Goal: Task Accomplishment & Management: Use online tool/utility

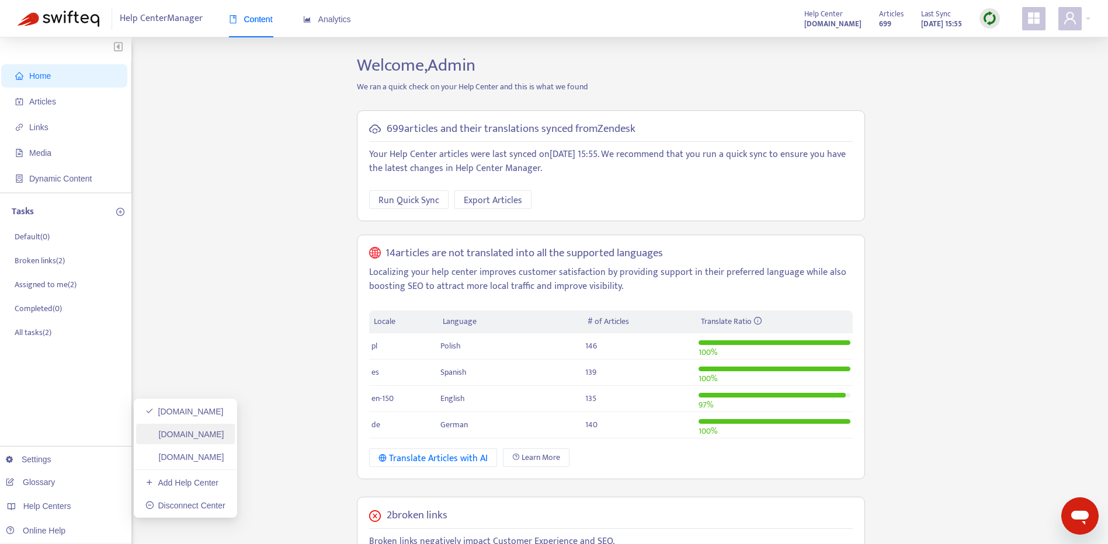
click at [224, 430] on link "[DOMAIN_NAME]" at bounding box center [184, 434] width 79 height 9
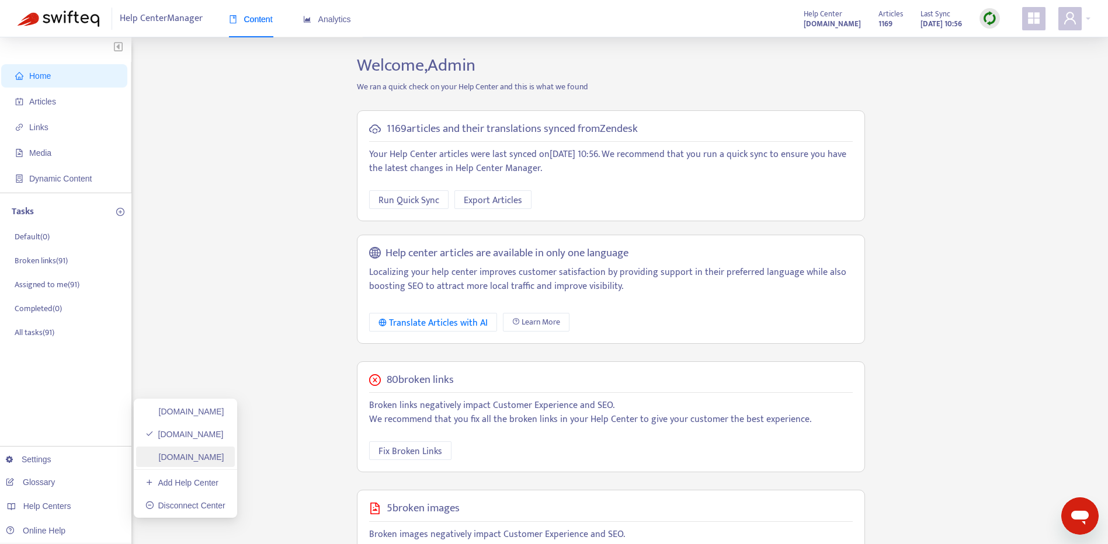
click at [224, 452] on link "[DOMAIN_NAME]" at bounding box center [184, 456] width 79 height 9
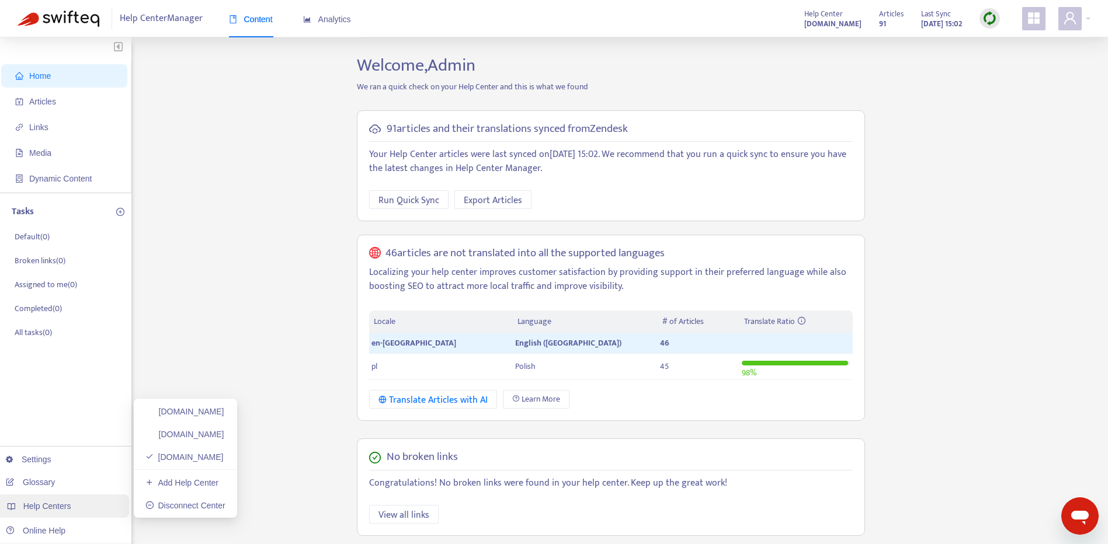
click at [82, 502] on div "Help Centers" at bounding box center [62, 506] width 133 height 23
click at [224, 416] on link "[DOMAIN_NAME]" at bounding box center [184, 411] width 79 height 9
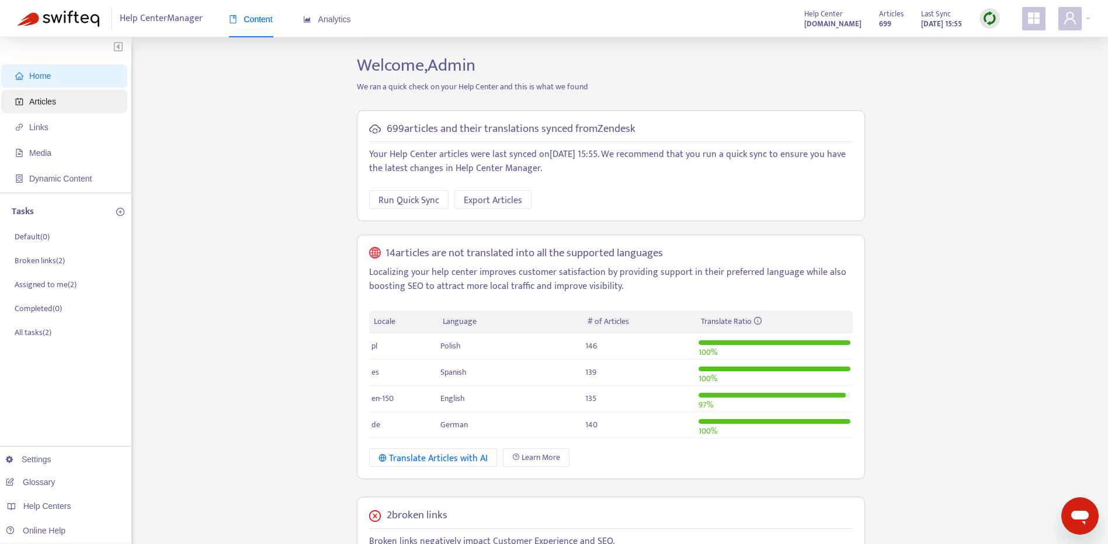
click at [60, 107] on span "Articles" at bounding box center [66, 101] width 103 height 23
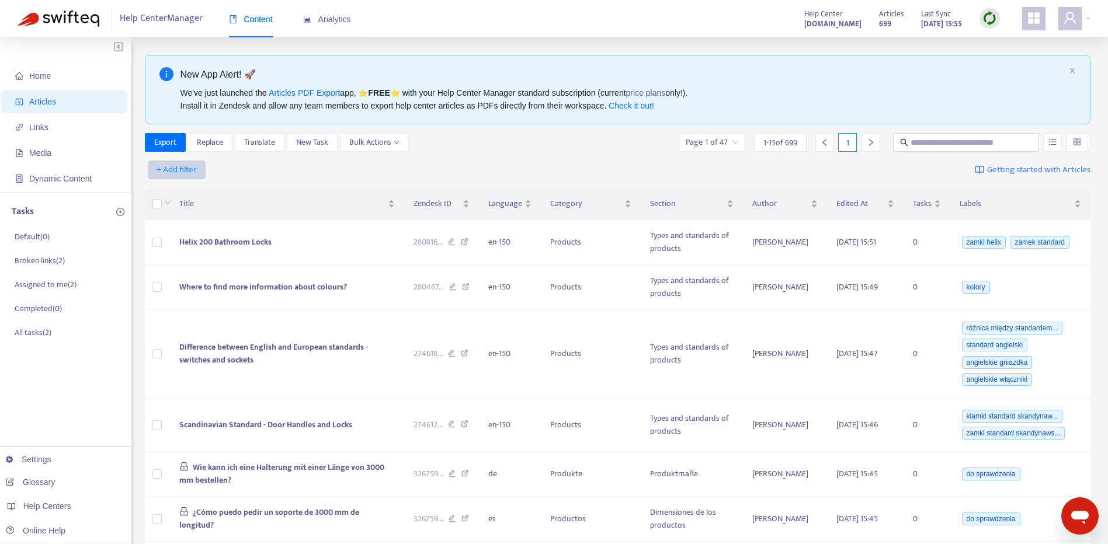
click at [189, 171] on span "+ Add filter" at bounding box center [176, 170] width 40 height 14
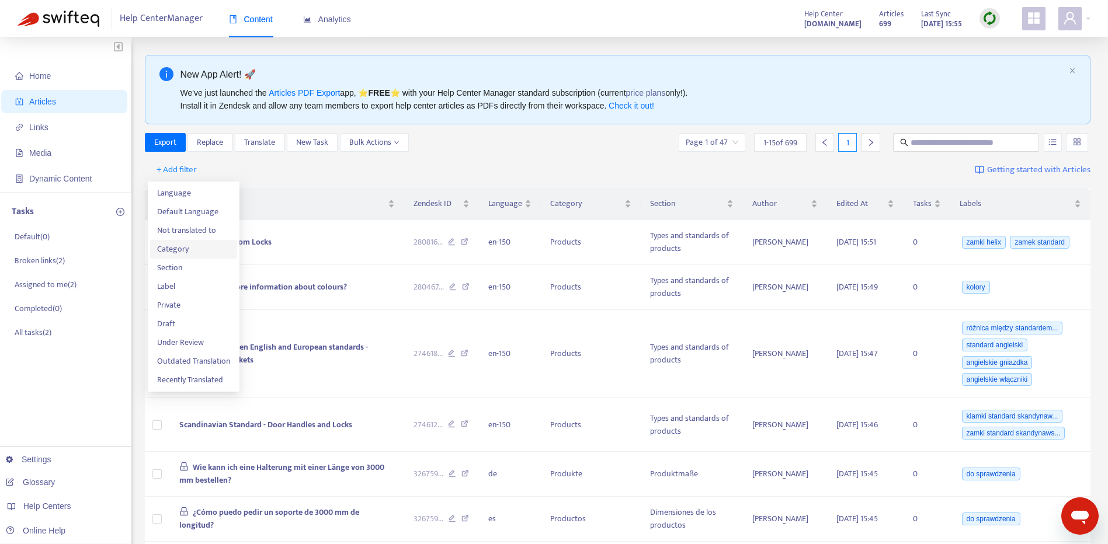
click at [198, 248] on span "Category" at bounding box center [193, 249] width 73 height 13
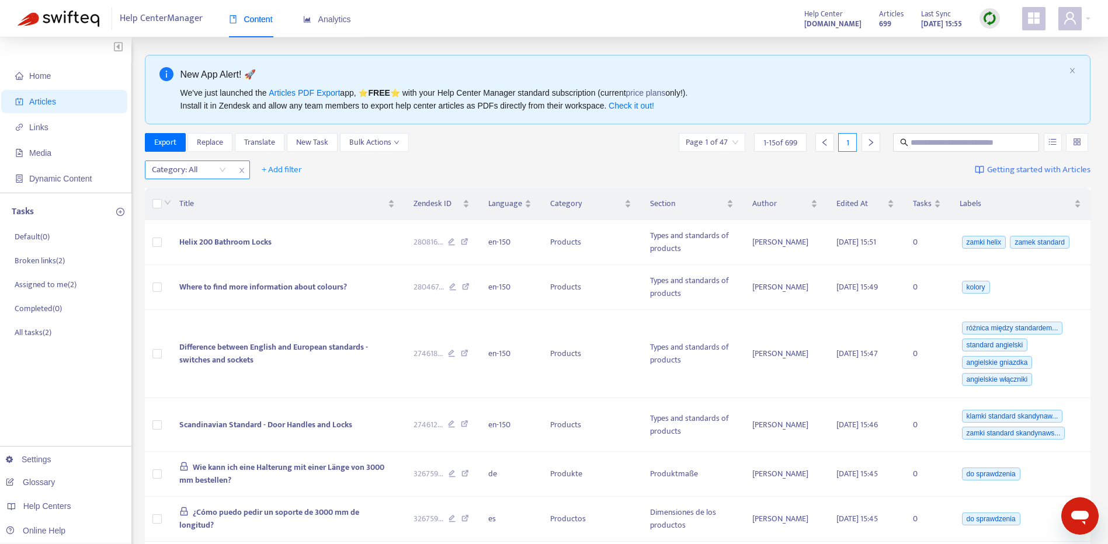
click at [225, 169] on div "Category: All" at bounding box center [188, 170] width 87 height 18
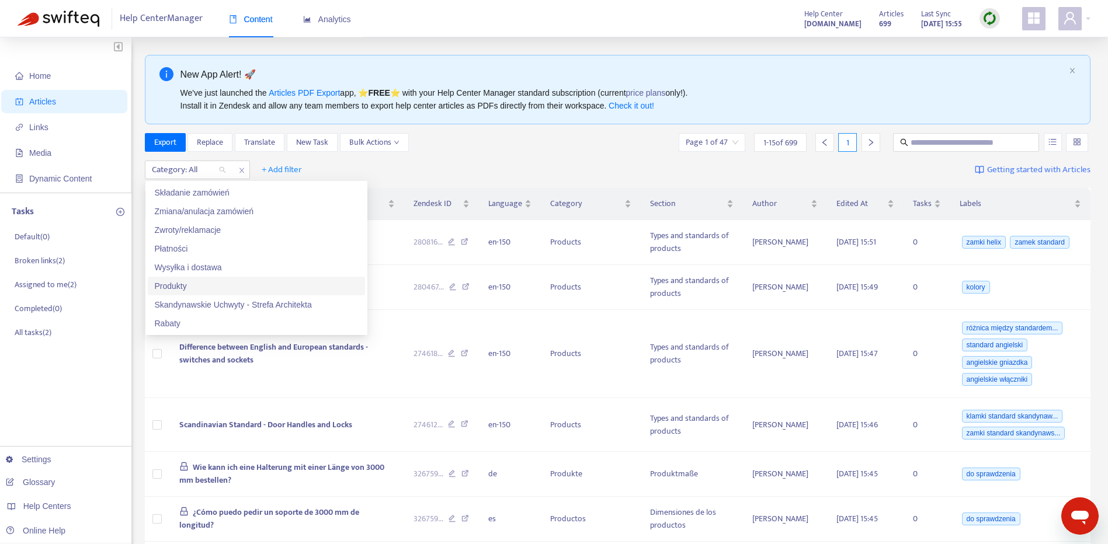
click at [308, 283] on div "Produkty" at bounding box center [256, 286] width 203 height 13
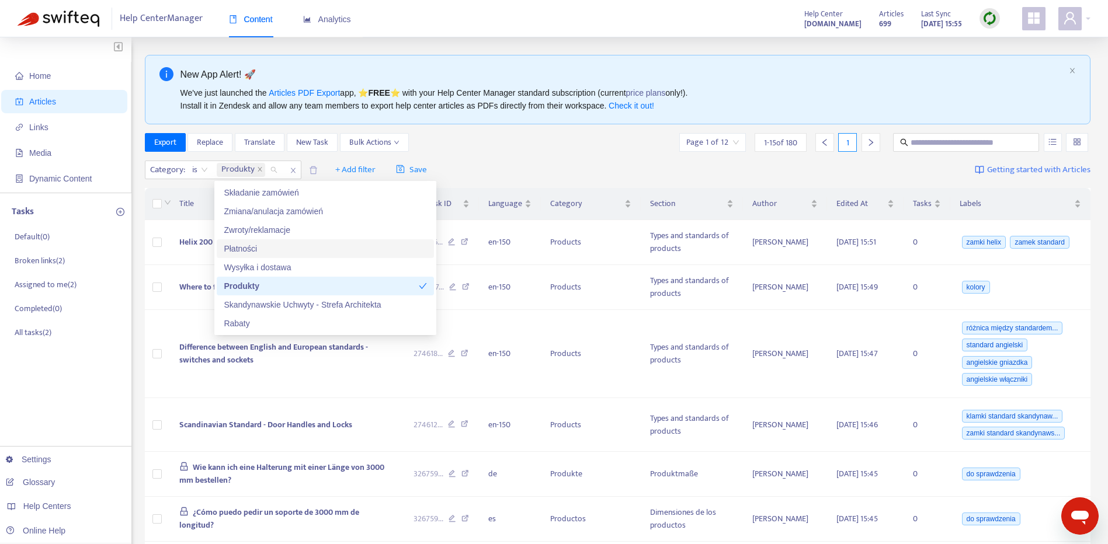
click at [552, 147] on div "Export Replace Translate New Task Bulk Actions Page 1 of 12 1 - 15 of 180 1" at bounding box center [618, 142] width 946 height 19
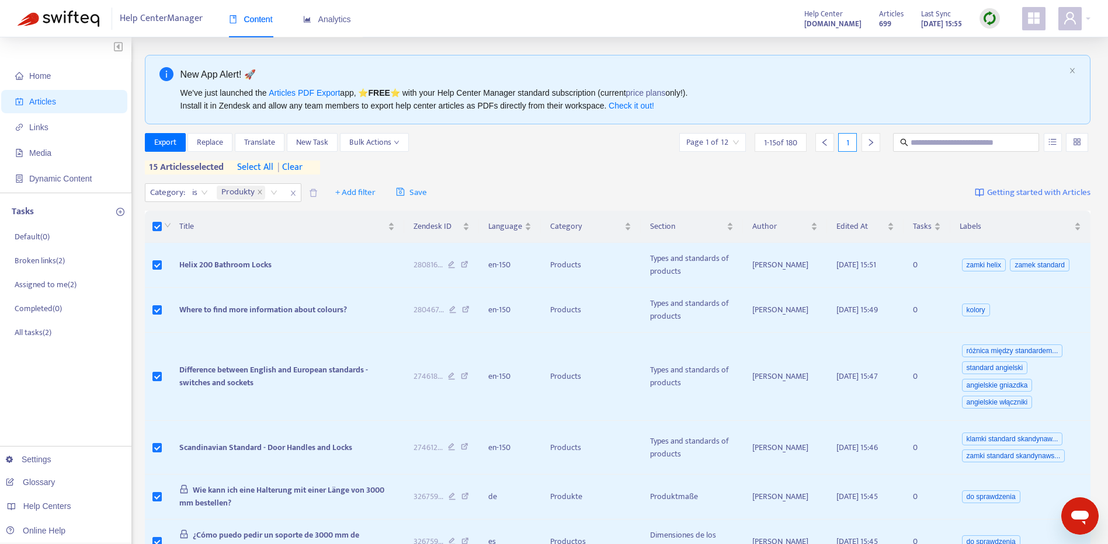
click at [158, 218] on th at bounding box center [157, 227] width 25 height 32
click at [262, 164] on span "select all" at bounding box center [255, 168] width 36 height 14
click at [370, 141] on span "Bulk Actions" at bounding box center [374, 142] width 50 height 13
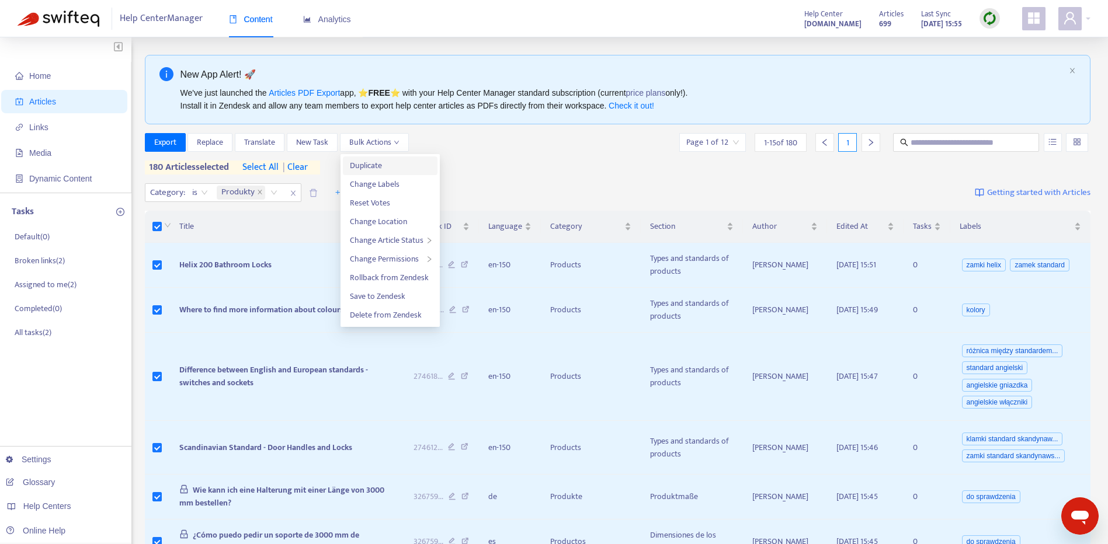
click at [405, 168] on span "Duplicate" at bounding box center [390, 165] width 81 height 13
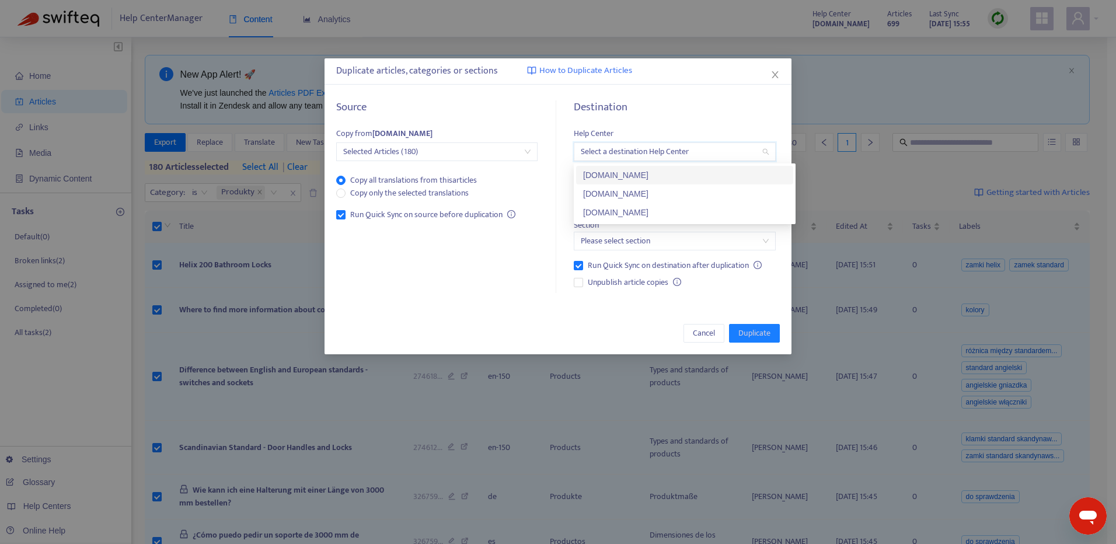
click at [613, 151] on input "search" at bounding box center [674, 152] width 187 height 18
click at [659, 212] on div "[DOMAIN_NAME]" at bounding box center [684, 212] width 203 height 13
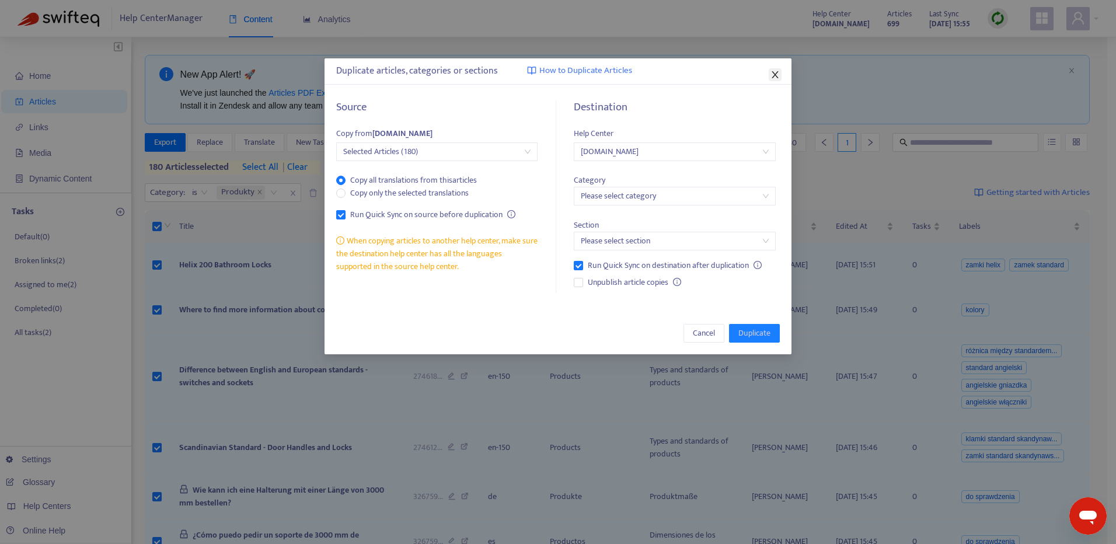
click at [774, 79] on icon "close" at bounding box center [775, 74] width 9 height 9
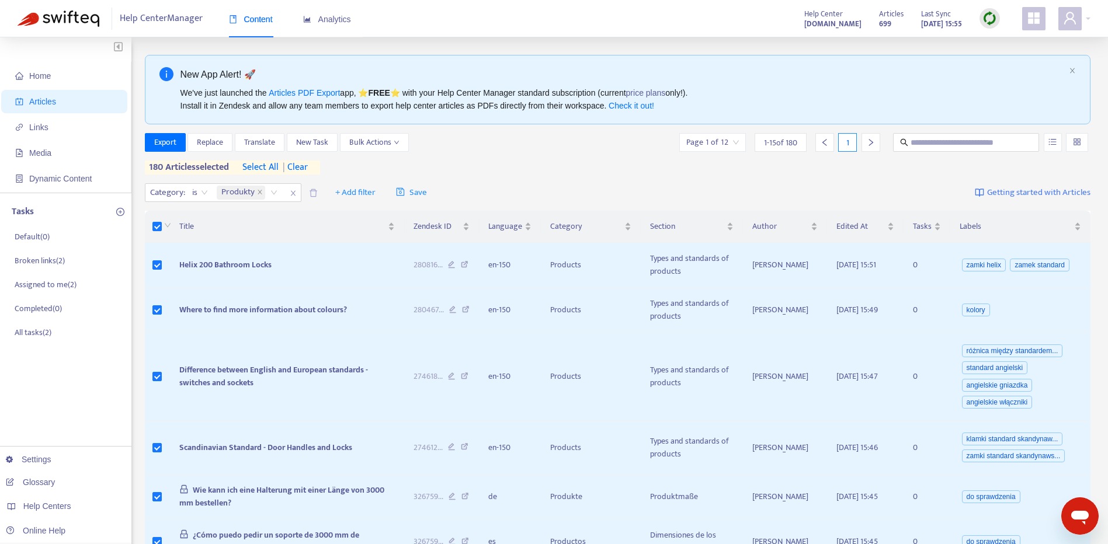
click at [293, 163] on span "| clear" at bounding box center [292, 168] width 29 height 14
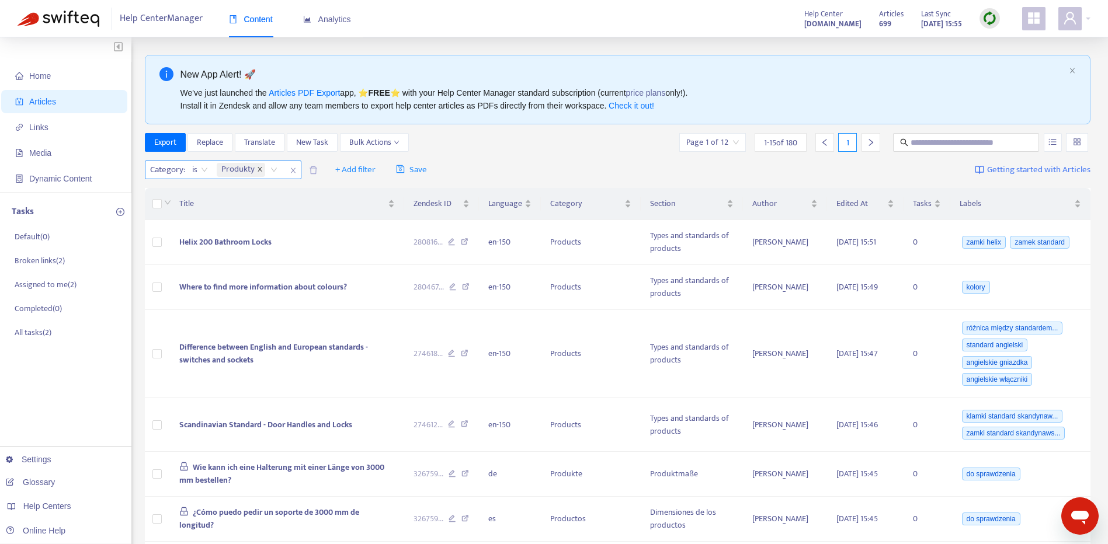
click at [257, 169] on icon "close" at bounding box center [260, 169] width 6 height 6
click at [224, 168] on div "Category: All" at bounding box center [188, 170] width 87 height 18
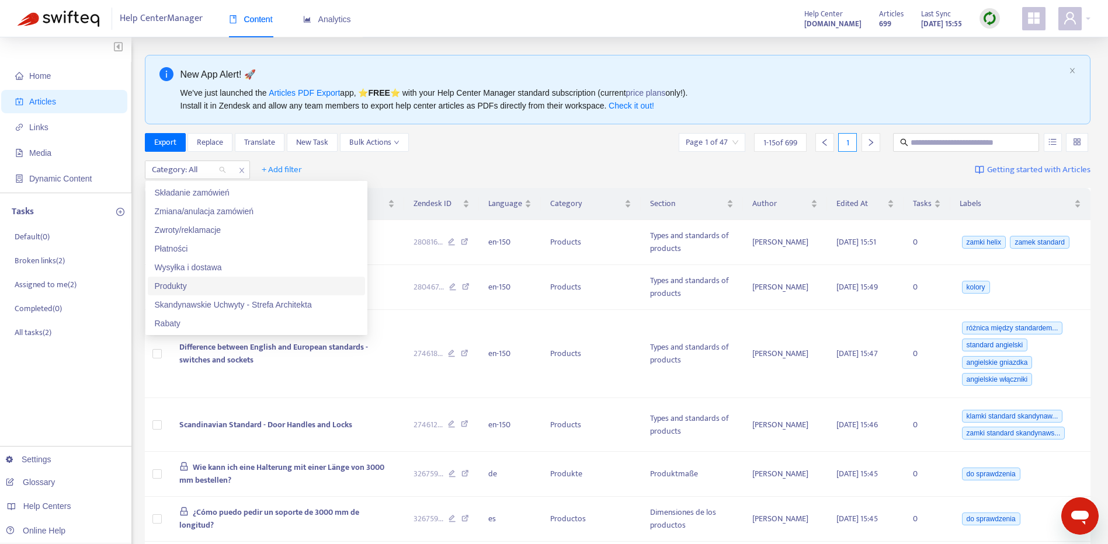
click at [233, 286] on div "Produkty" at bounding box center [256, 286] width 203 height 13
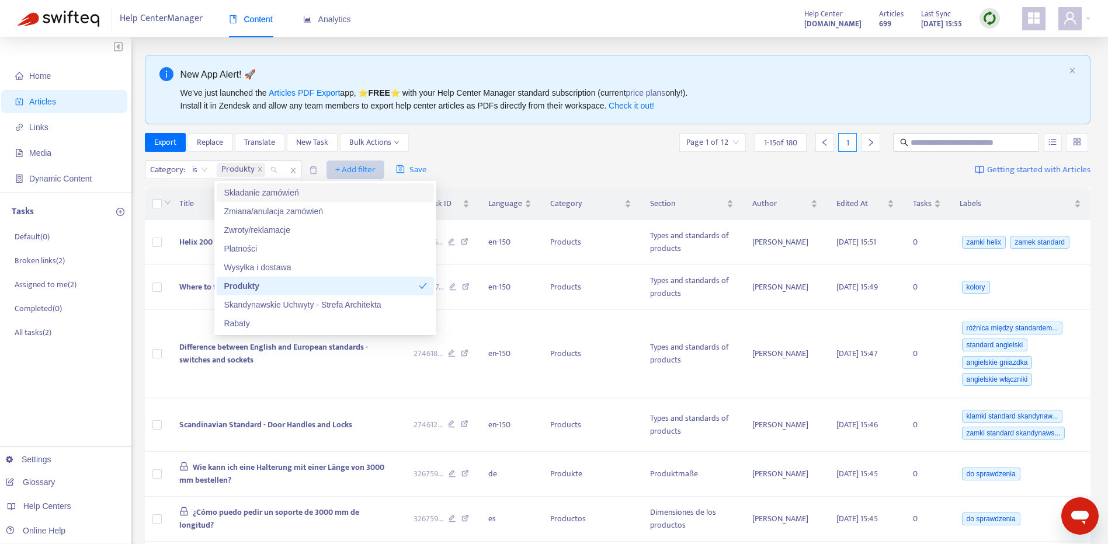
click at [362, 165] on span "+ Add filter" at bounding box center [355, 170] width 40 height 14
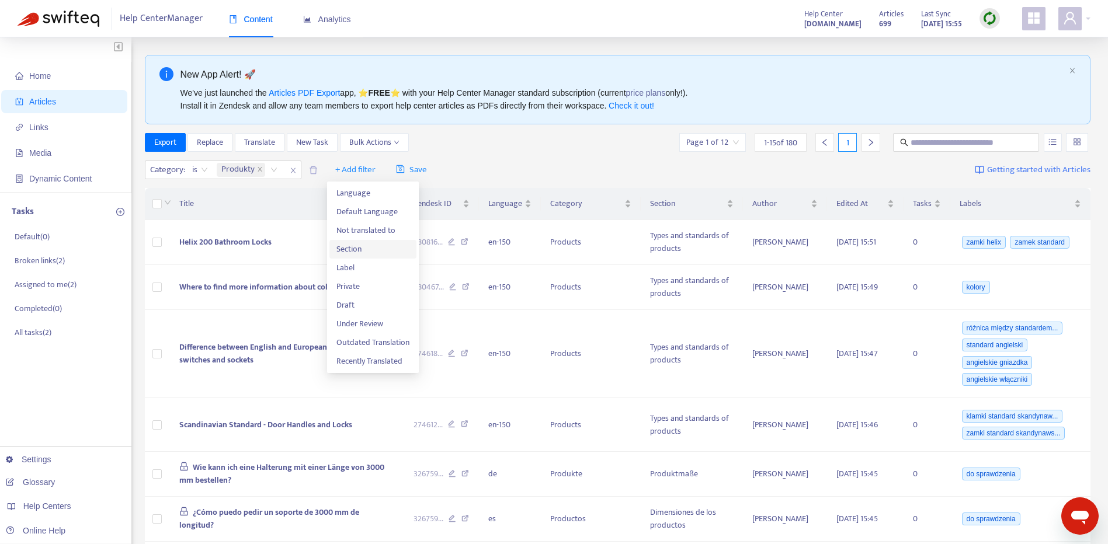
click at [369, 252] on span "Section" at bounding box center [372, 249] width 73 height 13
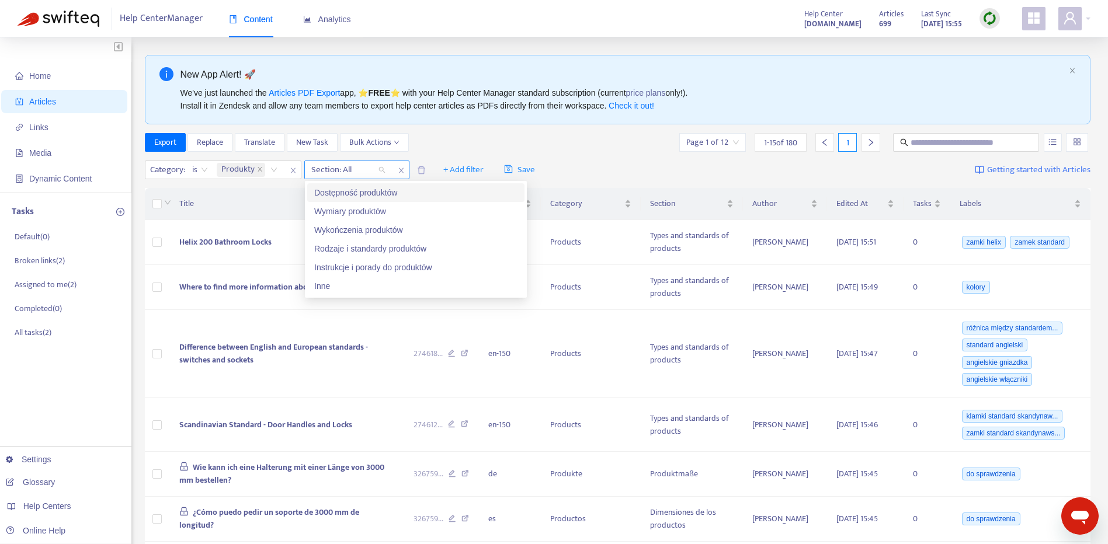
click at [379, 171] on div "Section: All" at bounding box center [348, 170] width 87 height 18
click at [463, 192] on div "Dostępność produktów" at bounding box center [415, 192] width 203 height 13
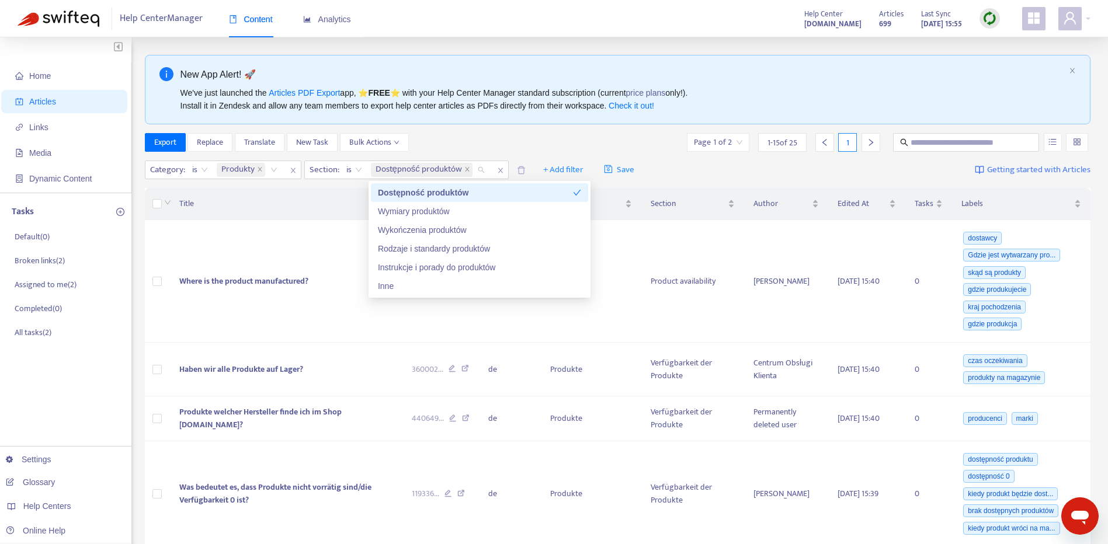
click at [549, 140] on div "Export Replace Translate New Task Bulk Actions Page 1 of 2 1 - 15 of 25 1" at bounding box center [618, 142] width 946 height 19
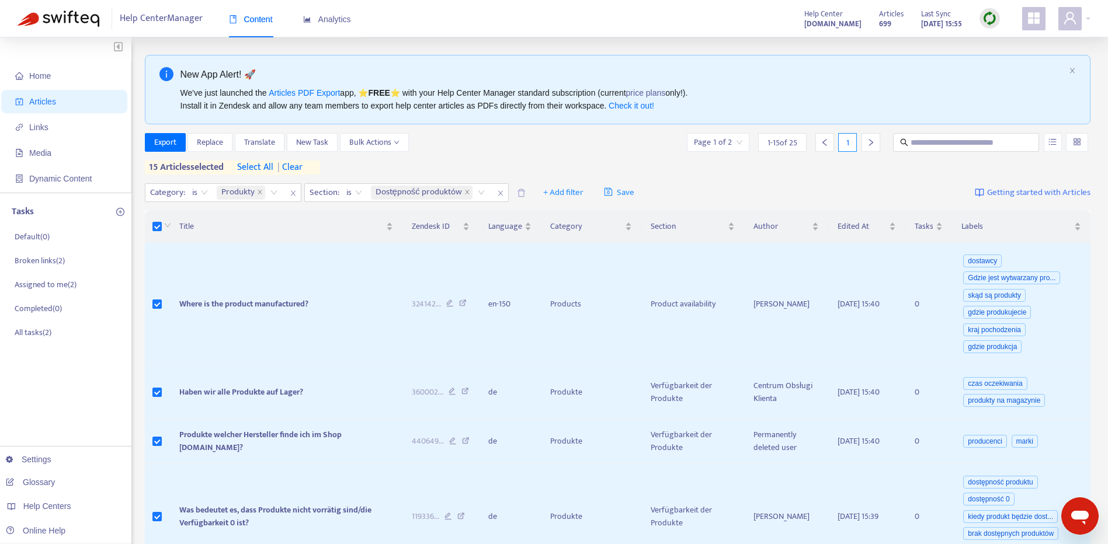
click at [263, 166] on span "select all" at bounding box center [255, 168] width 36 height 14
click at [385, 135] on button "Bulk Actions" at bounding box center [374, 142] width 69 height 19
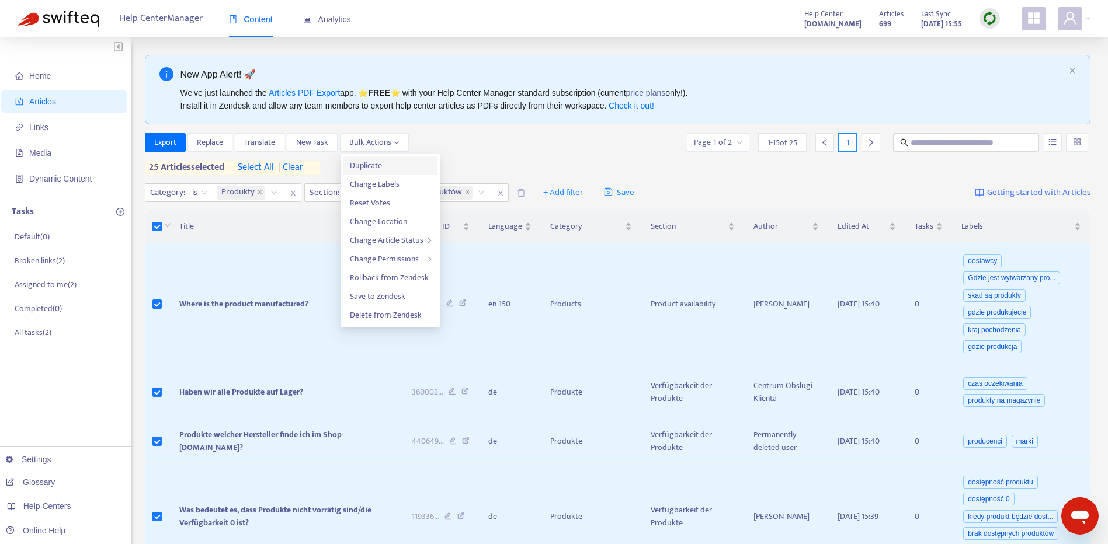
click at [399, 168] on span "Duplicate" at bounding box center [390, 165] width 81 height 13
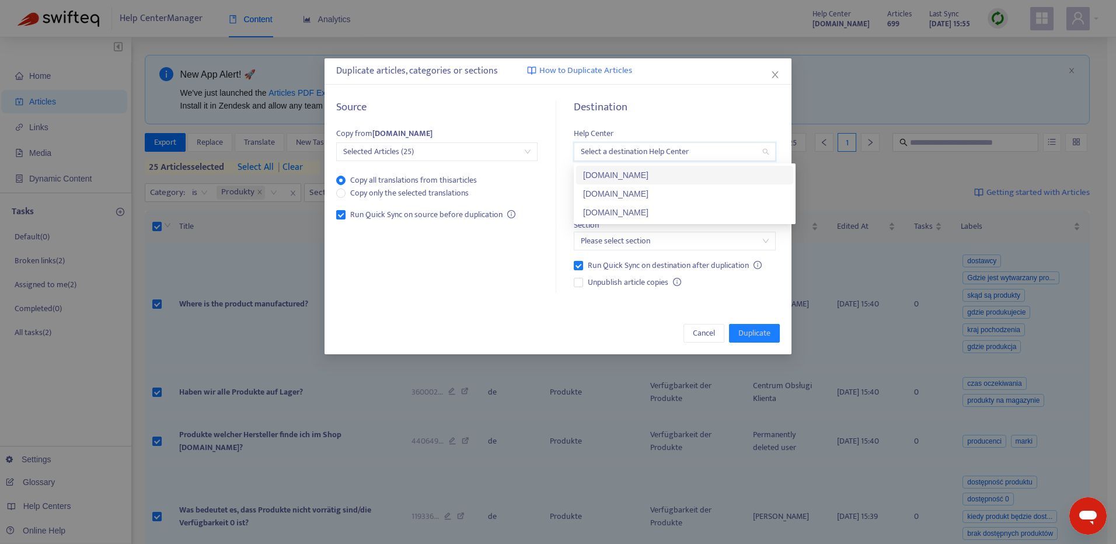
click at [653, 151] on input "search" at bounding box center [674, 152] width 187 height 18
click at [661, 208] on div "[DOMAIN_NAME]" at bounding box center [684, 212] width 203 height 13
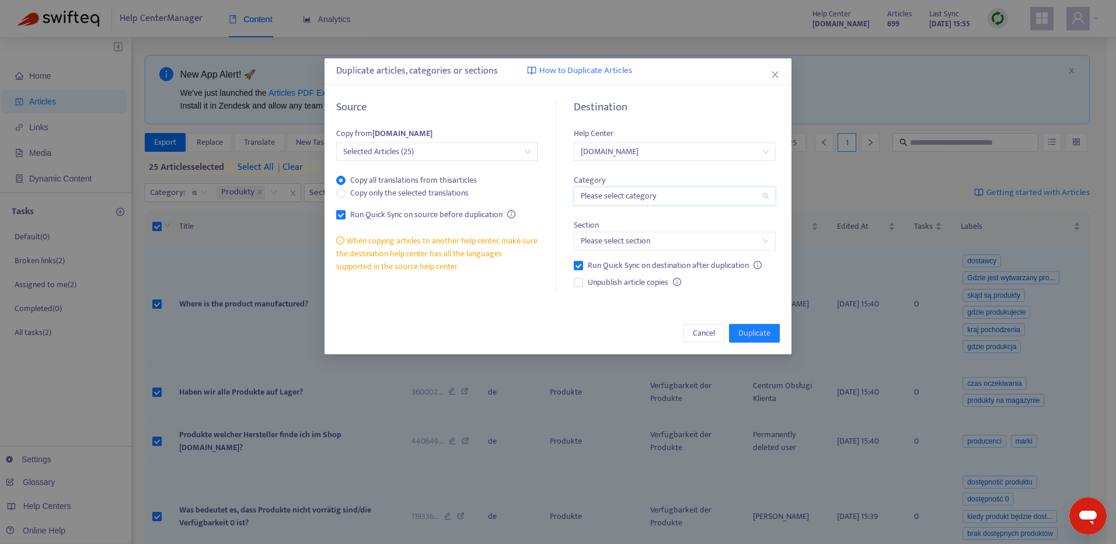
click at [673, 201] on input "search" at bounding box center [674, 196] width 187 height 18
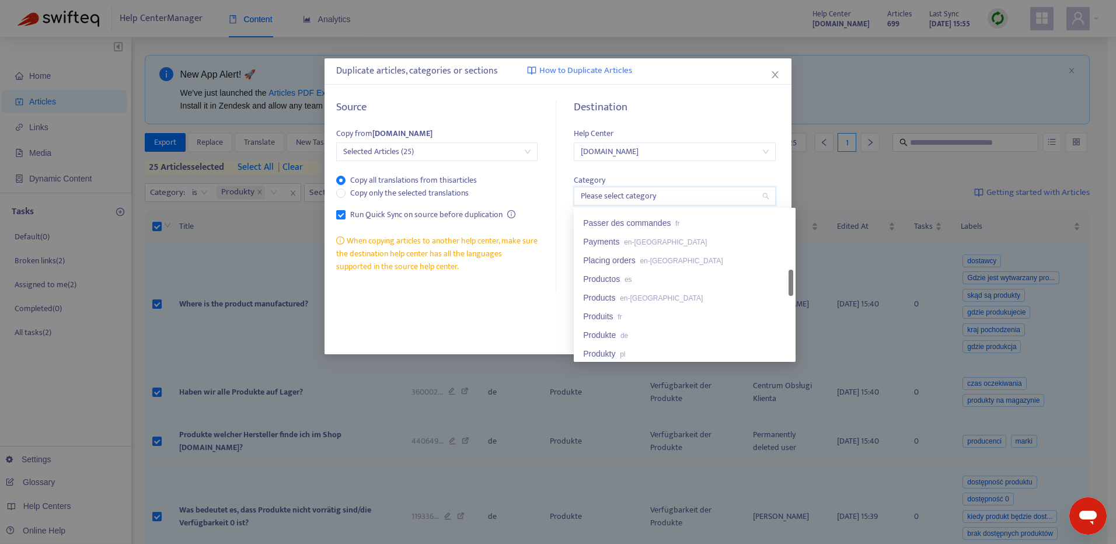
scroll to position [468, 0]
drag, startPoint x: 790, startPoint y: 236, endPoint x: 791, endPoint y: 295, distance: 59.0
click at [791, 295] on div at bounding box center [791, 287] width 5 height 26
click at [731, 346] on div "Produkty pl" at bounding box center [684, 349] width 203 height 13
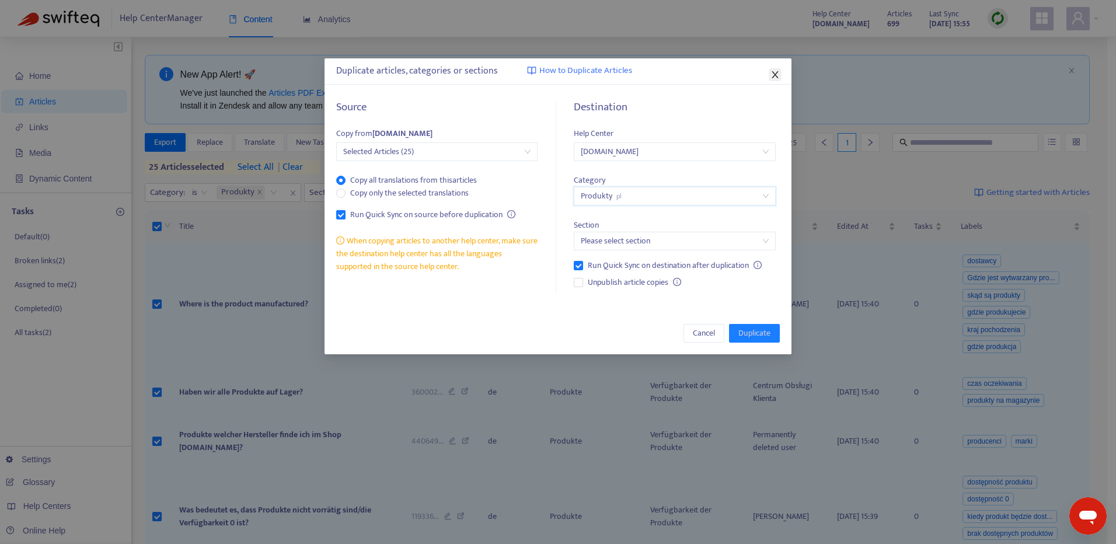
click at [775, 71] on icon "close" at bounding box center [775, 74] width 9 height 9
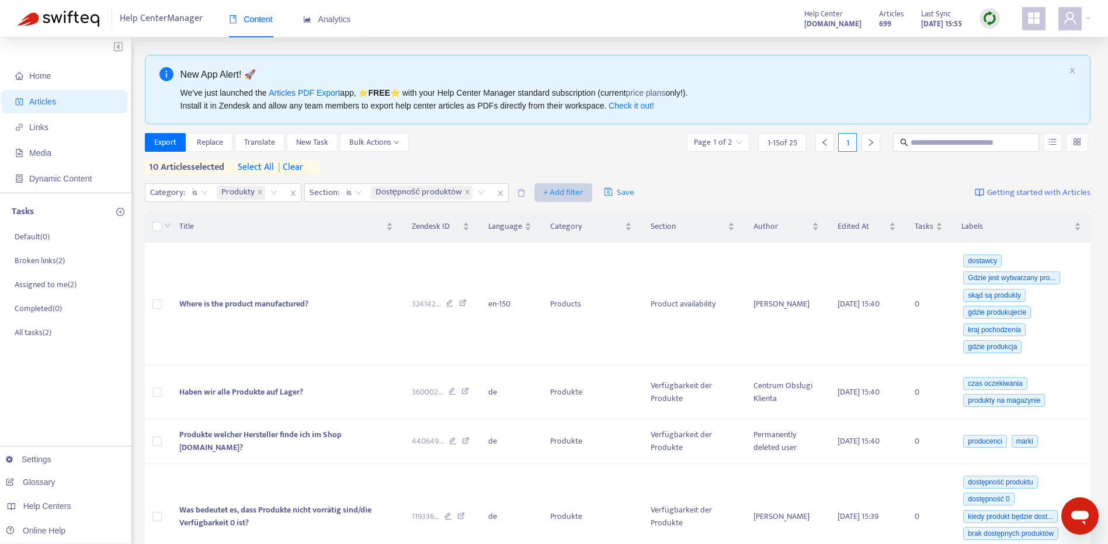
click at [549, 194] on span "+ Add filter" at bounding box center [563, 193] width 40 height 14
click at [591, 216] on span "Language" at bounding box center [578, 216] width 73 height 13
click at [549, 194] on div at bounding box center [549, 193] width 71 height 14
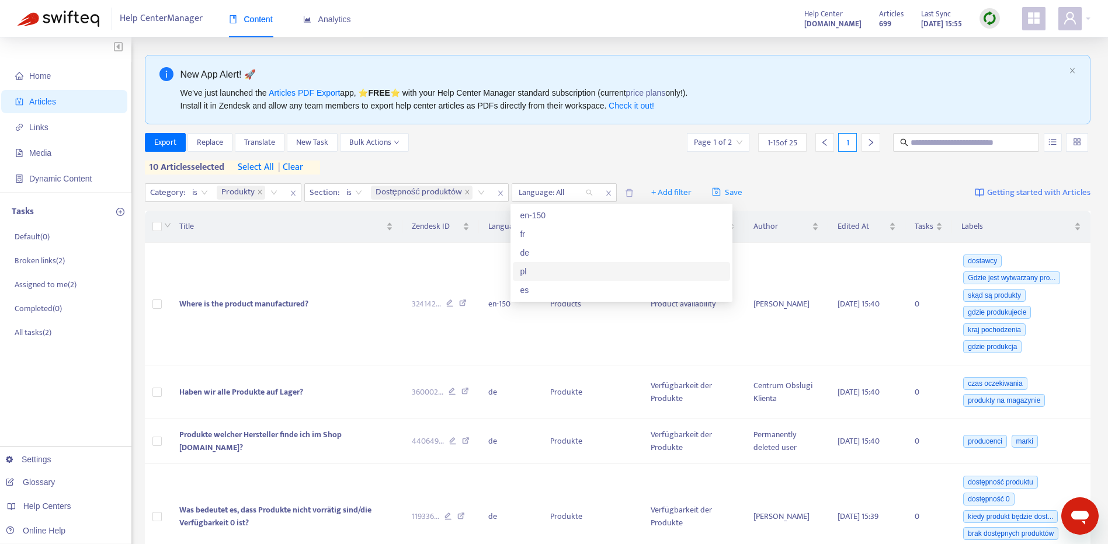
click at [542, 266] on div "pl" at bounding box center [621, 271] width 203 height 13
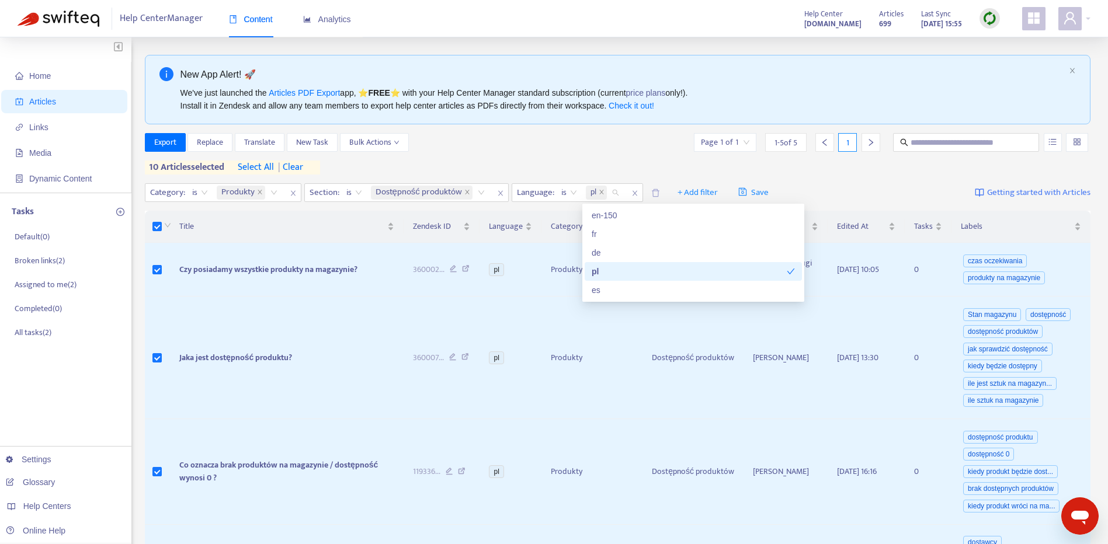
click at [298, 167] on span "| clear" at bounding box center [288, 168] width 29 height 14
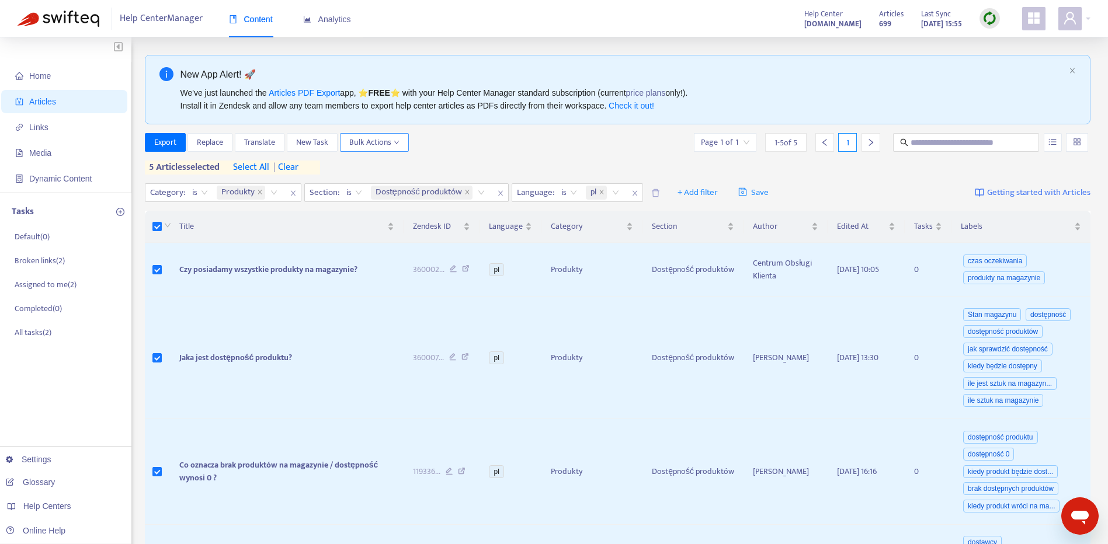
click at [372, 140] on span "Bulk Actions" at bounding box center [374, 142] width 50 height 13
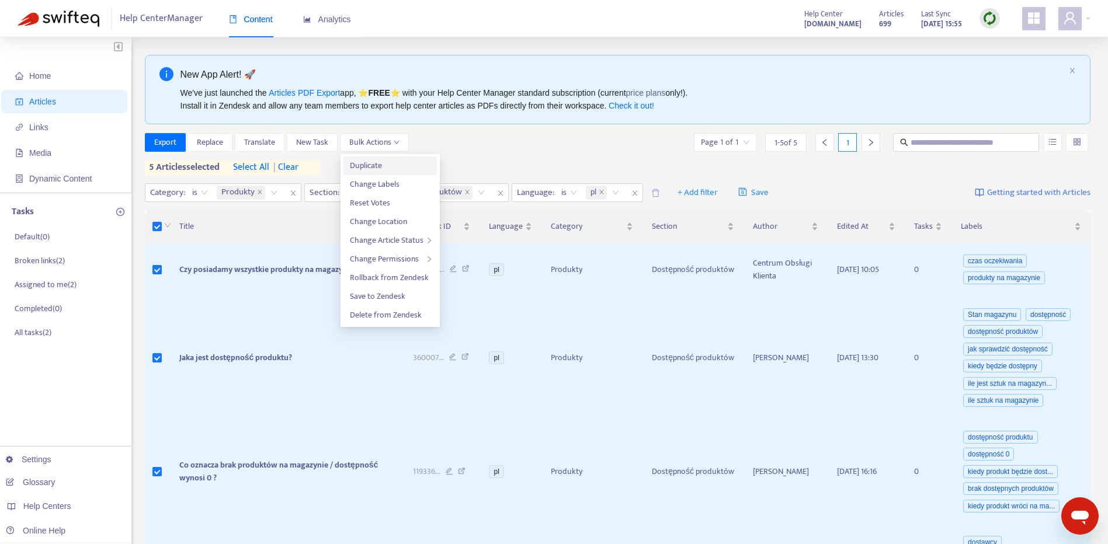
click at [395, 168] on span "Duplicate" at bounding box center [390, 165] width 81 height 13
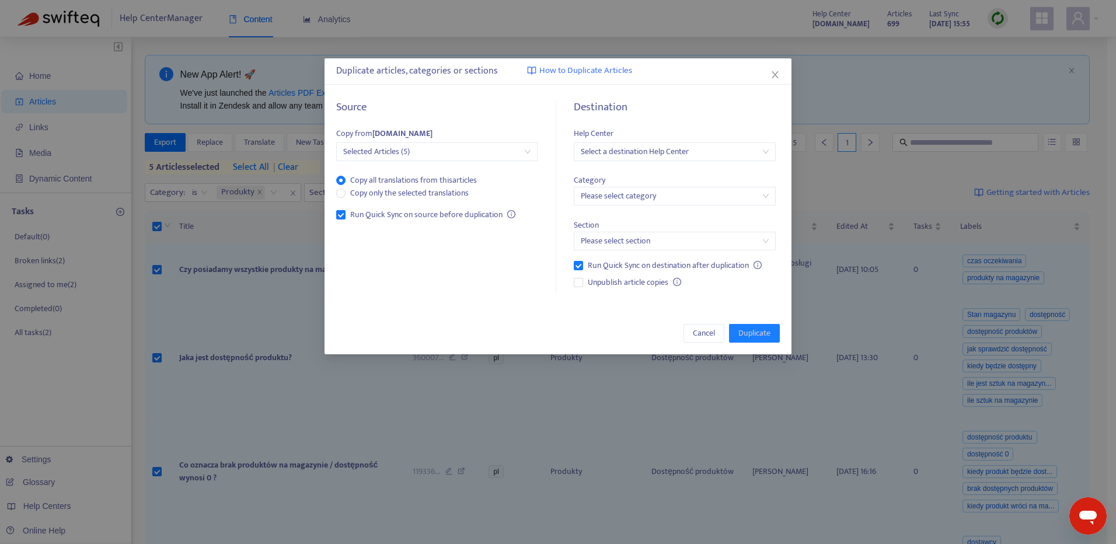
click at [643, 153] on input "search" at bounding box center [674, 152] width 187 height 18
click at [653, 211] on div "[DOMAIN_NAME]" at bounding box center [684, 212] width 203 height 13
click at [651, 189] on input "search" at bounding box center [674, 196] width 187 height 18
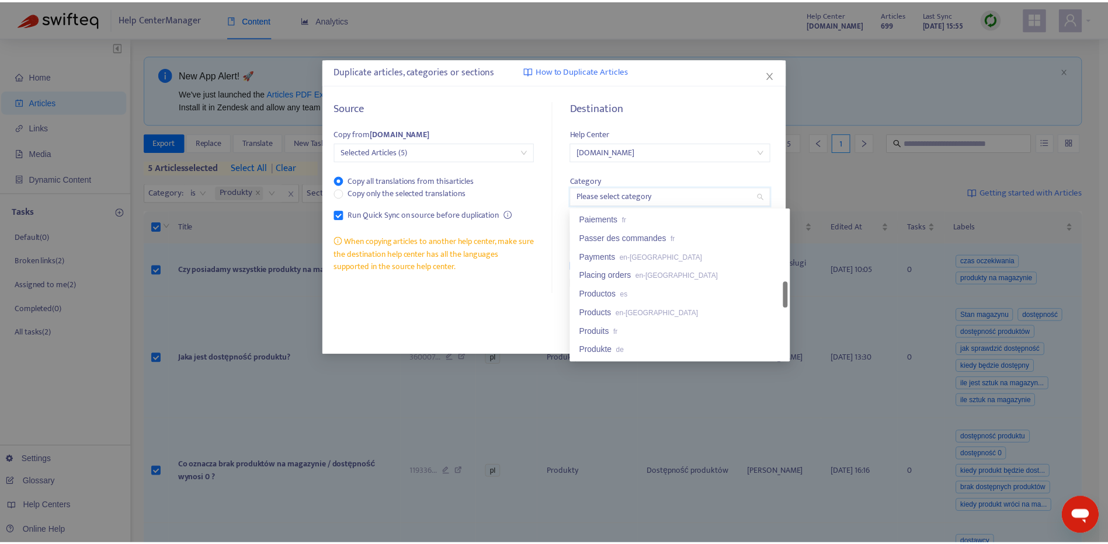
scroll to position [459, 0]
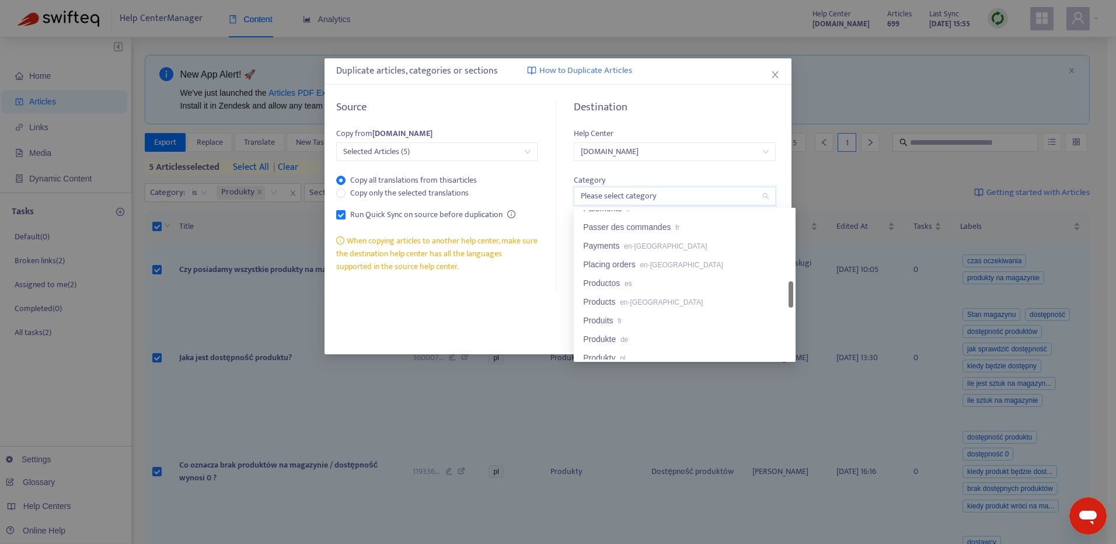
drag, startPoint x: 792, startPoint y: 227, endPoint x: 787, endPoint y: 298, distance: 71.4
click at [787, 298] on div "Paiements fr Passer des commandes fr Payments en-gb Placing orders en-gb Produc…" at bounding box center [684, 284] width 217 height 149
click at [717, 352] on div "Produkty pl" at bounding box center [684, 357] width 203 height 13
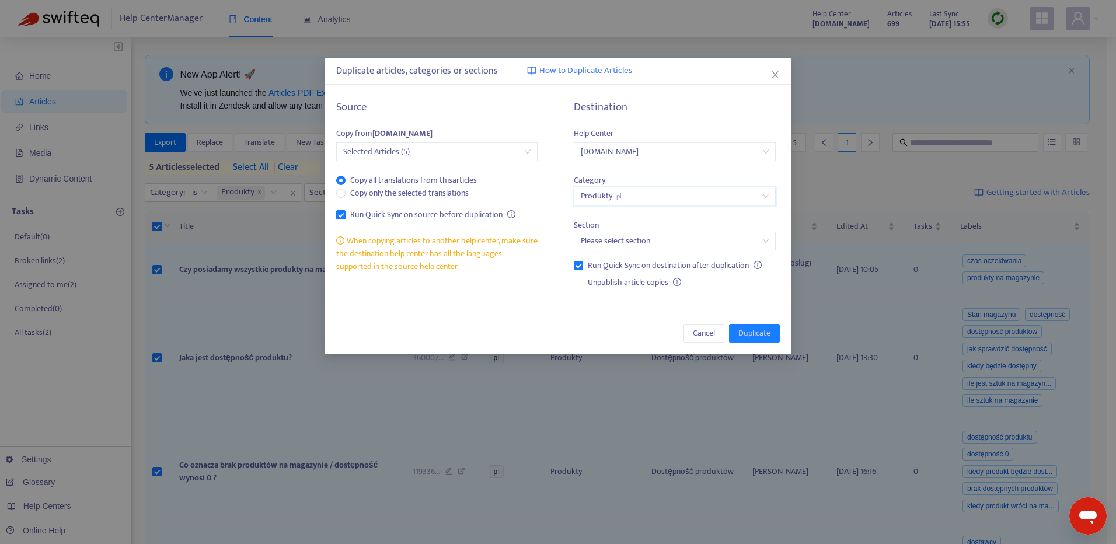
click at [696, 245] on input "search" at bounding box center [674, 241] width 187 height 18
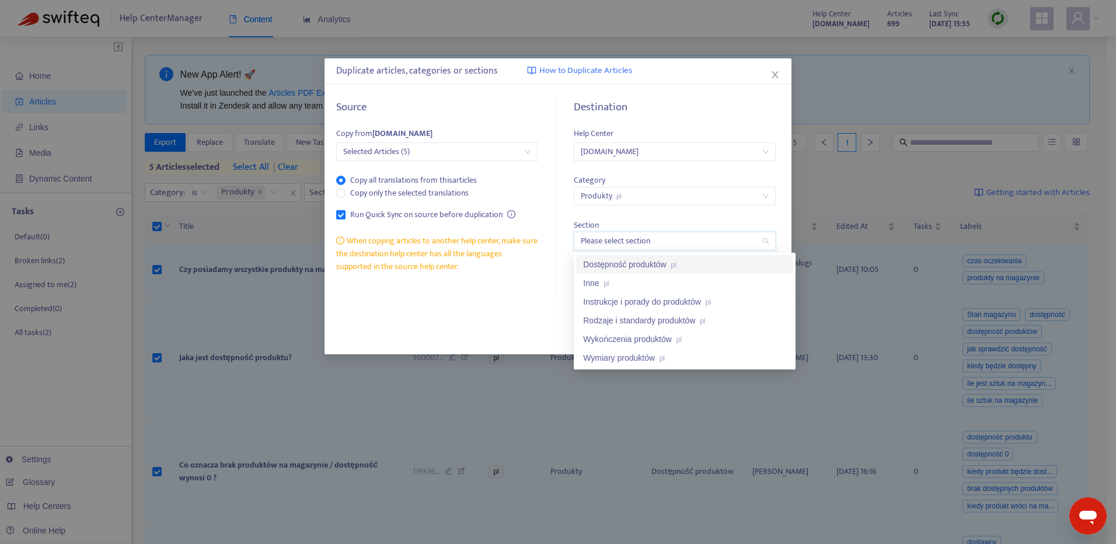
click at [708, 264] on div "Dostępność produktów pl" at bounding box center [684, 264] width 203 height 13
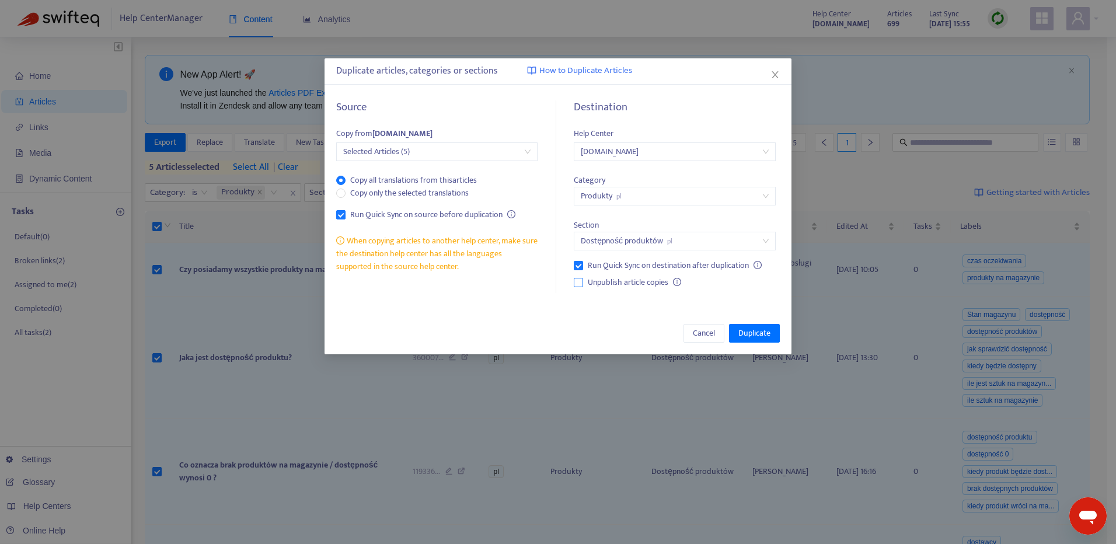
click at [652, 284] on span "Unpublish article copies" at bounding box center [628, 282] width 90 height 13
click at [658, 280] on span "Unpublish article copies" at bounding box center [628, 282] width 90 height 13
click at [483, 70] on div "Duplicate articles, categories or sections How to Duplicate Articles" at bounding box center [558, 71] width 444 height 14
click at [685, 156] on span "[DOMAIN_NAME]" at bounding box center [674, 152] width 187 height 18
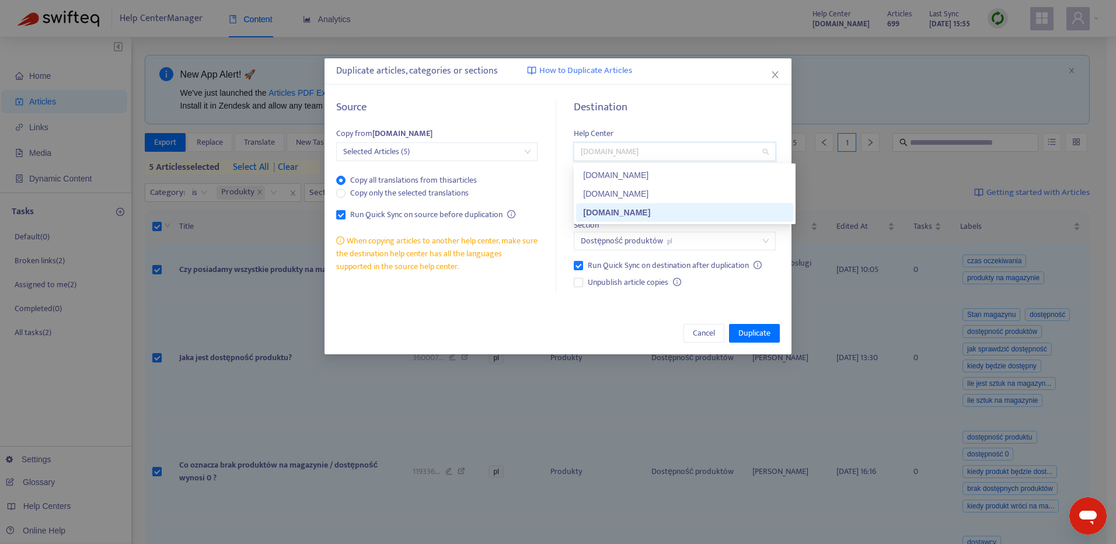
click at [685, 156] on span "[DOMAIN_NAME]" at bounding box center [674, 152] width 187 height 18
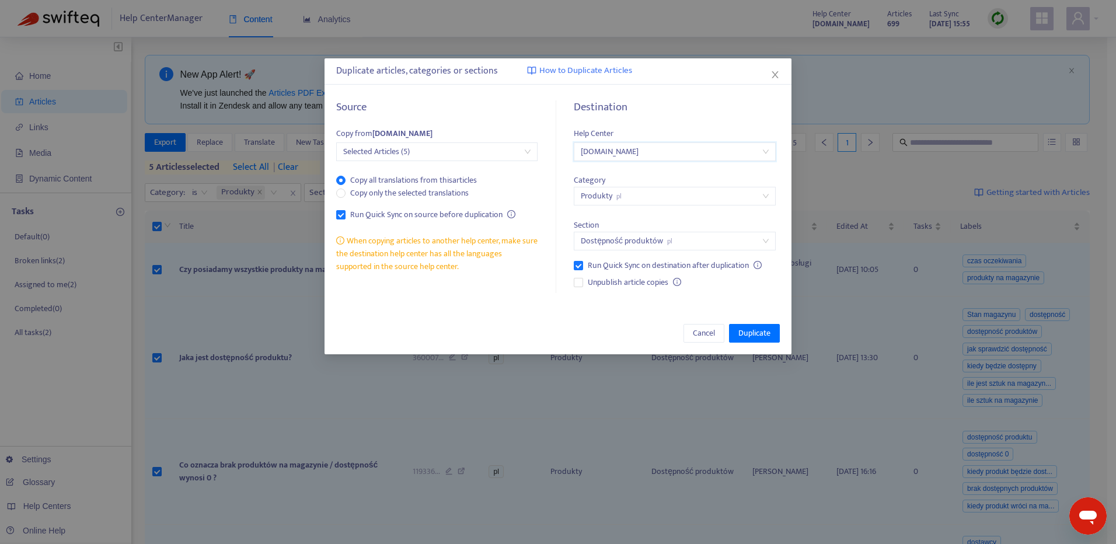
click at [693, 123] on div "Destination" at bounding box center [674, 114] width 201 height 26
click at [767, 336] on span "Duplicate" at bounding box center [755, 333] width 32 height 13
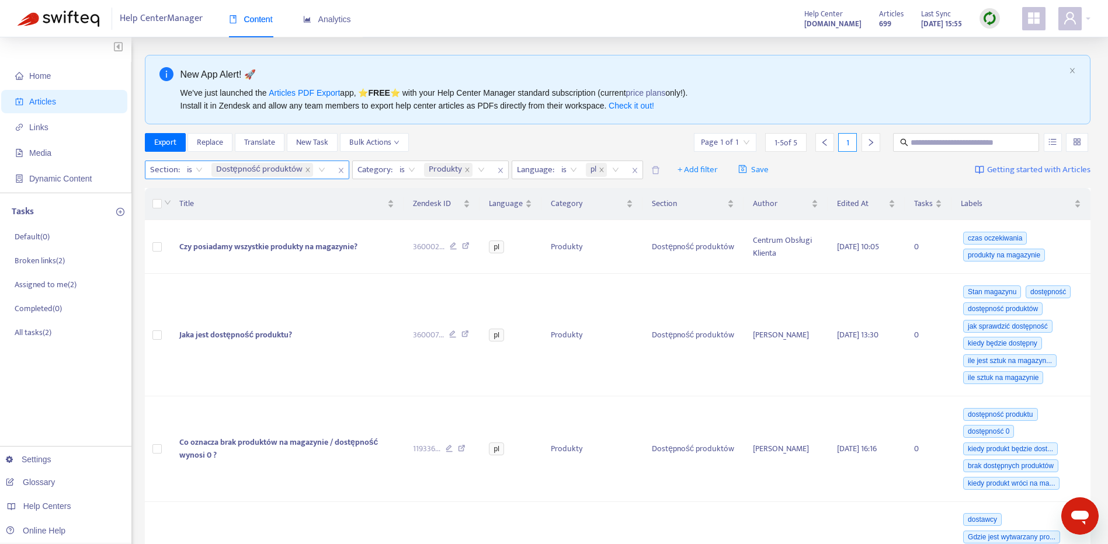
click at [318, 168] on div "Dostępność produktów" at bounding box center [270, 170] width 123 height 18
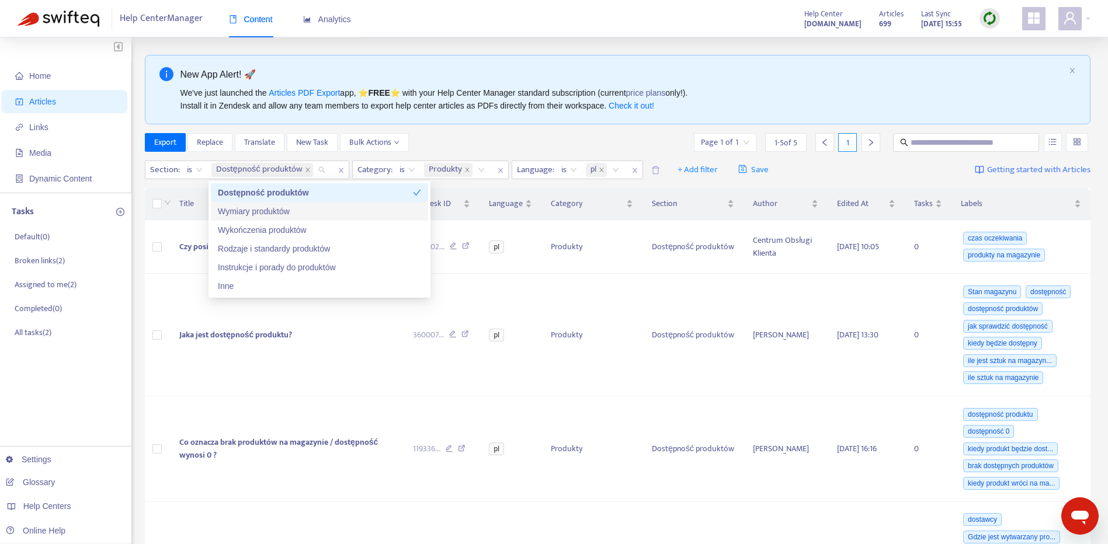
click at [319, 218] on div "Wymiary produktów" at bounding box center [319, 211] width 203 height 13
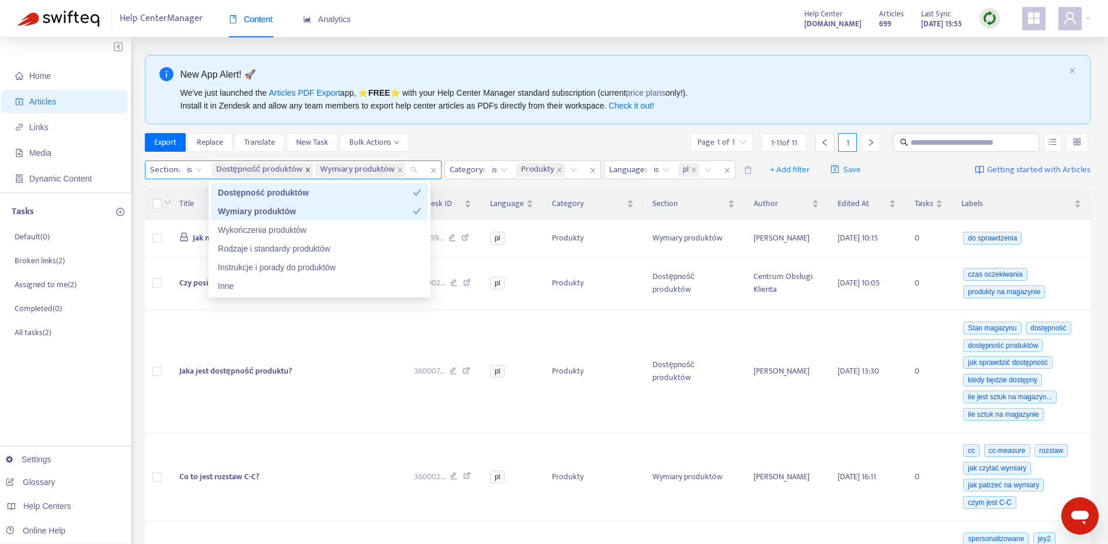
click at [305, 166] on span at bounding box center [308, 170] width 6 height 14
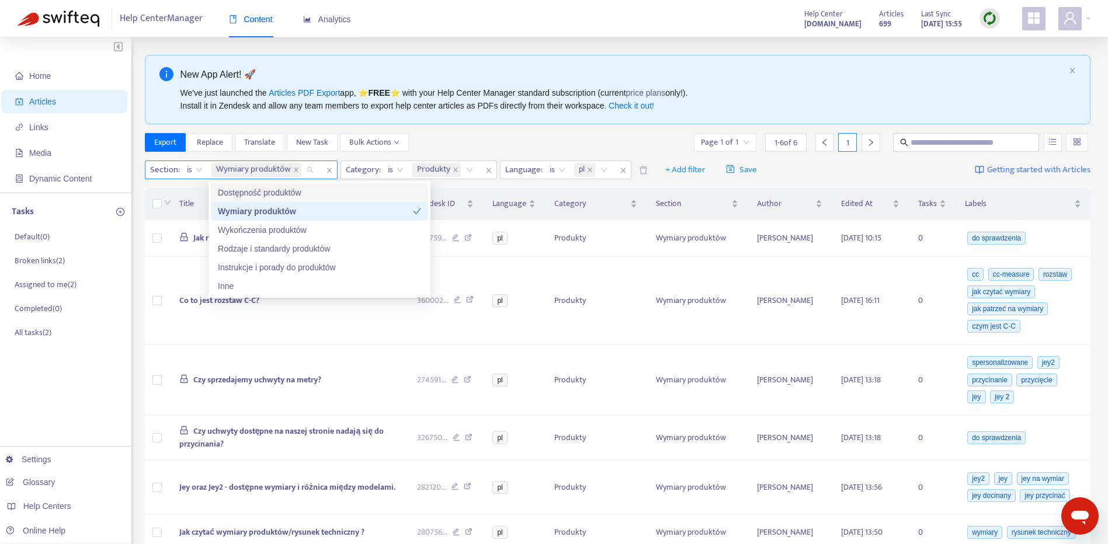
click at [444, 142] on div "Export Replace Translate New Task Bulk Actions Page 1 of 1 1 - 6 of 6 1" at bounding box center [618, 142] width 946 height 19
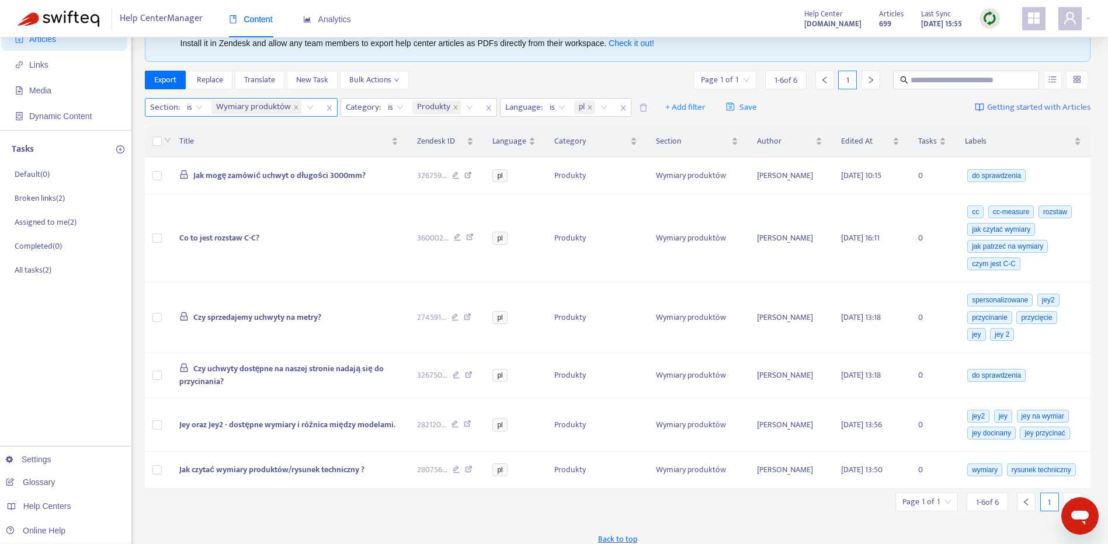
scroll to position [122, 0]
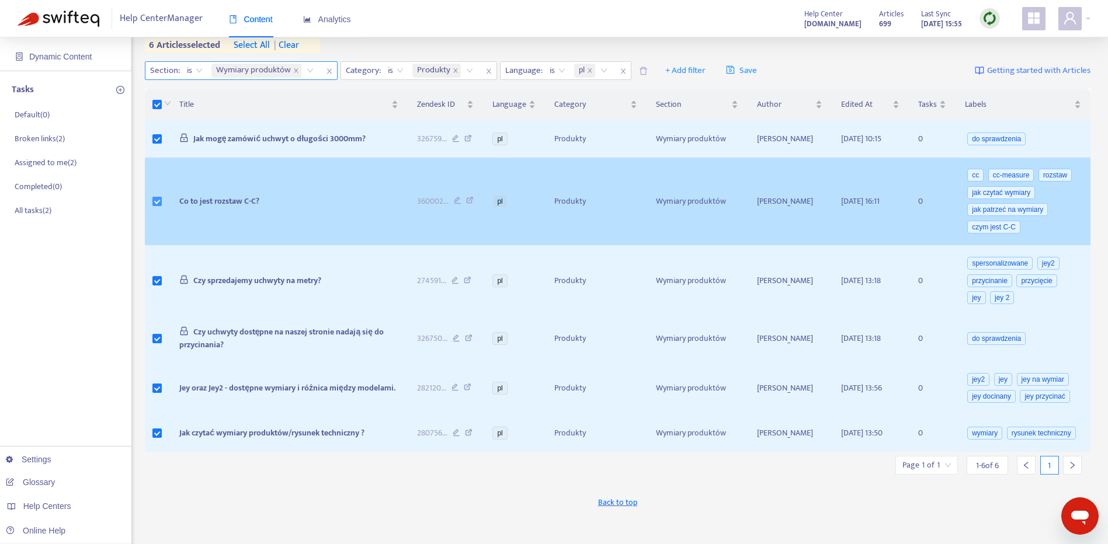
click at [157, 206] on label at bounding box center [156, 201] width 9 height 13
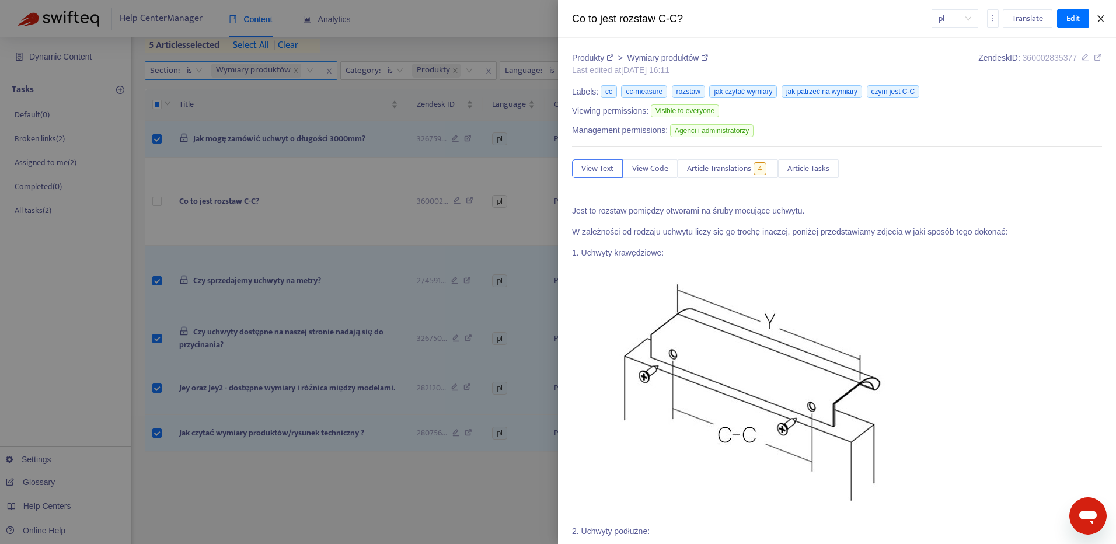
click at [1099, 20] on icon "close" at bounding box center [1101, 18] width 6 height 7
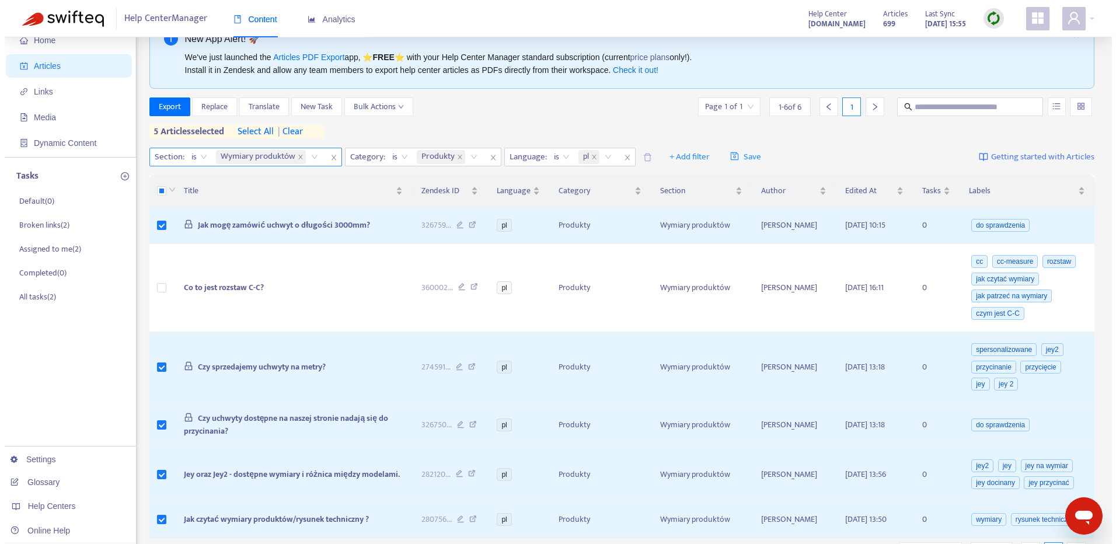
scroll to position [33, 0]
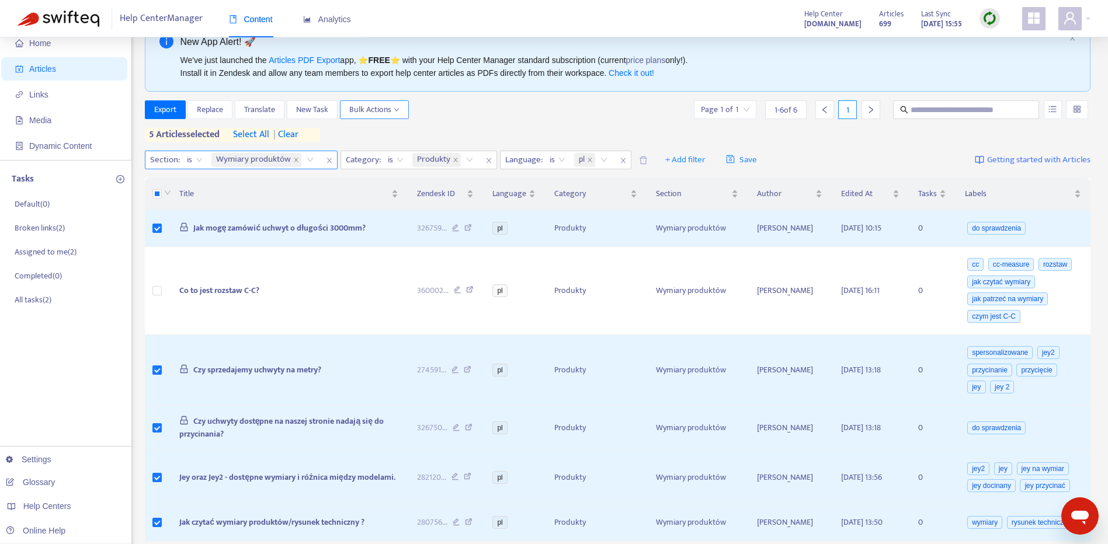
click at [395, 112] on icon "down" at bounding box center [396, 110] width 6 height 6
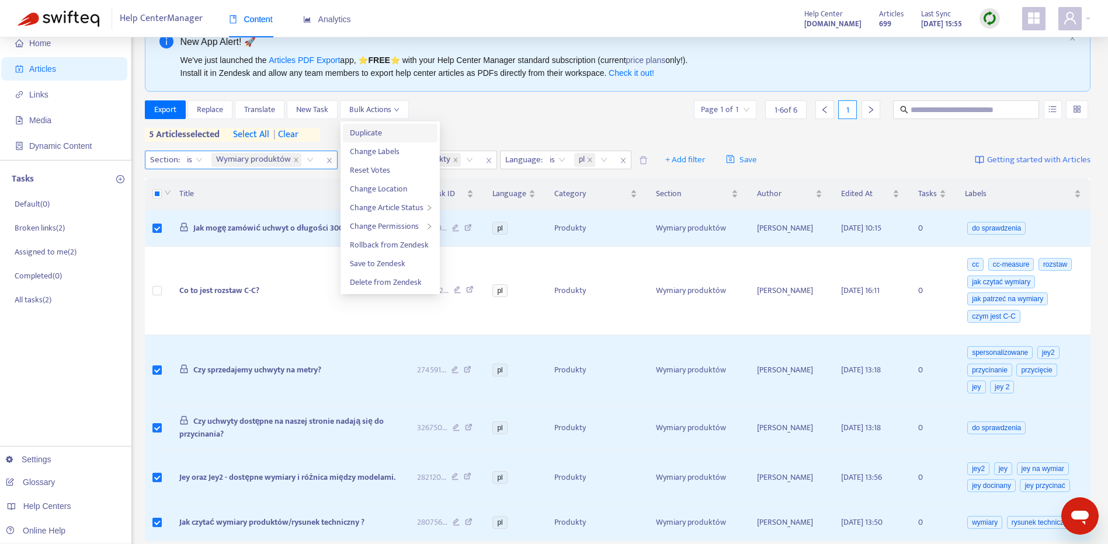
click at [378, 134] on span "Duplicate" at bounding box center [366, 132] width 32 height 13
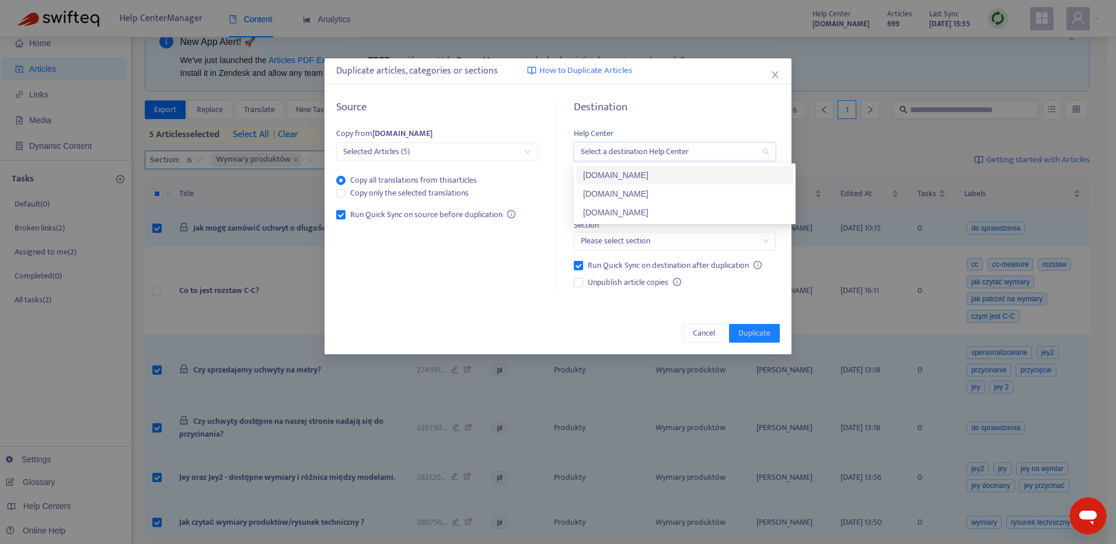
click at [645, 152] on input "search" at bounding box center [674, 152] width 187 height 18
click at [674, 207] on div "[DOMAIN_NAME]" at bounding box center [684, 212] width 203 height 13
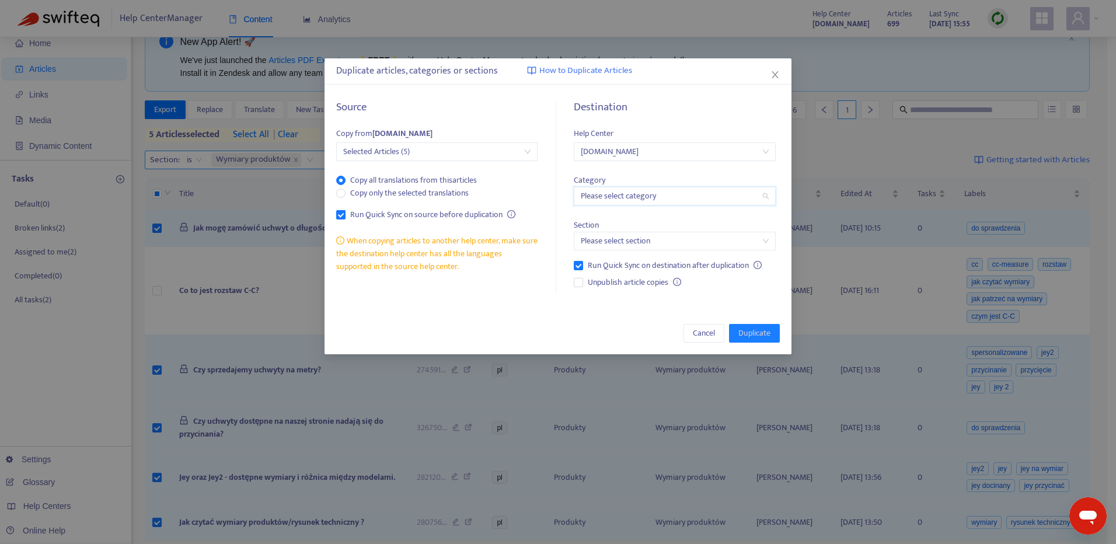
click at [673, 198] on input "search" at bounding box center [674, 196] width 187 height 18
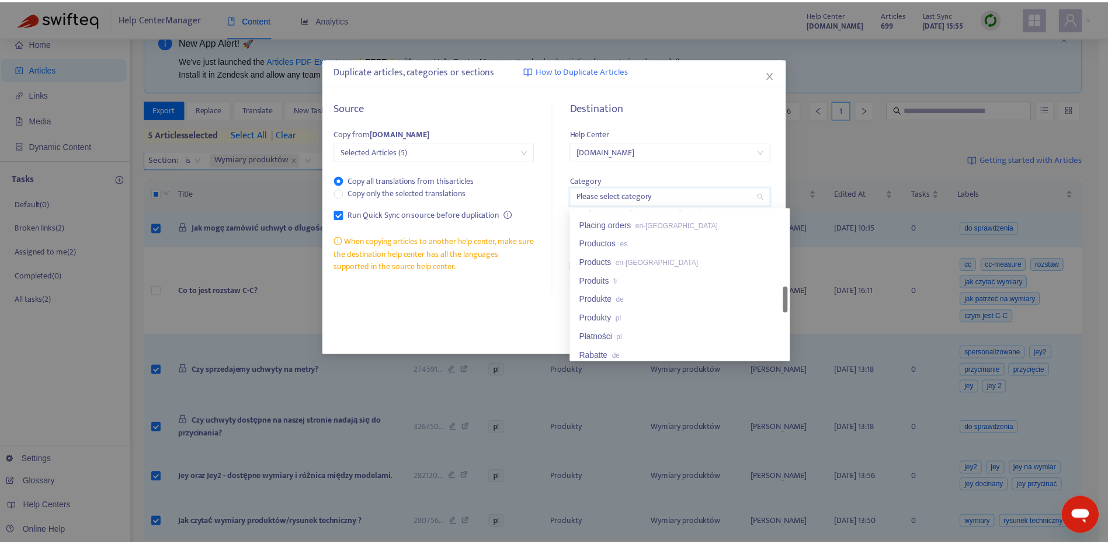
scroll to position [499, 0]
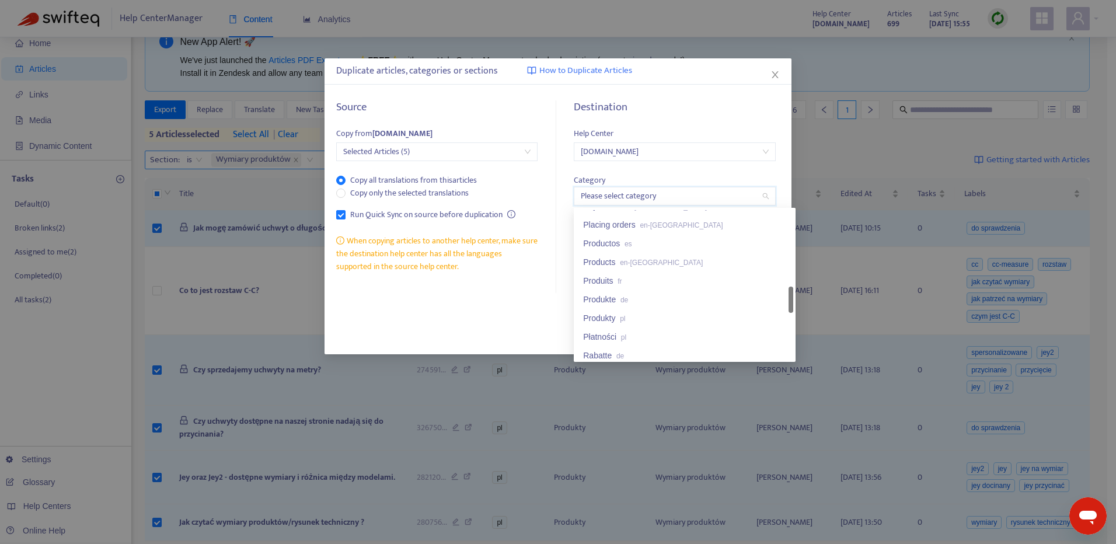
drag, startPoint x: 790, startPoint y: 227, endPoint x: 785, endPoint y: 304, distance: 76.7
click at [785, 304] on div "Payments en-gb Placing orders en-gb Productos es Products en-gb Produits fr Pro…" at bounding box center [684, 284] width 217 height 149
click at [720, 315] on div "Produkty pl" at bounding box center [684, 318] width 203 height 13
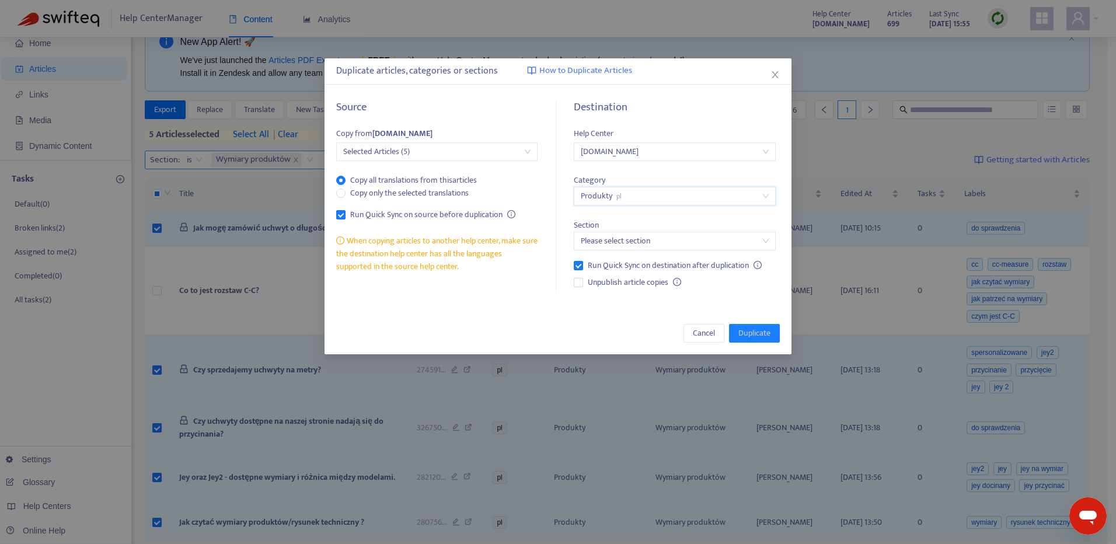
click at [670, 239] on input "search" at bounding box center [674, 241] width 187 height 18
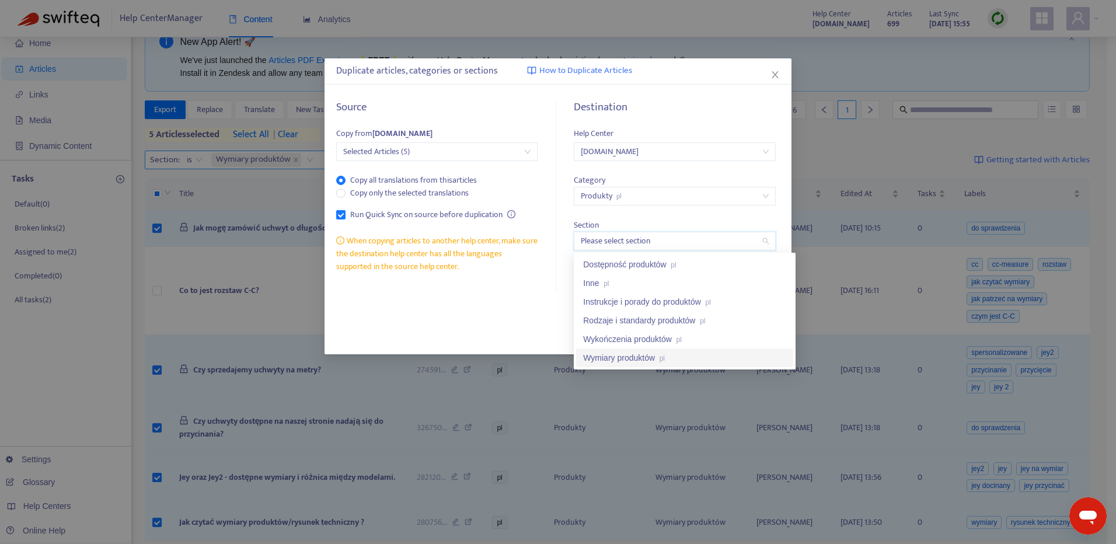
click at [715, 354] on div "Wymiary produktów pl" at bounding box center [684, 357] width 203 height 13
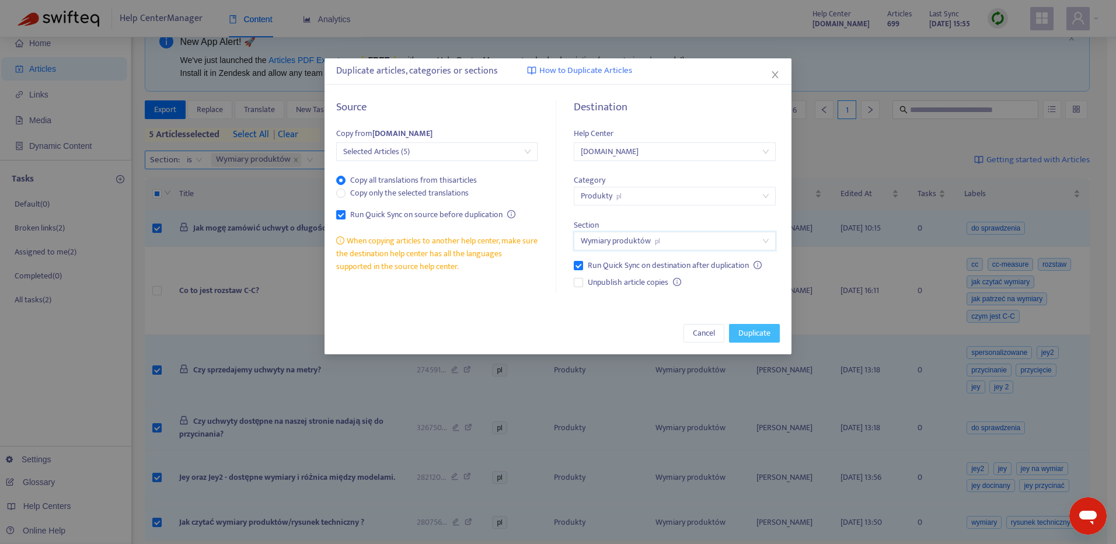
click at [758, 332] on span "Duplicate" at bounding box center [755, 333] width 32 height 13
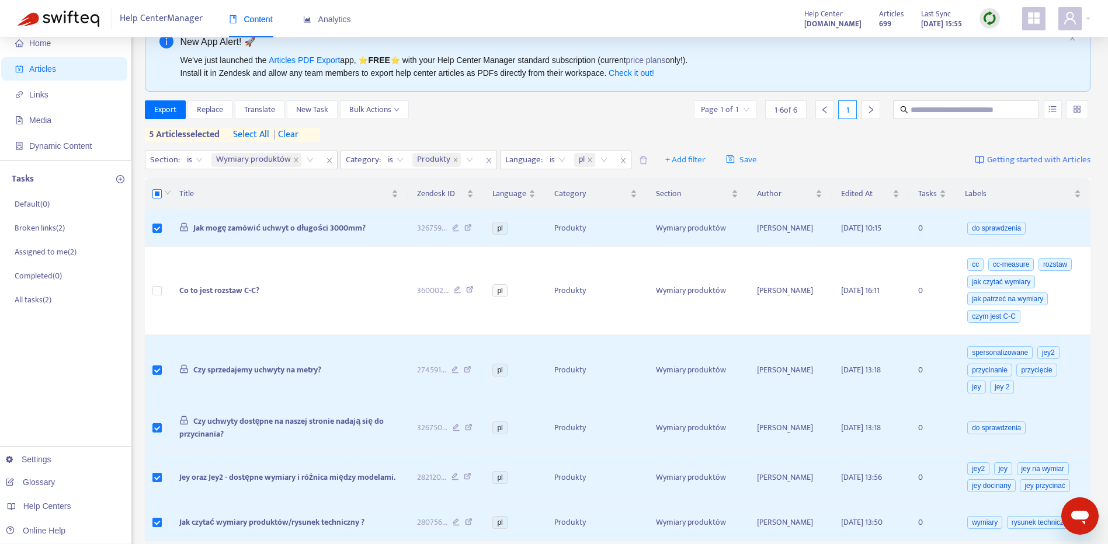
click at [154, 188] on label at bounding box center [156, 193] width 9 height 13
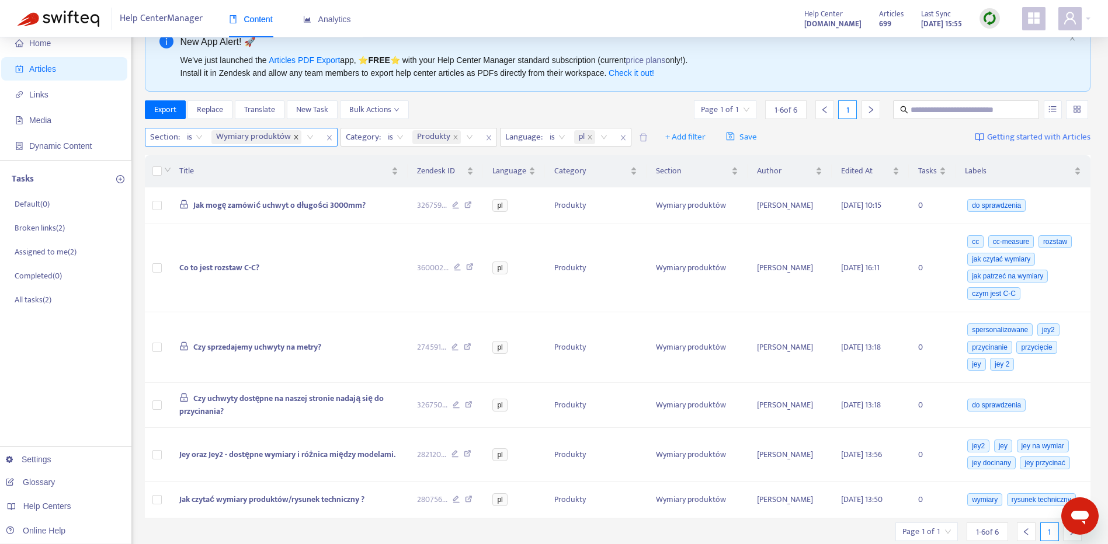
click at [295, 136] on icon "close" at bounding box center [296, 137] width 6 height 6
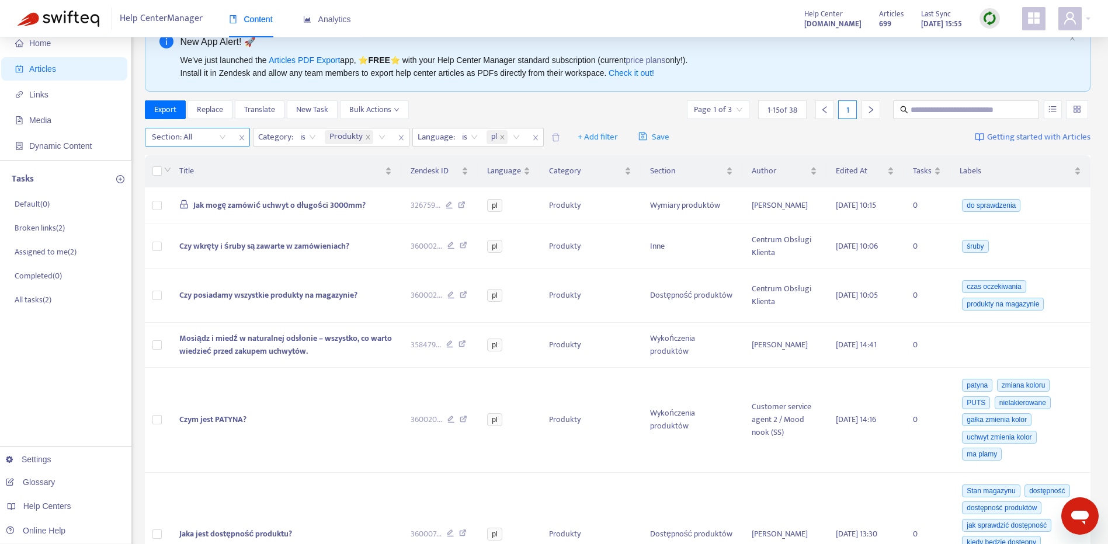
click at [224, 137] on div "Section: All" at bounding box center [188, 137] width 87 height 18
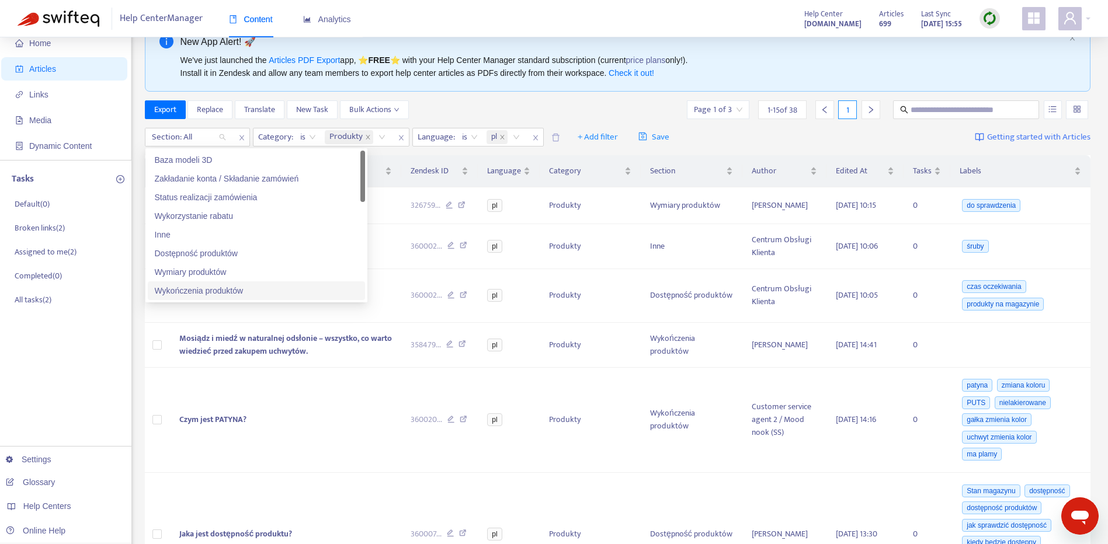
click at [299, 288] on div "Wykończenia produktów" at bounding box center [256, 290] width 203 height 13
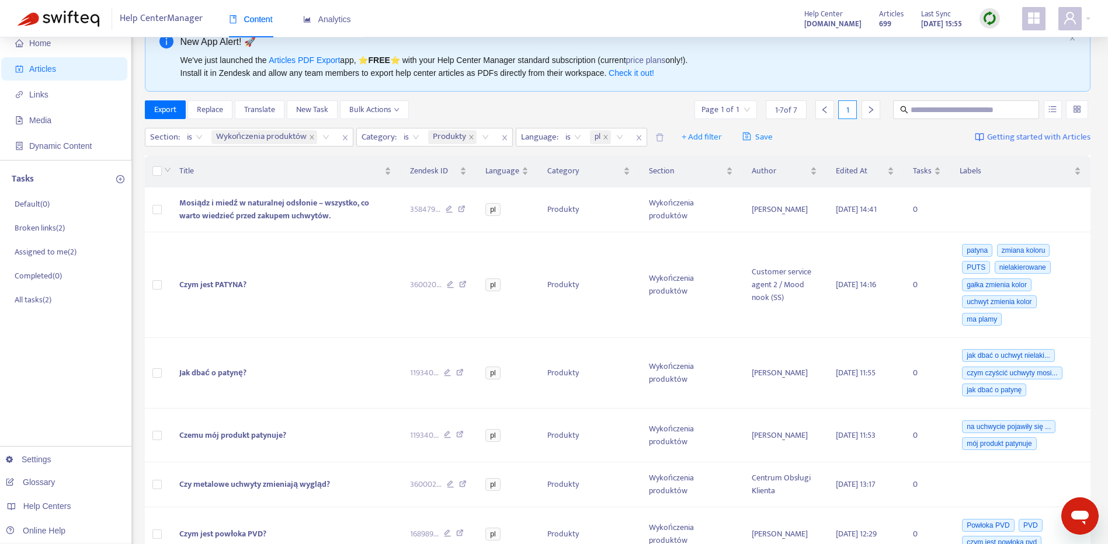
click at [522, 110] on div "Export Replace Translate New Task Bulk Actions Page 1 of 1 1 - 7 of 7 1" at bounding box center [618, 109] width 946 height 19
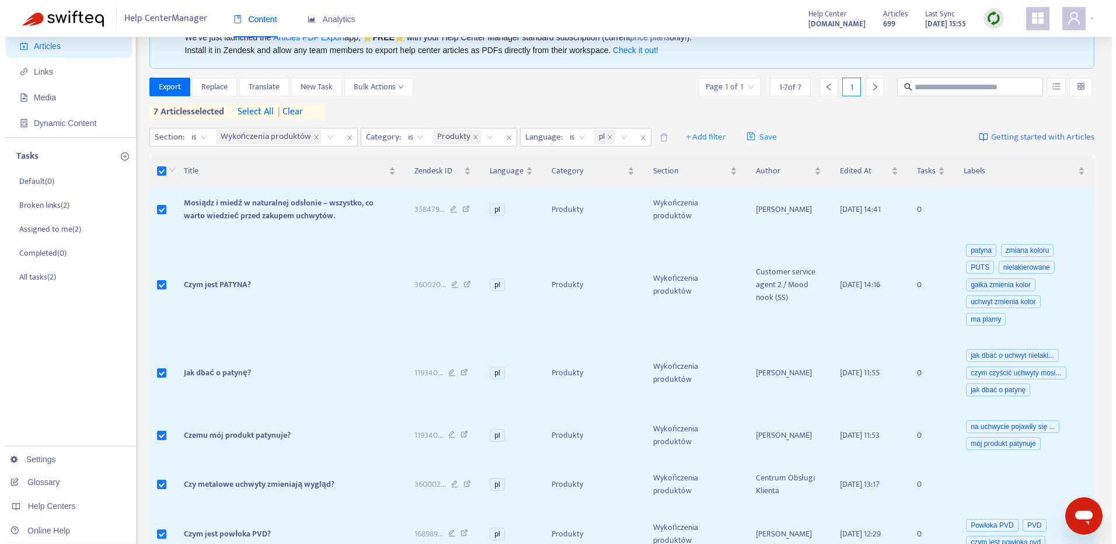
scroll to position [50, 0]
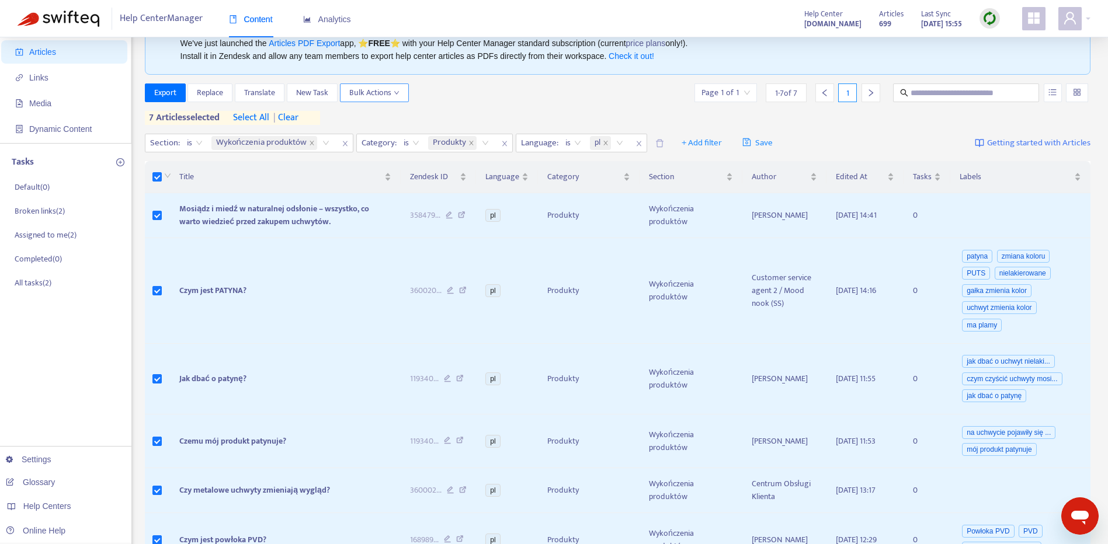
click at [401, 94] on button "Bulk Actions" at bounding box center [374, 92] width 69 height 19
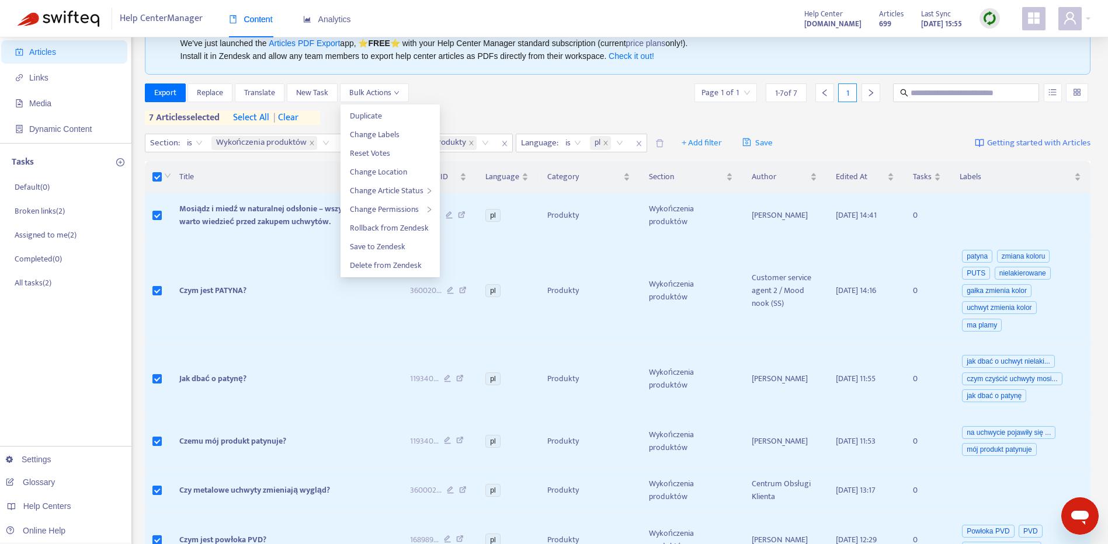
click at [526, 105] on div "Export Replace Translate New Task Bulk Actions Page 1 of 1 1 - 7 of 7 1 7 artic…" at bounding box center [618, 103] width 946 height 41
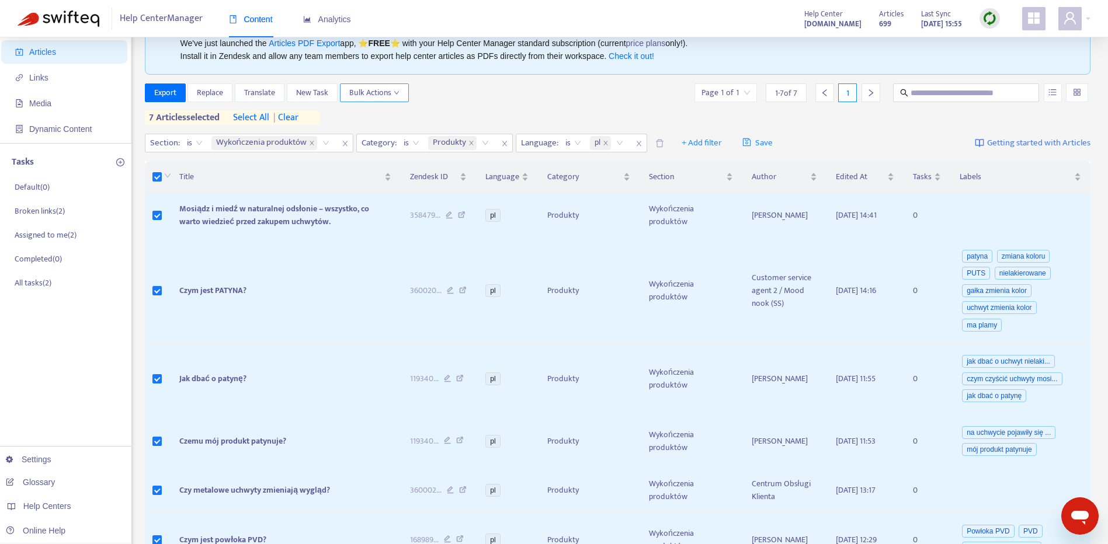
click at [374, 99] on span "Bulk Actions" at bounding box center [374, 92] width 50 height 13
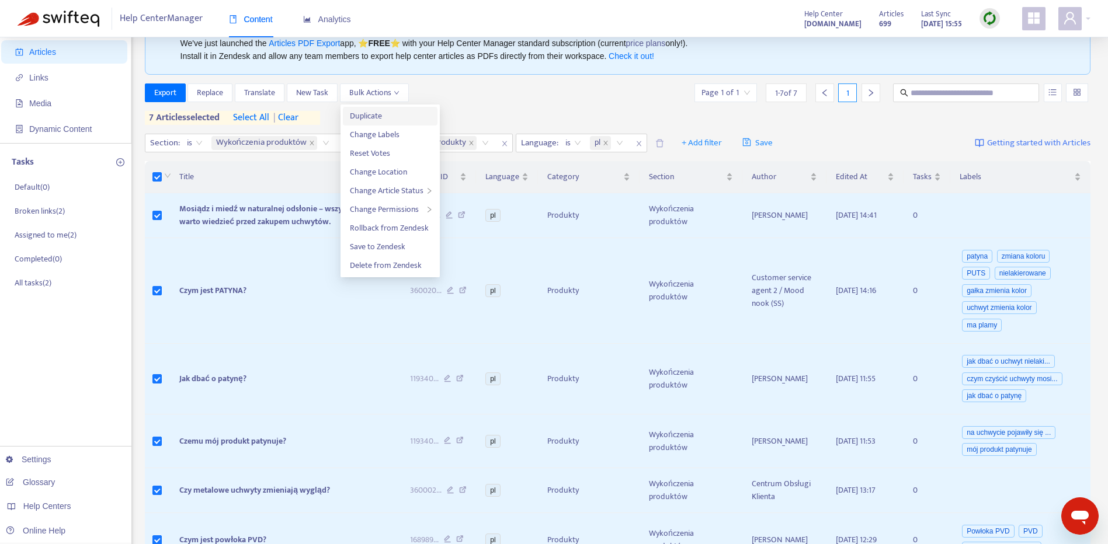
click at [374, 119] on span "Duplicate" at bounding box center [366, 115] width 32 height 13
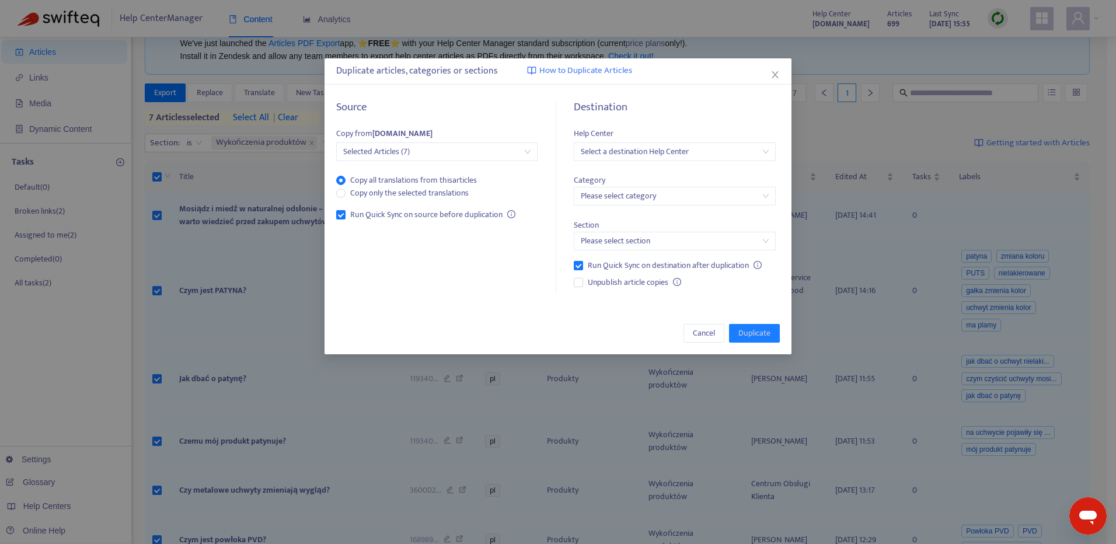
click at [676, 144] on input "search" at bounding box center [674, 152] width 187 height 18
click at [685, 208] on div "[DOMAIN_NAME]" at bounding box center [684, 212] width 203 height 13
click at [681, 196] on input "search" at bounding box center [674, 196] width 187 height 18
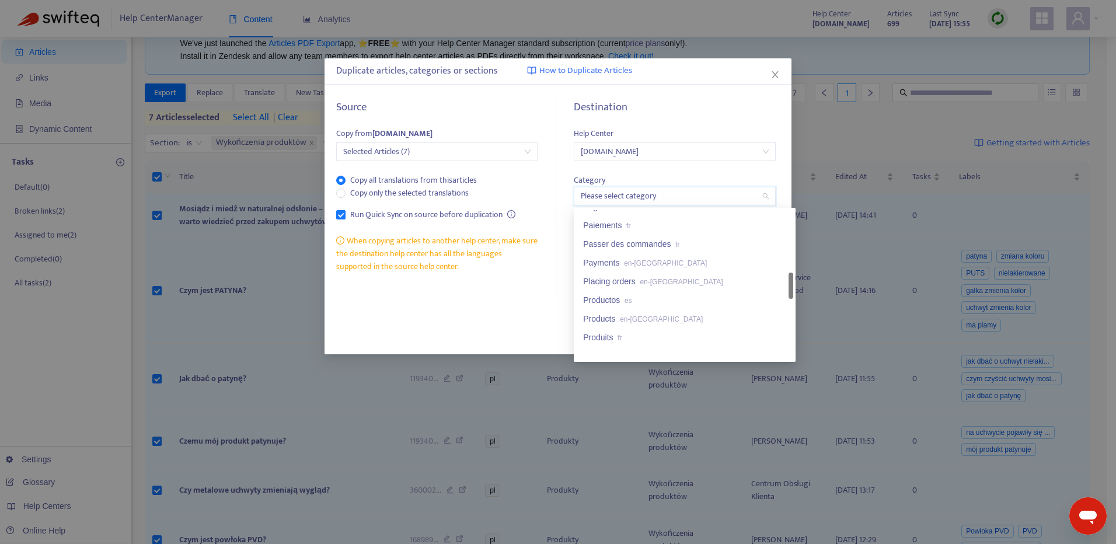
scroll to position [449, 0]
drag, startPoint x: 790, startPoint y: 228, endPoint x: 790, endPoint y: 298, distance: 70.1
click at [790, 298] on div at bounding box center [791, 293] width 5 height 26
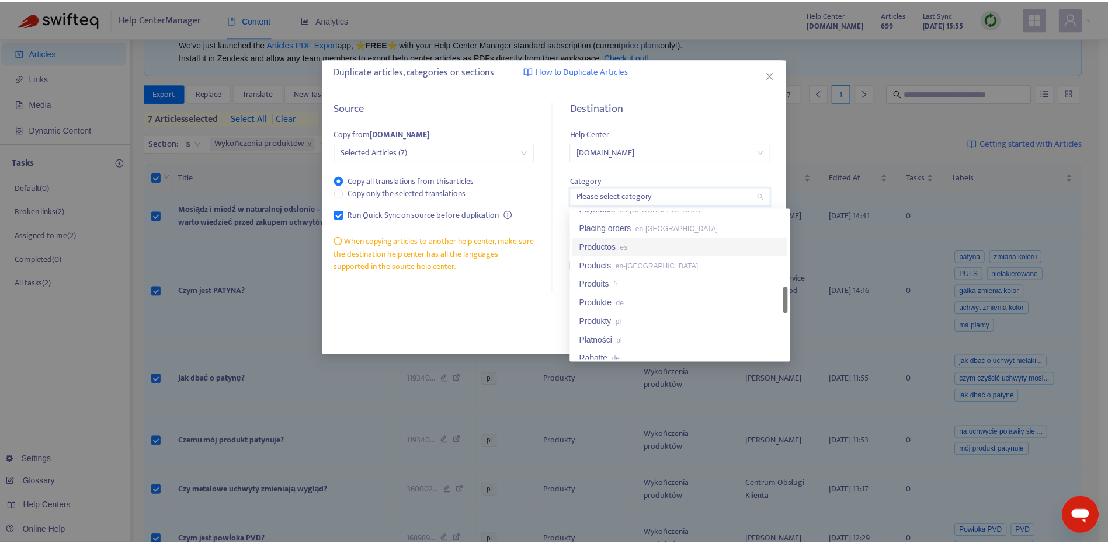
scroll to position [496, 0]
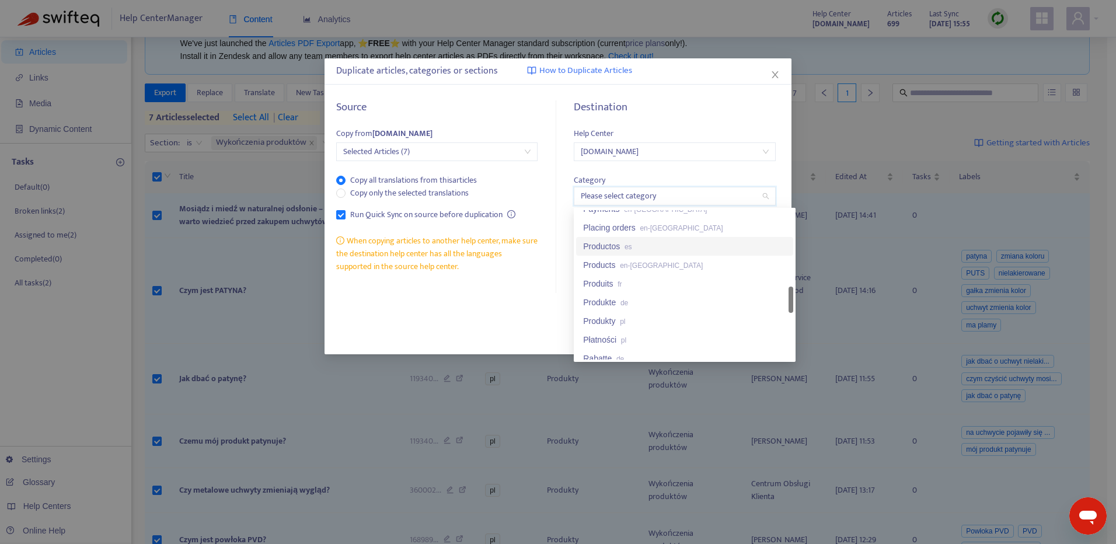
drag, startPoint x: 791, startPoint y: 295, endPoint x: 791, endPoint y: 301, distance: 6.4
click at [791, 301] on div at bounding box center [791, 300] width 5 height 26
click at [736, 322] on div "Produkty pl" at bounding box center [684, 321] width 203 height 13
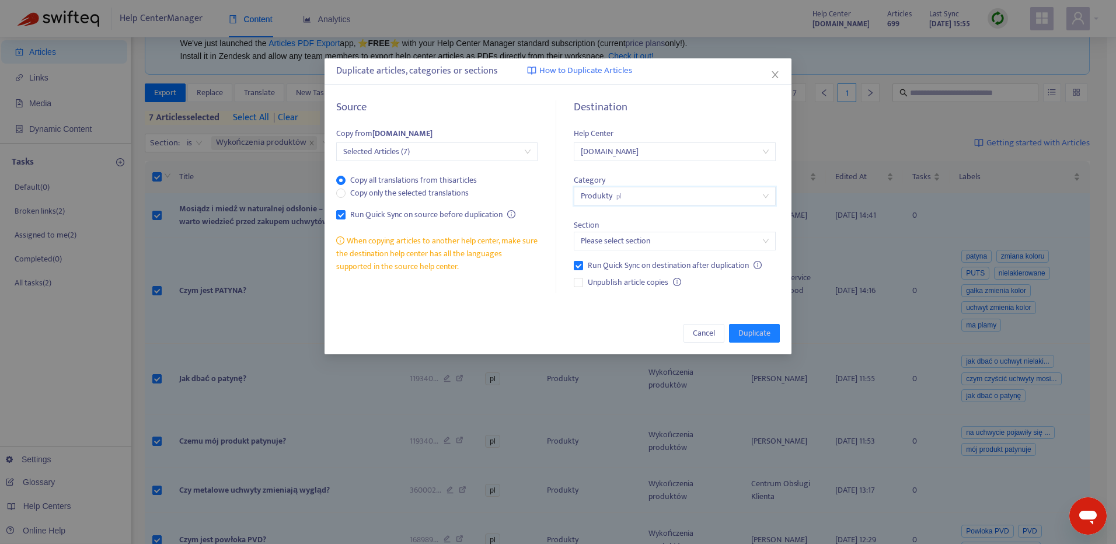
click at [681, 242] on input "search" at bounding box center [674, 241] width 187 height 18
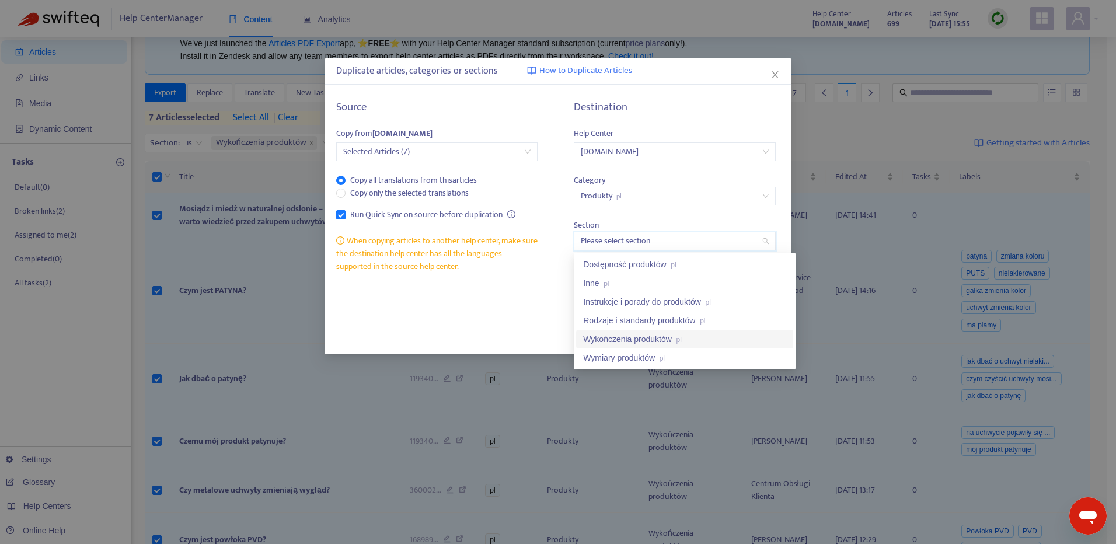
click at [681, 339] on span "pl" at bounding box center [679, 340] width 5 height 8
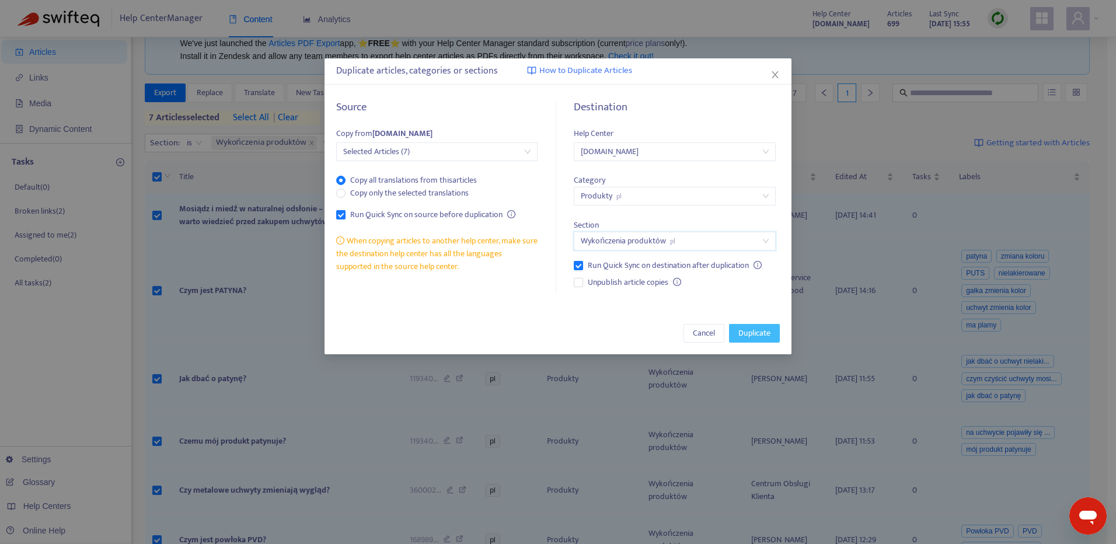
click at [759, 332] on span "Duplicate" at bounding box center [755, 333] width 32 height 13
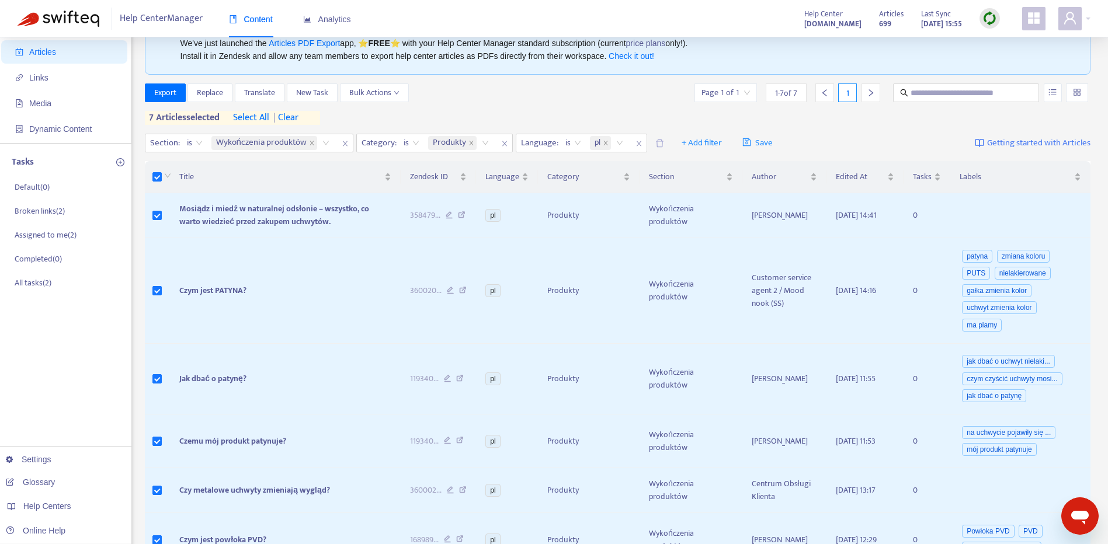
click at [288, 117] on span "| clear" at bounding box center [283, 118] width 29 height 14
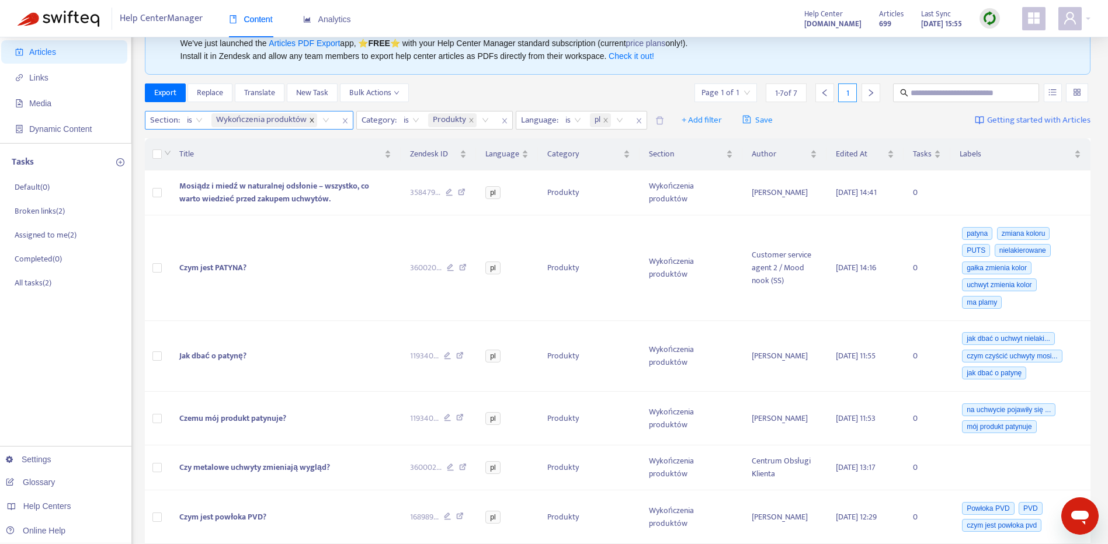
click at [309, 125] on span at bounding box center [312, 120] width 6 height 14
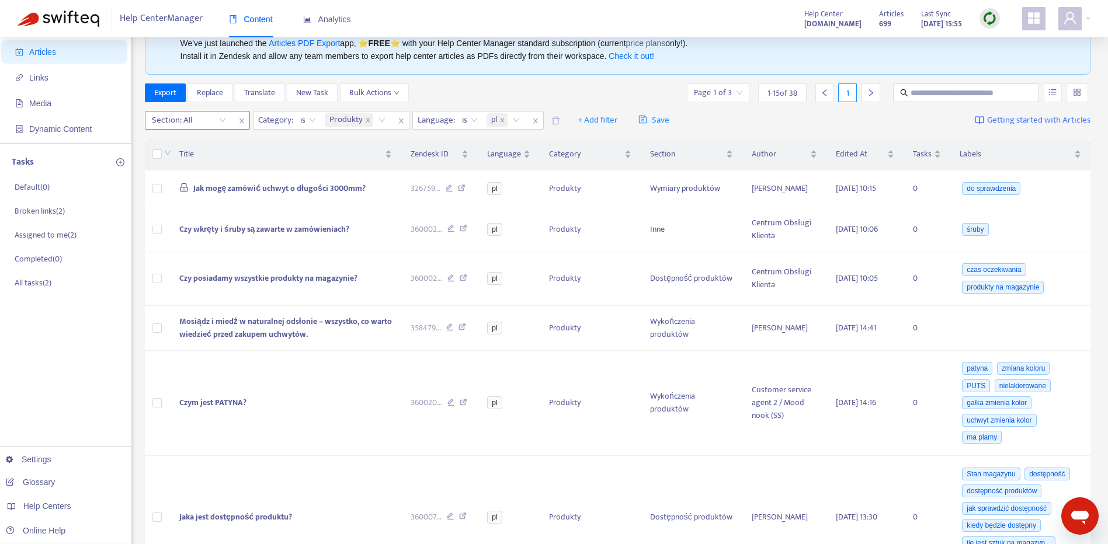
click at [220, 122] on div "Section: All" at bounding box center [188, 121] width 87 height 18
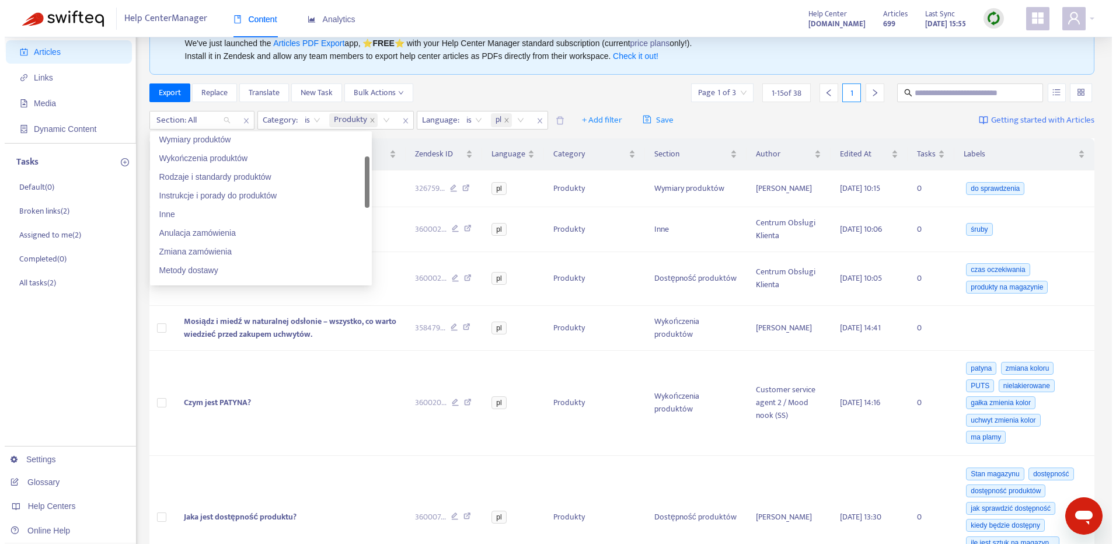
scroll to position [90, 0]
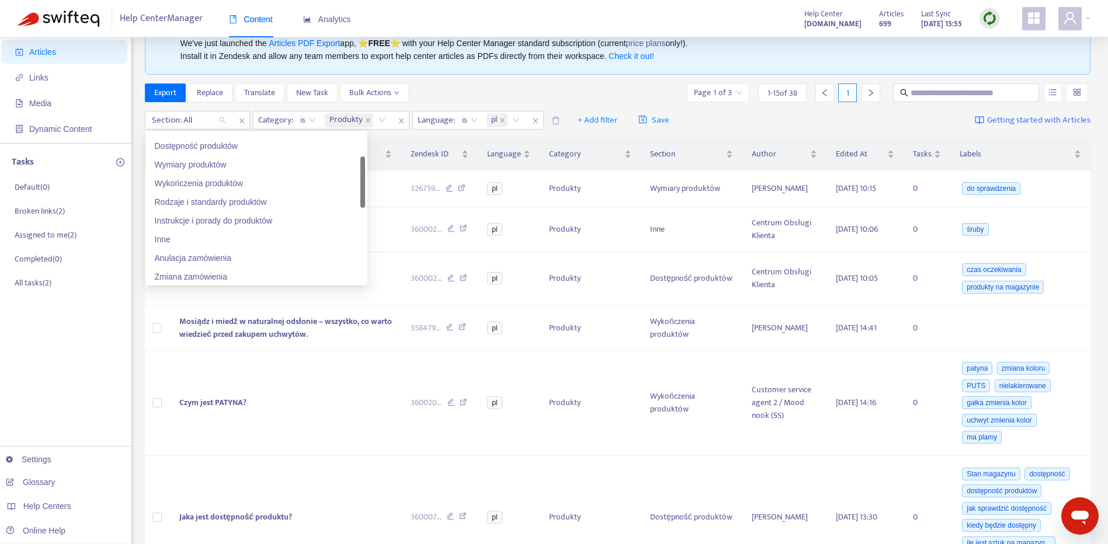
drag, startPoint x: 364, startPoint y: 162, endPoint x: 357, endPoint y: 185, distance: 23.7
click at [357, 185] on div "Inne Dostępność produktów Wymiary produktów Wykończenia produktów Rodzaje i sta…" at bounding box center [256, 208] width 217 height 149
click at [278, 208] on div "Rodzaje i standardy produktów" at bounding box center [256, 202] width 203 height 13
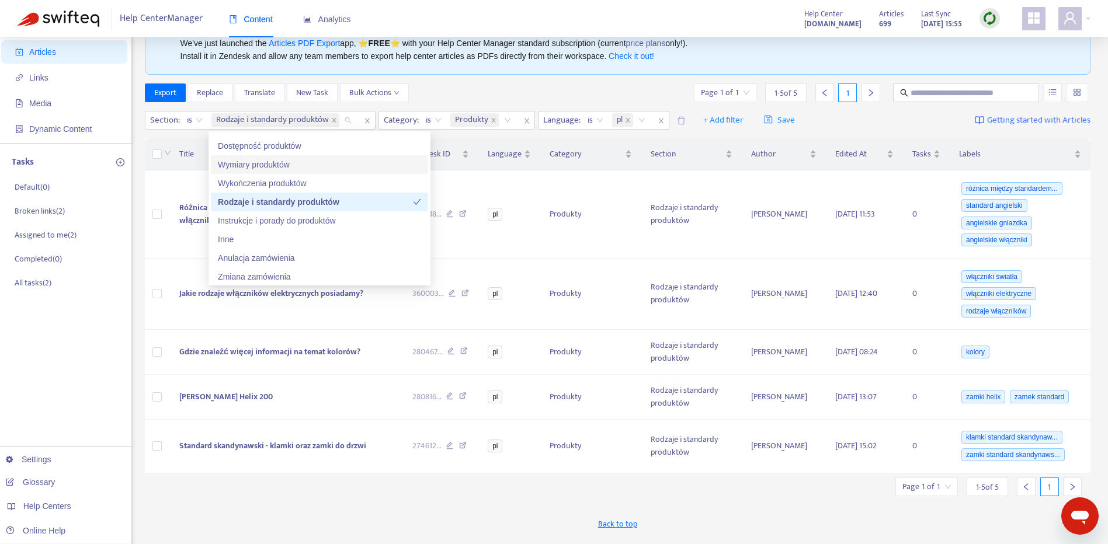
click at [322, 482] on div "New App Alert! 🚀 We've just launched the Articles PDF Export app, ⭐ FREE ⭐️ wit…" at bounding box center [618, 346] width 946 height 683
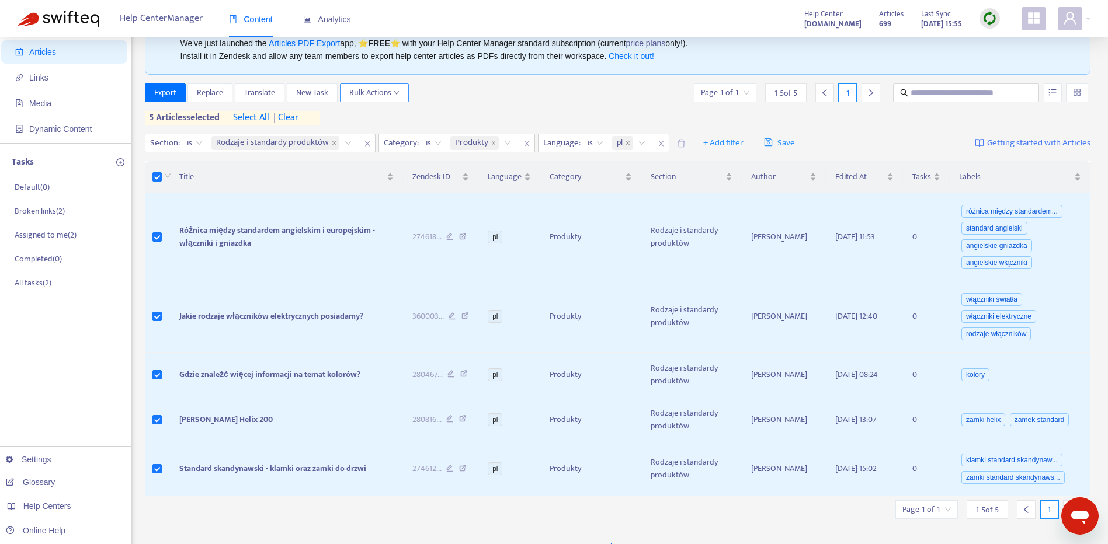
click at [379, 95] on span "Bulk Actions" at bounding box center [374, 92] width 50 height 13
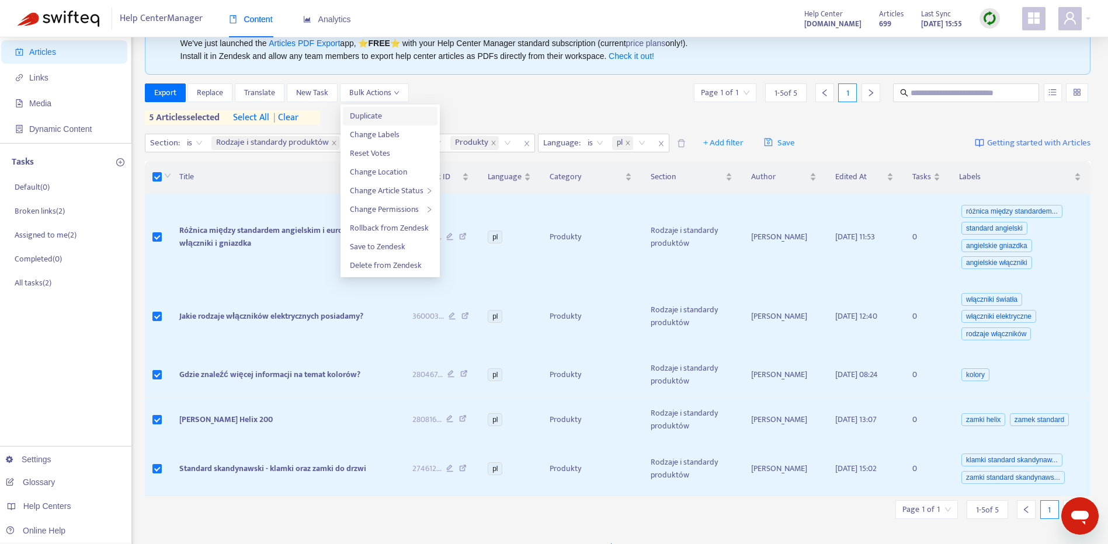
click at [383, 120] on span "Duplicate" at bounding box center [390, 116] width 81 height 13
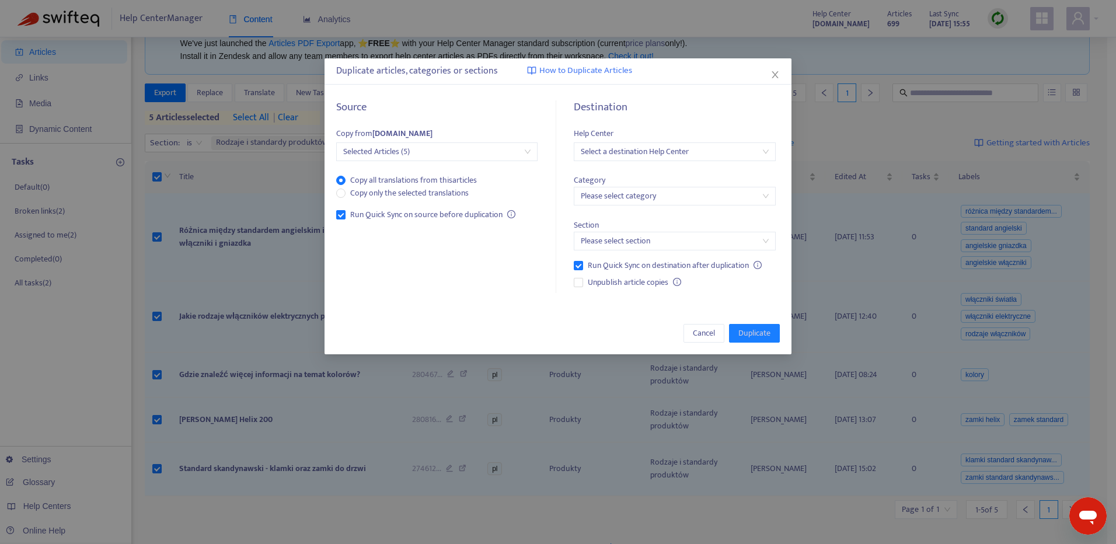
click at [670, 154] on input "search" at bounding box center [674, 152] width 187 height 18
click at [686, 212] on div "[DOMAIN_NAME]" at bounding box center [684, 212] width 203 height 13
click at [691, 201] on input "search" at bounding box center [674, 196] width 187 height 18
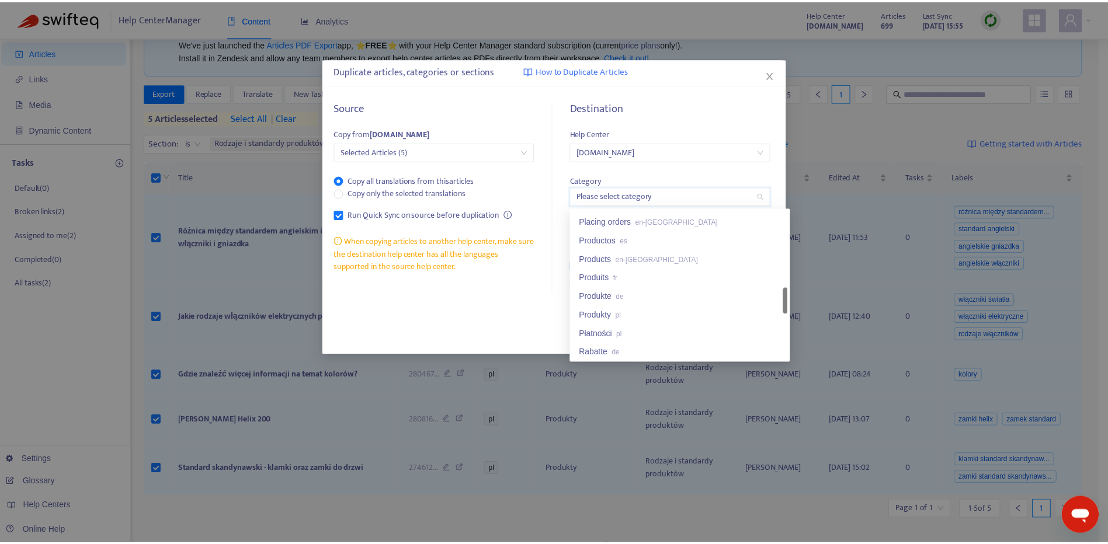
scroll to position [510, 0]
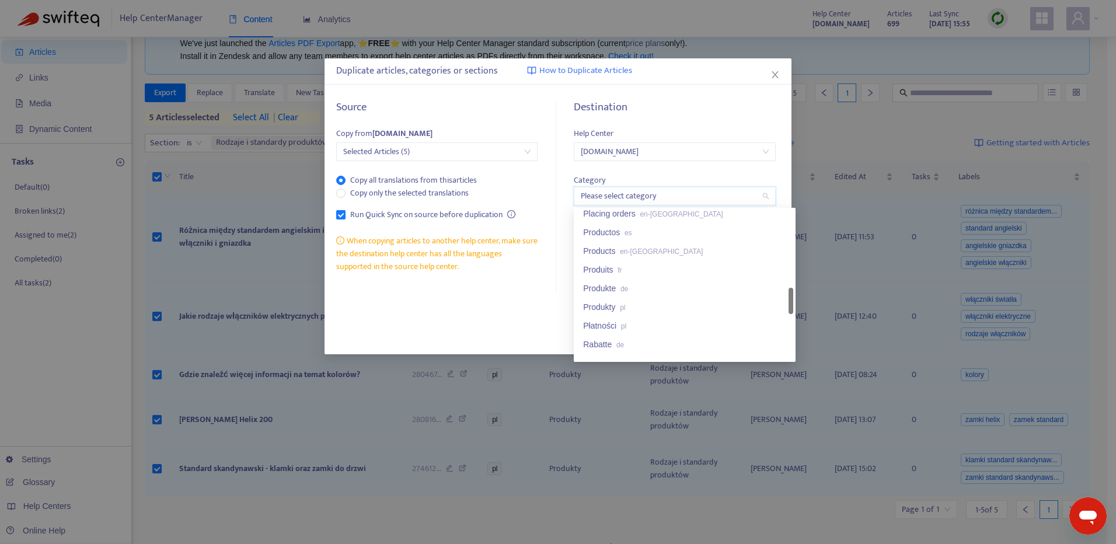
drag, startPoint x: 791, startPoint y: 230, endPoint x: 788, endPoint y: 308, distance: 78.3
click at [788, 308] on div "Placing orders en-gb Productos es Products en-gb Produits fr Produkte de Produk…" at bounding box center [684, 284] width 217 height 149
click at [705, 310] on div "Produkty pl" at bounding box center [684, 307] width 203 height 13
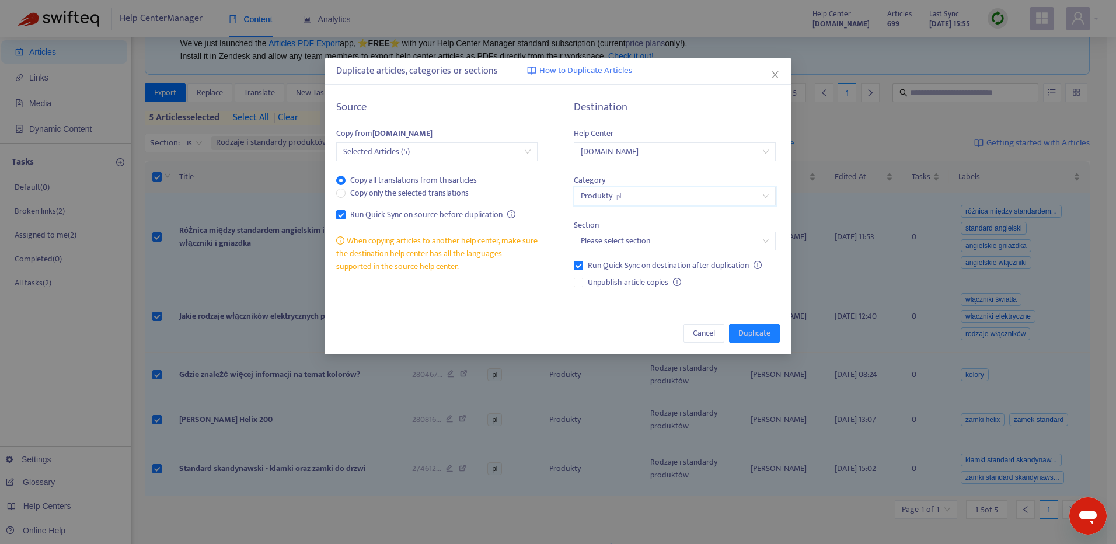
click at [687, 250] on div "Help Center help.moodnook.com Category 68e50f4c85385daf8c18d8e8 Produkty pl Sec…" at bounding box center [674, 210] width 201 height 166
click at [684, 246] on input "search" at bounding box center [674, 241] width 187 height 18
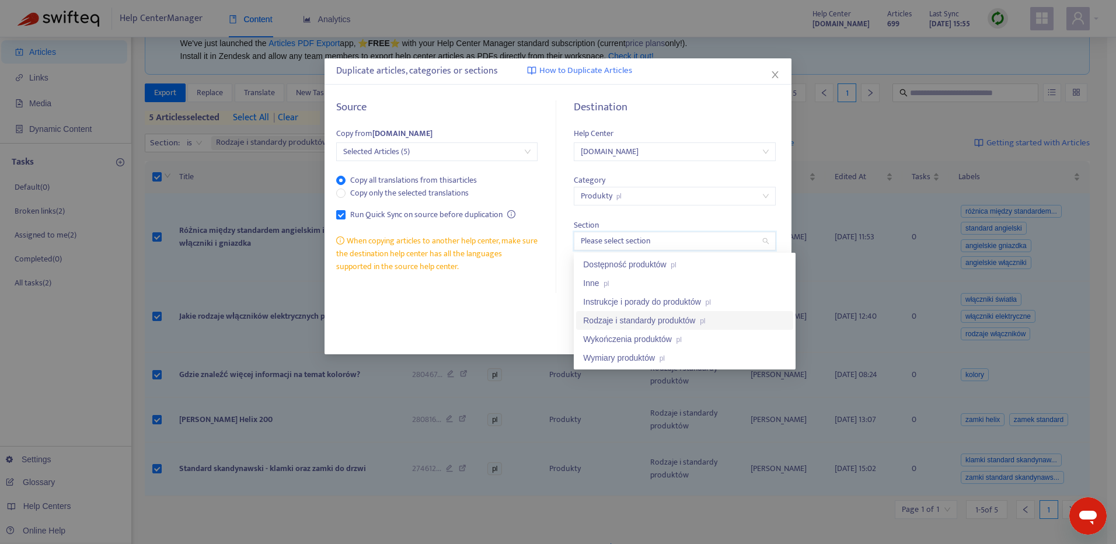
click at [722, 318] on div "Rodzaje i standardy produktów pl" at bounding box center [684, 320] width 203 height 13
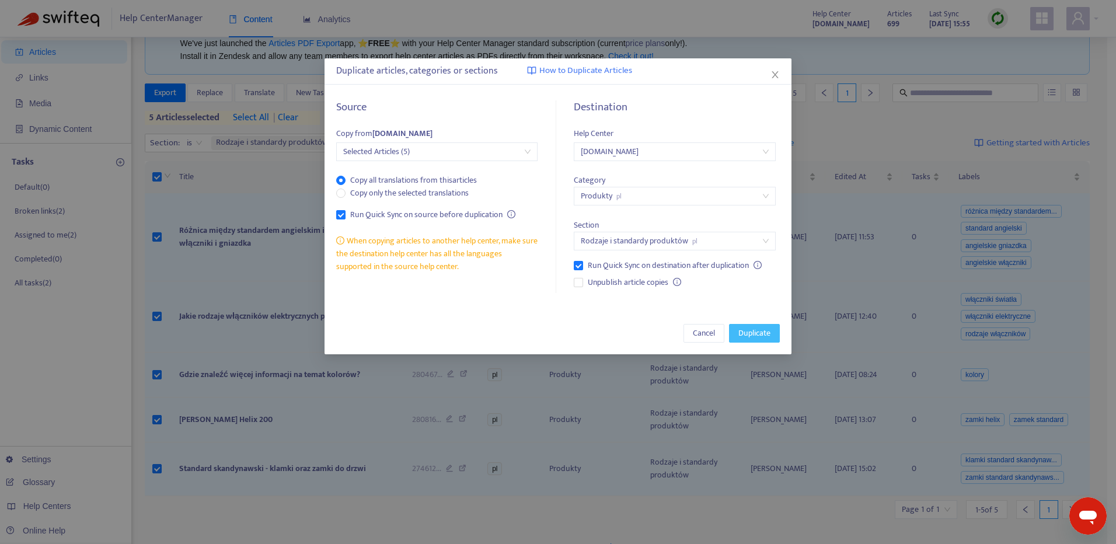
click at [762, 333] on span "Duplicate" at bounding box center [755, 333] width 32 height 13
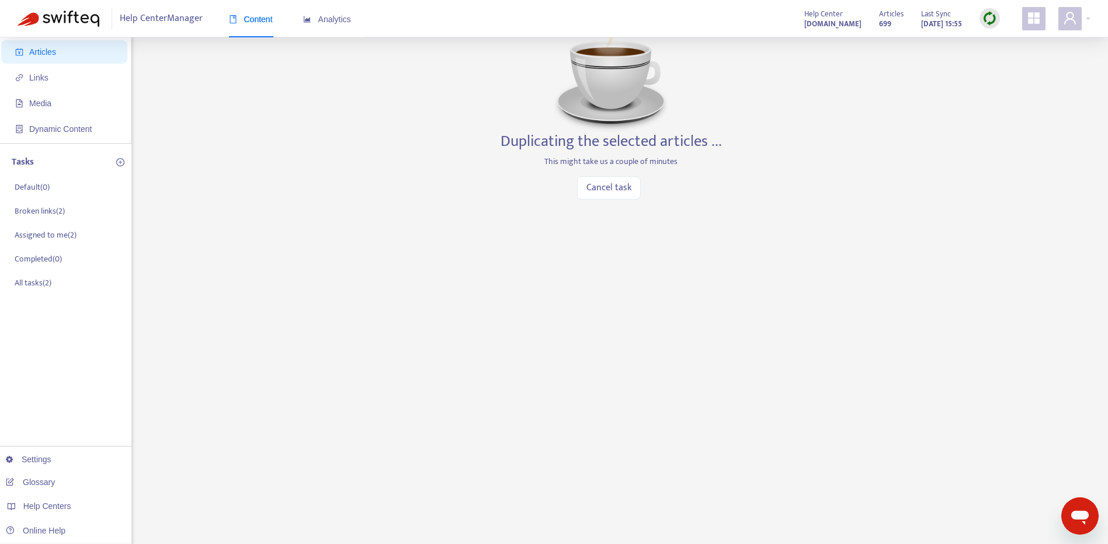
click at [845, 173] on div "Home Articles Links Media Dynamic Content Tasks Default ( 0 ) Broken links ( 2 …" at bounding box center [554, 346] width 1072 height 683
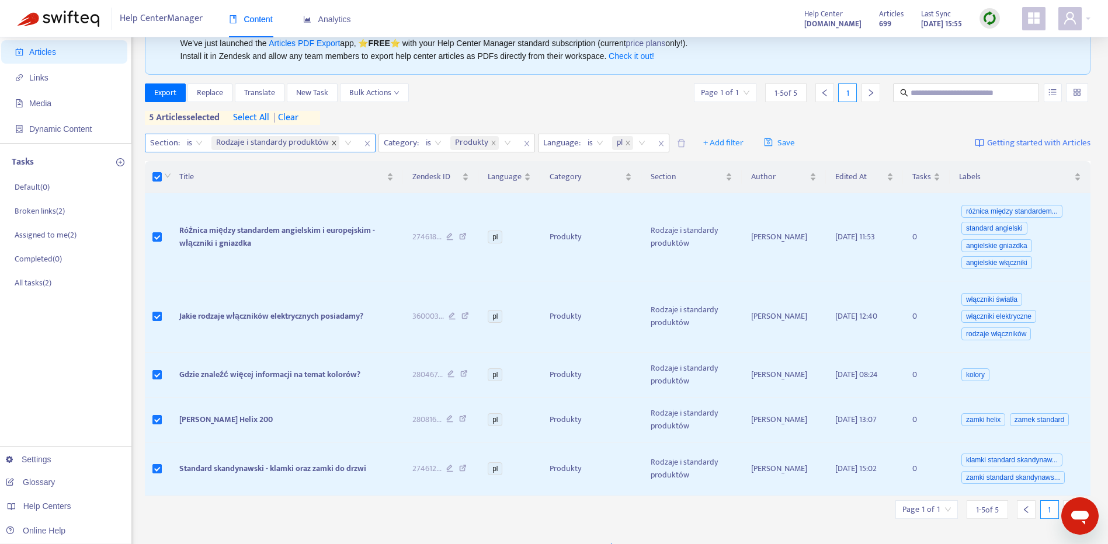
click at [335, 139] on span at bounding box center [334, 143] width 6 height 14
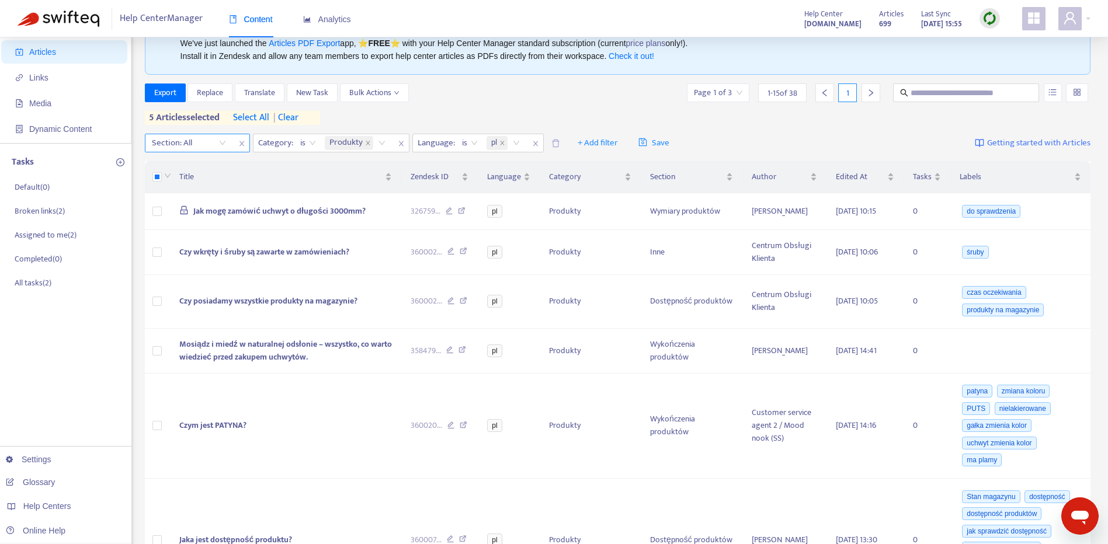
click at [220, 141] on div "Section: All" at bounding box center [188, 143] width 87 height 18
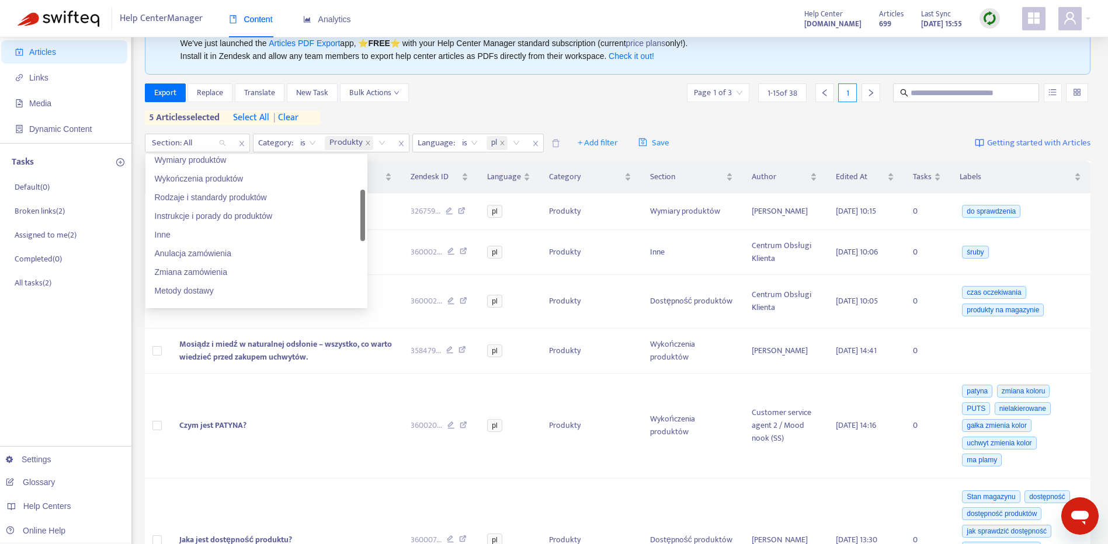
scroll to position [114, 0]
drag, startPoint x: 361, startPoint y: 199, endPoint x: 364, endPoint y: 232, distance: 32.8
click at [364, 232] on div at bounding box center [362, 215] width 5 height 51
click at [274, 218] on div "Instrukcje i porady do produktów" at bounding box center [256, 220] width 203 height 13
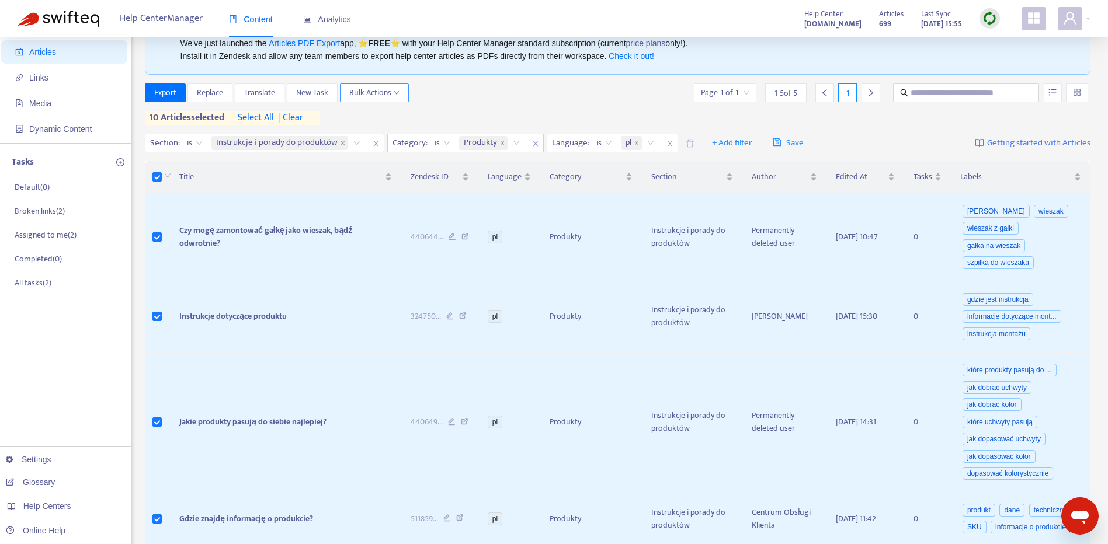
click at [389, 89] on span "Bulk Actions" at bounding box center [374, 92] width 50 height 13
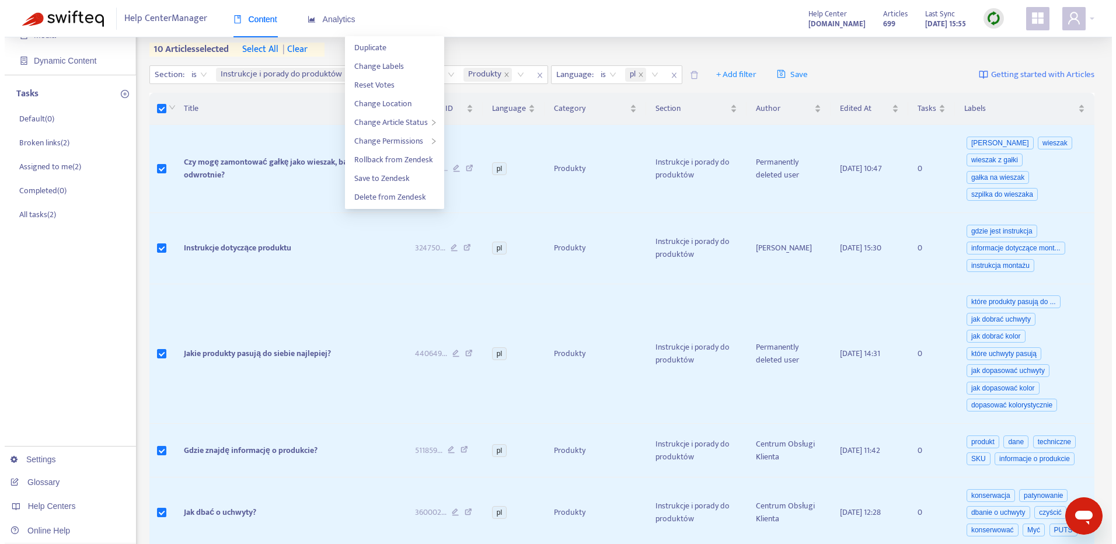
scroll to position [51, 0]
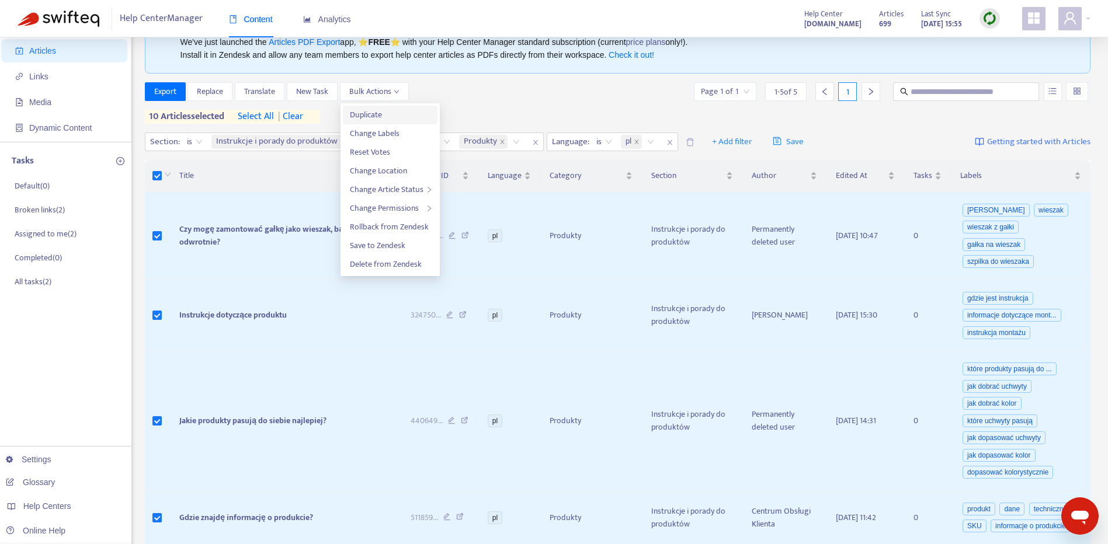
click at [368, 119] on span "Duplicate" at bounding box center [366, 114] width 32 height 13
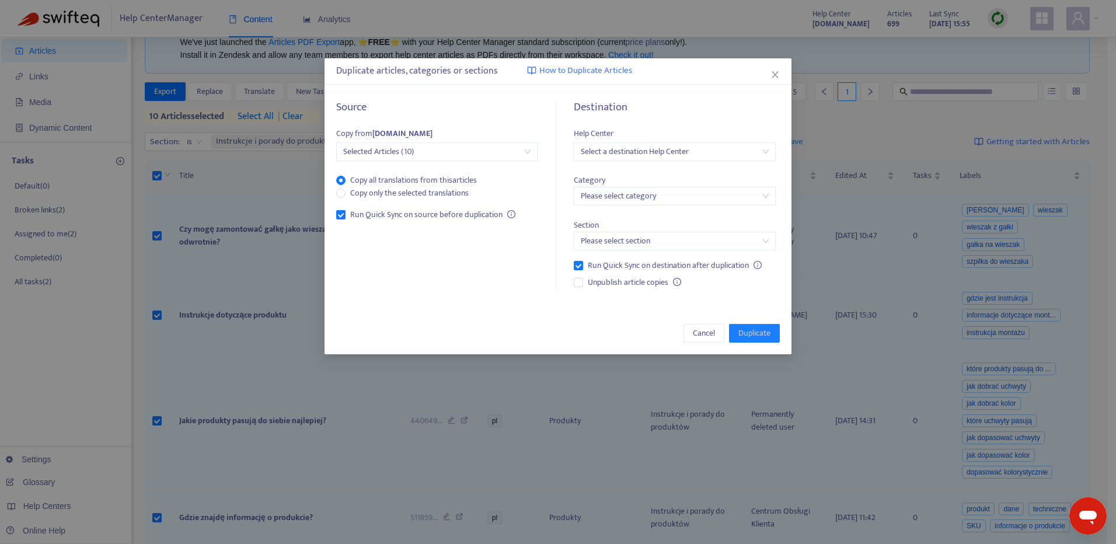
click at [661, 154] on input "search" at bounding box center [674, 152] width 187 height 18
click at [693, 211] on div "[DOMAIN_NAME]" at bounding box center [684, 212] width 203 height 13
click at [688, 189] on input "search" at bounding box center [674, 196] width 187 height 18
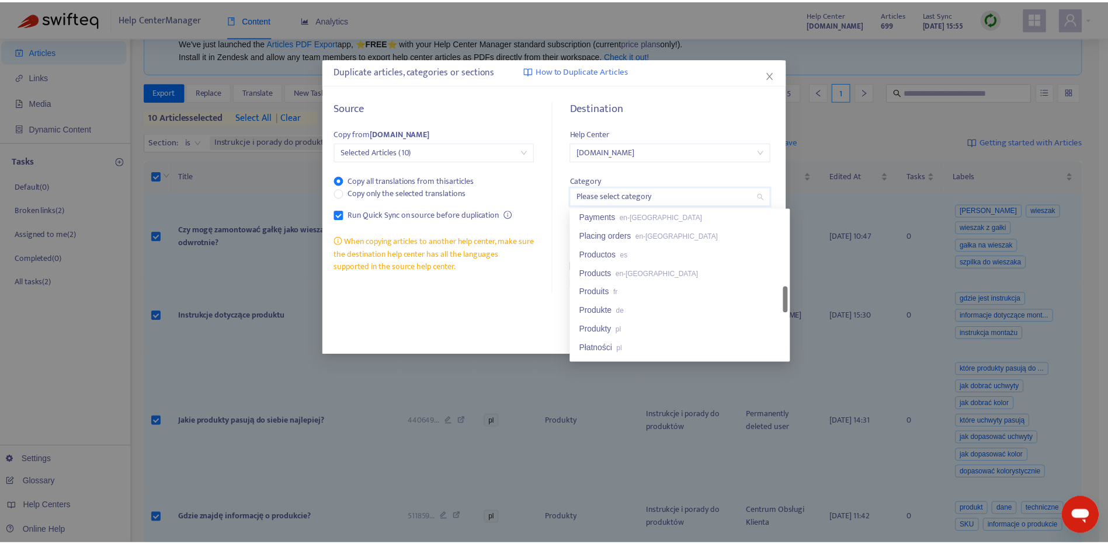
scroll to position [495, 0]
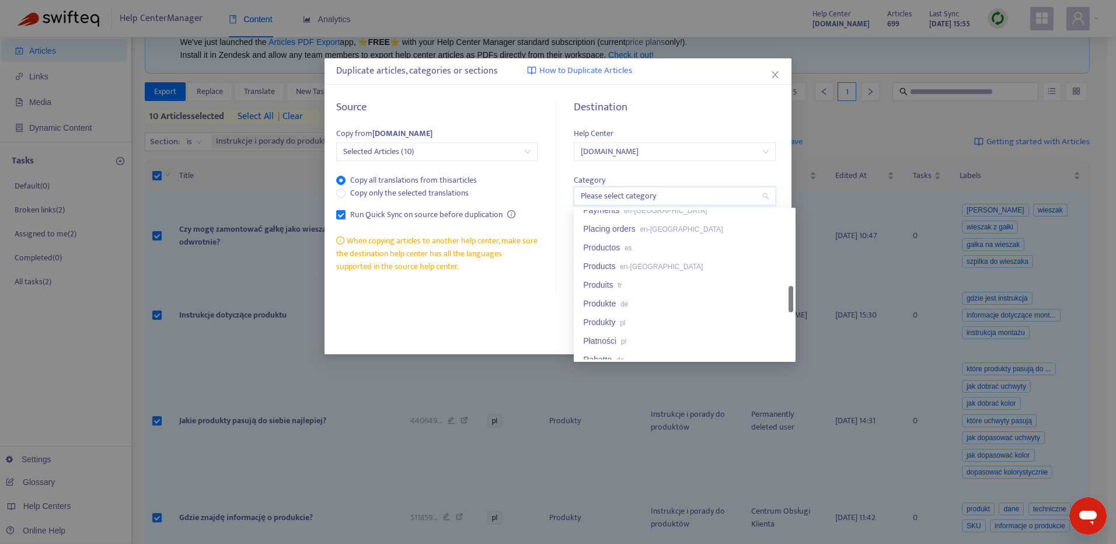
drag, startPoint x: 790, startPoint y: 229, endPoint x: 781, endPoint y: 305, distance: 76.5
click at [781, 305] on div "Payments en-gb Placing orders en-gb Productos es Products en-gb Produits fr Pro…" at bounding box center [684, 284] width 217 height 149
click at [697, 318] on div "Produkty pl" at bounding box center [684, 322] width 203 height 13
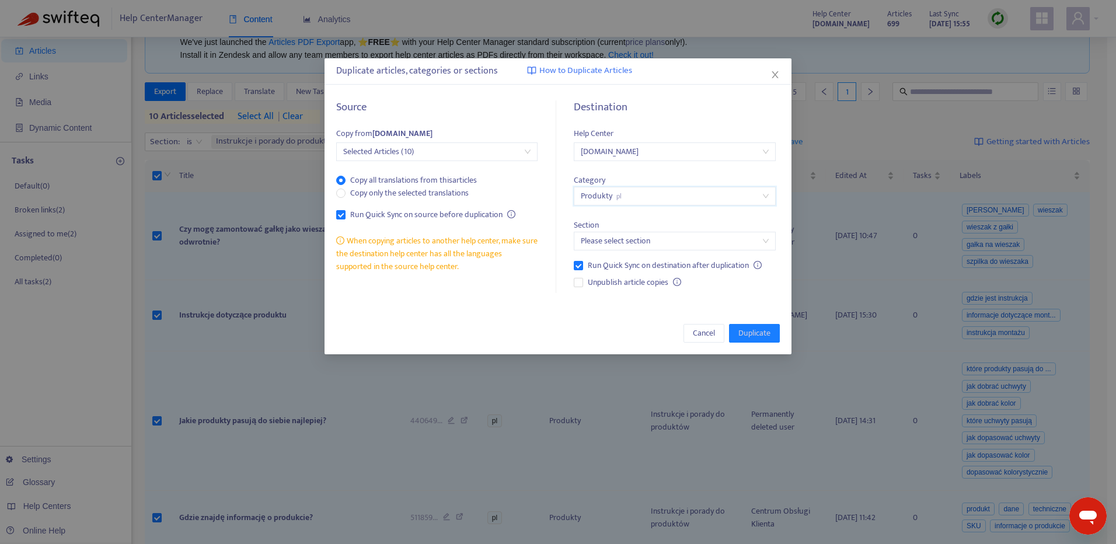
click at [673, 240] on input "search" at bounding box center [674, 241] width 187 height 18
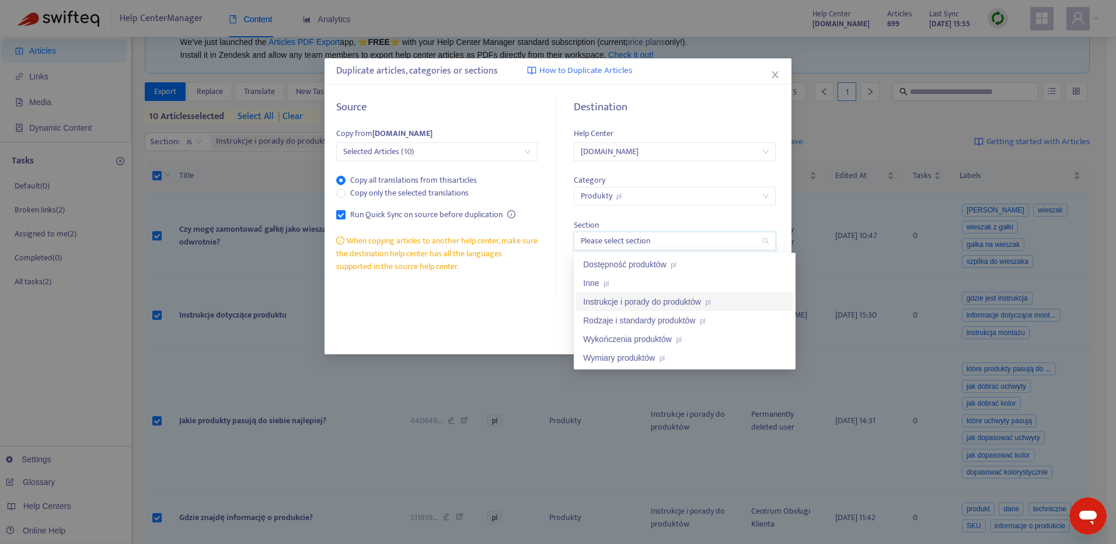
click at [710, 305] on span "pl" at bounding box center [707, 302] width 5 height 8
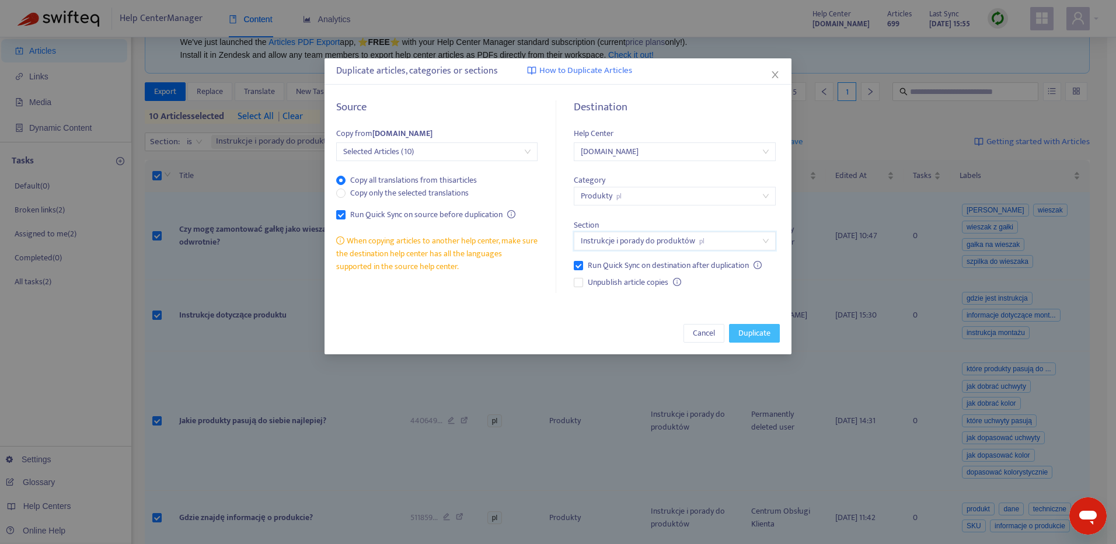
click at [755, 336] on span "Duplicate" at bounding box center [755, 333] width 32 height 13
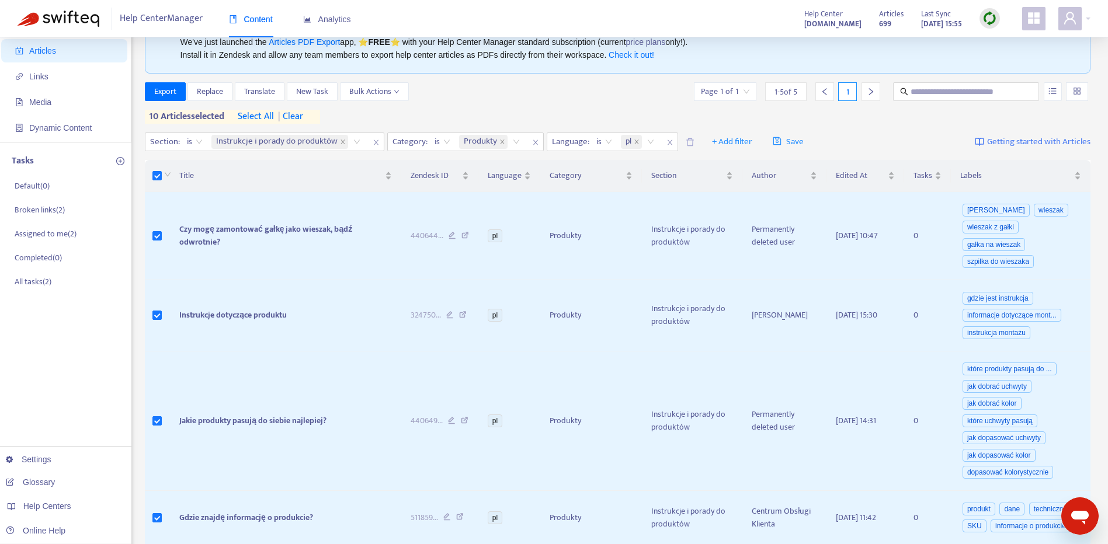
click at [842, 144] on div "Section : is Instrukcje i porady do produktów Category : is Produkty Language :…" at bounding box center [618, 141] width 946 height 27
click at [340, 147] on span at bounding box center [343, 142] width 6 height 14
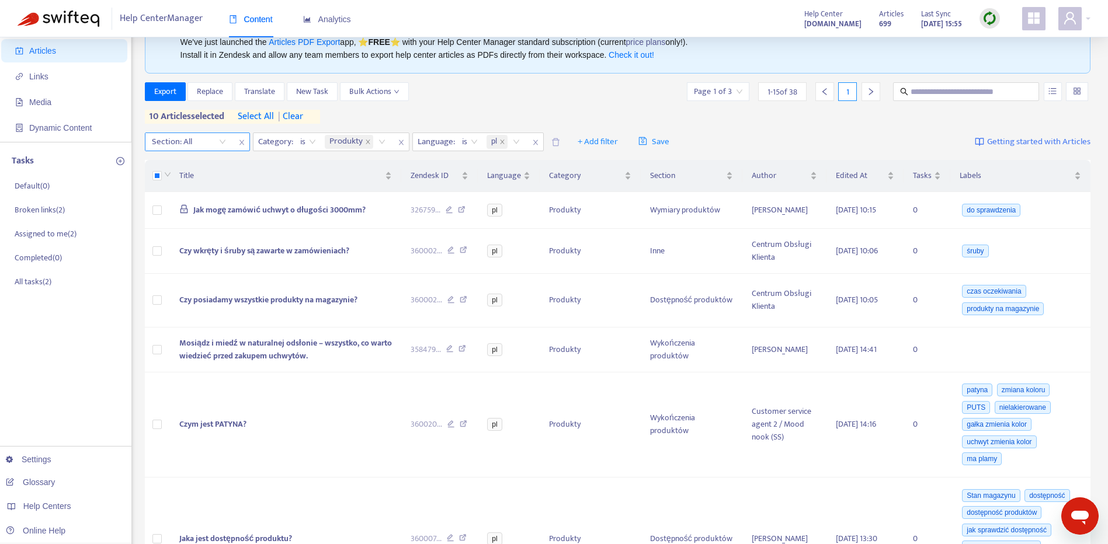
click at [224, 140] on div "Section: All" at bounding box center [188, 142] width 87 height 18
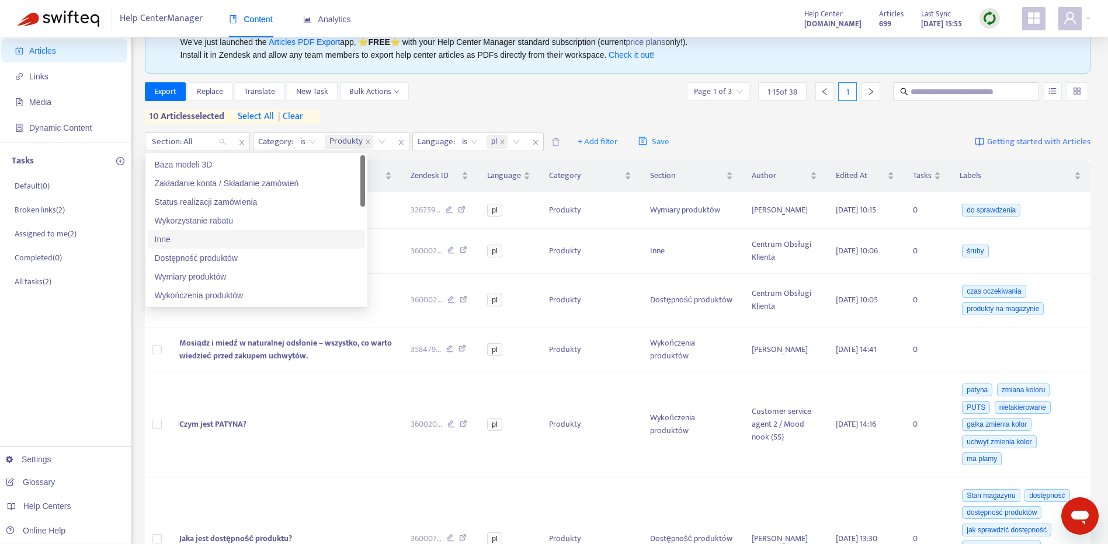
click at [189, 230] on div "Inne" at bounding box center [256, 239] width 217 height 19
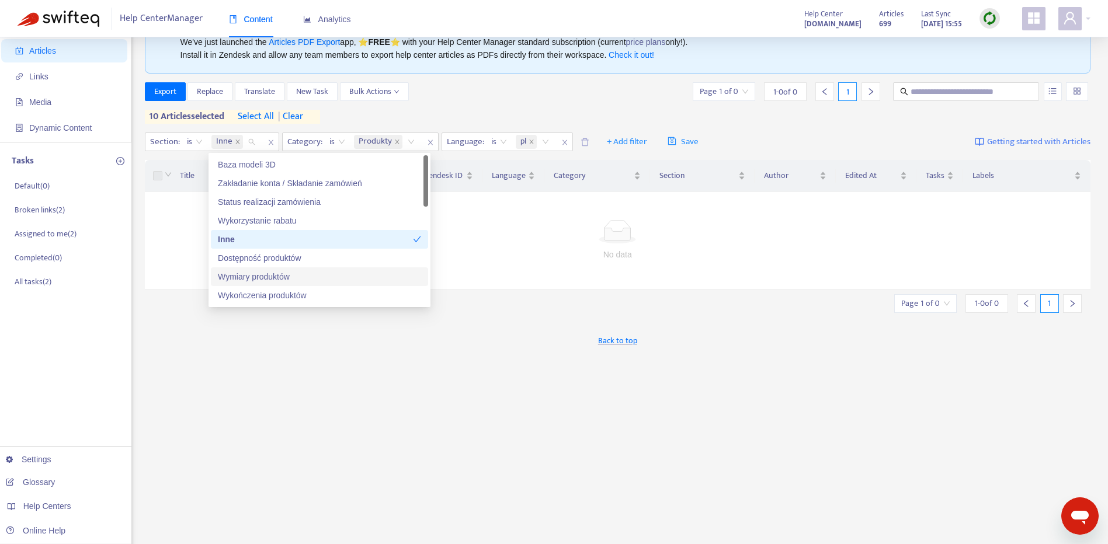
click at [656, 101] on div "Export Replace Translate New Task Bulk Actions Page 1 of 0 1 - 0 of 0 1" at bounding box center [618, 91] width 946 height 19
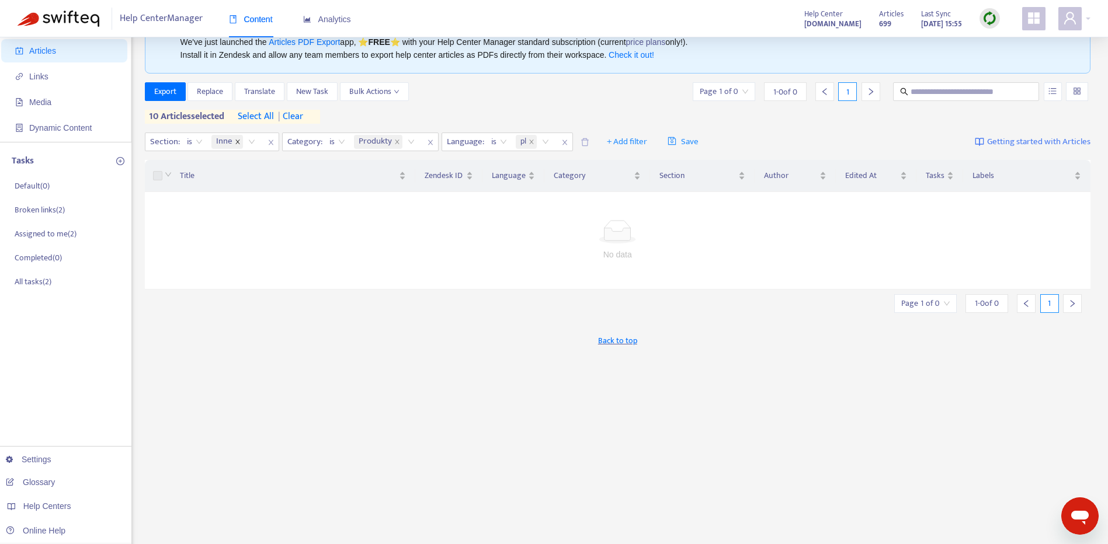
click at [236, 141] on icon "close" at bounding box center [238, 142] width 6 height 6
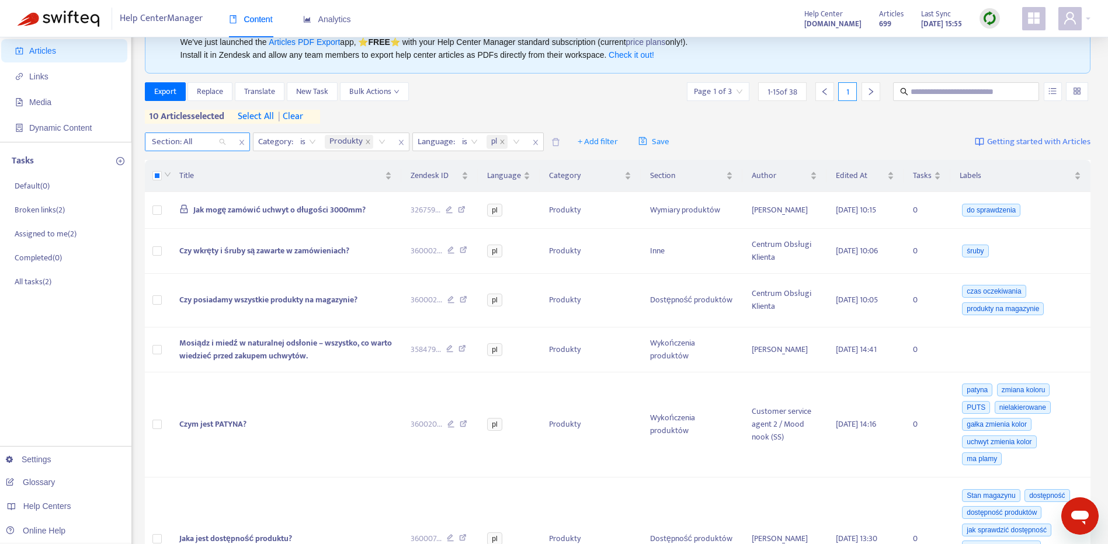
click at [222, 143] on div "Section: All" at bounding box center [188, 142] width 87 height 18
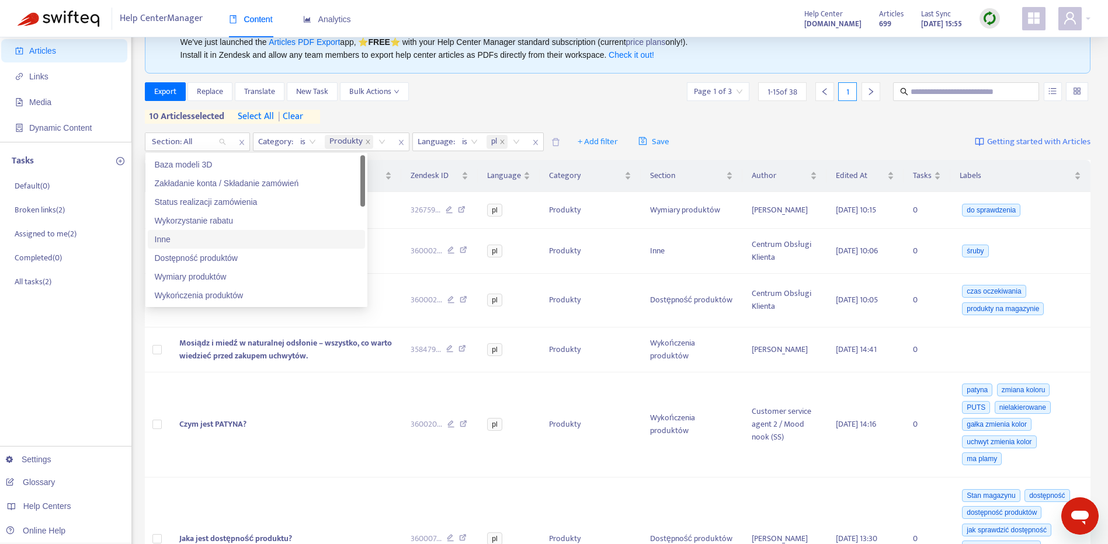
click at [332, 238] on div "Inne" at bounding box center [256, 239] width 203 height 13
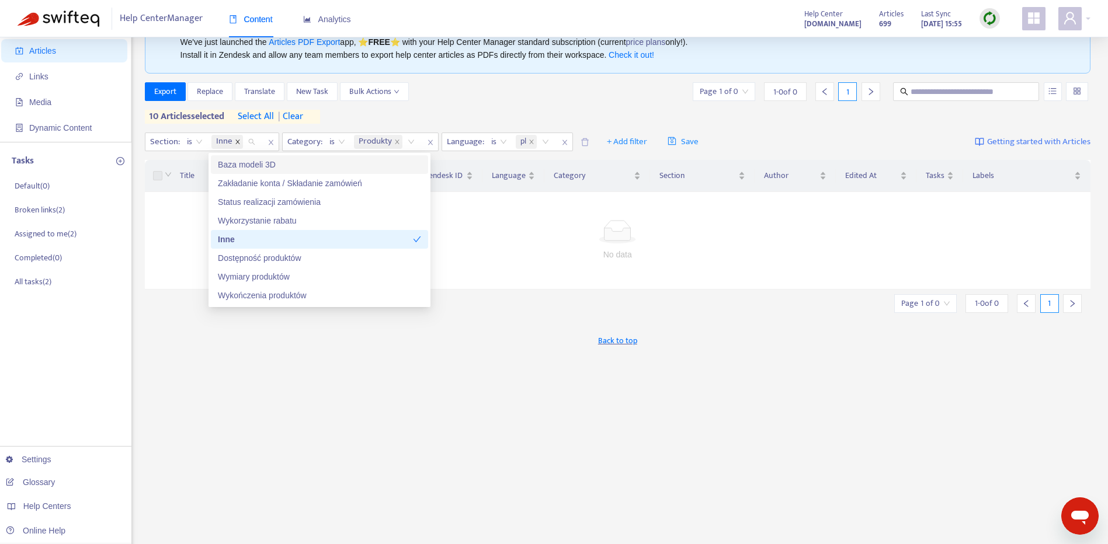
click at [236, 140] on icon "close" at bounding box center [238, 142] width 6 height 6
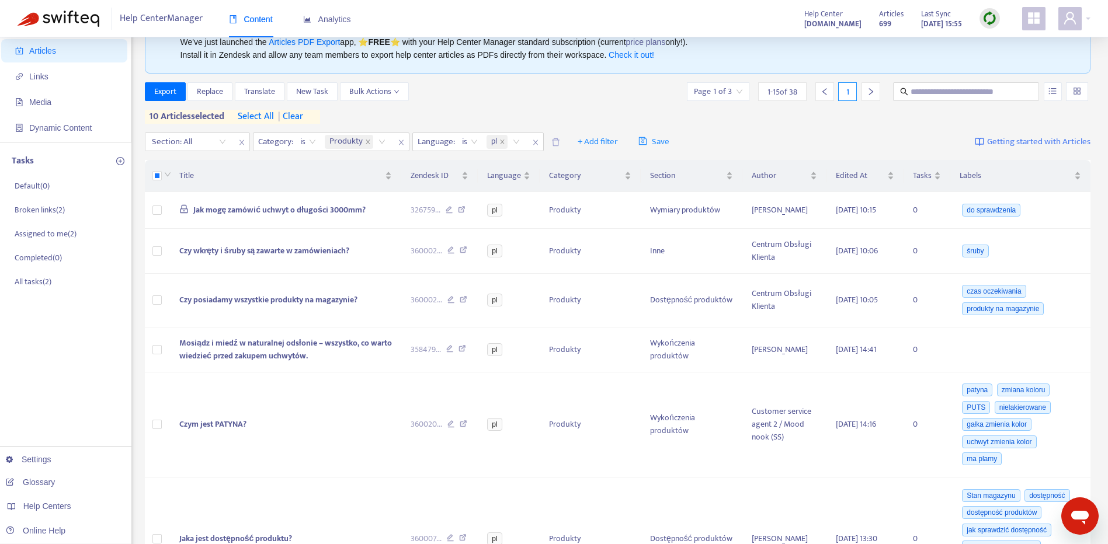
click at [292, 116] on span "| clear" at bounding box center [288, 117] width 29 height 14
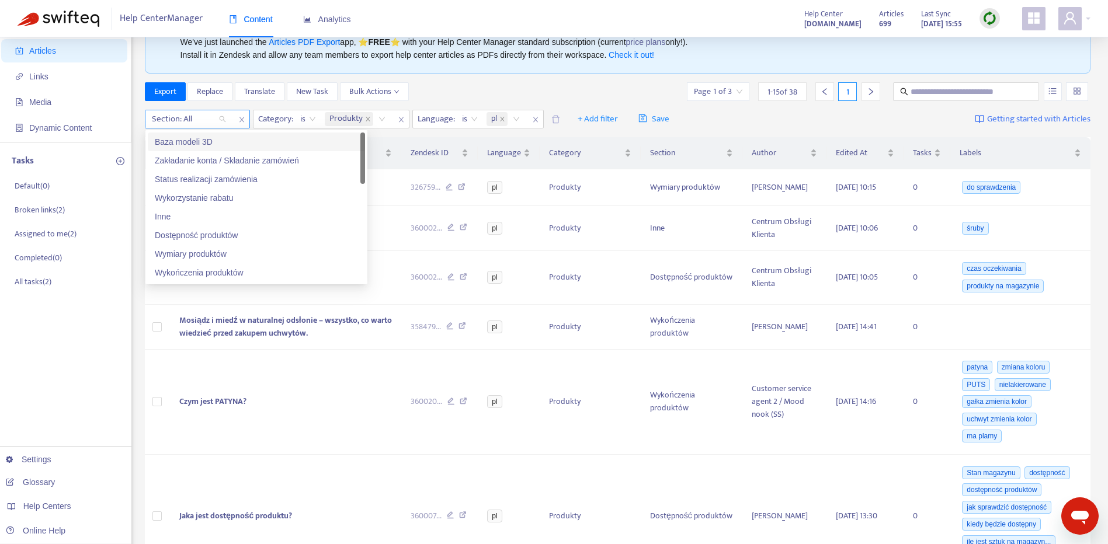
click at [223, 122] on div "Section: All" at bounding box center [188, 119] width 87 height 18
click at [260, 229] on div "Dostępność produktów" at bounding box center [256, 235] width 203 height 13
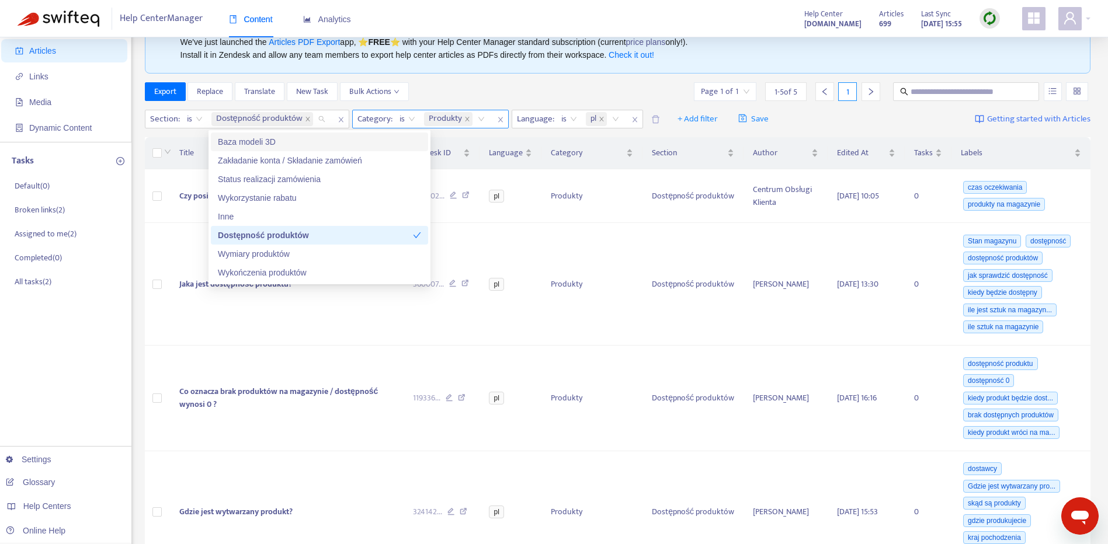
click at [305, 119] on icon "close" at bounding box center [308, 119] width 6 height 6
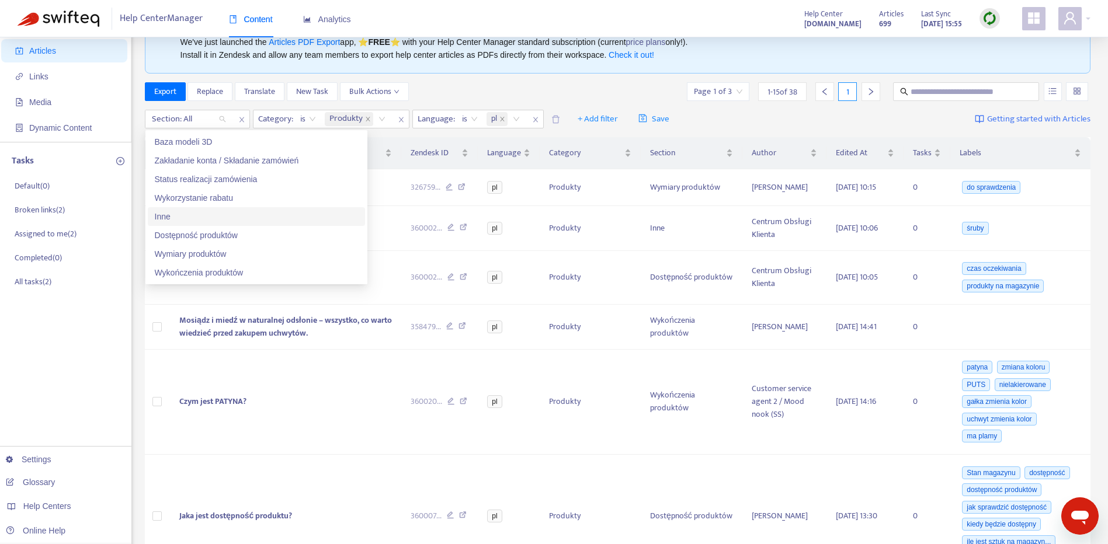
click at [228, 222] on div "Inne" at bounding box center [256, 216] width 203 height 13
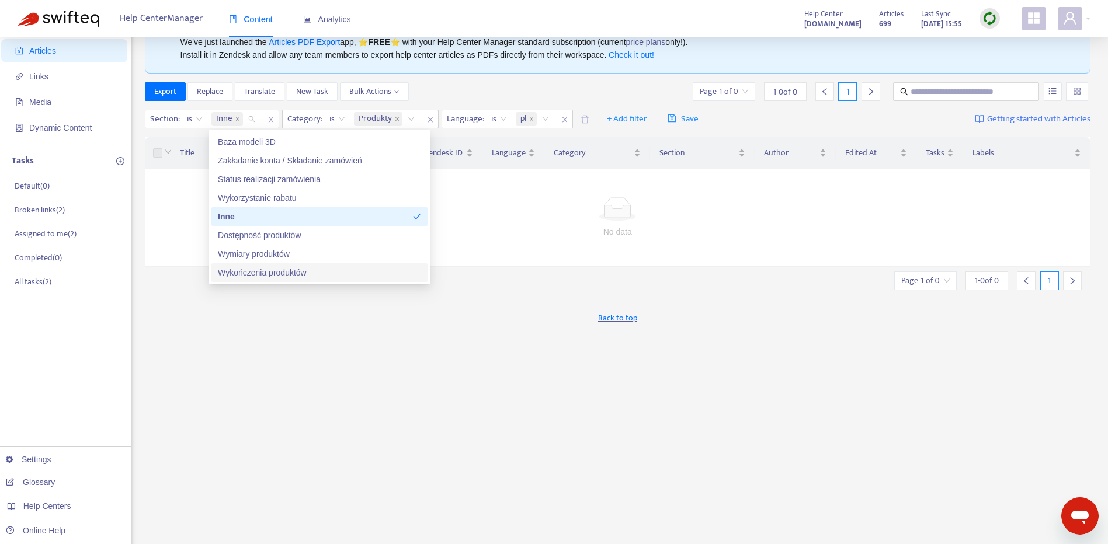
click at [737, 325] on div "Back to top" at bounding box center [618, 317] width 946 height 29
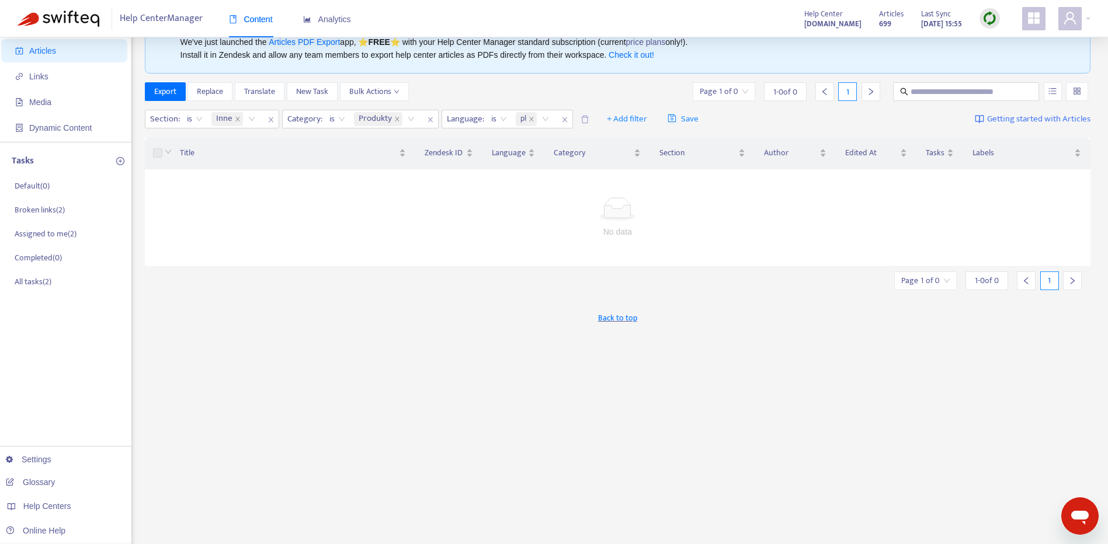
click at [988, 23] on img at bounding box center [989, 18] width 15 height 15
click at [1022, 60] on link "Full Sync" at bounding box center [1009, 60] width 42 height 13
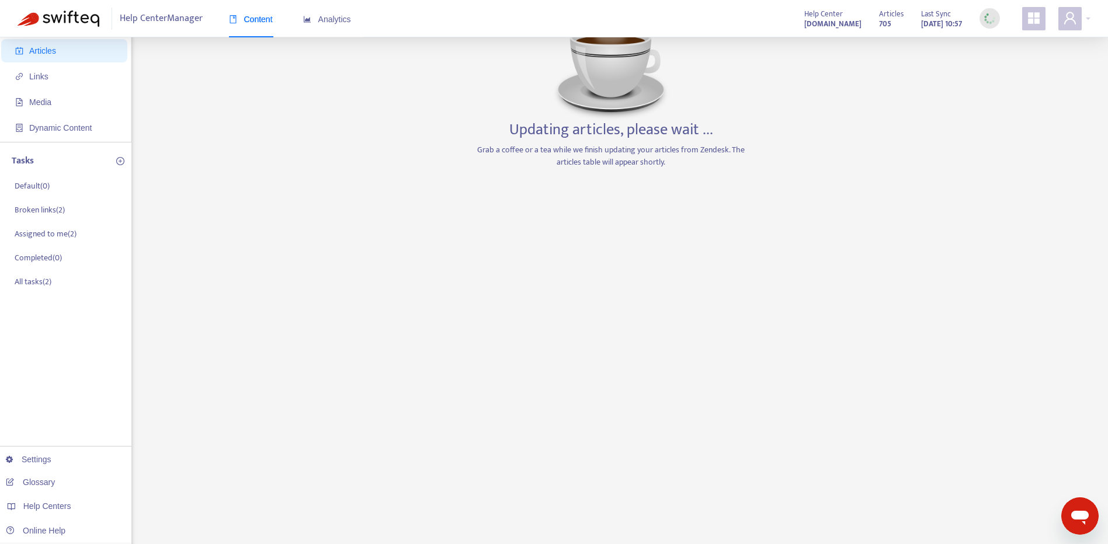
click at [761, 184] on div "Home Articles Links Media Dynamic Content Tasks Default ( 0 ) Broken links ( 2 …" at bounding box center [554, 345] width 1072 height 683
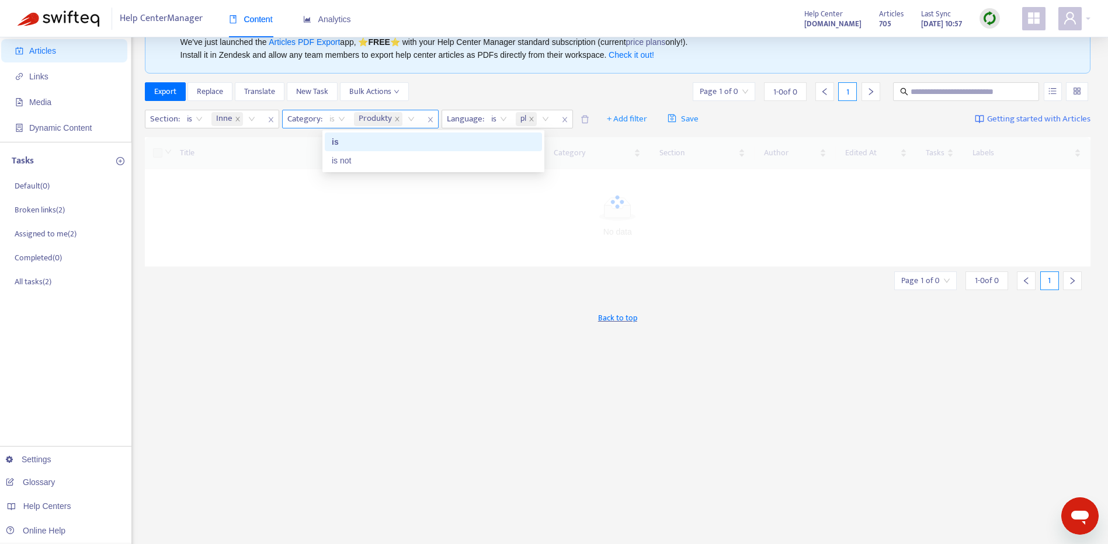
click at [339, 123] on span "is" at bounding box center [337, 119] width 16 height 18
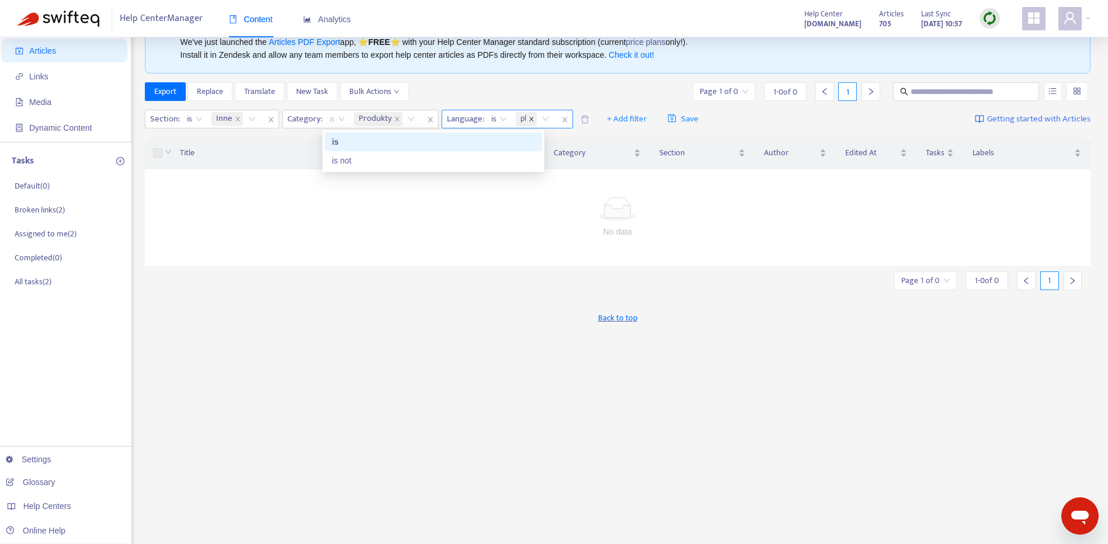
click at [534, 120] on icon "close" at bounding box center [531, 119] width 6 height 6
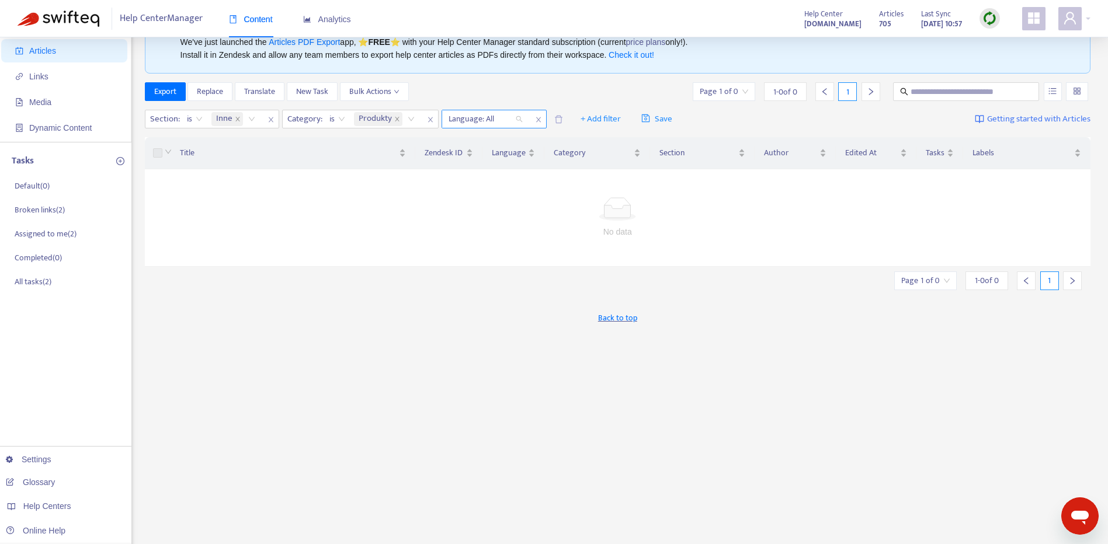
click at [499, 117] on div at bounding box center [479, 119] width 71 height 14
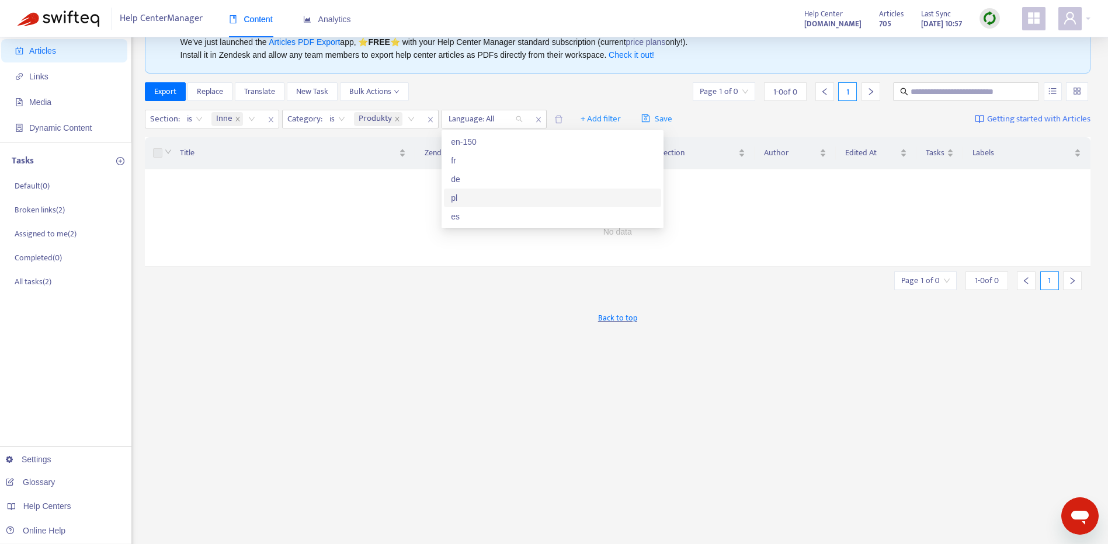
click at [487, 202] on div "pl" at bounding box center [552, 197] width 203 height 13
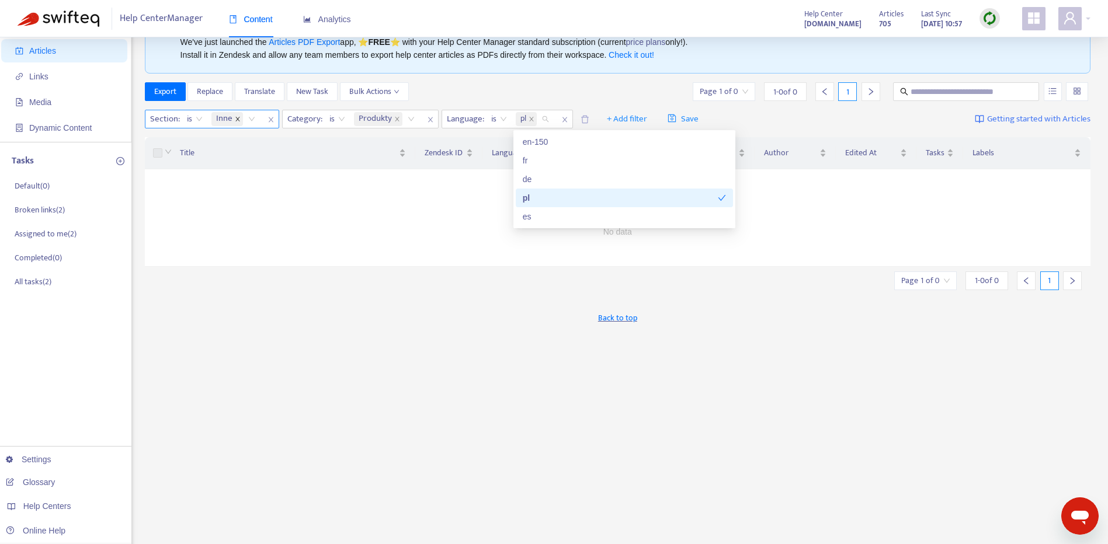
click at [236, 119] on icon "close" at bounding box center [237, 119] width 4 height 4
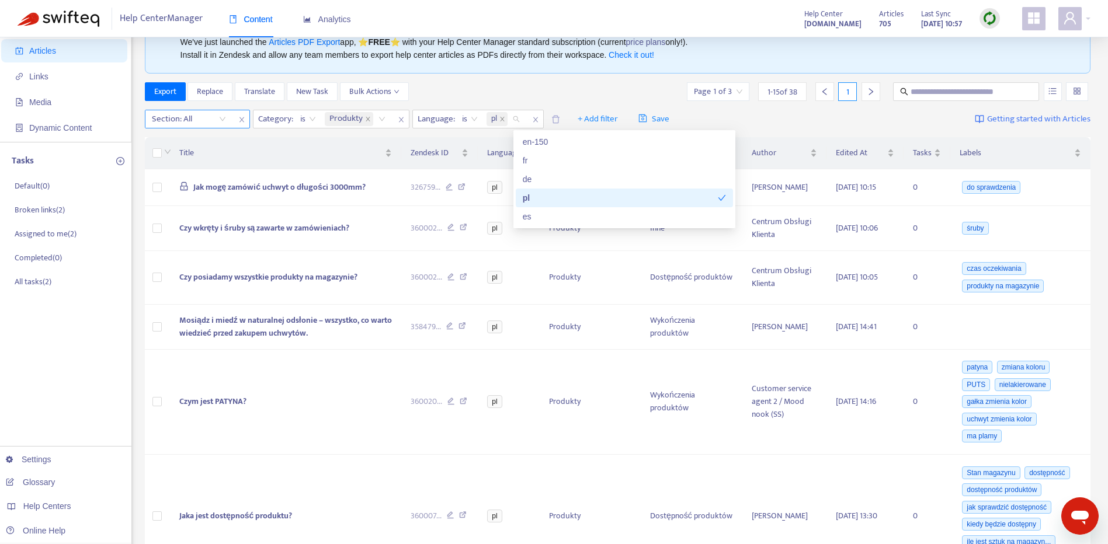
click at [244, 119] on icon "close" at bounding box center [241, 119] width 7 height 7
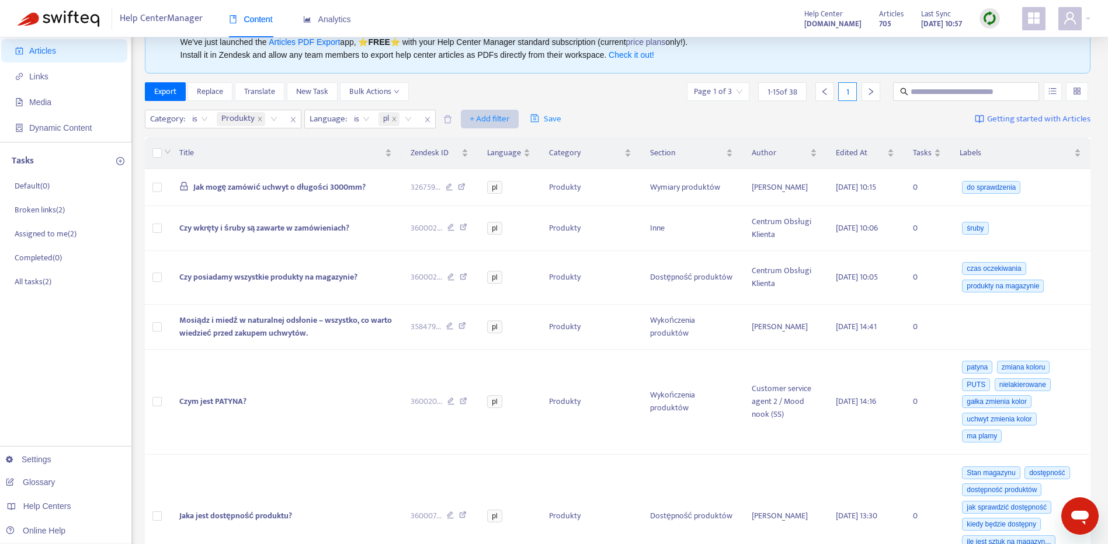
click at [493, 112] on span "+ Add filter" at bounding box center [489, 119] width 40 height 14
click at [499, 180] on span "Section" at bounding box center [507, 179] width 73 height 13
click at [513, 124] on div "Section: All" at bounding box center [482, 119] width 87 height 18
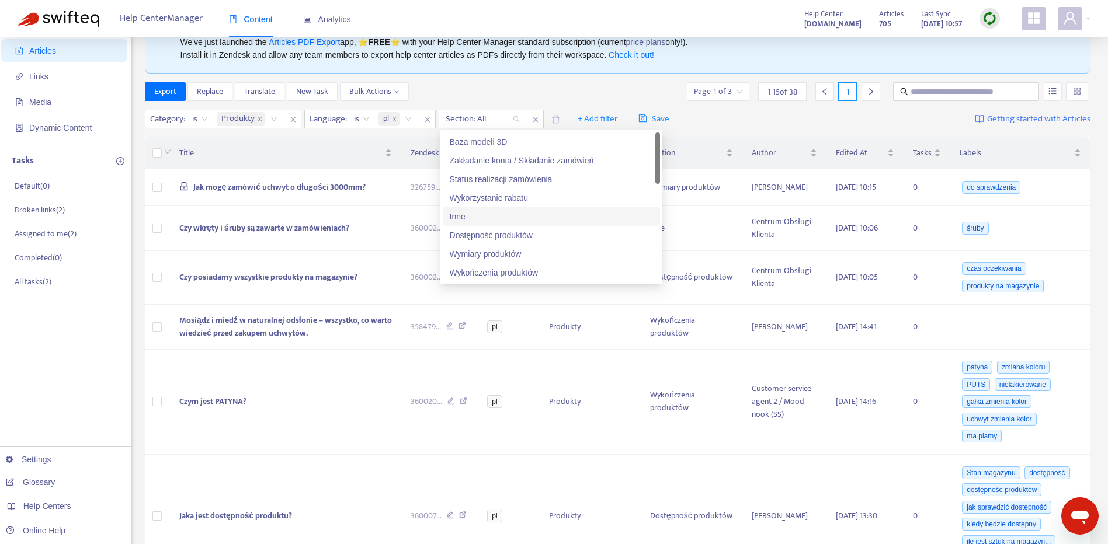
click at [522, 213] on div "Inne" at bounding box center [551, 216] width 203 height 13
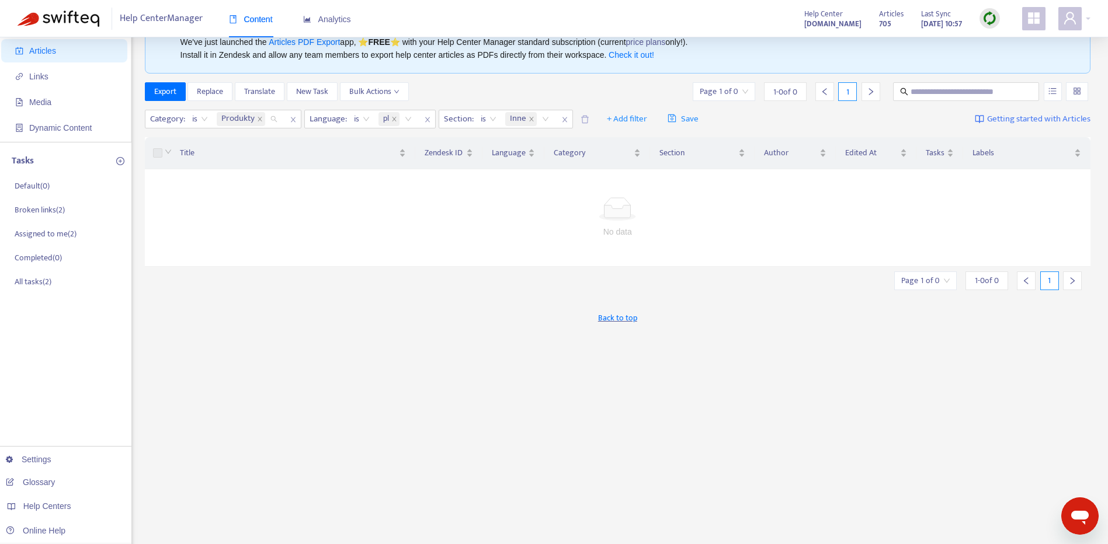
click at [270, 119] on input "search" at bounding box center [268, 119] width 2 height 14
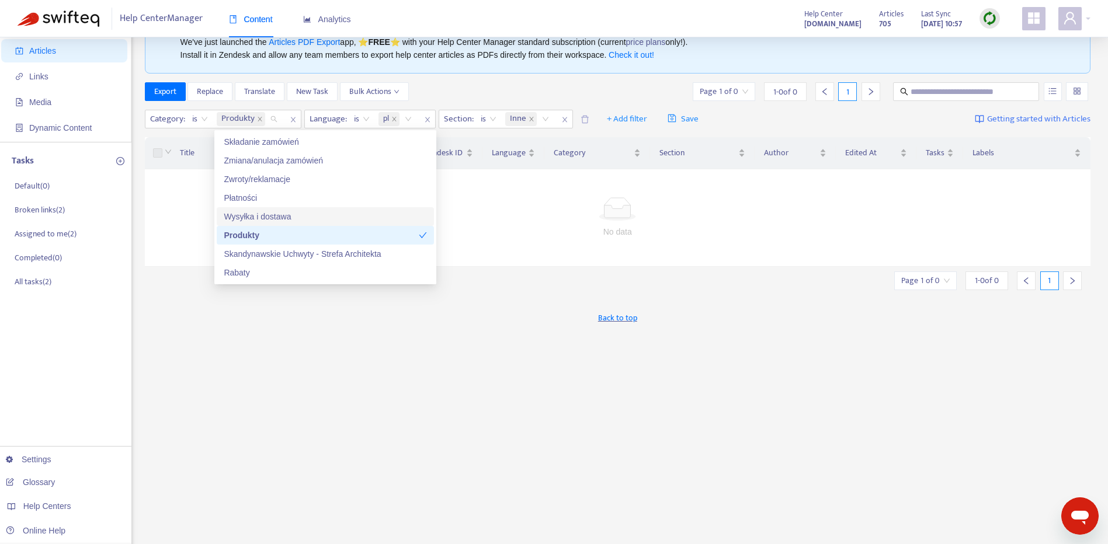
click at [312, 220] on div "Wysyłka i dostawa" at bounding box center [325, 216] width 203 height 13
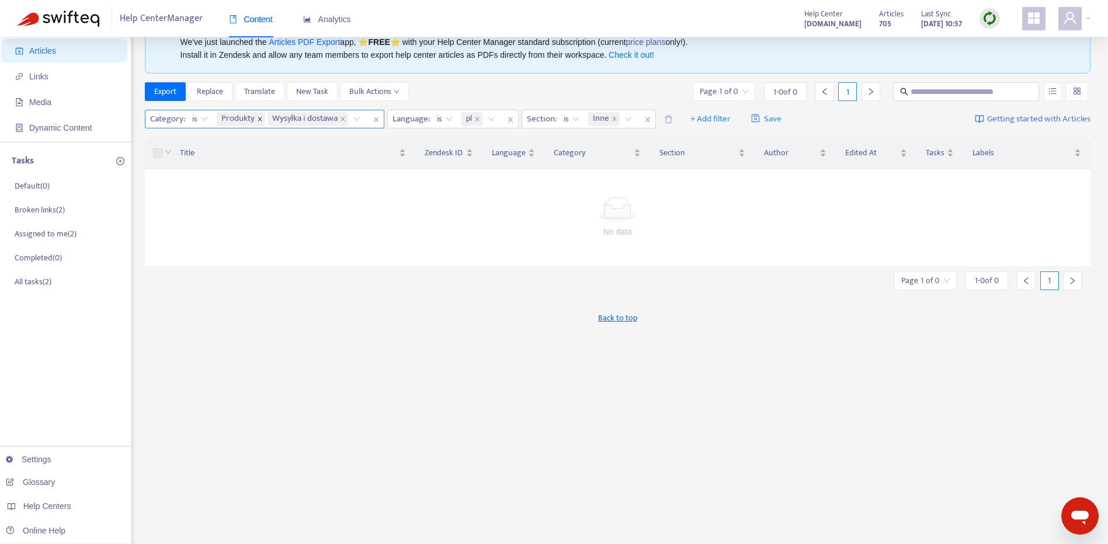
click at [259, 116] on icon "close" at bounding box center [260, 119] width 6 height 6
click at [573, 118] on input "search" at bounding box center [572, 119] width 2 height 14
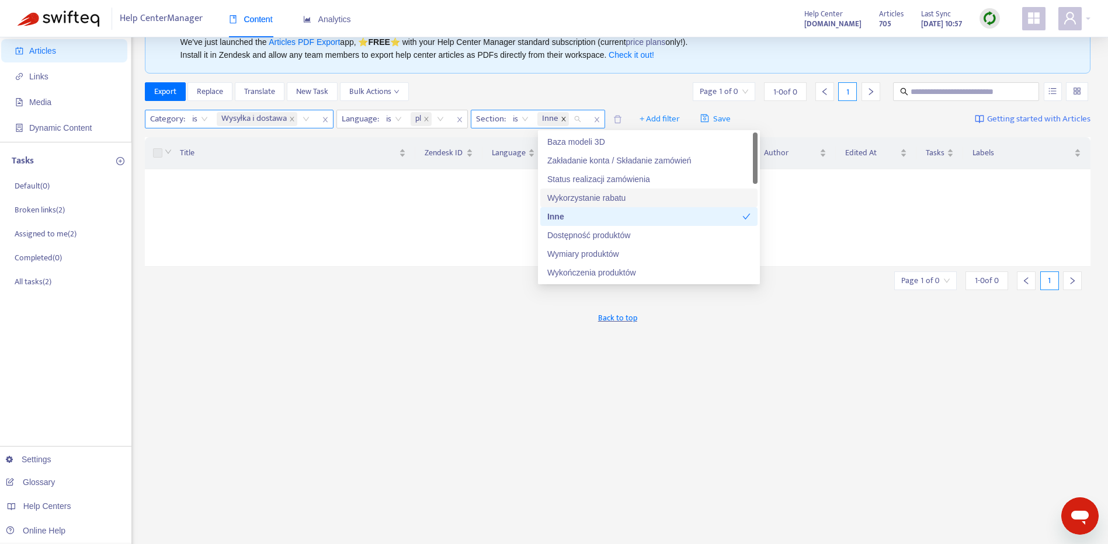
click at [566, 121] on icon "close" at bounding box center [563, 119] width 6 height 6
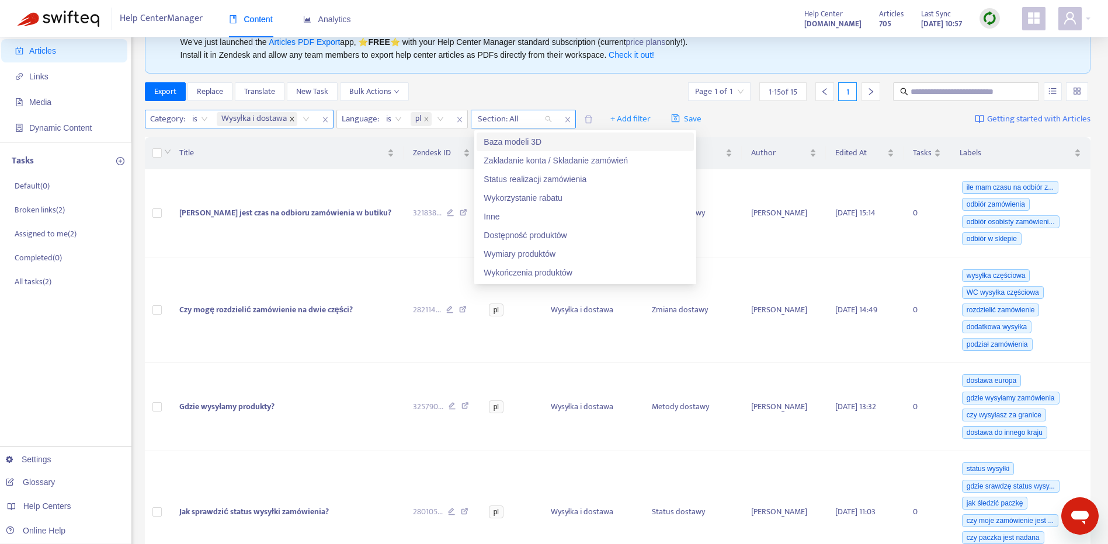
click at [293, 121] on icon "close" at bounding box center [292, 119] width 4 height 4
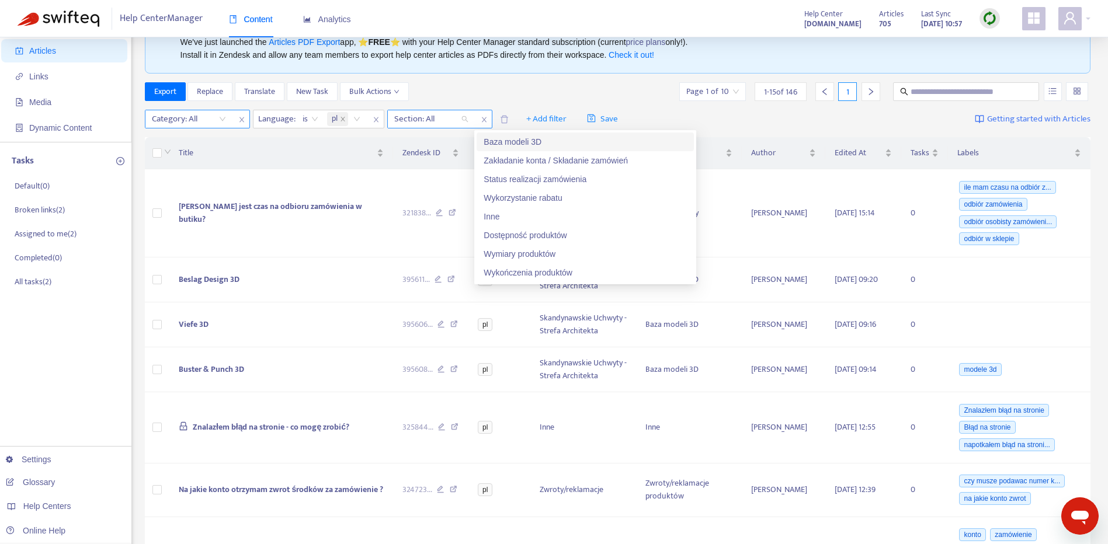
click at [222, 116] on div "Category: All" at bounding box center [188, 119] width 87 height 18
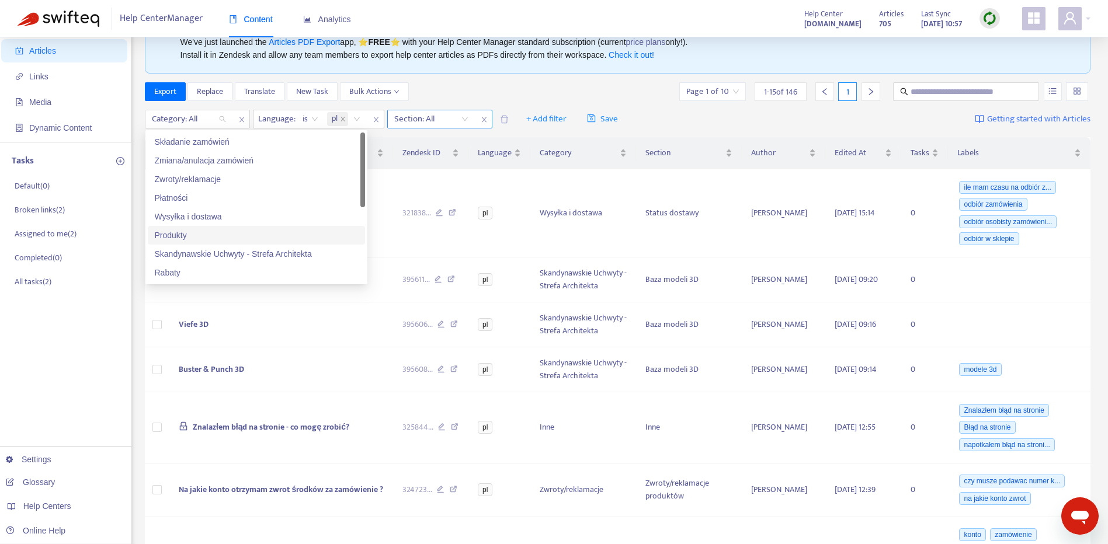
click at [218, 236] on div "Produkty" at bounding box center [256, 235] width 203 height 13
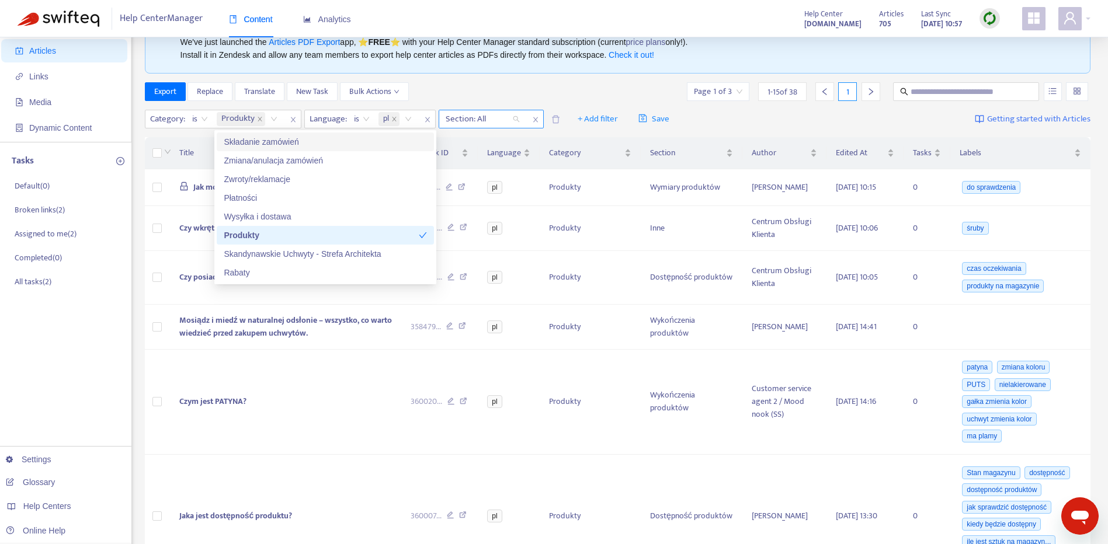
click at [480, 116] on div at bounding box center [476, 119] width 71 height 14
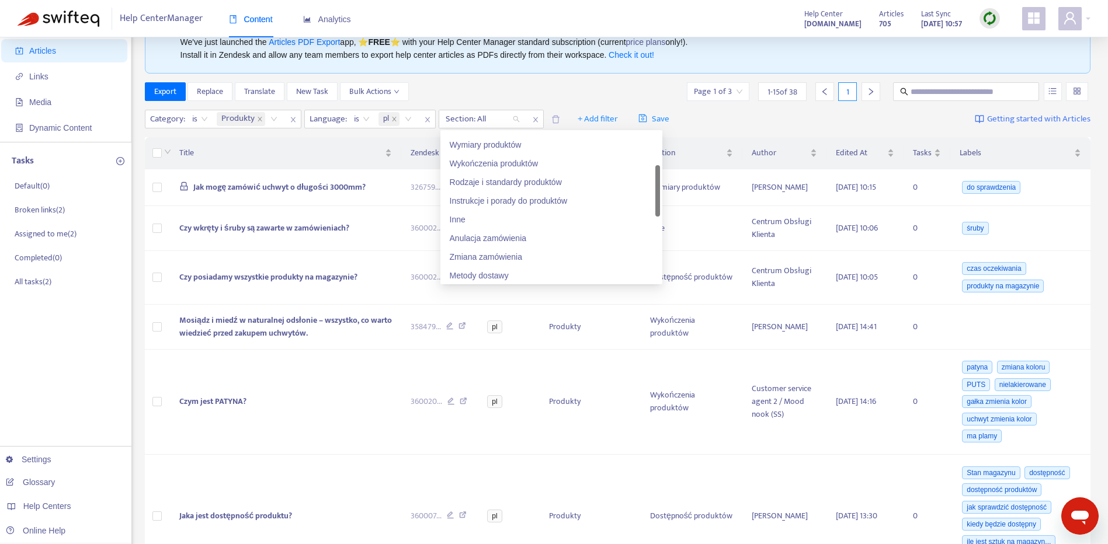
scroll to position [111, 0]
drag, startPoint x: 659, startPoint y: 155, endPoint x: 655, endPoint y: 189, distance: 33.5
click at [655, 189] on div at bounding box center [657, 191] width 5 height 51
click at [597, 215] on div "Inne" at bounding box center [551, 217] width 203 height 13
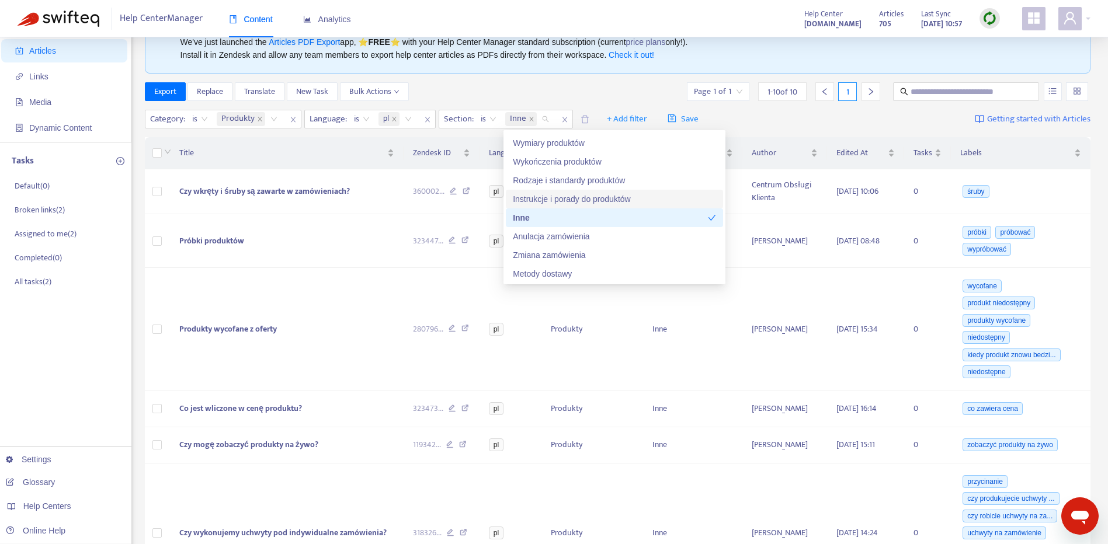
click at [466, 92] on div "Export Replace Translate New Task Bulk Actions Page 1 of 1 1 - 10 of 10 1" at bounding box center [618, 91] width 946 height 19
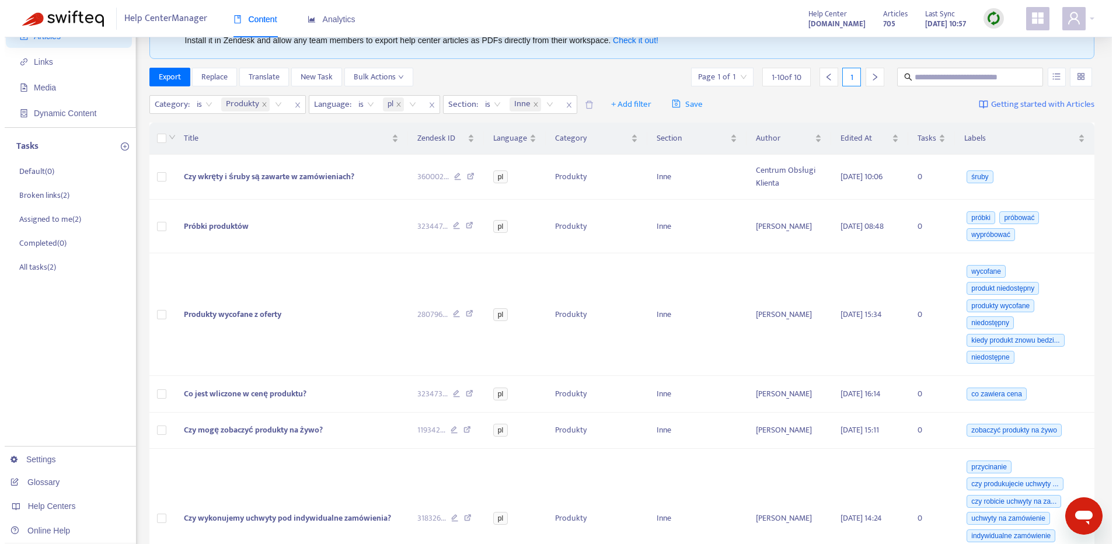
scroll to position [52, 0]
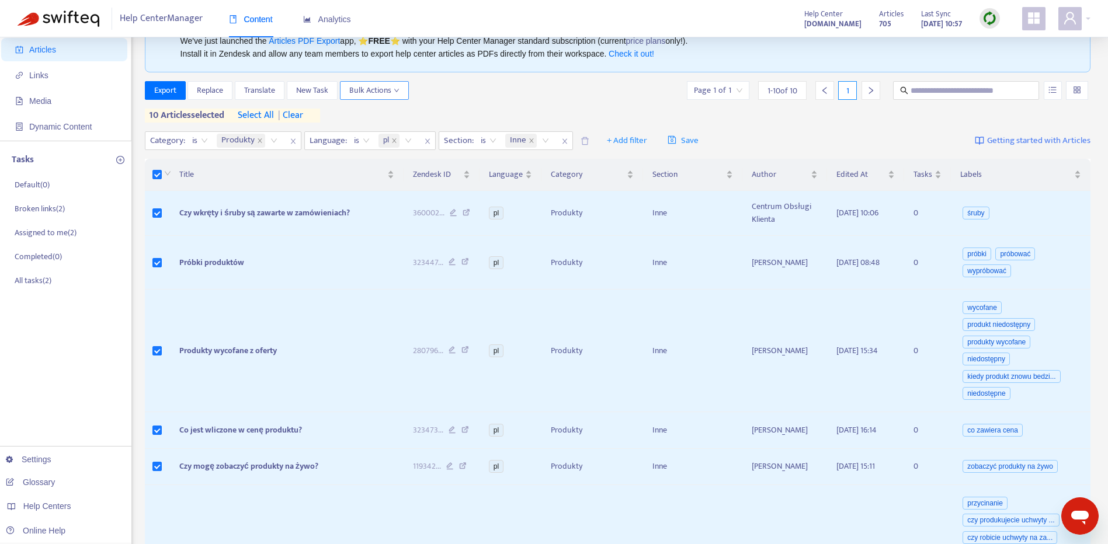
click at [375, 84] on span "Bulk Actions" at bounding box center [374, 90] width 50 height 13
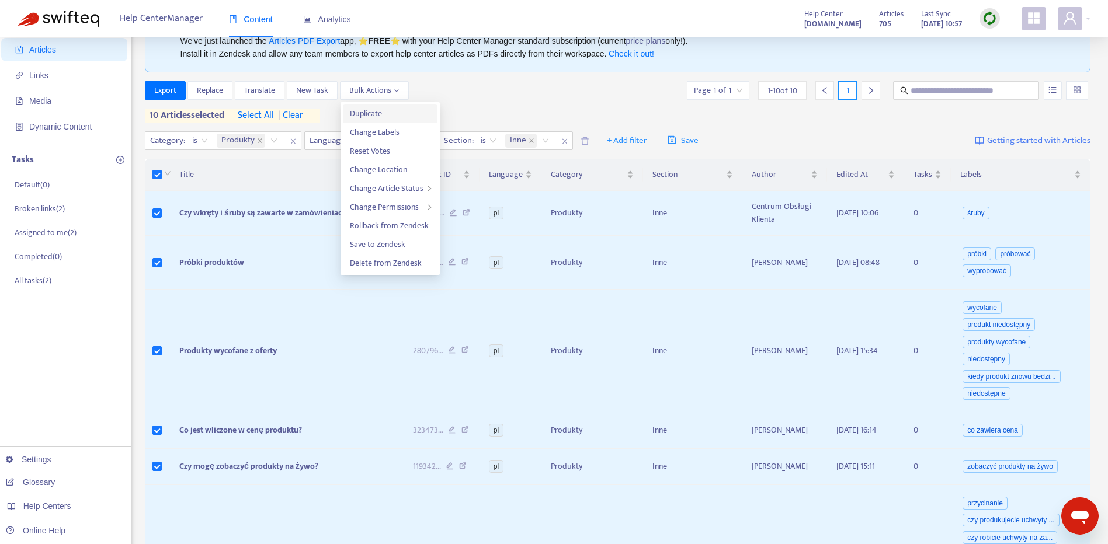
click at [394, 113] on span "Duplicate" at bounding box center [390, 113] width 81 height 13
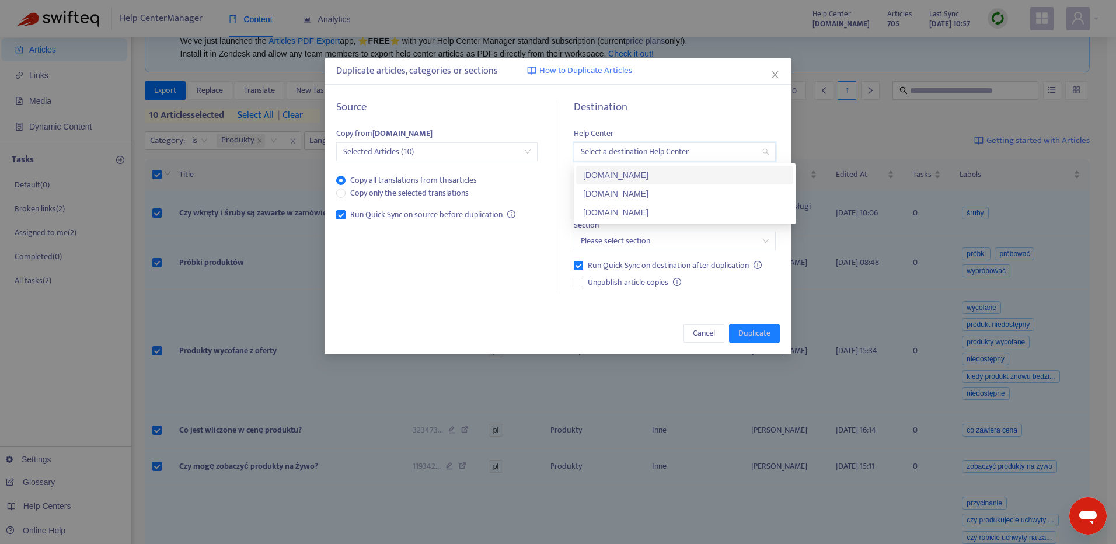
click at [645, 151] on input "search" at bounding box center [674, 152] width 187 height 18
click at [681, 208] on div "[DOMAIN_NAME]" at bounding box center [684, 212] width 203 height 13
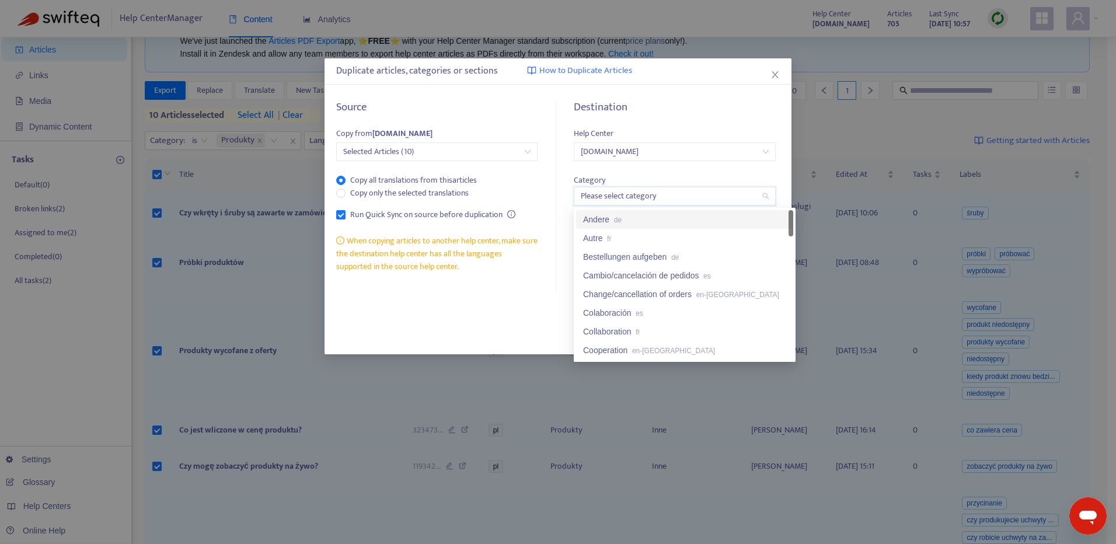
click at [650, 191] on input "search" at bounding box center [674, 196] width 187 height 18
drag, startPoint x: 790, startPoint y: 227, endPoint x: 781, endPoint y: 299, distance: 72.9
click at [782, 299] on div "Paiements fr Passer des commandes fr Payments en-gb Placing orders en-gb Produc…" at bounding box center [684, 284] width 217 height 149
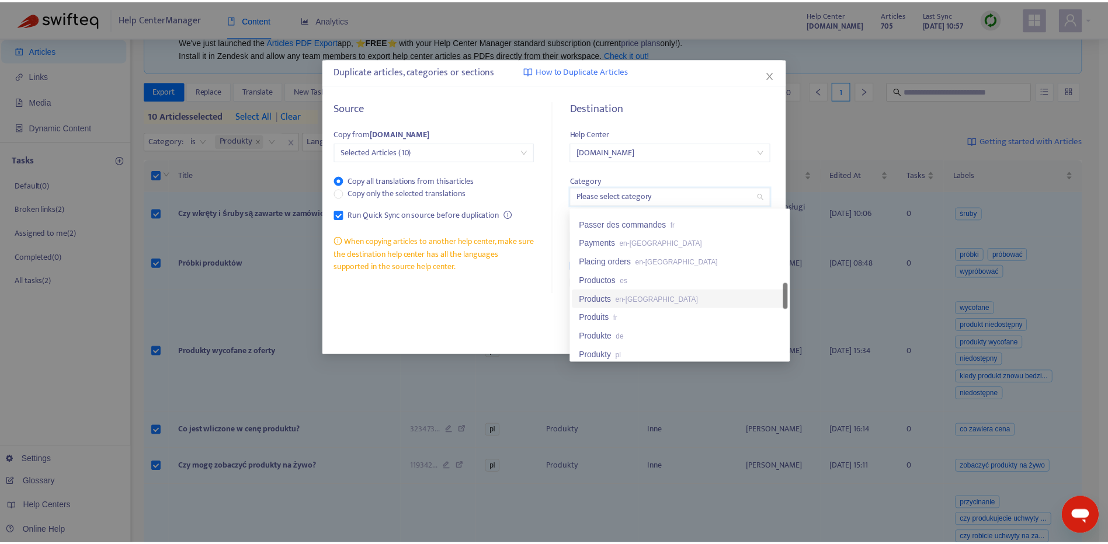
scroll to position [467, 0]
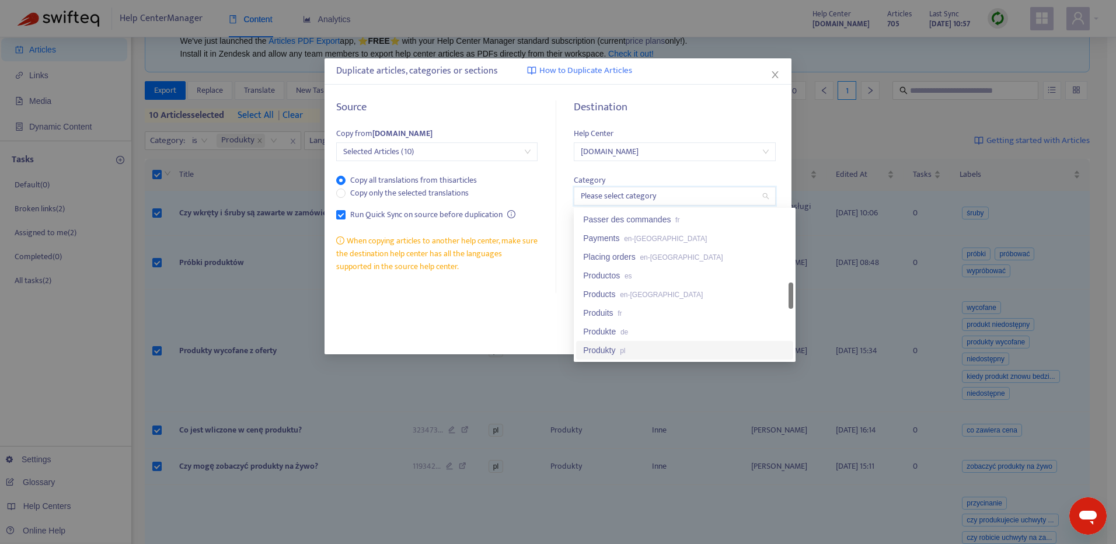
click at [699, 357] on div "Produkty pl" at bounding box center [684, 350] width 217 height 19
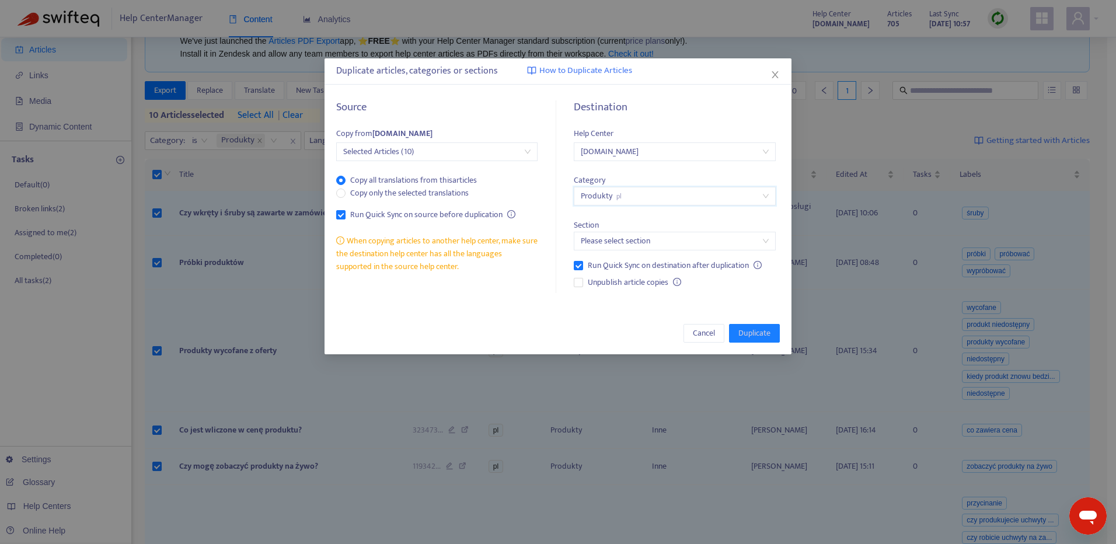
click at [653, 243] on input "search" at bounding box center [674, 241] width 187 height 18
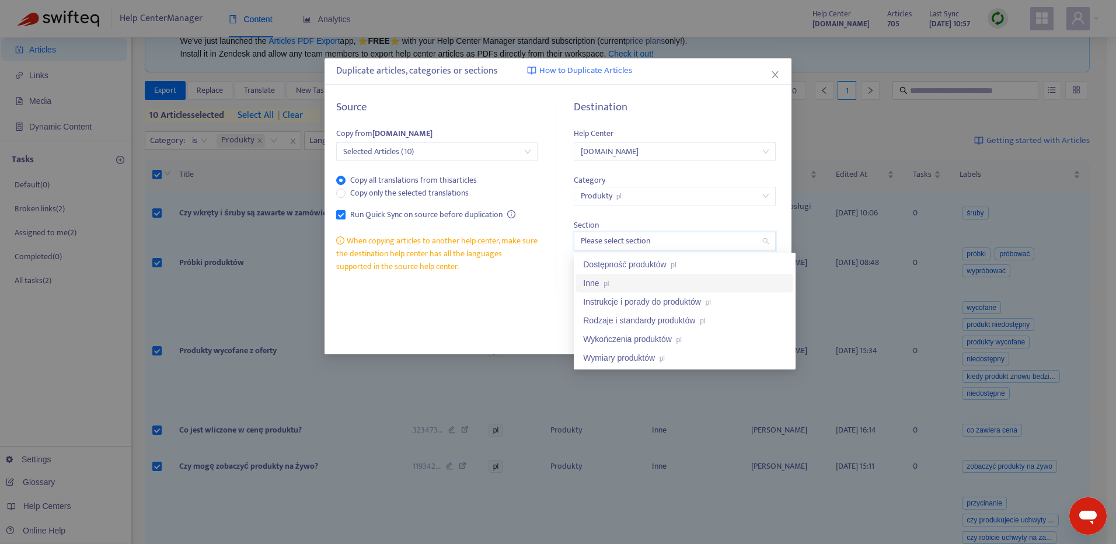
click at [702, 284] on div "Inne pl" at bounding box center [684, 283] width 203 height 13
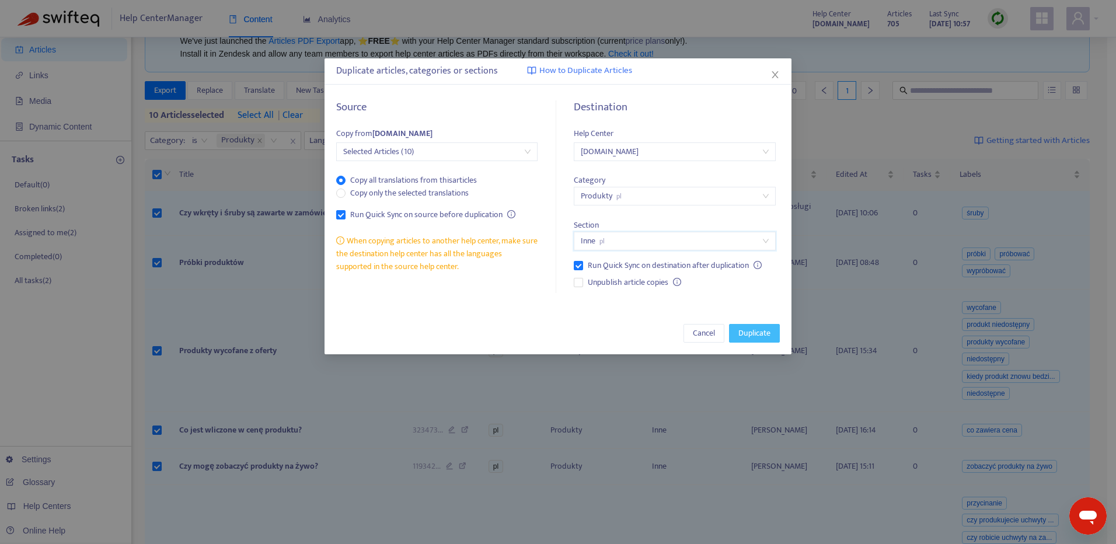
click at [756, 334] on span "Duplicate" at bounding box center [755, 333] width 32 height 13
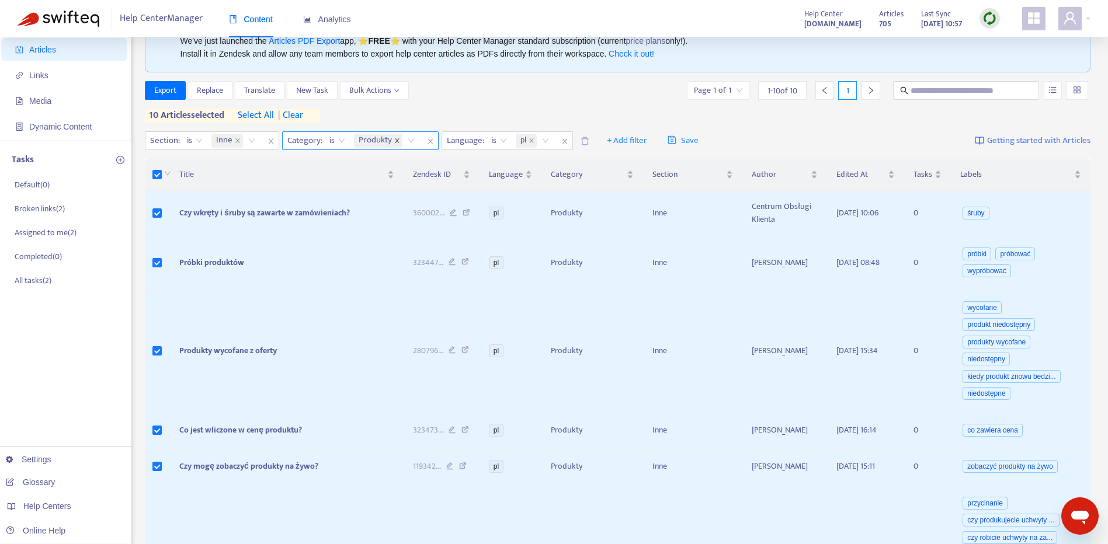
click at [395, 138] on icon "close" at bounding box center [397, 141] width 6 height 6
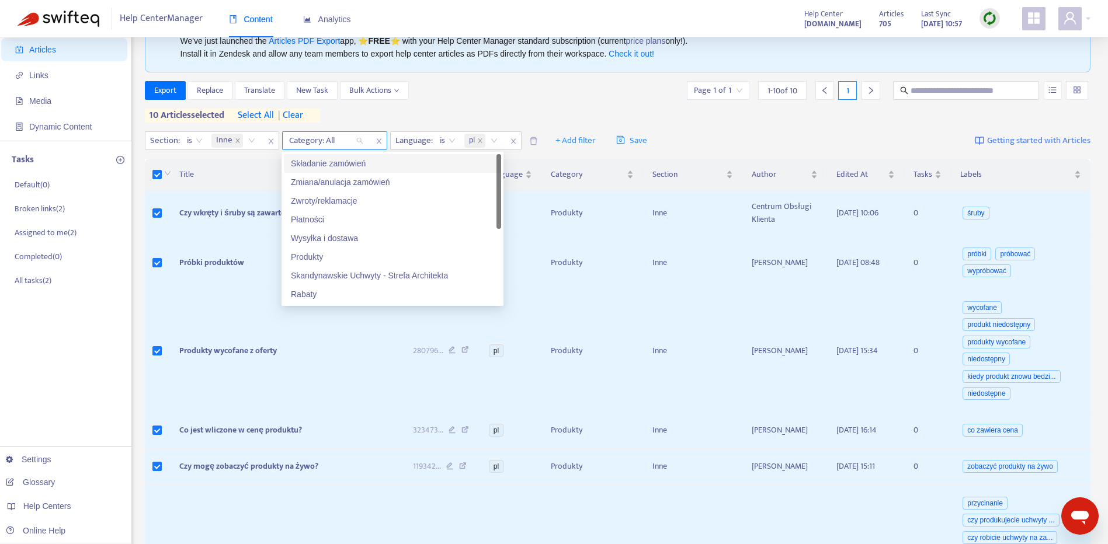
click at [360, 142] on div "Category: All" at bounding box center [326, 141] width 87 height 18
click at [360, 234] on div "Wysyłka i dostawa" at bounding box center [392, 238] width 203 height 13
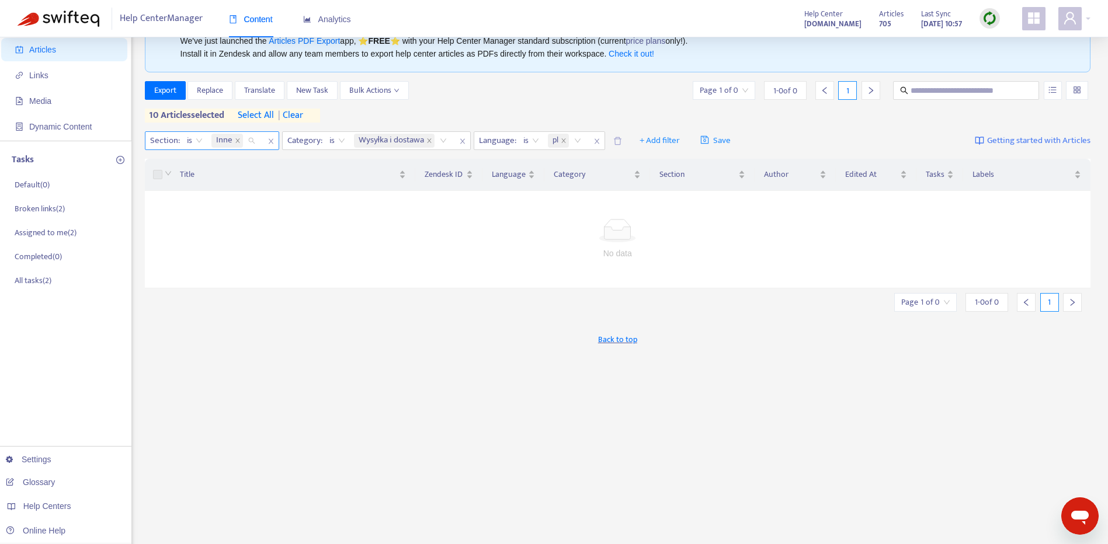
click at [247, 133] on div "Inne" at bounding box center [235, 141] width 53 height 18
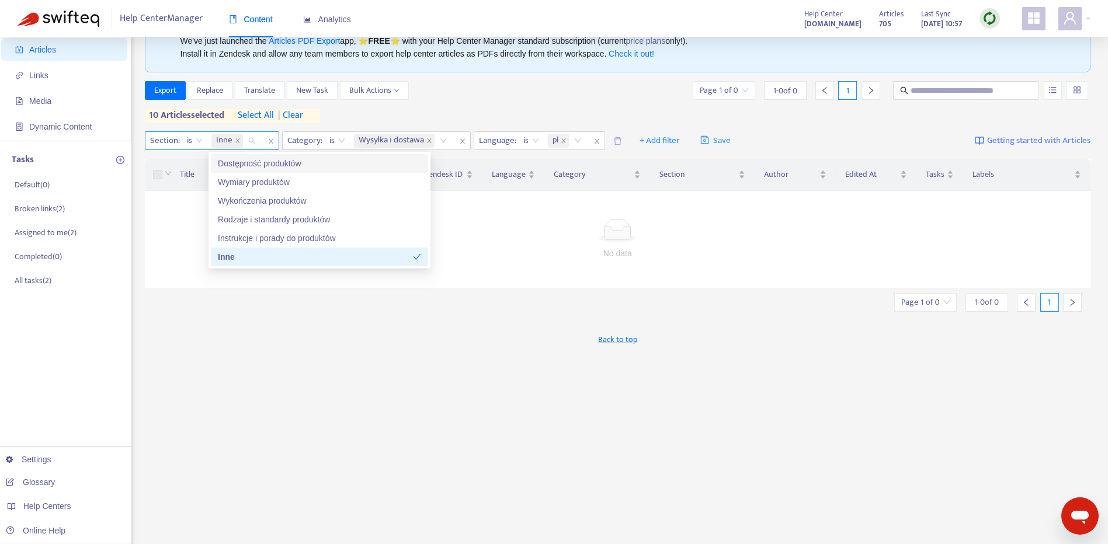
click at [267, 140] on icon "close" at bounding box center [270, 141] width 7 height 7
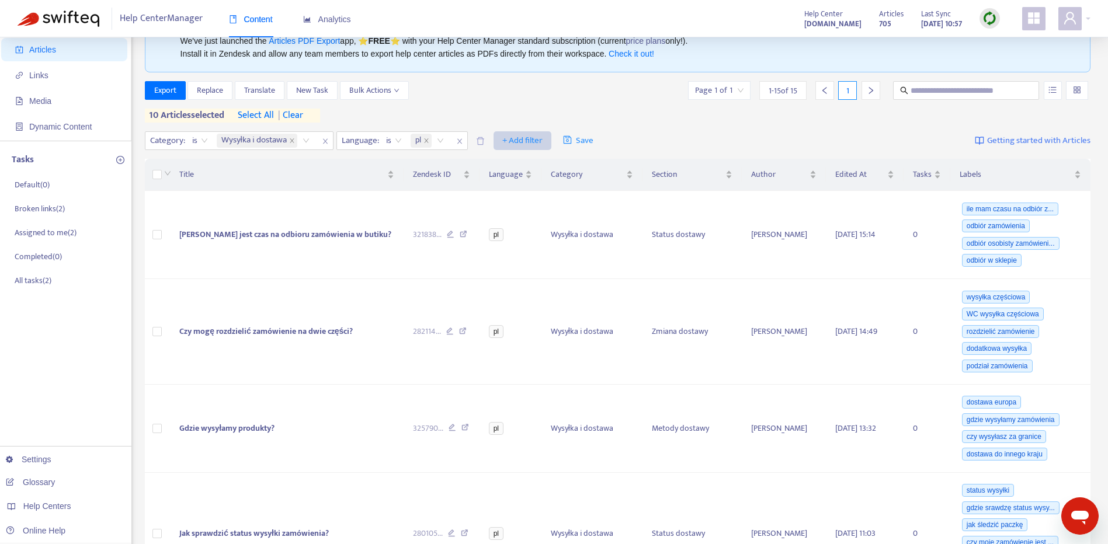
click at [537, 138] on span "+ Add filter" at bounding box center [522, 141] width 40 height 14
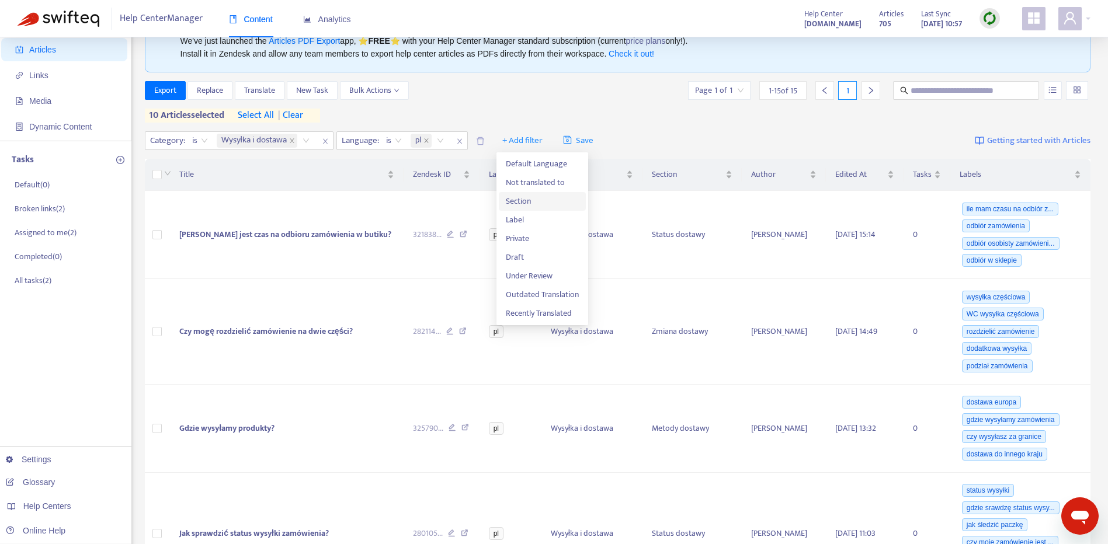
click at [523, 202] on span "Section" at bounding box center [542, 201] width 73 height 13
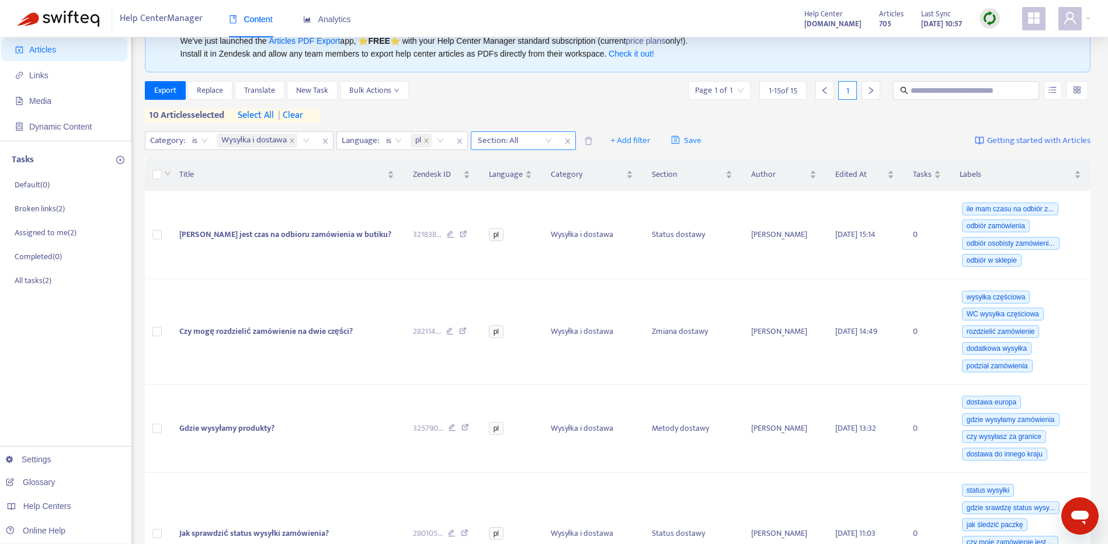
click at [544, 135] on div at bounding box center [508, 141] width 71 height 14
click at [540, 163] on div "Metody dostawy" at bounding box center [584, 163] width 203 height 13
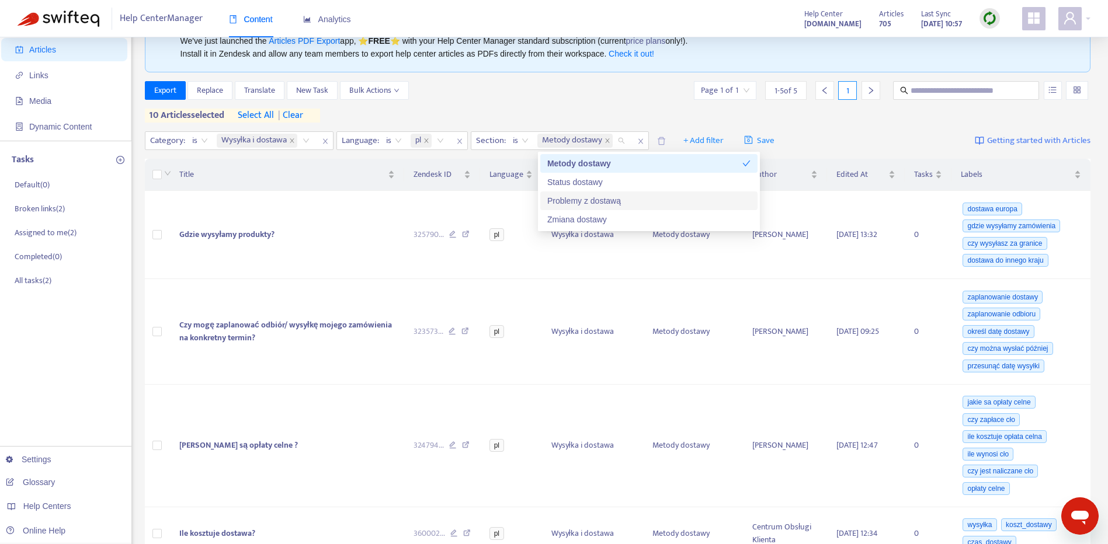
click at [597, 93] on div "Export Replace Translate New Task Bulk Actions Page 1 of 1 1 - 5 of 5 1" at bounding box center [618, 90] width 946 height 19
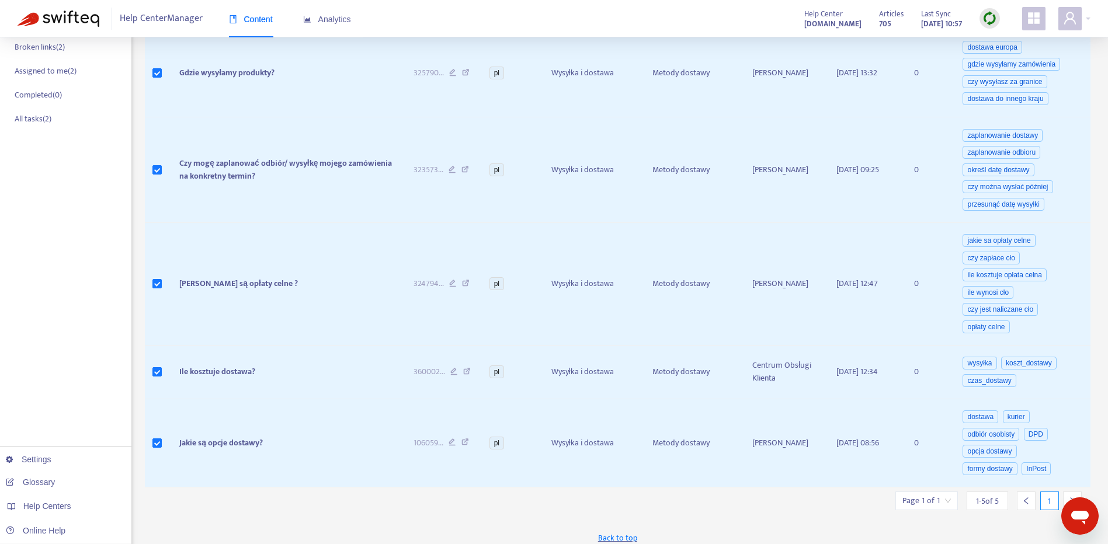
scroll to position [222, 0]
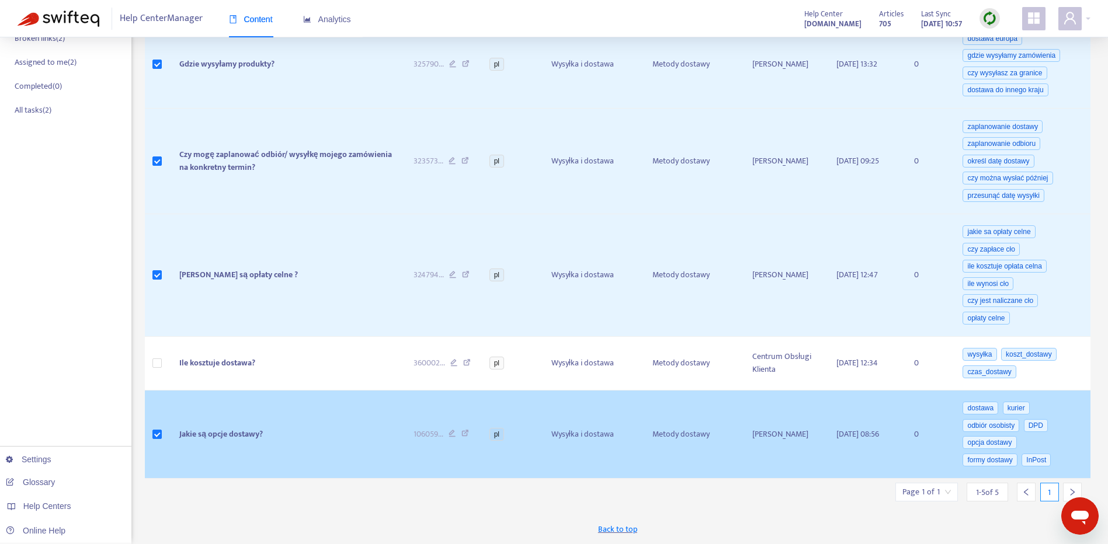
click at [149, 434] on td at bounding box center [158, 435] width 26 height 88
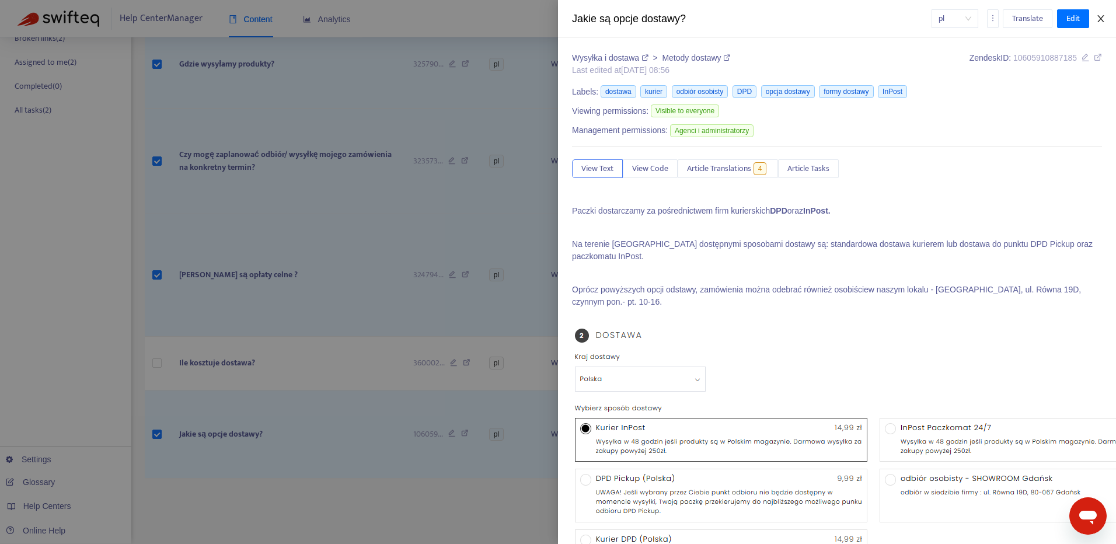
click at [1101, 18] on icon "close" at bounding box center [1100, 18] width 9 height 9
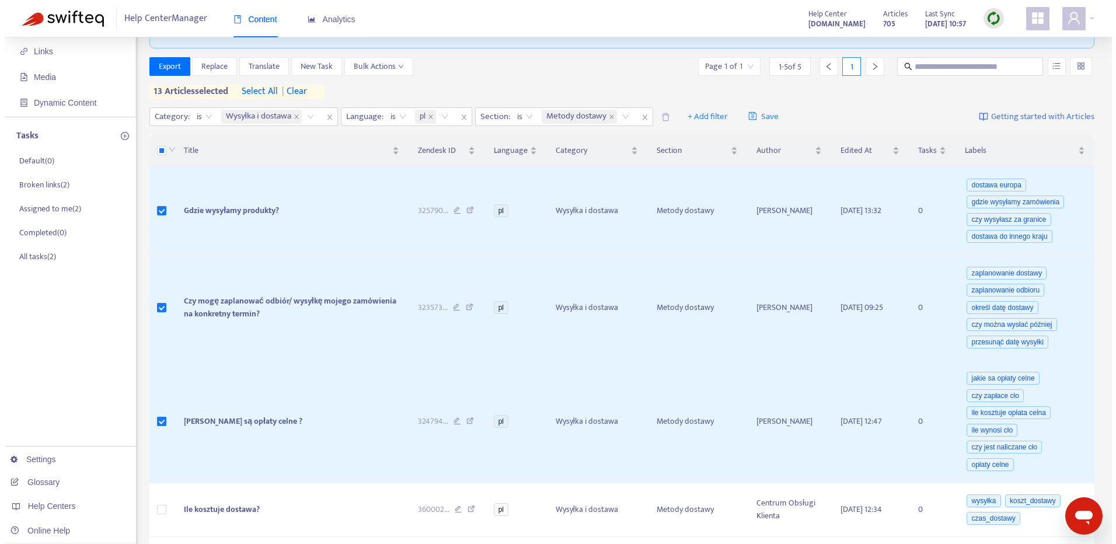
scroll to position [20, 0]
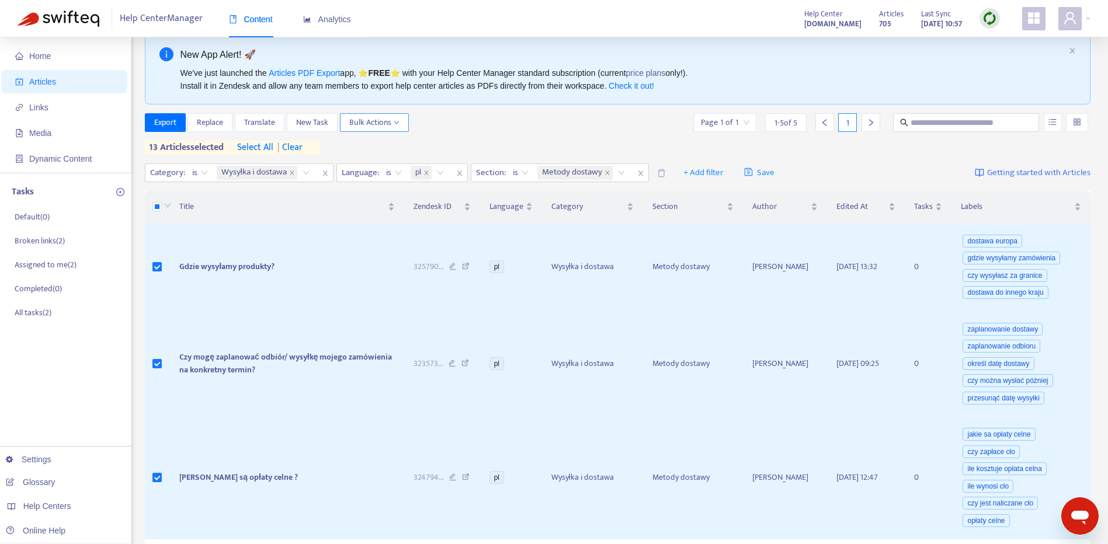
click at [399, 127] on span "Bulk Actions" at bounding box center [374, 122] width 50 height 13
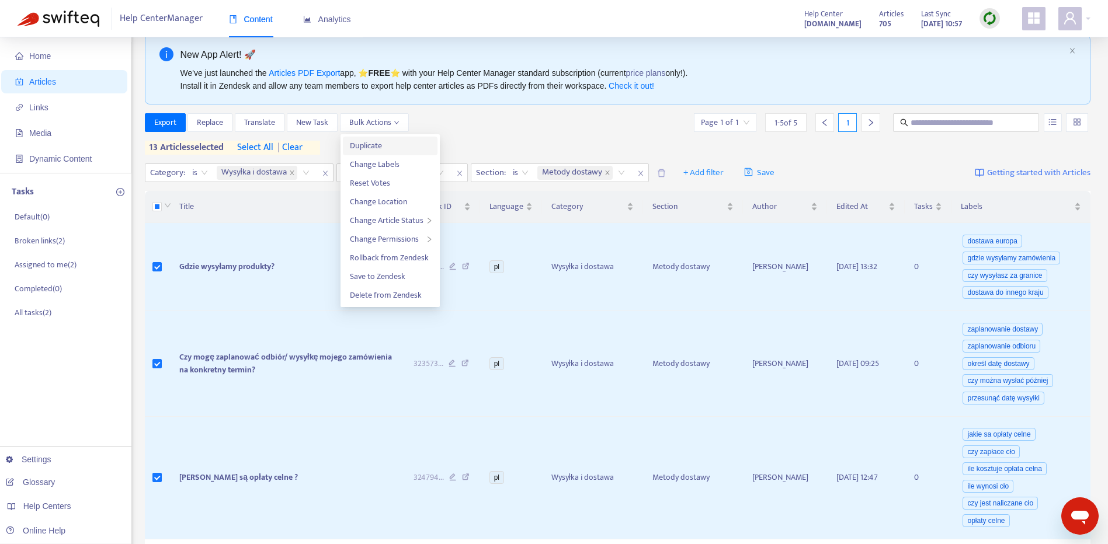
click at [405, 148] on span "Duplicate" at bounding box center [390, 146] width 81 height 13
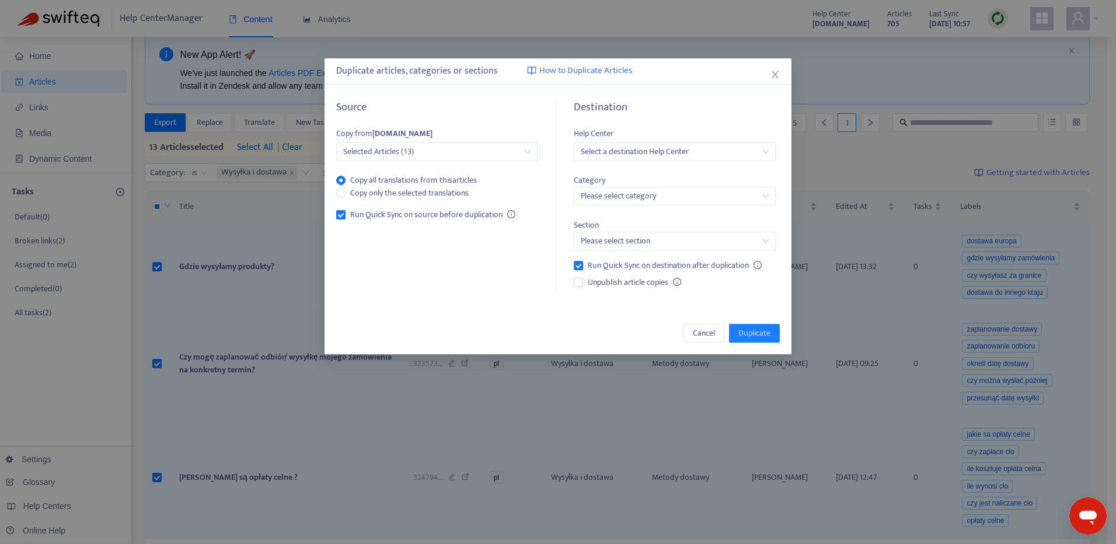
click at [689, 153] on input "search" at bounding box center [674, 152] width 187 height 18
click at [702, 217] on div "[DOMAIN_NAME]" at bounding box center [684, 212] width 203 height 13
click at [685, 189] on input "search" at bounding box center [674, 196] width 187 height 18
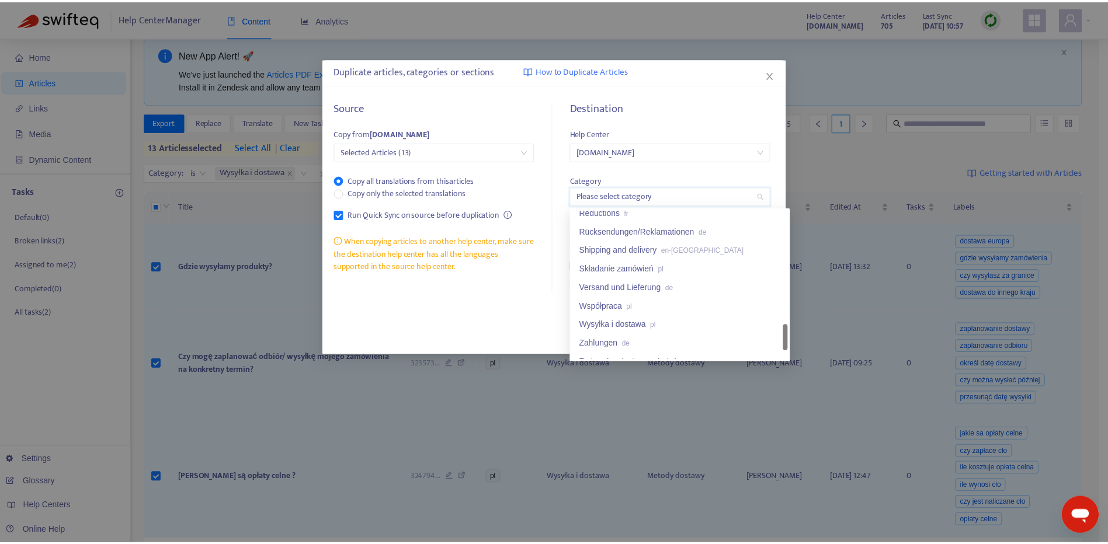
scroll to position [803, 0]
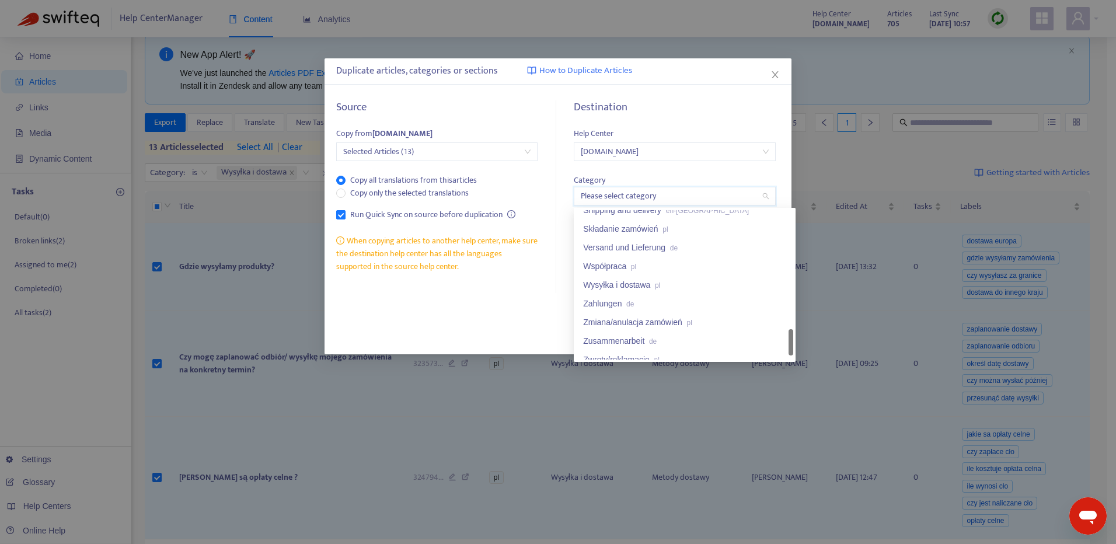
drag, startPoint x: 791, startPoint y: 227, endPoint x: 786, endPoint y: 346, distance: 119.8
click at [786, 346] on div "Shipping and delivery en-gb Składanie zamówień pl Versand und Lieferung de Wspó…" at bounding box center [684, 284] width 217 height 149
click at [675, 287] on div "Wysyłka i dostawa pl" at bounding box center [684, 284] width 203 height 13
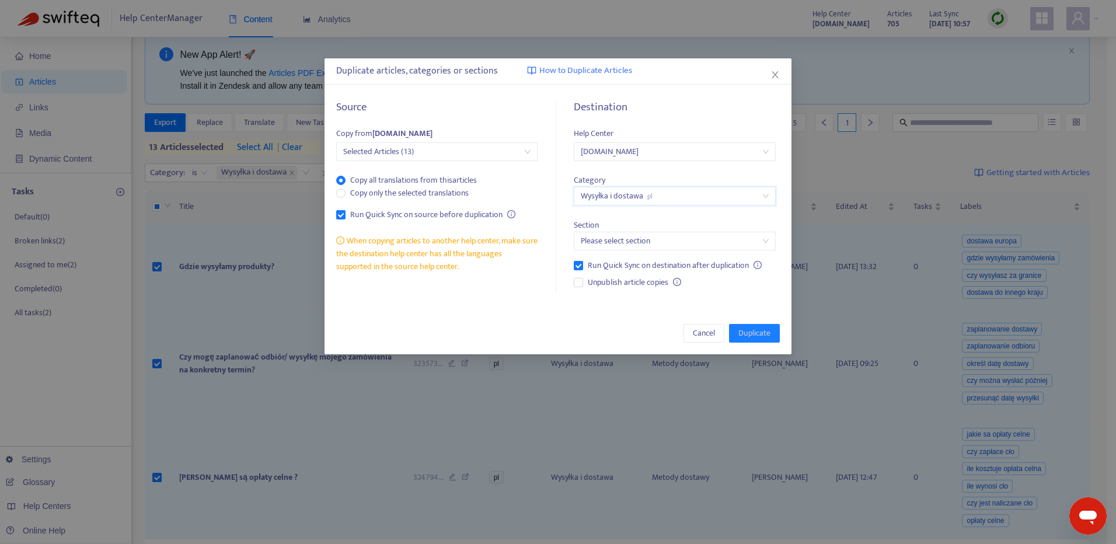
click at [614, 246] on input "search" at bounding box center [674, 241] width 187 height 18
click at [640, 262] on div "Metody dostawy pl" at bounding box center [684, 264] width 203 height 13
click at [759, 334] on span "Duplicate" at bounding box center [755, 333] width 32 height 13
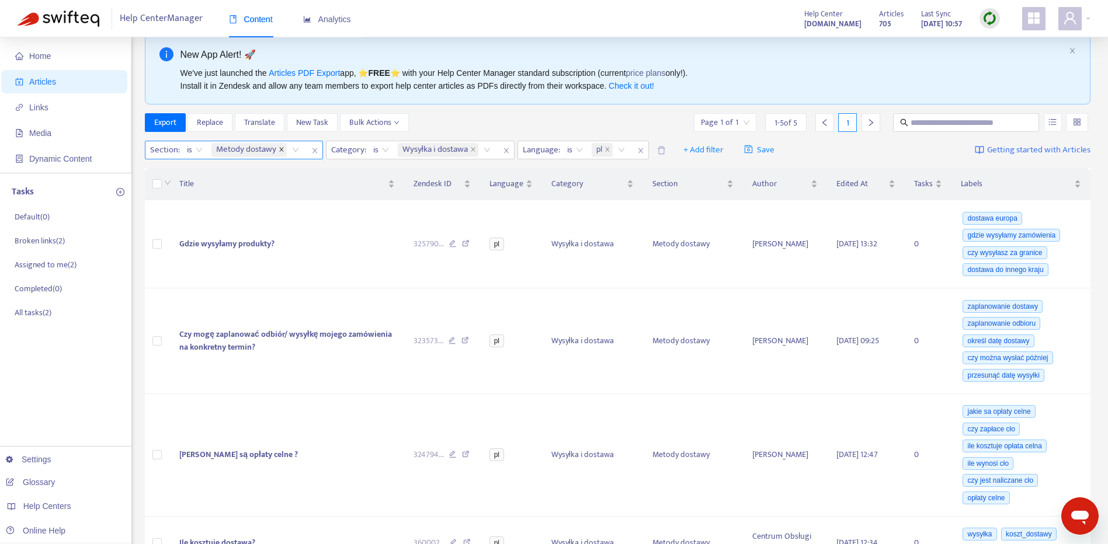
click at [280, 146] on span at bounding box center [281, 150] width 6 height 14
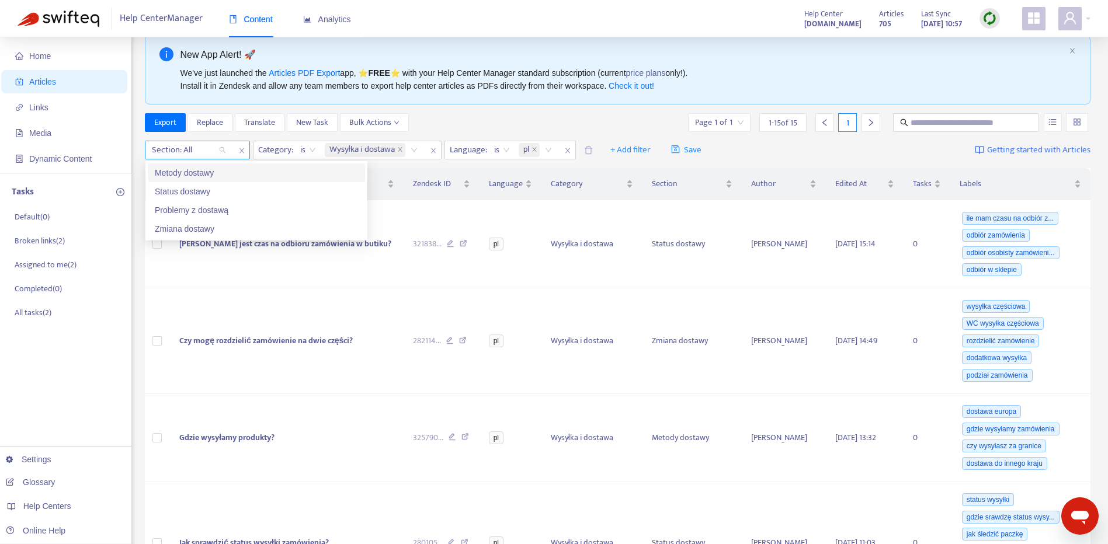
click at [222, 153] on div "Section: All" at bounding box center [188, 150] width 87 height 18
click at [195, 193] on div "Status dostawy" at bounding box center [256, 191] width 203 height 13
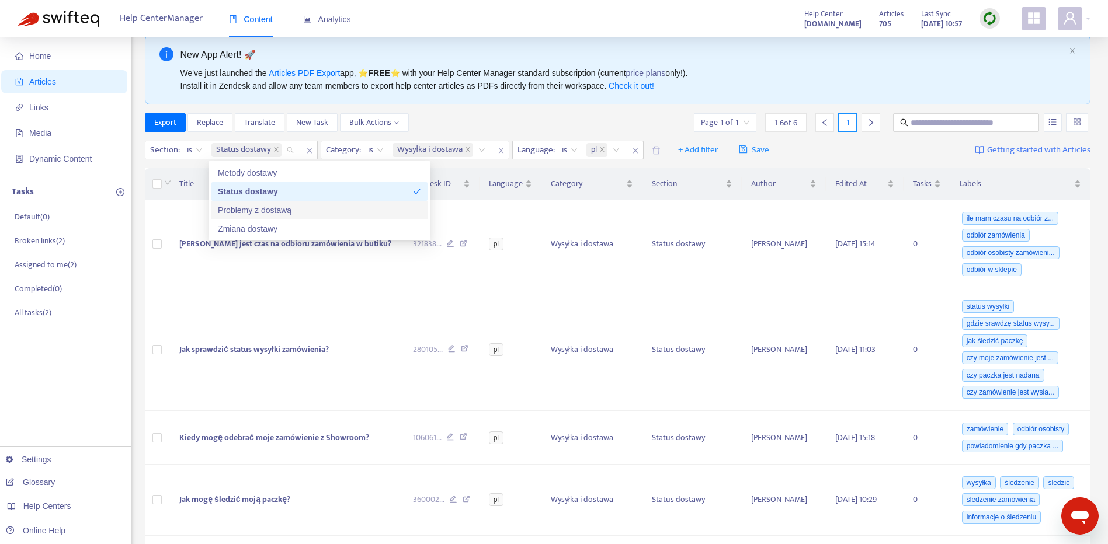
click at [524, 116] on div "Export Replace Translate New Task Bulk Actions Page 1 of 1 1 - 6 of 6 1" at bounding box center [618, 122] width 946 height 19
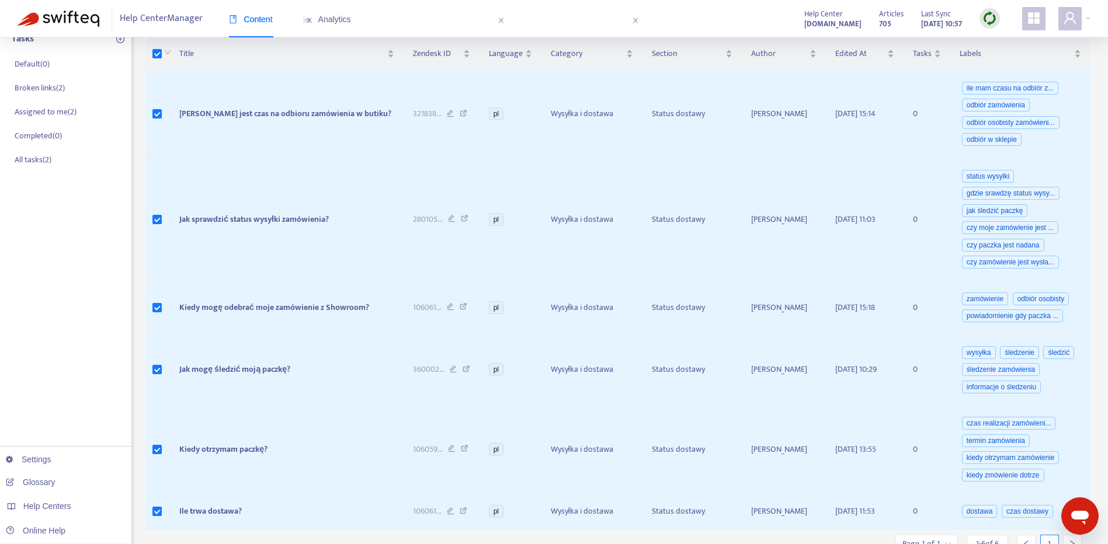
scroll to position [176, 0]
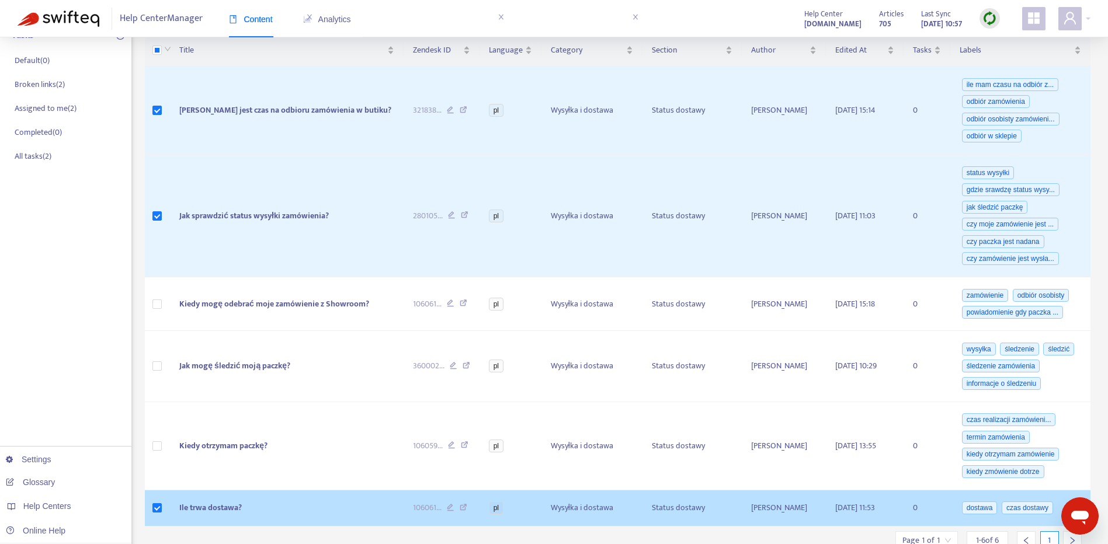
click at [163, 509] on td at bounding box center [158, 508] width 26 height 37
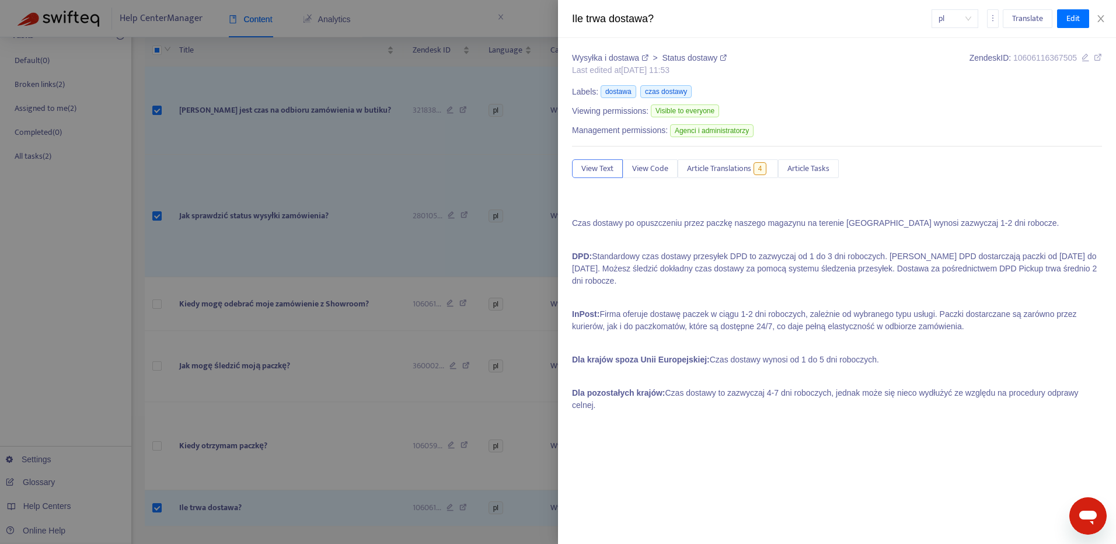
click at [1110, 8] on div "Ile trwa dostawa? pl Translate Edit" at bounding box center [837, 19] width 558 height 38
click at [1105, 13] on button "Close" at bounding box center [1101, 18] width 16 height 11
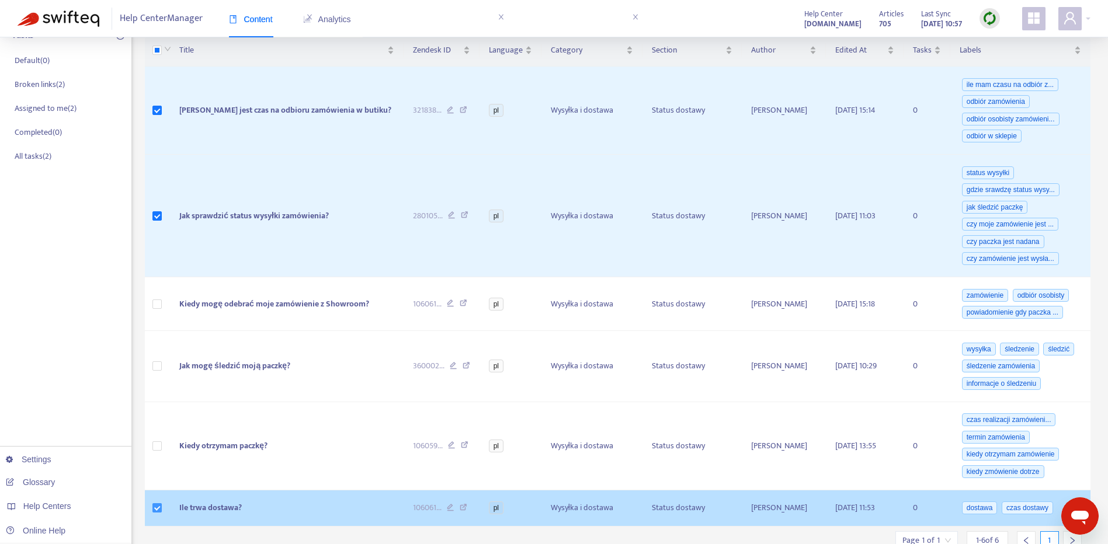
click at [157, 514] on label at bounding box center [156, 508] width 9 height 13
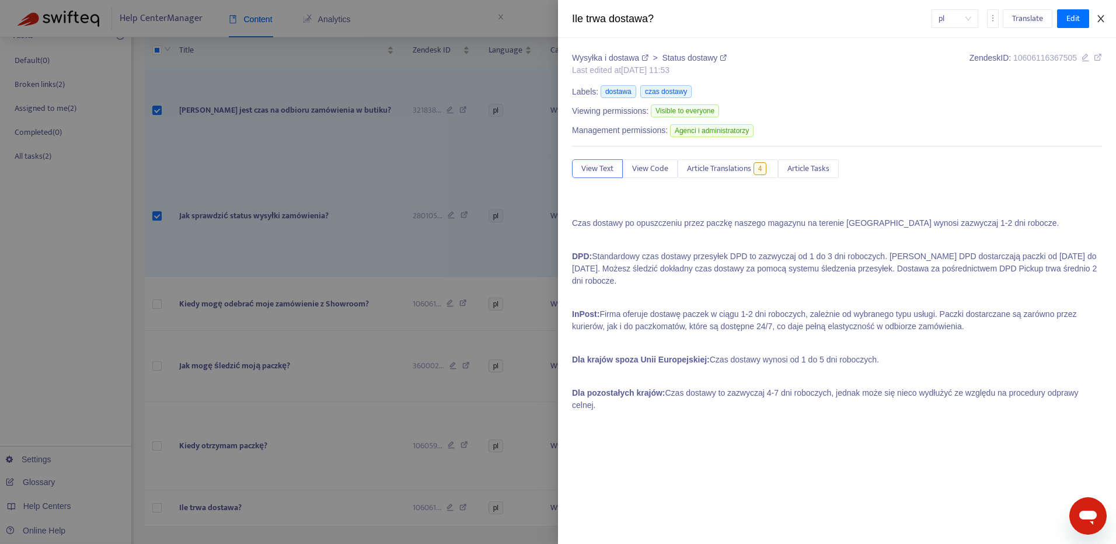
click at [1102, 18] on icon "close" at bounding box center [1101, 18] width 6 height 7
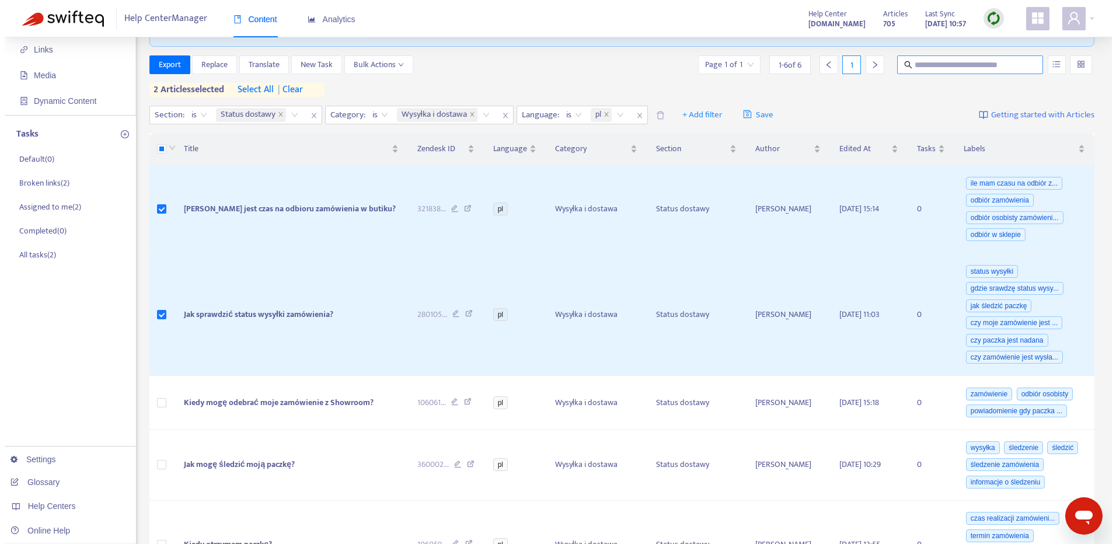
scroll to position [76, 0]
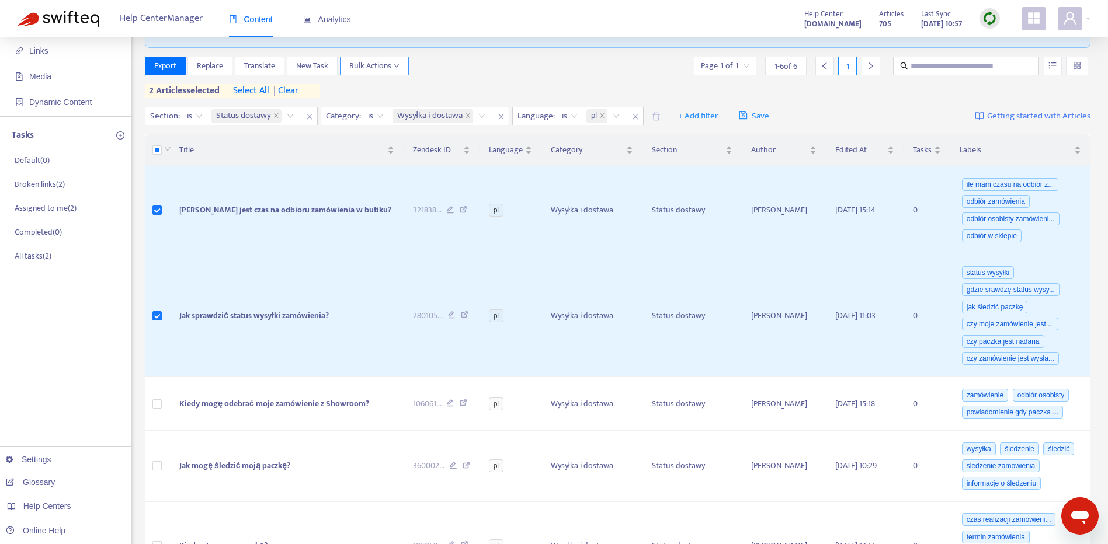
click at [404, 63] on button "Bulk Actions" at bounding box center [374, 66] width 69 height 19
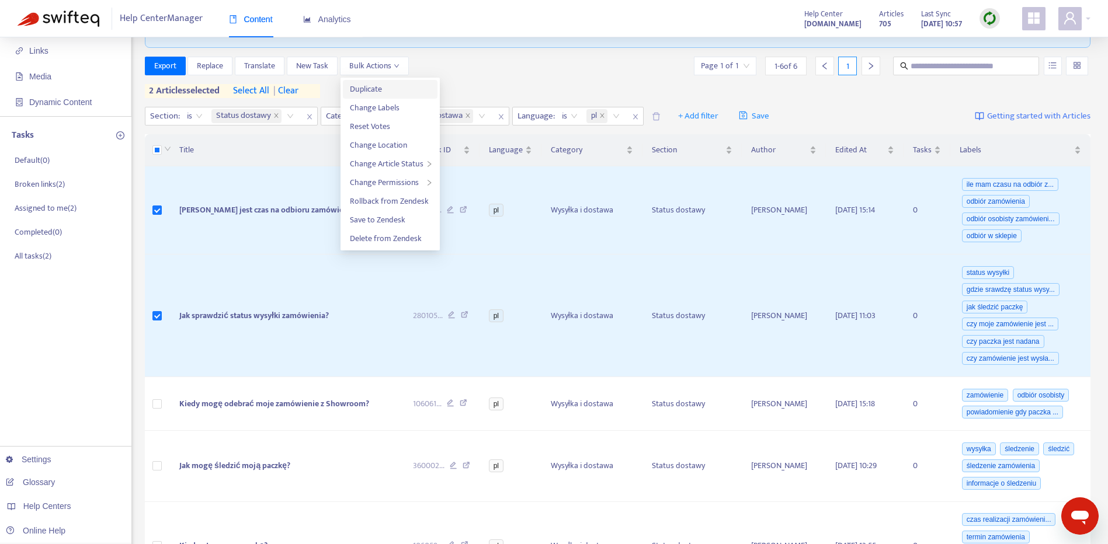
click at [386, 90] on span "Duplicate" at bounding box center [390, 89] width 81 height 13
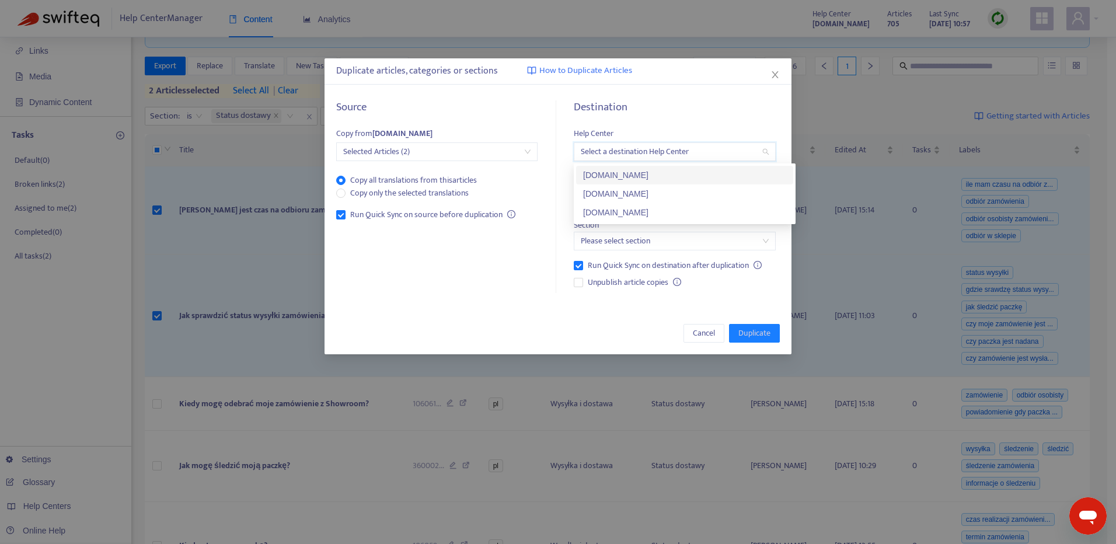
click at [733, 145] on input "search" at bounding box center [674, 152] width 187 height 18
click at [740, 208] on div "[DOMAIN_NAME]" at bounding box center [684, 212] width 203 height 13
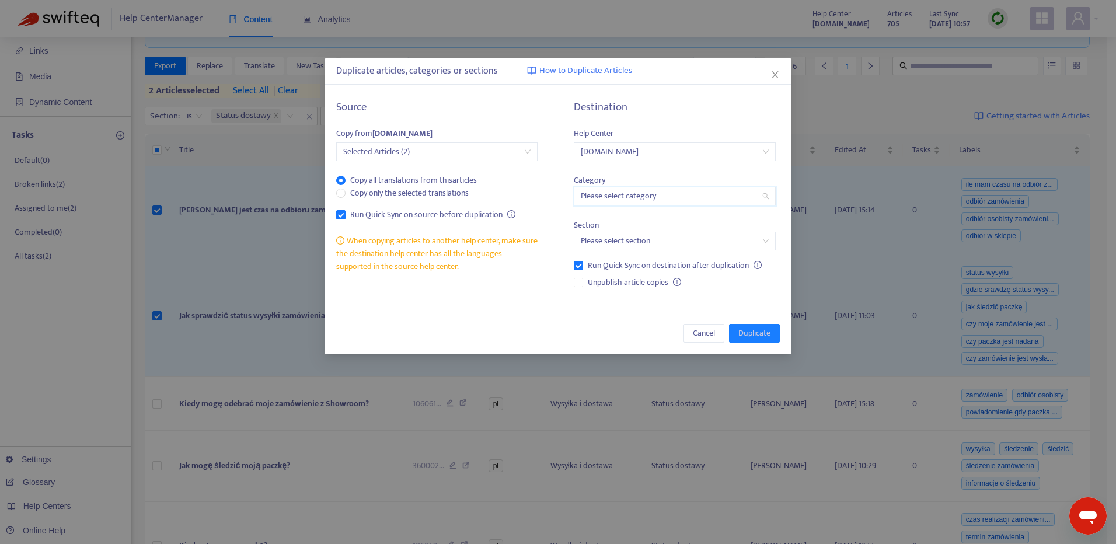
click at [722, 196] on input "search" at bounding box center [674, 196] width 187 height 18
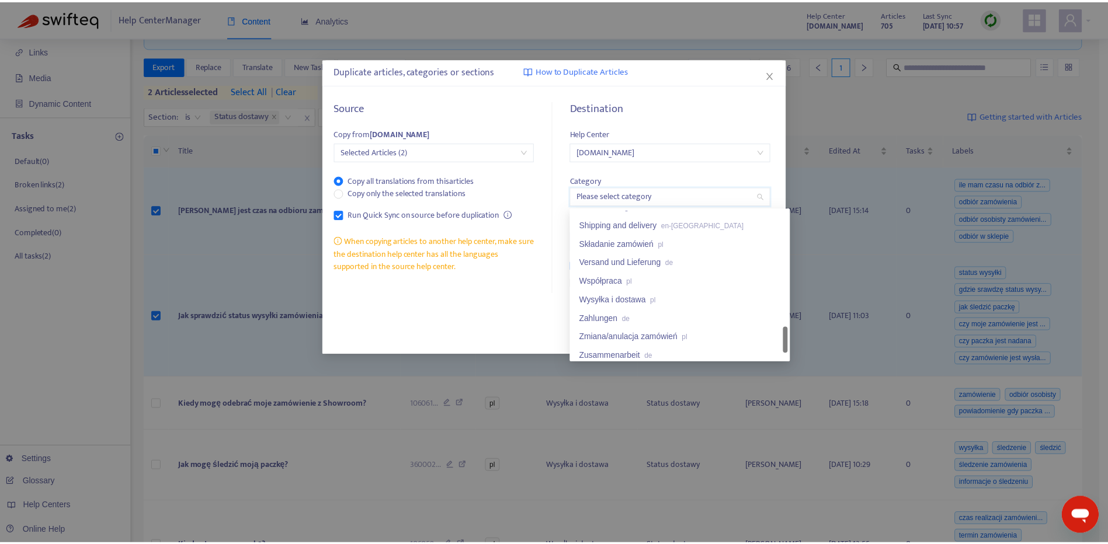
scroll to position [859, 0]
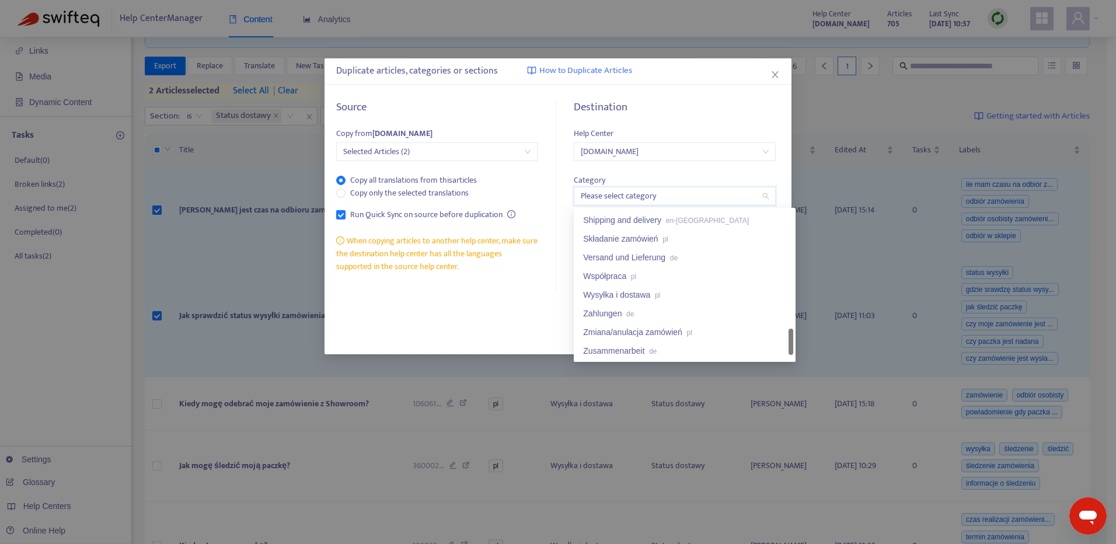
drag, startPoint x: 791, startPoint y: 228, endPoint x: 746, endPoint y: 319, distance: 102.3
click at [789, 347] on div at bounding box center [791, 342] width 5 height 26
click at [692, 300] on div "Wysyłka i dostawa pl" at bounding box center [684, 294] width 203 height 13
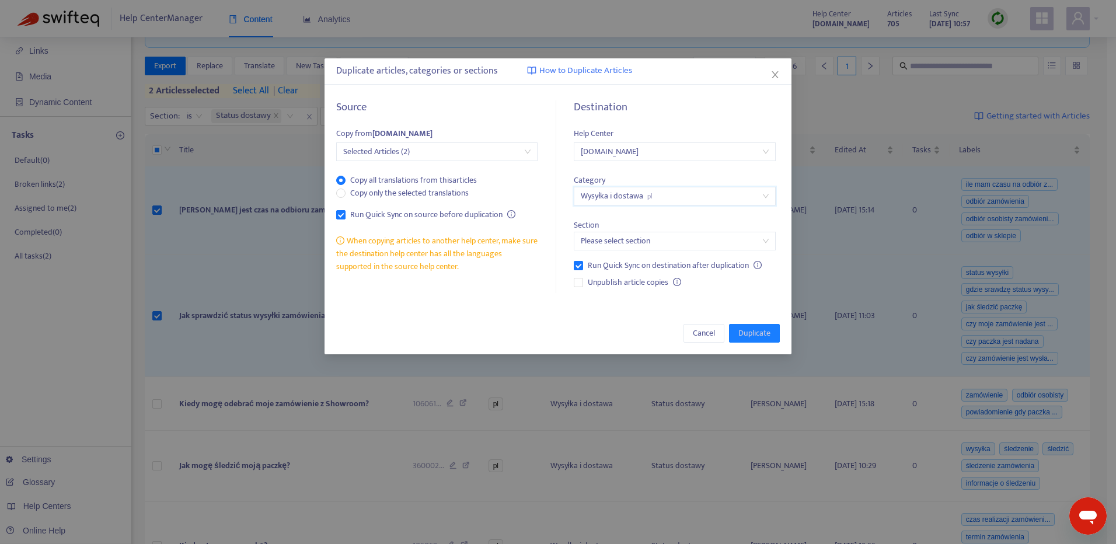
click at [640, 236] on input "search" at bounding box center [674, 241] width 187 height 18
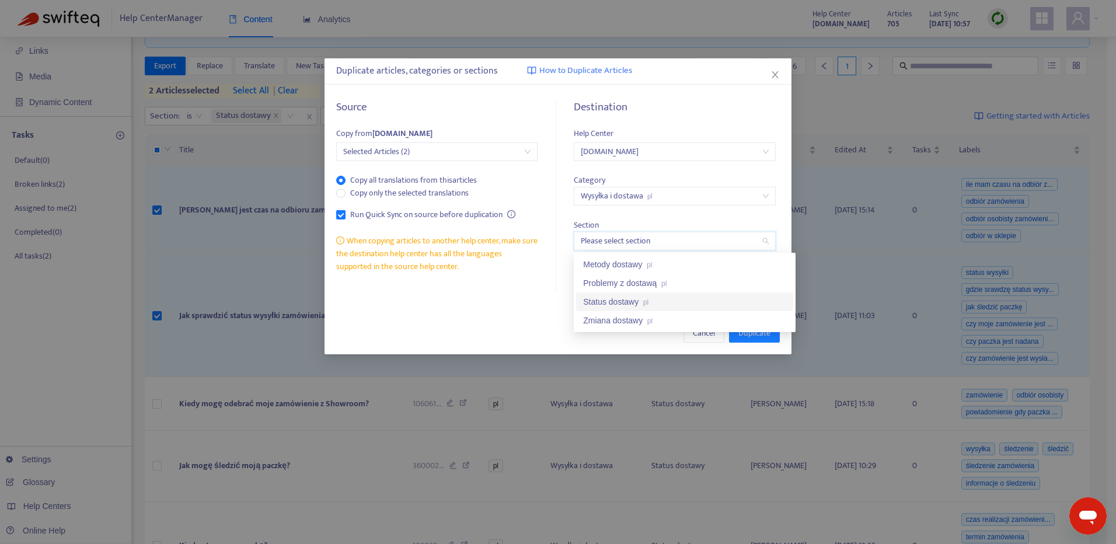
click at [665, 300] on div "Status dostawy pl" at bounding box center [684, 301] width 203 height 13
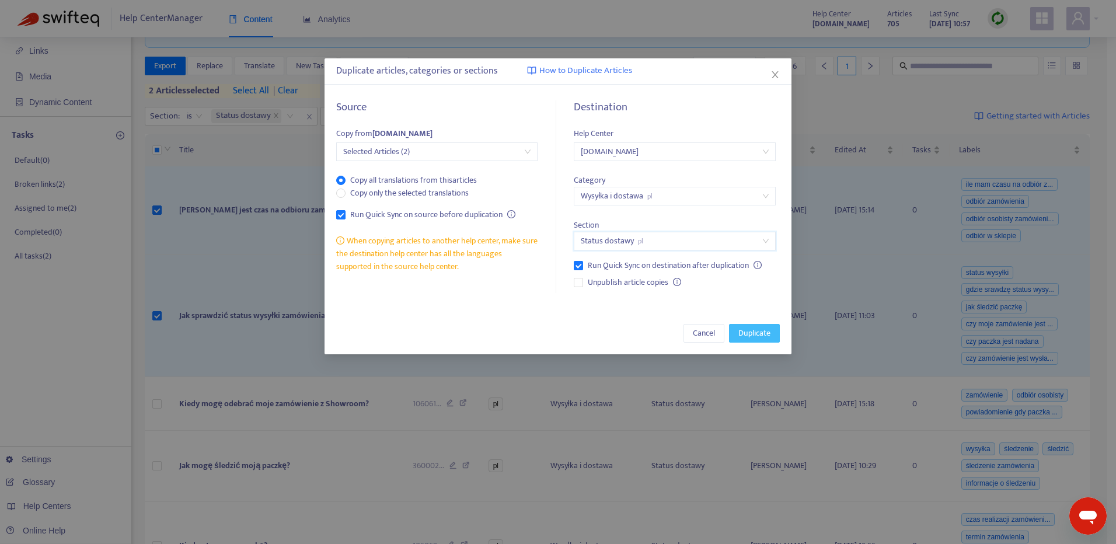
click at [758, 333] on span "Duplicate" at bounding box center [755, 333] width 32 height 13
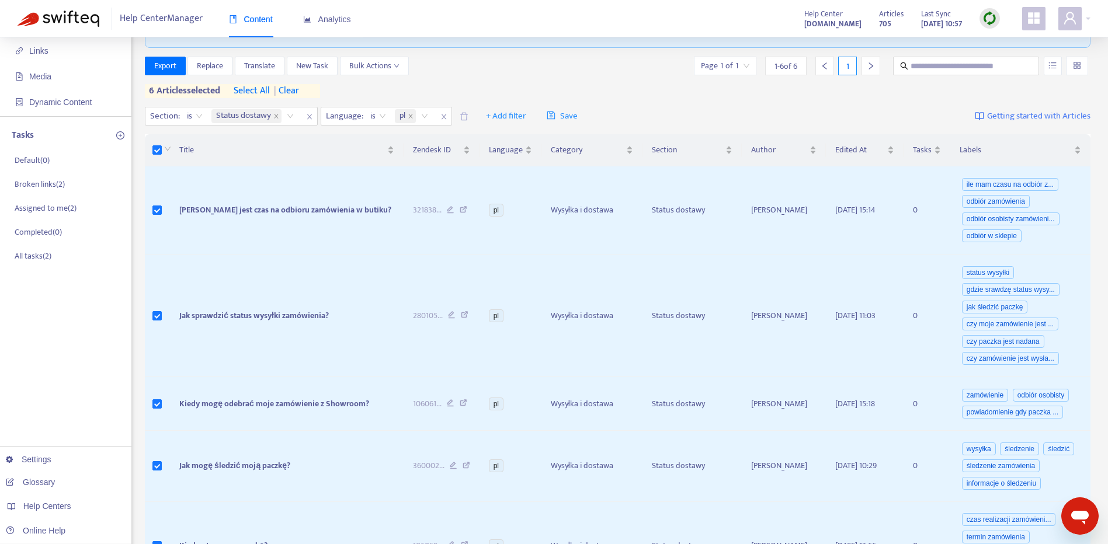
click at [292, 88] on span "| clear" at bounding box center [284, 91] width 29 height 14
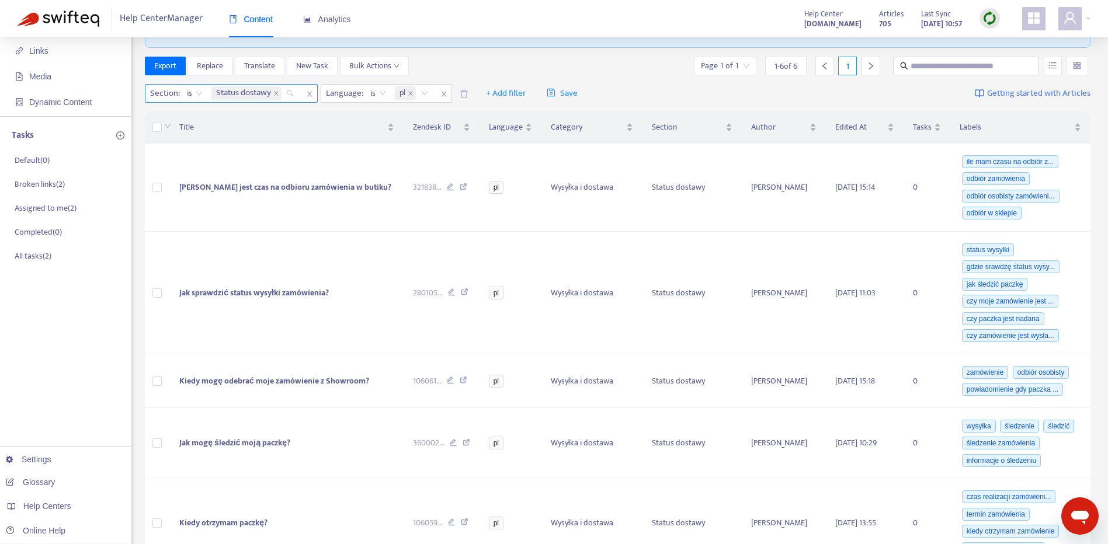
click at [273, 94] on span "Status dostawy" at bounding box center [246, 93] width 70 height 14
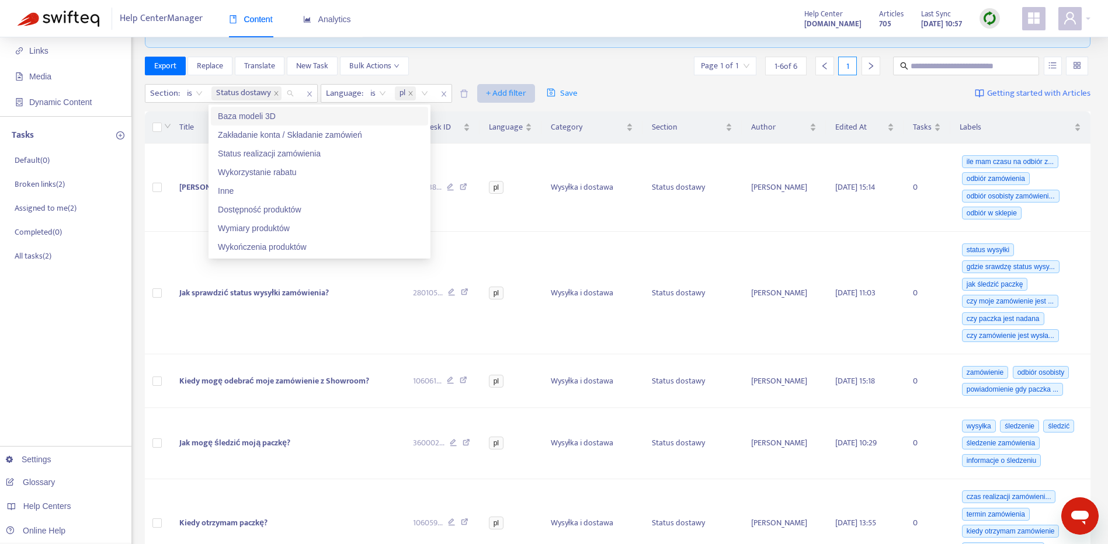
click at [506, 100] on button "+ Add filter" at bounding box center [506, 93] width 58 height 19
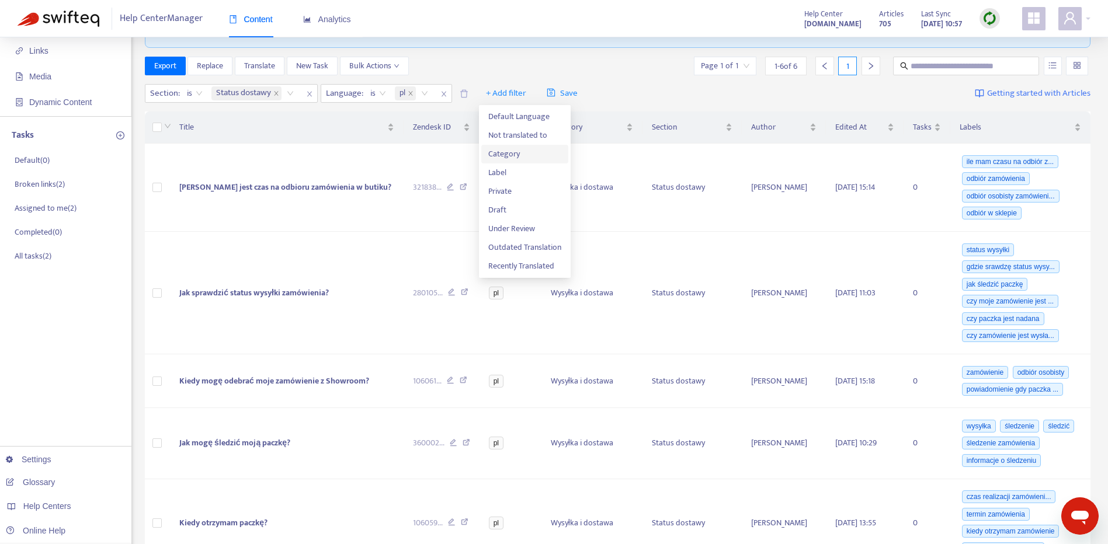
click at [516, 154] on span "Category" at bounding box center [524, 154] width 73 height 13
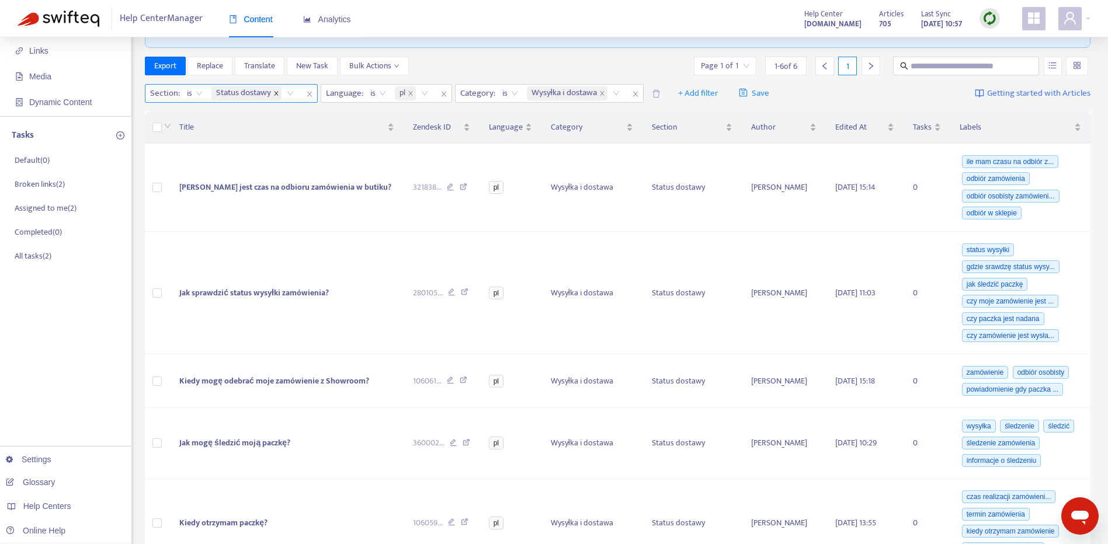
click at [275, 95] on icon "close" at bounding box center [276, 93] width 6 height 6
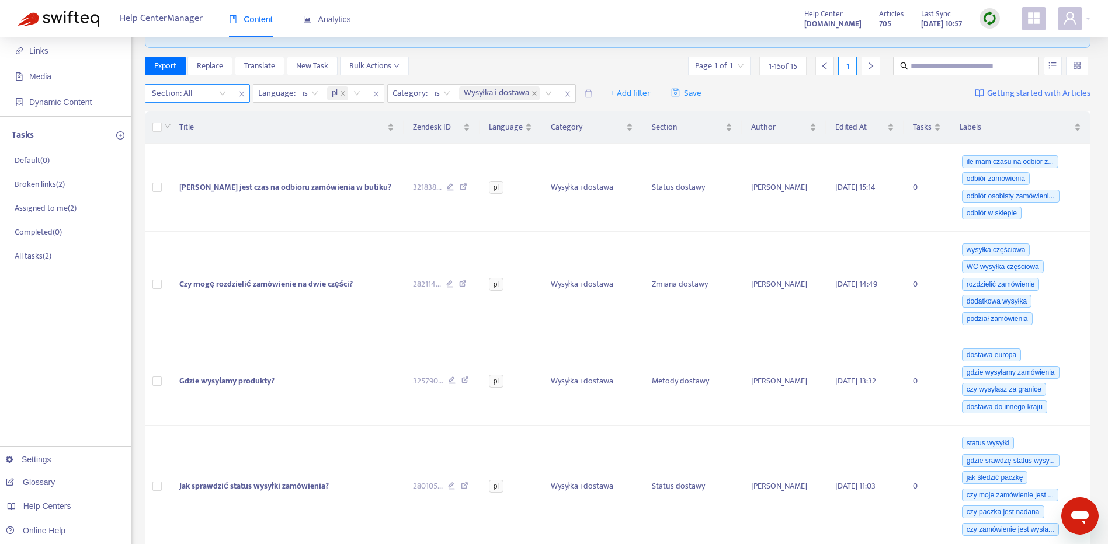
click at [218, 96] on div "Section: All" at bounding box center [188, 94] width 87 height 18
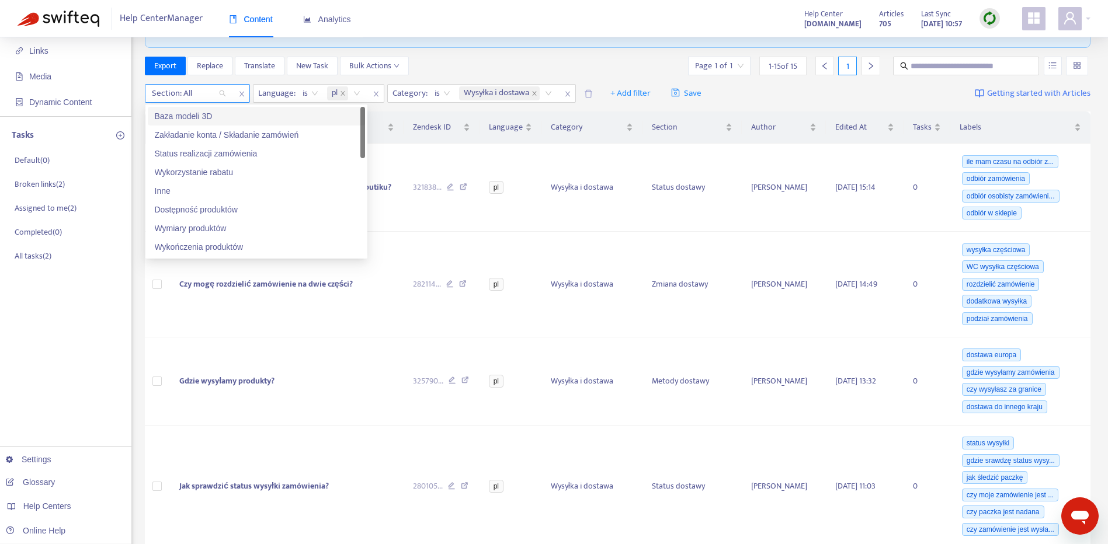
click at [239, 95] on icon "close" at bounding box center [241, 93] width 7 height 7
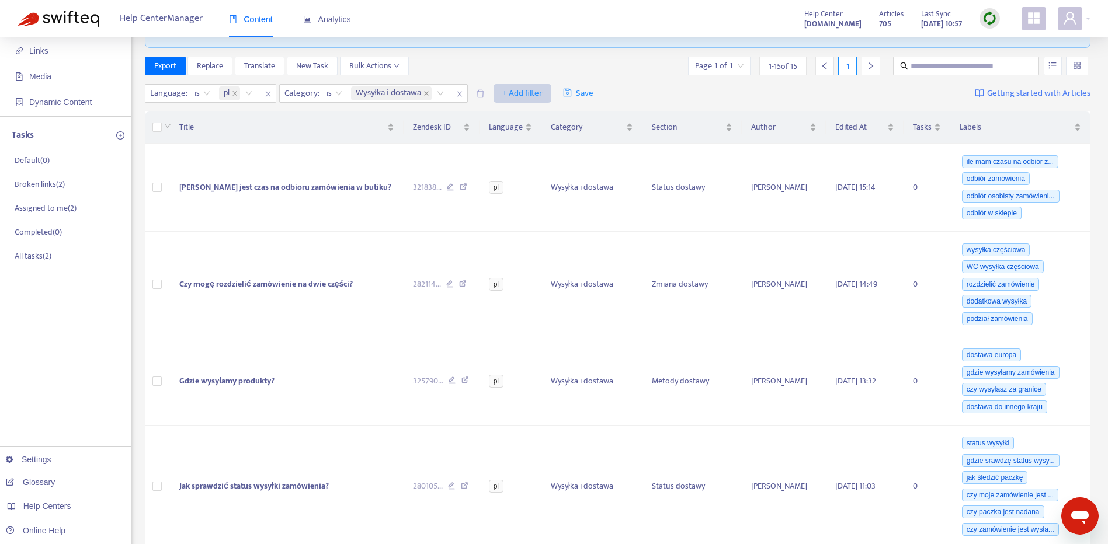
click at [522, 97] on span "+ Add filter" at bounding box center [522, 93] width 40 height 14
click at [532, 151] on span "Section" at bounding box center [542, 154] width 73 height 13
click at [513, 93] on div at bounding box center [508, 93] width 71 height 14
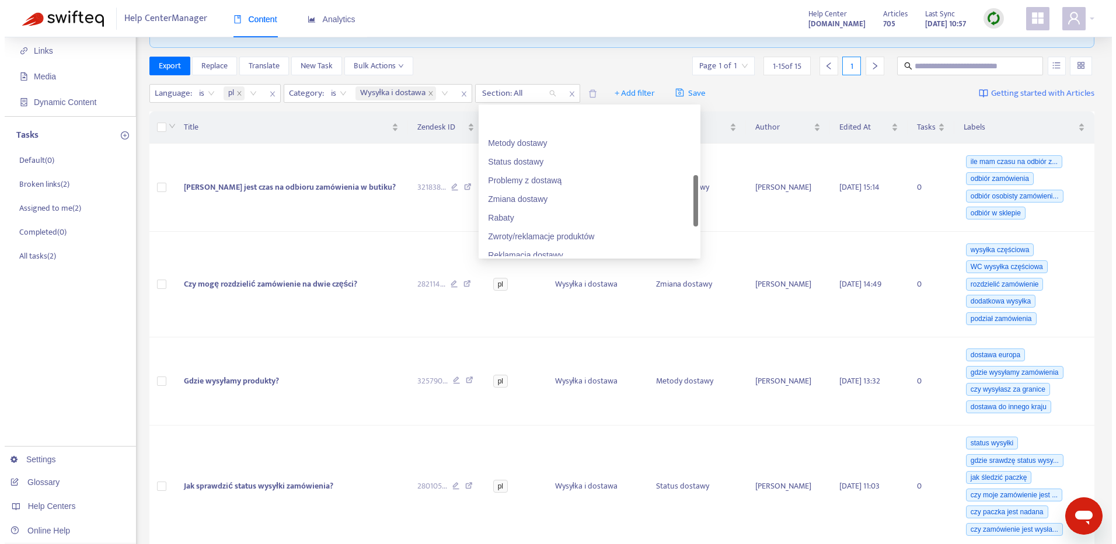
scroll to position [259, 0]
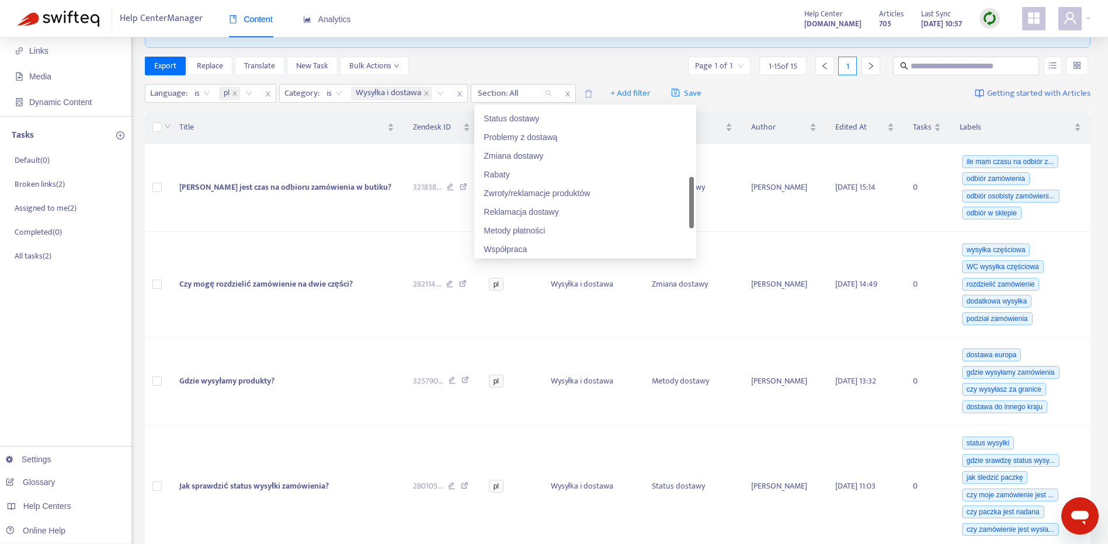
drag, startPoint x: 691, startPoint y: 144, endPoint x: 684, endPoint y: 214, distance: 70.4
click at [684, 214] on div "Metody dostawy Status dostawy Problemy z dostawą Zmiana dostawy Rabaty Zwroty/r…" at bounding box center [584, 181] width 217 height 149
click at [559, 141] on div "Problemy z dostawą" at bounding box center [584, 137] width 203 height 13
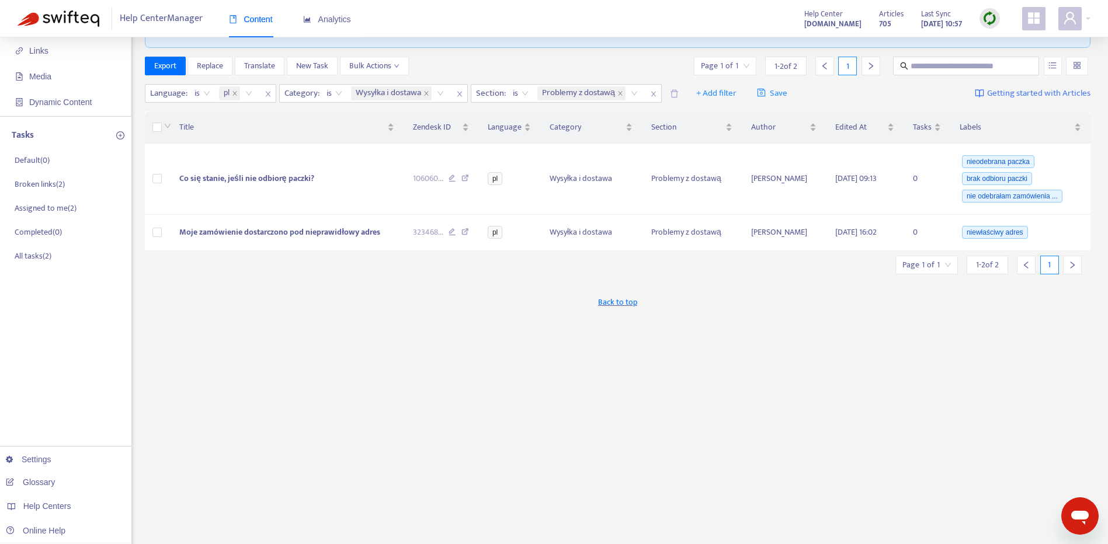
click at [374, 339] on div "New App Alert! 🚀 We've just launched the Articles PDF Export app, ⭐ FREE ⭐️ wit…" at bounding box center [618, 319] width 946 height 683
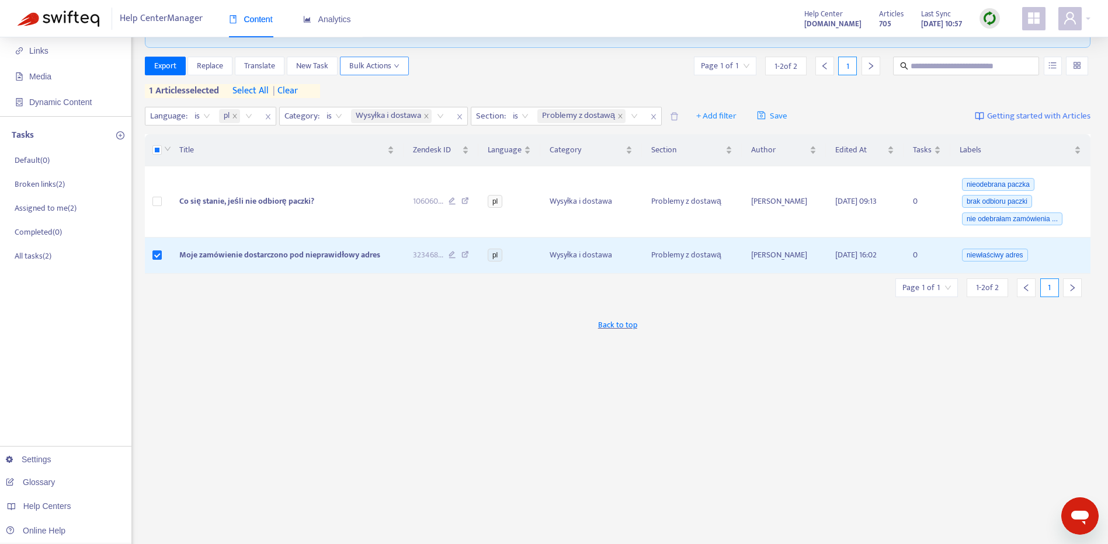
click at [383, 65] on span "Bulk Actions" at bounding box center [374, 66] width 50 height 13
click at [393, 91] on span "Duplicate" at bounding box center [390, 89] width 81 height 13
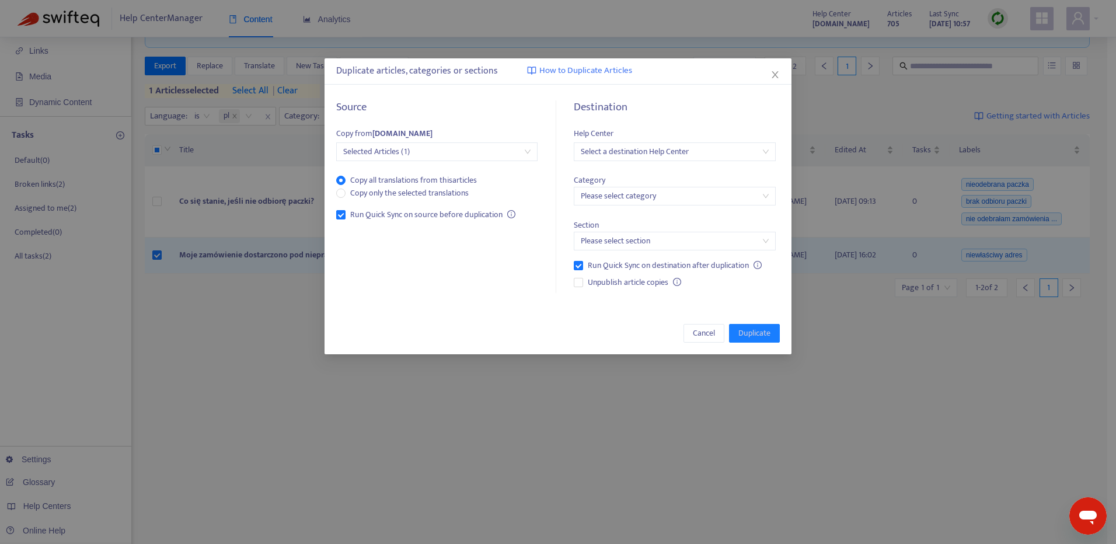
click at [652, 160] on input "search" at bounding box center [674, 152] width 187 height 18
click at [654, 215] on div "[DOMAIN_NAME]" at bounding box center [684, 212] width 203 height 13
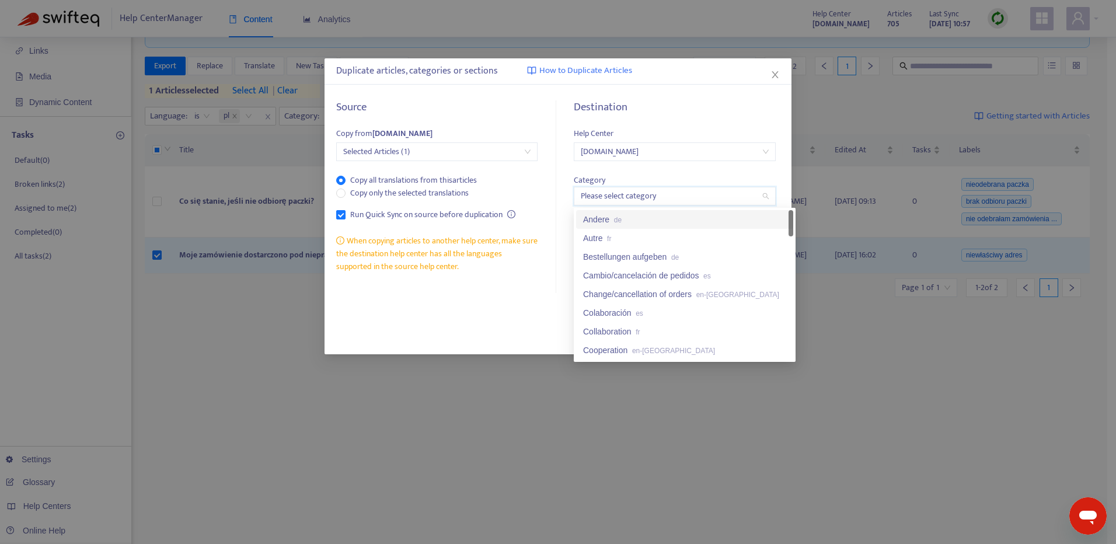
click at [629, 196] on input "search" at bounding box center [674, 196] width 187 height 18
drag, startPoint x: 788, startPoint y: 228, endPoint x: 791, endPoint y: 242, distance: 14.3
click at [791, 242] on div "Andere de Autre fr Bestellungen aufgeben de Cambio/cancelación de pedidos es Ch…" at bounding box center [684, 284] width 217 height 149
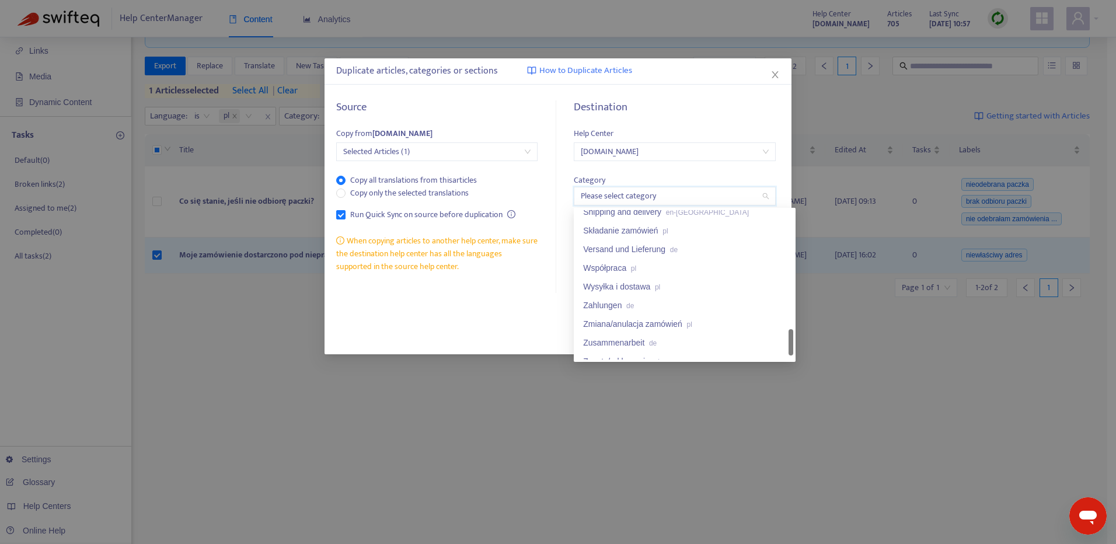
drag, startPoint x: 793, startPoint y: 235, endPoint x: 778, endPoint y: 354, distance: 120.6
click at [778, 354] on div "Shipping and delivery en-gb Składanie zamówień pl Versand und Lieferung de Wspó…" at bounding box center [684, 284] width 217 height 149
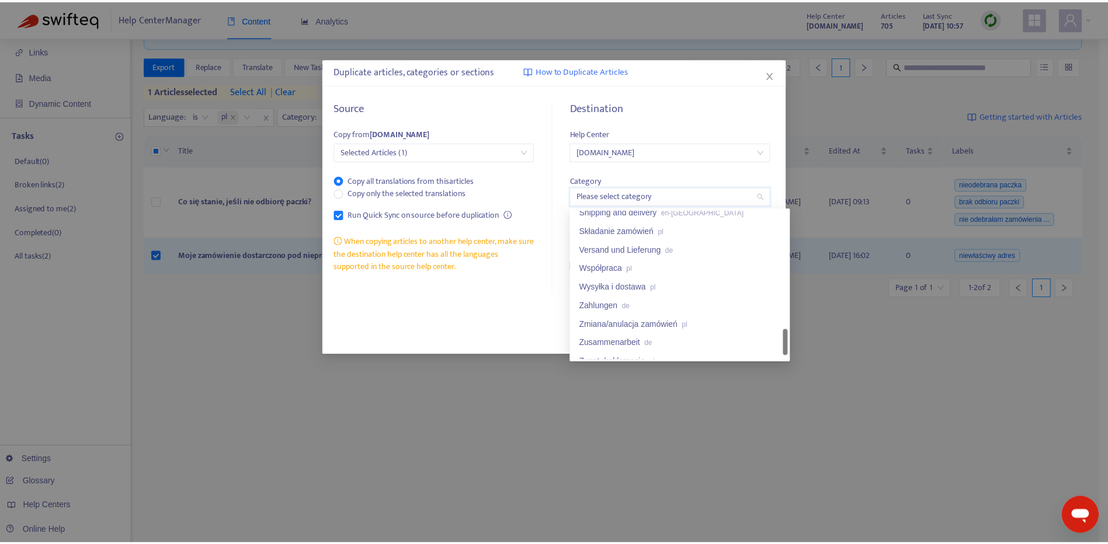
scroll to position [872, 0]
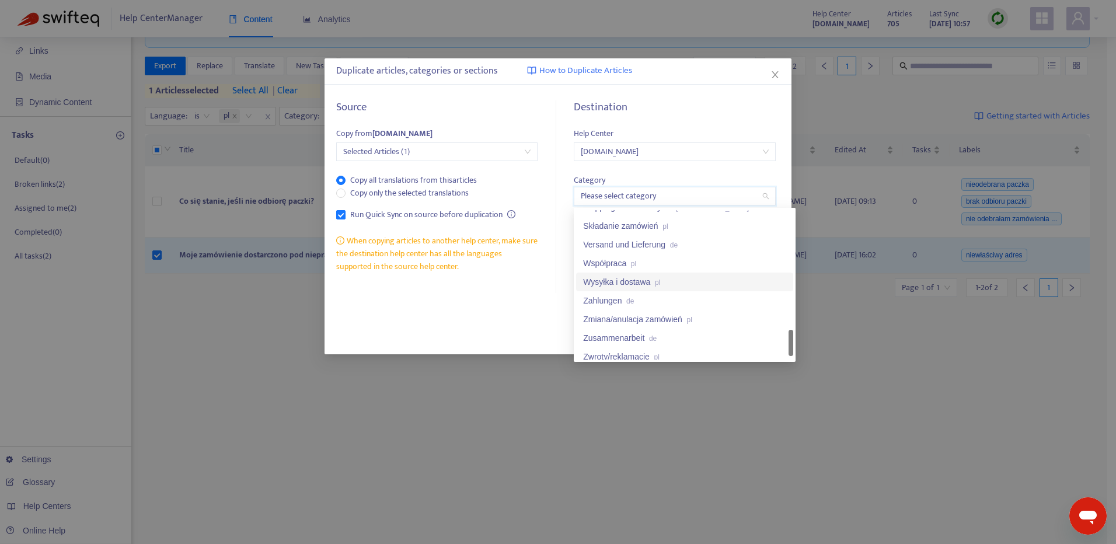
click at [688, 280] on div "Wysyłka i dostawa pl" at bounding box center [684, 282] width 203 height 13
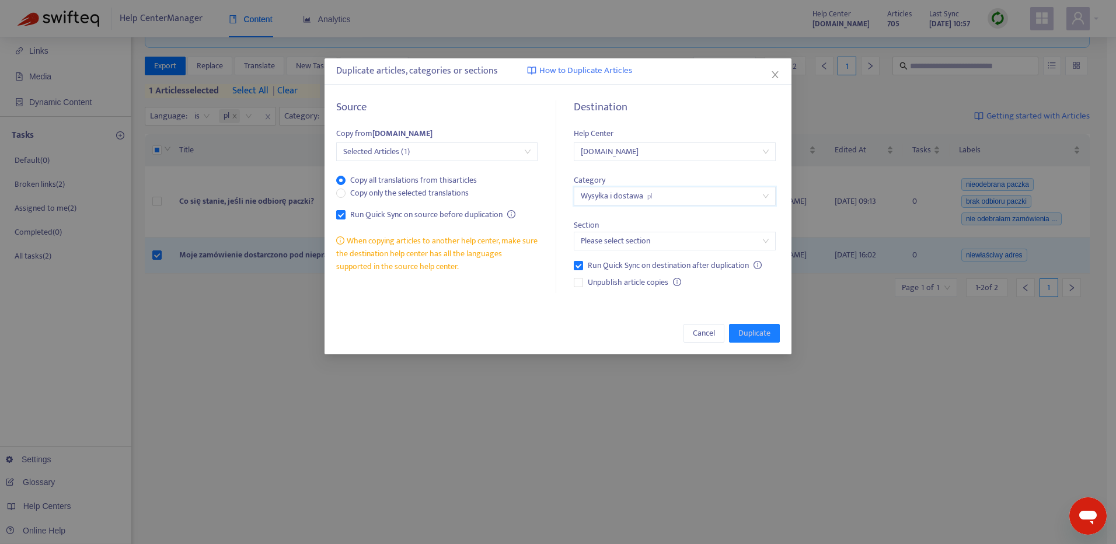
click at [668, 240] on input "search" at bounding box center [674, 241] width 187 height 18
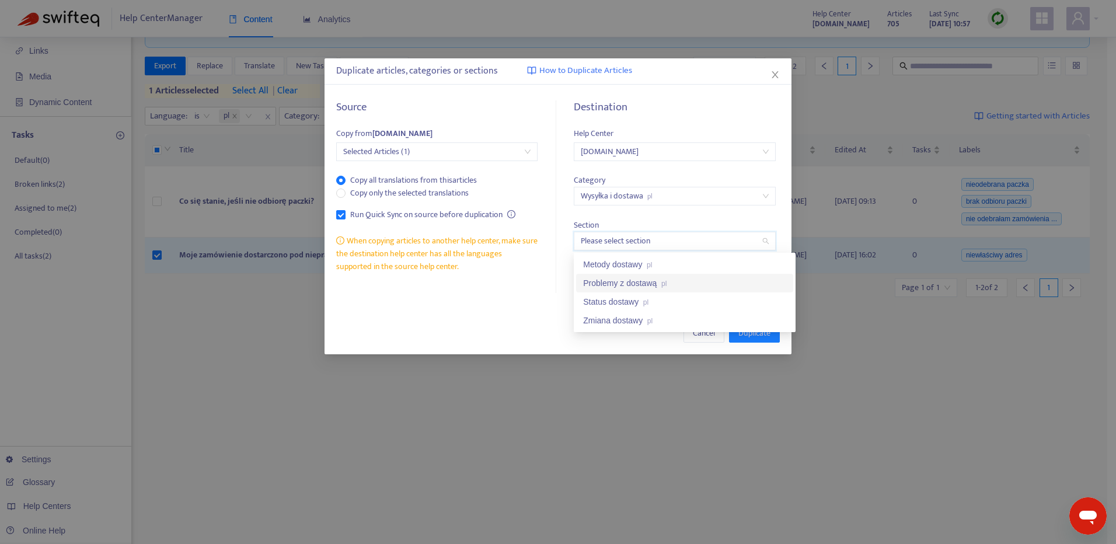
click at [672, 287] on div "Problemy z dostawą pl" at bounding box center [684, 283] width 203 height 13
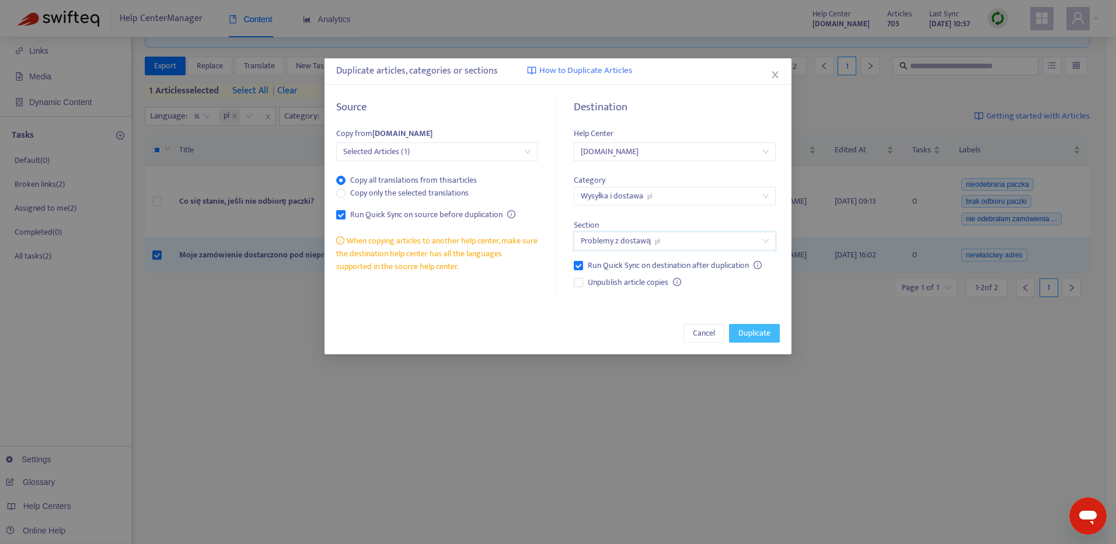
click at [761, 335] on span "Duplicate" at bounding box center [755, 333] width 32 height 13
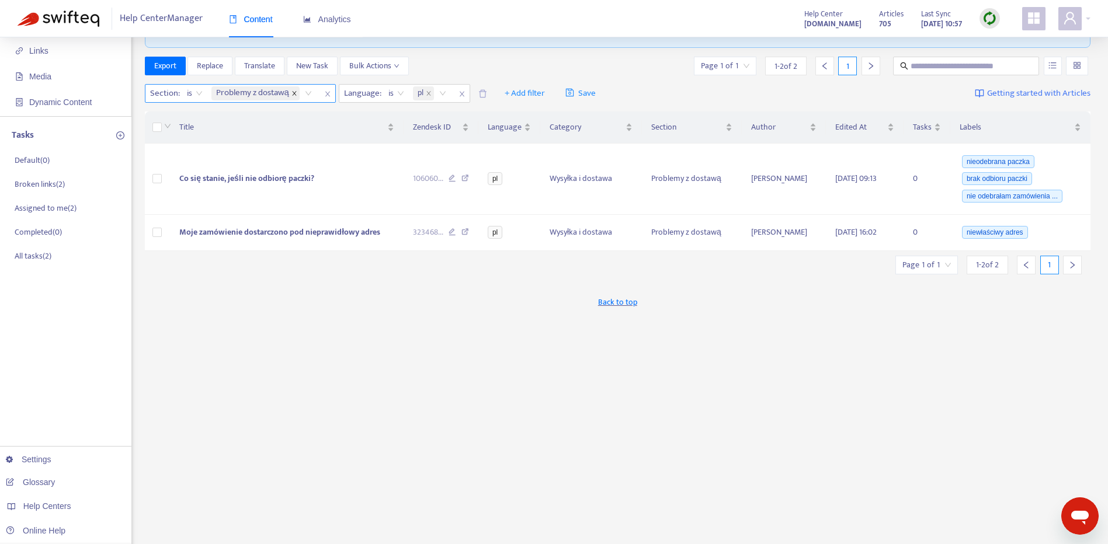
click at [294, 90] on span at bounding box center [294, 93] width 6 height 14
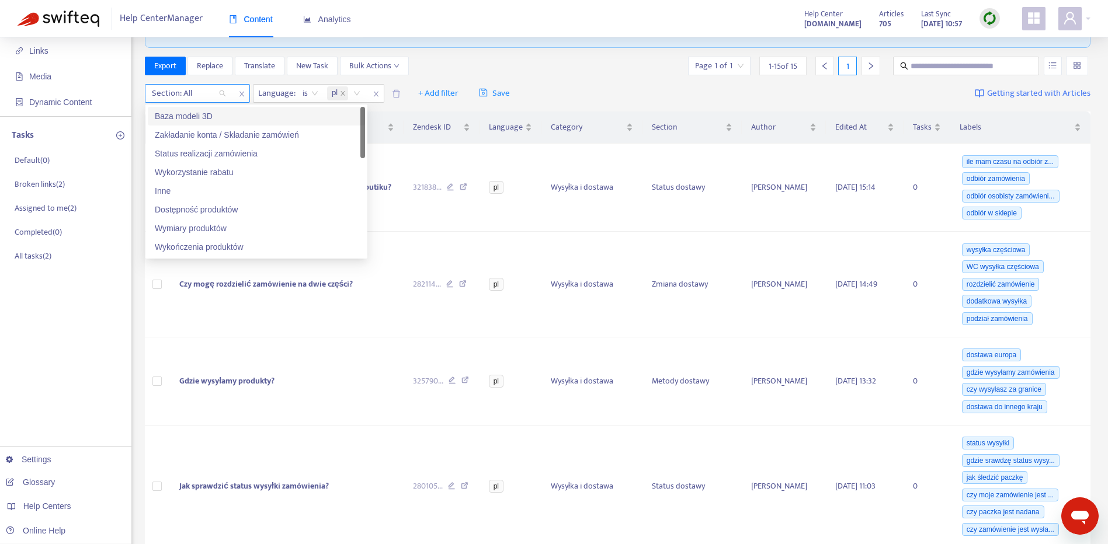
click at [220, 92] on div "Section: All" at bounding box center [188, 94] width 87 height 18
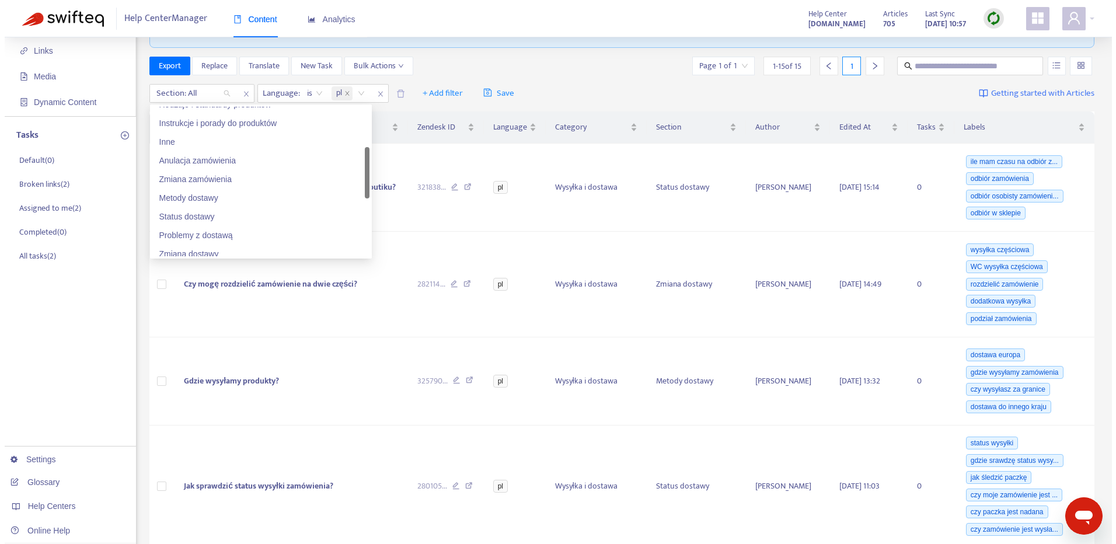
scroll to position [222, 0]
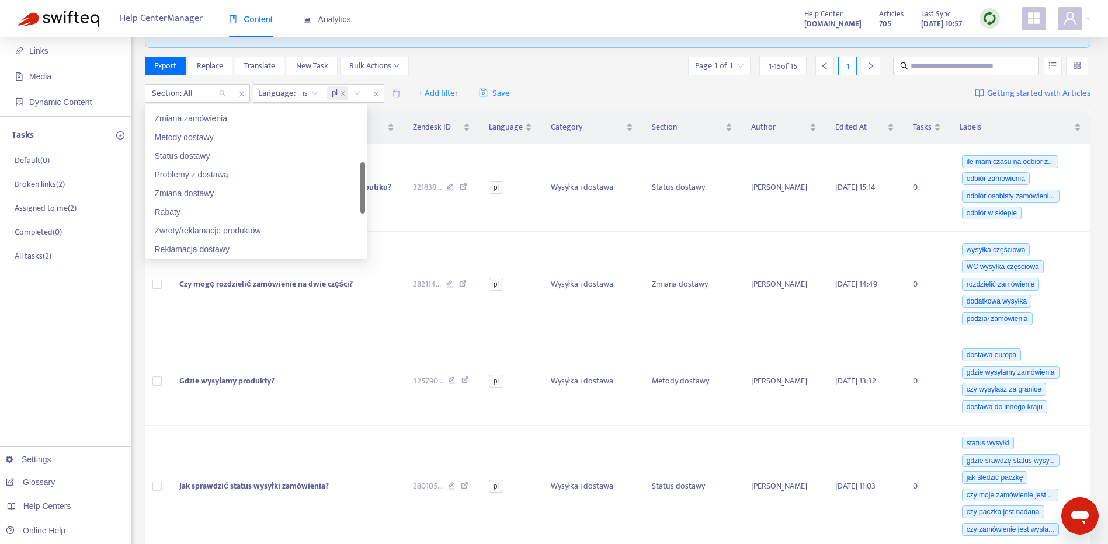
drag, startPoint x: 360, startPoint y: 148, endPoint x: 364, endPoint y: 204, distance: 55.6
click at [364, 204] on div "Anulacja zamówienia Zmiana zamówienia Metody dostawy Status dostawy Problemy z …" at bounding box center [256, 181] width 217 height 149
click at [309, 189] on div "Zmiana dostawy" at bounding box center [256, 193] width 203 height 13
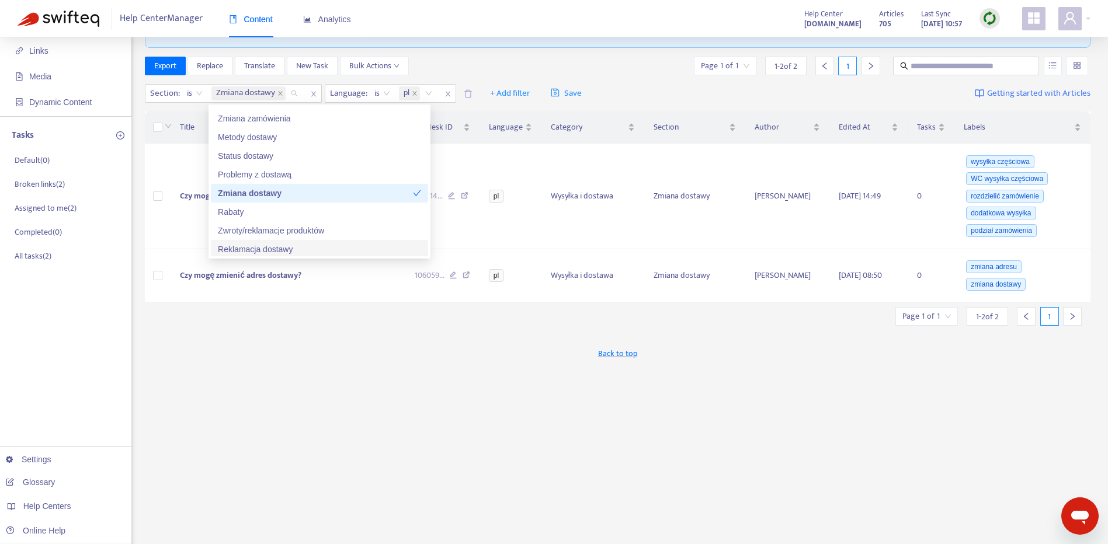
click at [237, 336] on div "New App Alert! 🚀 We've just launched the Articles PDF Export app, ⭐ FREE ⭐️ wit…" at bounding box center [618, 319] width 946 height 683
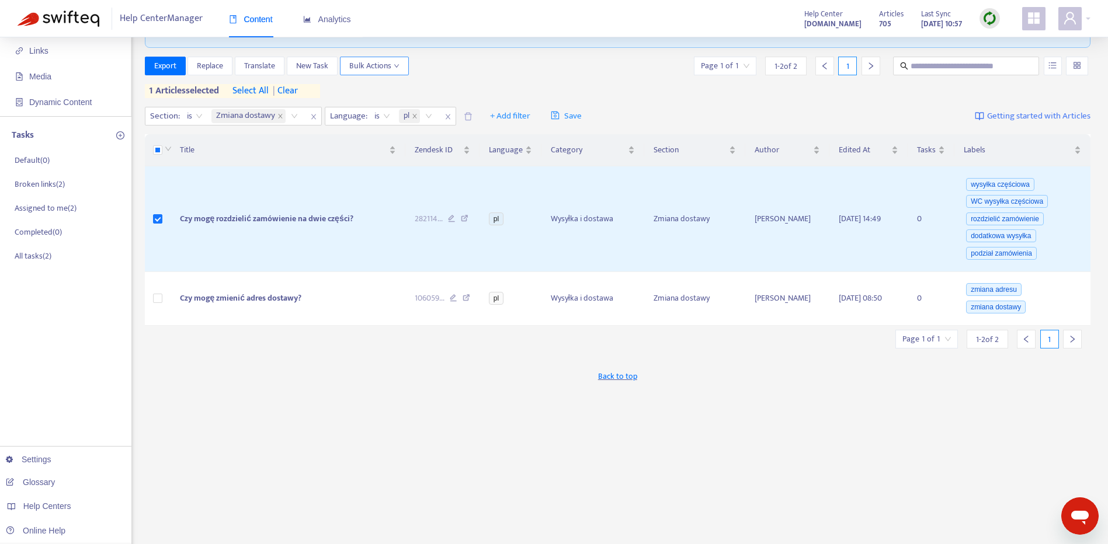
click at [390, 66] on span "Bulk Actions" at bounding box center [374, 66] width 50 height 13
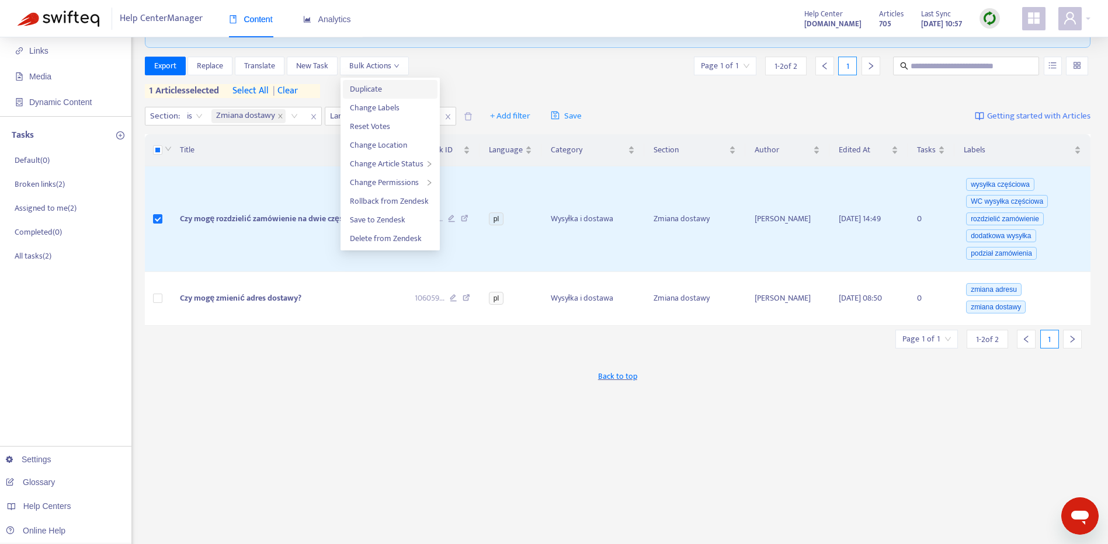
click at [371, 90] on span "Duplicate" at bounding box center [366, 88] width 32 height 13
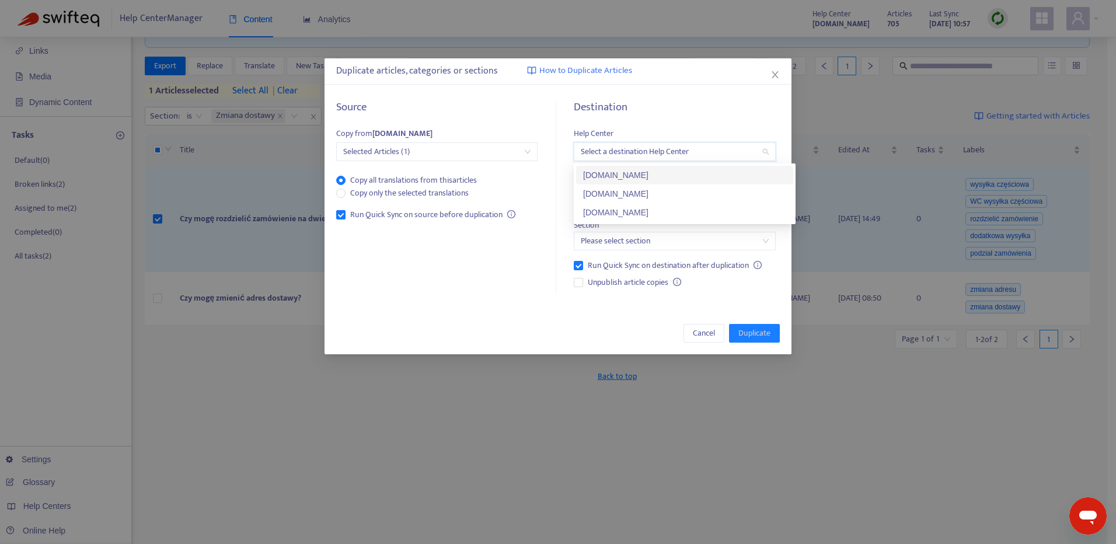
click at [688, 154] on input "search" at bounding box center [674, 152] width 187 height 18
click at [682, 208] on div "[DOMAIN_NAME]" at bounding box center [684, 212] width 203 height 13
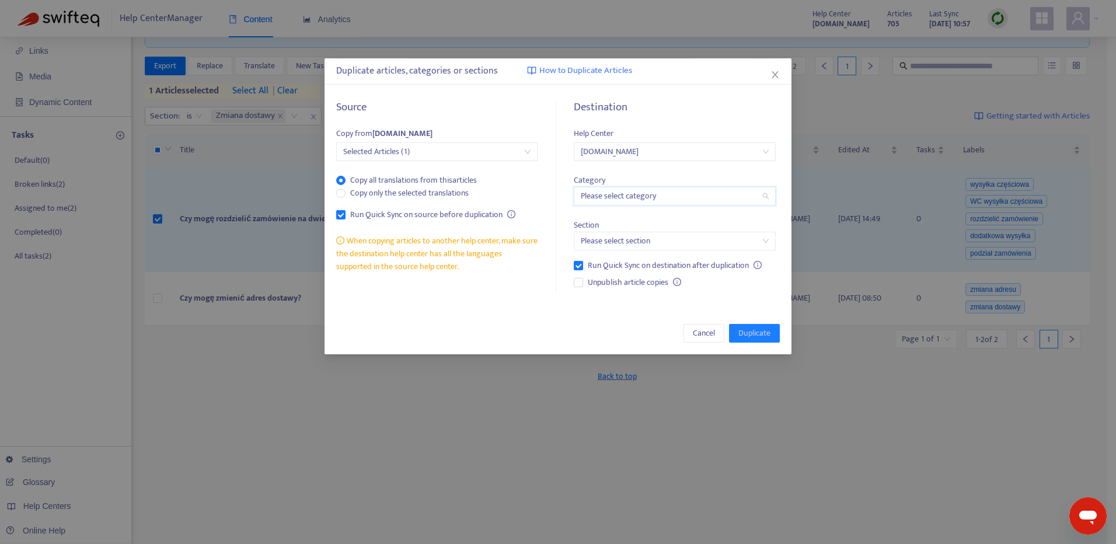
click at [675, 191] on input "search" at bounding box center [674, 196] width 187 height 18
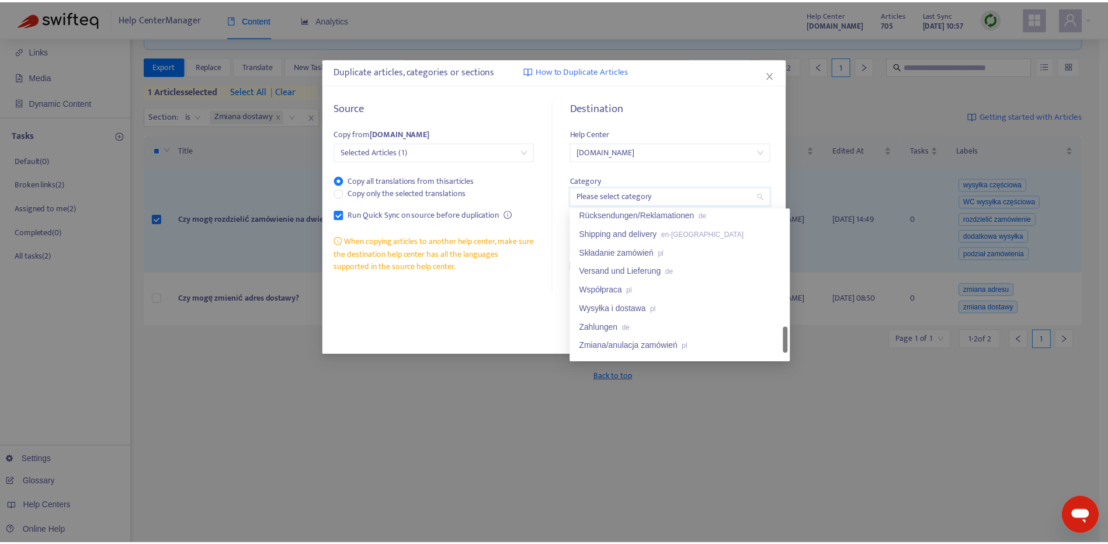
scroll to position [845, 0]
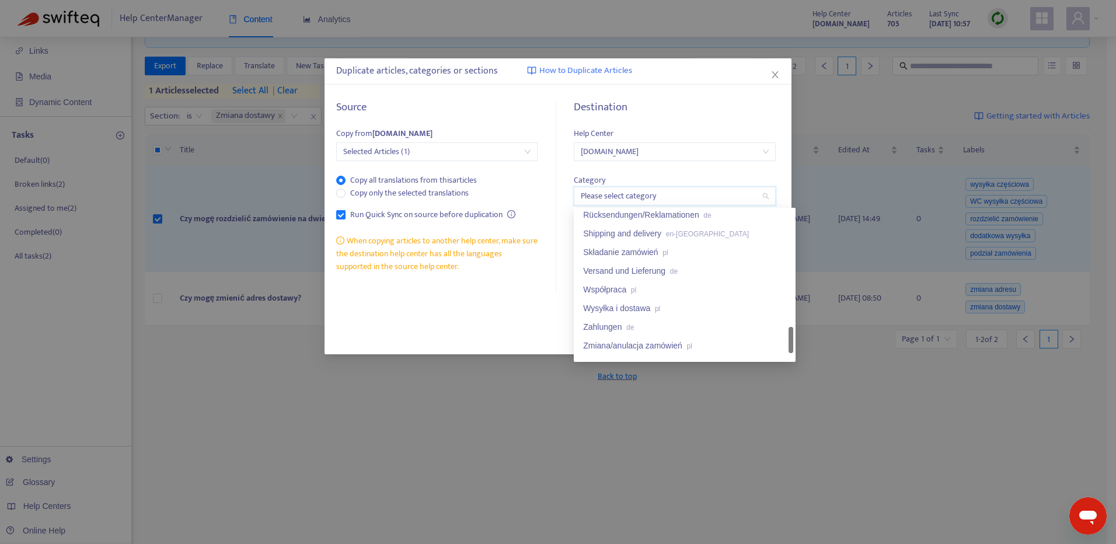
drag, startPoint x: 788, startPoint y: 238, endPoint x: 784, endPoint y: 344, distance: 105.7
click at [784, 344] on div "Rücksendungen/Reklamationen de Shipping and delivery en-gb Składanie zamówień p…" at bounding box center [684, 284] width 217 height 149
click at [722, 316] on div "Wysyłka i dostawa pl" at bounding box center [684, 308] width 217 height 19
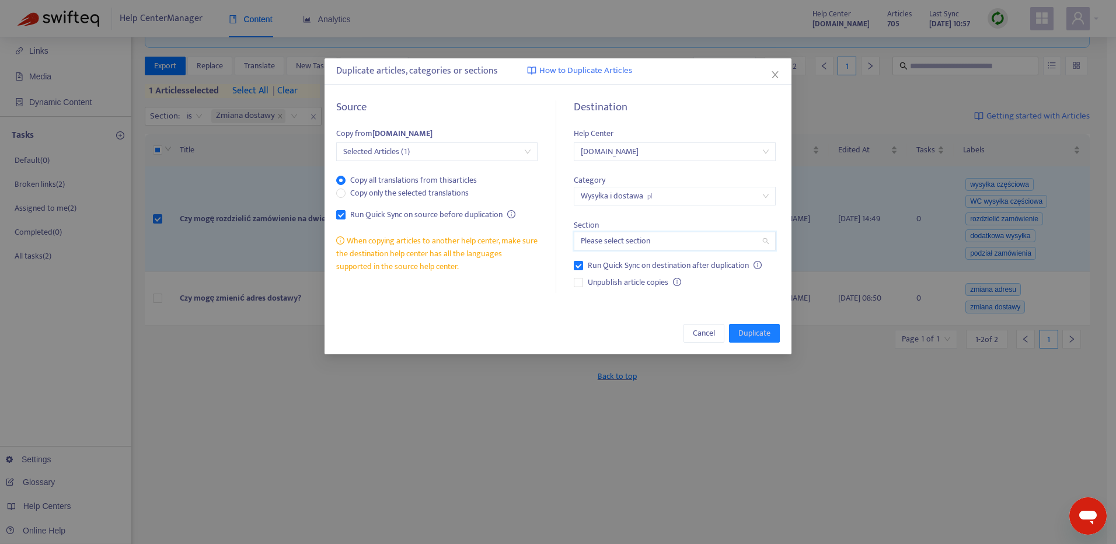
click at [657, 242] on input "search" at bounding box center [674, 241] width 187 height 18
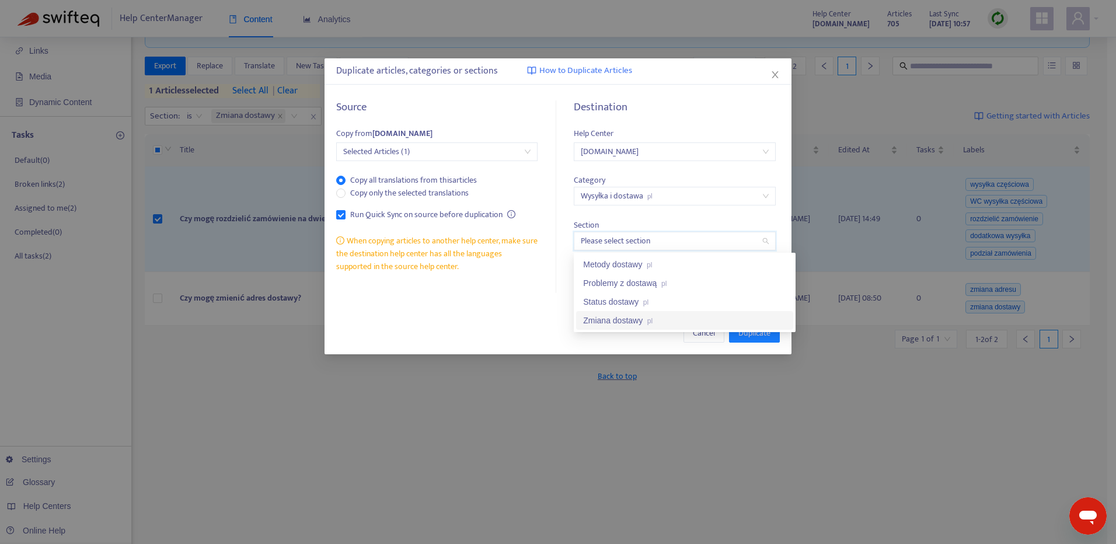
click at [664, 320] on div "Zmiana dostawy pl" at bounding box center [684, 320] width 203 height 13
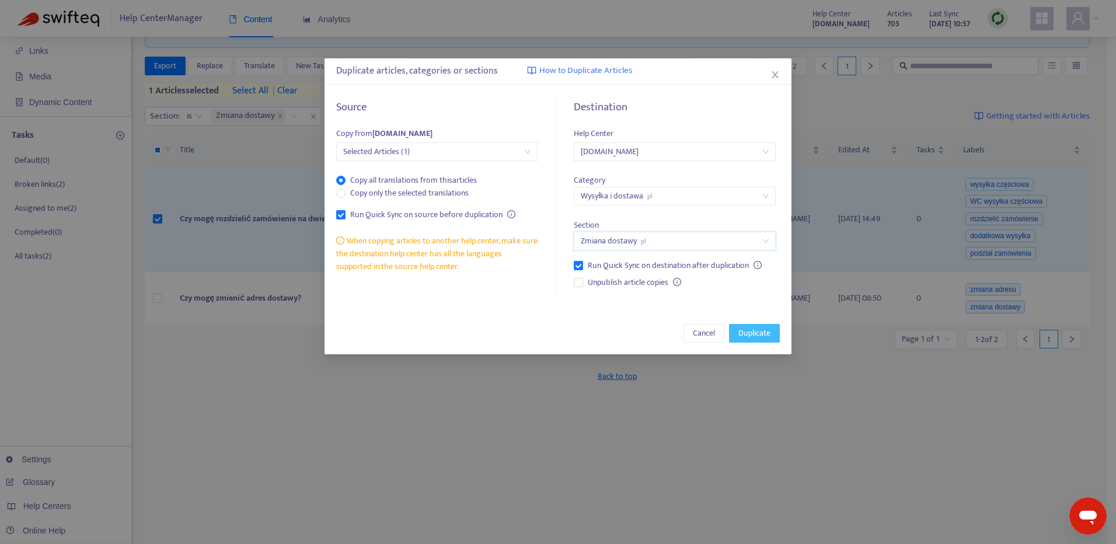
click at [748, 338] on span "Duplicate" at bounding box center [755, 333] width 32 height 13
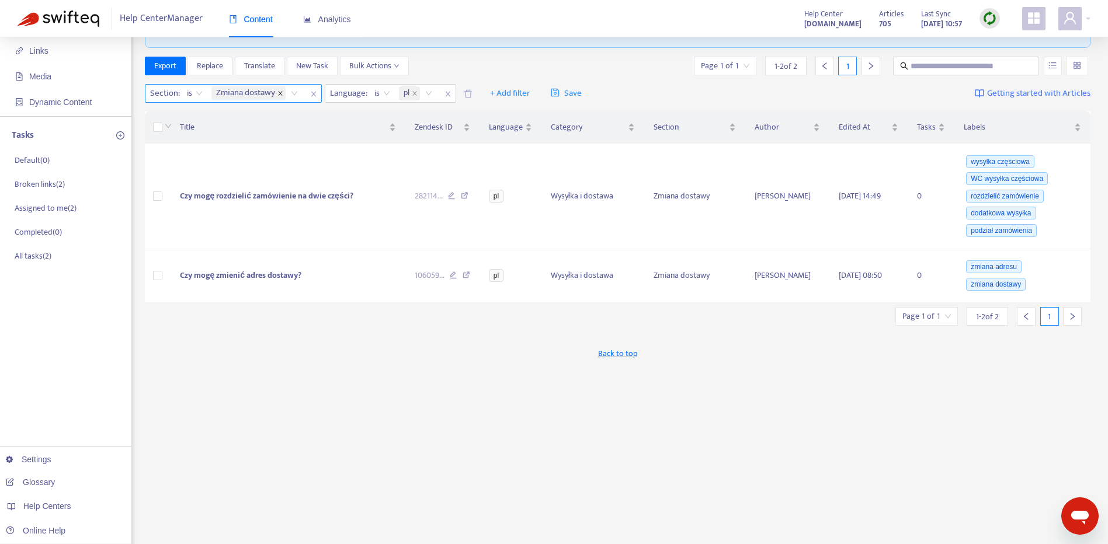
click at [281, 93] on icon "close" at bounding box center [280, 94] width 4 height 4
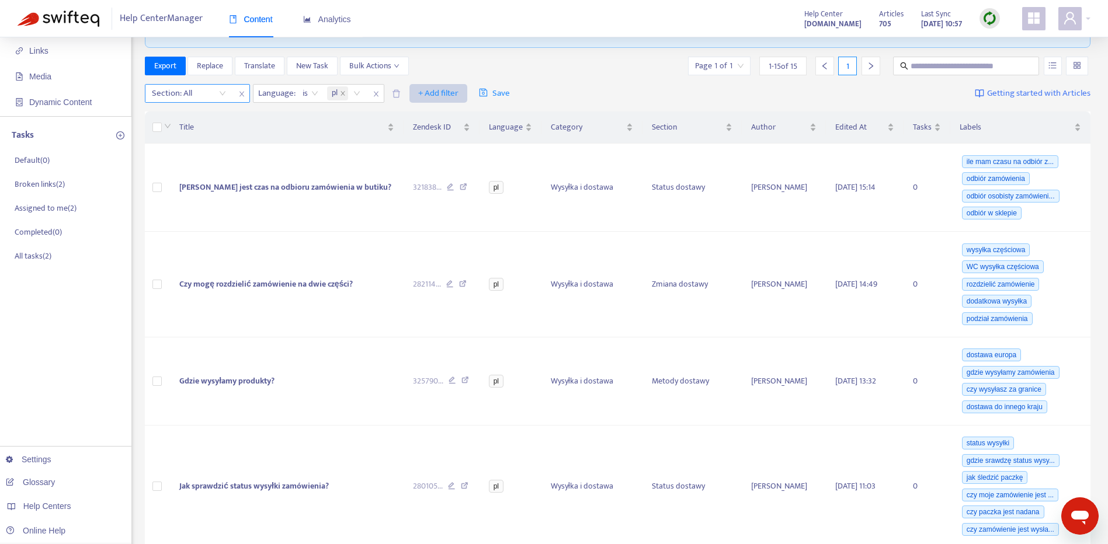
click at [448, 89] on span "+ Add filter" at bounding box center [438, 93] width 40 height 14
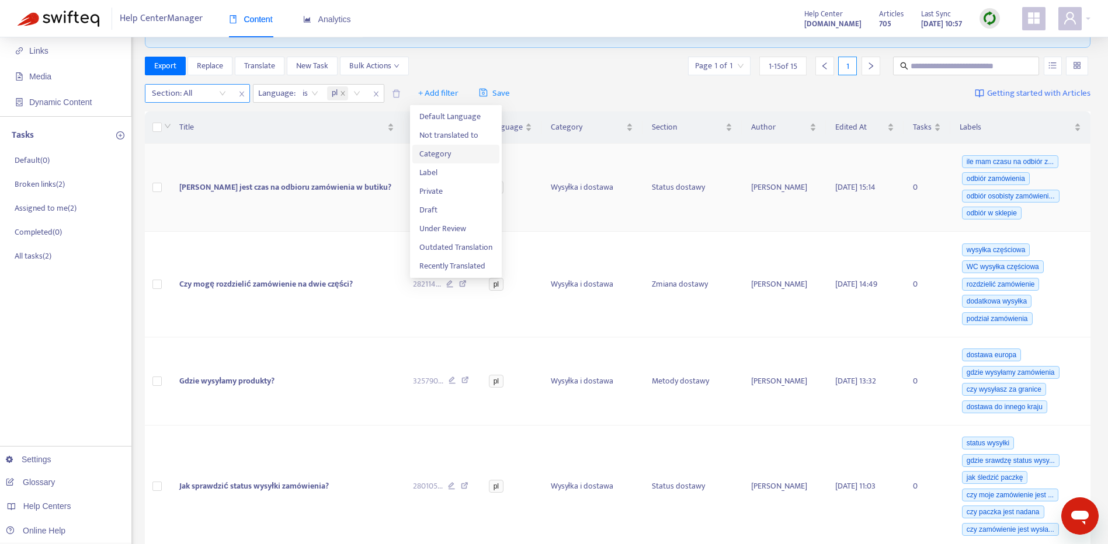
drag, startPoint x: 460, startPoint y: 154, endPoint x: 454, endPoint y: 147, distance: 9.5
click at [459, 154] on span "Category" at bounding box center [455, 154] width 73 height 13
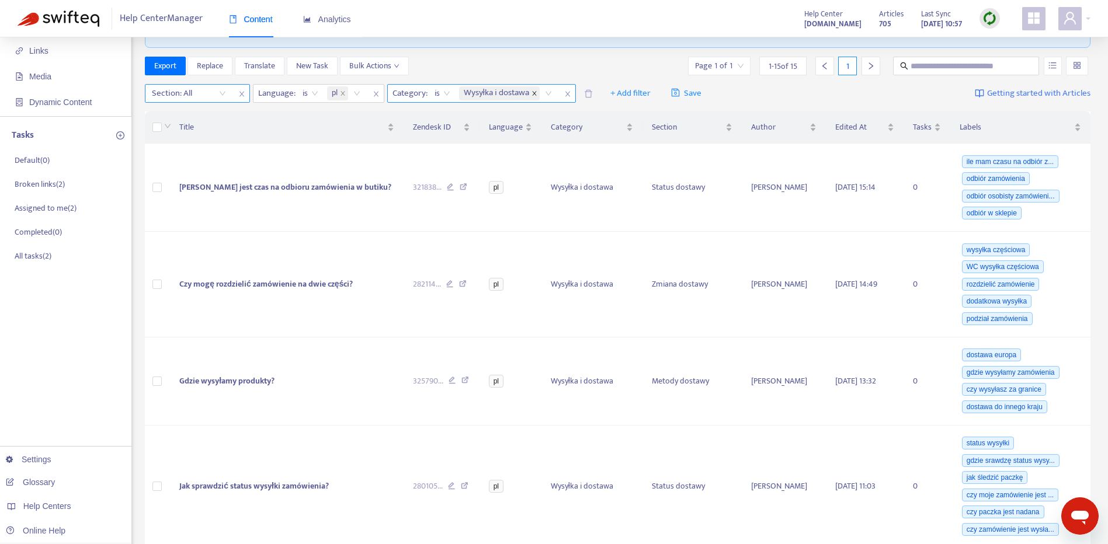
click at [536, 94] on icon "close" at bounding box center [534, 93] width 6 height 6
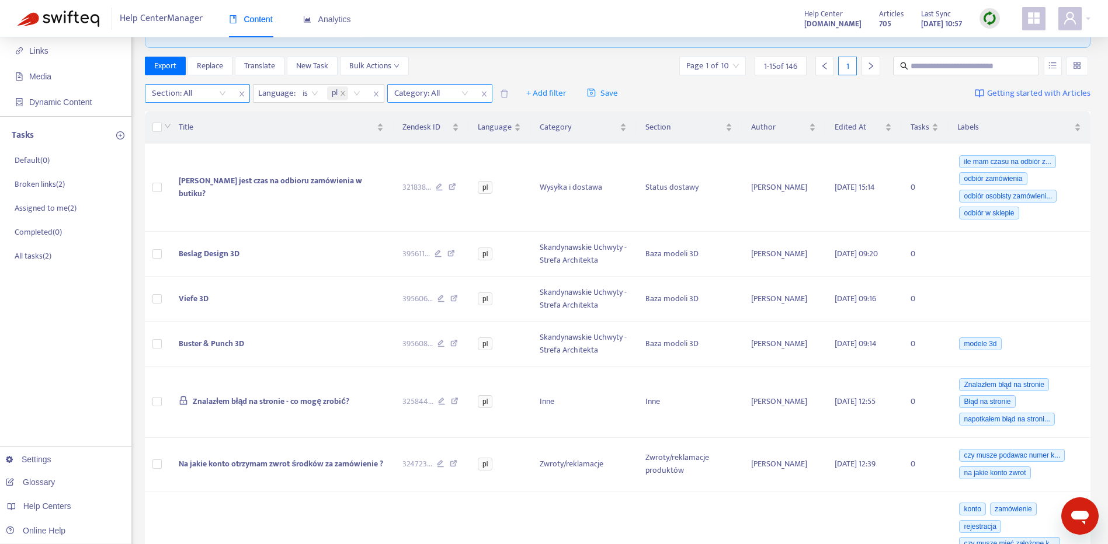
click at [465, 90] on div "Category: All" at bounding box center [431, 94] width 87 height 18
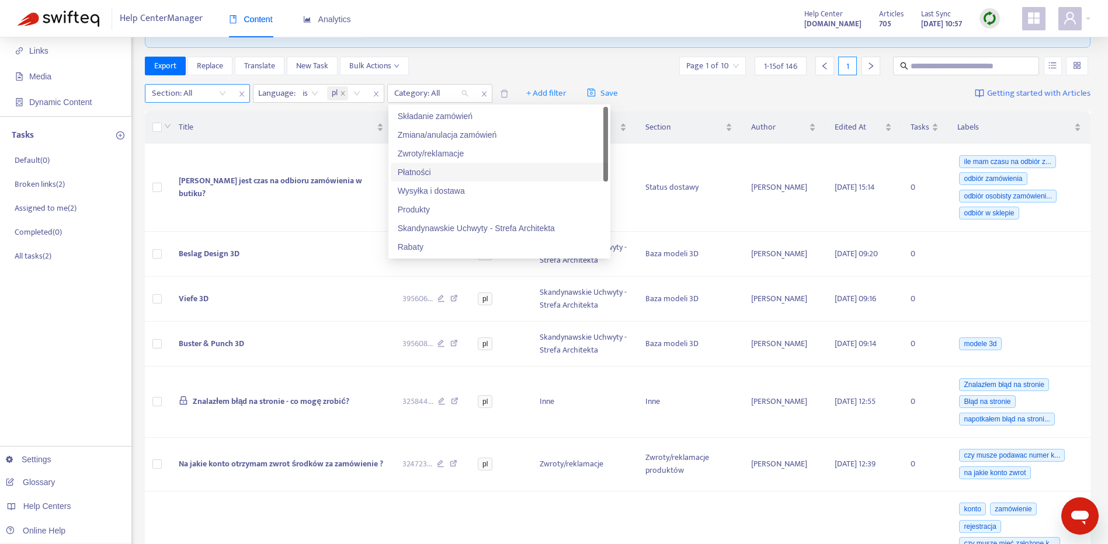
click at [535, 172] on div "Płatności" at bounding box center [499, 172] width 203 height 13
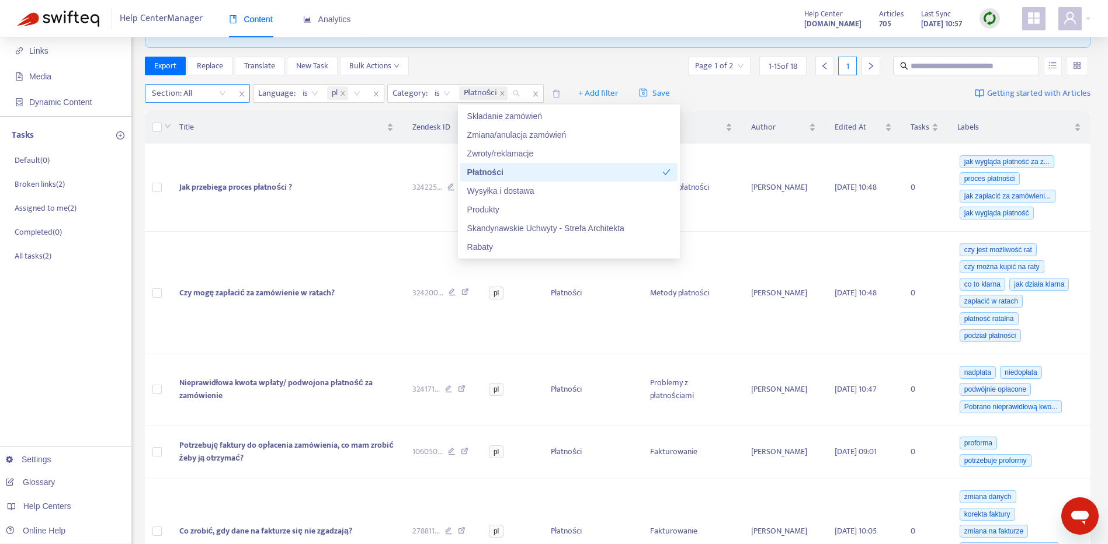
click at [227, 88] on div "Section: All" at bounding box center [188, 94] width 87 height 18
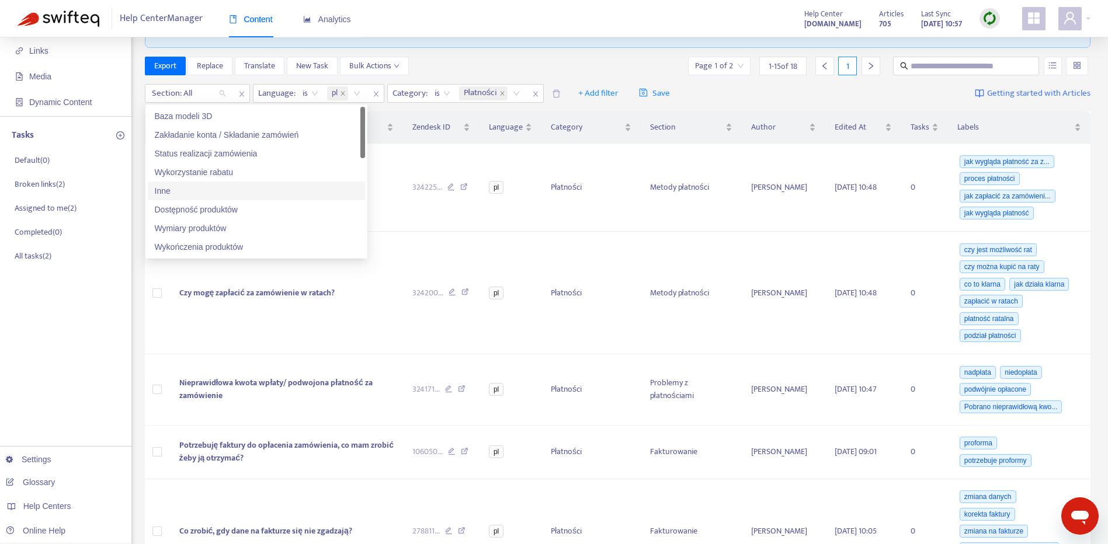
click at [252, 184] on div "Inne" at bounding box center [256, 190] width 203 height 13
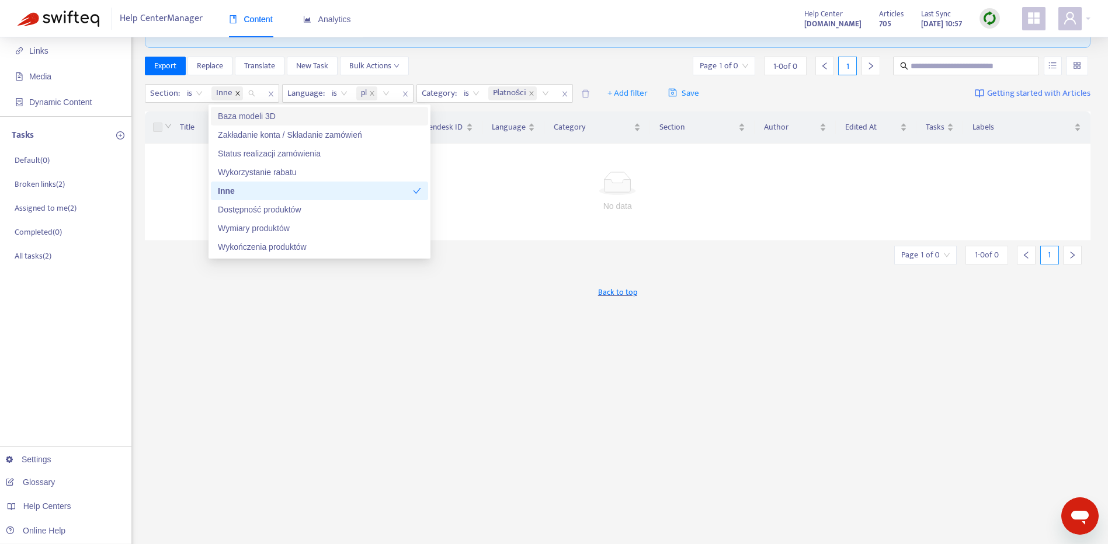
click at [237, 95] on icon "close" at bounding box center [238, 93] width 6 height 6
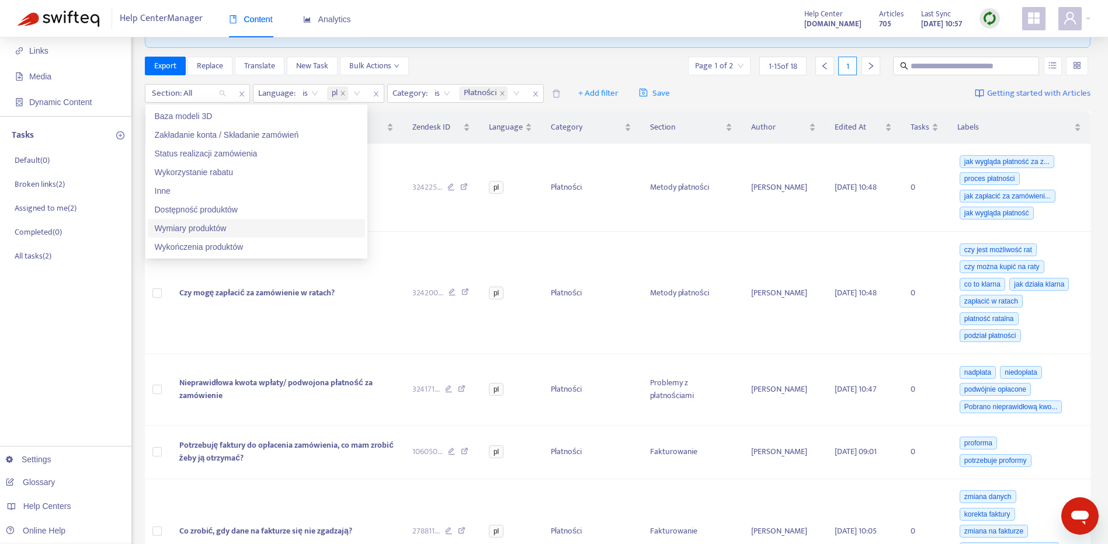
scroll to position [58, 0]
click at [287, 243] on div "Inne" at bounding box center [256, 244] width 203 height 13
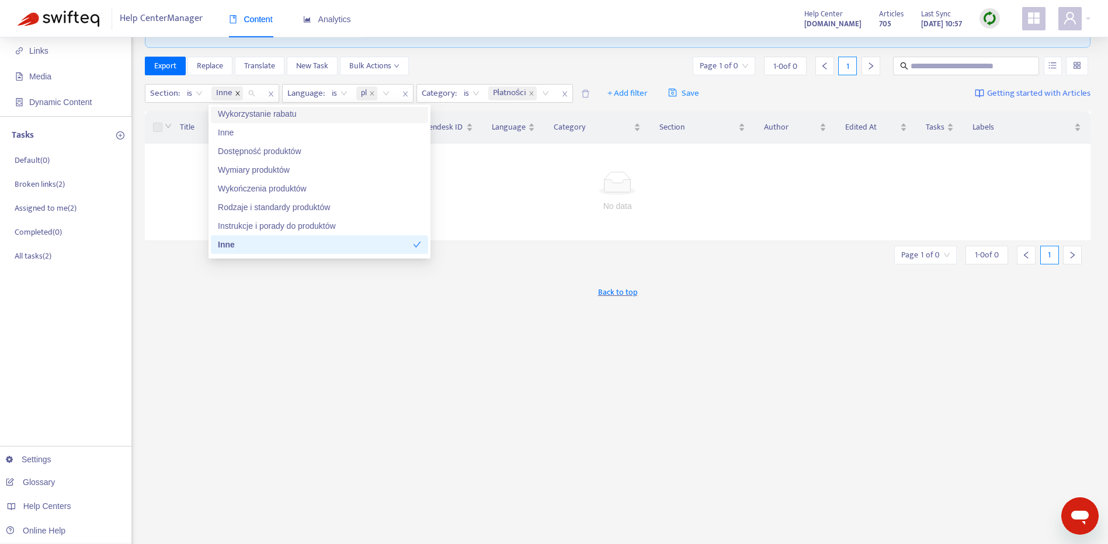
click at [238, 95] on icon "close" at bounding box center [237, 94] width 4 height 4
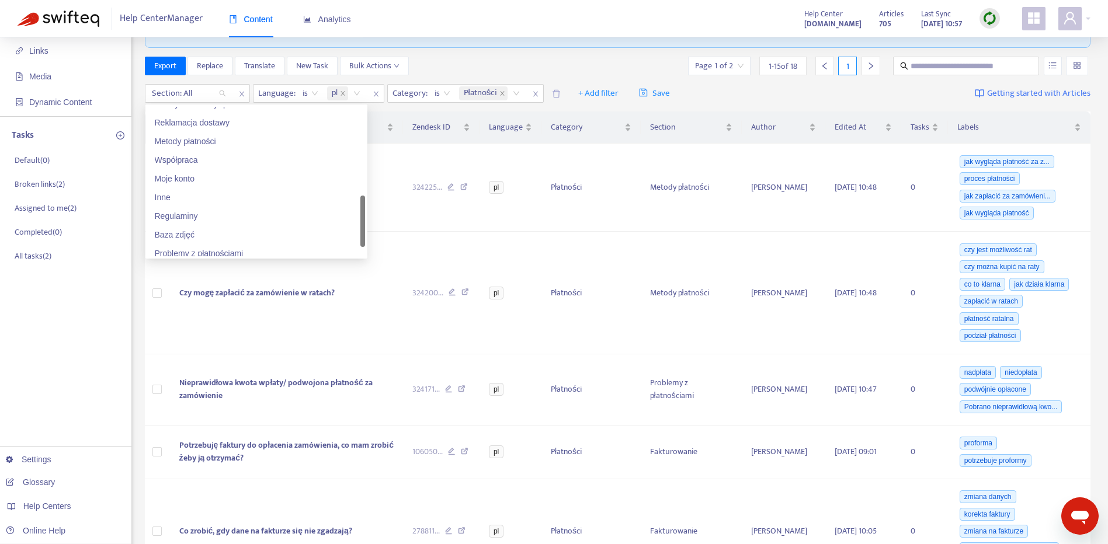
scroll to position [351, 0]
drag, startPoint x: 361, startPoint y: 144, endPoint x: 351, endPoint y: 233, distance: 89.4
click at [351, 233] on div "Zwroty/reklamacje produktów Reklamacja dostawy Metody płatności Współpraca Moje…" at bounding box center [256, 181] width 217 height 149
click at [270, 196] on div "Inne" at bounding box center [256, 195] width 203 height 13
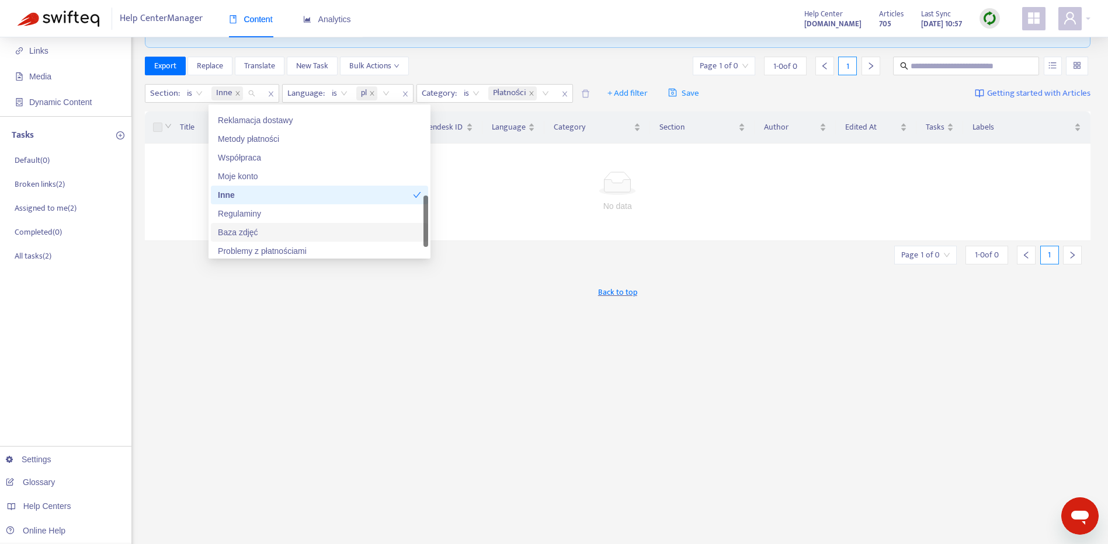
scroll to position [392, 0]
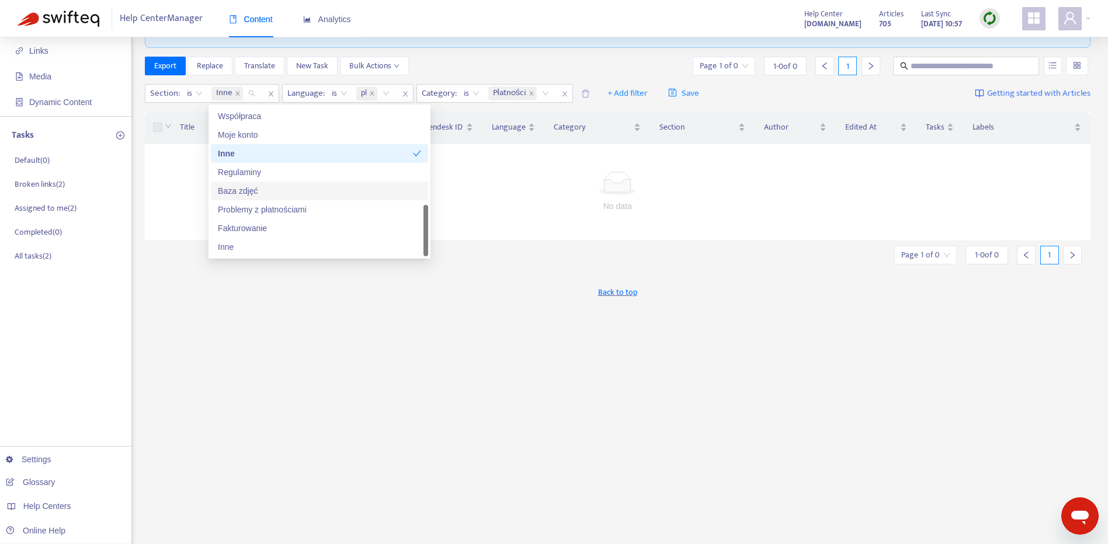
drag, startPoint x: 426, startPoint y: 242, endPoint x: 427, endPoint y: 252, distance: 9.4
click at [427, 252] on div at bounding box center [425, 230] width 5 height 51
drag, startPoint x: 397, startPoint y: 246, endPoint x: 403, endPoint y: 239, distance: 9.5
click at [396, 246] on div "Inne" at bounding box center [319, 247] width 203 height 13
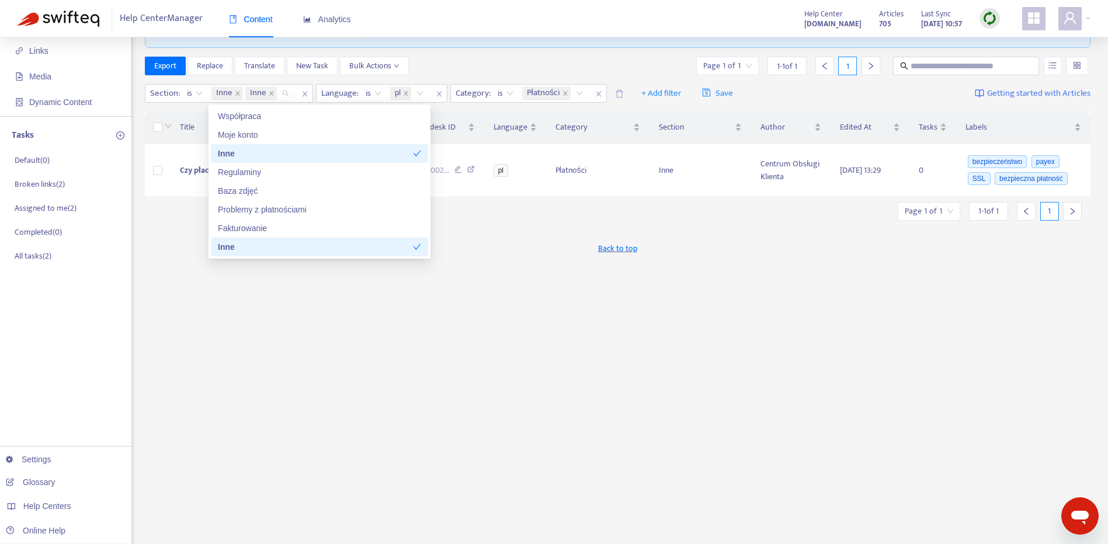
drag, startPoint x: 334, startPoint y: 328, endPoint x: 311, endPoint y: 300, distance: 36.5
click at [333, 328] on div "New App Alert! 🚀 We've just launched the Articles PDF Export app, ⭐ FREE ⭐️ wit…" at bounding box center [618, 319] width 946 height 683
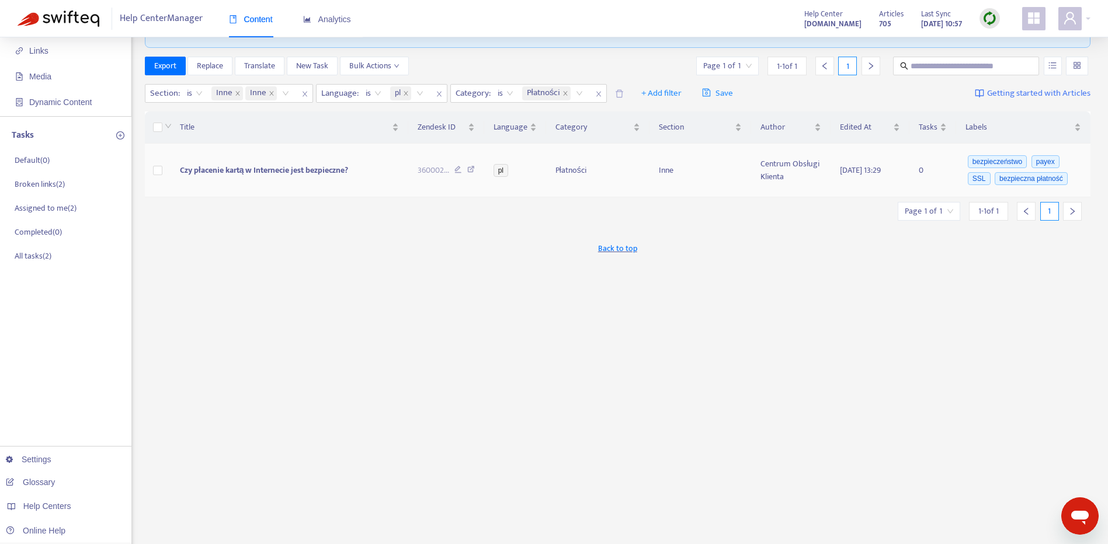
click at [162, 168] on td at bounding box center [158, 171] width 26 height 54
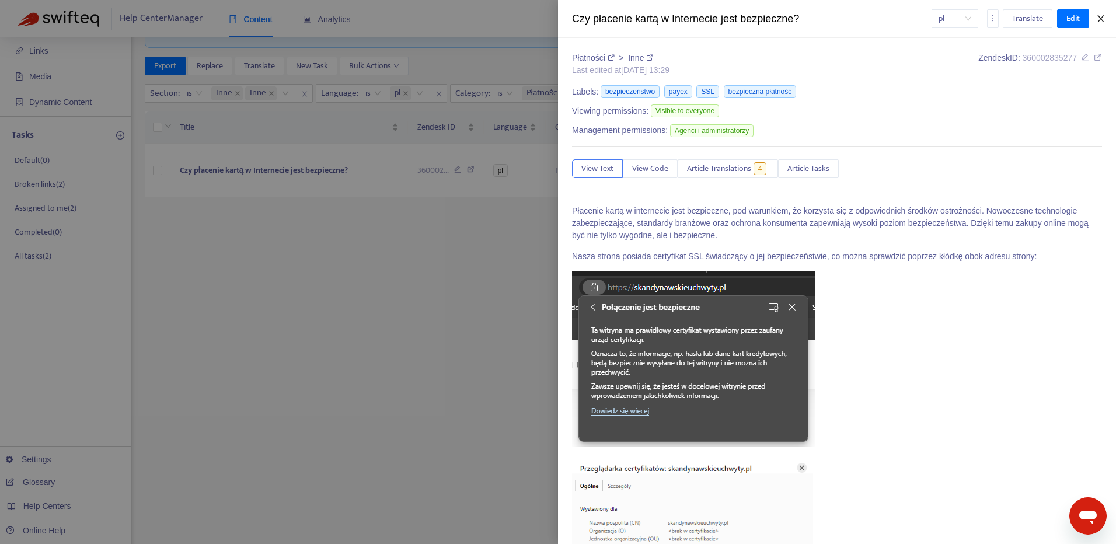
click at [1101, 18] on icon "close" at bounding box center [1101, 18] width 6 height 7
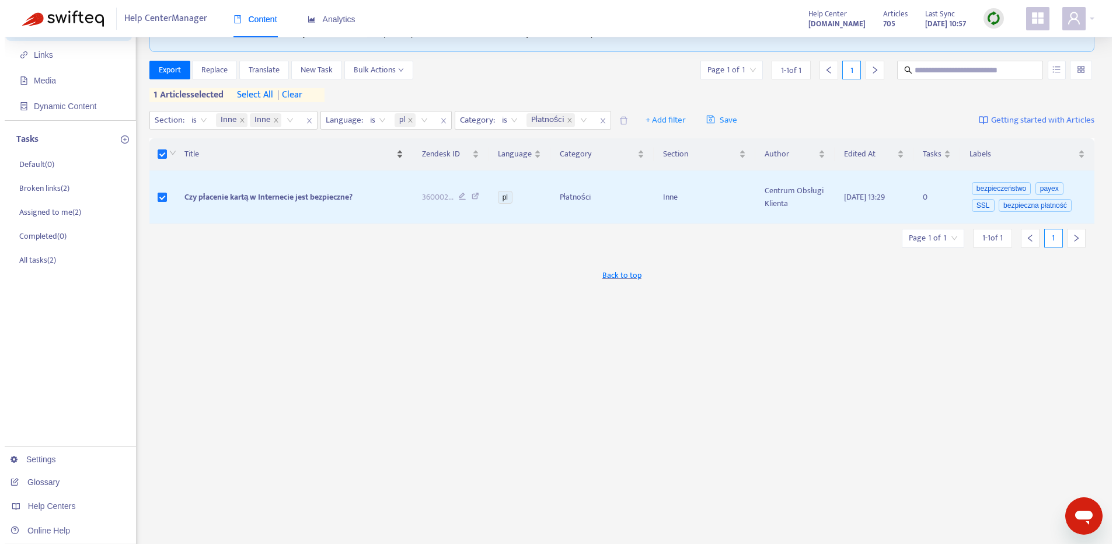
scroll to position [76, 0]
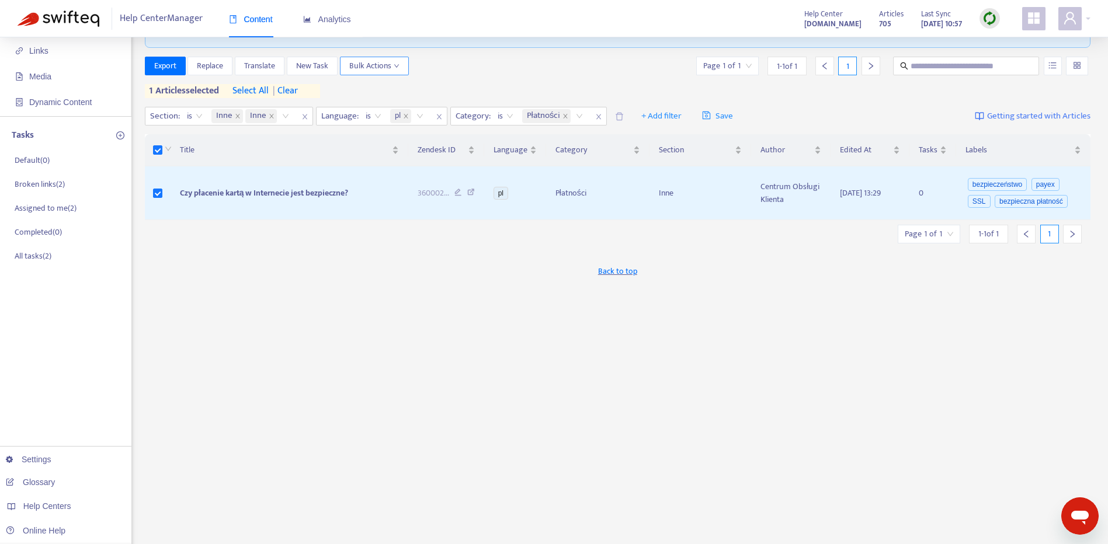
click at [367, 65] on span "Bulk Actions" at bounding box center [374, 66] width 50 height 13
click at [386, 91] on span "Duplicate" at bounding box center [390, 89] width 81 height 13
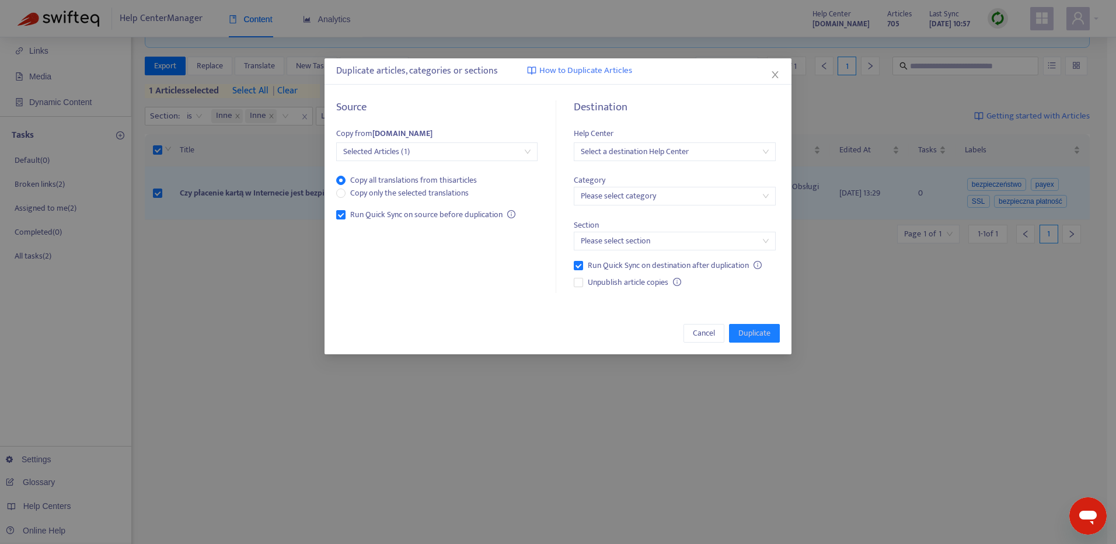
click at [702, 154] on input "search" at bounding box center [674, 152] width 187 height 18
click at [666, 215] on div "[DOMAIN_NAME]" at bounding box center [684, 212] width 203 height 13
click at [673, 204] on input "search" at bounding box center [674, 196] width 187 height 18
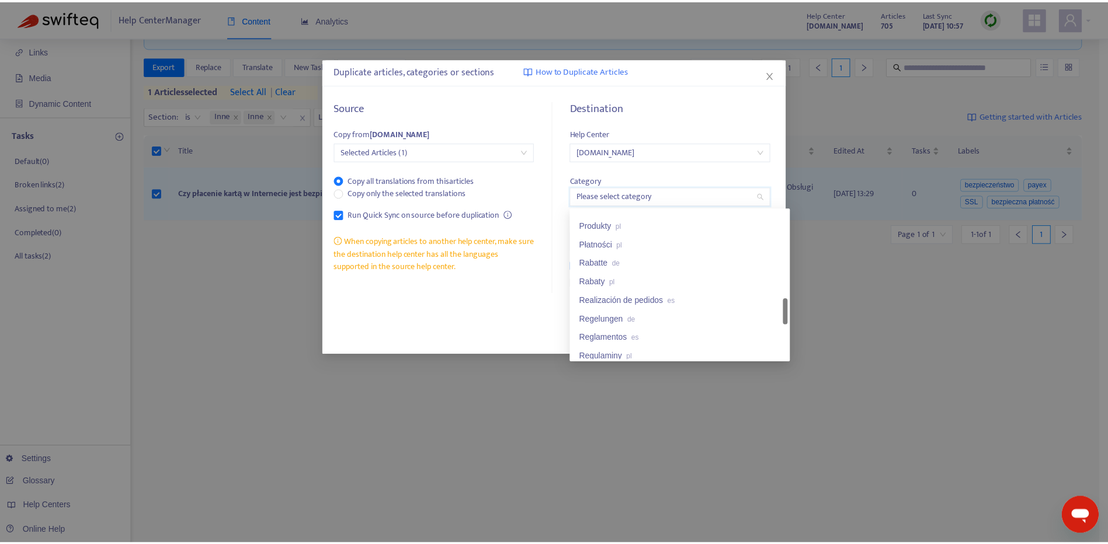
scroll to position [569, 0]
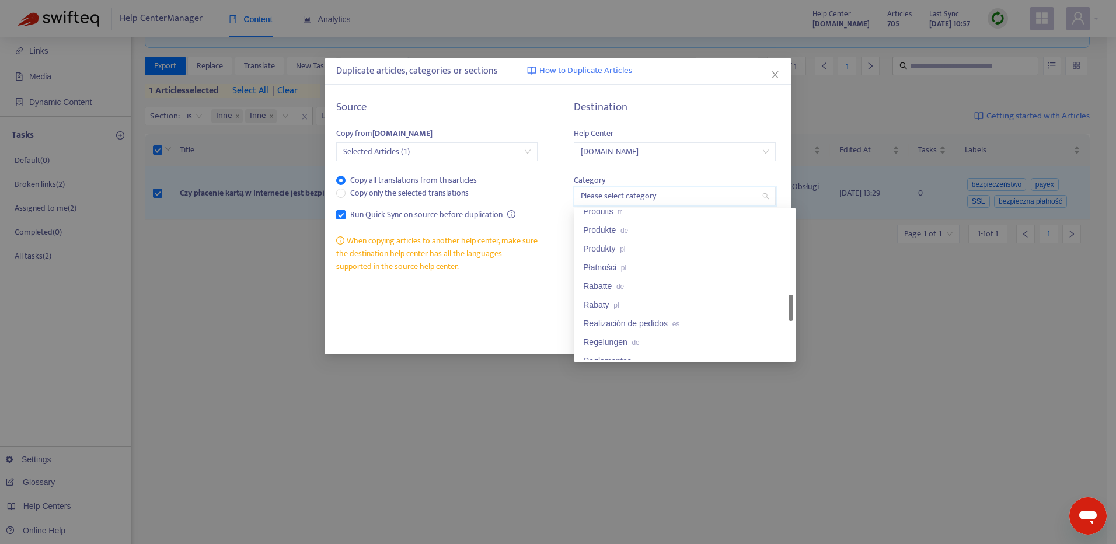
drag, startPoint x: 792, startPoint y: 229, endPoint x: 726, endPoint y: 288, distance: 88.5
click at [786, 314] on div "Produits fr Produkte de Produkty pl Płatności pl Rabatte de Rabaty pl Realizaci…" at bounding box center [684, 284] width 217 height 149
click at [684, 269] on div "Płatności pl" at bounding box center [684, 267] width 203 height 13
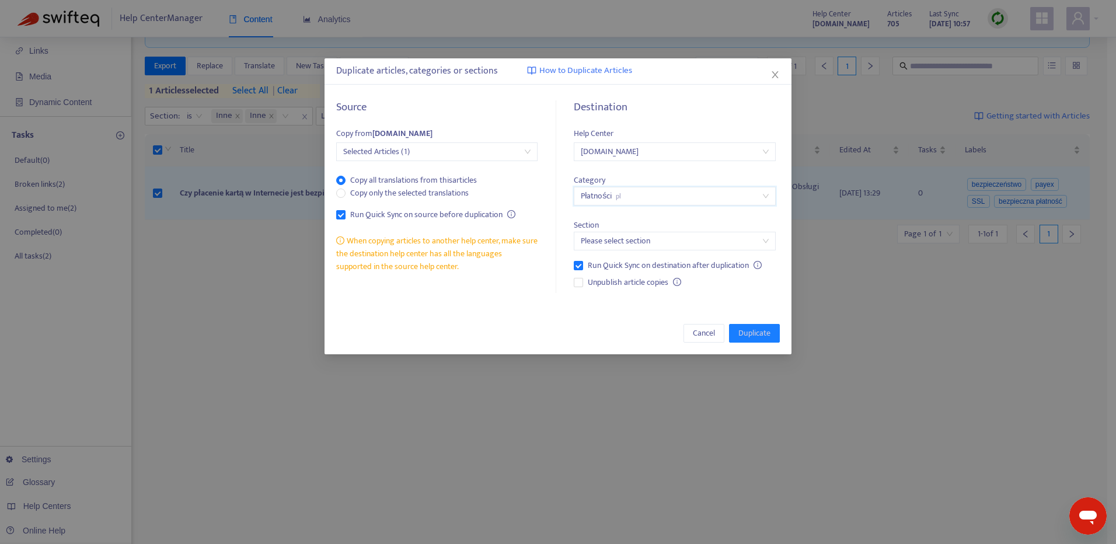
click at [694, 238] on input "search" at bounding box center [674, 241] width 187 height 18
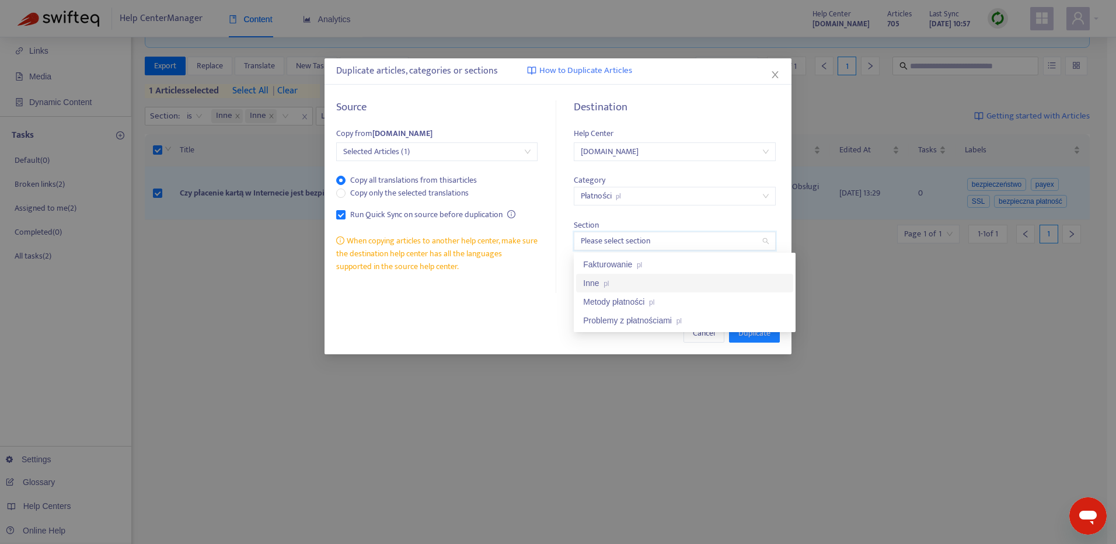
click at [727, 277] on div "Inne pl" at bounding box center [684, 283] width 203 height 13
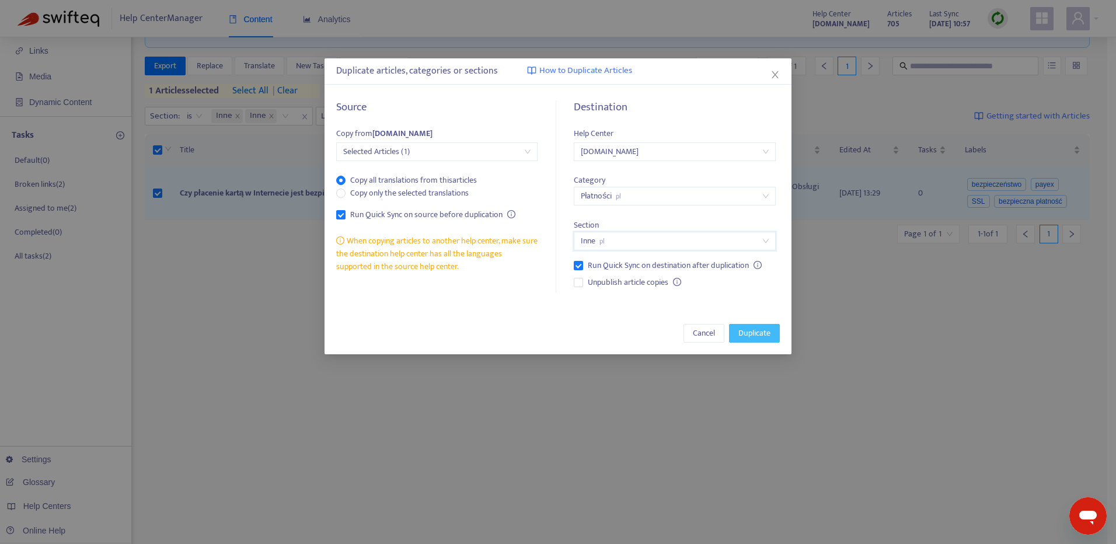
click at [767, 333] on span "Duplicate" at bounding box center [755, 333] width 32 height 13
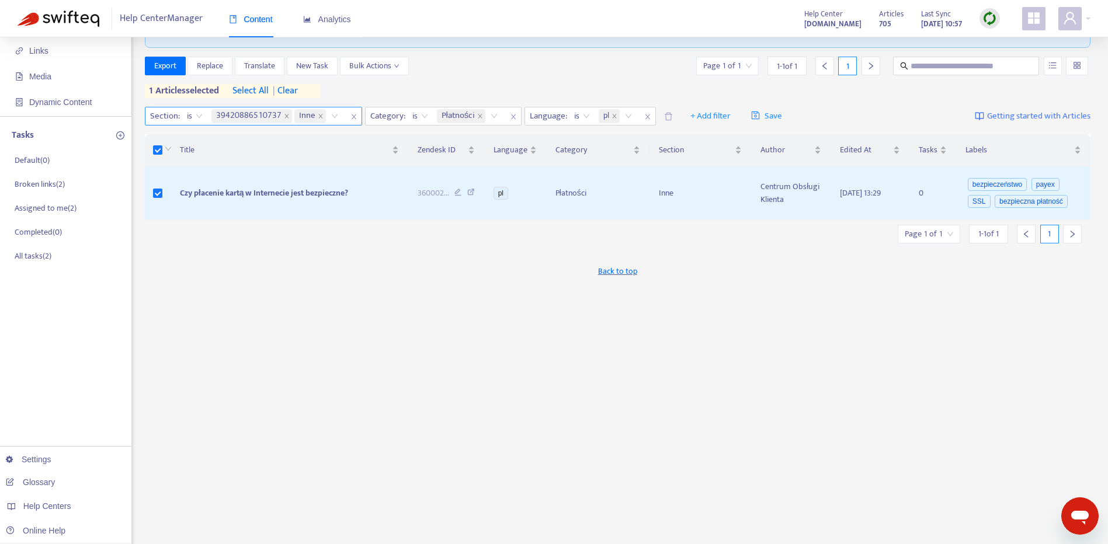
click at [280, 117] on span "39420886510737" at bounding box center [251, 116] width 81 height 14
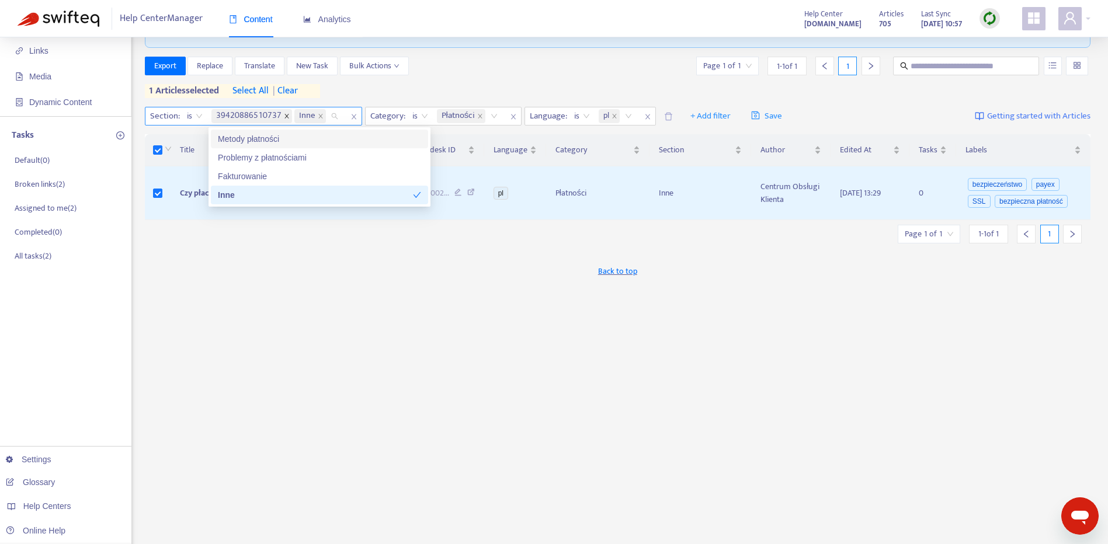
click at [284, 115] on icon "close" at bounding box center [287, 116] width 6 height 6
click at [235, 113] on span at bounding box center [238, 116] width 6 height 14
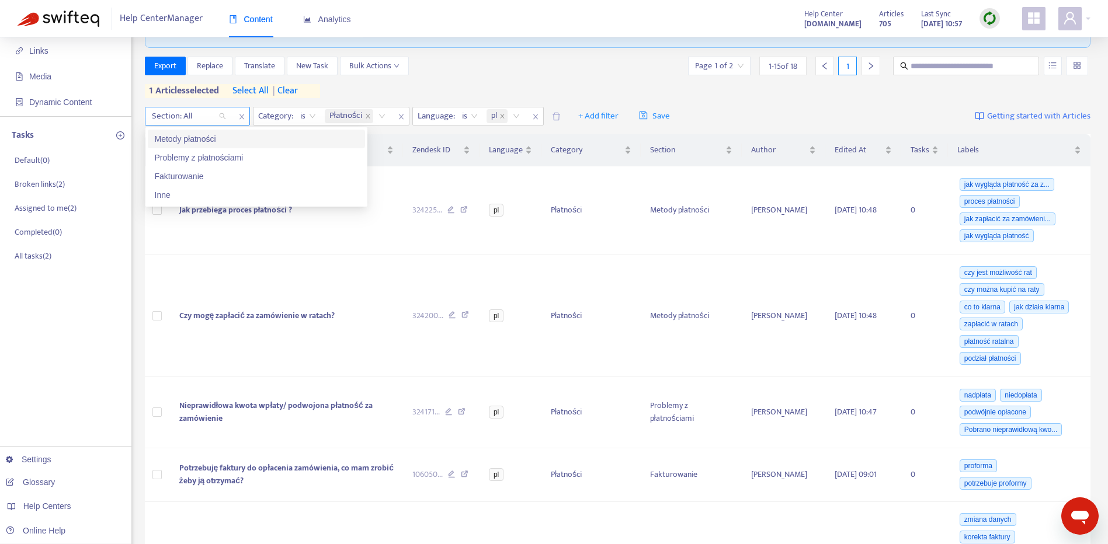
click at [220, 143] on div "Metody płatności" at bounding box center [256, 139] width 203 height 13
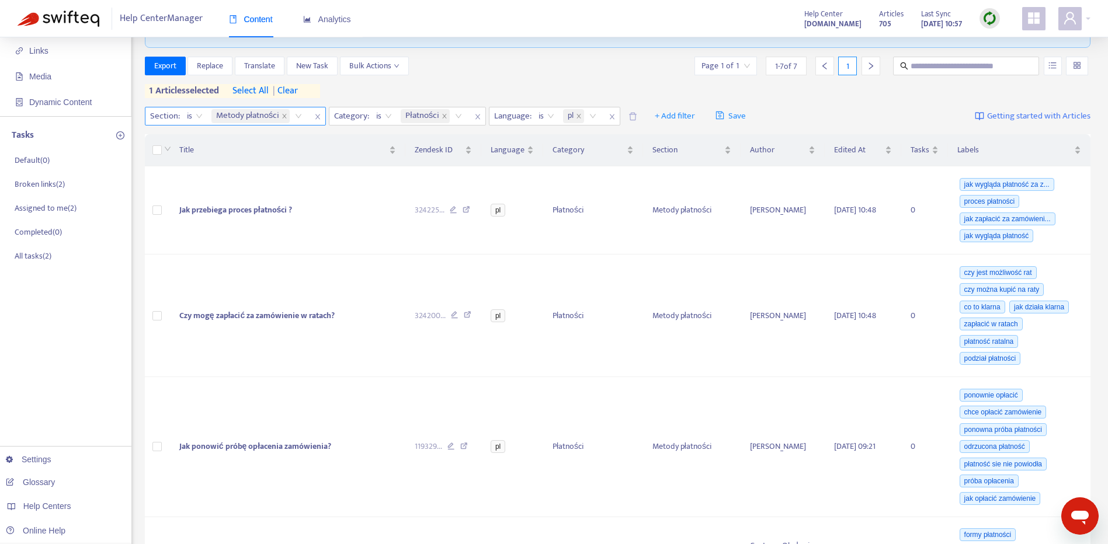
click at [297, 89] on span "| clear" at bounding box center [283, 91] width 29 height 14
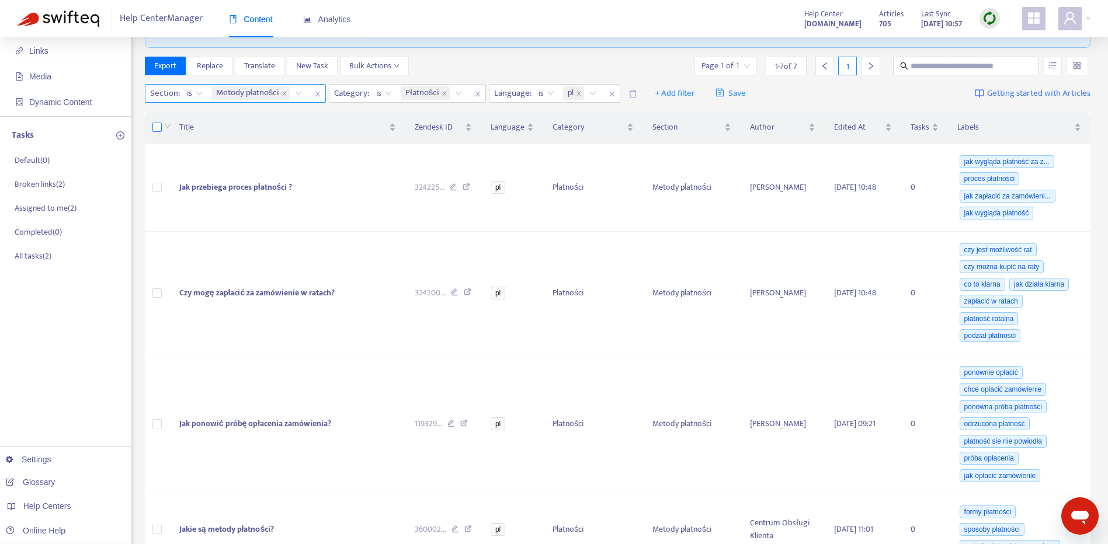
click at [160, 134] on label at bounding box center [156, 127] width 9 height 13
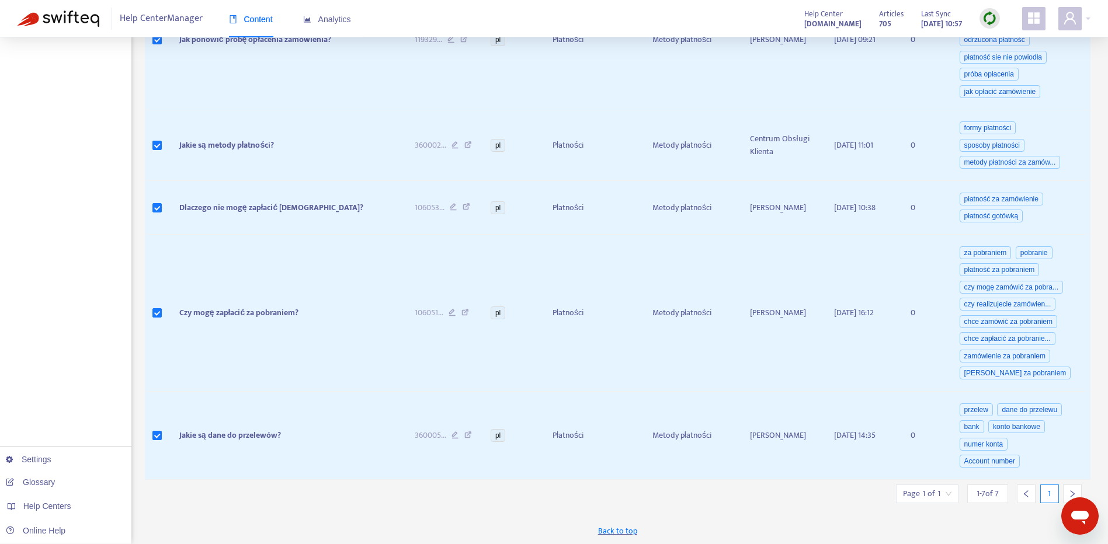
scroll to position [485, 0]
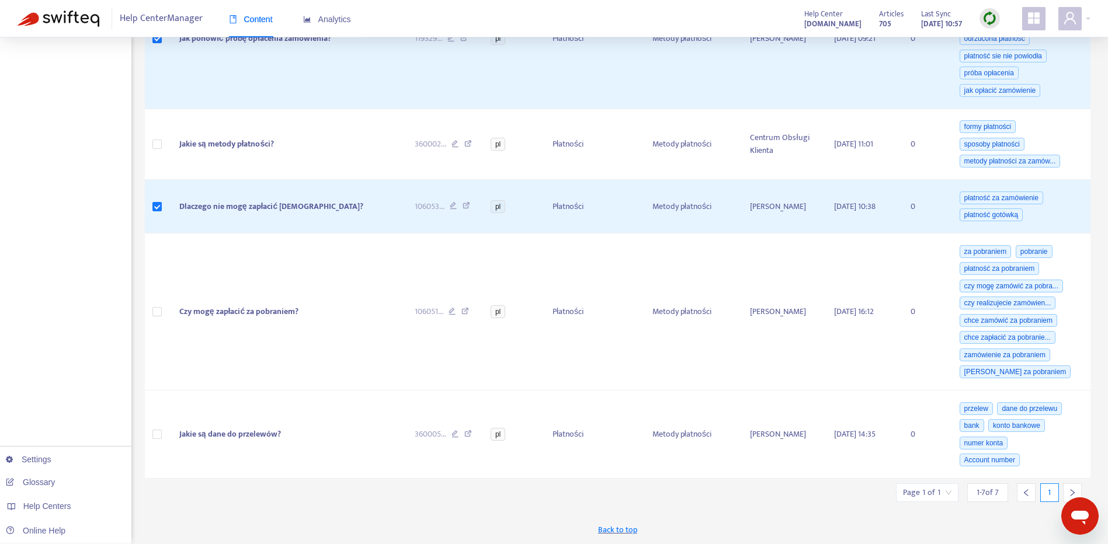
drag, startPoint x: 1106, startPoint y: 408, endPoint x: 1102, endPoint y: 319, distance: 88.8
click at [1102, 319] on div "Home Articles Links Media Dynamic Content Tasks Default ( 0 ) Broken links ( 2 …" at bounding box center [554, 48] width 1108 height 991
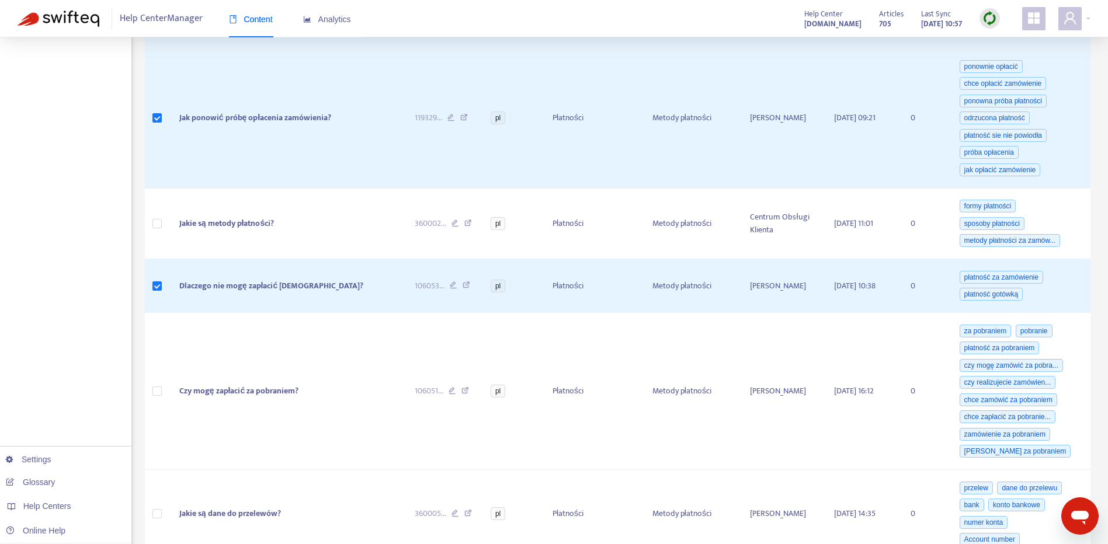
scroll to position [426, 0]
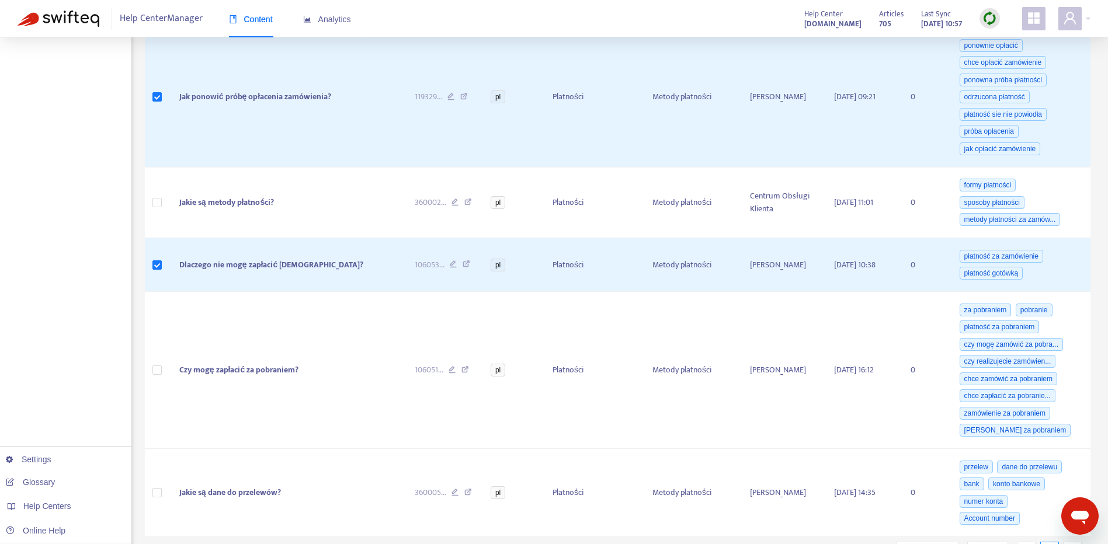
click at [52, 149] on div "Home Articles Links Media Dynamic Content Tasks Default ( 0 ) Broken links ( 2 …" at bounding box center [65, 106] width 131 height 991
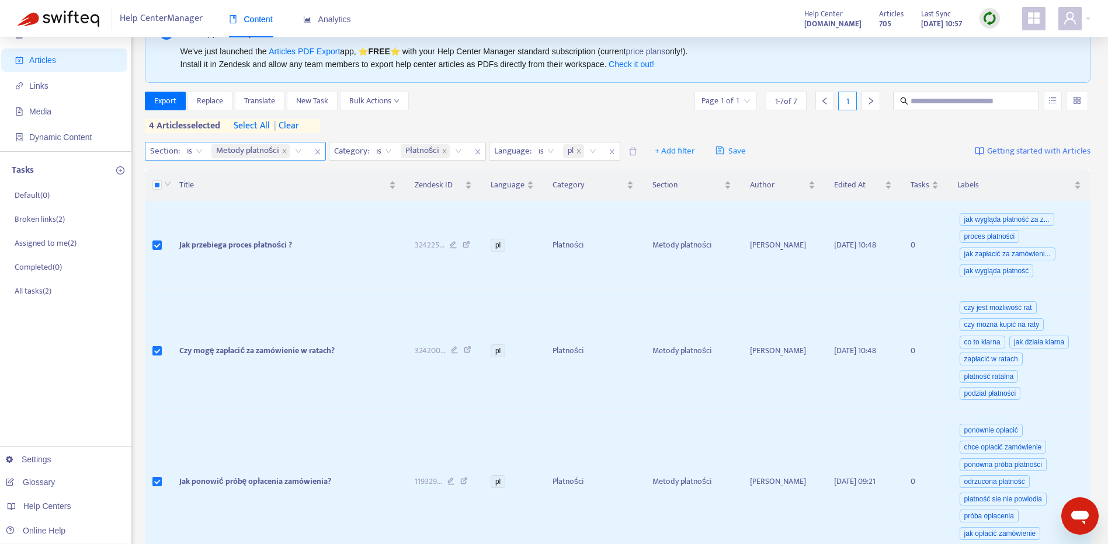
scroll to position [29, 0]
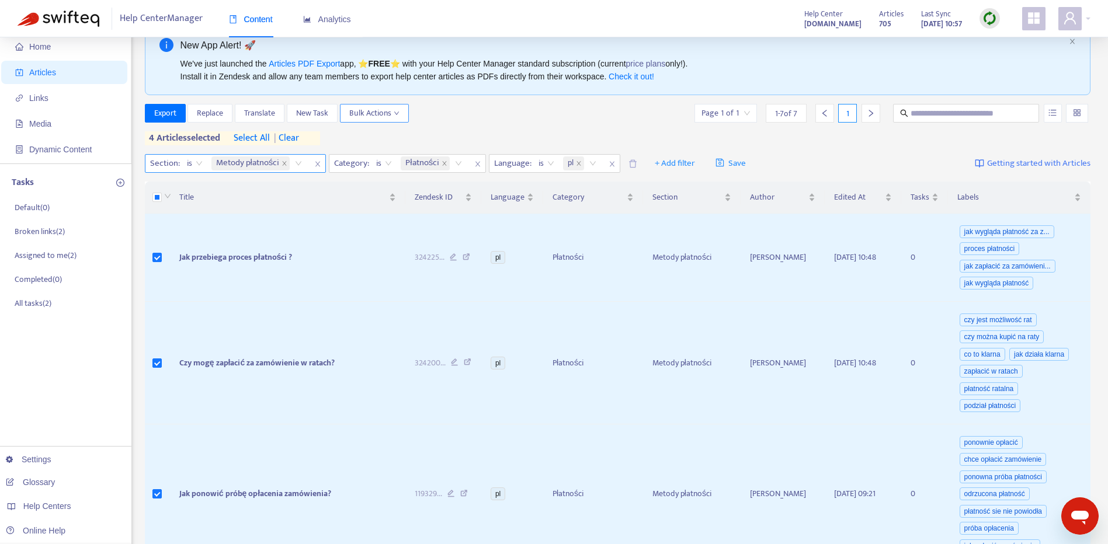
click at [384, 114] on span "Bulk Actions" at bounding box center [374, 113] width 50 height 13
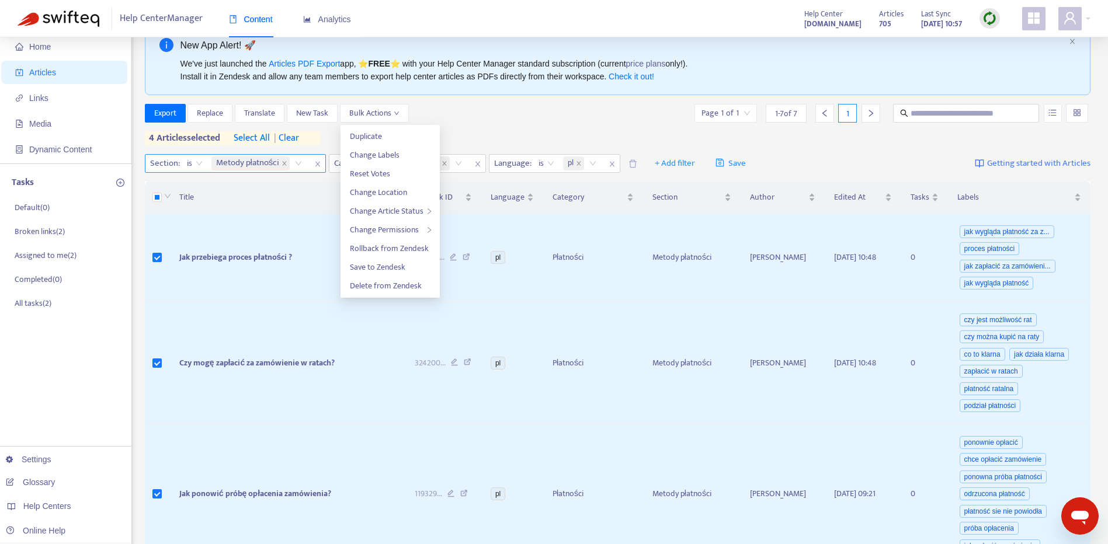
click at [750, 75] on div "We've just launched the Articles PDF Export app, ⭐ FREE ⭐️ with your Help Cente…" at bounding box center [622, 70] width 884 height 26
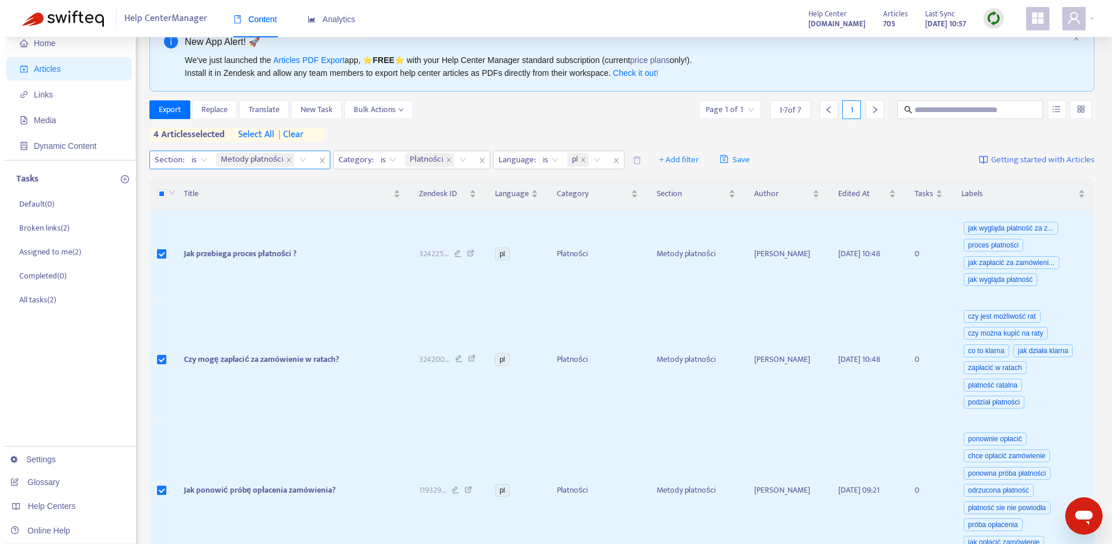
scroll to position [13, 0]
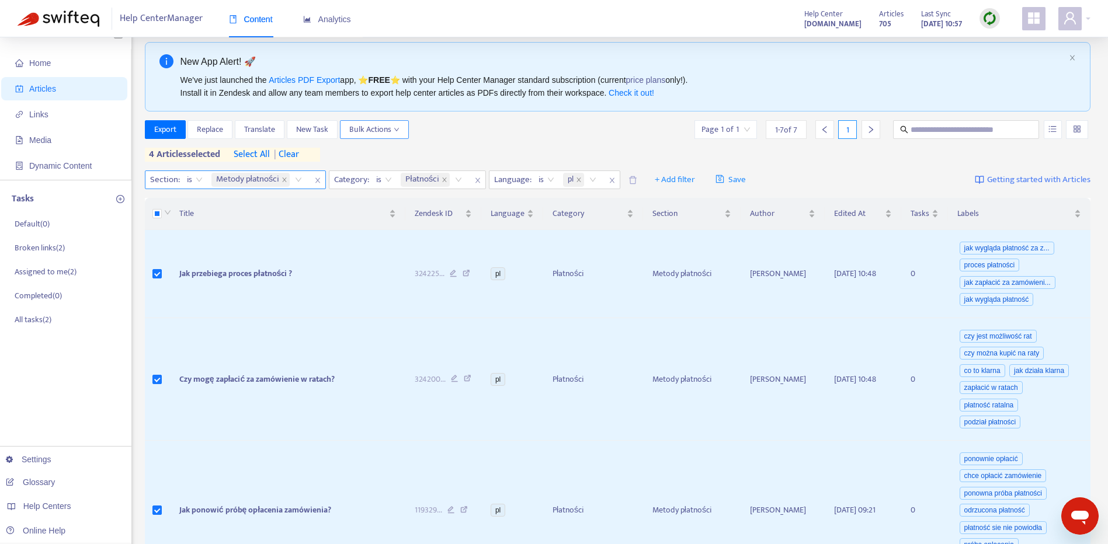
click at [389, 131] on span "Bulk Actions" at bounding box center [374, 129] width 50 height 13
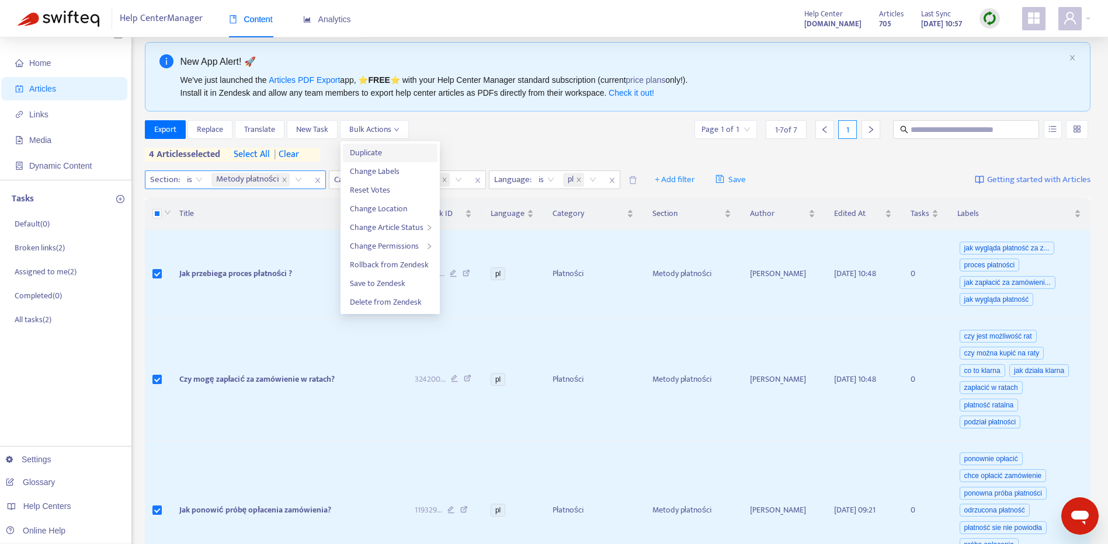
click at [389, 158] on span "Duplicate" at bounding box center [390, 153] width 81 height 13
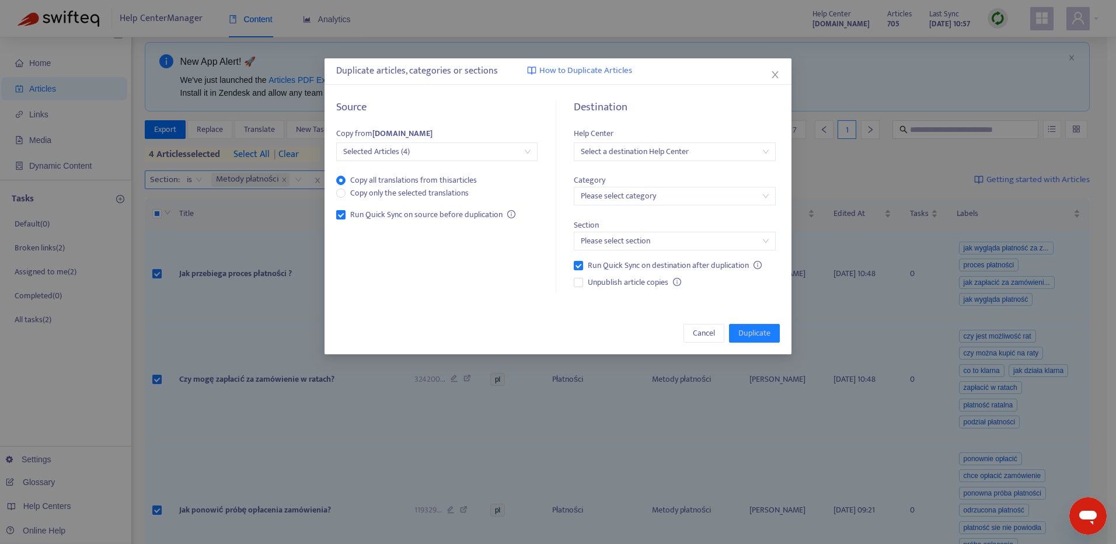
click at [682, 148] on input "search" at bounding box center [674, 152] width 187 height 18
click at [668, 206] on div "[DOMAIN_NAME]" at bounding box center [684, 212] width 203 height 13
click at [689, 199] on input "search" at bounding box center [674, 196] width 187 height 18
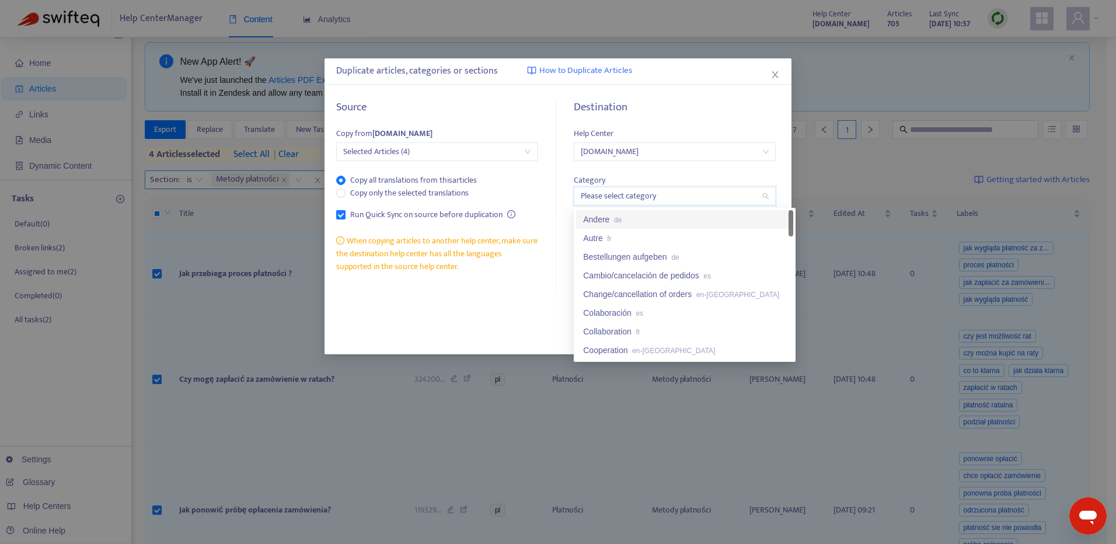
click at [788, 226] on div "Andere de" at bounding box center [684, 219] width 217 height 19
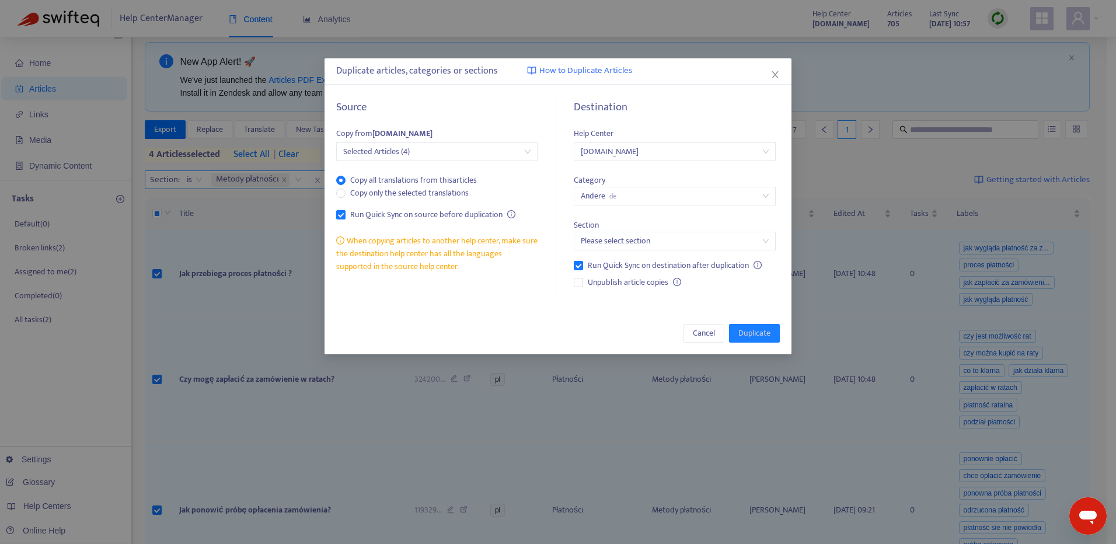
click at [788, 226] on div "Source Copy from pomoc.skandynawskieuchwyty.pl Selected Articles (4) Copy all t…" at bounding box center [558, 197] width 467 height 216
click at [730, 191] on span "Andere de" at bounding box center [674, 196] width 187 height 18
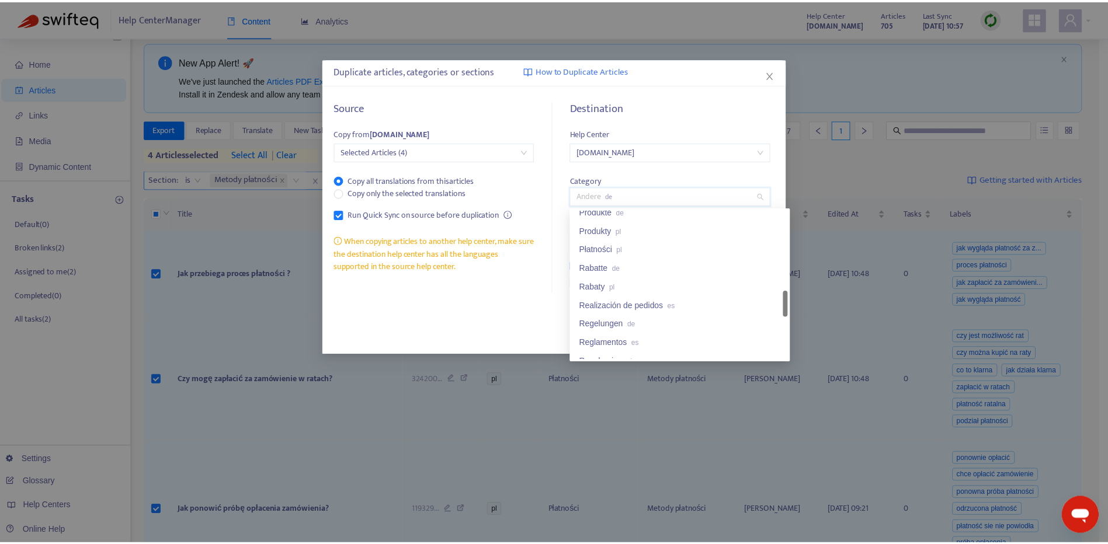
scroll to position [583, 0]
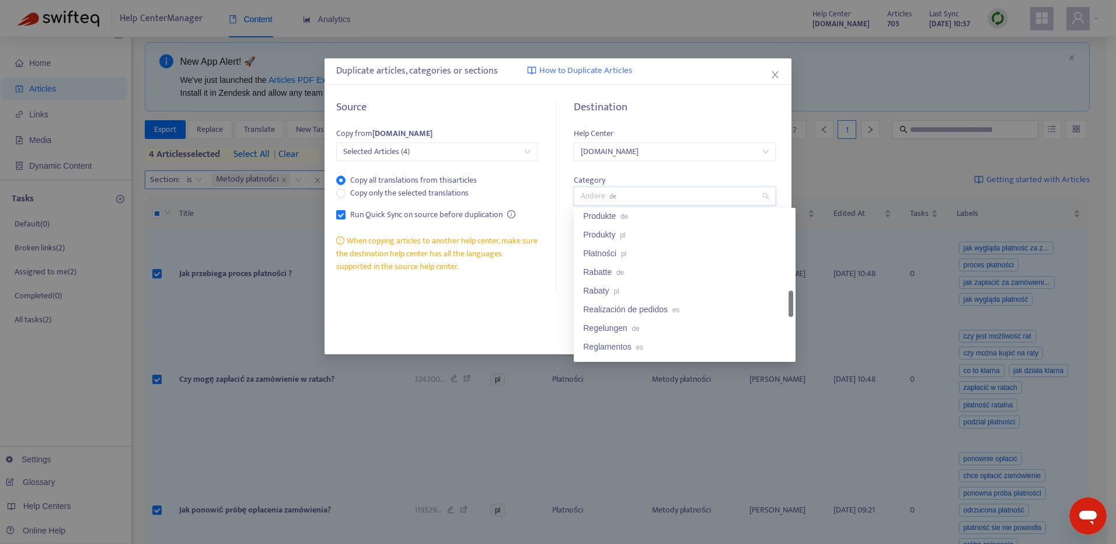
drag, startPoint x: 792, startPoint y: 221, endPoint x: 794, endPoint y: 301, distance: 80.0
click at [794, 301] on div "68e50f4c85385daf8c18d8fe 68e50f4c85385daf8c18d901 Produkte de Produkty pl Płatn…" at bounding box center [685, 285] width 222 height 154
click at [663, 250] on div "Płatności pl" at bounding box center [684, 253] width 203 height 13
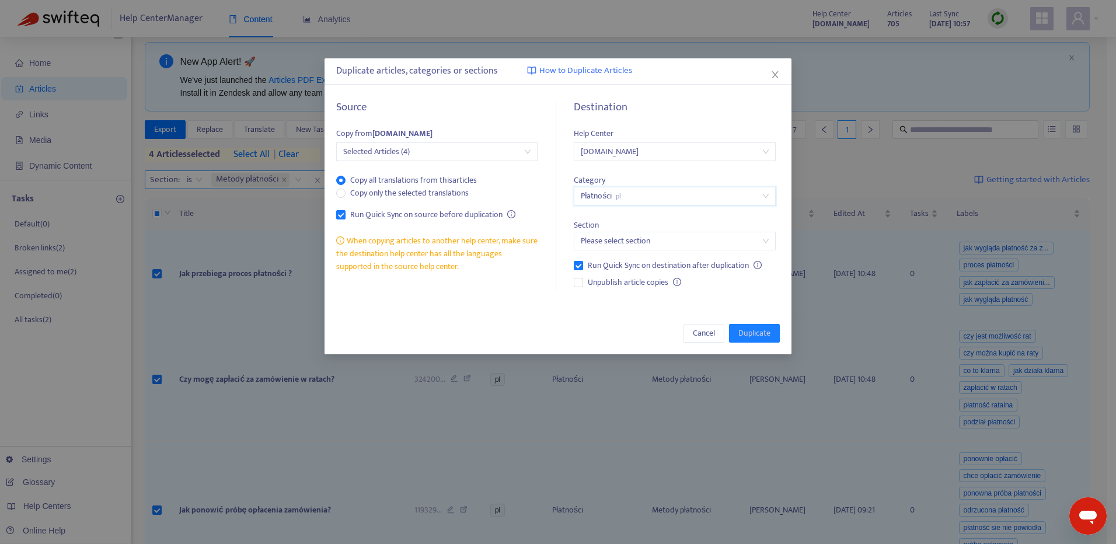
click at [675, 245] on input "search" at bounding box center [674, 241] width 187 height 18
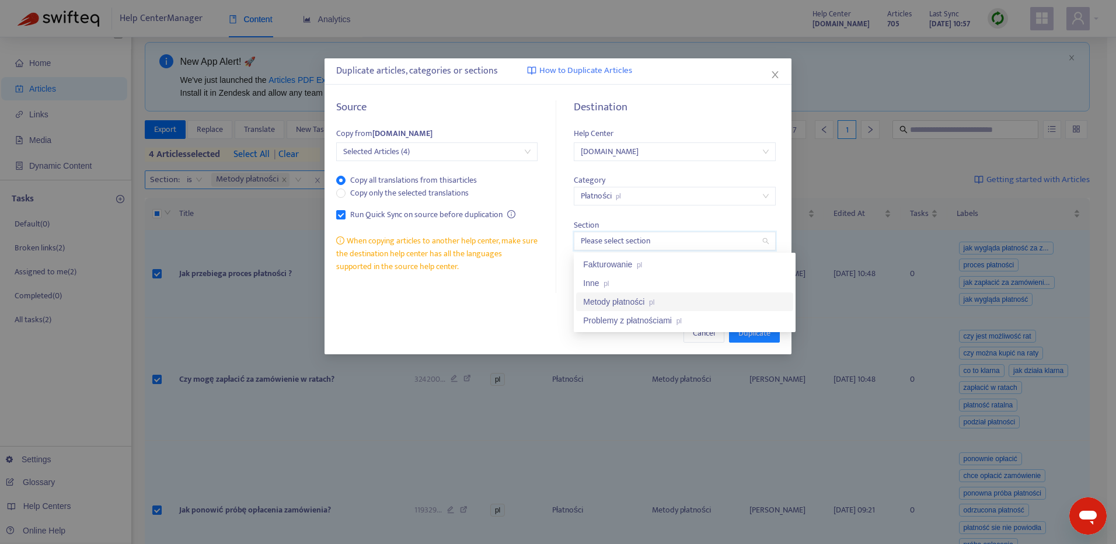
click at [715, 297] on div "Metody płatności pl" at bounding box center [684, 301] width 203 height 13
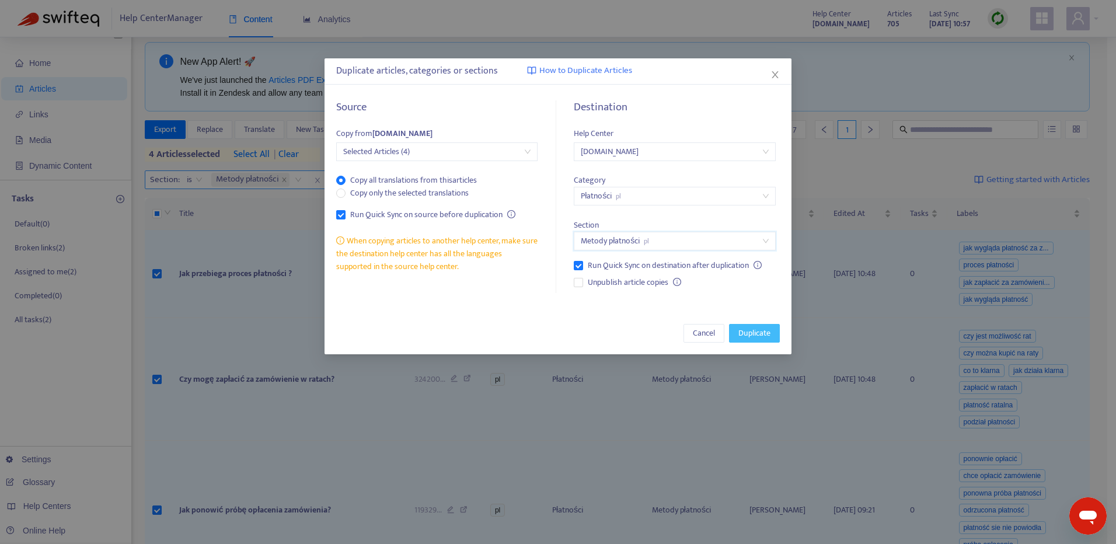
click at [771, 333] on button "Duplicate" at bounding box center [754, 333] width 51 height 19
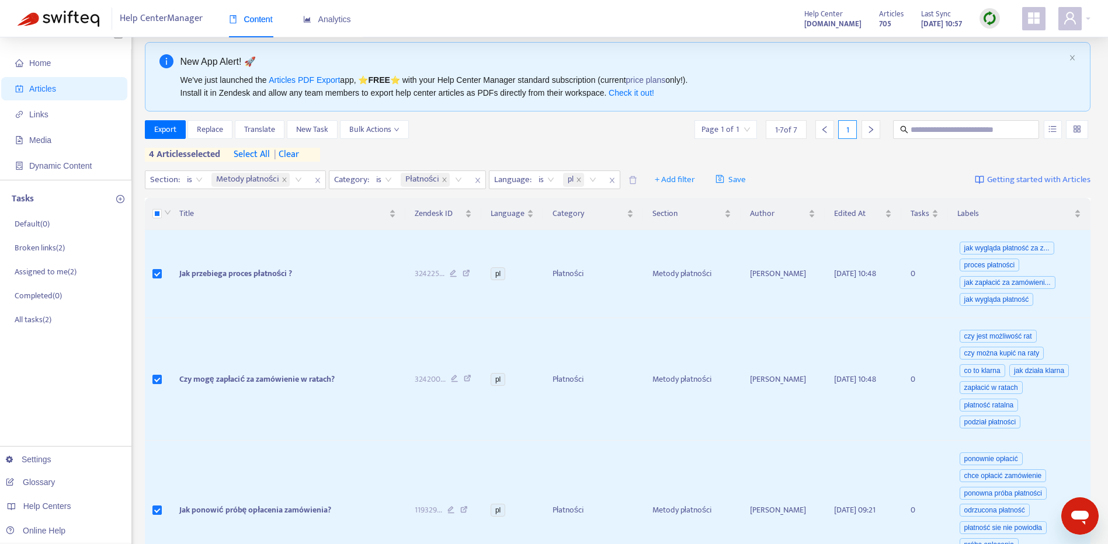
click at [297, 155] on span "| clear" at bounding box center [284, 155] width 29 height 14
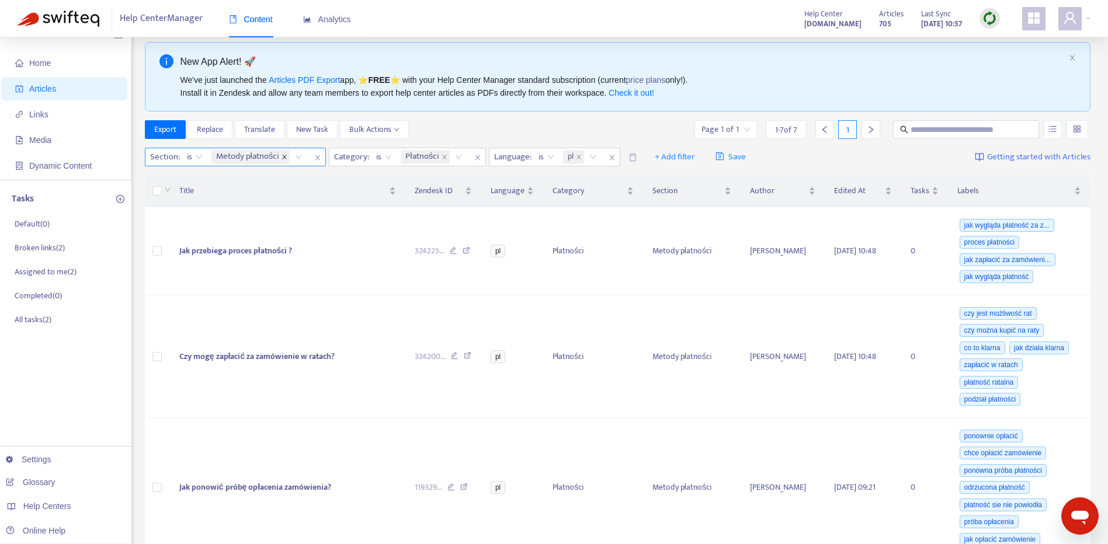
click at [286, 155] on icon "close" at bounding box center [284, 157] width 6 height 6
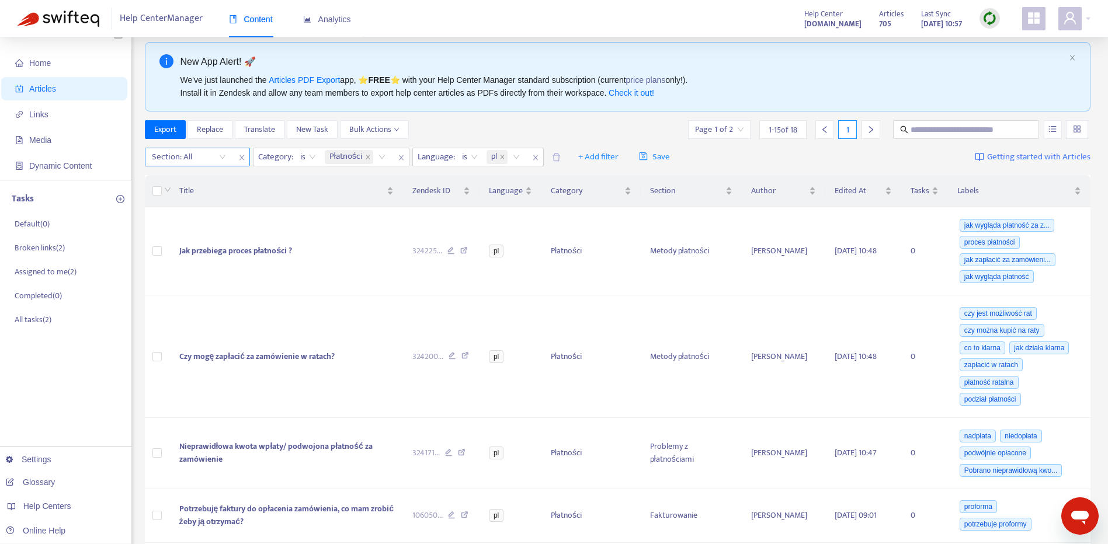
click at [221, 156] on div "Section: All" at bounding box center [188, 157] width 87 height 18
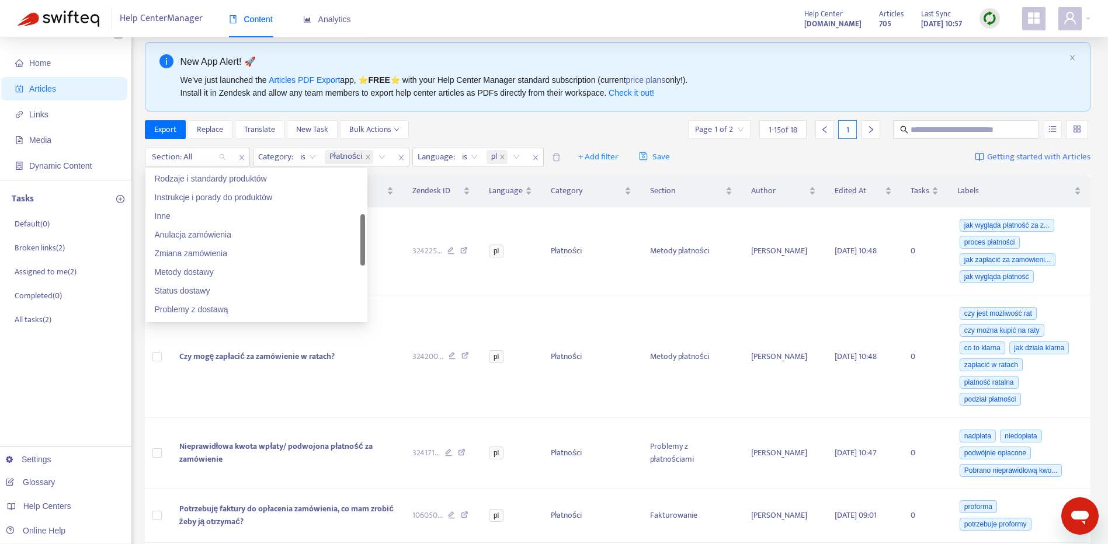
scroll to position [152, 0]
drag, startPoint x: 364, startPoint y: 190, endPoint x: 366, endPoint y: 235, distance: 44.4
click at [366, 235] on div "39417921881233 39417859278097 39417801365521 Rodzaje i standardy produktów Inst…" at bounding box center [256, 245] width 222 height 154
drag, startPoint x: 364, startPoint y: 236, endPoint x: 369, endPoint y: 285, distance: 49.3
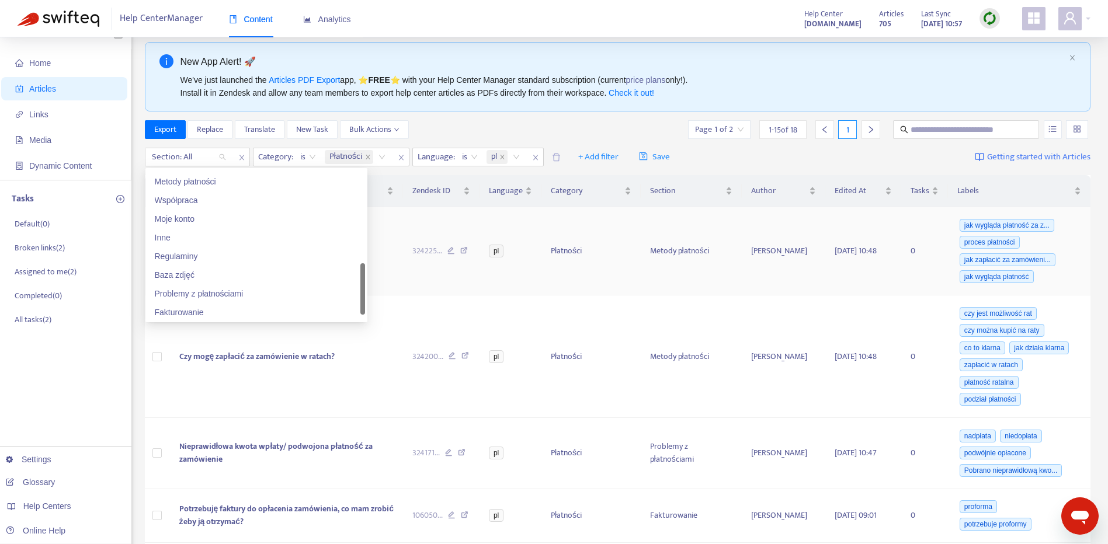
click at [266, 295] on div "Problemy z płatnościami" at bounding box center [256, 293] width 203 height 13
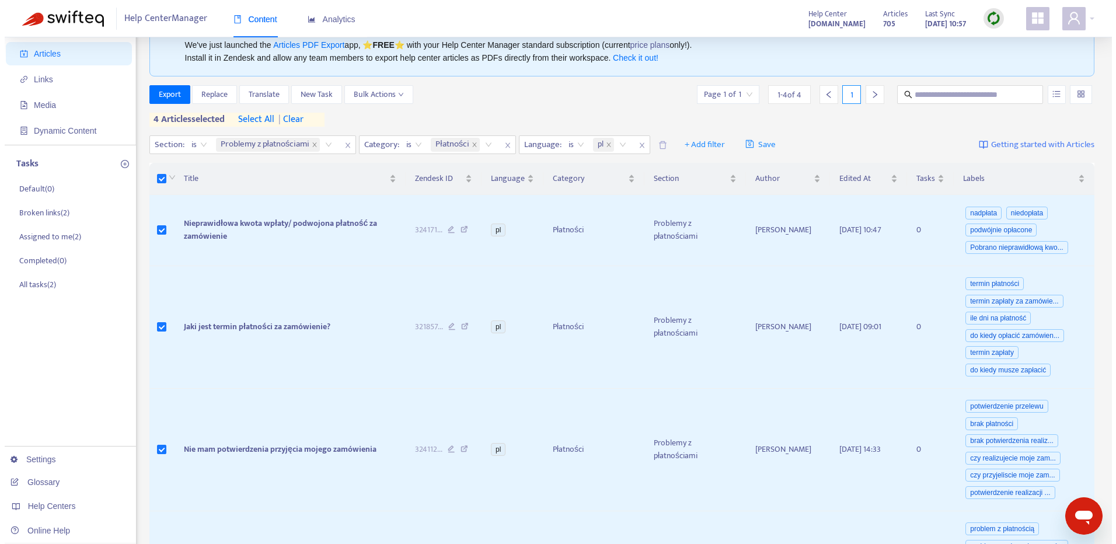
scroll to position [44, 0]
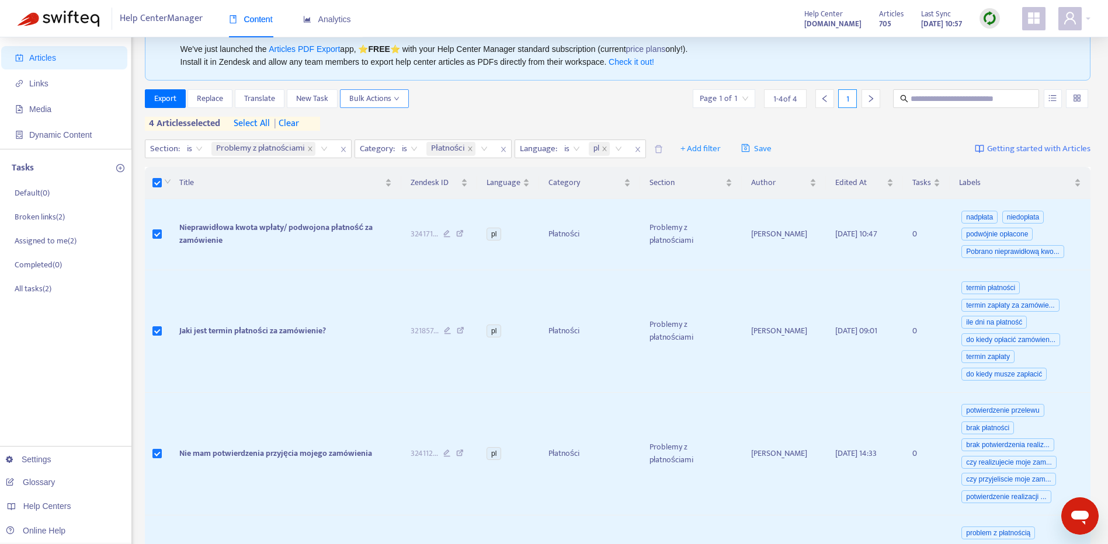
click at [376, 92] on span "Bulk Actions" at bounding box center [374, 98] width 50 height 13
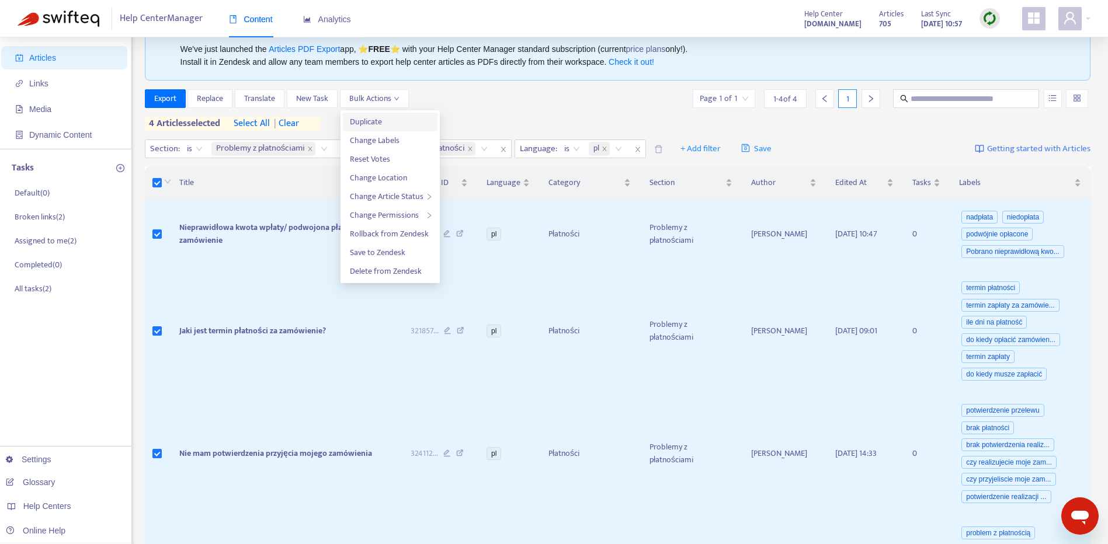
click at [392, 127] on span "Duplicate" at bounding box center [390, 122] width 81 height 13
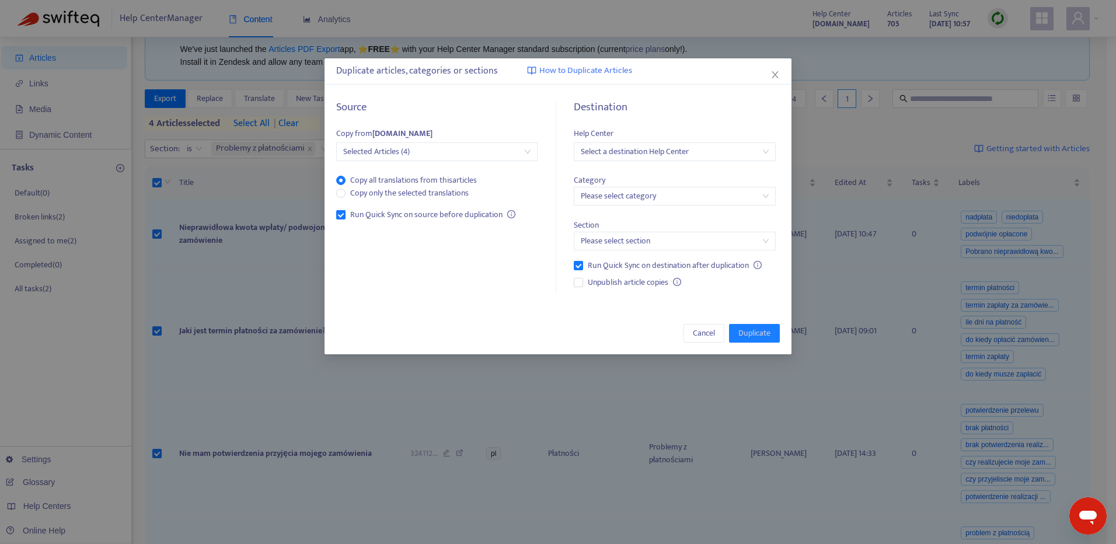
click at [706, 158] on input "search" at bounding box center [674, 152] width 187 height 18
click at [709, 210] on div "[DOMAIN_NAME]" at bounding box center [684, 212] width 203 height 13
click at [694, 201] on input "search" at bounding box center [674, 196] width 187 height 18
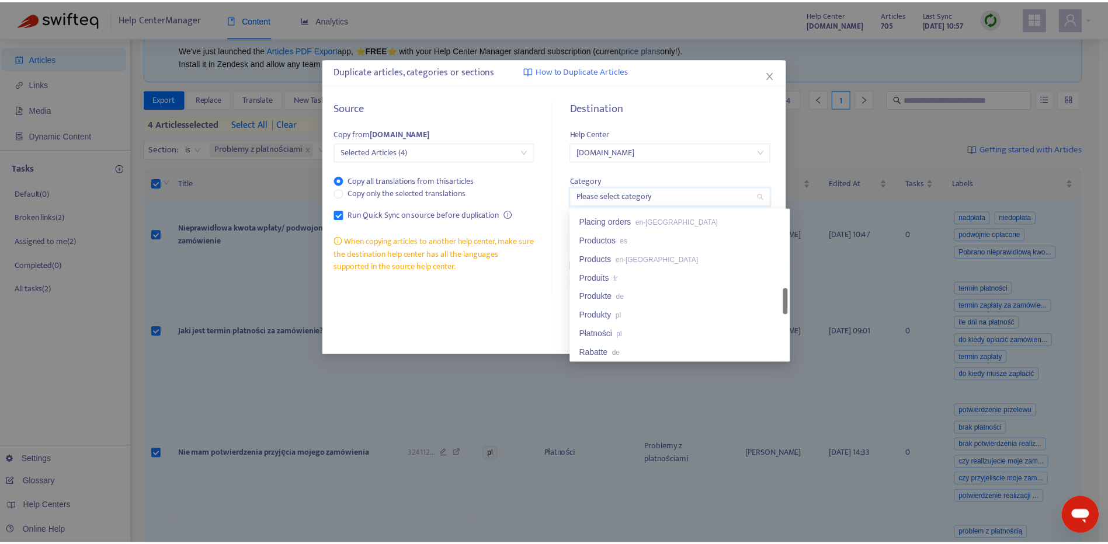
scroll to position [517, 0]
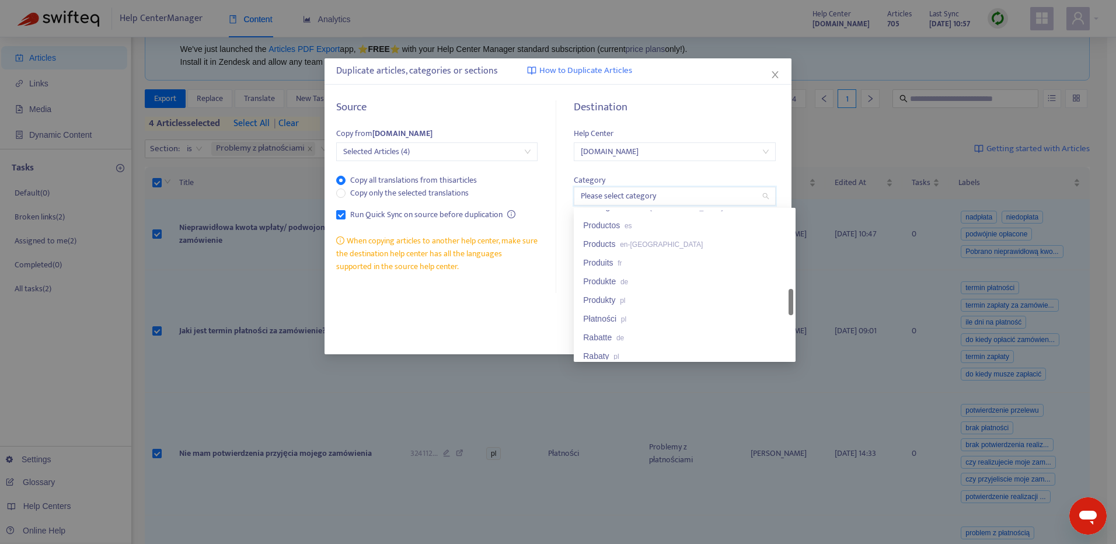
drag, startPoint x: 790, startPoint y: 226, endPoint x: 725, endPoint y: 315, distance: 110.4
click at [783, 305] on div "Placing orders en-gb Productos es Products en-gb Produits fr Produkte de Produk…" at bounding box center [684, 284] width 217 height 149
click at [705, 324] on div "Płatności pl" at bounding box center [684, 318] width 203 height 13
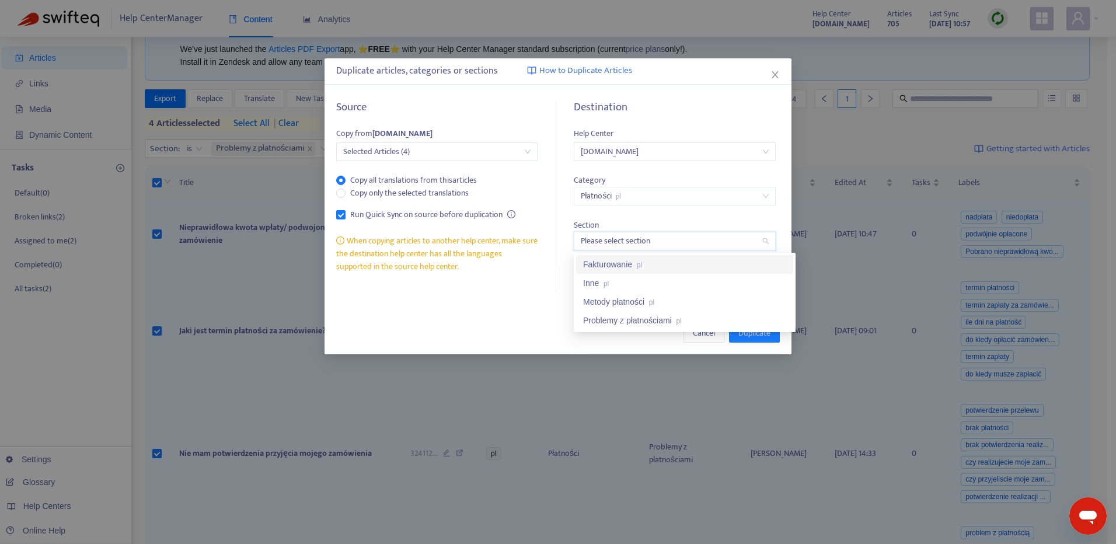
click at [732, 239] on input "search" at bounding box center [674, 241] width 187 height 18
click at [758, 316] on div "Problemy z płatnościami pl" at bounding box center [684, 320] width 203 height 13
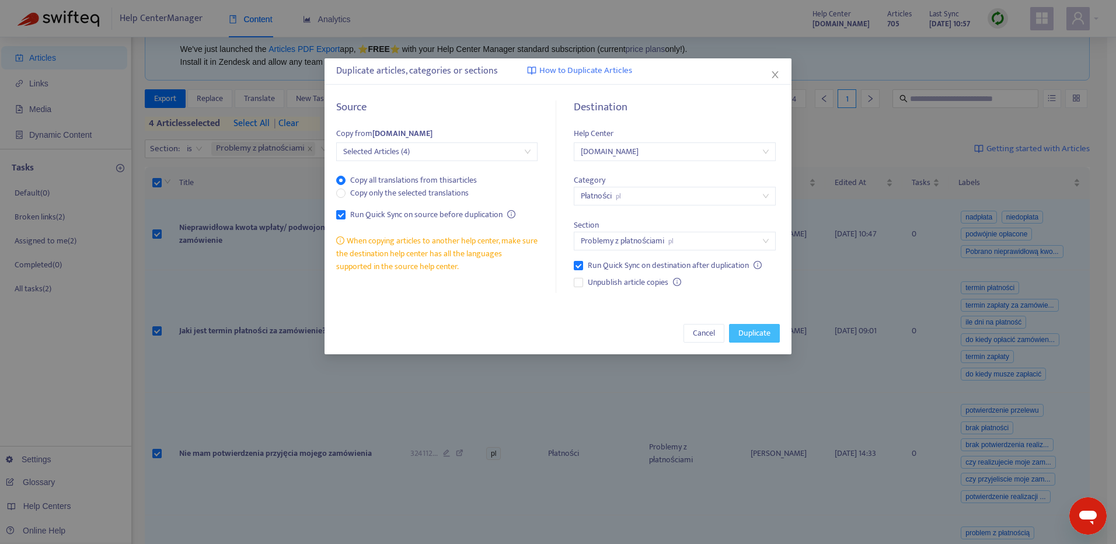
click at [766, 337] on span "Duplicate" at bounding box center [755, 333] width 32 height 13
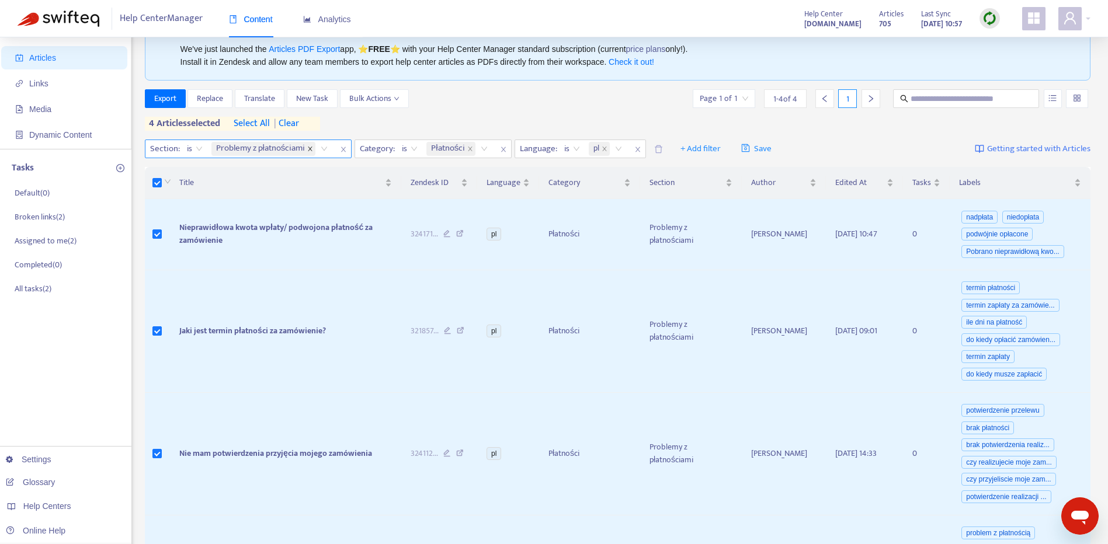
click at [309, 148] on icon "close" at bounding box center [310, 149] width 6 height 6
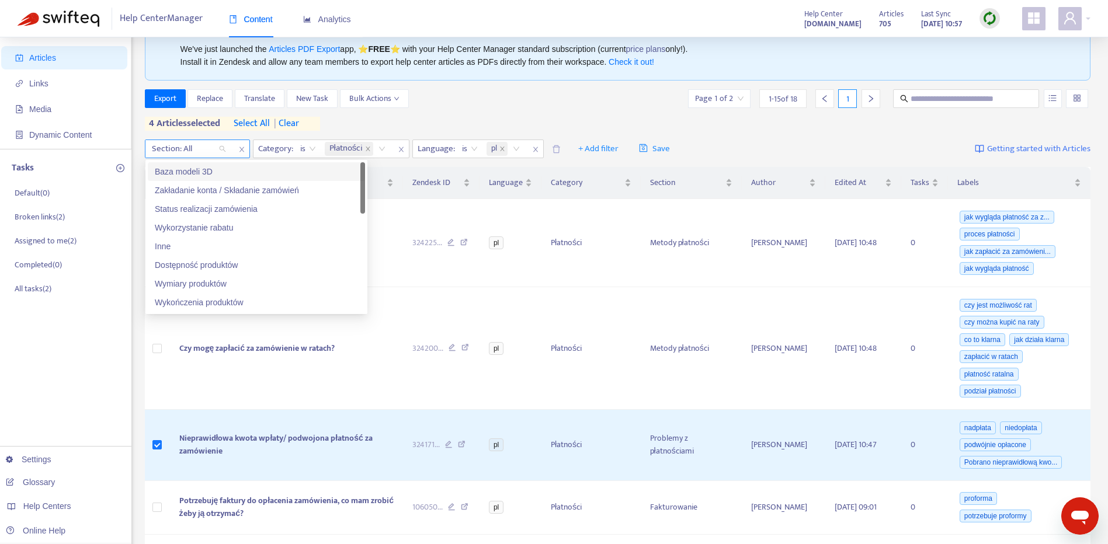
click at [193, 154] on div at bounding box center [183, 149] width 71 height 14
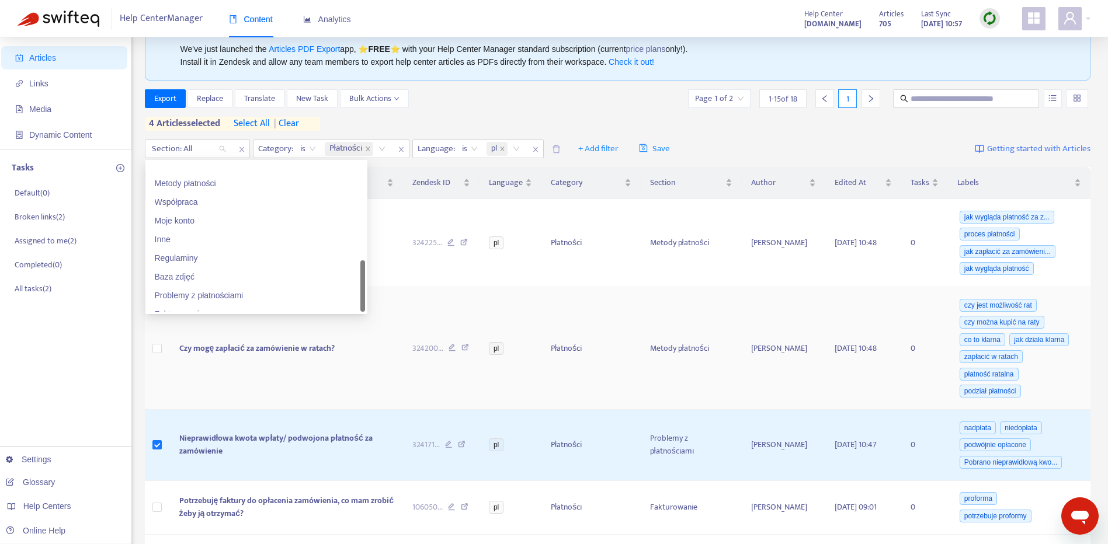
scroll to position [392, 0]
drag, startPoint x: 361, startPoint y: 194, endPoint x: 368, endPoint y: 295, distance: 100.7
click at [320, 288] on div "Fakturowanie" at bounding box center [256, 283] width 203 height 13
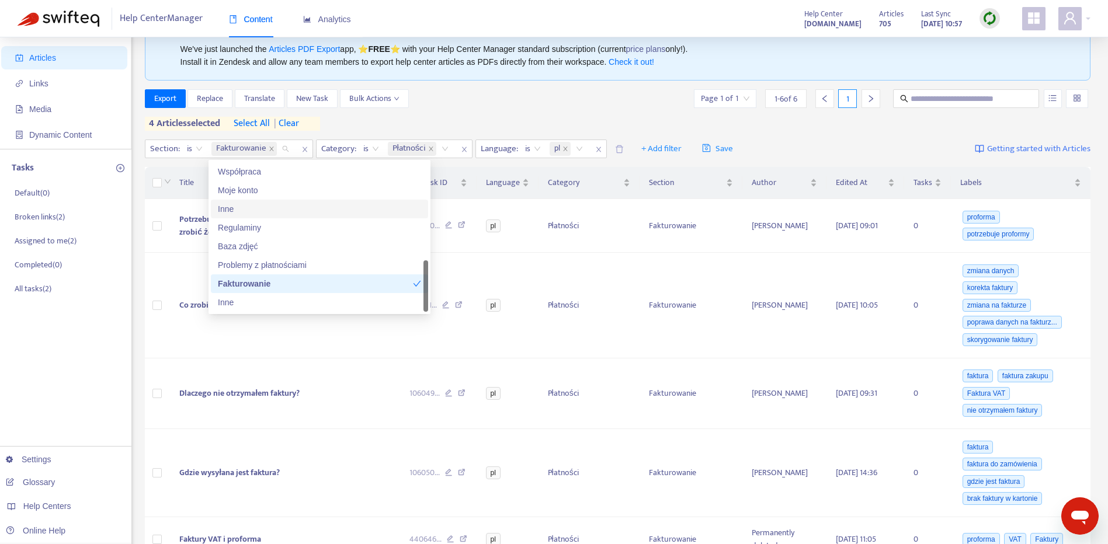
click at [296, 119] on span "| clear" at bounding box center [284, 124] width 29 height 14
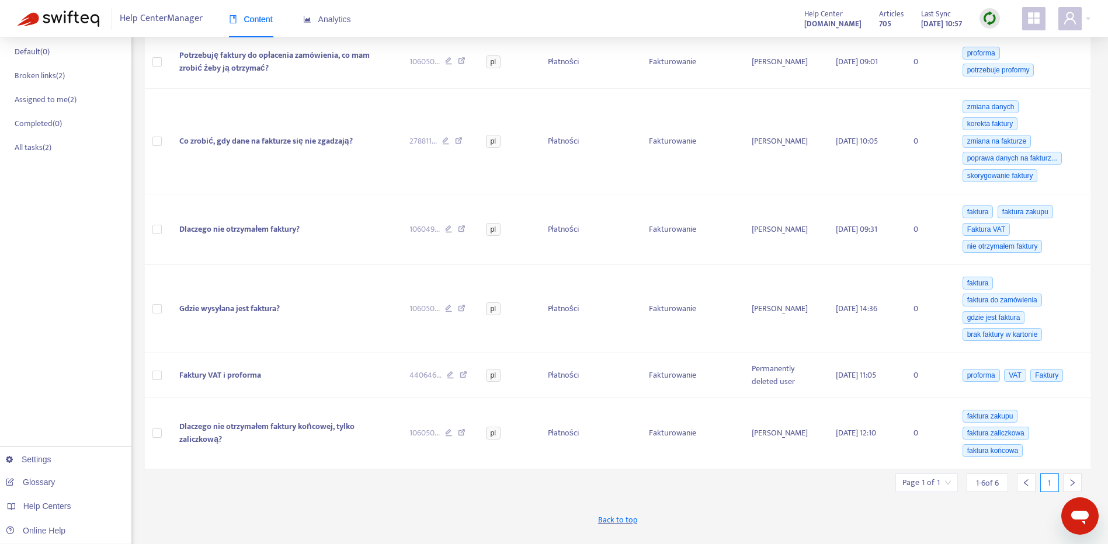
scroll to position [194, 0]
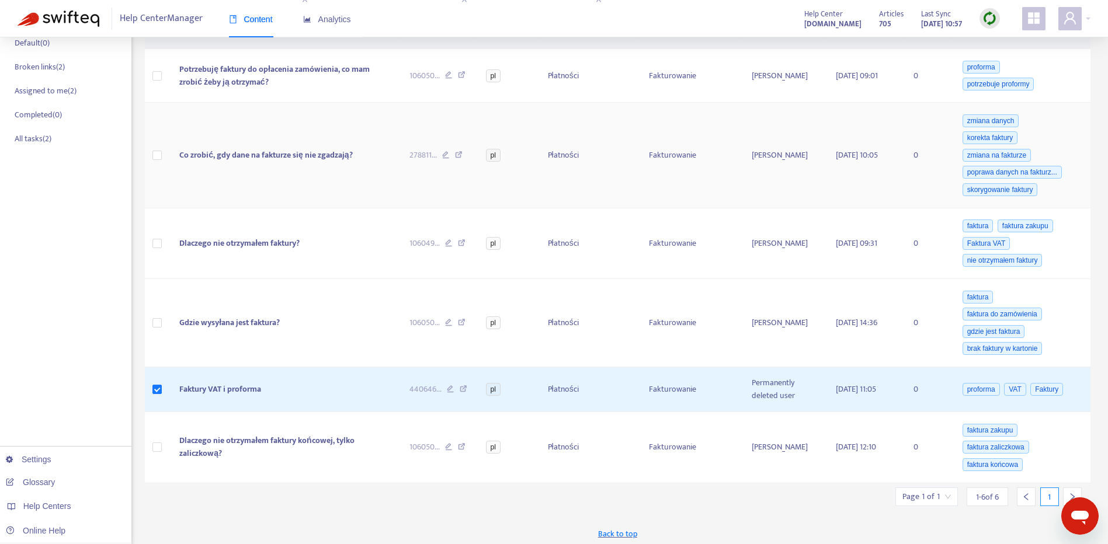
click at [317, 156] on span "Co zrobić, gdy dane na fakturze się nie zgadzają?" at bounding box center [265, 154] width 173 height 13
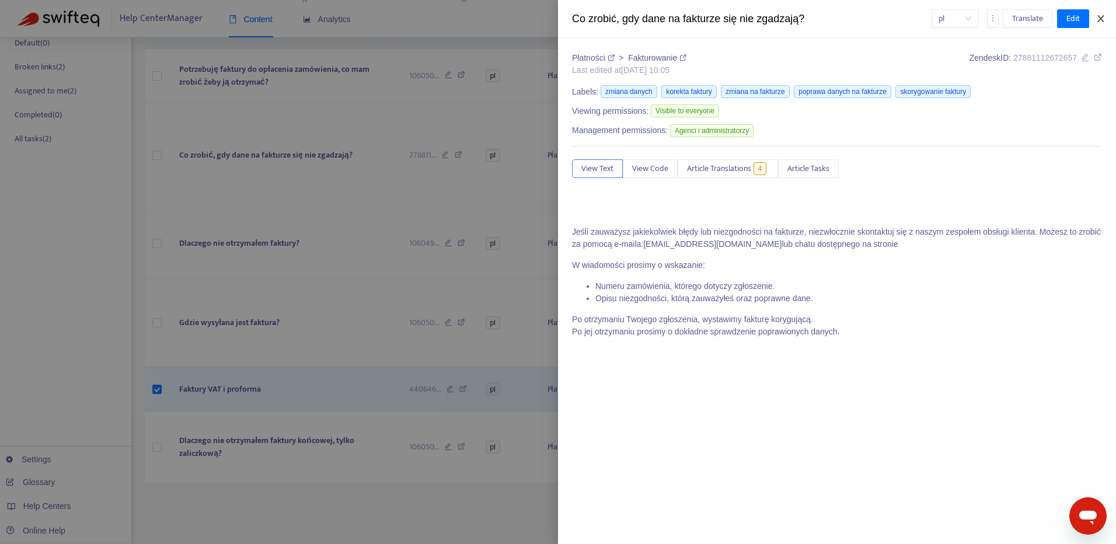
click at [1099, 15] on icon "close" at bounding box center [1100, 18] width 9 height 9
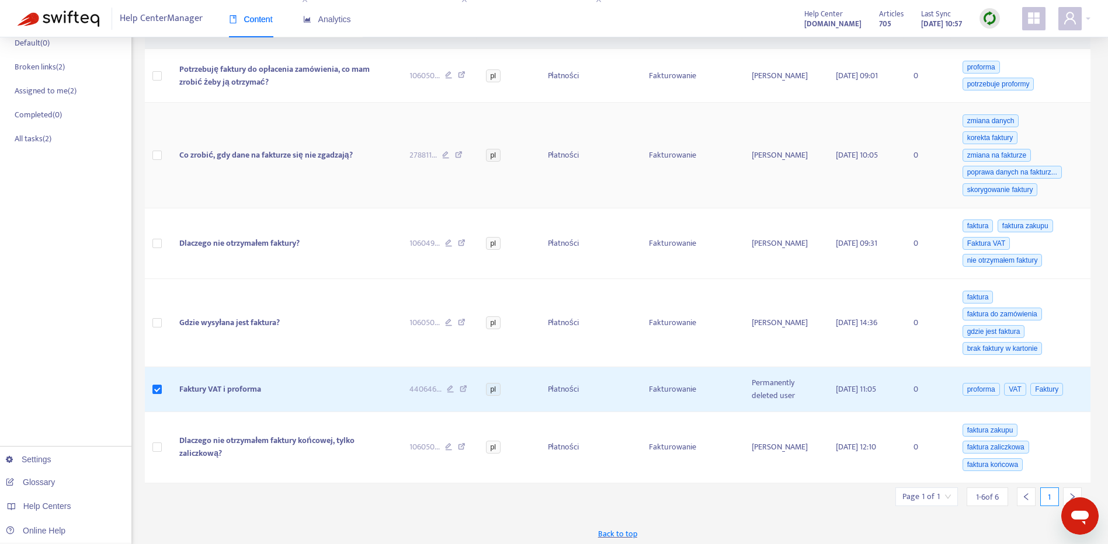
click at [156, 163] on td at bounding box center [158, 156] width 26 height 106
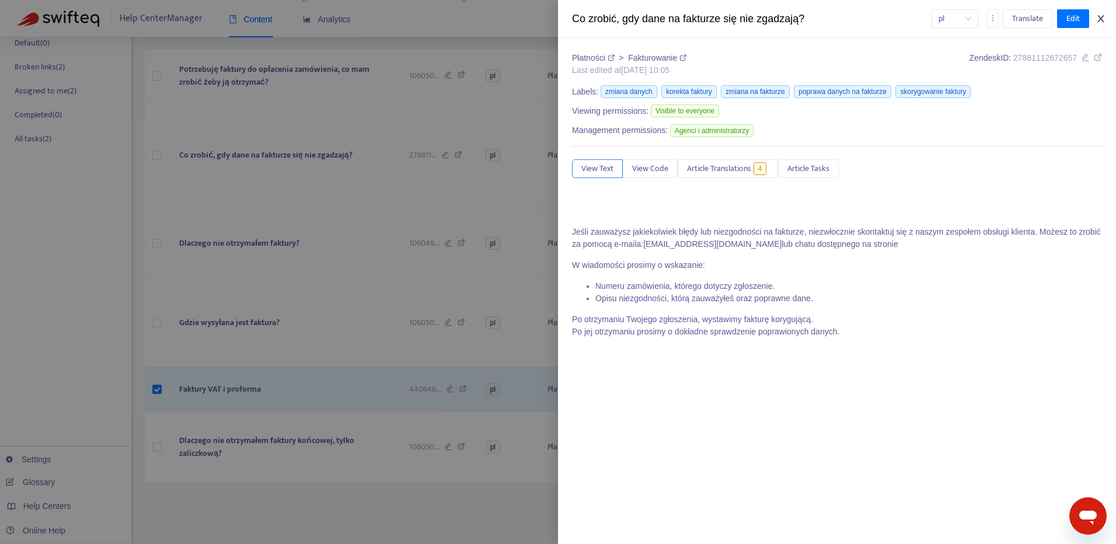
drag, startPoint x: 1102, startPoint y: 23, endPoint x: 1091, endPoint y: 22, distance: 11.2
click at [1102, 22] on icon "close" at bounding box center [1100, 18] width 9 height 9
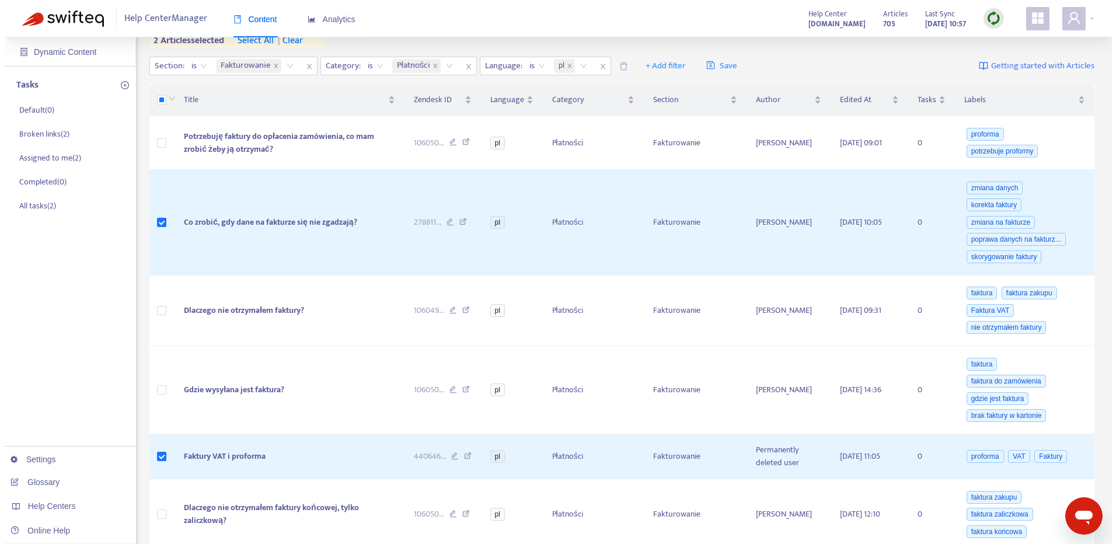
scroll to position [81, 0]
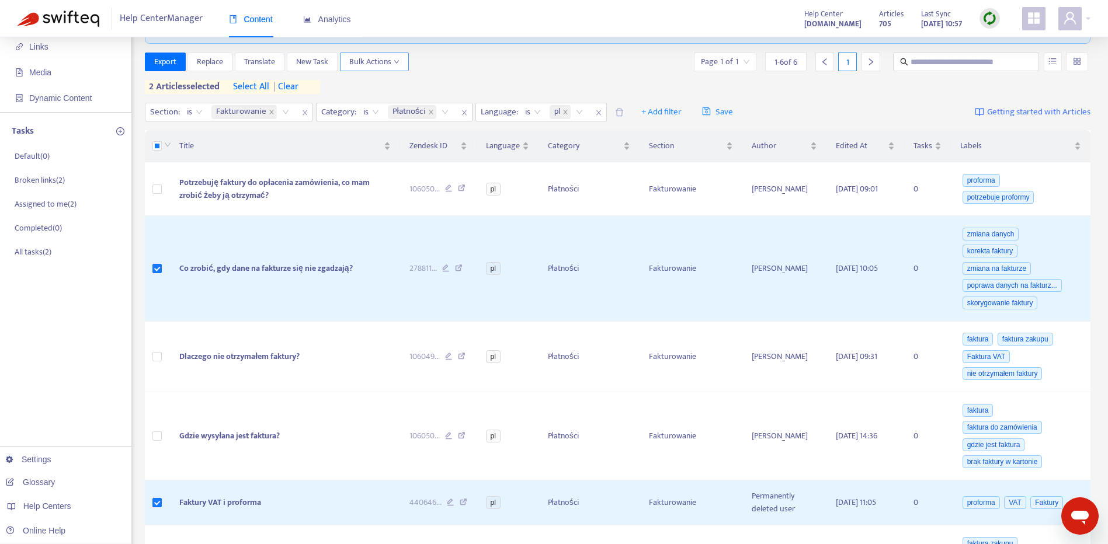
click at [391, 64] on span "Bulk Actions" at bounding box center [374, 61] width 50 height 13
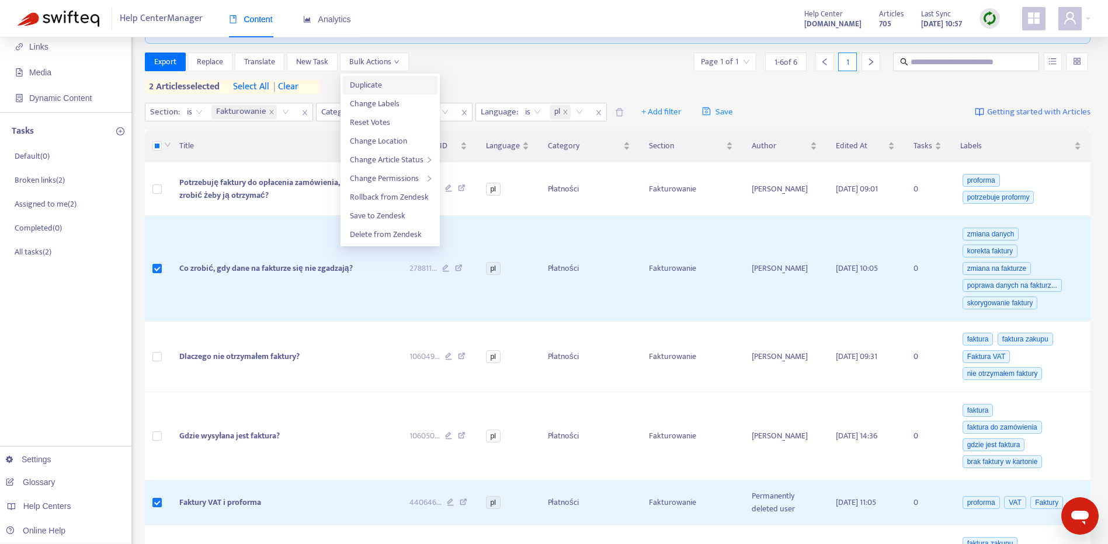
click at [402, 91] on span "Duplicate" at bounding box center [390, 85] width 81 height 13
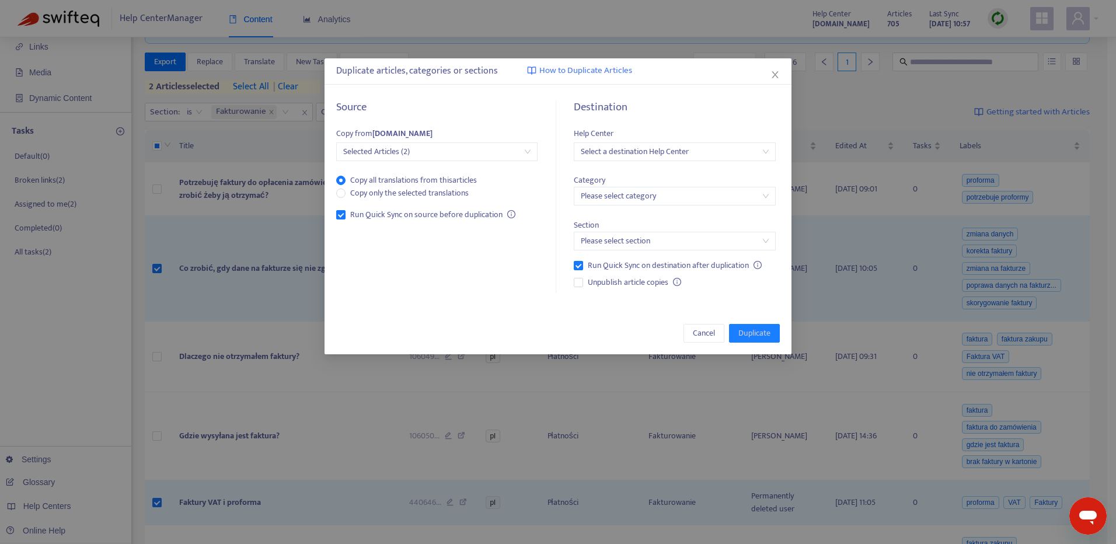
click at [715, 160] on input "search" at bounding box center [674, 152] width 187 height 18
click at [686, 207] on div "[DOMAIN_NAME]" at bounding box center [684, 212] width 203 height 13
click at [688, 197] on input "search" at bounding box center [674, 196] width 187 height 18
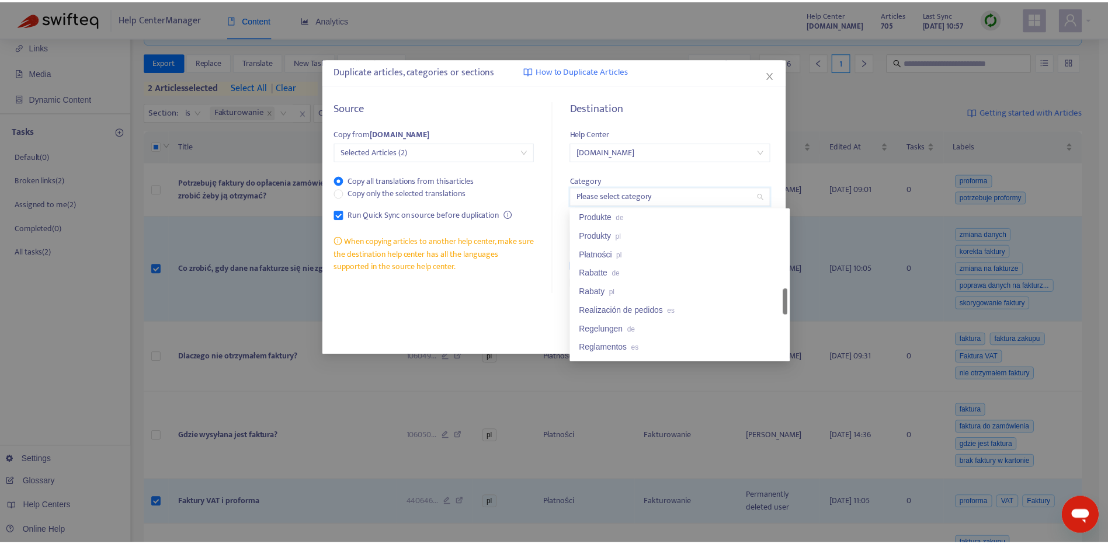
scroll to position [544, 0]
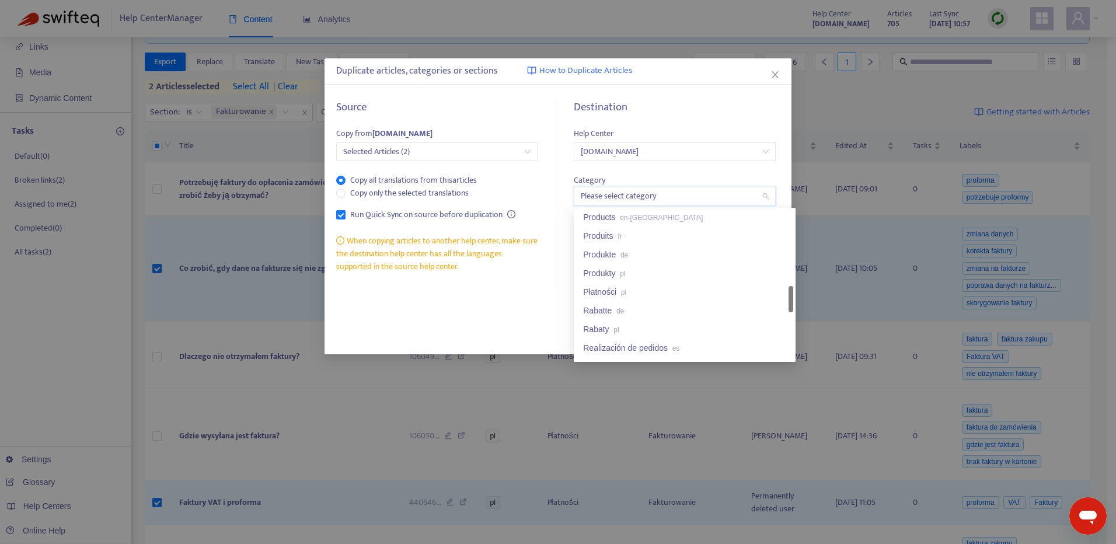
drag, startPoint x: 790, startPoint y: 227, endPoint x: 789, endPoint y: 303, distance: 75.9
click at [789, 303] on div at bounding box center [791, 299] width 5 height 26
click at [682, 292] on div "Płatności pl" at bounding box center [684, 291] width 203 height 13
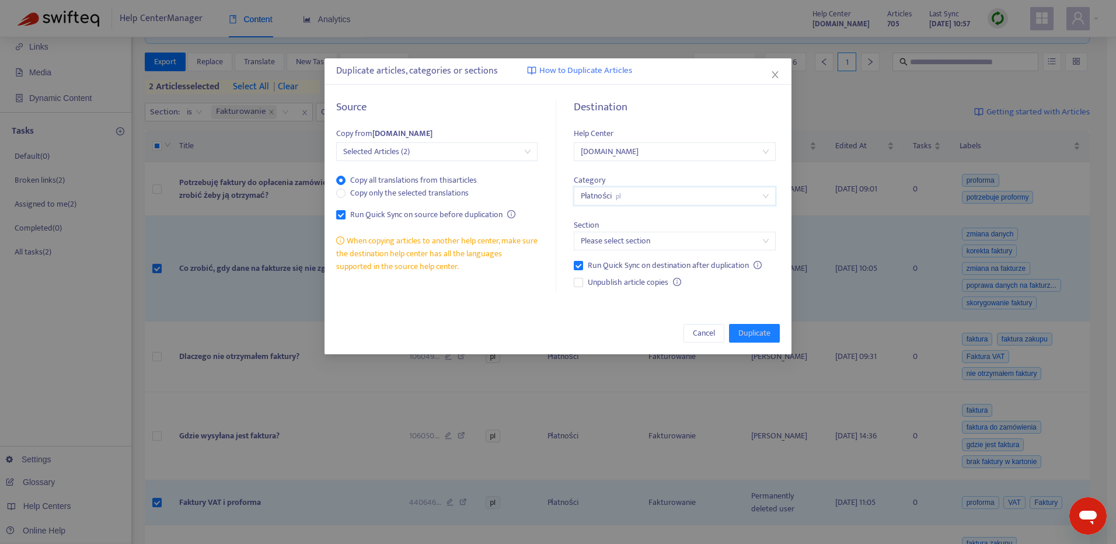
click at [684, 244] on input "search" at bounding box center [674, 241] width 187 height 18
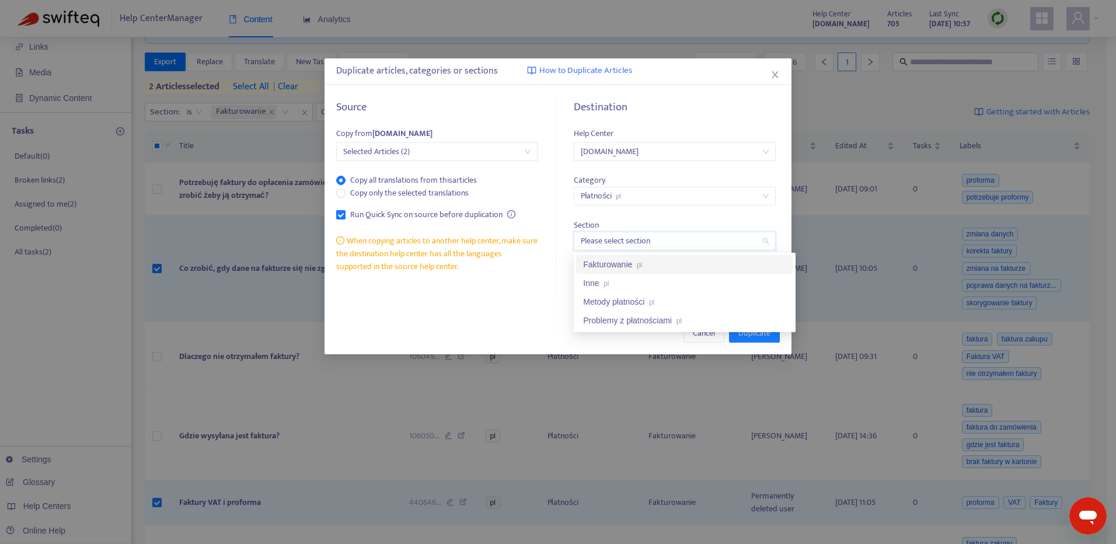
click at [663, 268] on div "Fakturowanie pl" at bounding box center [684, 264] width 203 height 13
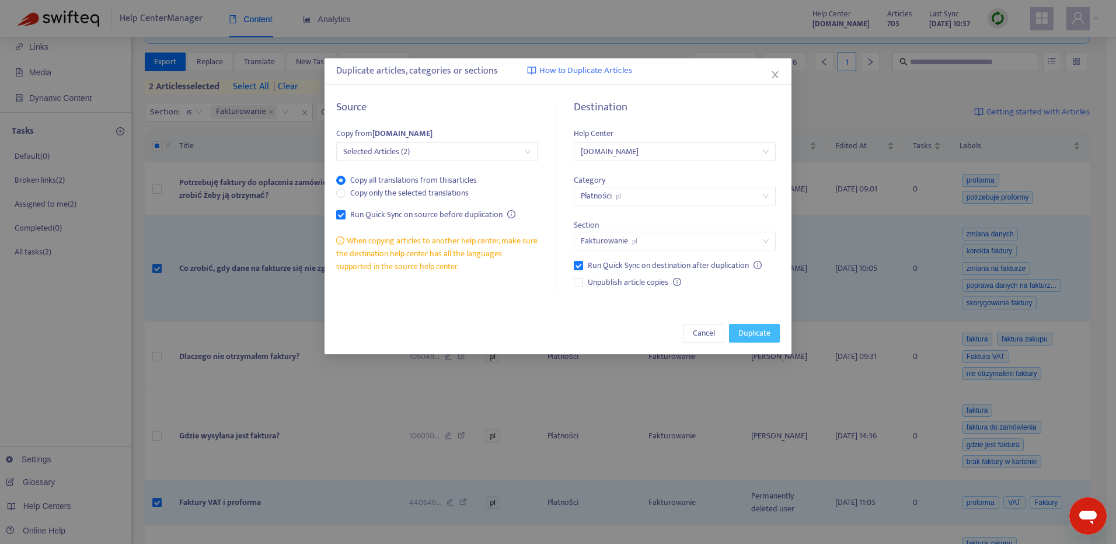
click at [760, 332] on span "Duplicate" at bounding box center [755, 333] width 32 height 13
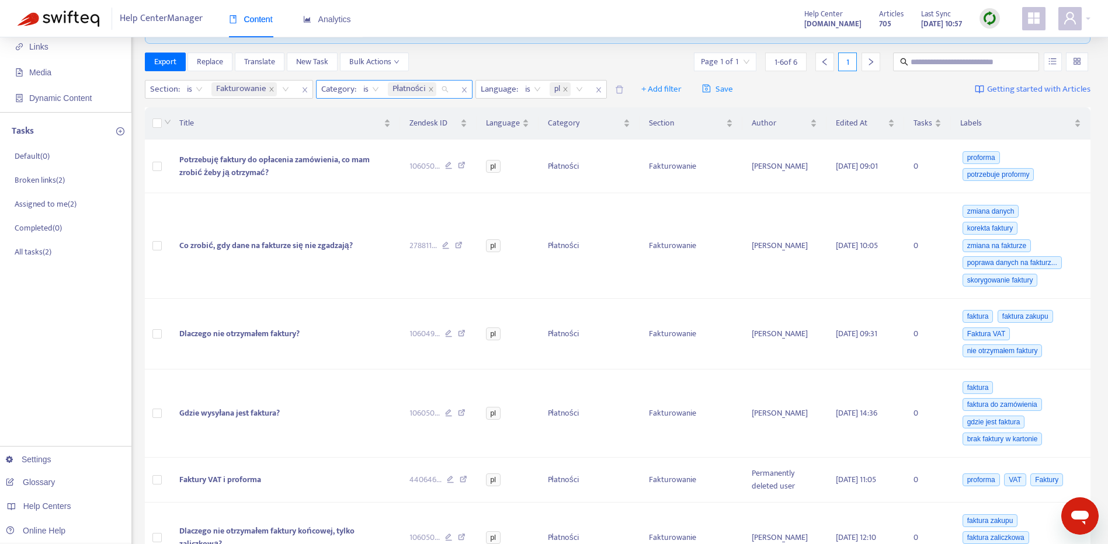
click at [438, 86] on input "search" at bounding box center [439, 89] width 2 height 14
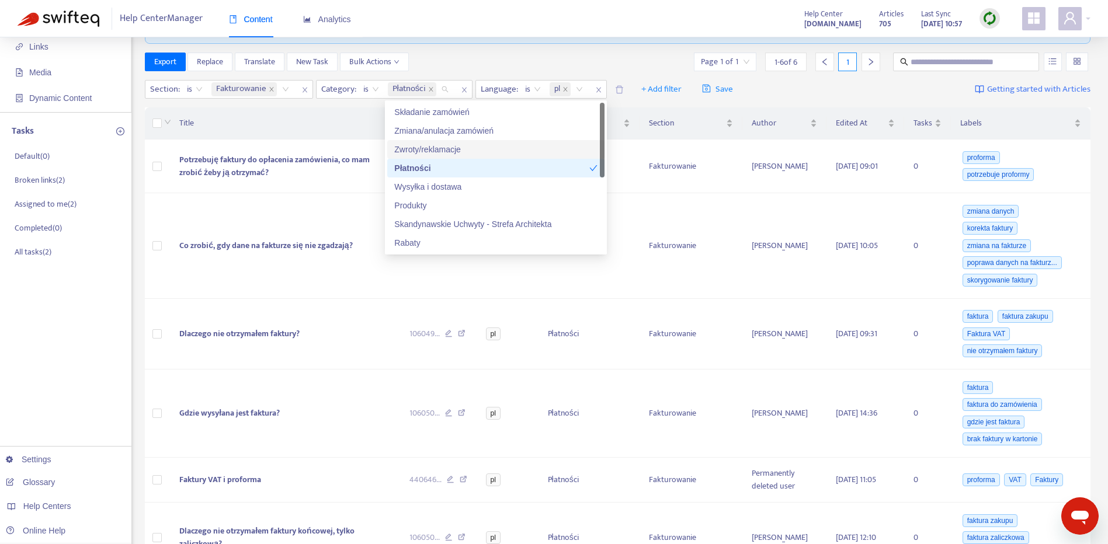
click at [495, 150] on div "Zwroty/reklamacje" at bounding box center [495, 149] width 203 height 13
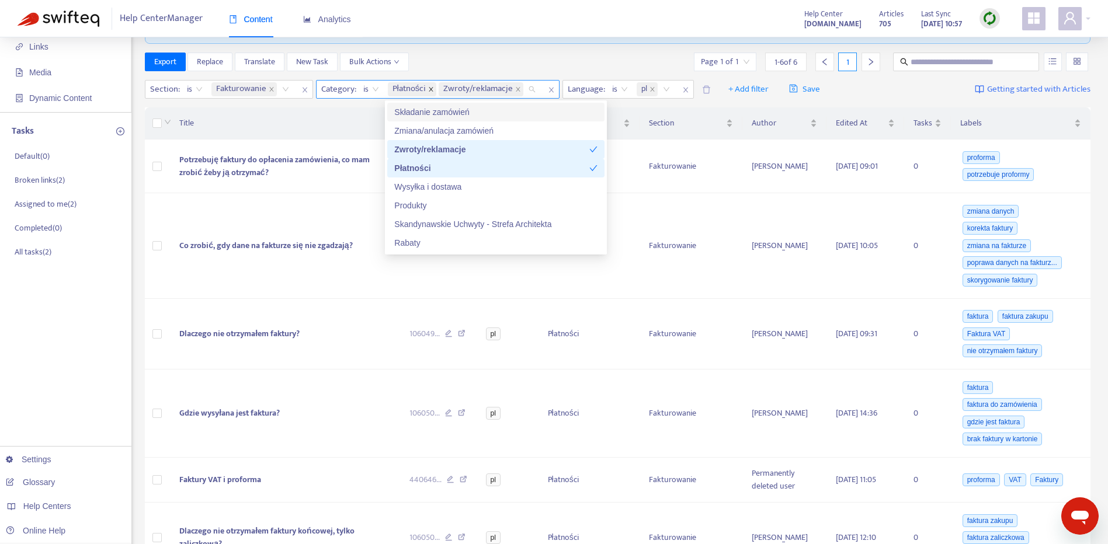
click at [431, 86] on icon "close" at bounding box center [431, 89] width 6 height 6
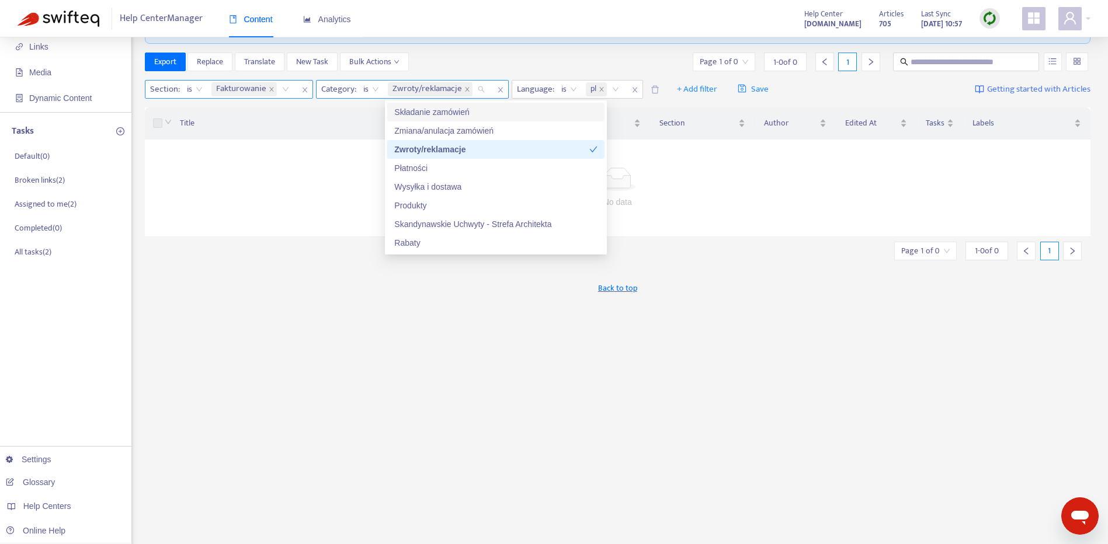
click at [281, 89] on div "Fakturowanie" at bounding box center [252, 90] width 86 height 18
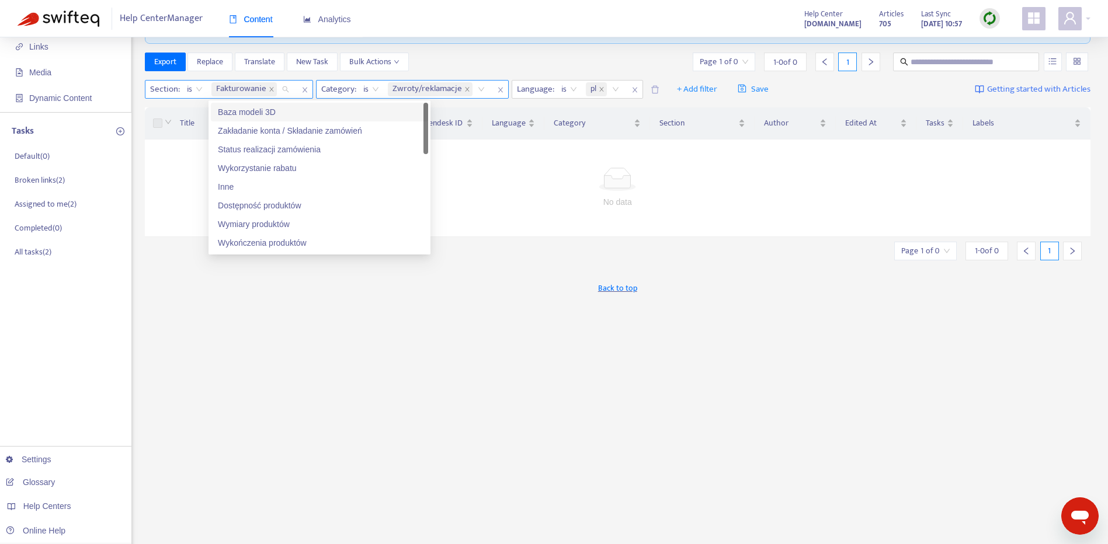
click at [266, 92] on span "Fakturowanie" at bounding box center [243, 89] width 65 height 14
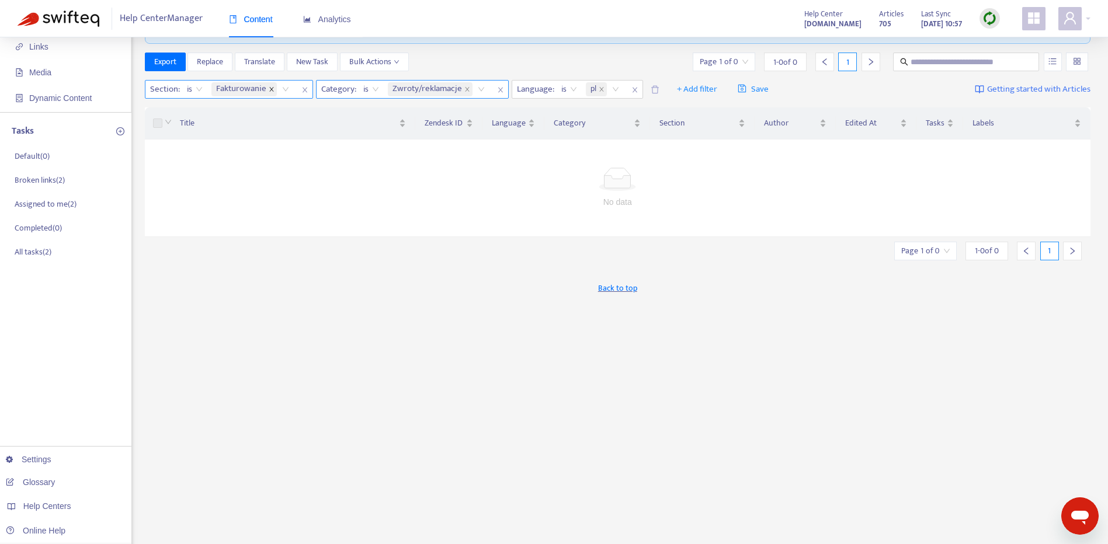
click at [269, 89] on icon "close" at bounding box center [272, 89] width 6 height 6
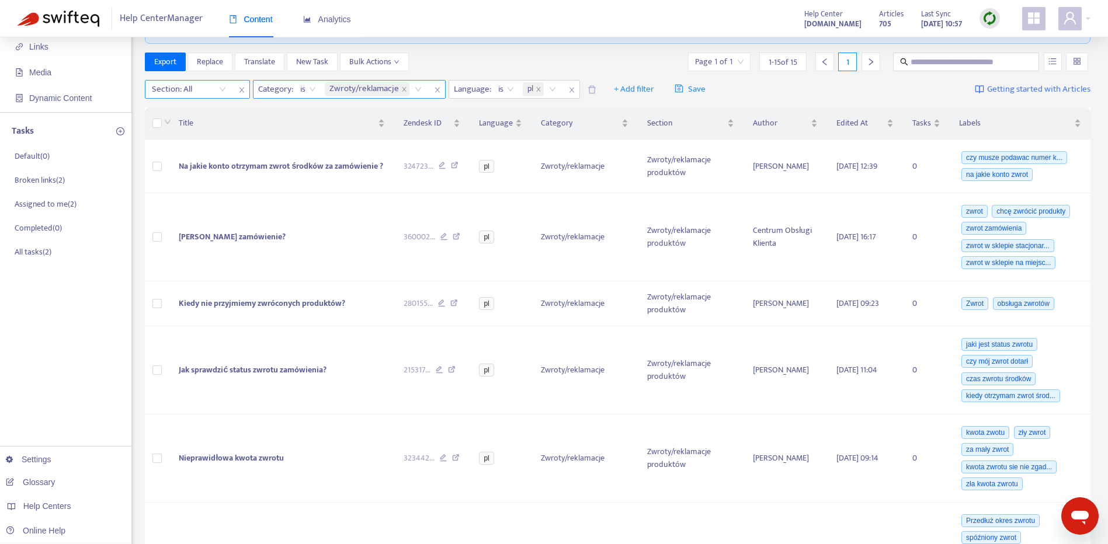
click at [197, 93] on div at bounding box center [183, 89] width 71 height 14
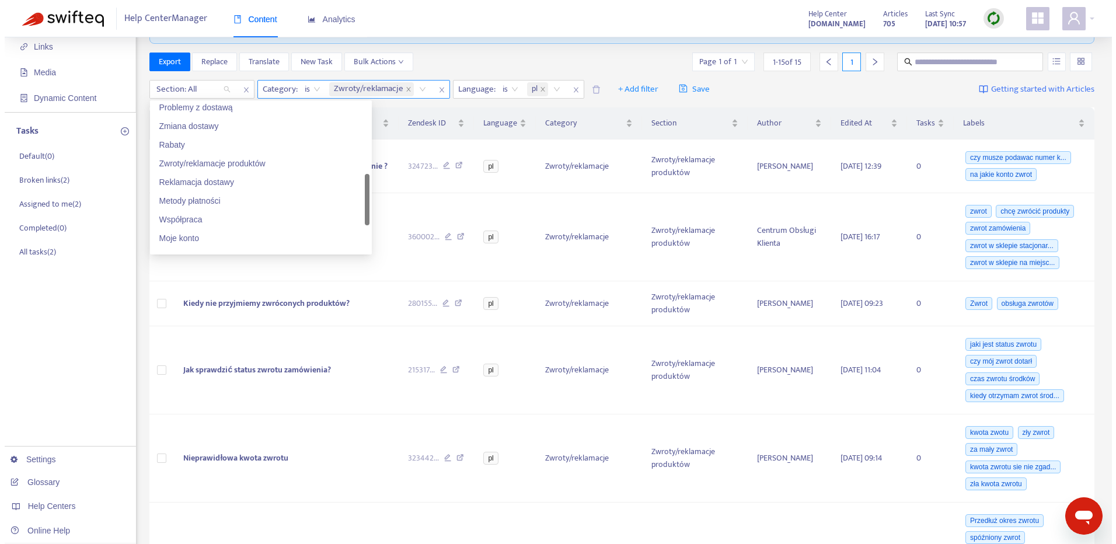
scroll to position [306, 0]
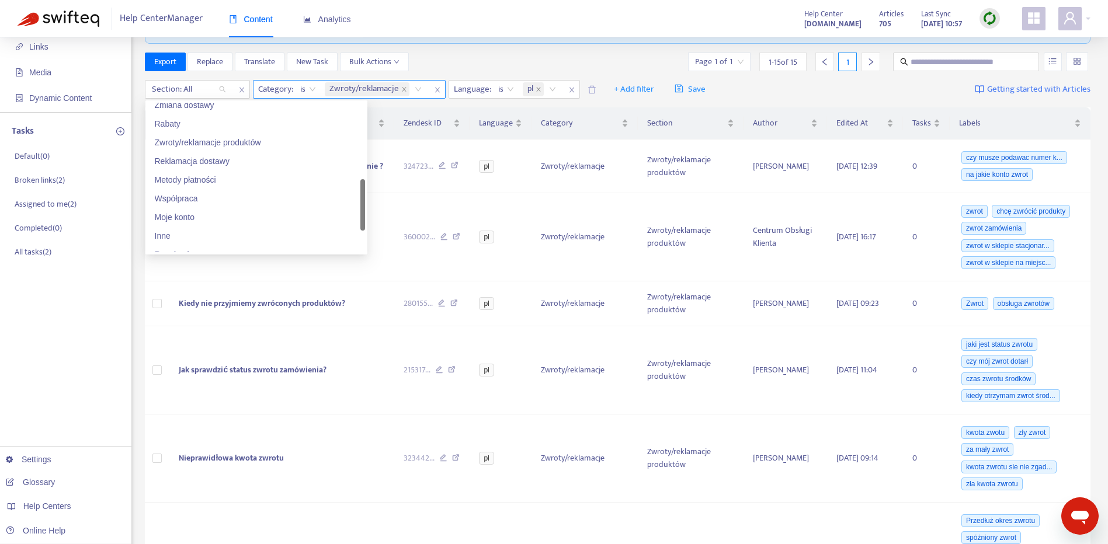
drag, startPoint x: 363, startPoint y: 132, endPoint x: 364, endPoint y: 208, distance: 76.5
click at [364, 208] on div at bounding box center [362, 204] width 5 height 51
click at [290, 157] on div "Reklamacja dostawy" at bounding box center [256, 161] width 203 height 13
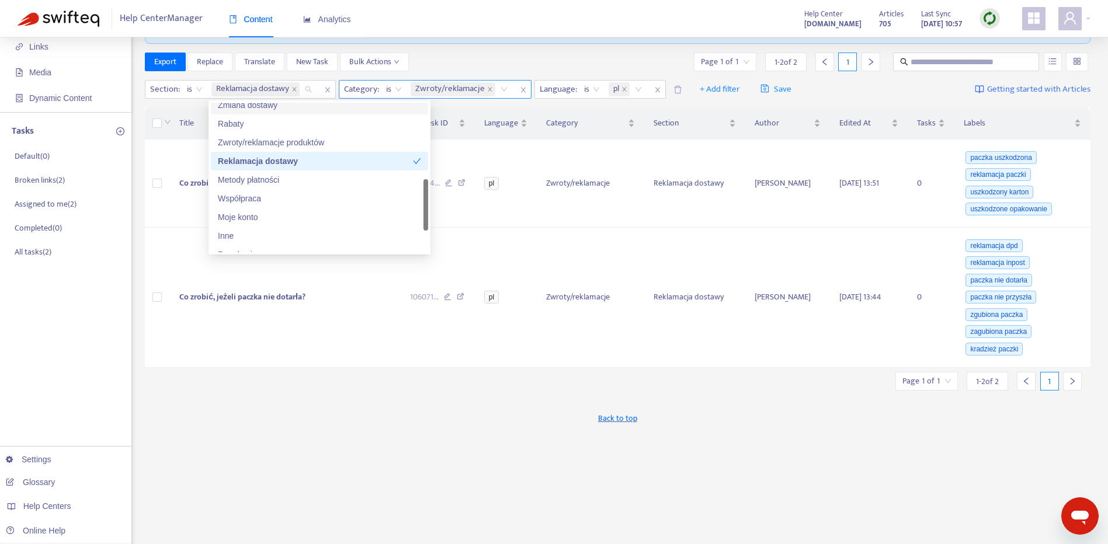
click at [375, 446] on div "New App Alert! 🚀 We've just launched the Articles PDF Export app, ⭐ FREE ⭐️ wit…" at bounding box center [618, 315] width 946 height 683
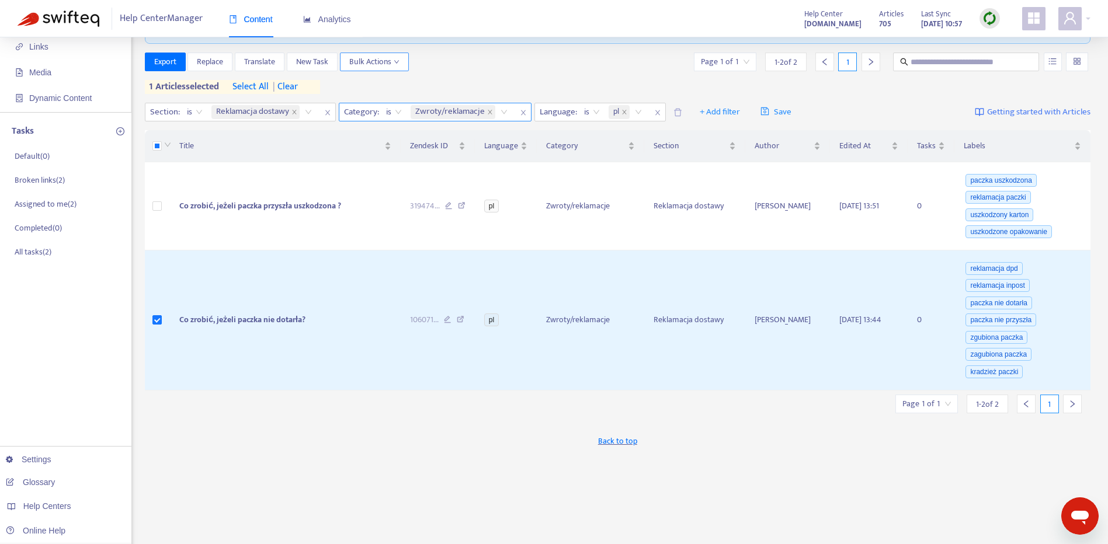
click at [389, 56] on span "Bulk Actions" at bounding box center [374, 61] width 50 height 13
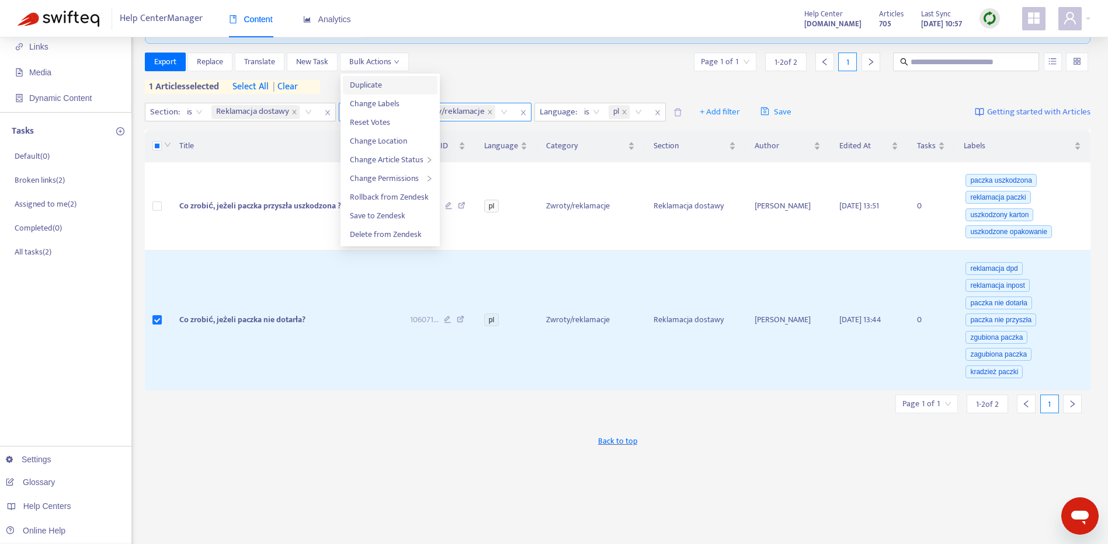
click at [389, 85] on span "Duplicate" at bounding box center [390, 85] width 81 height 13
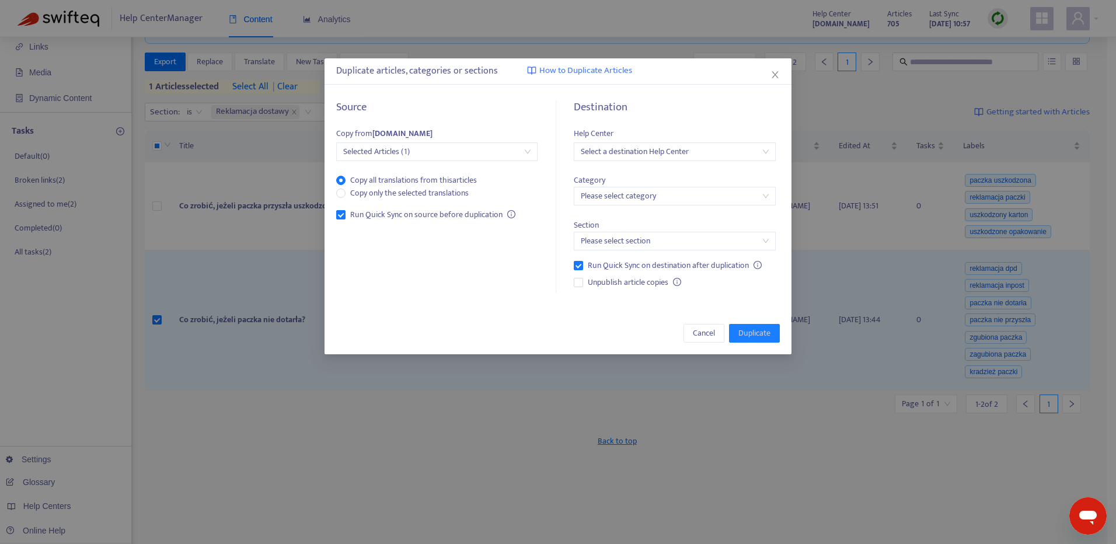
click at [659, 162] on div "Category Please select category" at bounding box center [674, 183] width 201 height 45
click at [650, 155] on input "search" at bounding box center [674, 152] width 187 height 18
click at [651, 215] on div "[DOMAIN_NAME]" at bounding box center [684, 212] width 203 height 13
click at [652, 191] on input "search" at bounding box center [674, 196] width 187 height 18
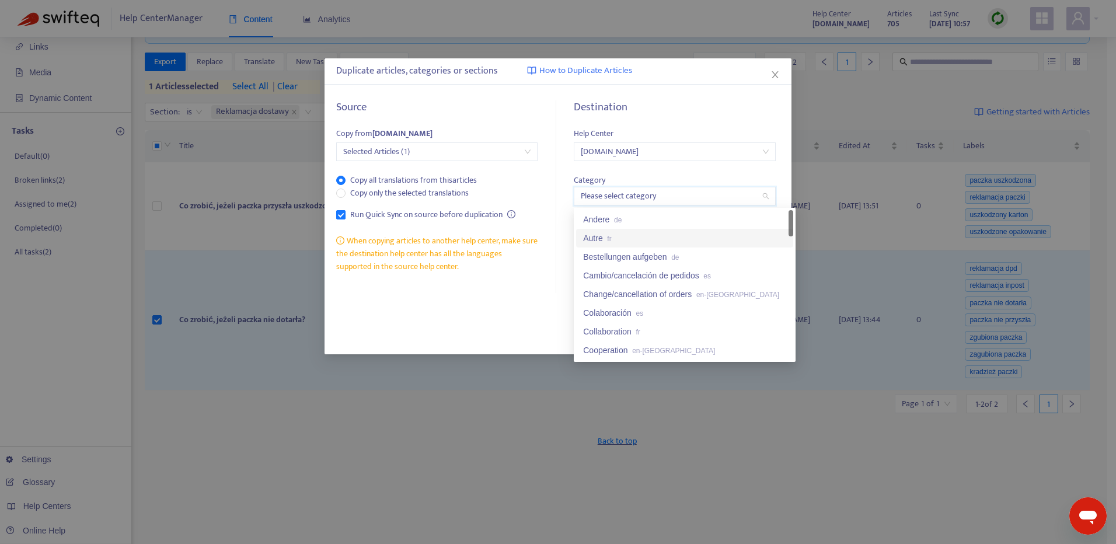
click at [793, 224] on body "Help Center Manager Content Analytics Help Center pomoc.skandynawskieuchwyty.pl…" at bounding box center [554, 288] width 1108 height 738
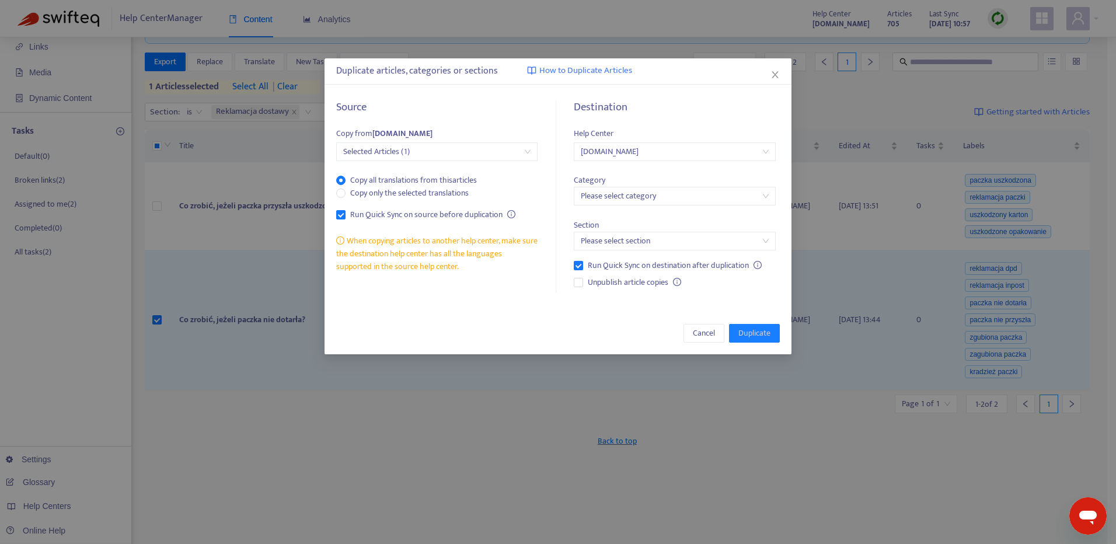
click at [736, 203] on input "search" at bounding box center [674, 196] width 187 height 18
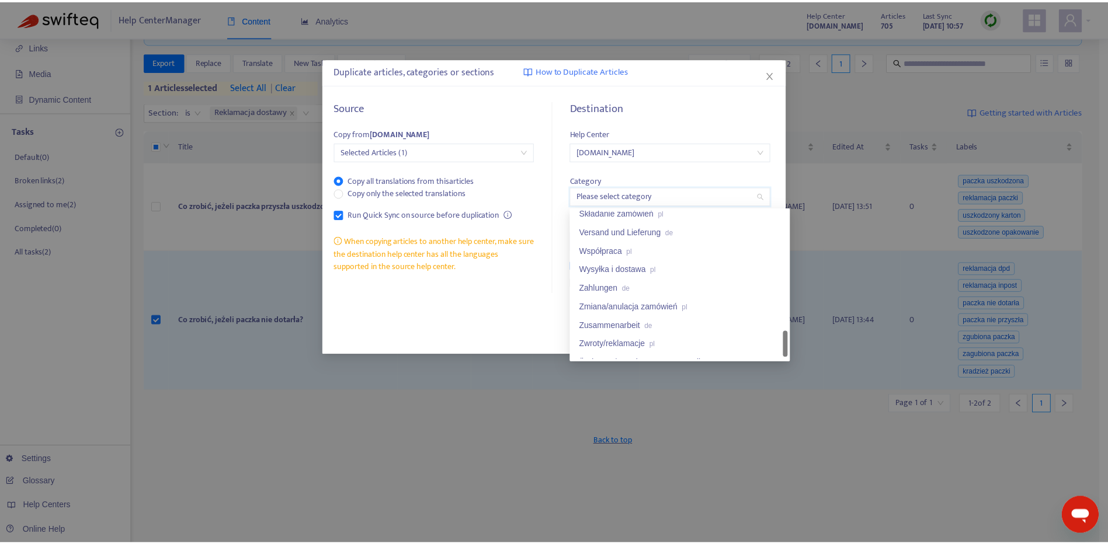
scroll to position [893, 0]
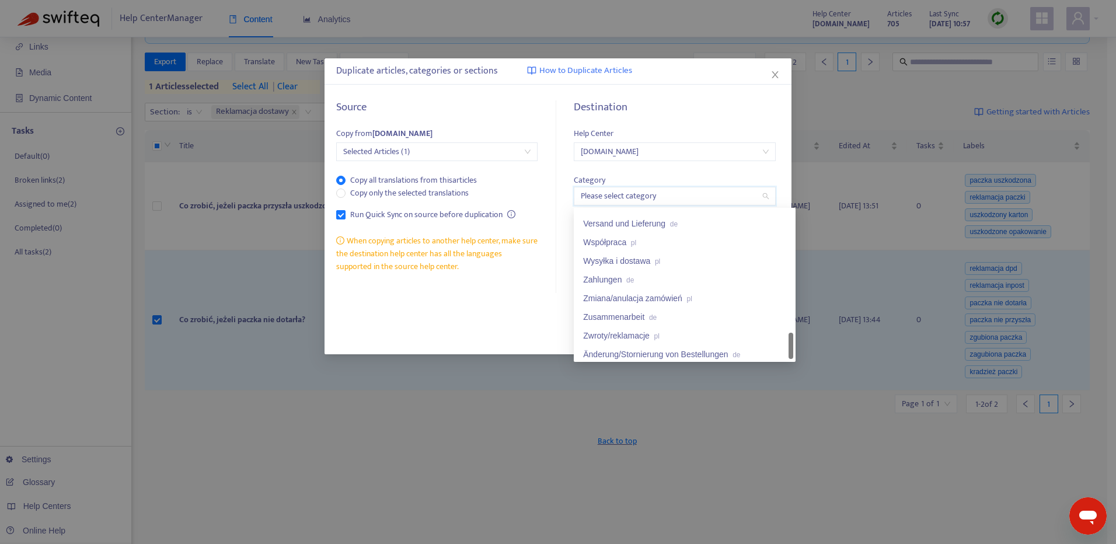
drag, startPoint x: 789, startPoint y: 229, endPoint x: 782, endPoint y: 351, distance: 122.8
click at [782, 351] on div "Składanie zamówień pl Versand und Lieferung de Współpraca pl Wysyłka i dostawa …" at bounding box center [684, 284] width 217 height 149
click at [722, 338] on div "Zwroty/reklamacje pl" at bounding box center [684, 335] width 203 height 13
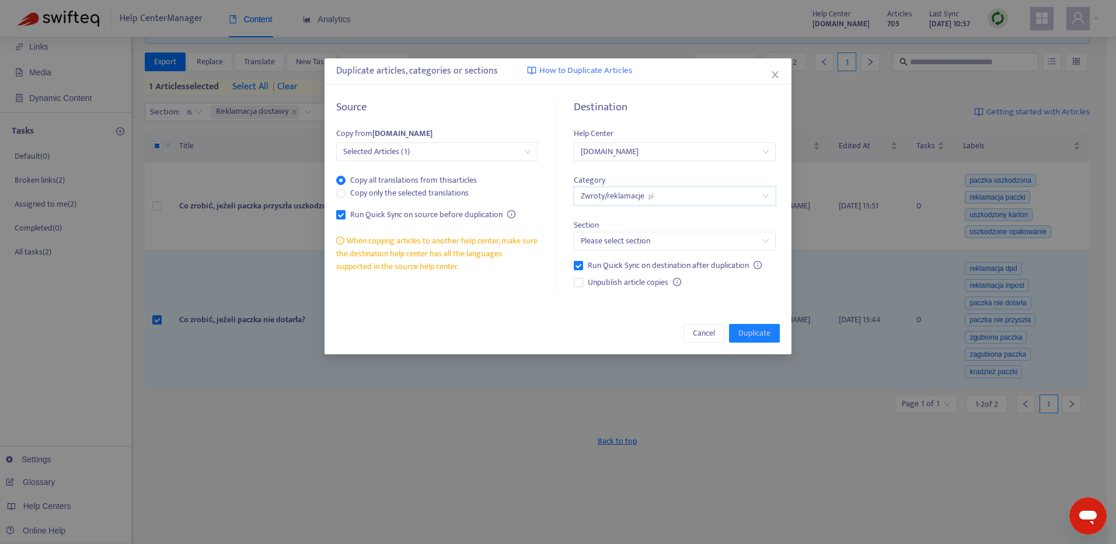
click at [663, 238] on input "search" at bounding box center [674, 241] width 187 height 18
click at [745, 267] on div "Reklamacja dostawy pl" at bounding box center [684, 264] width 203 height 13
click at [753, 328] on span "Duplicate" at bounding box center [755, 333] width 32 height 13
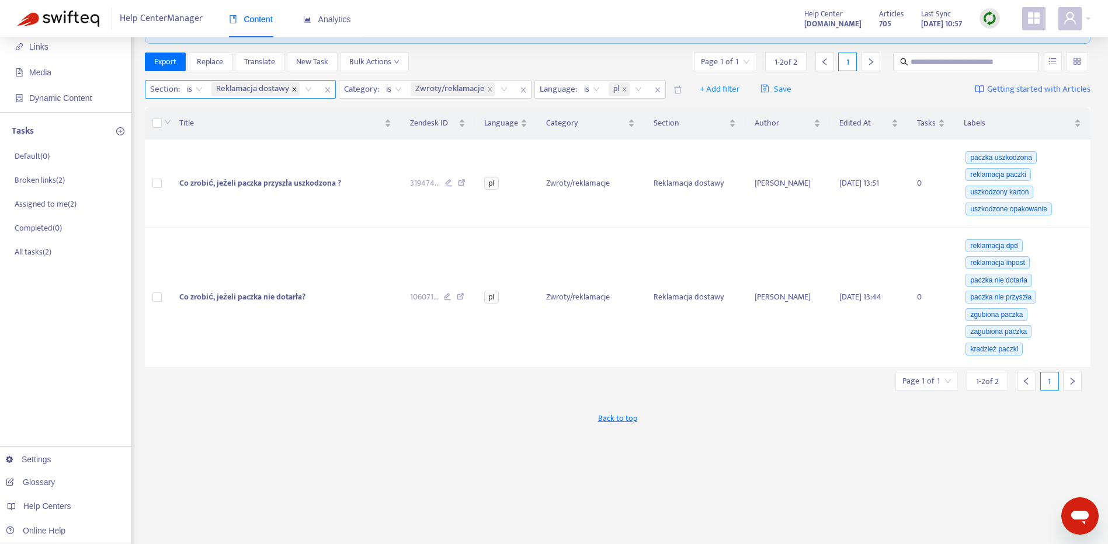
click at [294, 89] on icon "close" at bounding box center [294, 90] width 4 height 4
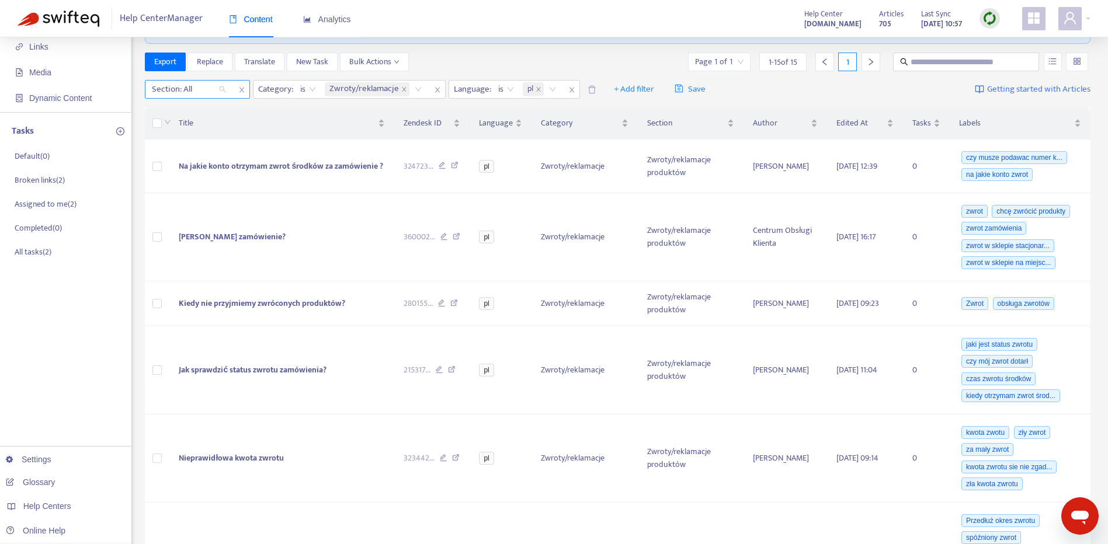
click at [208, 92] on div at bounding box center [183, 89] width 71 height 14
click at [260, 114] on div "Zwroty/reklamacje produktów" at bounding box center [256, 112] width 203 height 13
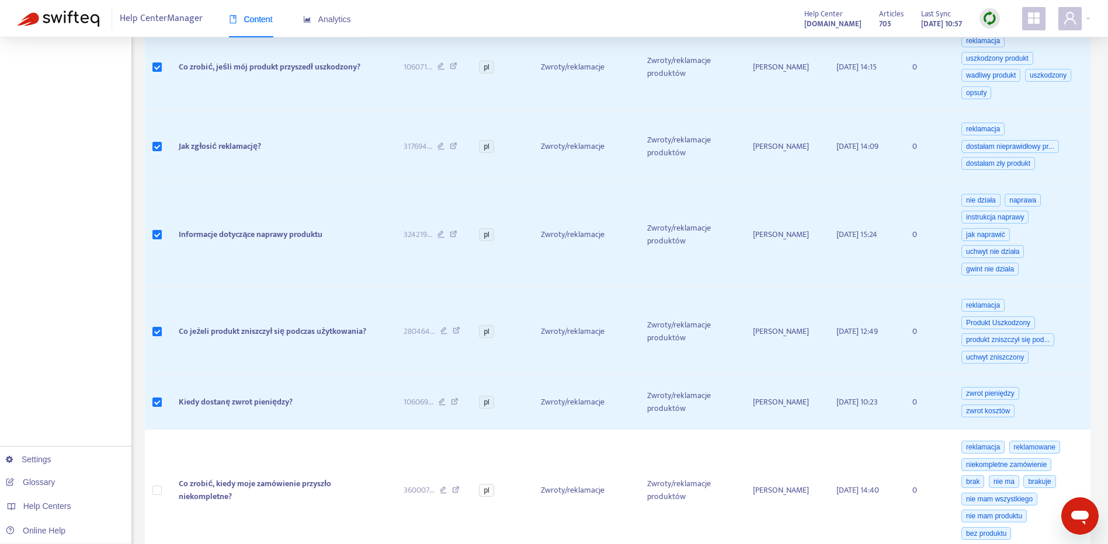
scroll to position [660, 0]
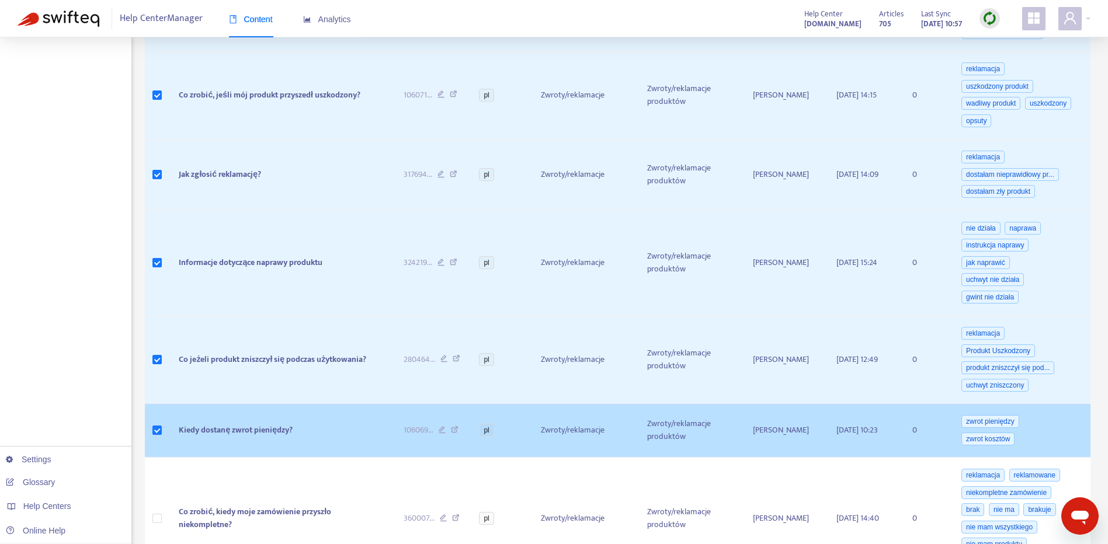
click at [162, 426] on td at bounding box center [157, 431] width 25 height 54
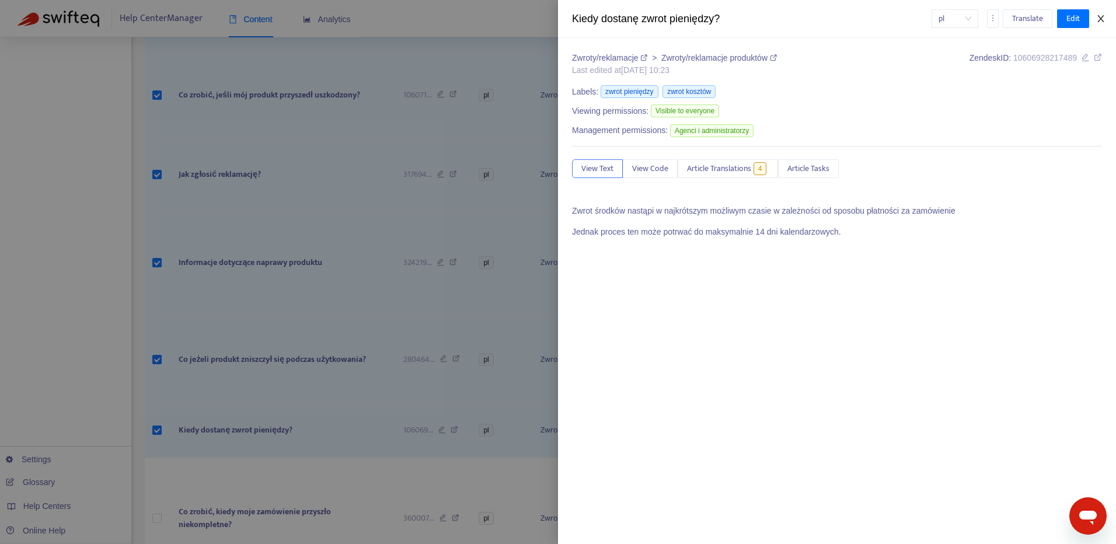
click at [1103, 18] on icon "close" at bounding box center [1100, 18] width 9 height 9
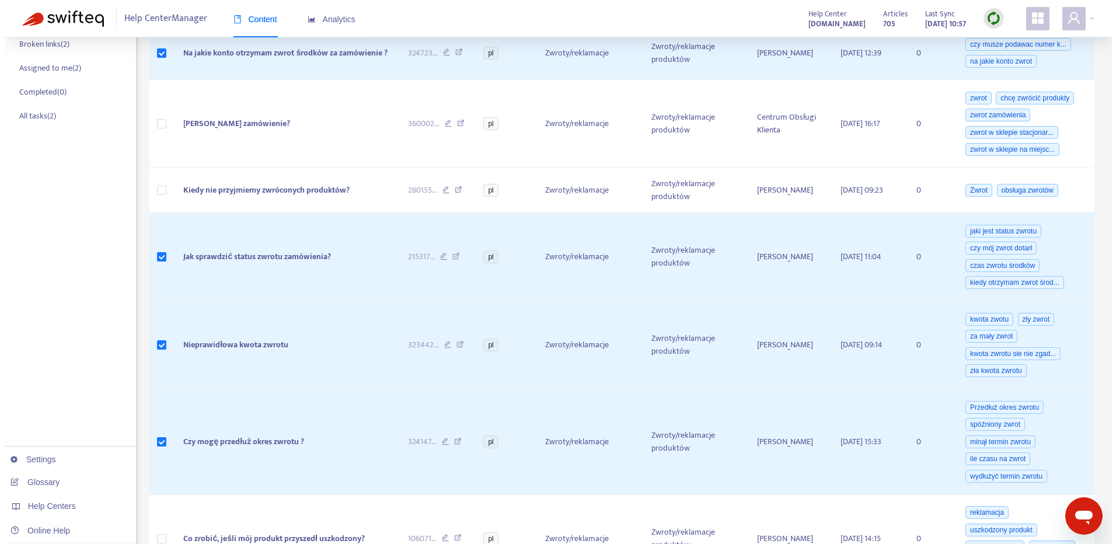
scroll to position [0, 0]
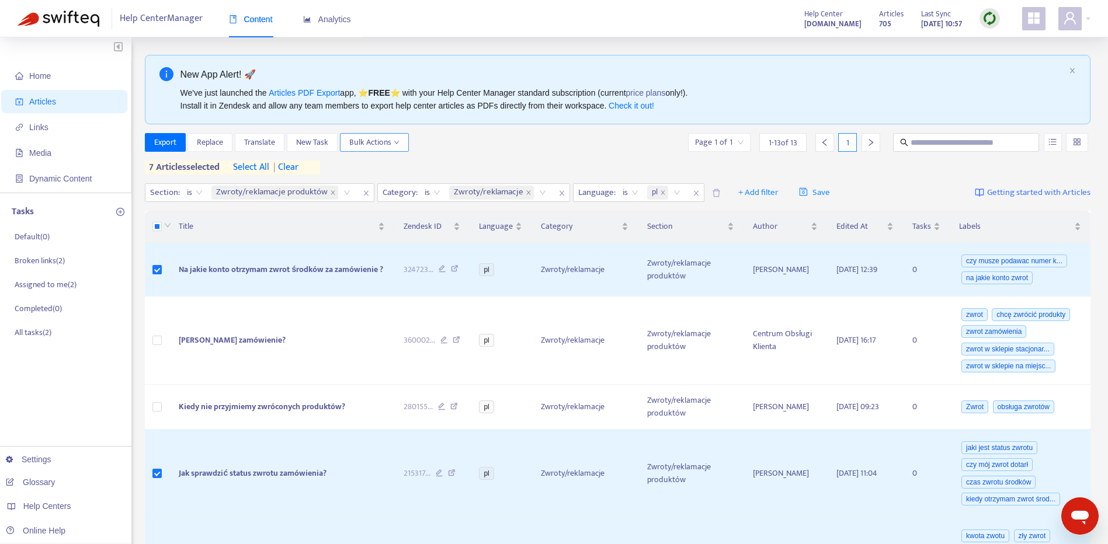
click at [377, 137] on span "Bulk Actions" at bounding box center [374, 142] width 50 height 13
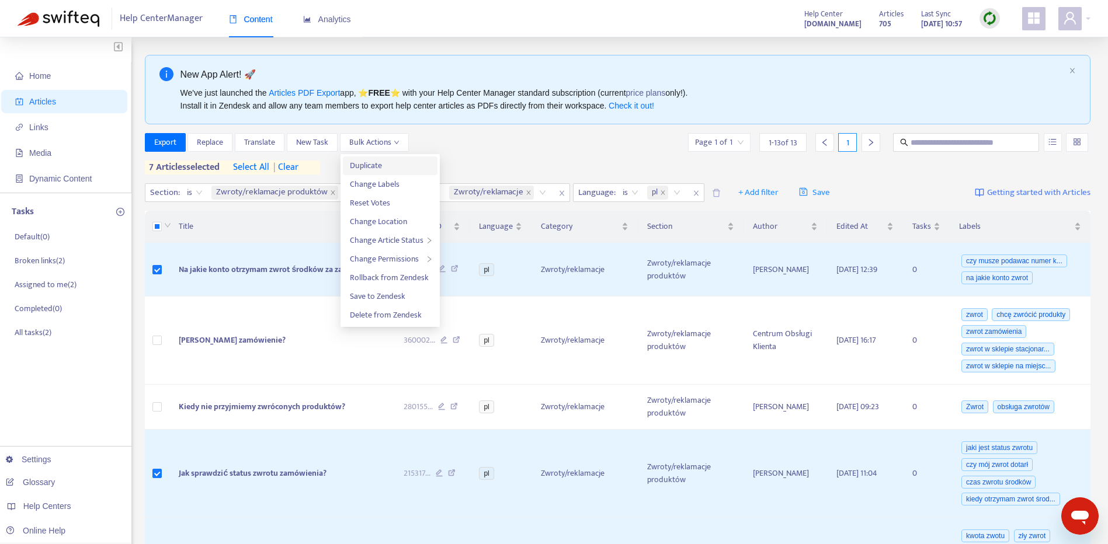
click at [403, 166] on span "Duplicate" at bounding box center [390, 165] width 81 height 13
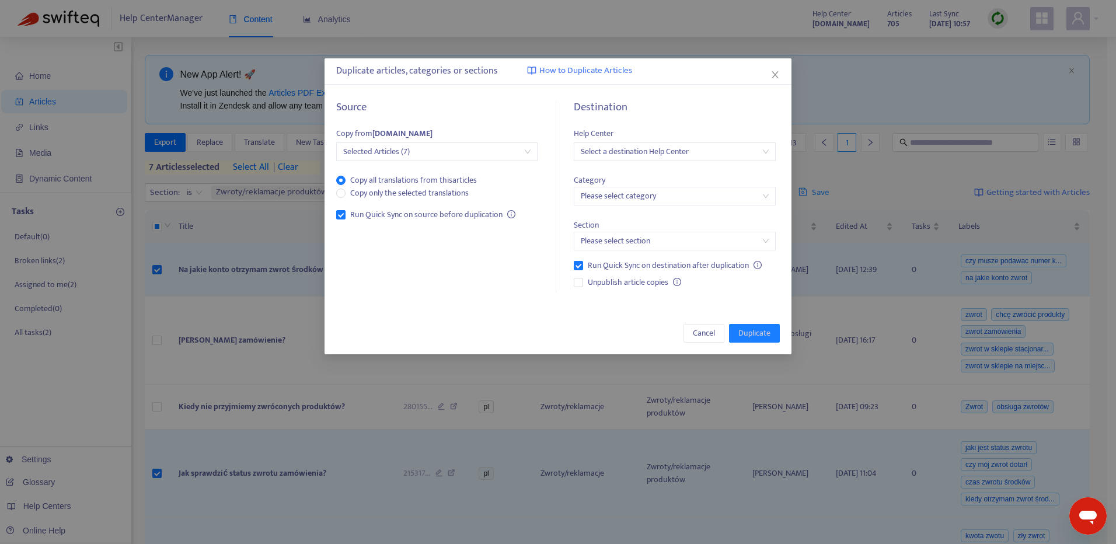
click at [651, 154] on input "search" at bounding box center [674, 152] width 187 height 18
click at [680, 214] on div "[DOMAIN_NAME]" at bounding box center [684, 212] width 203 height 13
click at [649, 193] on input "search" at bounding box center [674, 196] width 187 height 18
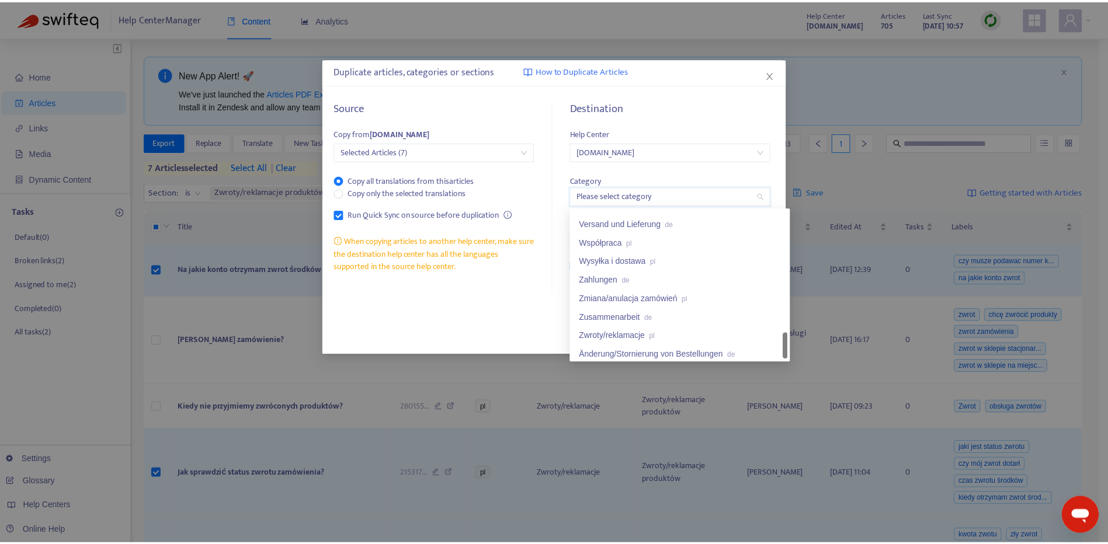
scroll to position [897, 0]
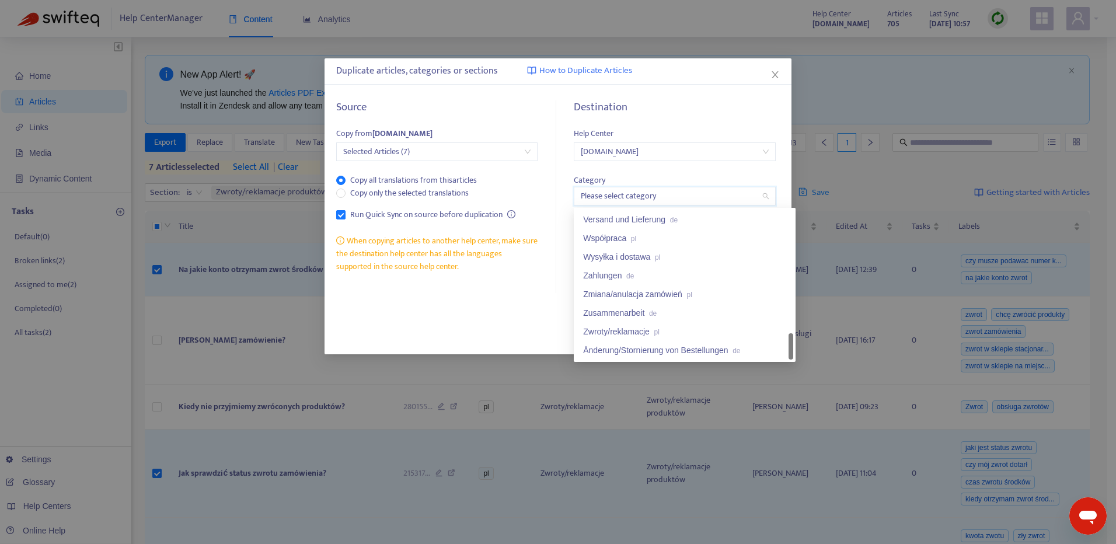
drag, startPoint x: 793, startPoint y: 223, endPoint x: 798, endPoint y: 352, distance: 129.1
click at [719, 332] on div "Zwroty/reklamacje pl" at bounding box center [684, 331] width 203 height 13
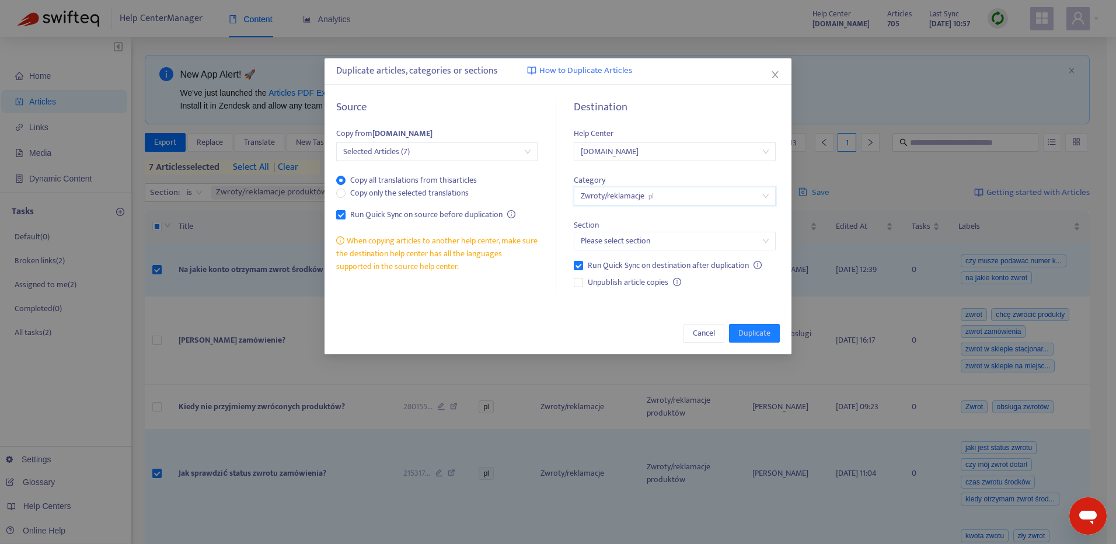
click at [671, 242] on input "search" at bounding box center [674, 241] width 187 height 18
click at [764, 285] on div "Zwroty/reklamacje produktów pl" at bounding box center [684, 283] width 203 height 13
click at [752, 331] on span "Duplicate" at bounding box center [755, 333] width 32 height 13
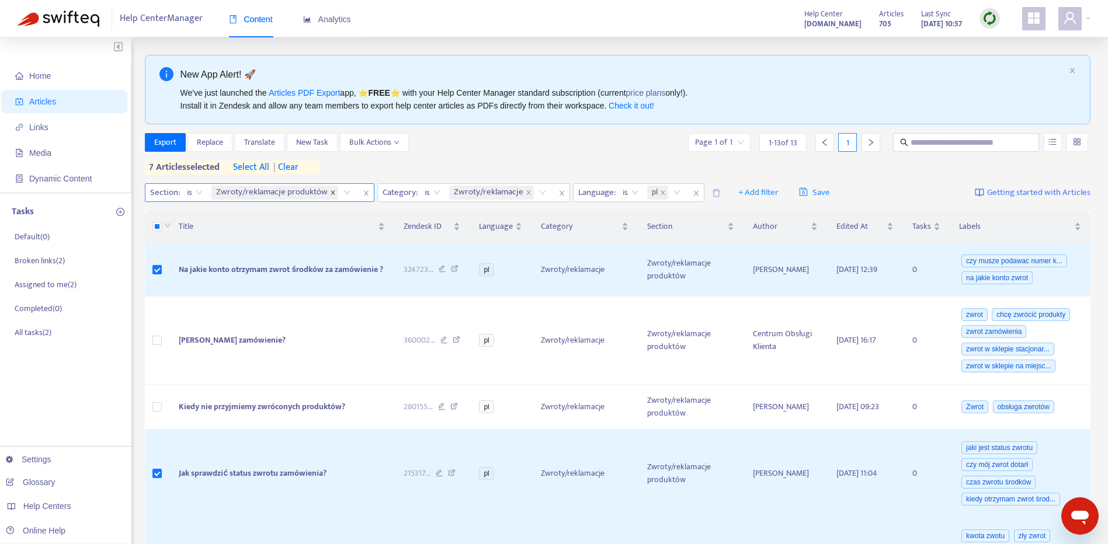
click at [330, 192] on icon "close" at bounding box center [333, 193] width 6 height 6
click at [416, 193] on div "Zwroty/reklamacje" at bounding box center [375, 193] width 106 height 18
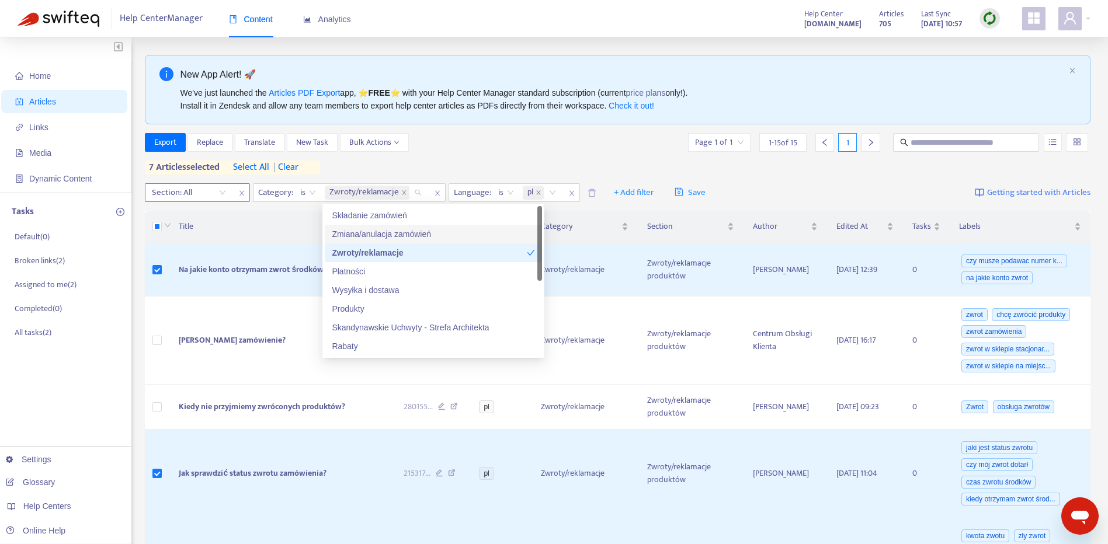
click at [489, 232] on div "Zmiana/anulacja zamówień" at bounding box center [433, 234] width 203 height 13
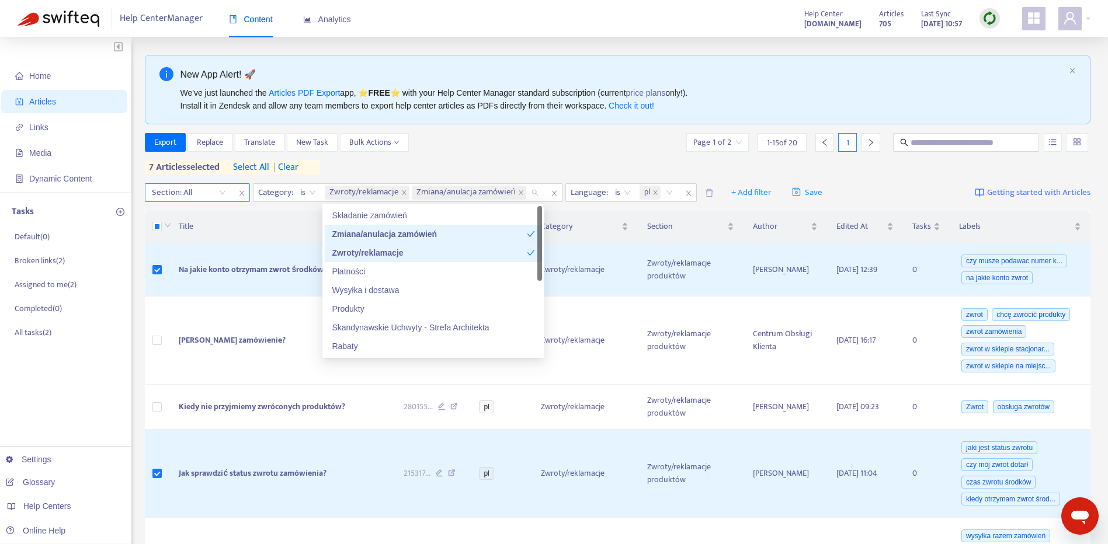
click at [475, 248] on div "Zwroty/reklamacje" at bounding box center [429, 252] width 195 height 13
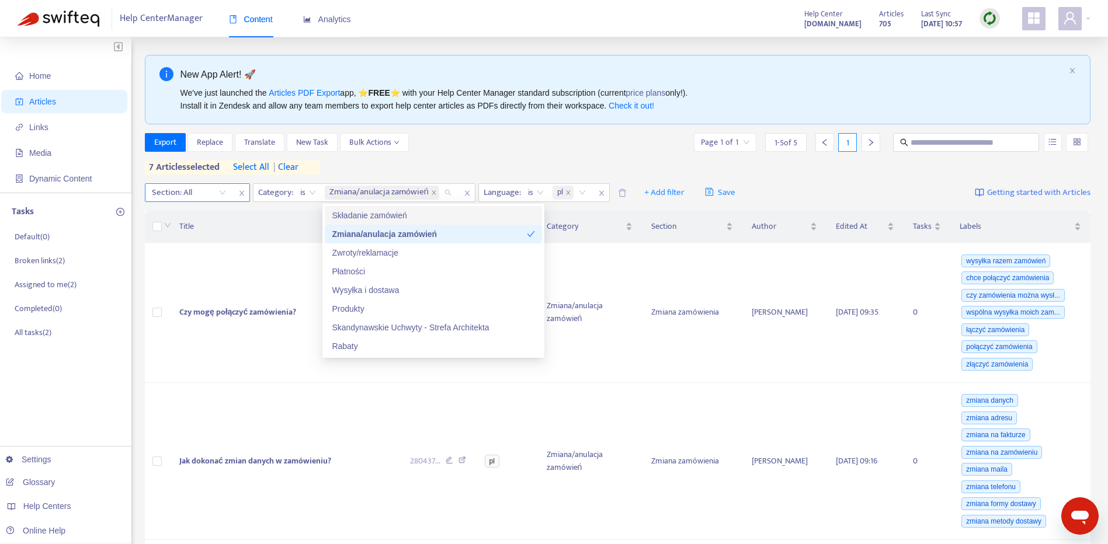
click at [212, 195] on div at bounding box center [183, 193] width 71 height 14
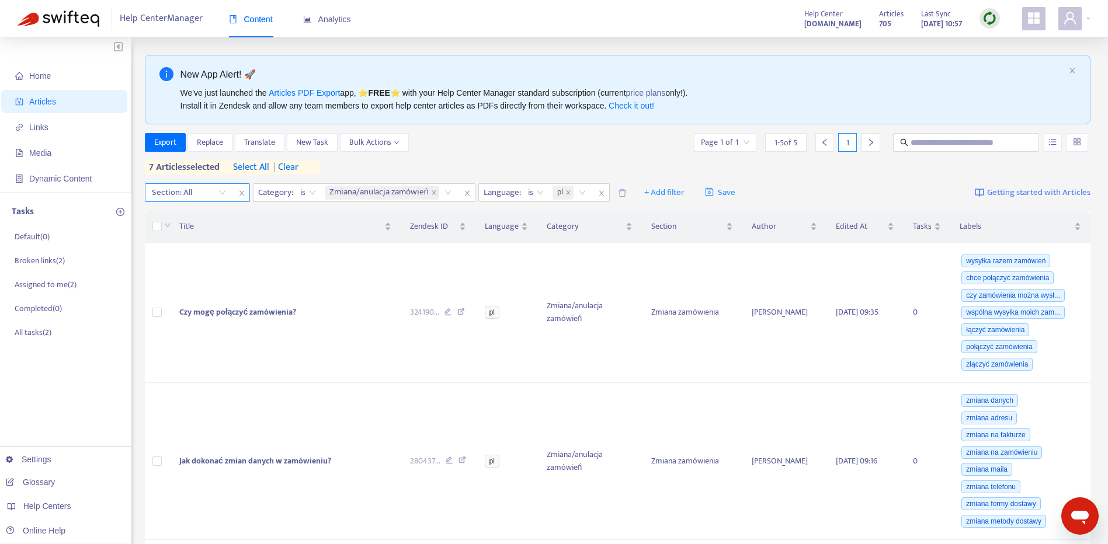
click at [201, 190] on div at bounding box center [183, 193] width 71 height 14
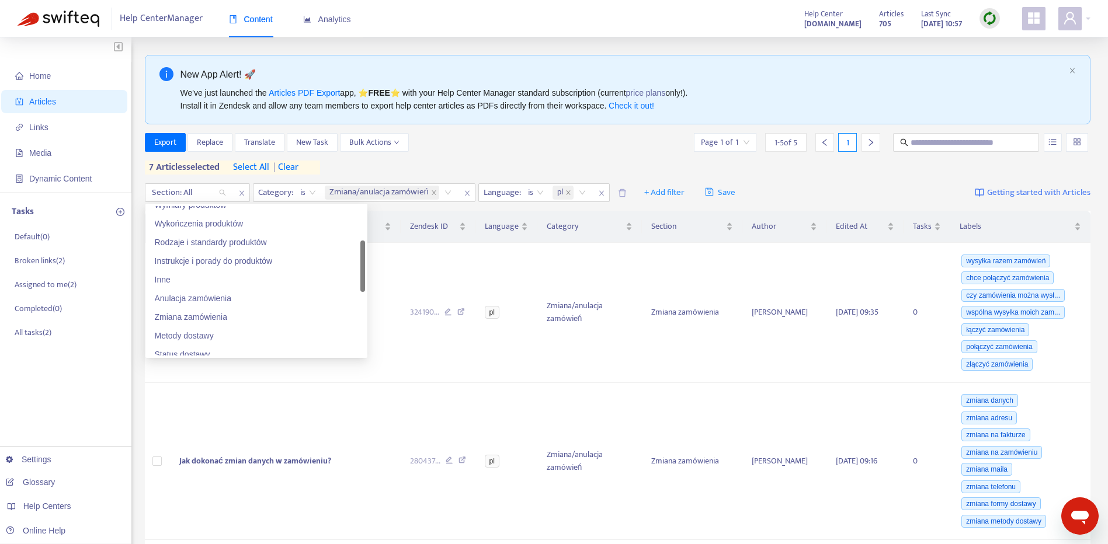
scroll to position [142, 0]
drag, startPoint x: 363, startPoint y: 239, endPoint x: 360, endPoint y: 280, distance: 41.5
click at [360, 280] on div at bounding box center [362, 273] width 5 height 51
click at [301, 292] on div "Zmiana zamówienia" at bounding box center [256, 297] width 203 height 13
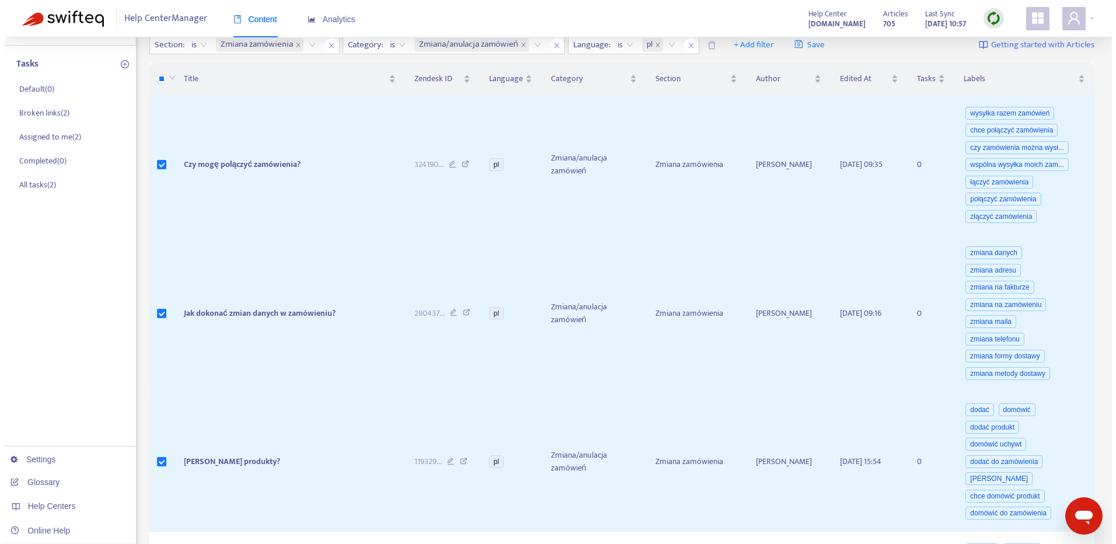
scroll to position [12, 0]
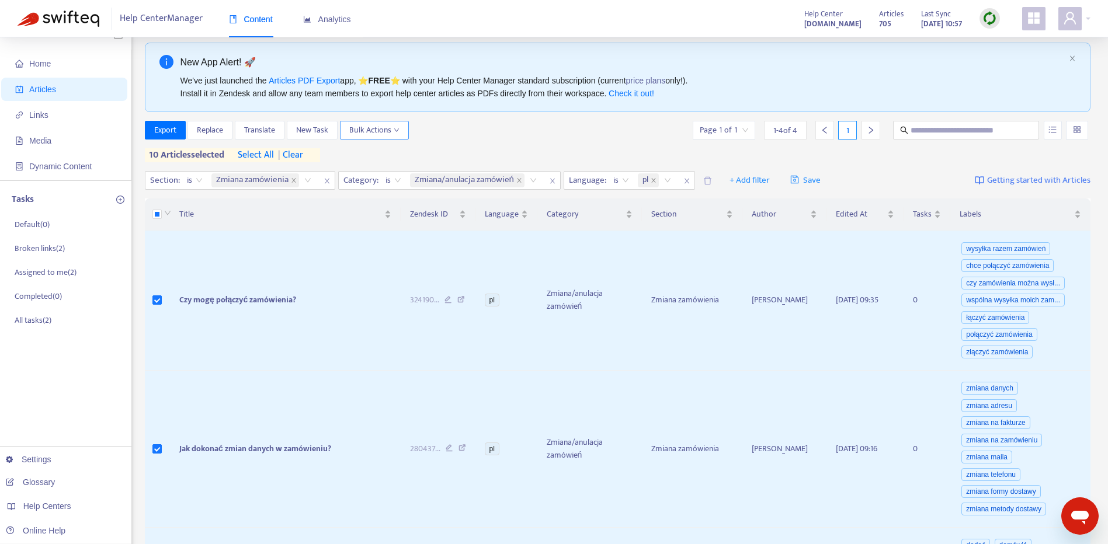
click at [374, 128] on span "Bulk Actions" at bounding box center [374, 130] width 50 height 13
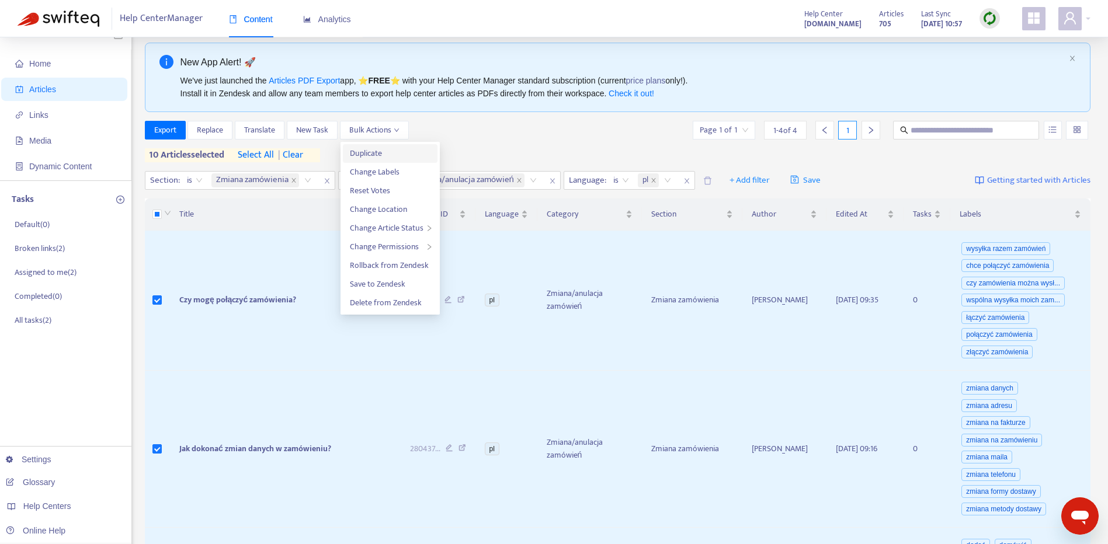
click at [393, 156] on span "Duplicate" at bounding box center [390, 153] width 81 height 13
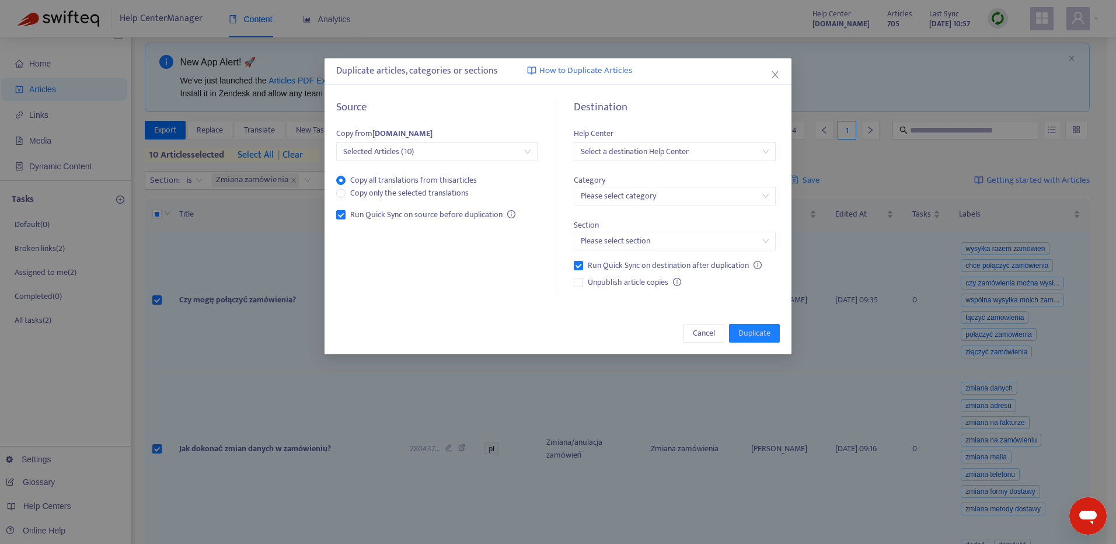
click at [638, 152] on input "search" at bounding box center [674, 152] width 187 height 18
click at [666, 213] on div "[DOMAIN_NAME]" at bounding box center [684, 212] width 203 height 13
click at [658, 201] on input "search" at bounding box center [674, 196] width 187 height 18
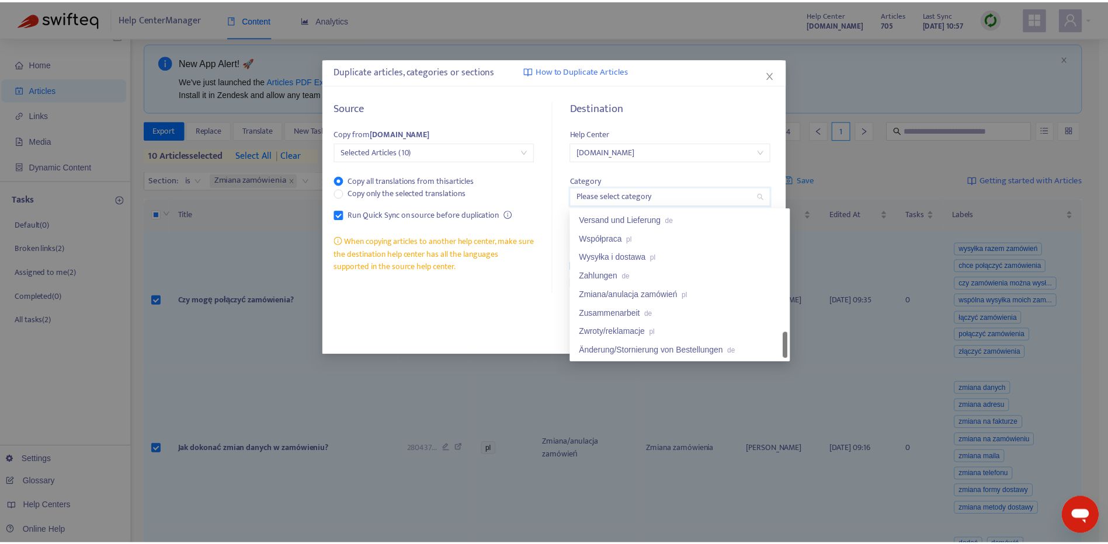
scroll to position [897, 0]
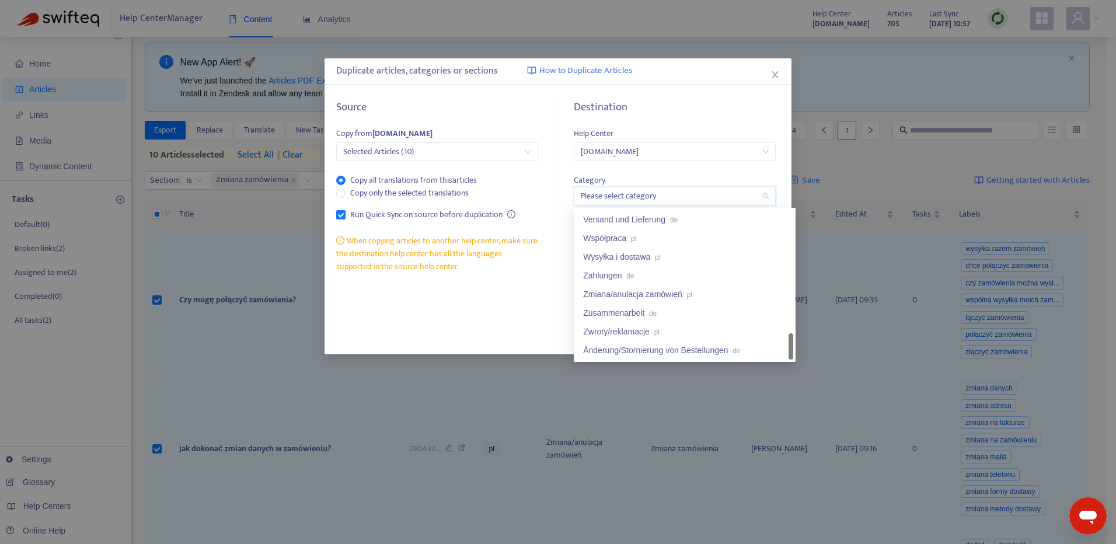
drag, startPoint x: 789, startPoint y: 224, endPoint x: 795, endPoint y: 351, distance: 126.8
click at [795, 351] on div "68e50f4c85385daf8c18d8fe 68e50f4c85385daf8c18d901 Składanie zamówień pl Versand…" at bounding box center [685, 285] width 222 height 154
click at [708, 297] on div "Zmiana/anulacja zamówień pl" at bounding box center [684, 294] width 203 height 13
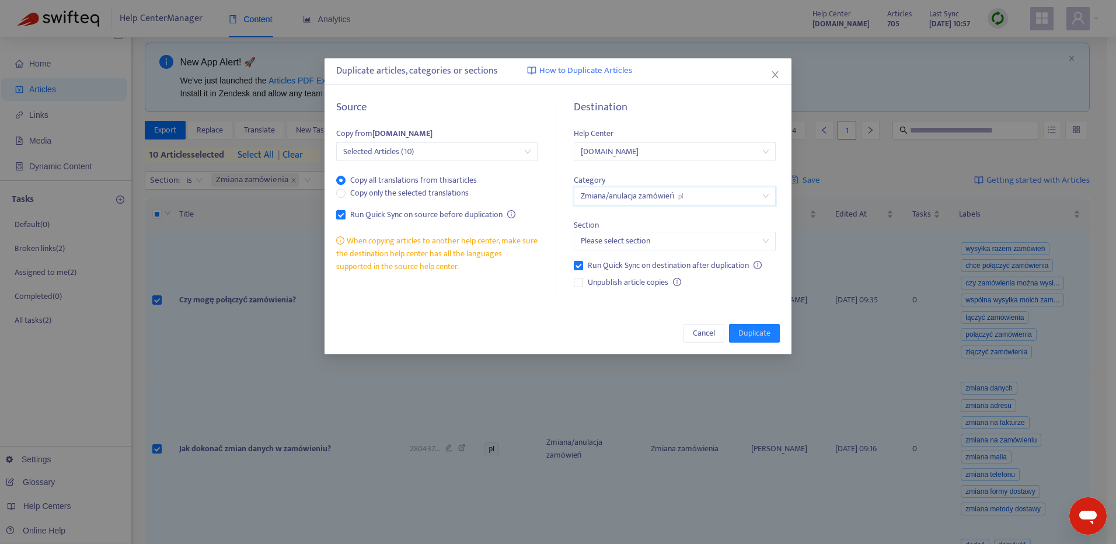
click at [685, 236] on input "search" at bounding box center [674, 241] width 187 height 18
click at [687, 287] on div "Zmiana zamówienia pl" at bounding box center [684, 283] width 203 height 13
click at [760, 332] on span "Duplicate" at bounding box center [755, 333] width 32 height 13
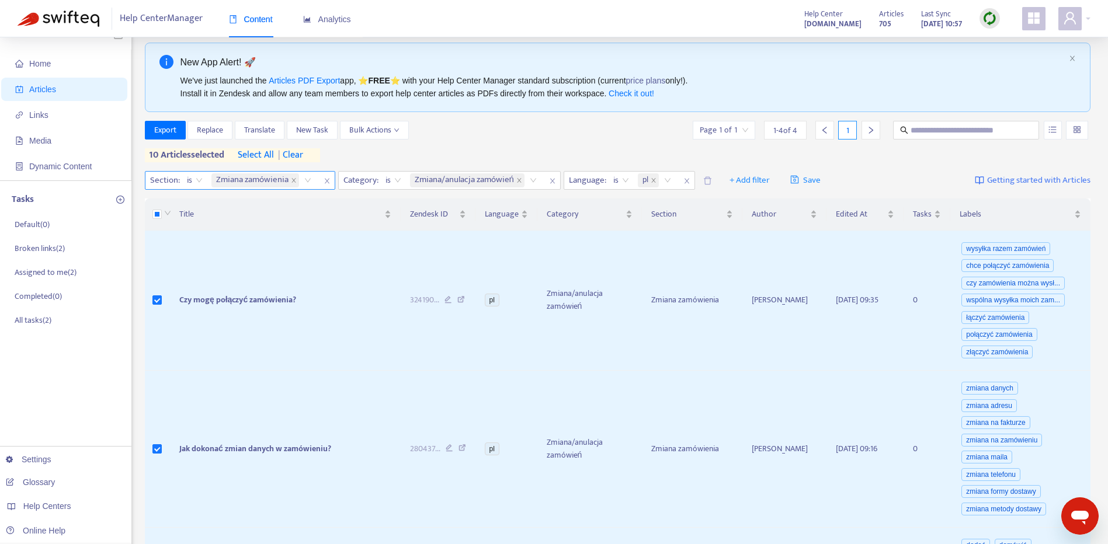
click at [289, 180] on span "Zmiana zamówienia" at bounding box center [255, 180] width 88 height 14
click at [292, 180] on icon "close" at bounding box center [294, 180] width 6 height 6
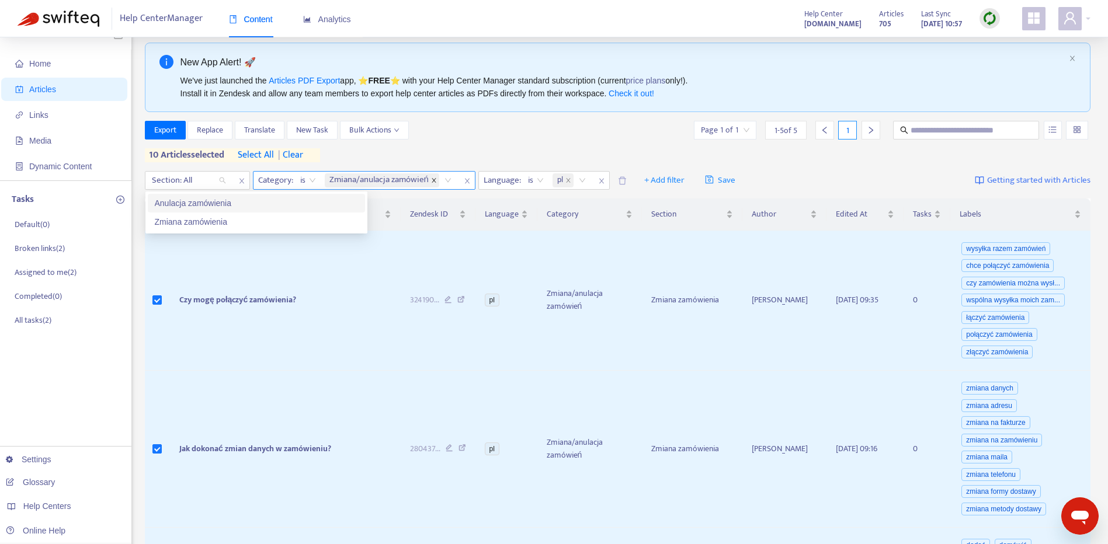
click at [434, 177] on span at bounding box center [434, 180] width 6 height 14
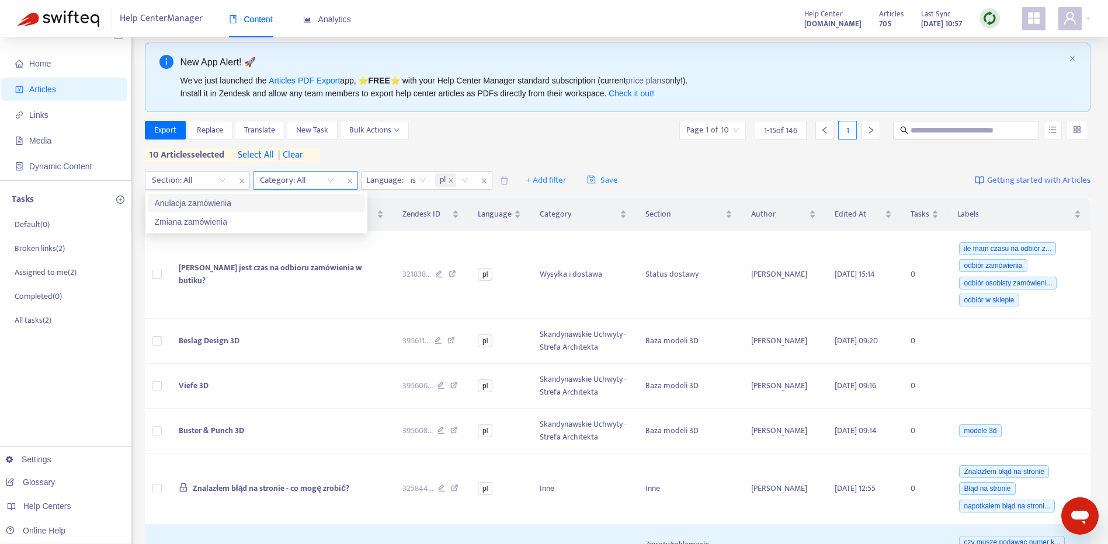
drag, startPoint x: 345, startPoint y: 175, endPoint x: 338, endPoint y: 173, distance: 7.1
click at [344, 175] on div "Category: All" at bounding box center [305, 180] width 105 height 19
click at [334, 175] on div "Category: All" at bounding box center [296, 181] width 87 height 18
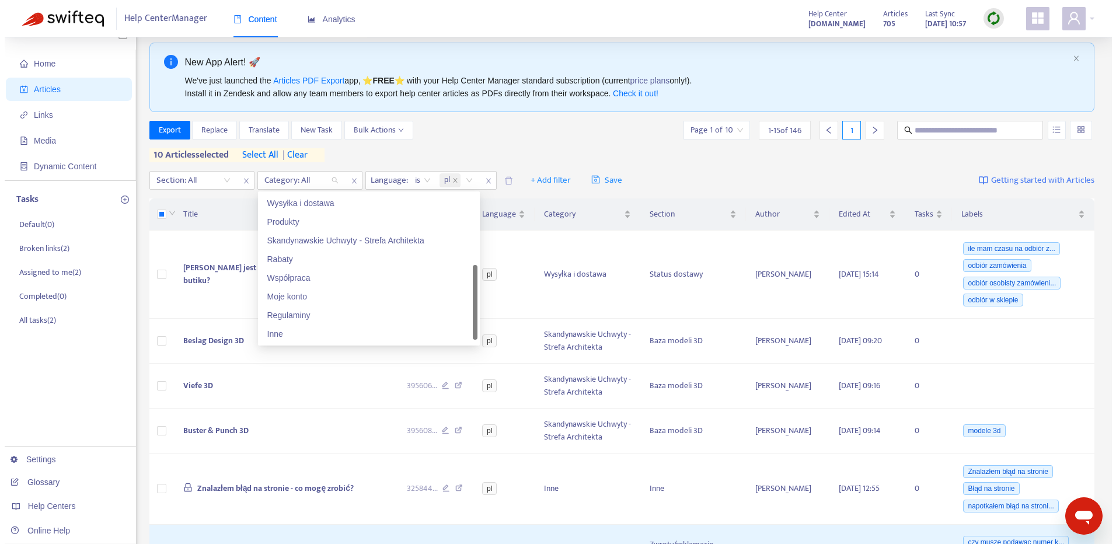
scroll to position [75, 0]
drag, startPoint x: 472, startPoint y: 238, endPoint x: 411, endPoint y: 291, distance: 81.1
click at [467, 315] on div "Płatności Wysyłka i dostawa Produkty Skandynawskie Uchwyty - Strefa Architekta …" at bounding box center [364, 268] width 217 height 149
click at [388, 281] on div "Współpraca" at bounding box center [364, 277] width 203 height 13
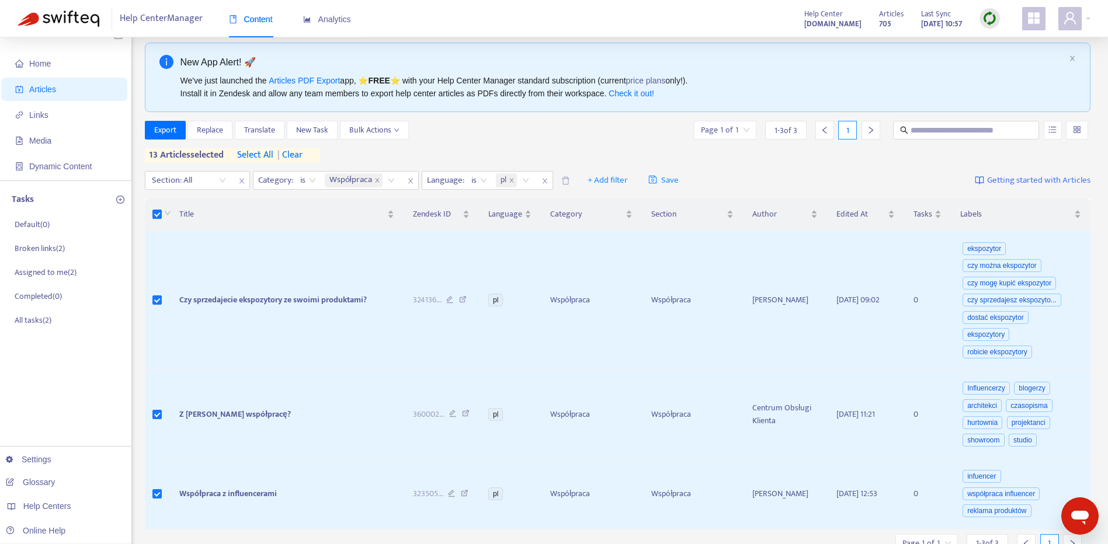
click at [302, 158] on span "| clear" at bounding box center [287, 155] width 29 height 14
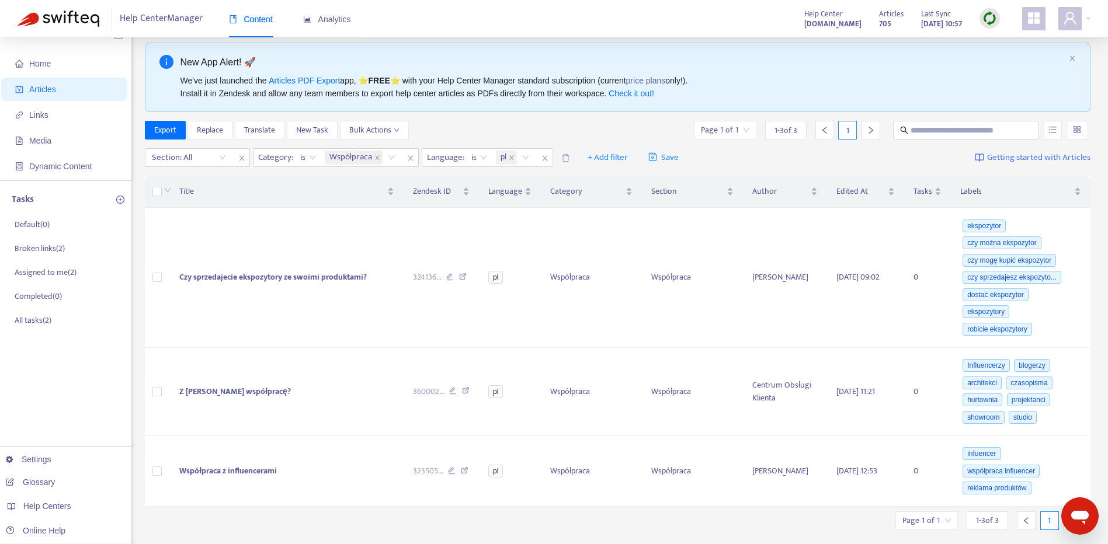
click at [156, 184] on th at bounding box center [158, 192] width 26 height 32
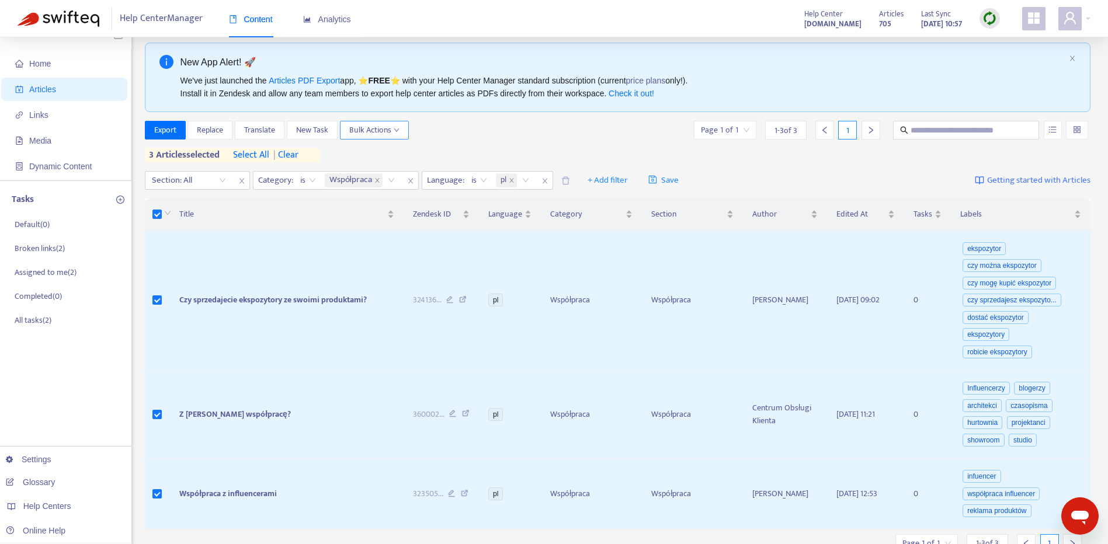
click at [375, 131] on span "Bulk Actions" at bounding box center [374, 130] width 50 height 13
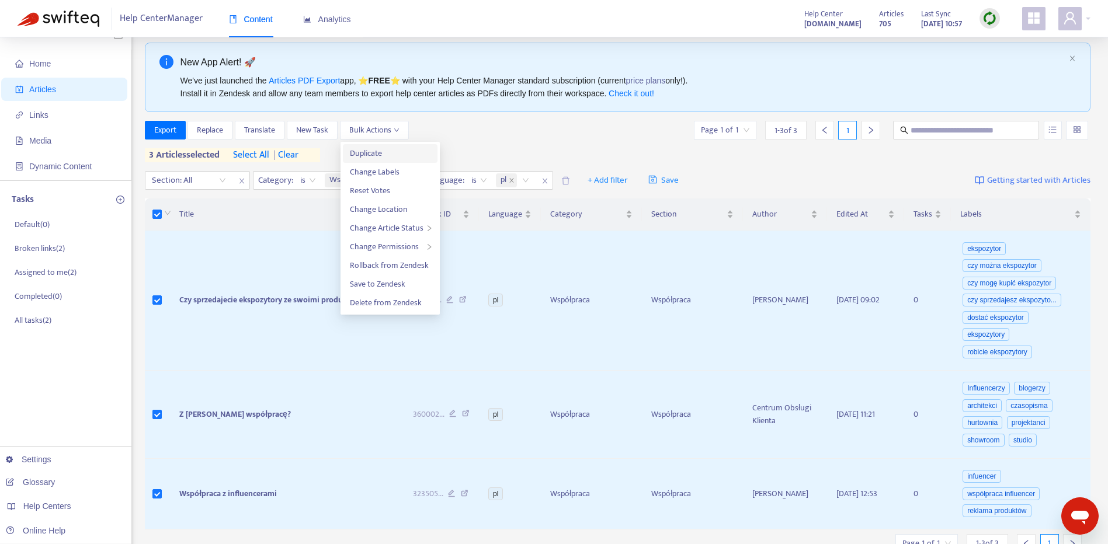
click at [395, 156] on span "Duplicate" at bounding box center [390, 153] width 81 height 13
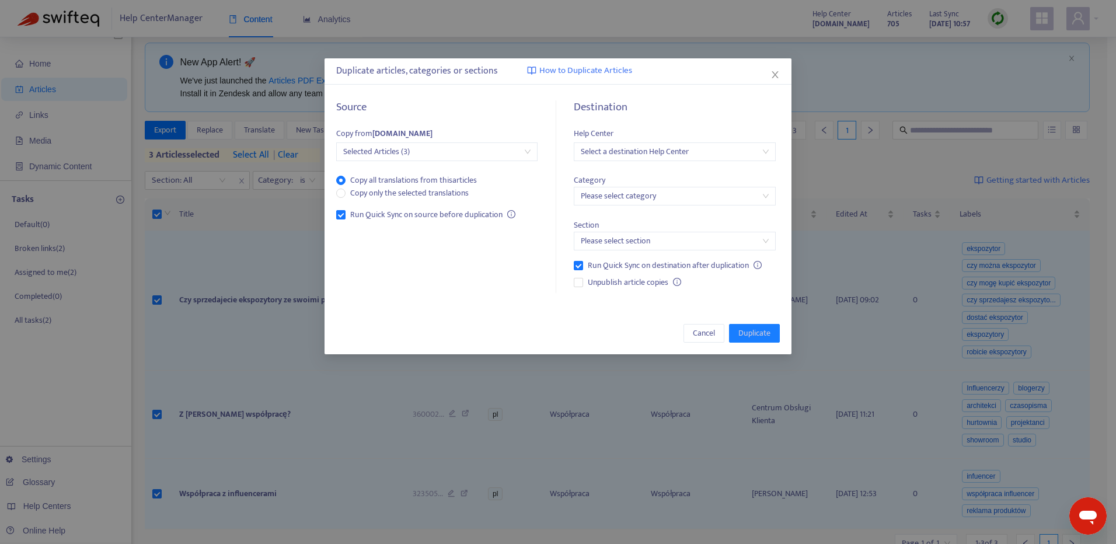
click at [751, 149] on input "search" at bounding box center [674, 152] width 187 height 18
click at [684, 210] on div "[DOMAIN_NAME]" at bounding box center [684, 212] width 203 height 13
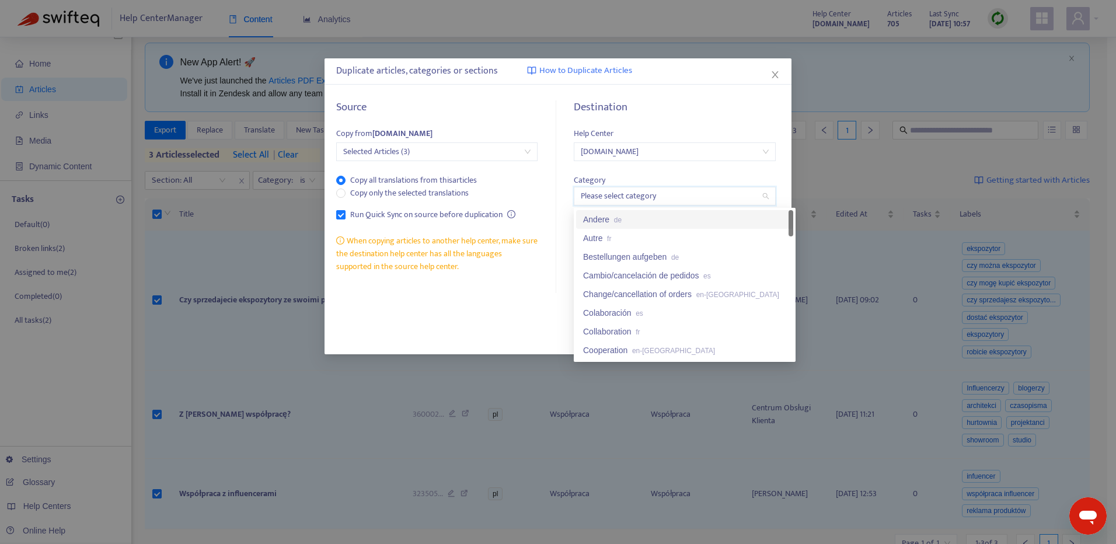
click at [652, 199] on input "search" at bounding box center [674, 196] width 187 height 18
drag, startPoint x: 791, startPoint y: 224, endPoint x: 786, endPoint y: 354, distance: 129.7
click at [786, 354] on div "Składanie zamówień pl Versand und Lieferung de Współpraca pl Wysyłka i dostawa …" at bounding box center [684, 284] width 217 height 149
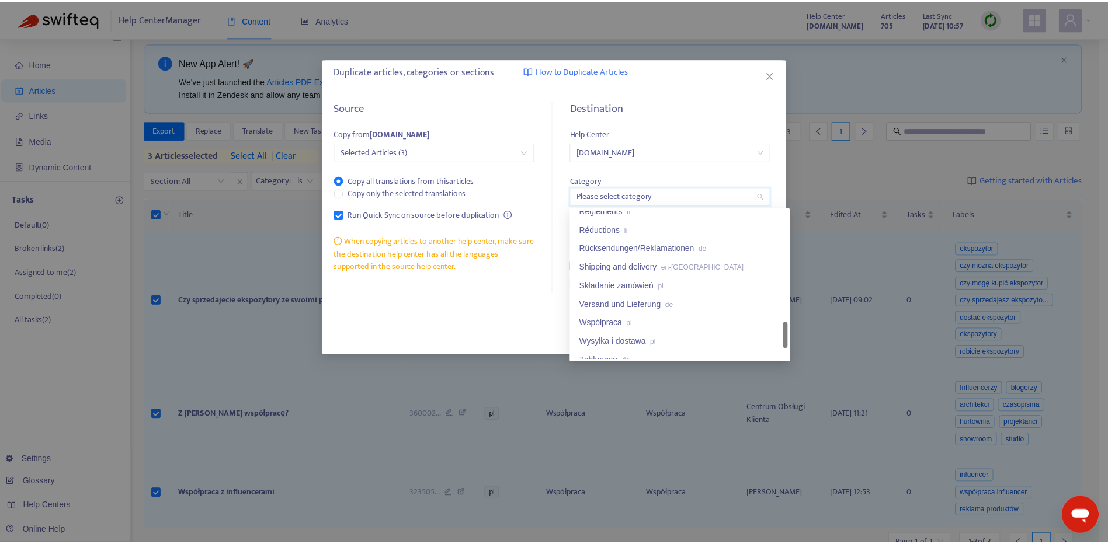
scroll to position [816, 0]
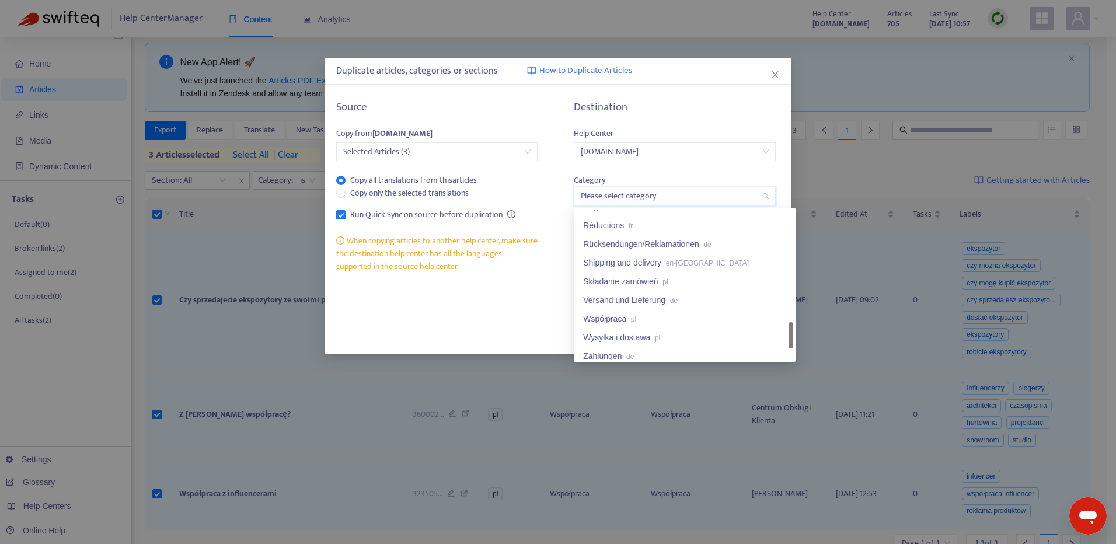
drag, startPoint x: 791, startPoint y: 343, endPoint x: 775, endPoint y: 330, distance: 20.8
click at [792, 332] on div at bounding box center [791, 335] width 5 height 26
click at [733, 321] on div "Współpraca pl" at bounding box center [684, 318] width 203 height 13
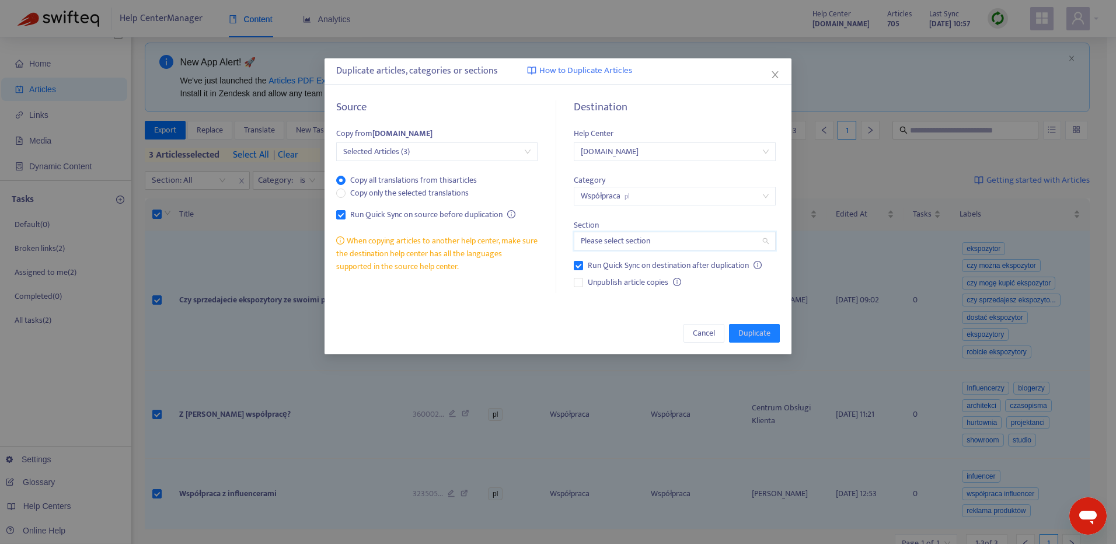
click at [688, 236] on input "search" at bounding box center [674, 241] width 187 height 18
click at [757, 264] on div "Współpraca pl" at bounding box center [684, 264] width 203 height 13
click at [768, 330] on span "Duplicate" at bounding box center [755, 333] width 32 height 13
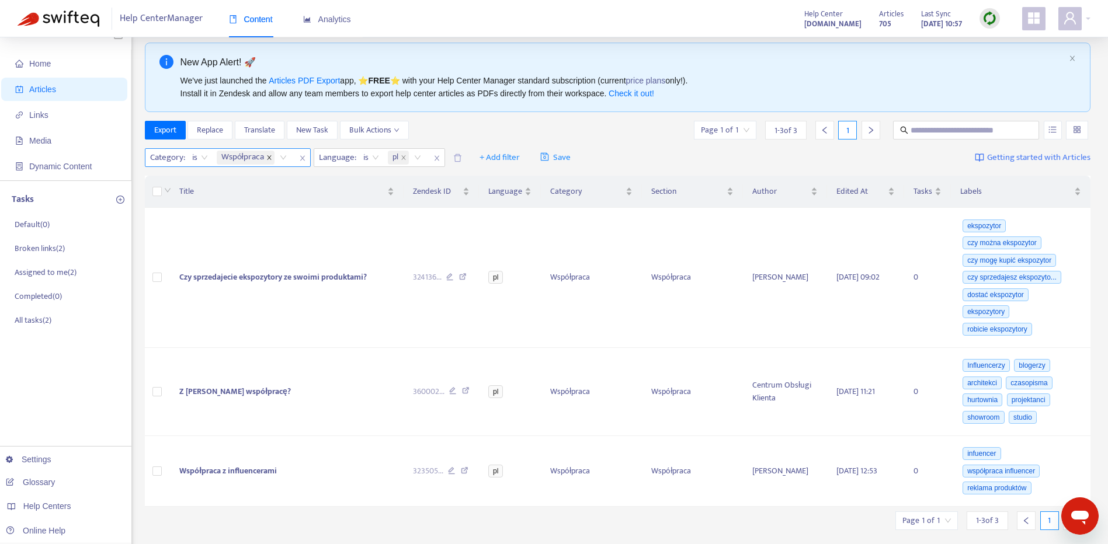
click at [269, 157] on icon "close" at bounding box center [269, 158] width 6 height 6
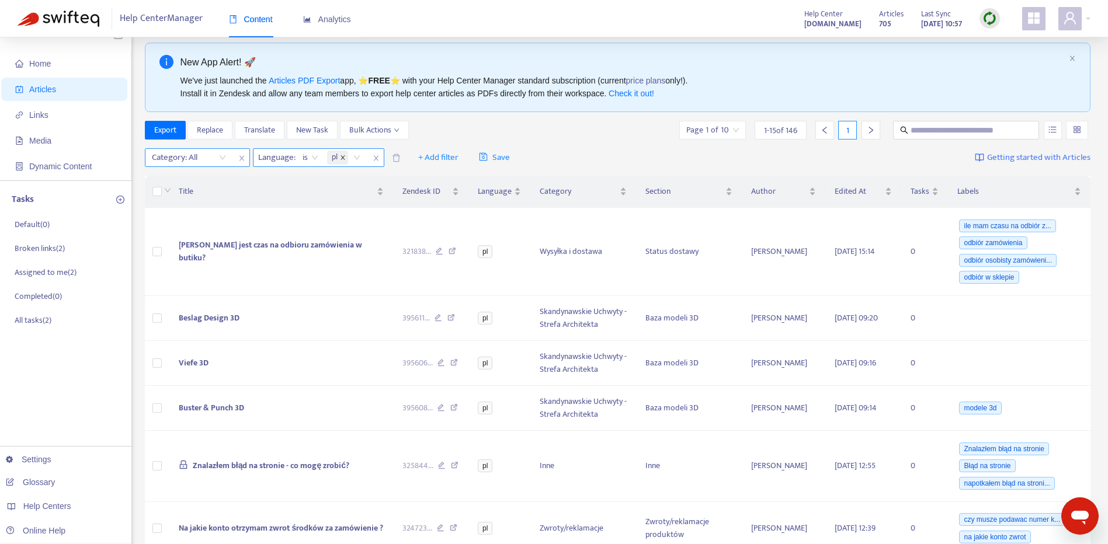
click at [342, 156] on icon "close" at bounding box center [343, 158] width 6 height 6
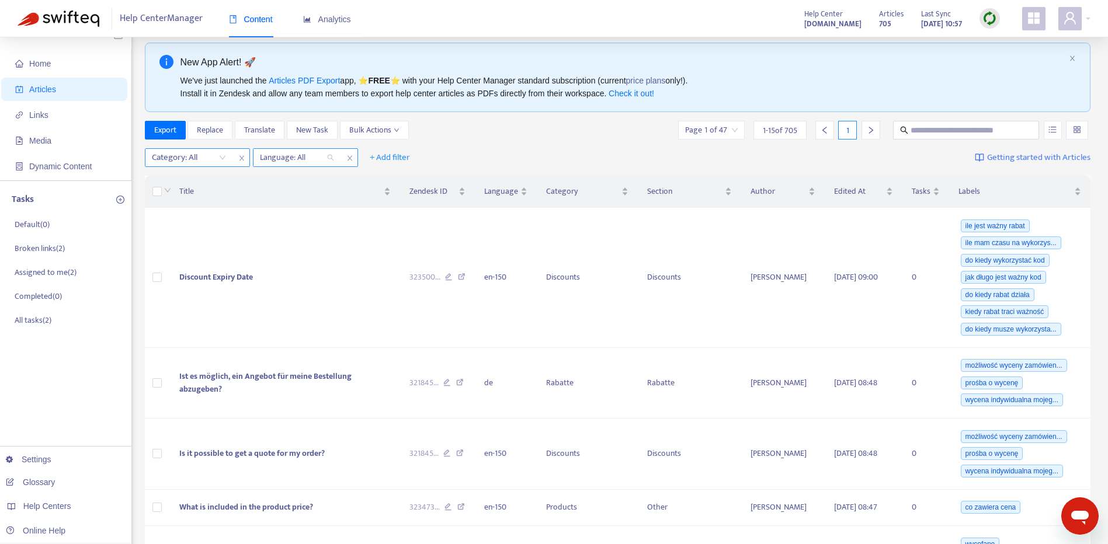
click at [316, 156] on div at bounding box center [291, 158] width 71 height 14
click at [486, 160] on div "Category: All Language: All + Add filter Getting started with Articles" at bounding box center [618, 157] width 946 height 27
click at [527, 187] on div "Language" at bounding box center [505, 191] width 43 height 13
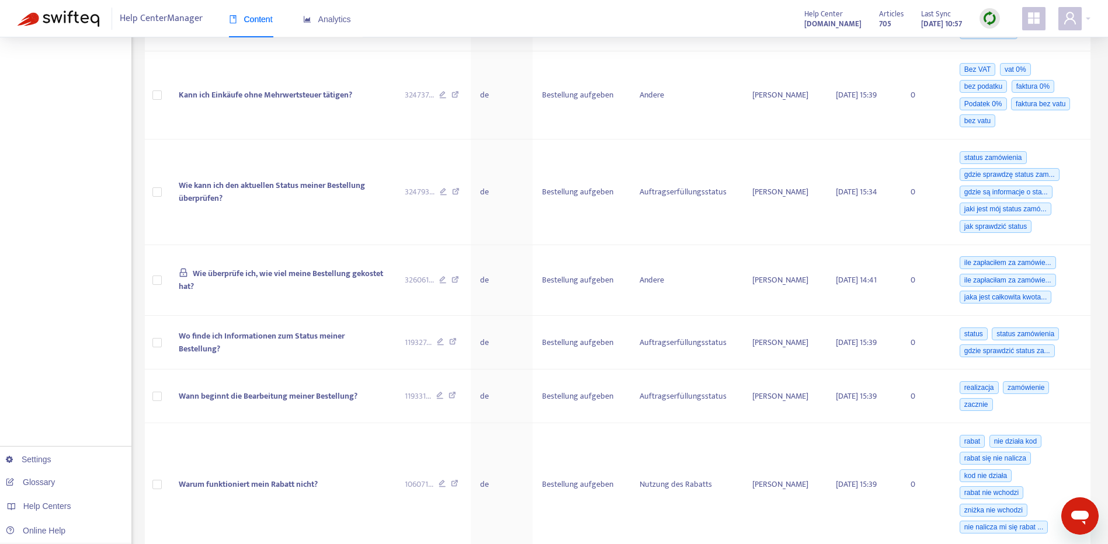
scroll to position [977, 0]
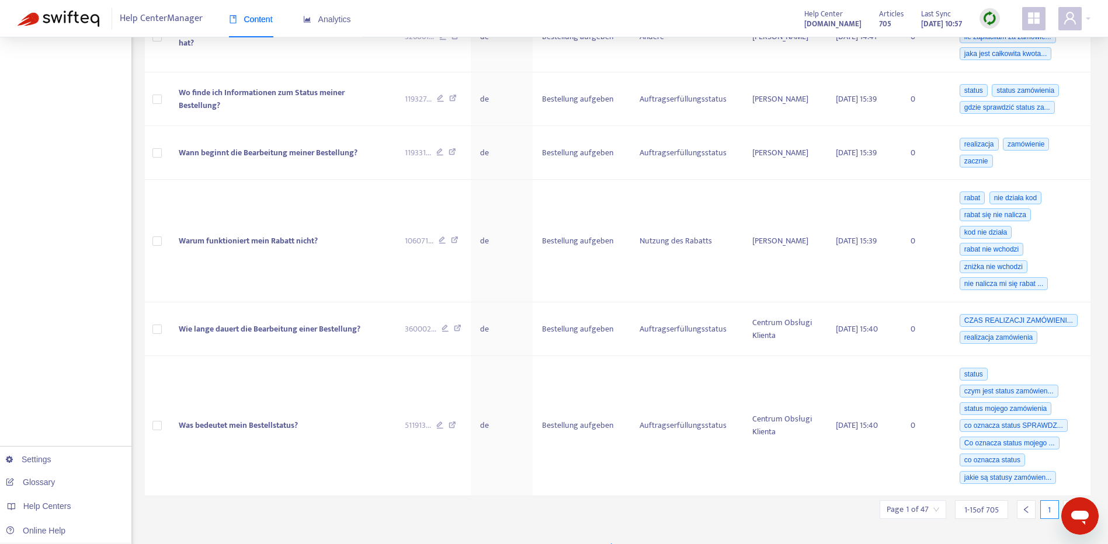
click at [1065, 500] on div at bounding box center [1072, 509] width 19 height 19
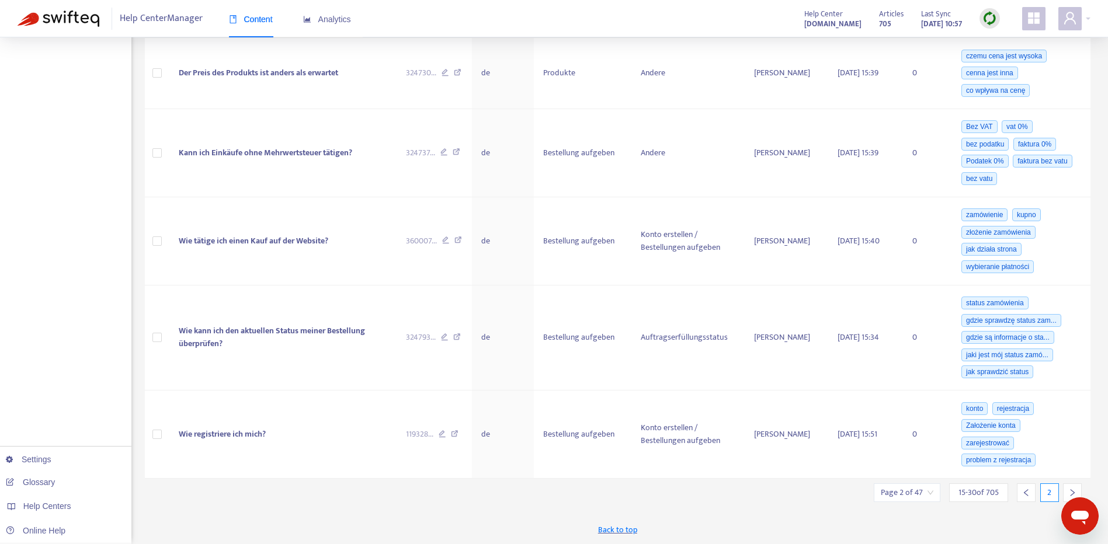
scroll to position [874, 0]
click at [1065, 490] on div at bounding box center [1072, 492] width 19 height 19
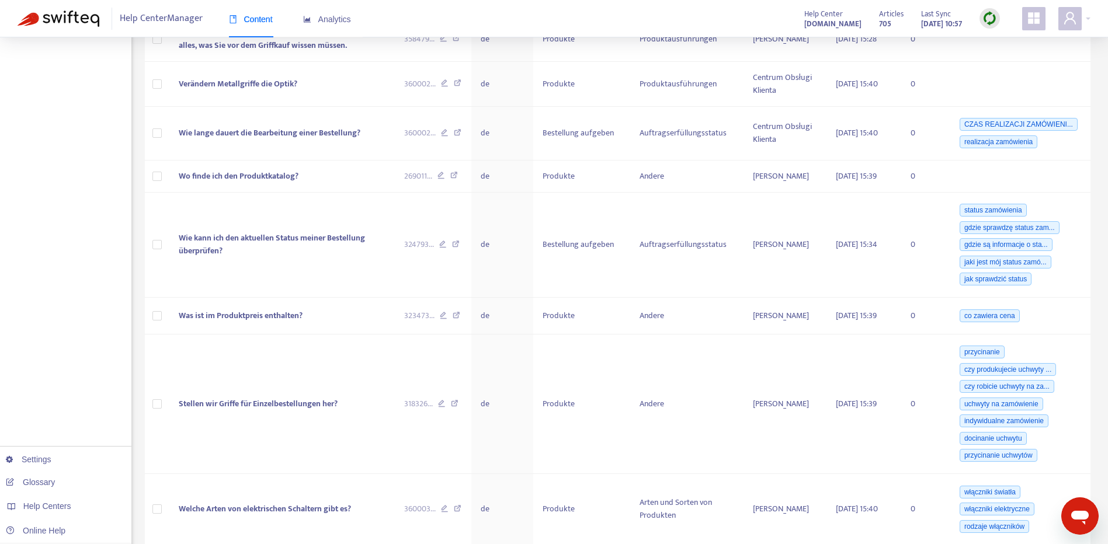
scroll to position [0, 0]
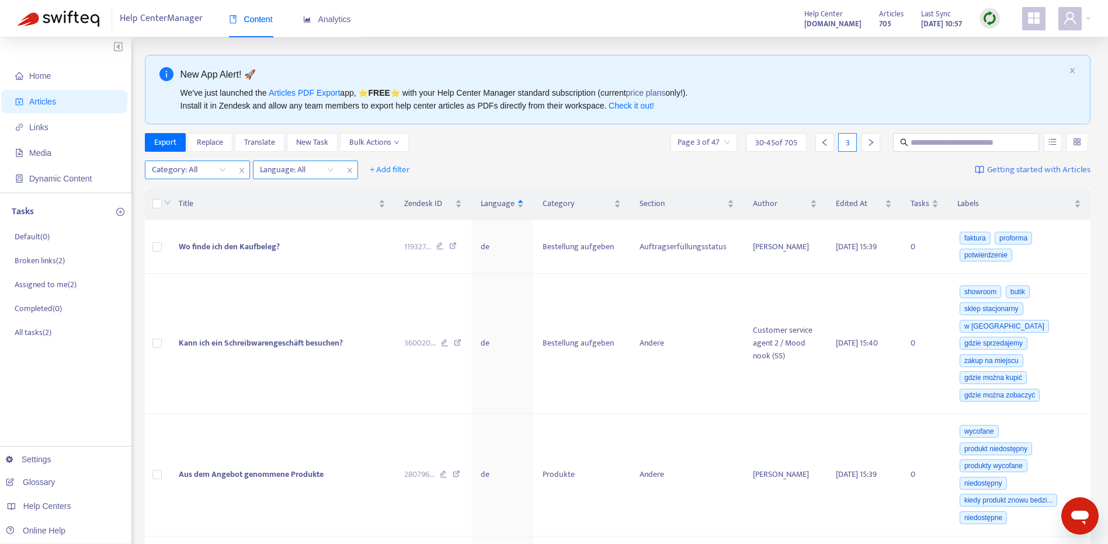
click at [353, 170] on icon "close" at bounding box center [349, 170] width 7 height 7
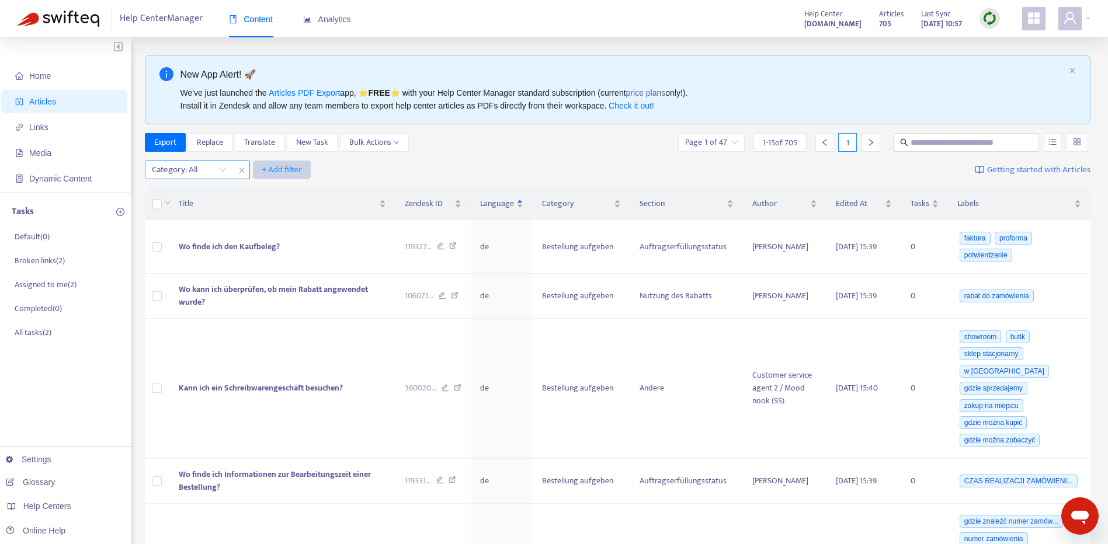
click at [297, 170] on span "+ Add filter" at bounding box center [282, 170] width 40 height 14
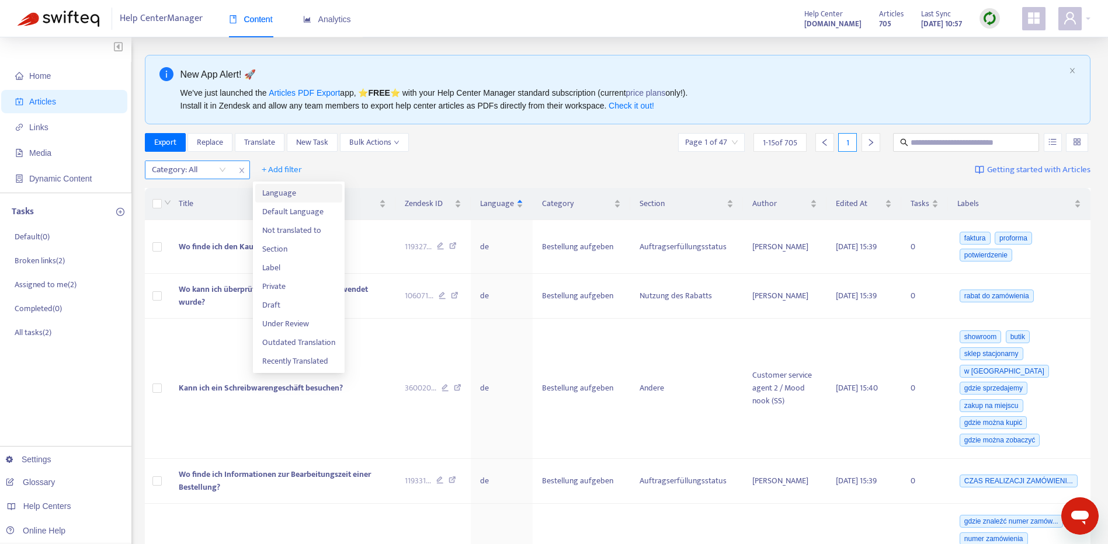
click at [306, 197] on span "Language" at bounding box center [298, 193] width 73 height 13
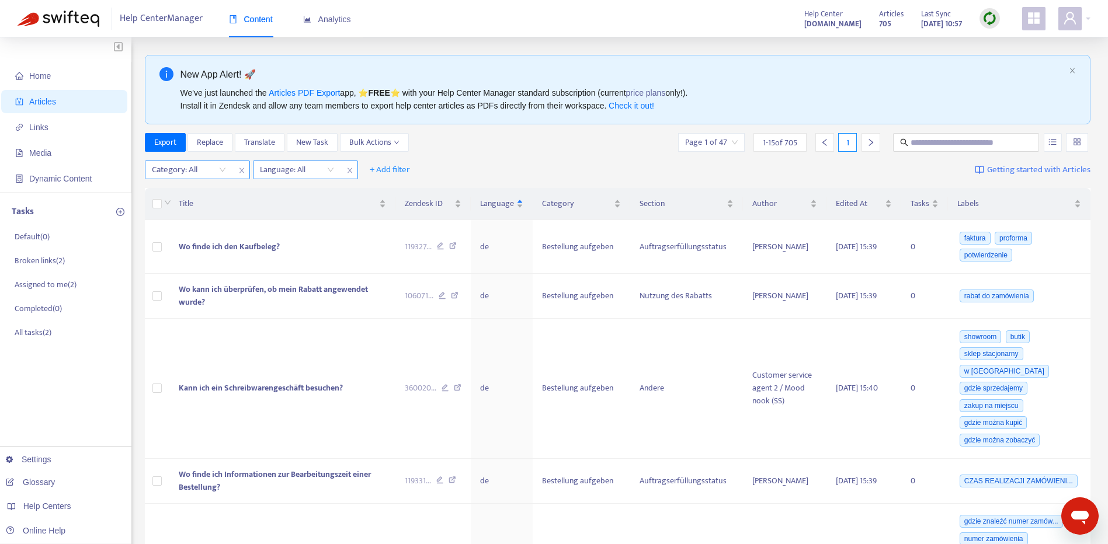
click at [328, 168] on div "Language: All" at bounding box center [296, 170] width 87 height 18
click at [567, 156] on div "Category: All Language: All + Add filter Getting started with Articles" at bounding box center [618, 169] width 946 height 27
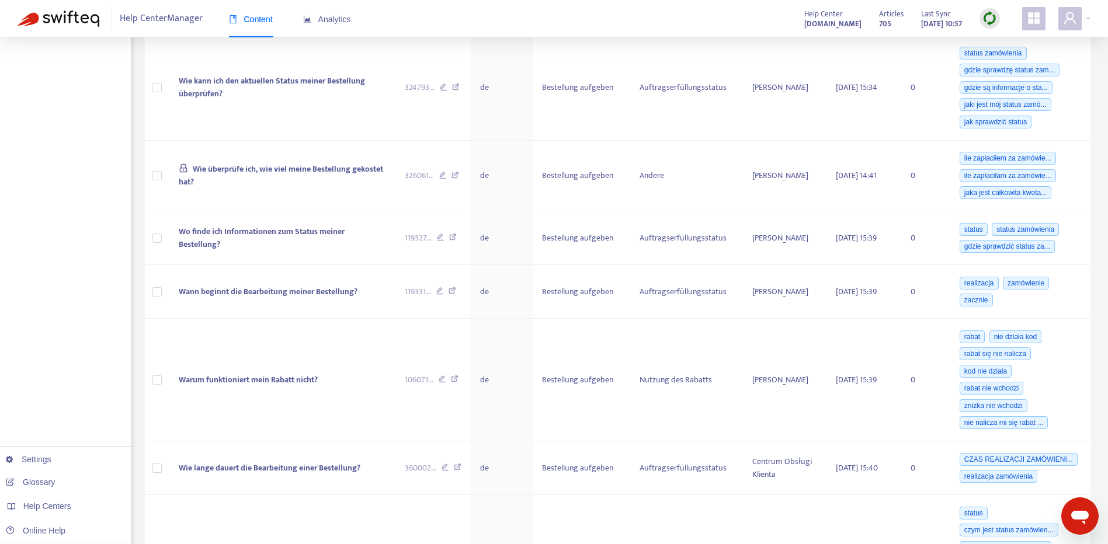
scroll to position [977, 0]
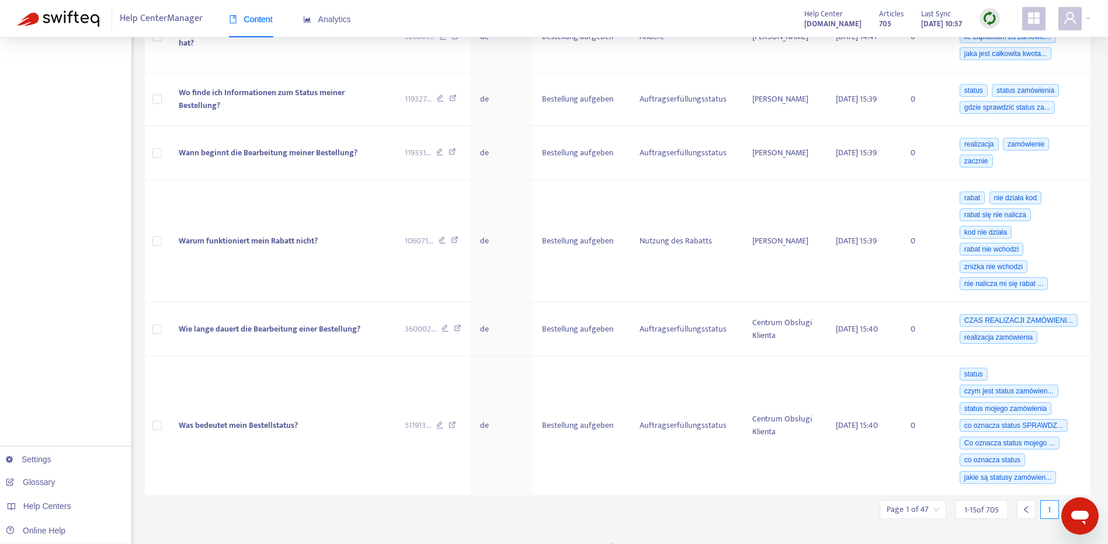
click at [1067, 500] on div at bounding box center [1072, 509] width 19 height 19
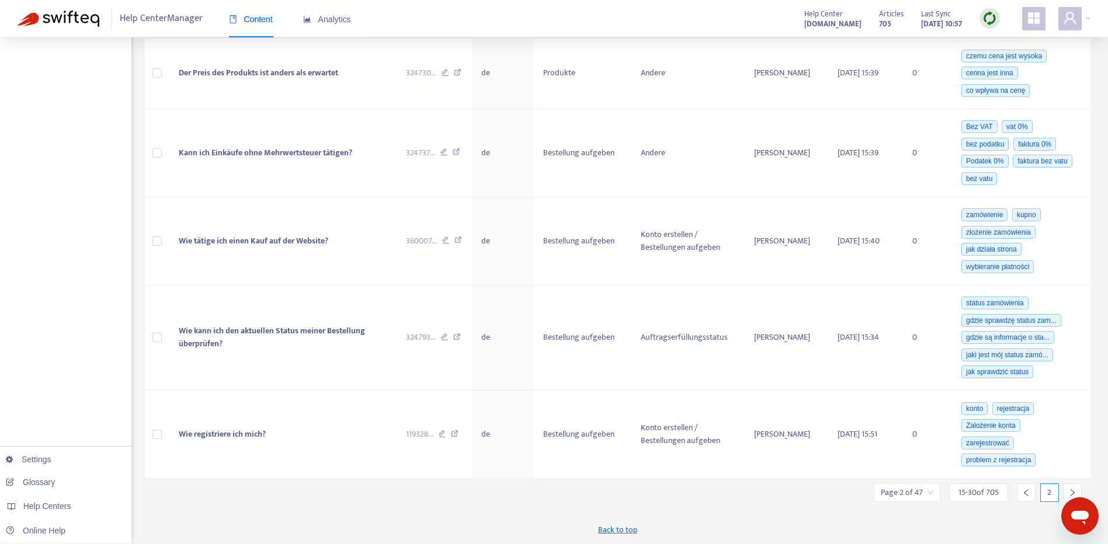
click at [1067, 487] on div at bounding box center [1072, 492] width 19 height 19
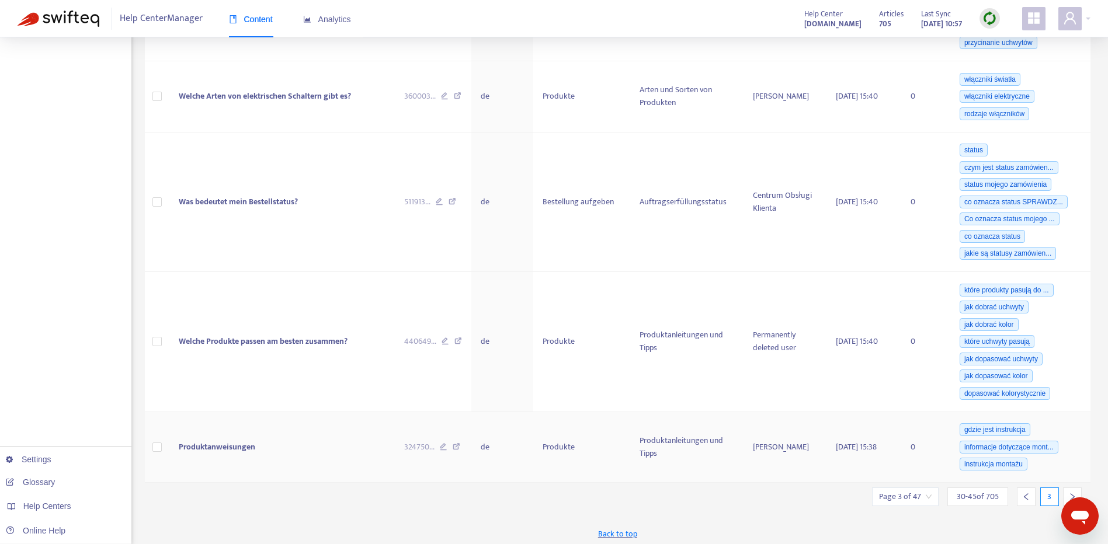
click at [1067, 483] on td "gdzie jest instrukcja informacje dotyczące mont... instrukcja montażu" at bounding box center [1019, 447] width 142 height 71
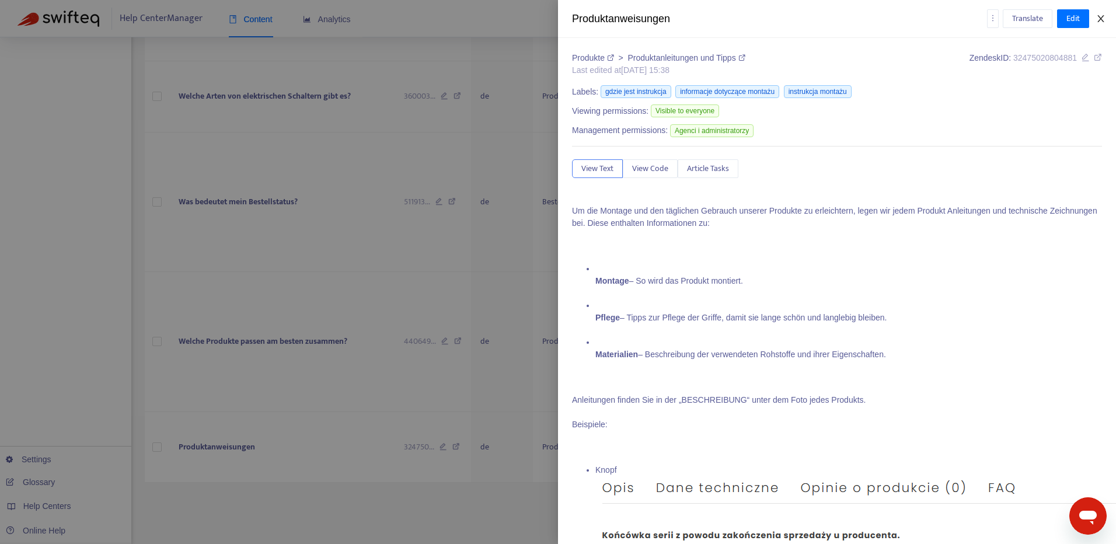
click at [1106, 16] on button "Close" at bounding box center [1101, 18] width 16 height 11
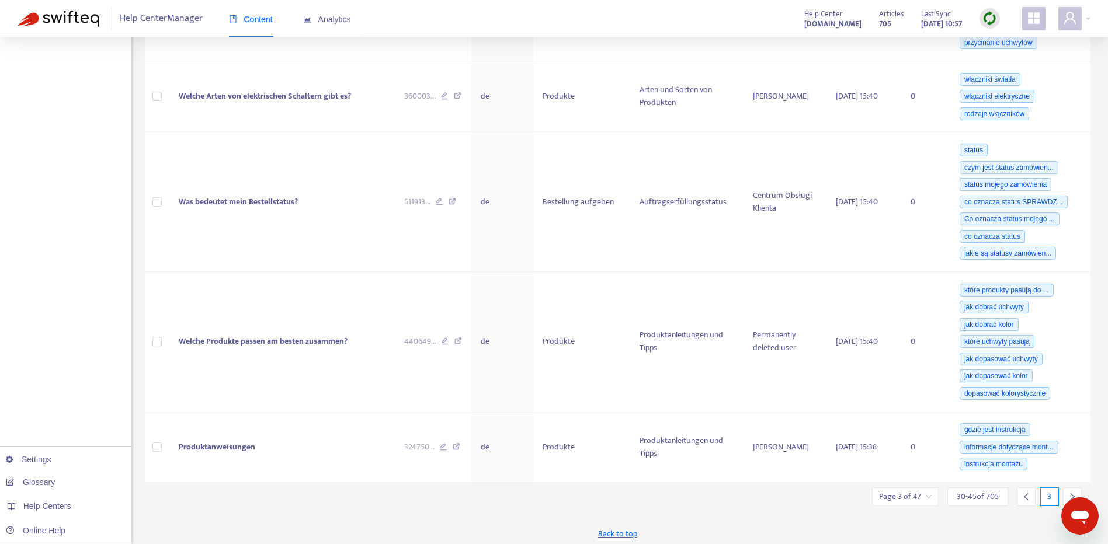
click at [1065, 496] on div at bounding box center [1072, 496] width 19 height 19
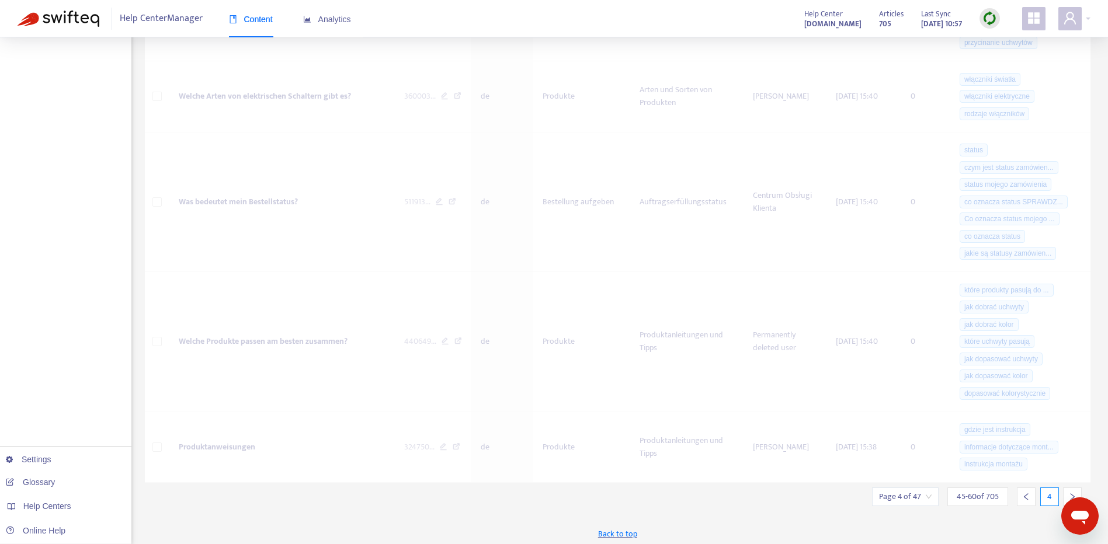
scroll to position [917, 0]
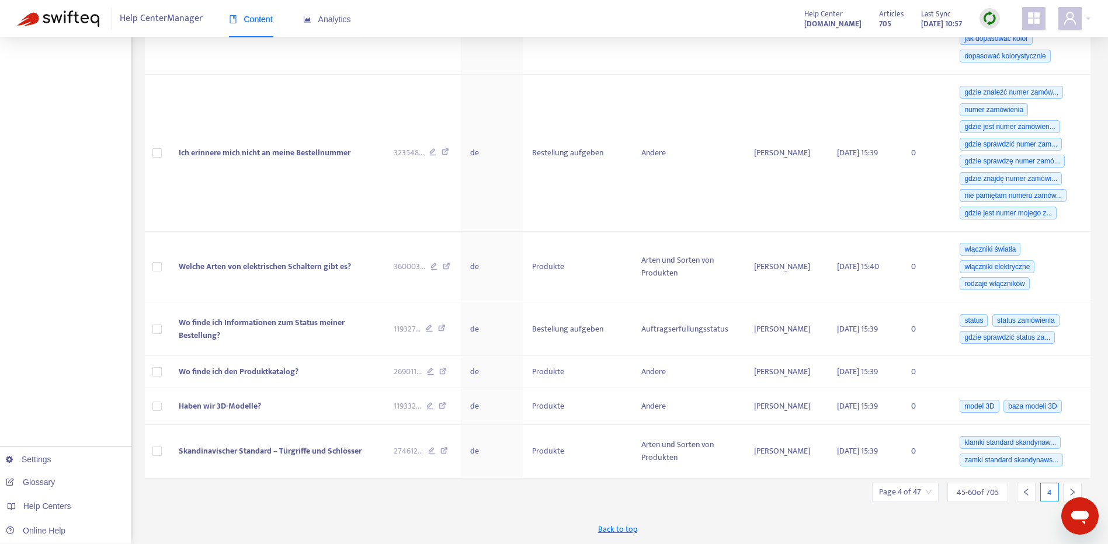
click at [1066, 496] on div at bounding box center [1072, 492] width 19 height 19
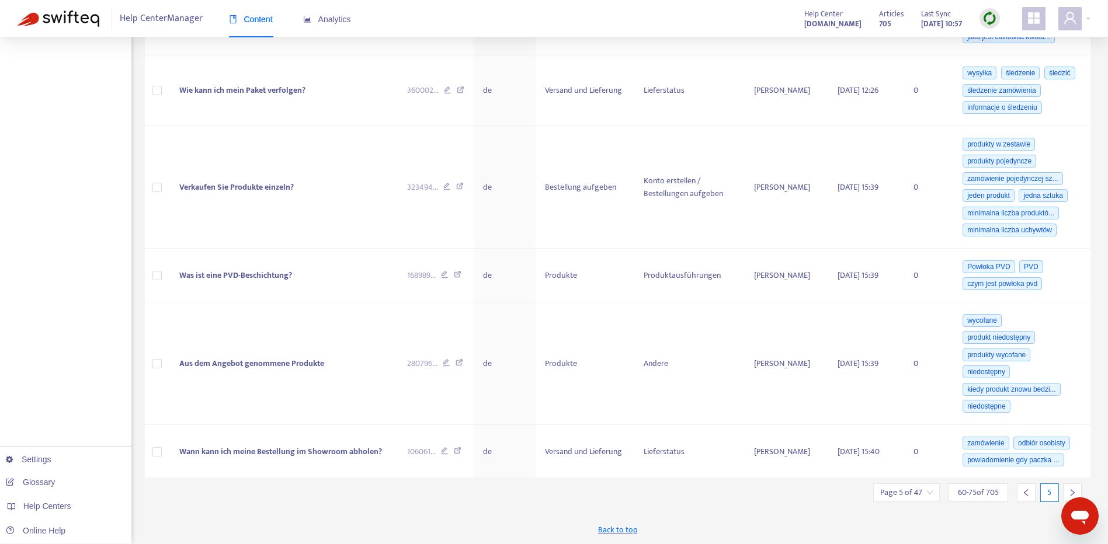
click at [1066, 496] on div at bounding box center [1072, 492] width 19 height 19
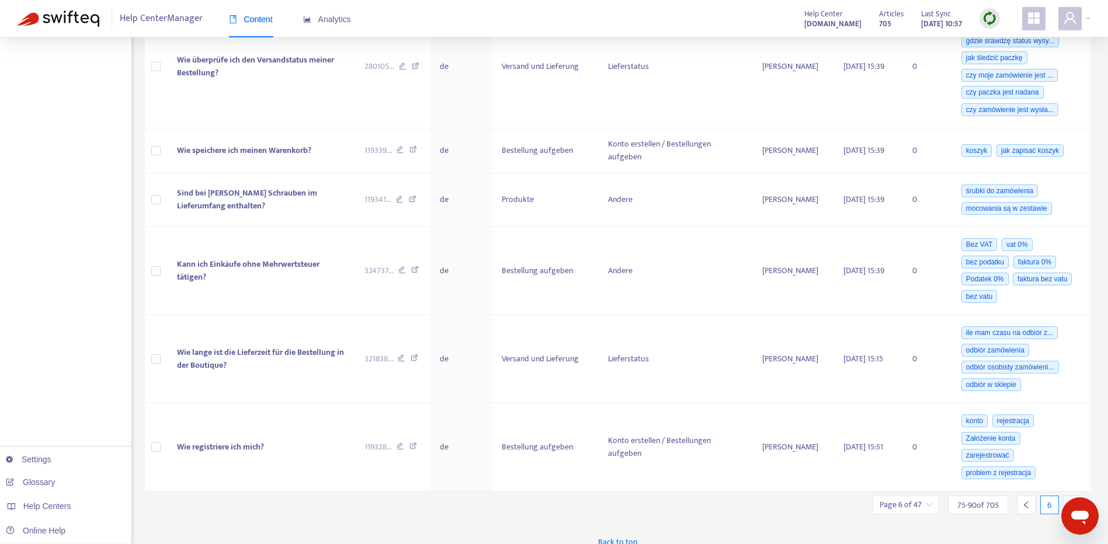
click at [1066, 496] on div at bounding box center [1072, 505] width 19 height 19
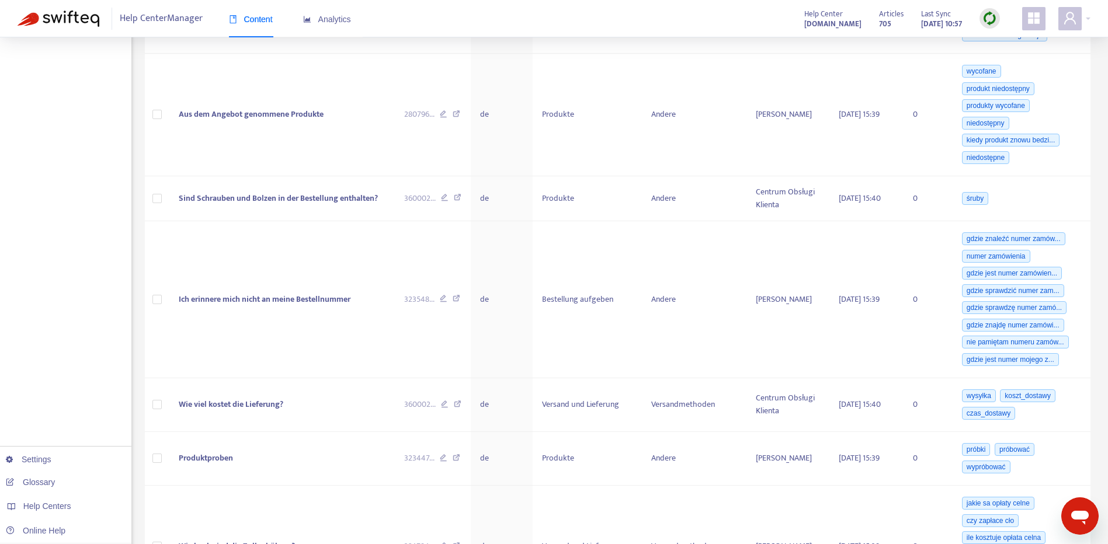
scroll to position [977, 0]
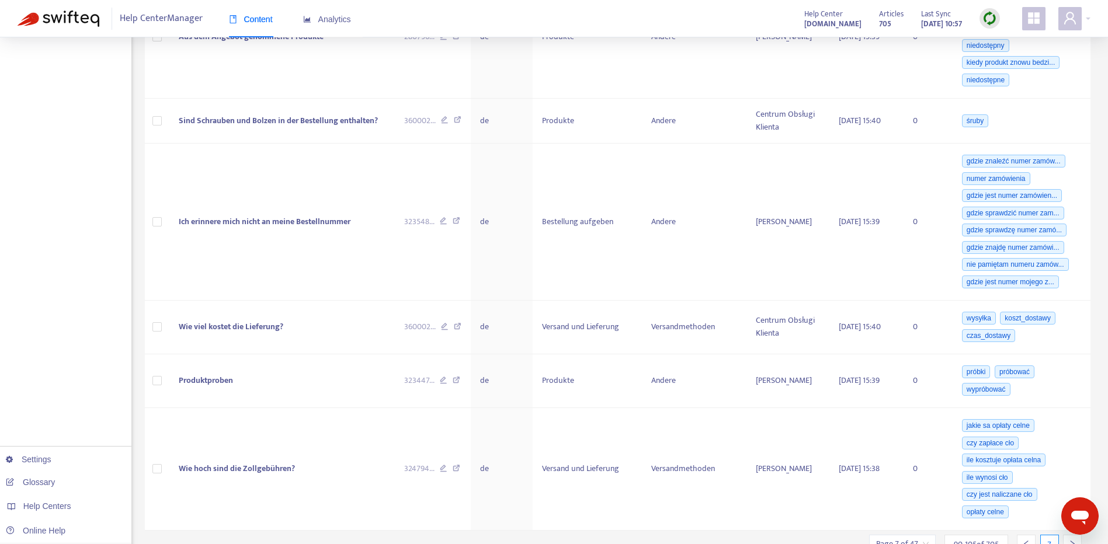
click at [1071, 539] on div at bounding box center [1072, 544] width 19 height 19
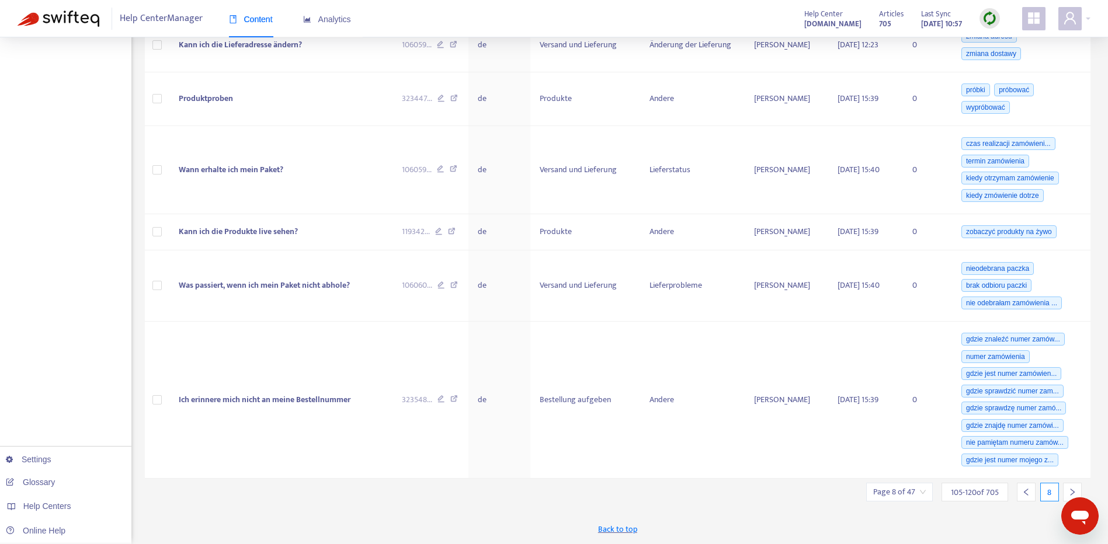
scroll to position [952, 0]
click at [1069, 488] on icon "right" at bounding box center [1072, 492] width 8 height 8
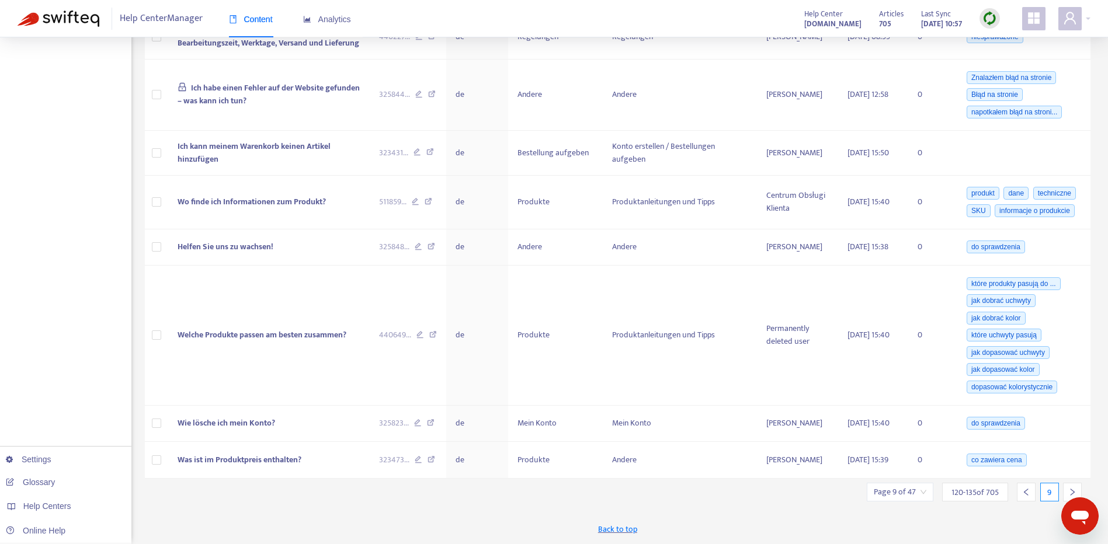
scroll to position [675, 0]
click at [1069, 488] on icon "right" at bounding box center [1072, 492] width 8 height 8
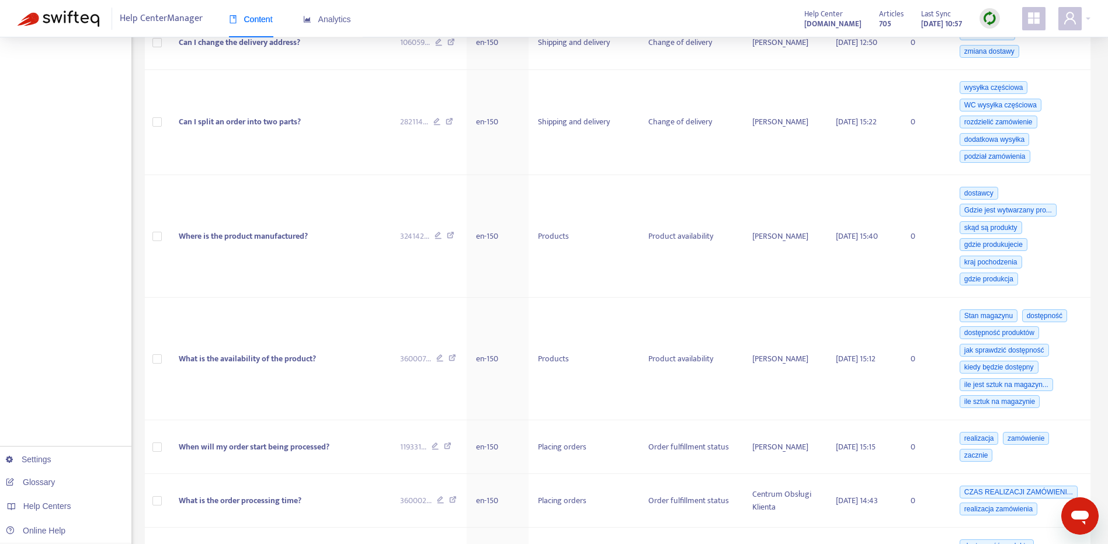
scroll to position [977, 0]
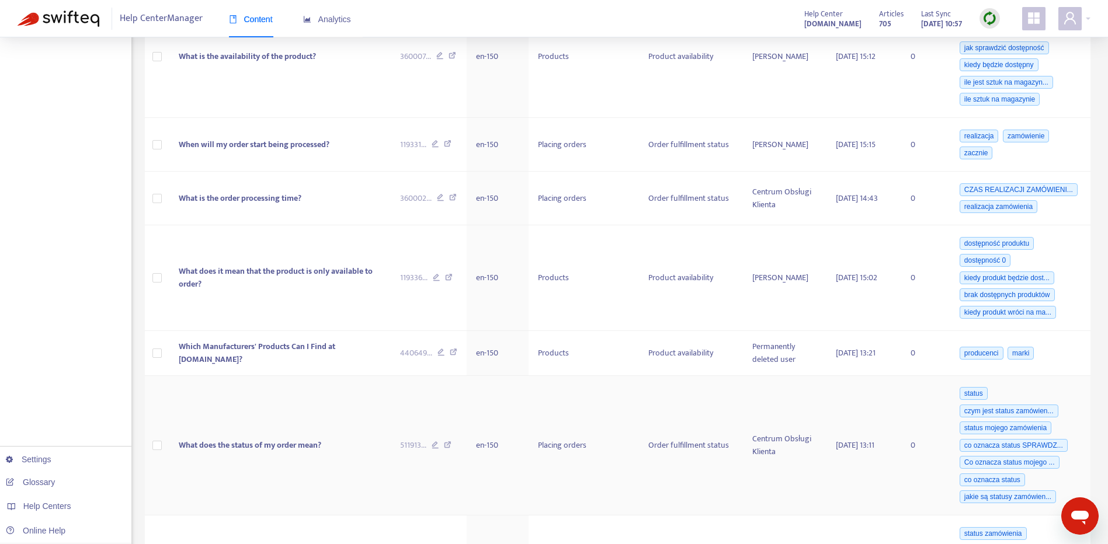
click at [1069, 488] on div "status czym jest status zamówien... status mojego zamówienia co oznacza status …" at bounding box center [1015, 445] width 117 height 121
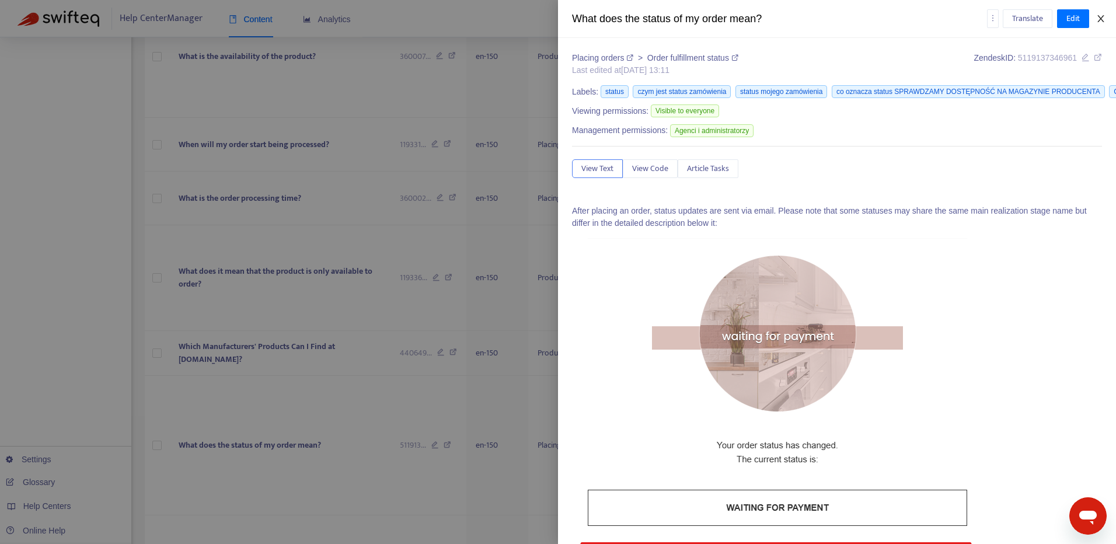
click at [1106, 22] on button "Close" at bounding box center [1101, 18] width 16 height 11
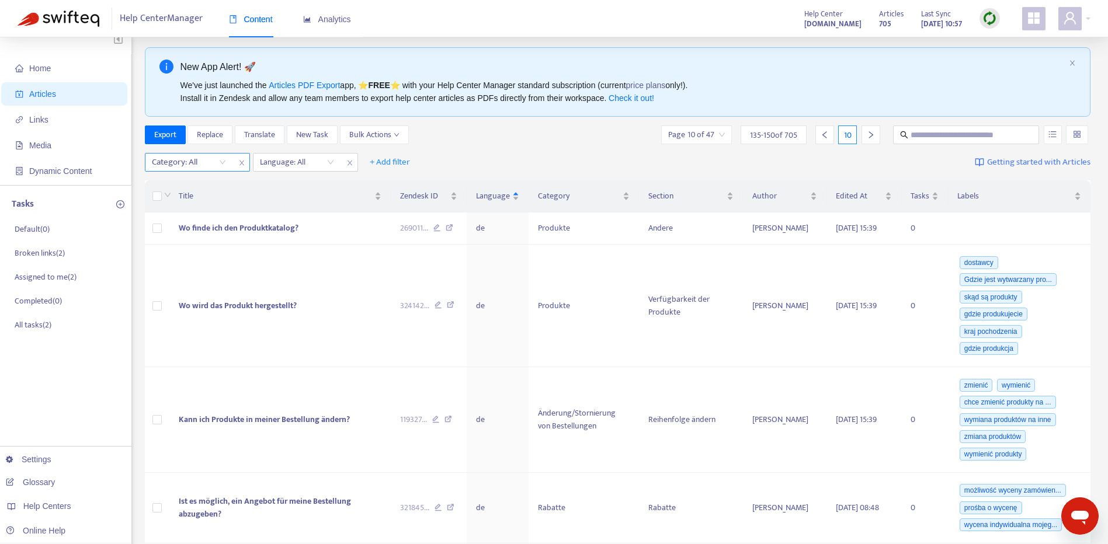
scroll to position [0, 0]
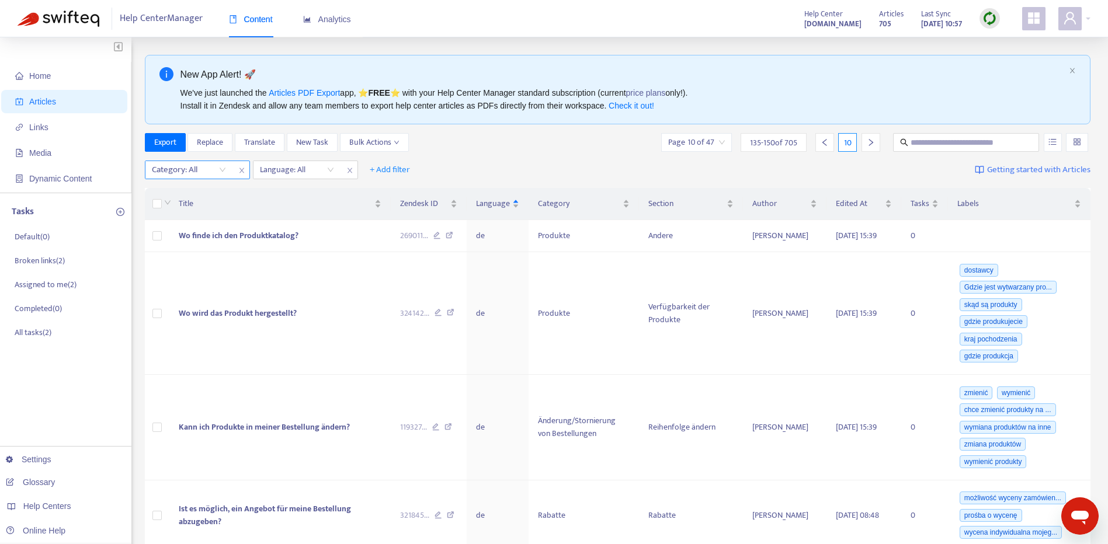
click at [869, 140] on icon "right" at bounding box center [870, 142] width 4 height 7
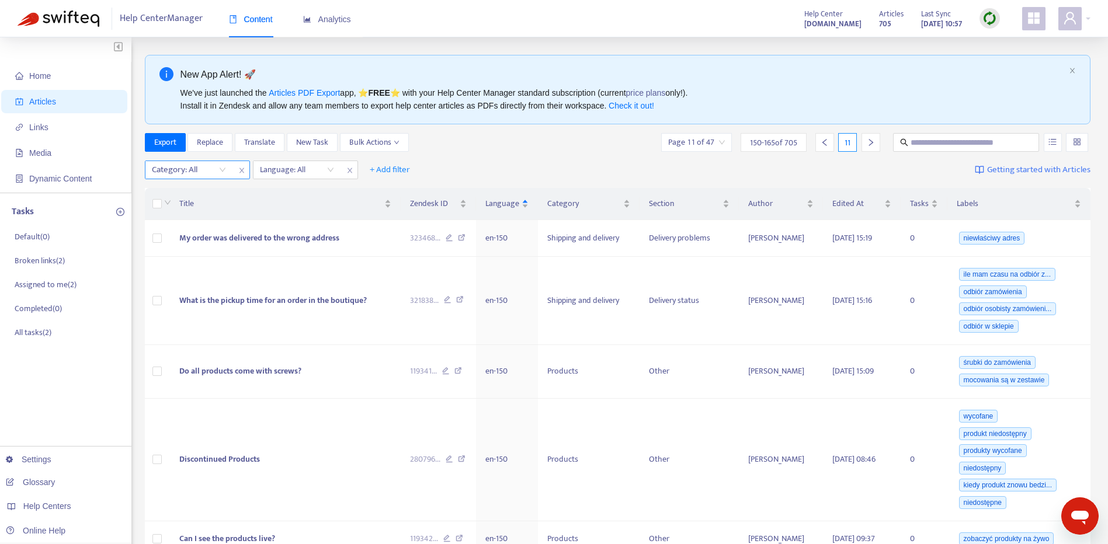
click at [869, 140] on icon "right" at bounding box center [870, 142] width 4 height 7
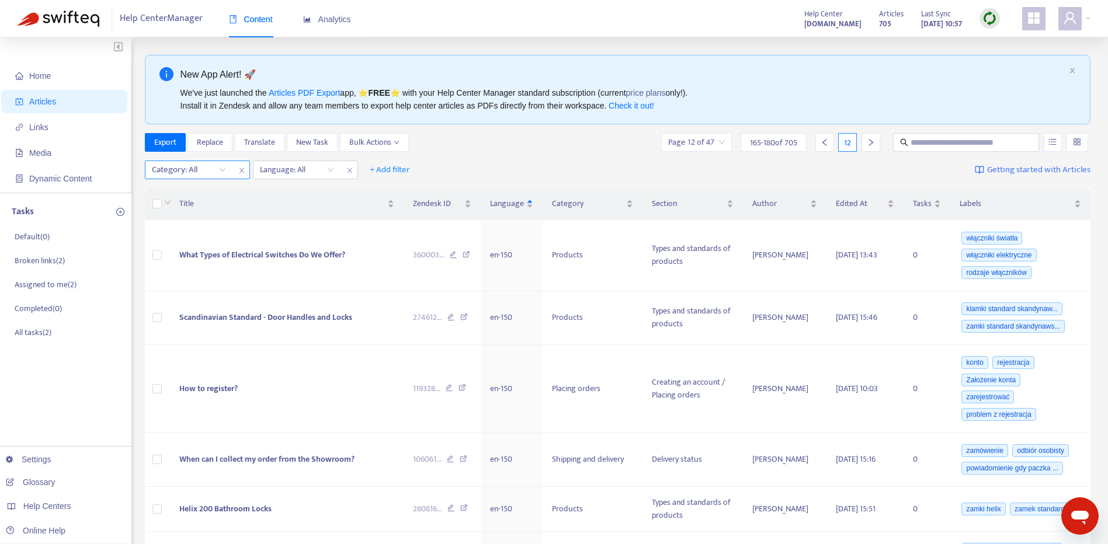
click at [869, 140] on icon "right" at bounding box center [870, 142] width 4 height 7
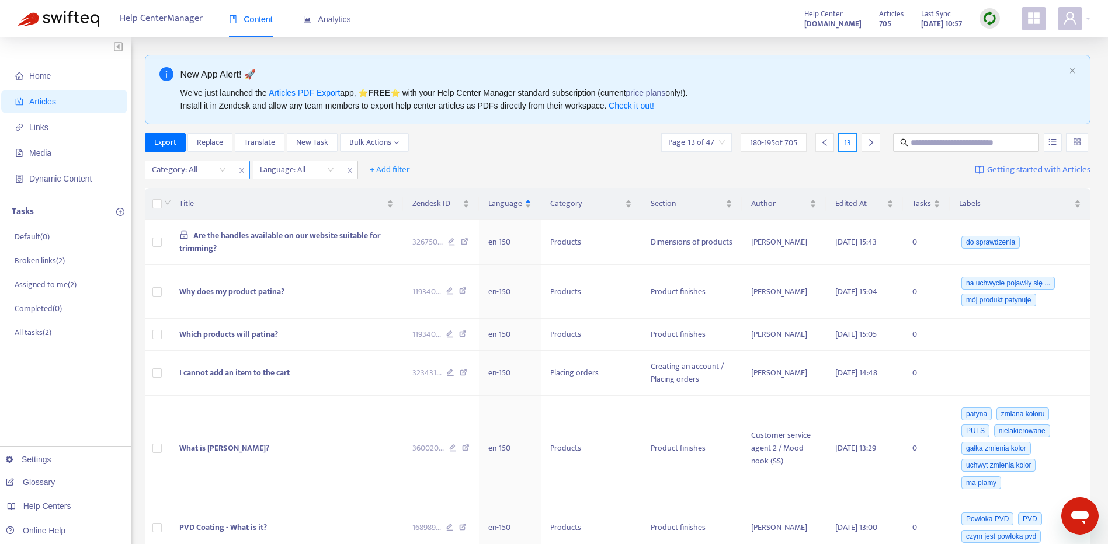
click at [869, 140] on icon "right" at bounding box center [870, 142] width 4 height 7
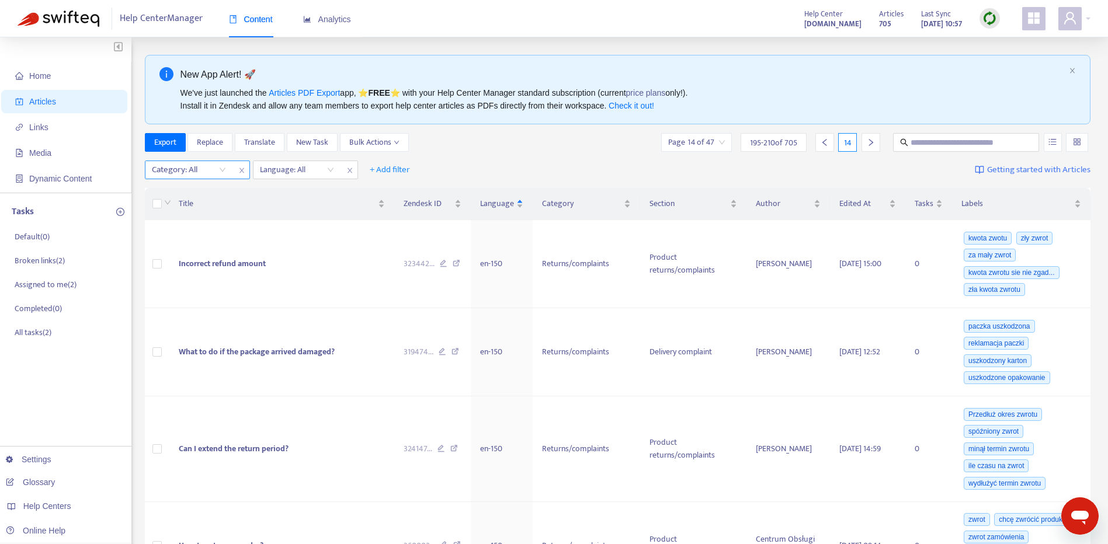
click at [869, 140] on icon "right" at bounding box center [870, 142] width 4 height 7
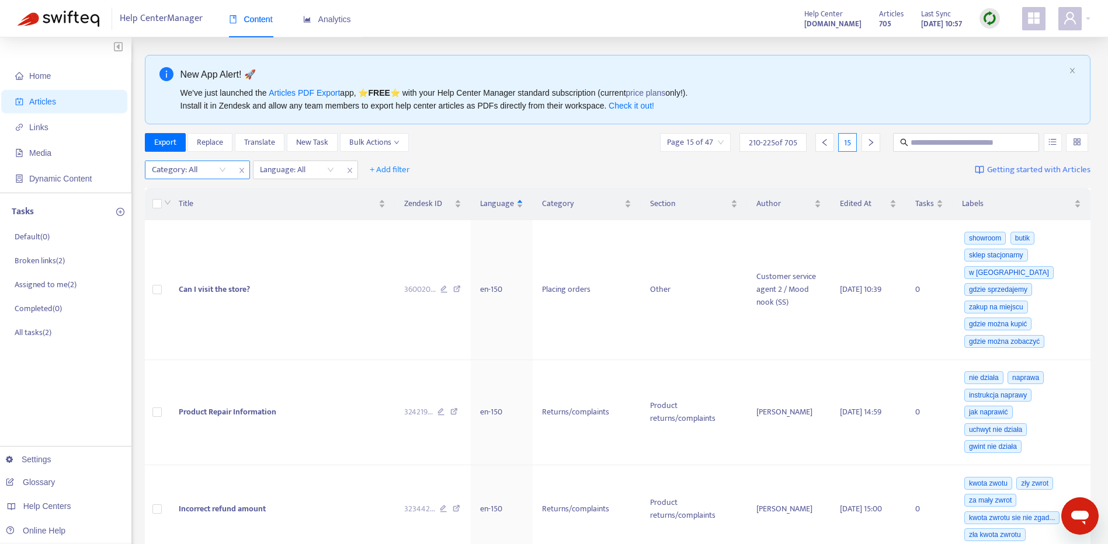
click at [869, 140] on icon "right" at bounding box center [870, 142] width 4 height 7
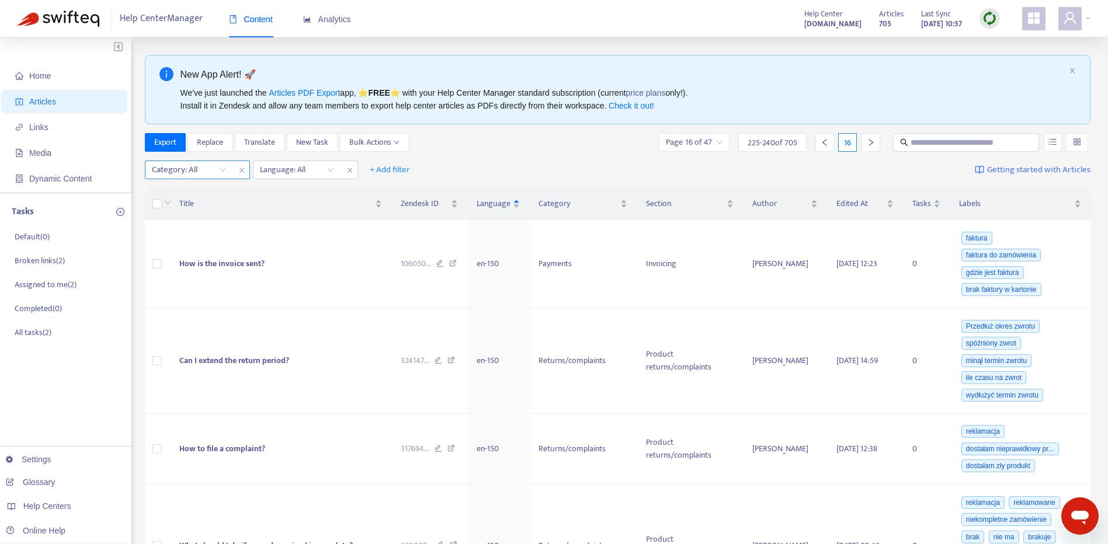
click at [869, 140] on icon "right" at bounding box center [870, 142] width 4 height 7
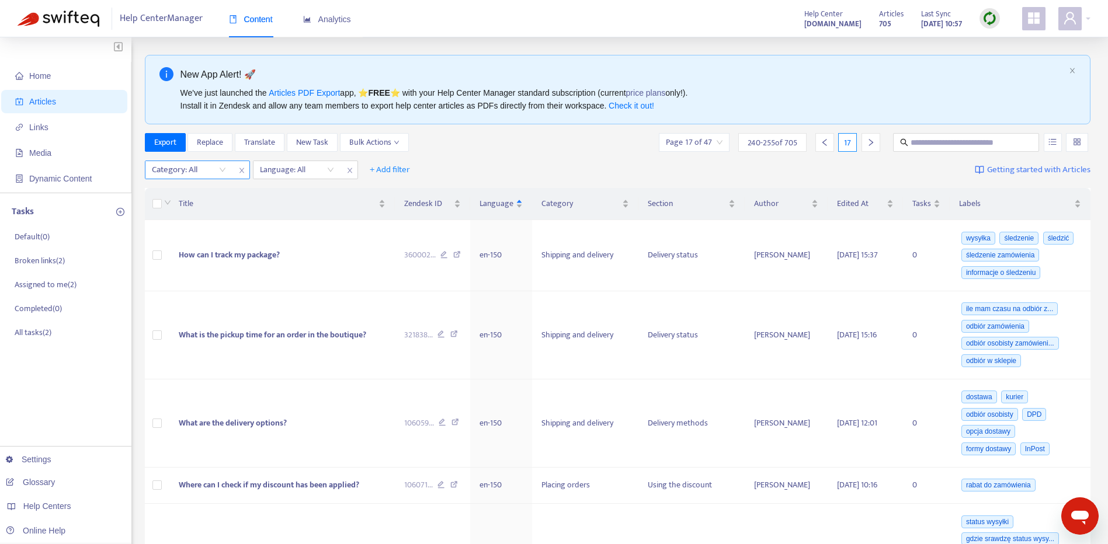
click at [869, 140] on icon "right" at bounding box center [870, 142] width 4 height 7
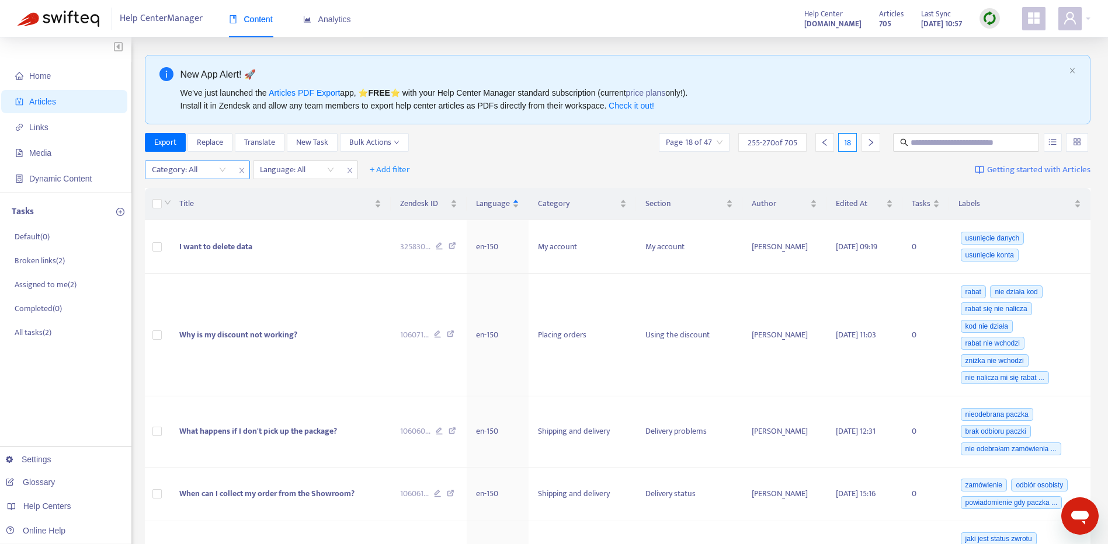
click at [869, 140] on icon "right" at bounding box center [870, 142] width 4 height 7
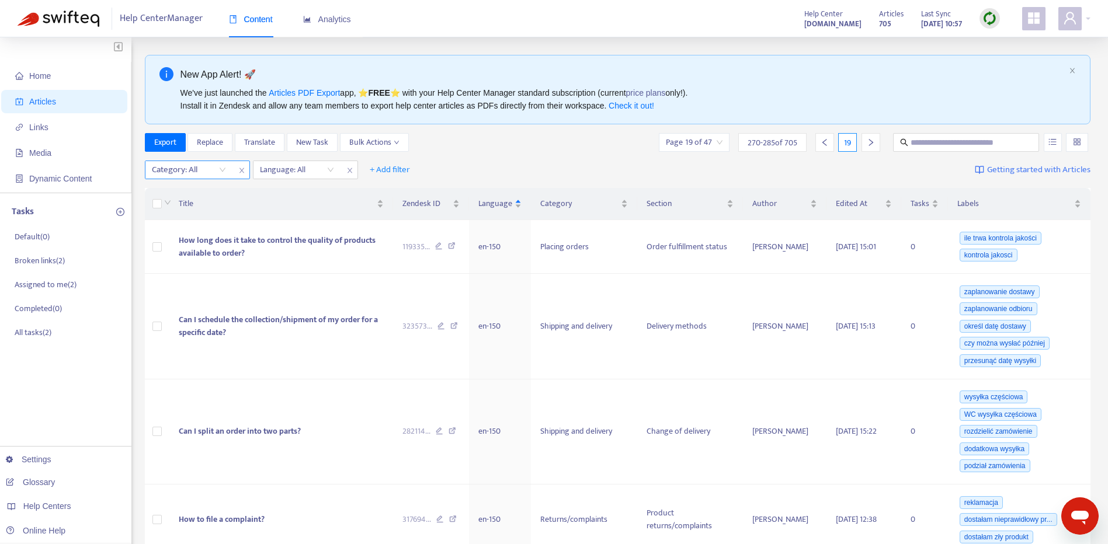
click at [869, 140] on icon "right" at bounding box center [870, 142] width 4 height 7
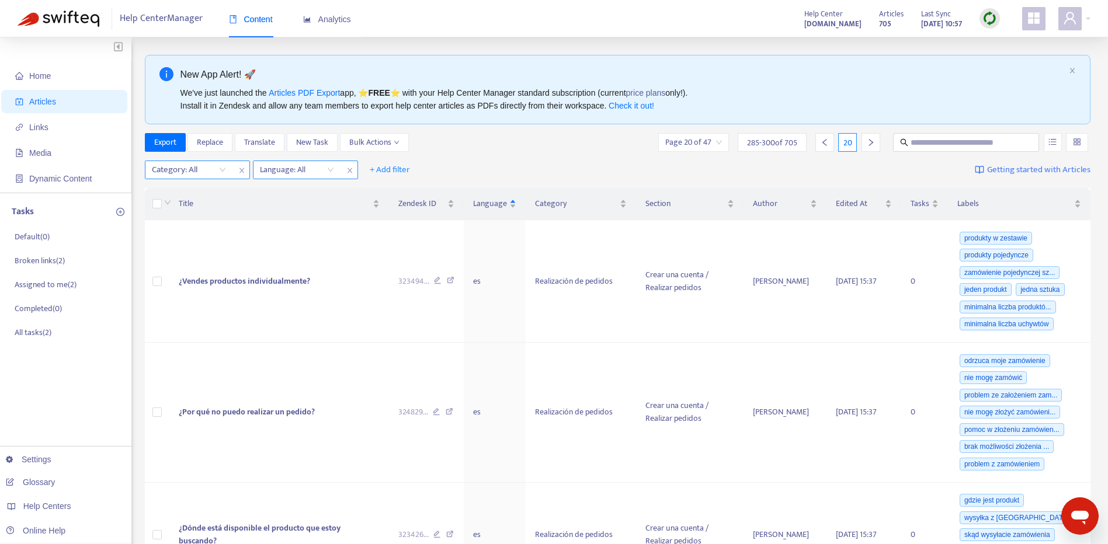
click at [333, 169] on div "Language: All" at bounding box center [296, 170] width 87 height 18
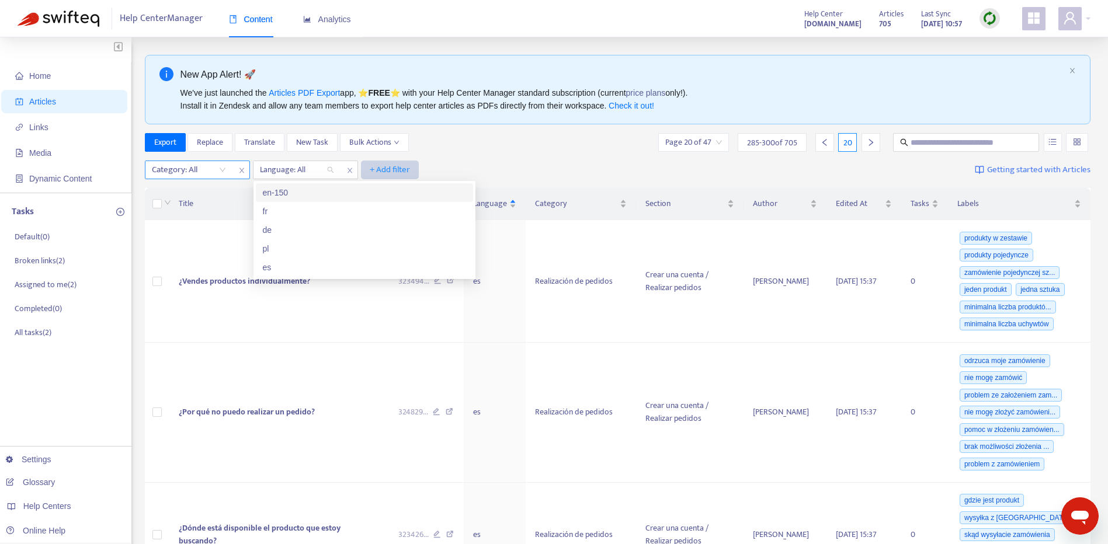
click at [396, 163] on span "+ Add filter" at bounding box center [390, 170] width 40 height 14
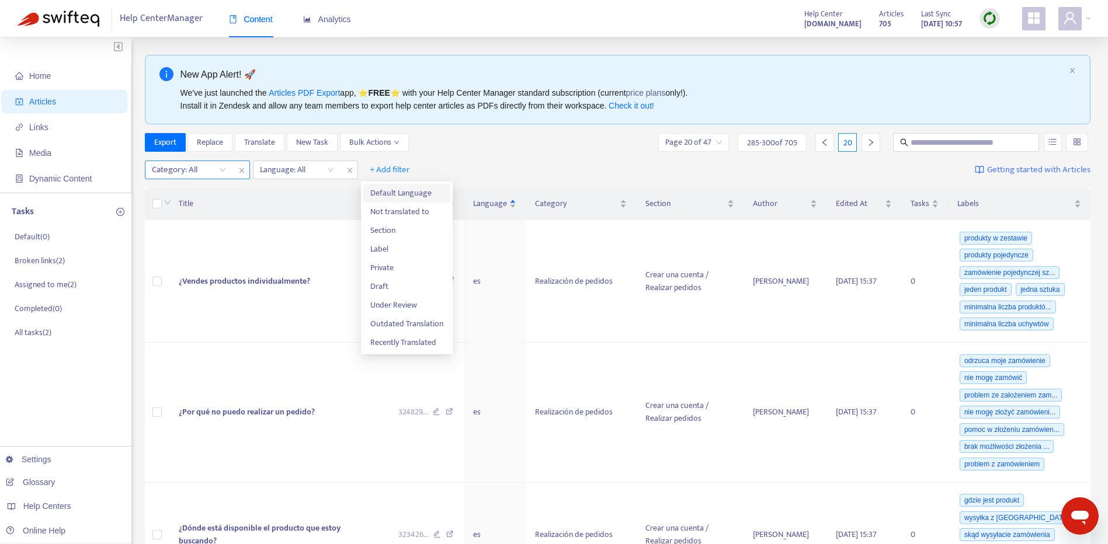
click at [413, 195] on span "Default Language" at bounding box center [406, 193] width 73 height 13
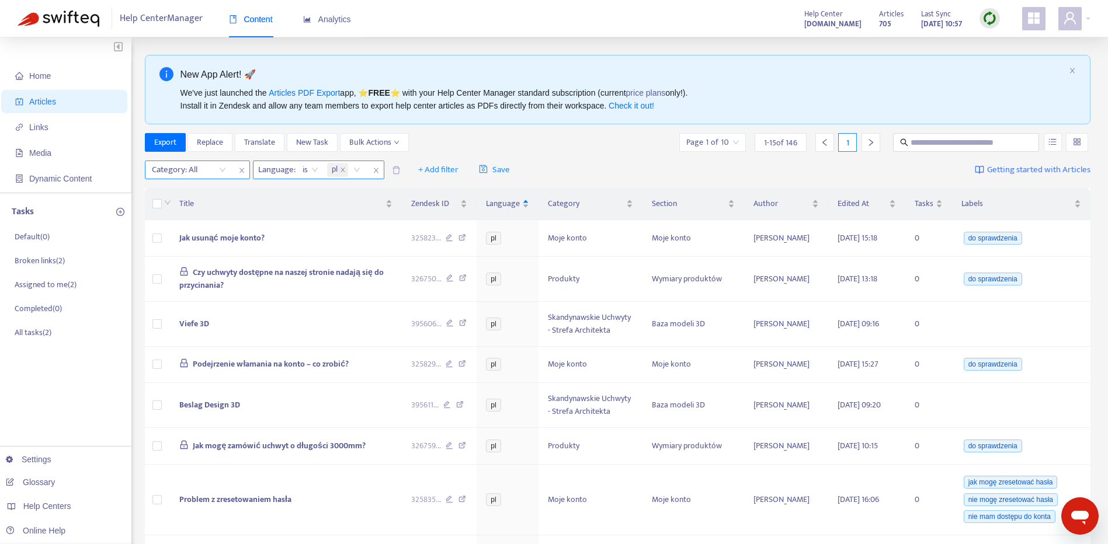
click at [375, 170] on icon "close" at bounding box center [375, 170] width 7 height 7
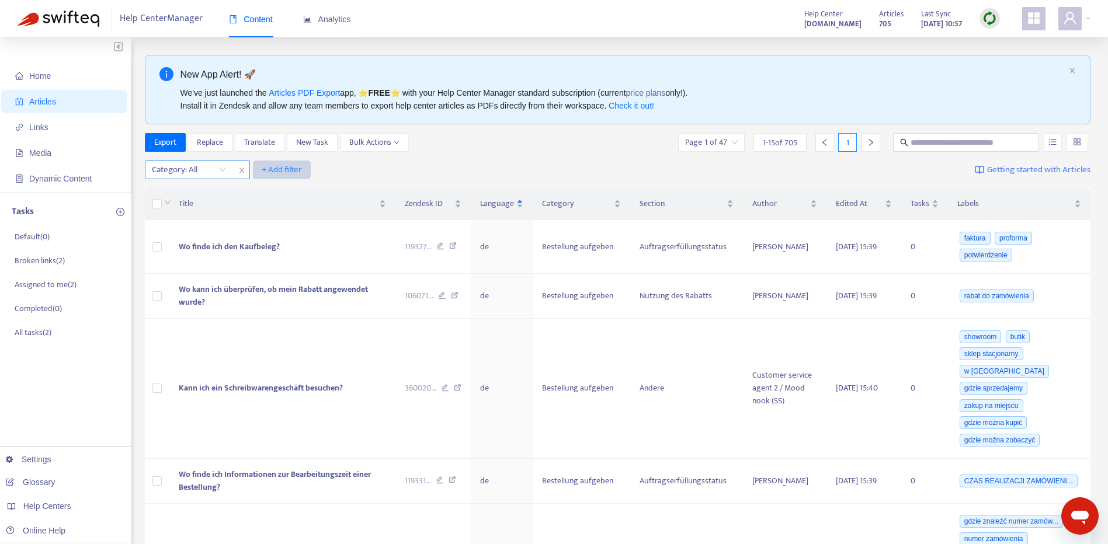
click at [291, 164] on span "+ Add filter" at bounding box center [282, 170] width 40 height 14
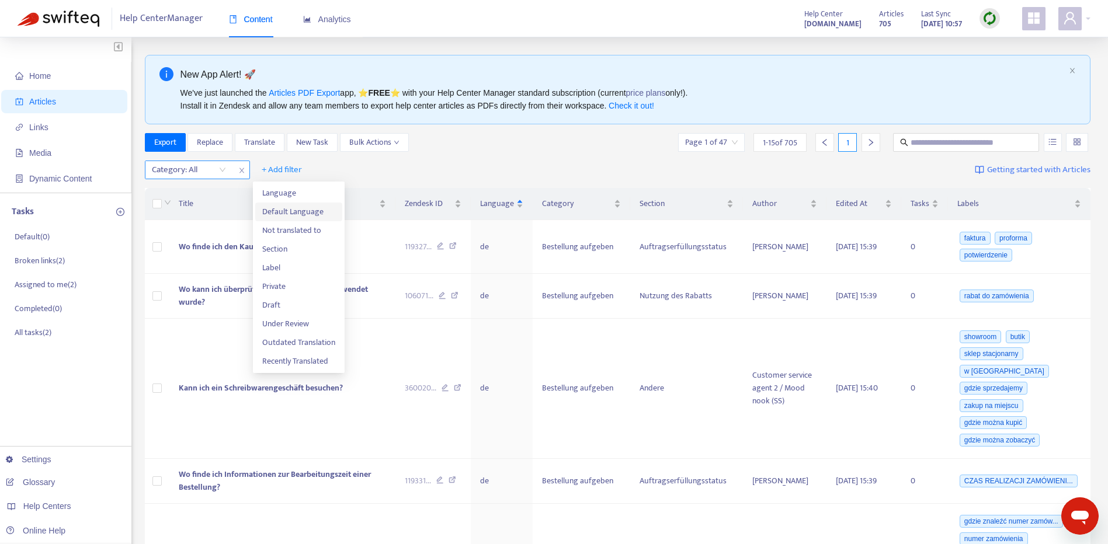
click at [327, 211] on span "Default Language" at bounding box center [298, 212] width 73 height 13
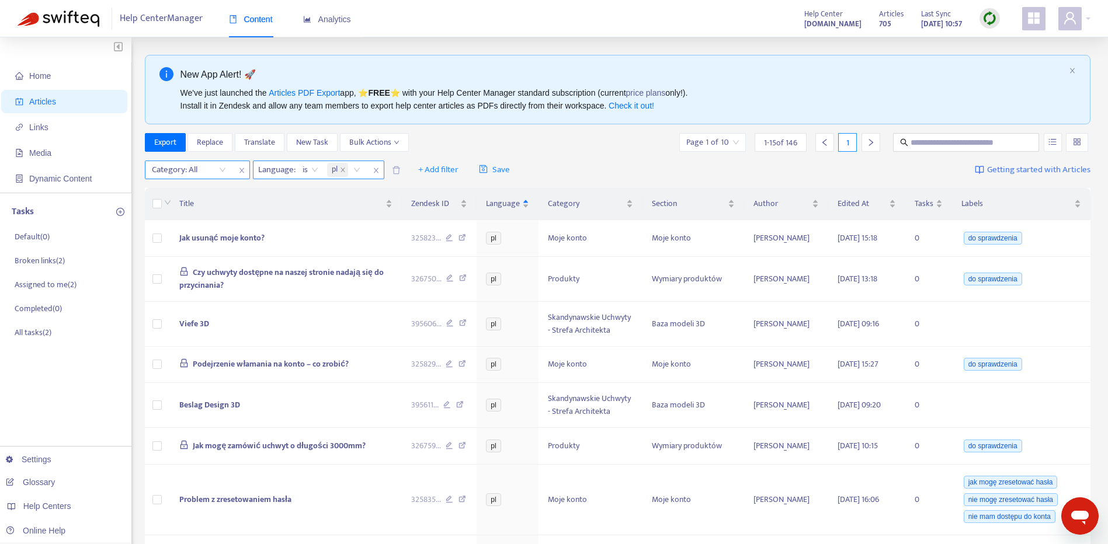
click at [358, 168] on div "pl" at bounding box center [346, 170] width 42 height 18
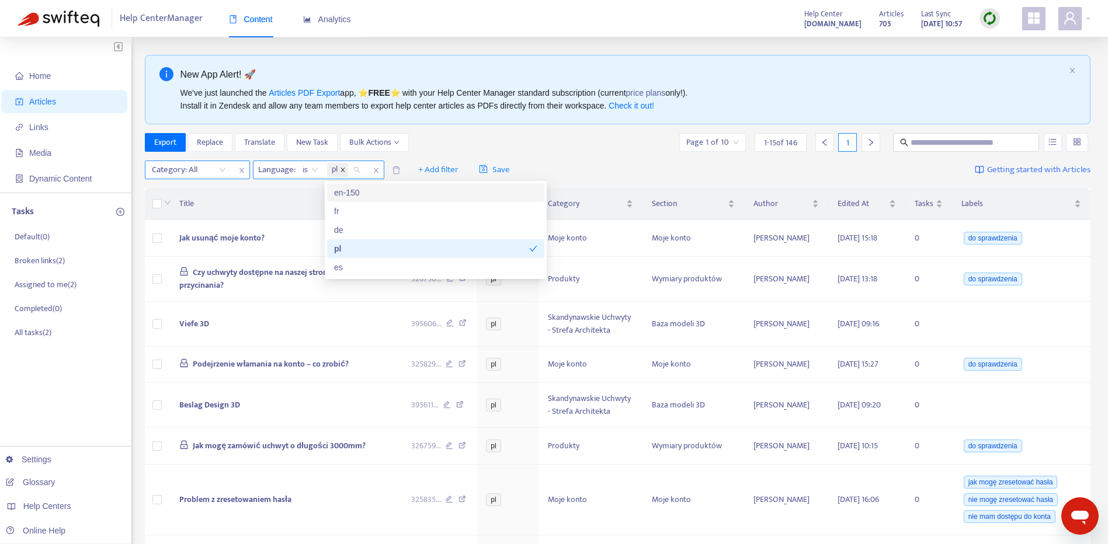
click at [342, 172] on icon "close" at bounding box center [342, 170] width 4 height 4
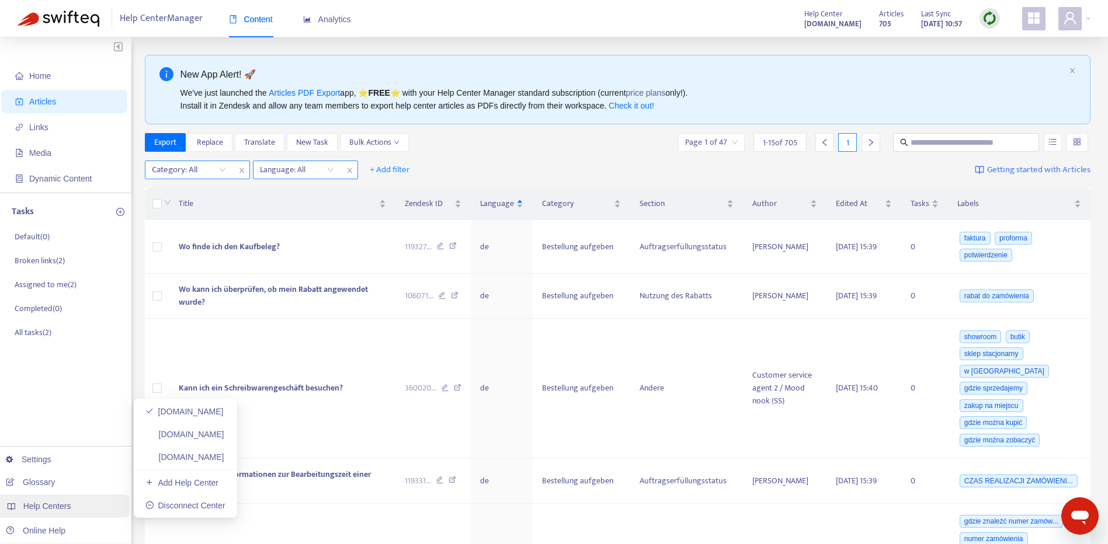
click at [72, 511] on div "Help Centers" at bounding box center [62, 506] width 133 height 23
click at [224, 460] on link "[DOMAIN_NAME]" at bounding box center [184, 456] width 79 height 9
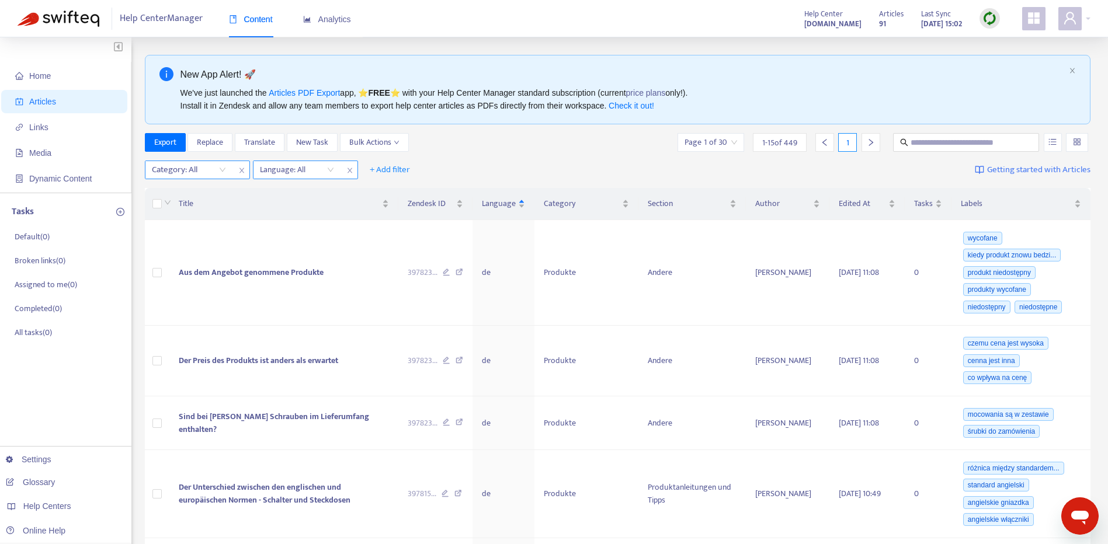
click at [333, 170] on div "Language: All" at bounding box center [296, 170] width 87 height 18
click at [336, 189] on div "en-gb" at bounding box center [364, 192] width 203 height 13
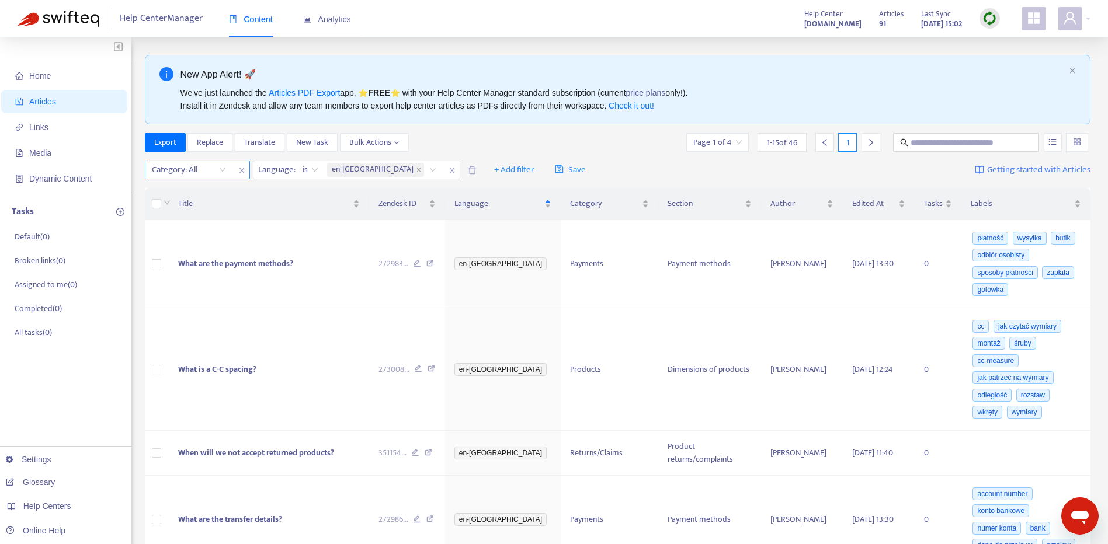
click at [207, 172] on div at bounding box center [183, 170] width 71 height 14
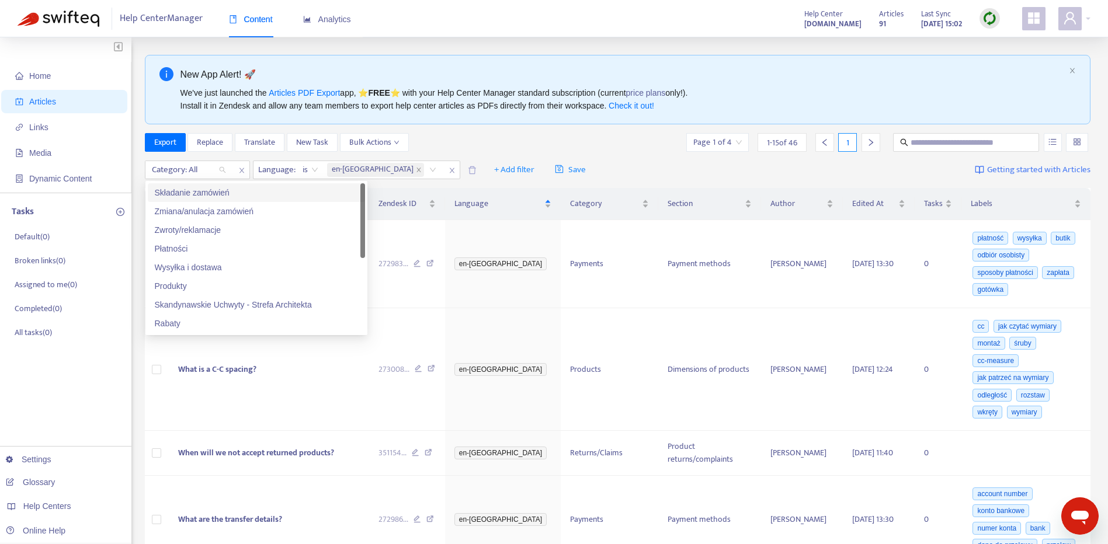
click at [307, 199] on div "Składanie zamówień" at bounding box center [256, 192] width 203 height 13
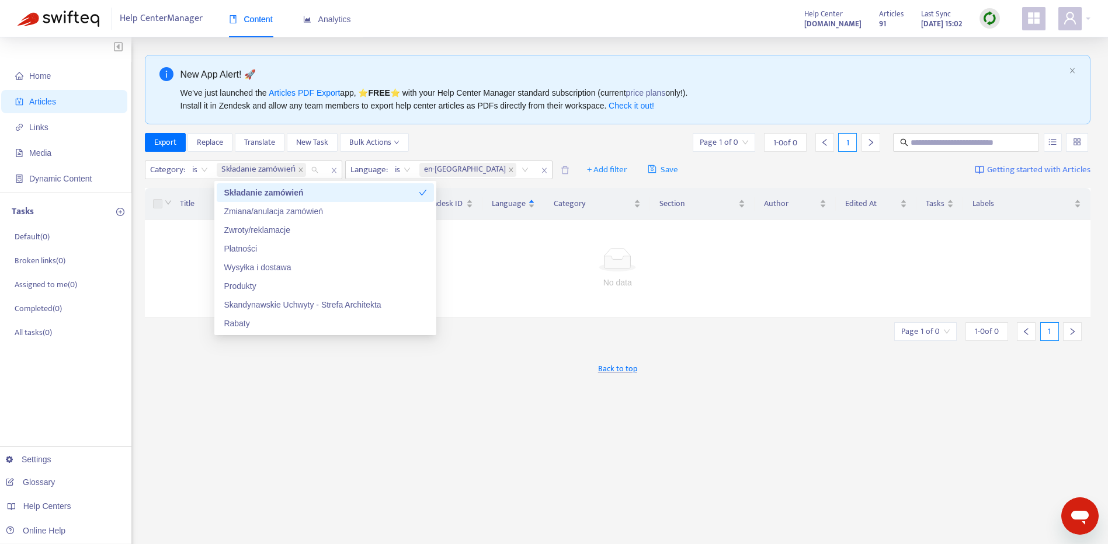
click at [553, 128] on div "New App Alert! 🚀 We've just launched the Articles PDF Export app, ⭐ FREE ⭐️ wit…" at bounding box center [618, 396] width 946 height 683
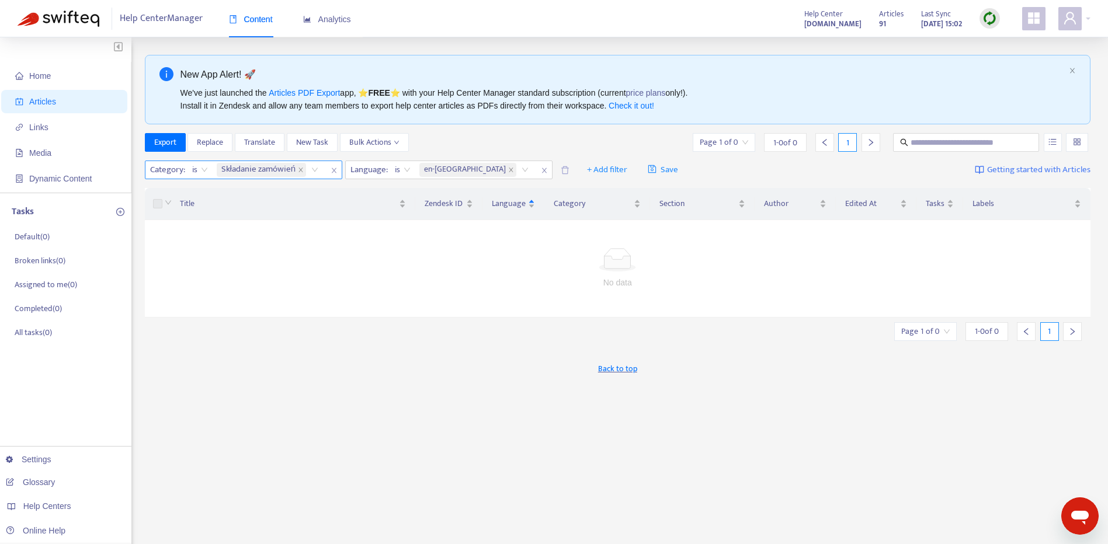
click at [314, 169] on div "Składanie zamówień" at bounding box center [269, 170] width 111 height 18
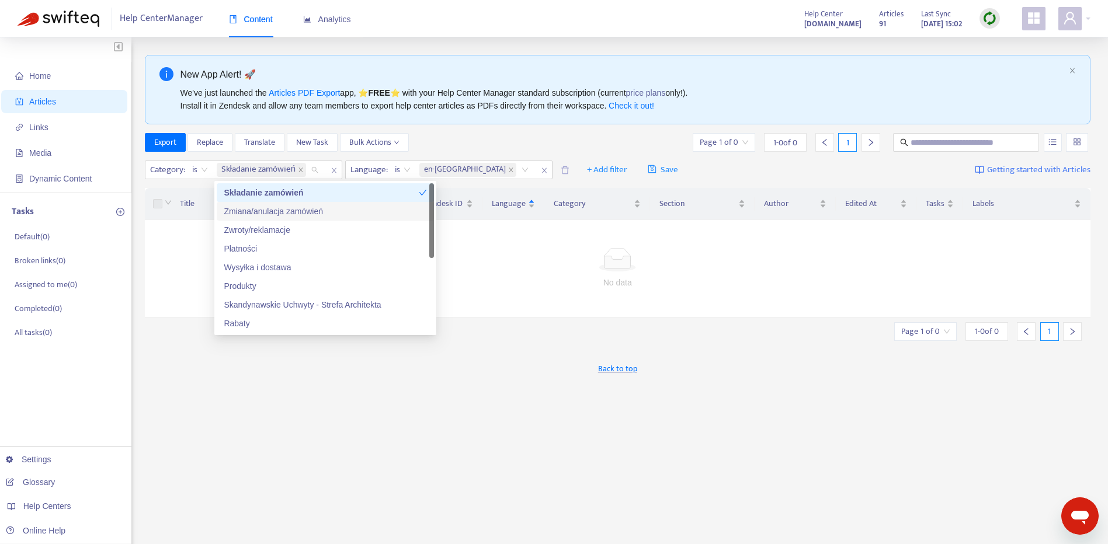
click at [322, 209] on div "Zmiana/anulacja zamówień" at bounding box center [325, 211] width 203 height 13
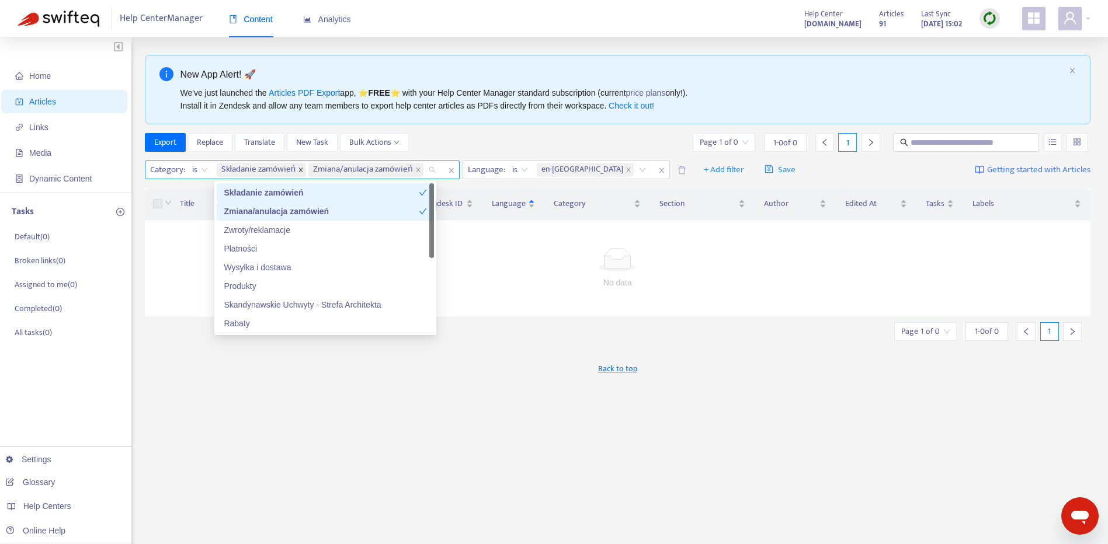
click at [300, 172] on icon "close" at bounding box center [301, 170] width 6 height 6
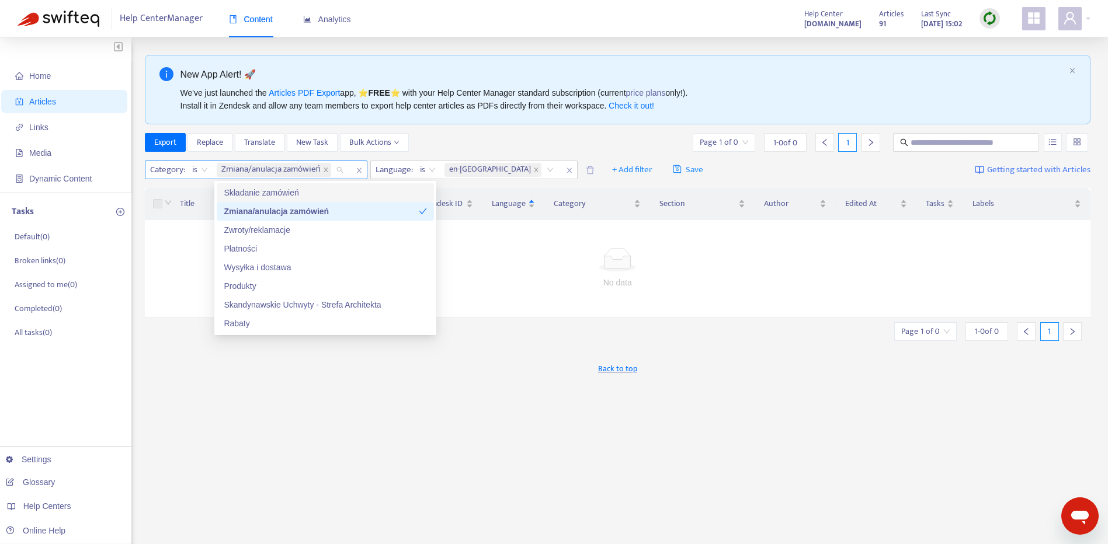
click at [314, 186] on div "Składanie zamówień" at bounding box center [325, 192] width 203 height 13
click at [412, 207] on div "Zmiana/anulacja zamówień" at bounding box center [321, 211] width 195 height 13
click at [399, 229] on div "Zwroty/reklamacje" at bounding box center [325, 230] width 203 height 13
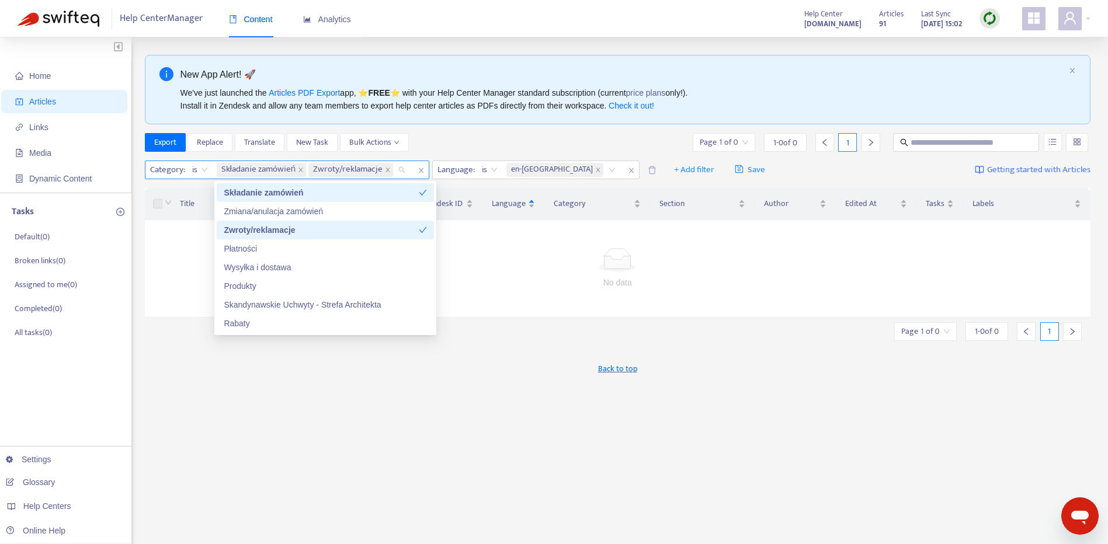
click at [341, 194] on div "Składanie zamówień" at bounding box center [321, 192] width 195 height 13
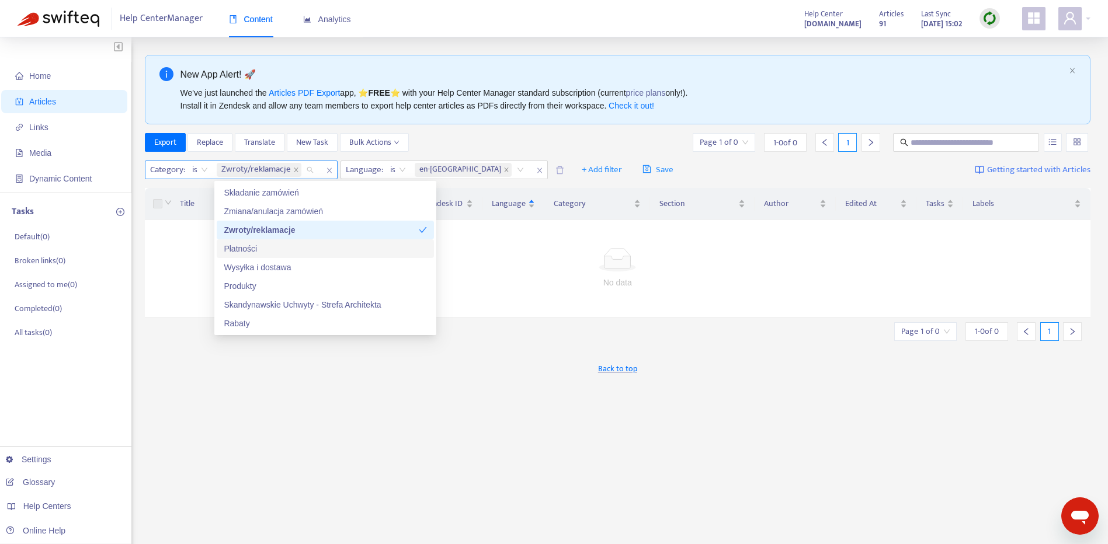
click at [371, 250] on div "Płatności" at bounding box center [325, 248] width 203 height 13
click at [378, 227] on div "Zwroty/reklamacje" at bounding box center [321, 230] width 195 height 13
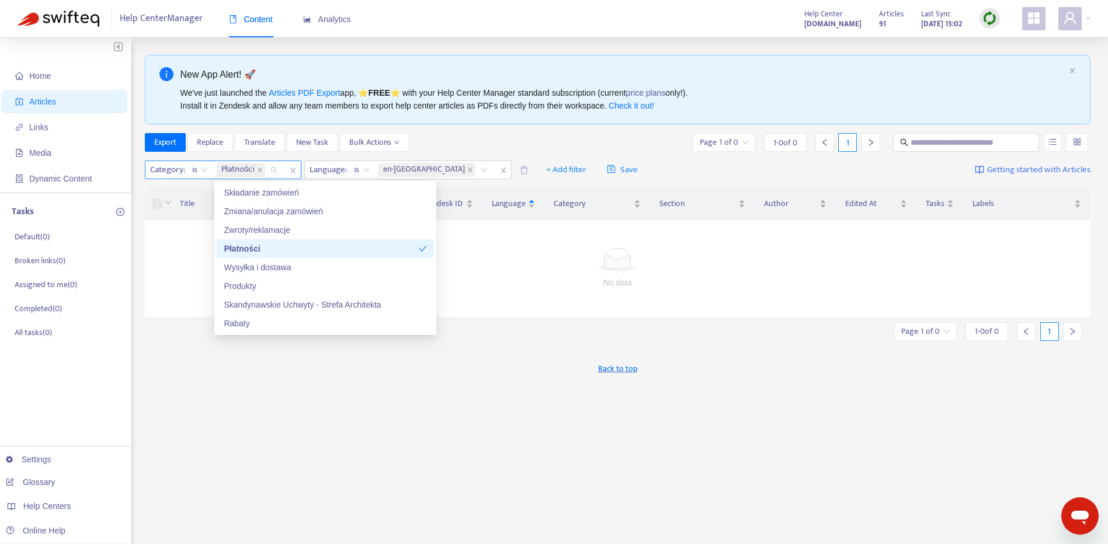
click at [372, 246] on div "Płatności" at bounding box center [321, 248] width 195 height 13
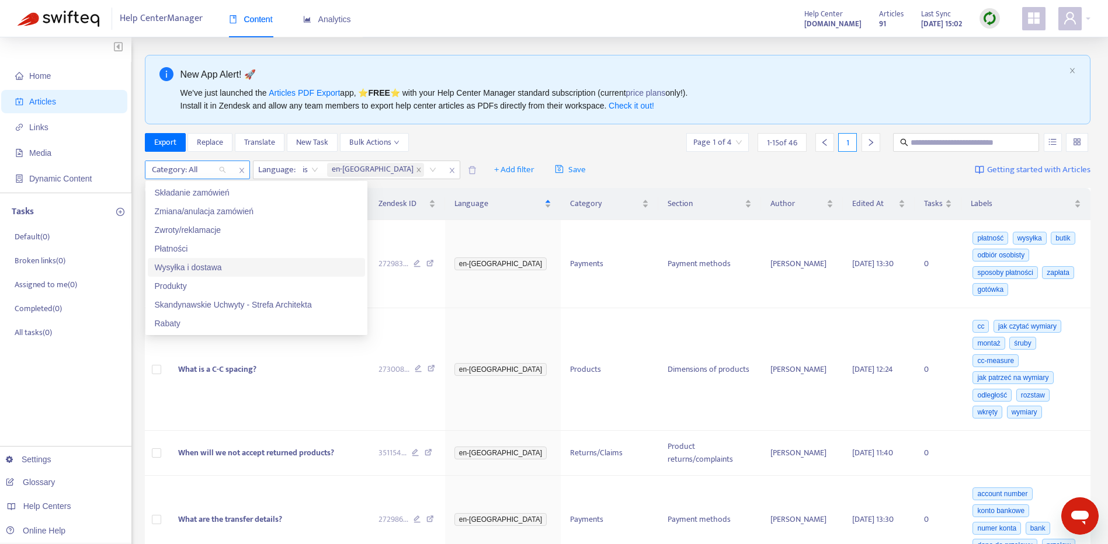
click at [236, 264] on div "Wysyłka i dostawa" at bounding box center [256, 267] width 203 height 13
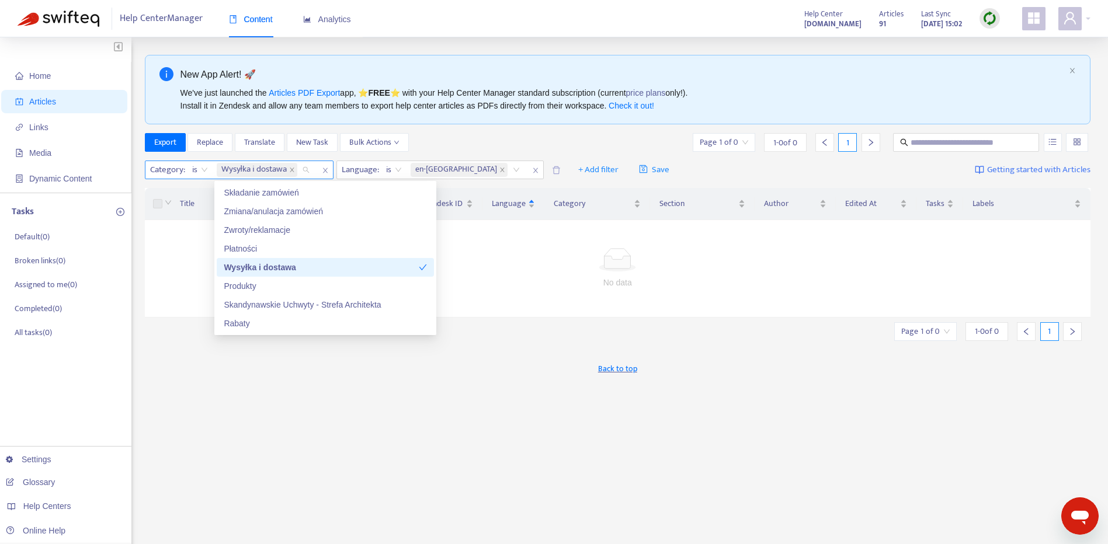
click at [295, 268] on div "Wysyłka i dostawa" at bounding box center [321, 267] width 195 height 13
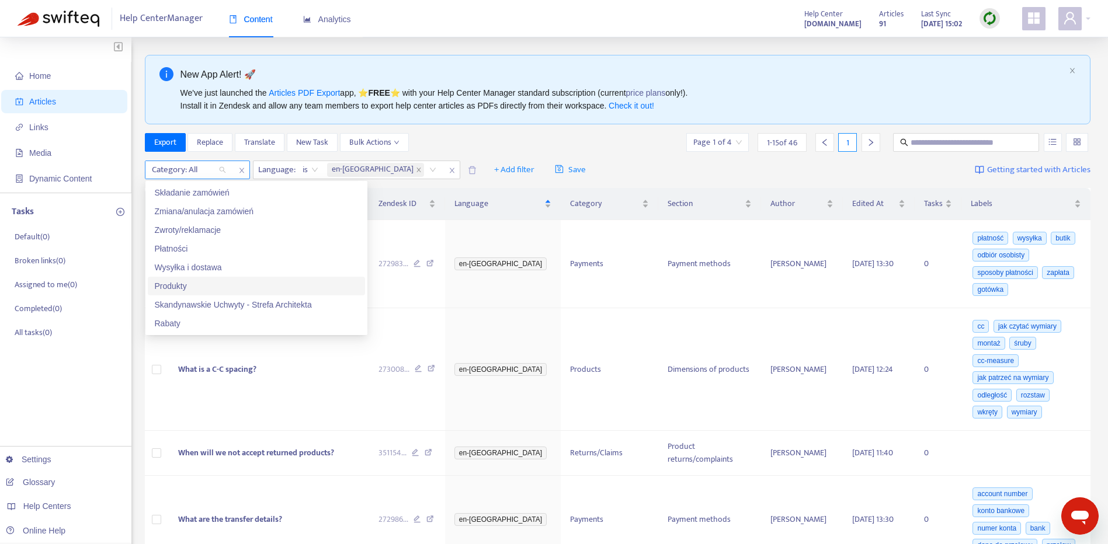
click at [281, 284] on div "Produkty" at bounding box center [256, 286] width 203 height 13
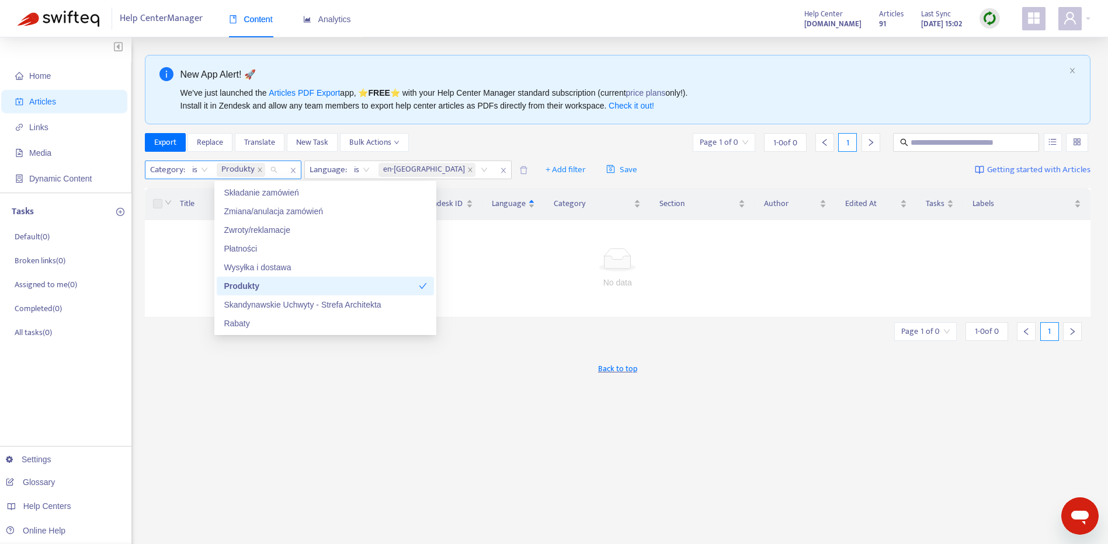
click at [295, 284] on div "Produkty" at bounding box center [321, 286] width 195 height 13
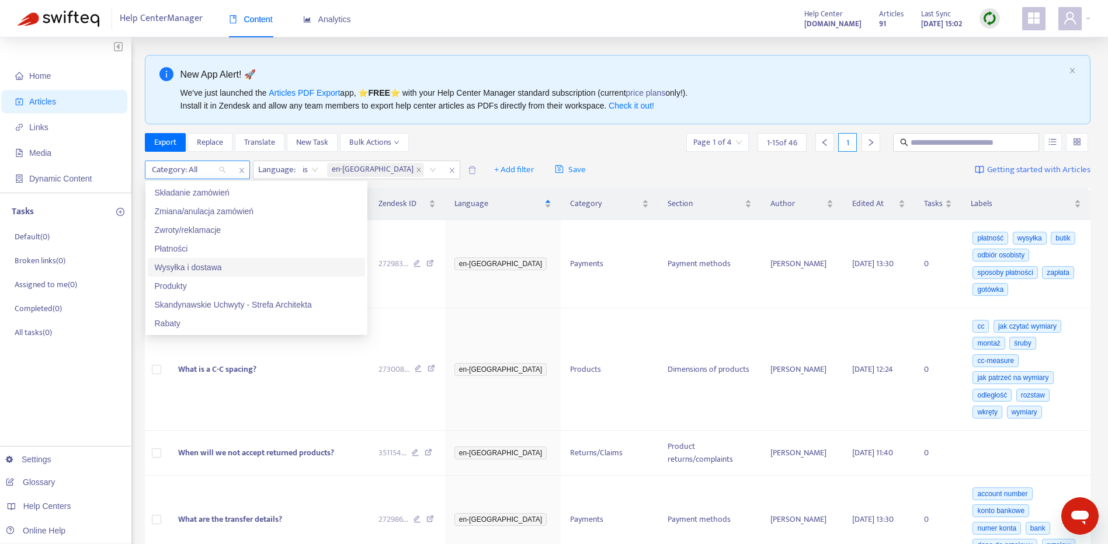
click at [630, 145] on div "Export Replace Translate New Task Bulk Actions Page 1 of 4 1 - 15 of 46 1" at bounding box center [618, 142] width 946 height 19
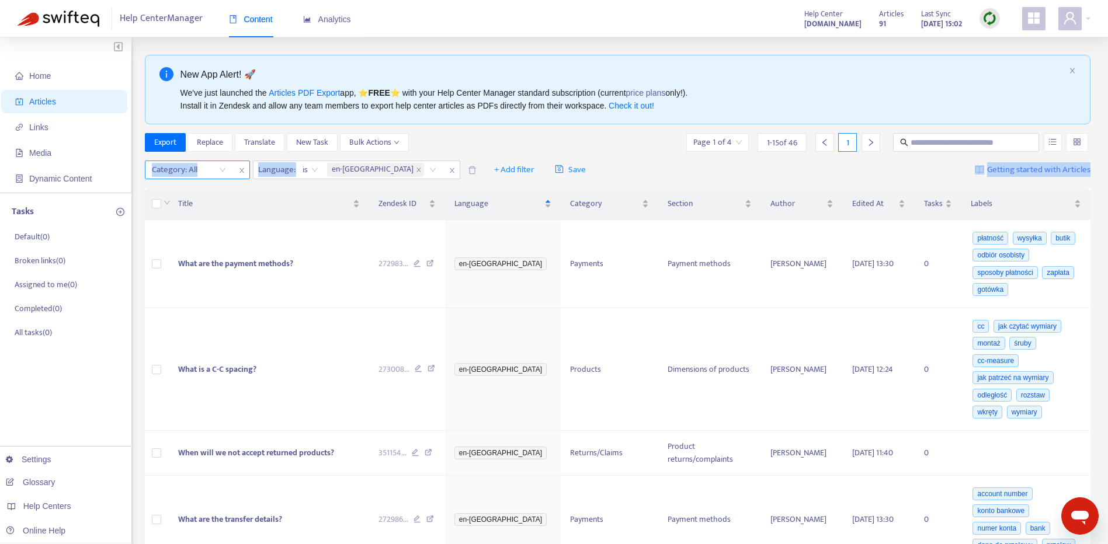
drag, startPoint x: 1107, startPoint y: 148, endPoint x: 1105, endPoint y: 183, distance: 34.5
click at [809, 66] on div "New App Alert! 🚀 We've just launched the Articles PDF Export app, ⭐ FREE ⭐️ wit…" at bounding box center [618, 89] width 946 height 69
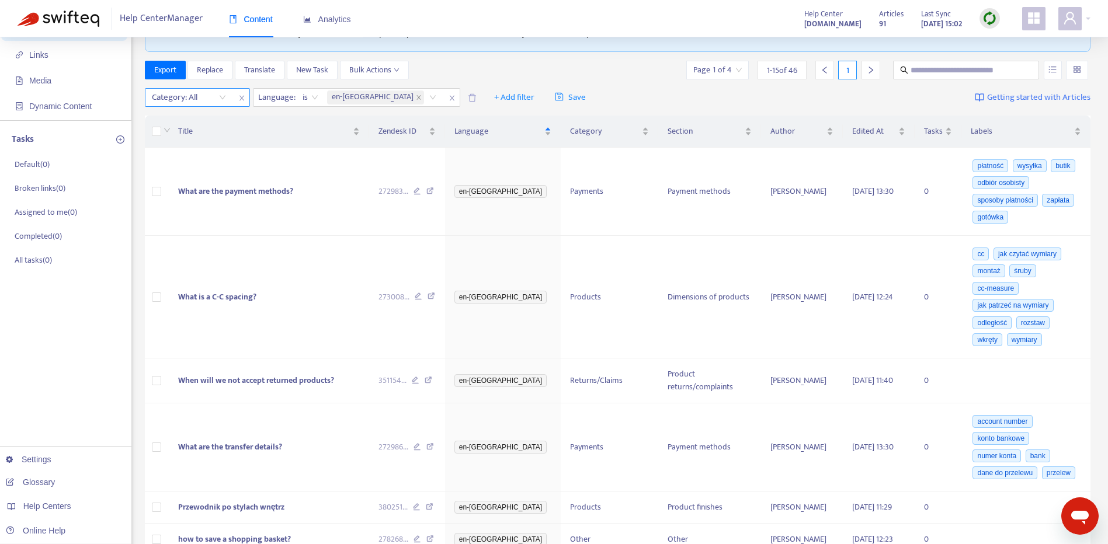
scroll to position [71, 0]
click at [629, 127] on div "Category" at bounding box center [609, 132] width 79 height 13
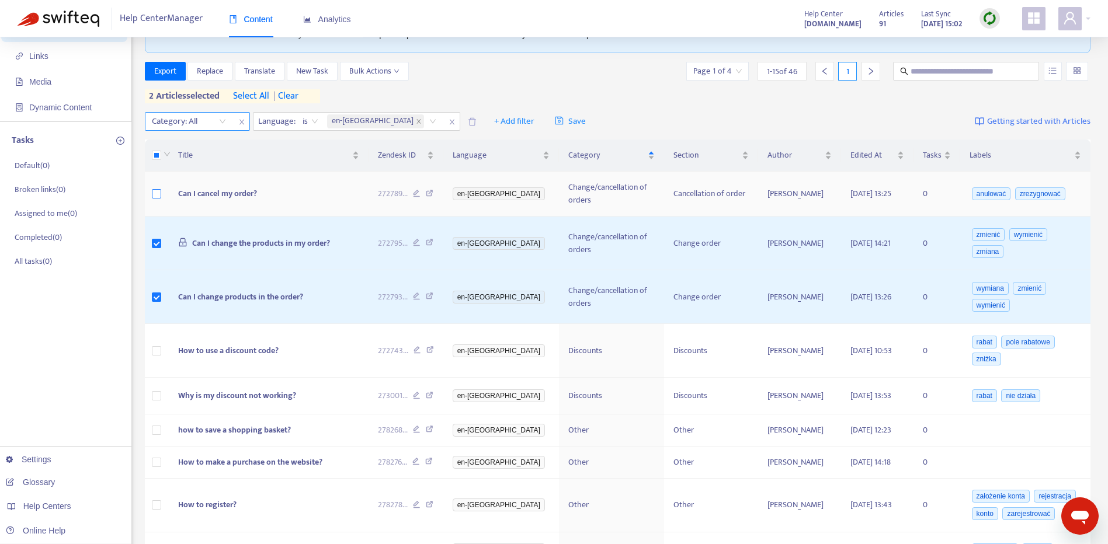
click at [156, 200] on label at bounding box center [156, 193] width 9 height 13
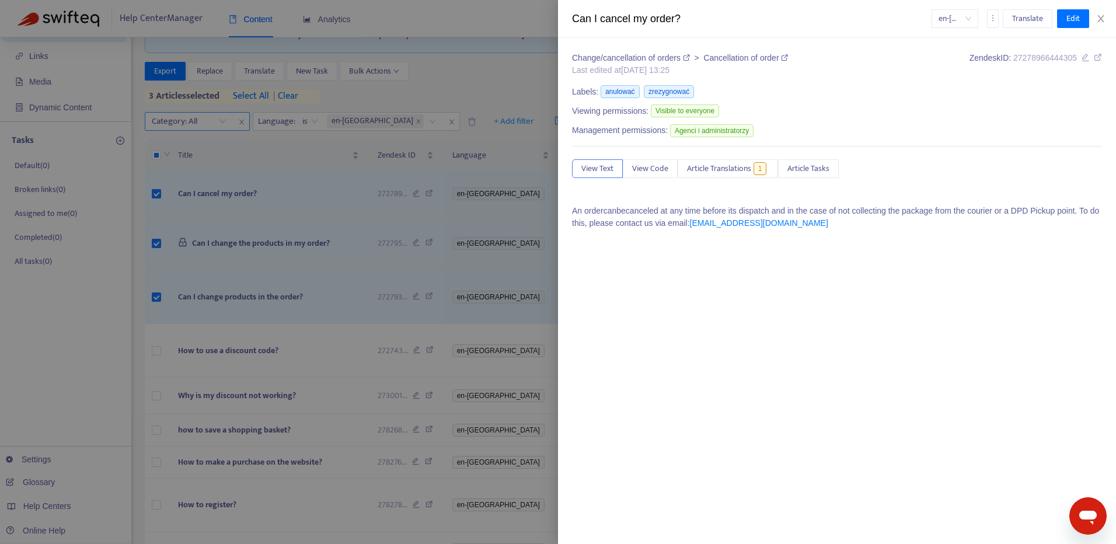
click at [1105, 12] on div "Can I cancel my order? en-gb Translate Edit" at bounding box center [837, 19] width 558 height 38
click at [1106, 19] on button "Close" at bounding box center [1101, 18] width 16 height 11
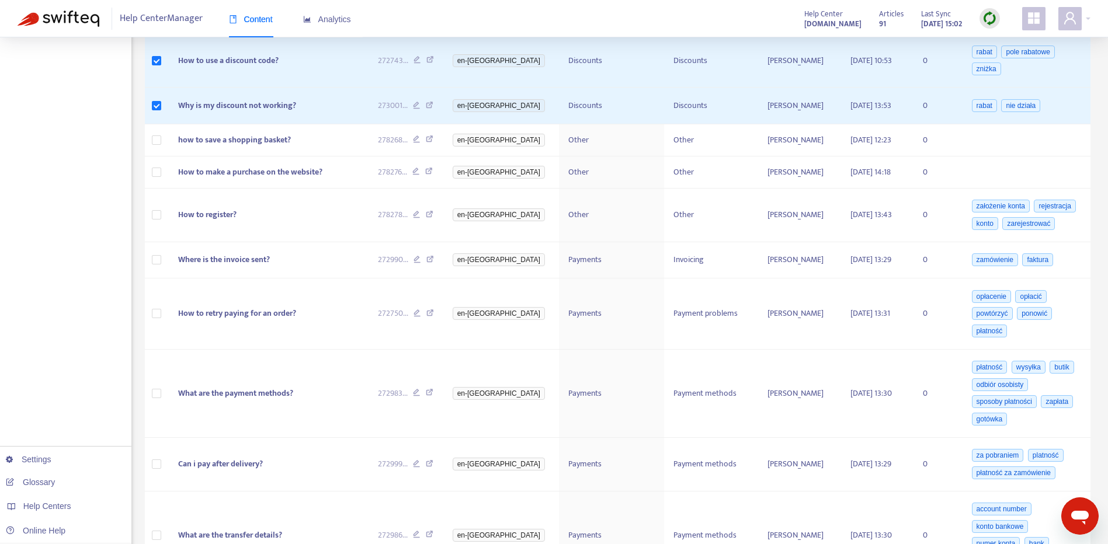
scroll to position [365, 0]
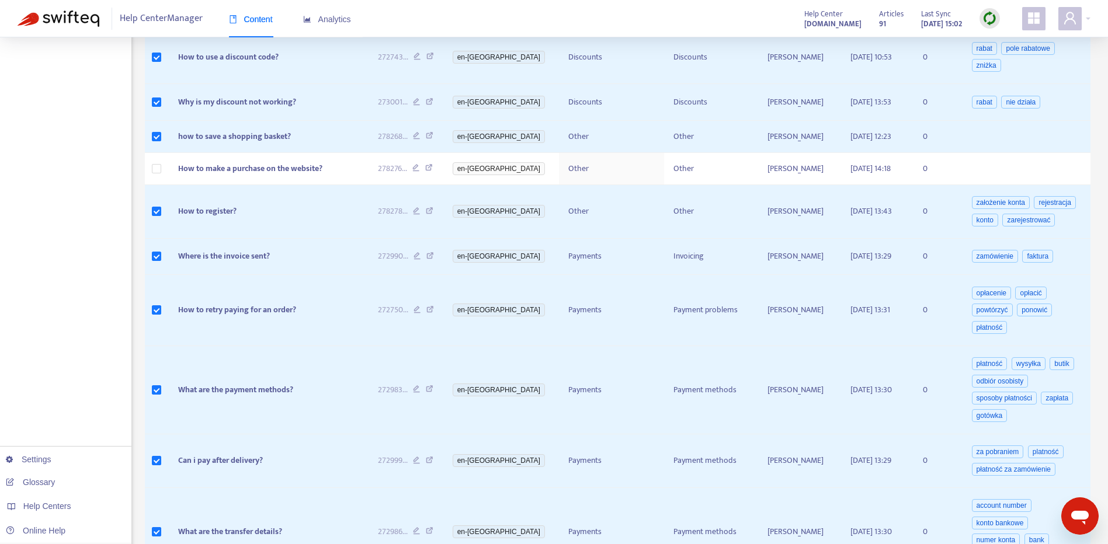
click at [1106, 204] on div "Home Articles Links Media Dynamic Content Tasks Default ( 0 ) Broken links ( 0 …" at bounding box center [554, 227] width 1108 height 1111
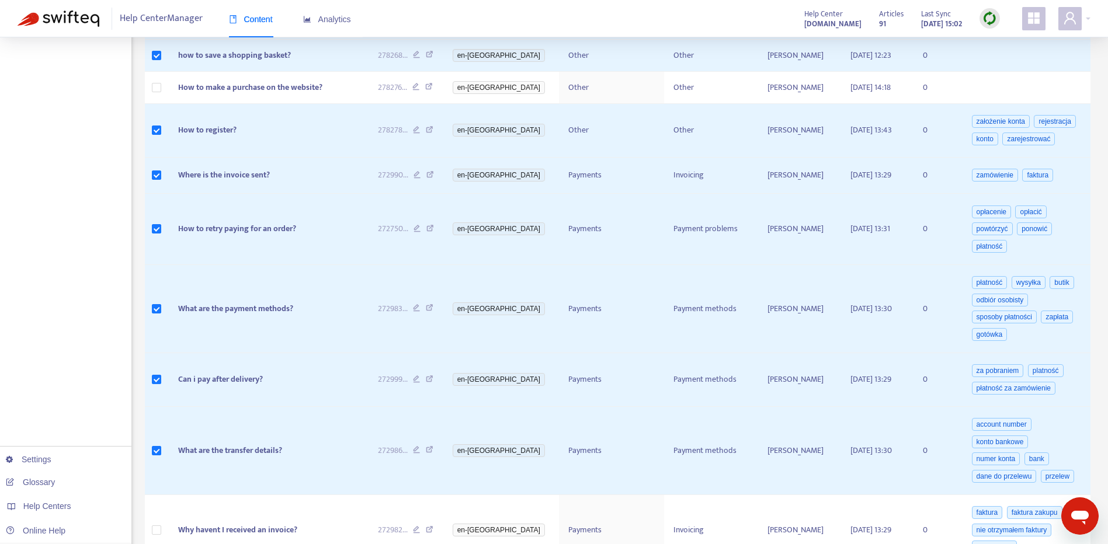
scroll to position [597, 0]
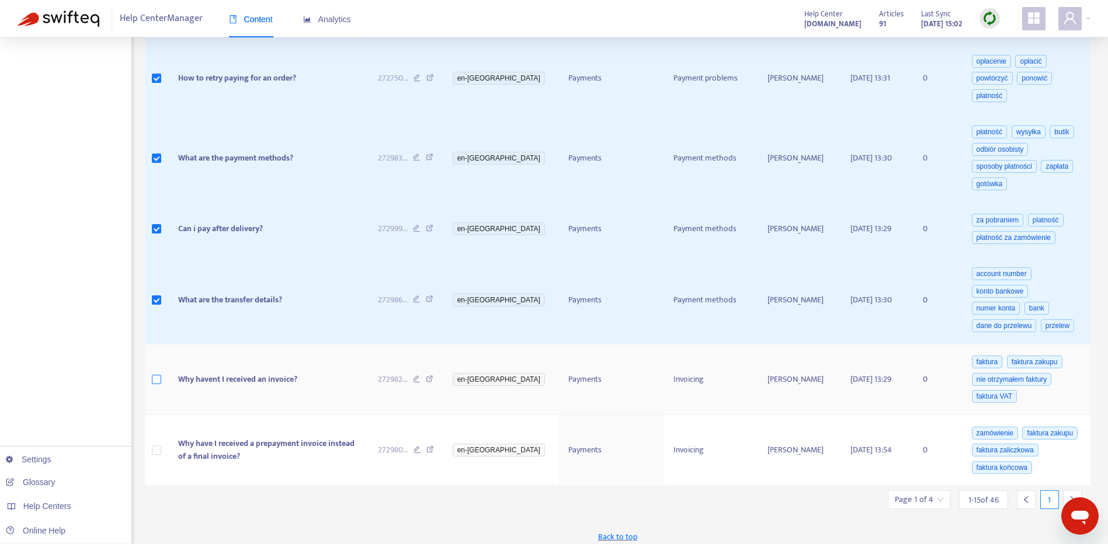
click at [159, 378] on label at bounding box center [156, 379] width 9 height 13
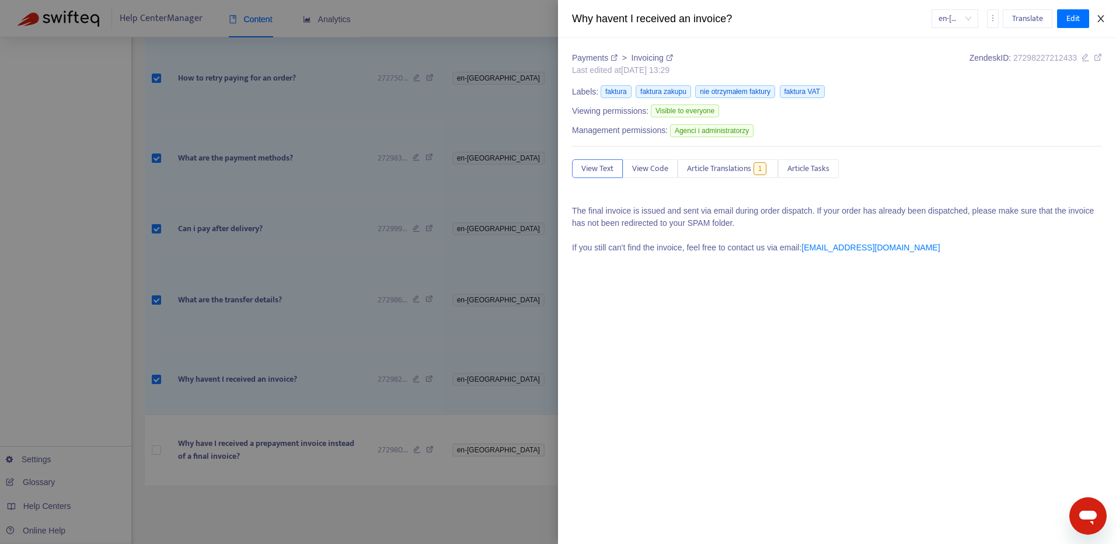
click at [1101, 18] on icon "close" at bounding box center [1101, 18] width 6 height 7
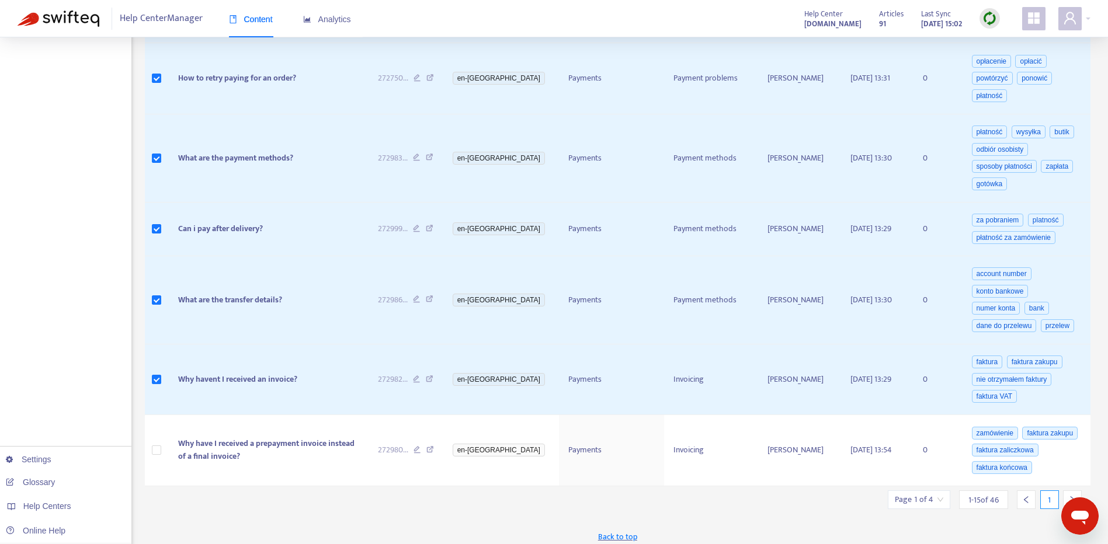
click at [1069, 490] on div at bounding box center [1072, 499] width 19 height 19
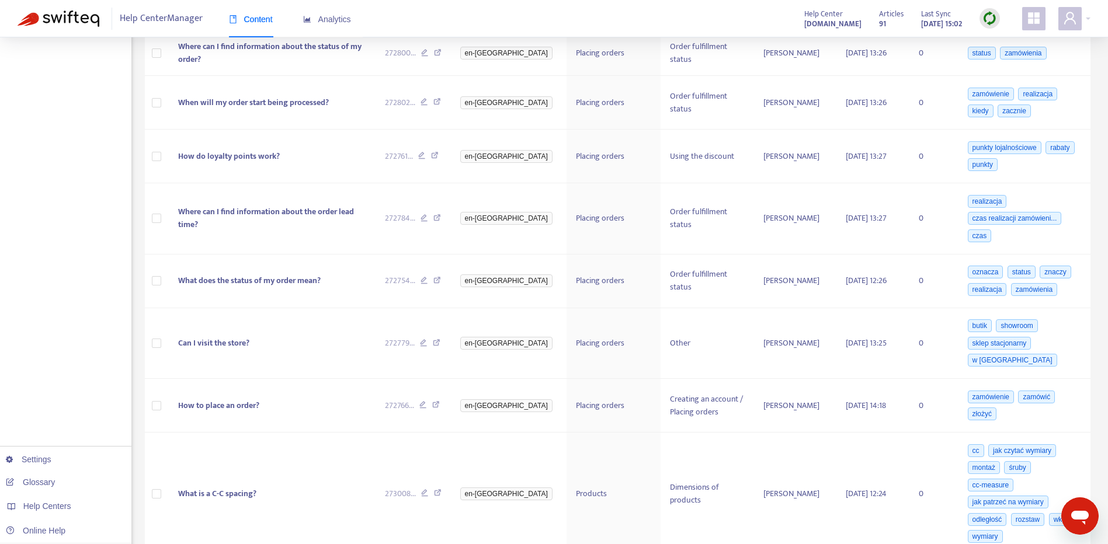
scroll to position [357, 0]
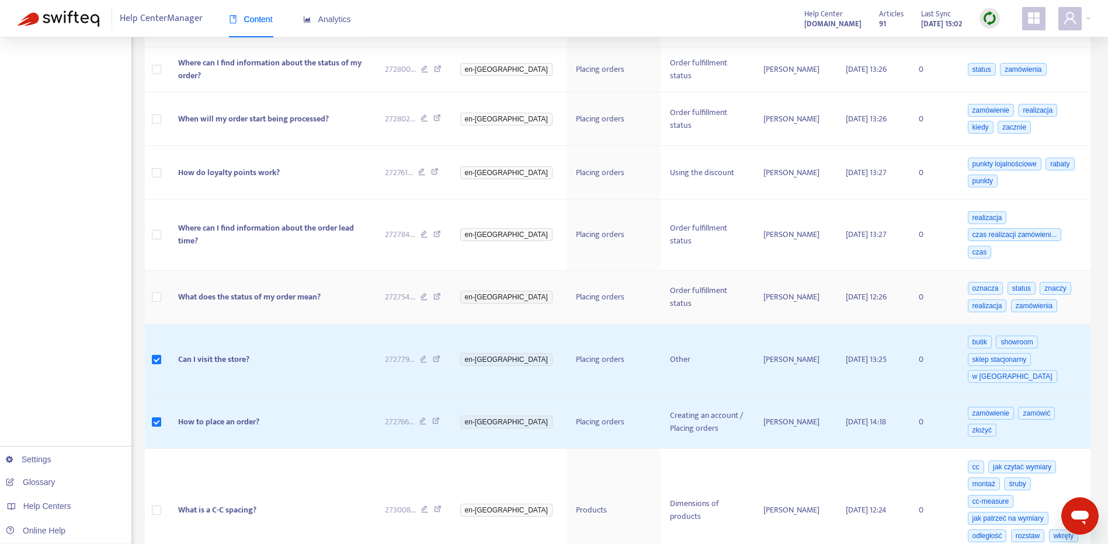
click at [163, 295] on td at bounding box center [157, 298] width 25 height 54
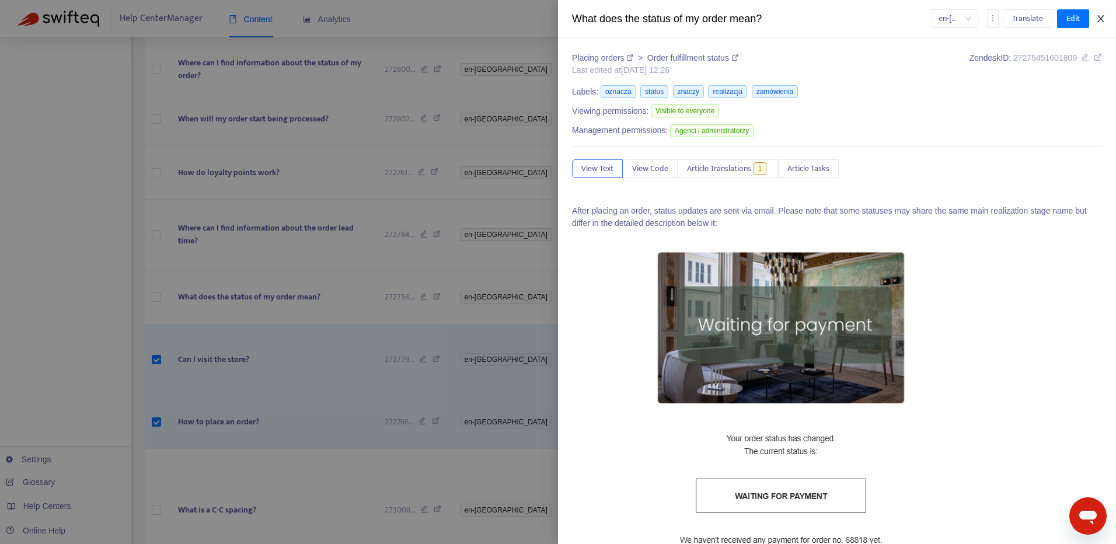
click at [1103, 16] on icon "close" at bounding box center [1100, 18] width 9 height 9
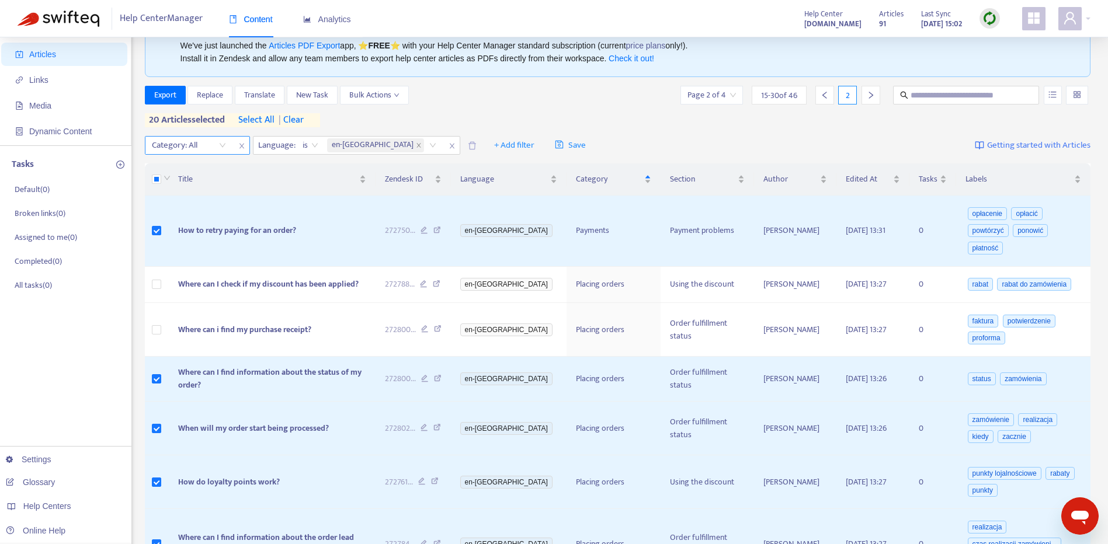
scroll to position [46, 0]
click at [155, 336] on label at bounding box center [156, 331] width 9 height 13
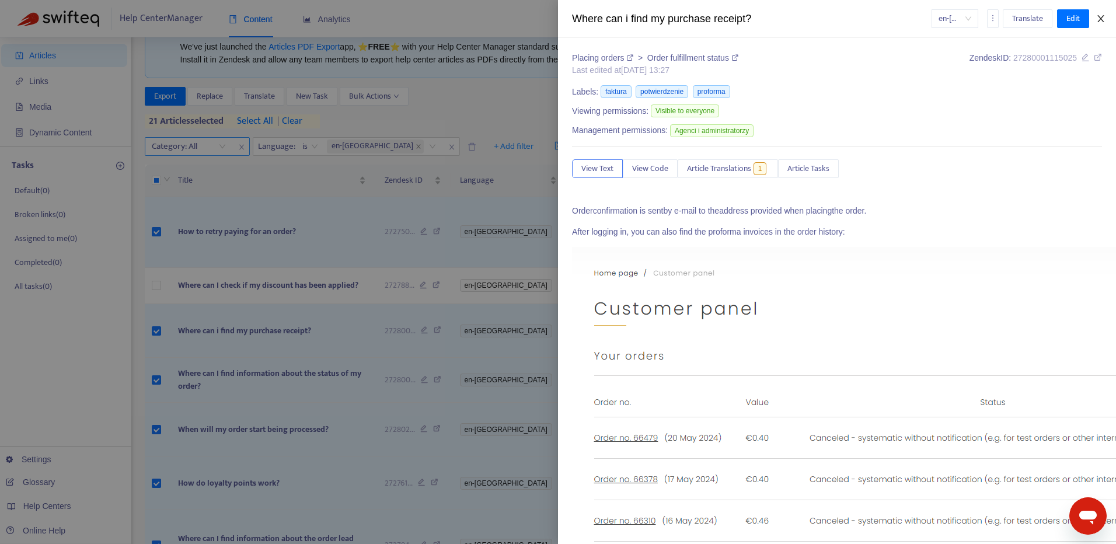
click at [1108, 16] on button "Close" at bounding box center [1101, 18] width 16 height 11
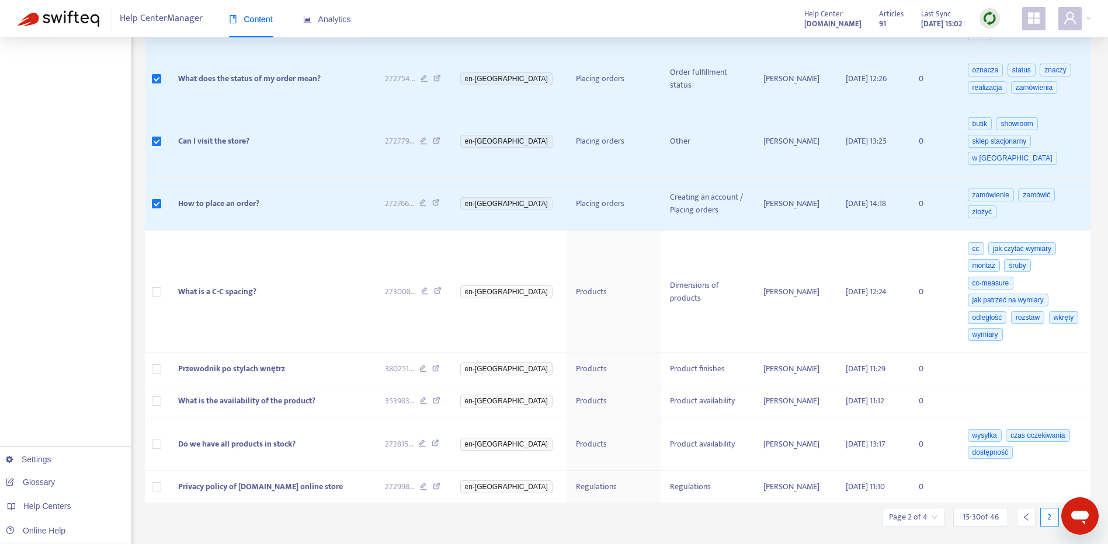
scroll to position [588, 0]
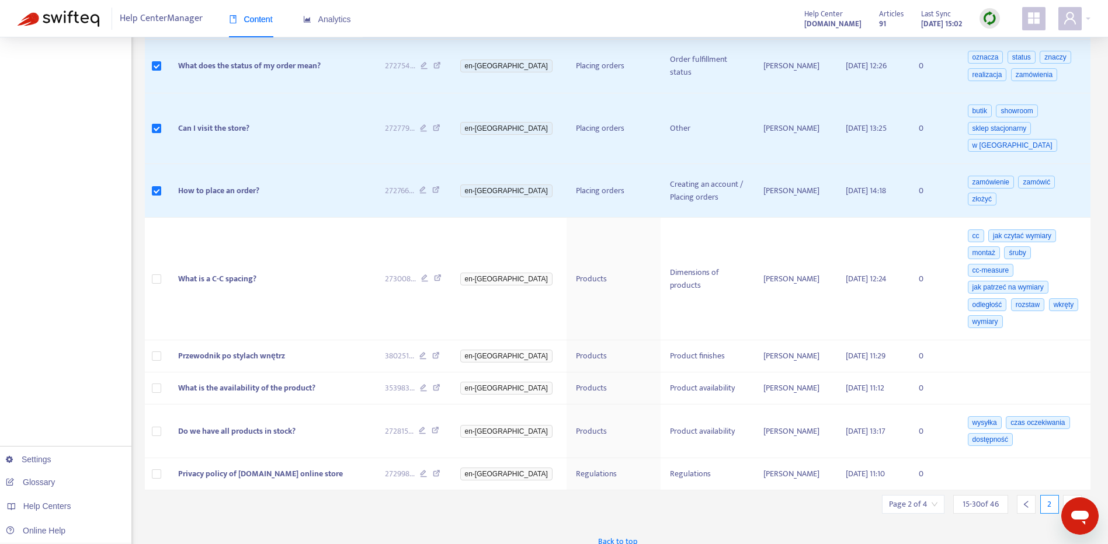
click at [1024, 500] on icon "left" at bounding box center [1026, 504] width 8 height 8
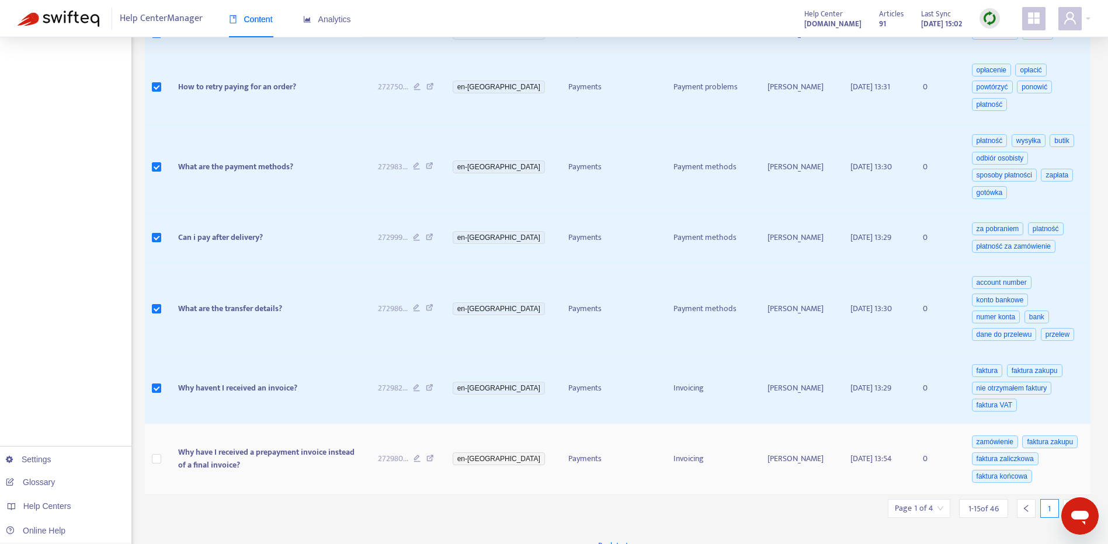
click at [159, 462] on td at bounding box center [157, 459] width 25 height 71
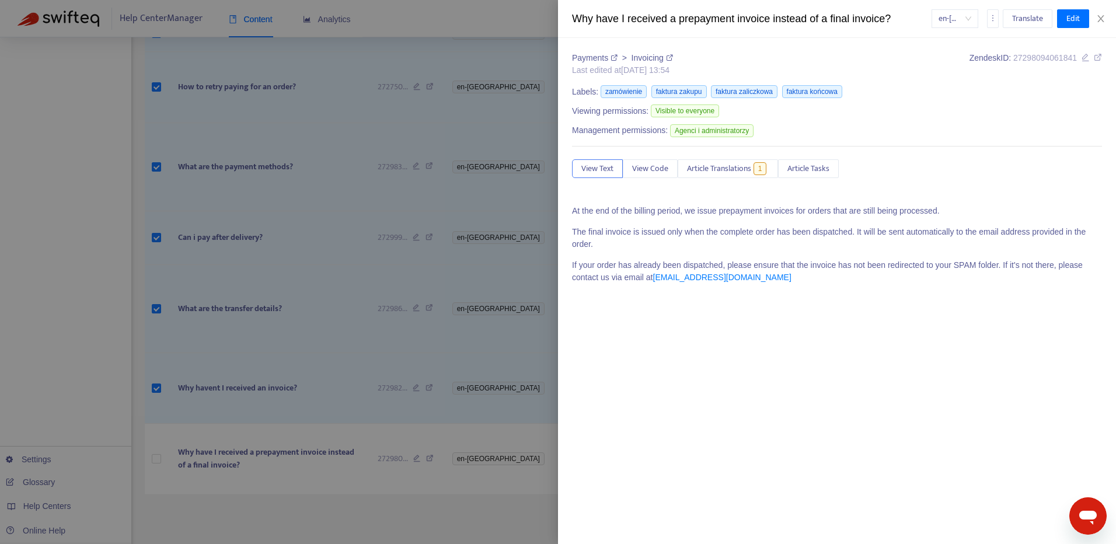
click at [146, 457] on div at bounding box center [558, 272] width 1116 height 544
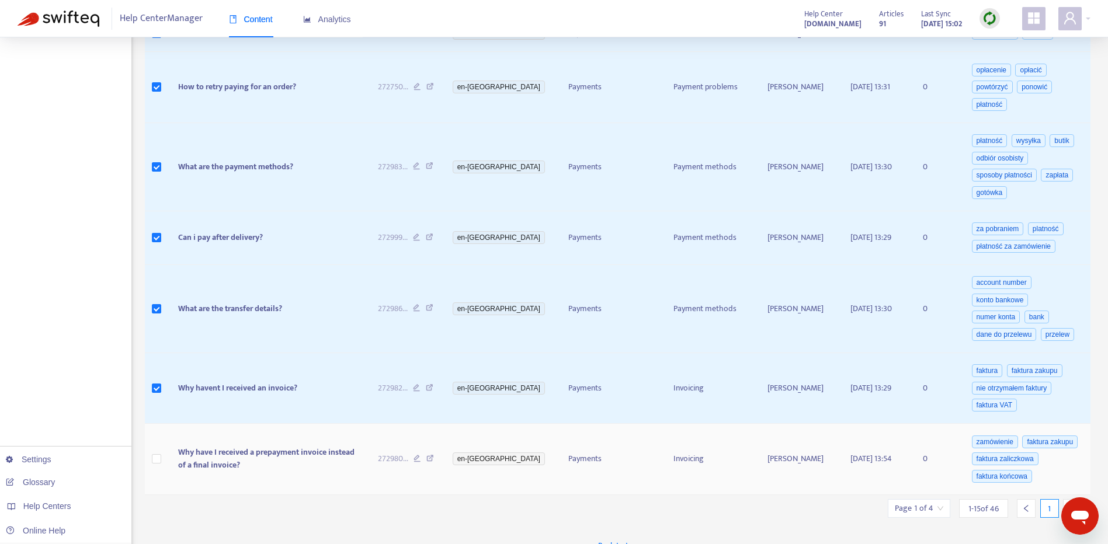
click at [147, 456] on td at bounding box center [157, 459] width 25 height 71
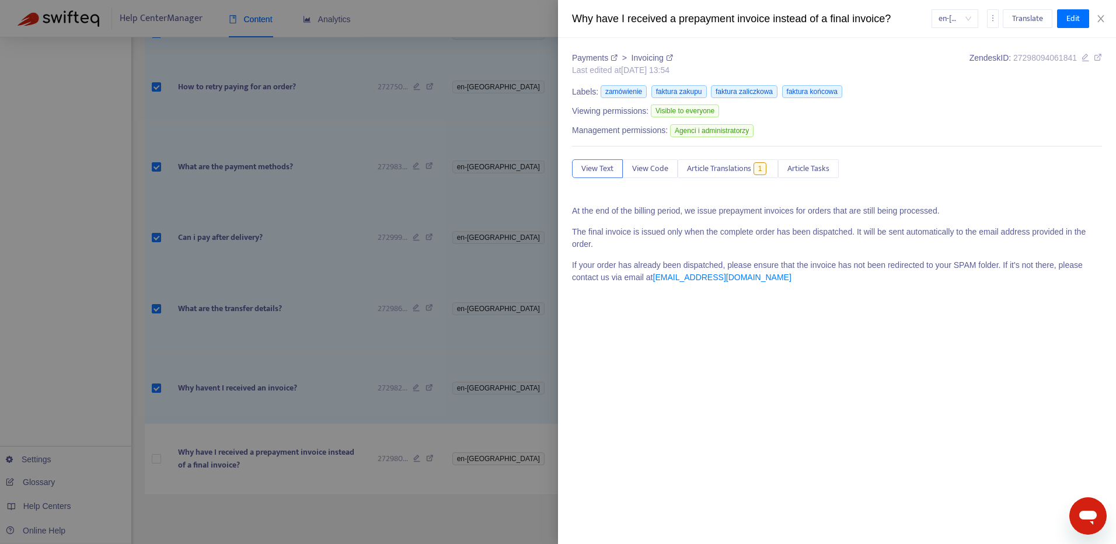
click at [151, 455] on div at bounding box center [558, 272] width 1116 height 544
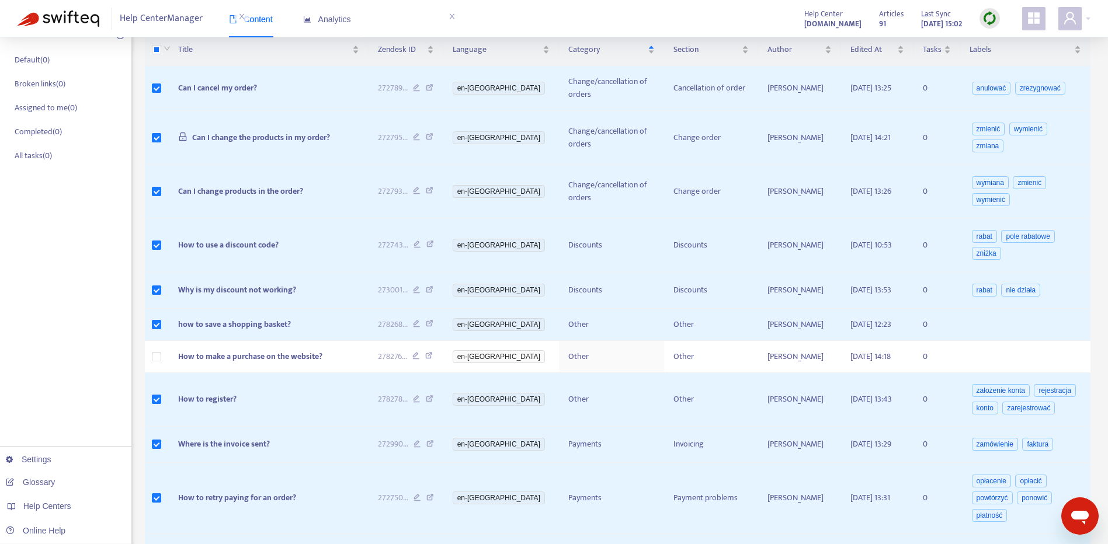
scroll to position [172, 0]
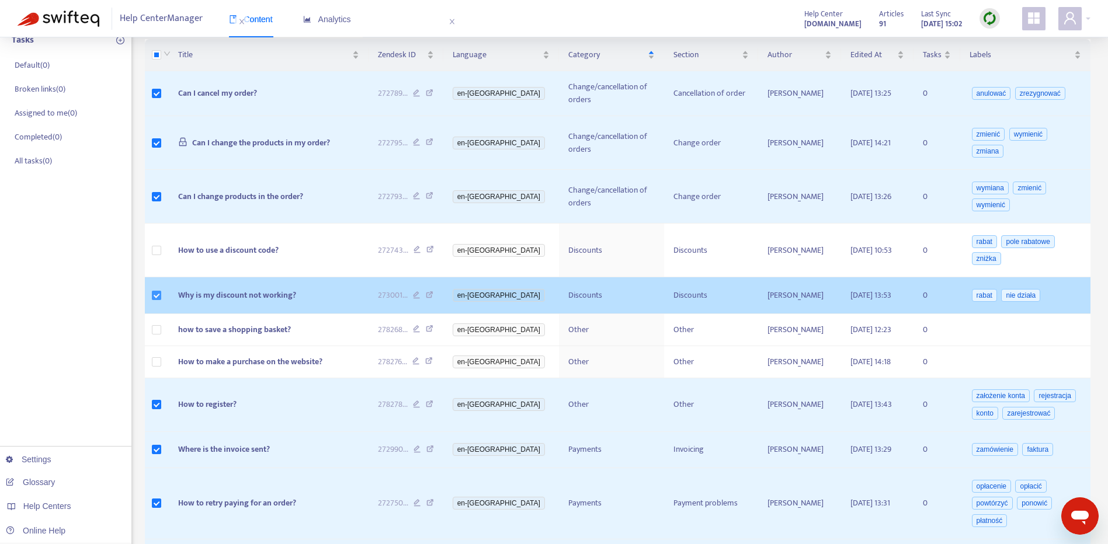
click at [158, 289] on label at bounding box center [156, 295] width 9 height 13
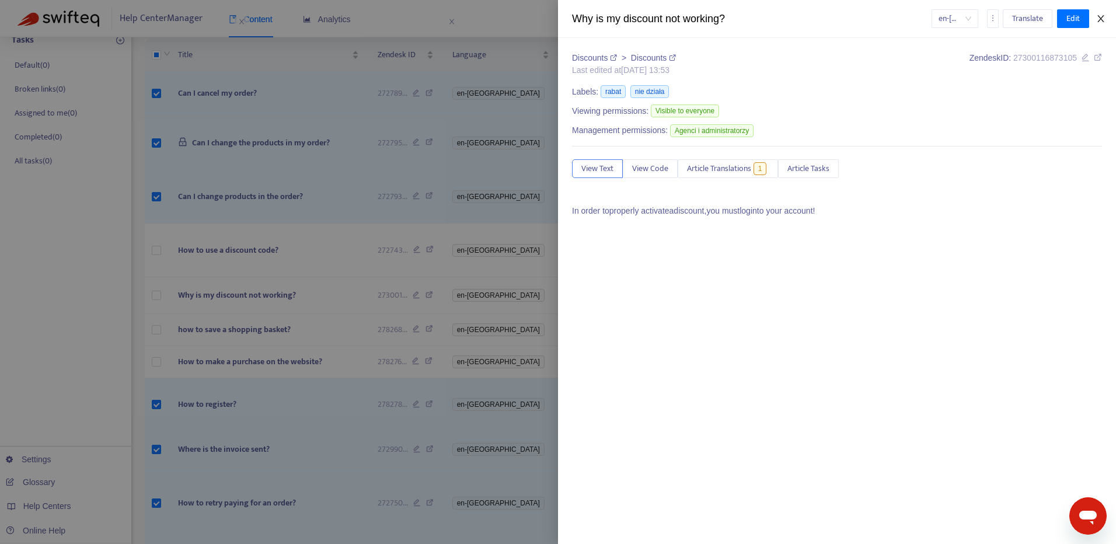
click at [1107, 20] on button "Close" at bounding box center [1101, 18] width 16 height 11
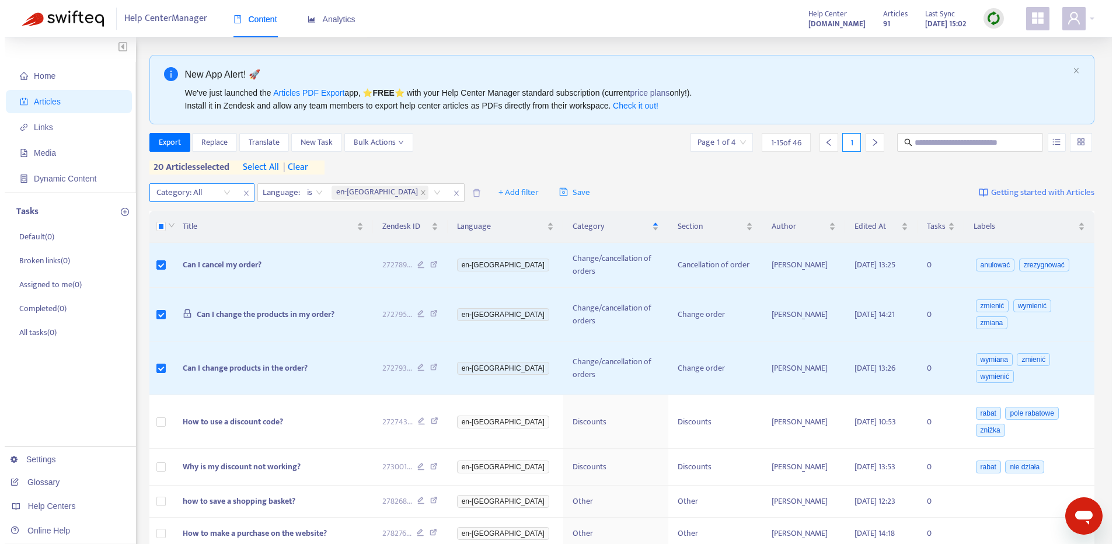
scroll to position [85, 0]
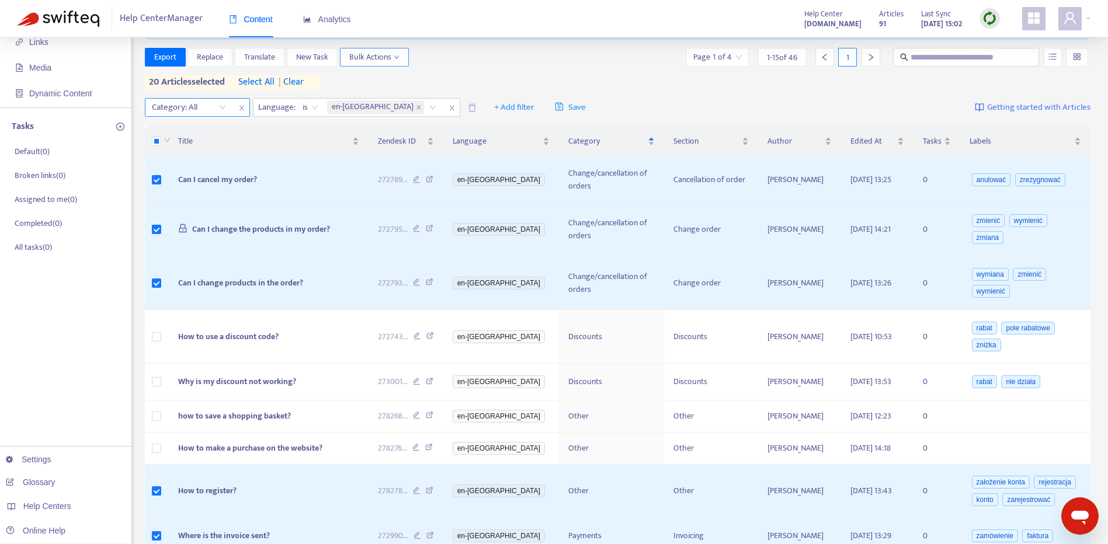
click at [377, 57] on span "Bulk Actions" at bounding box center [374, 57] width 50 height 13
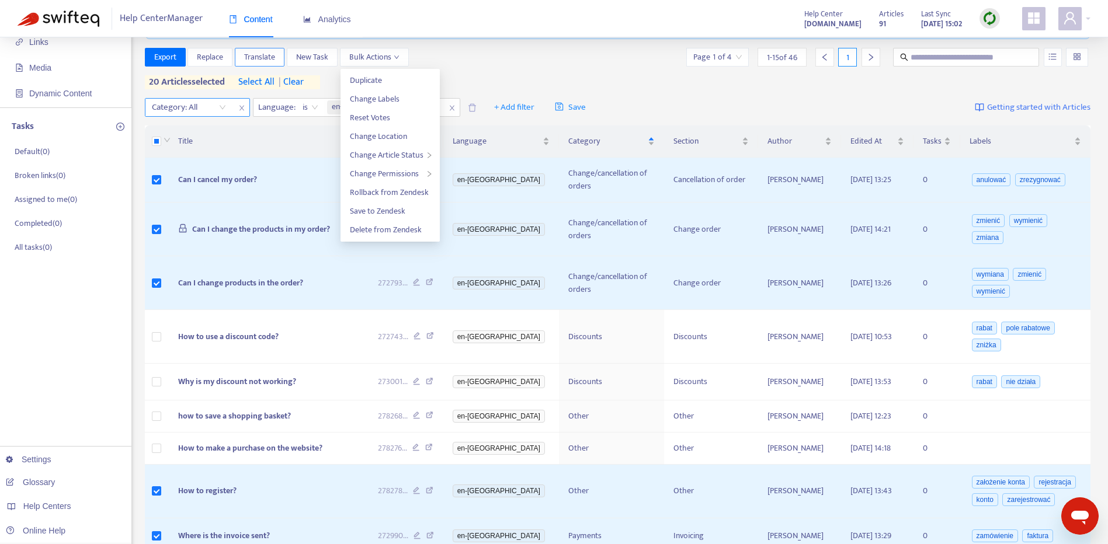
click at [271, 62] on span "Translate" at bounding box center [259, 57] width 31 height 13
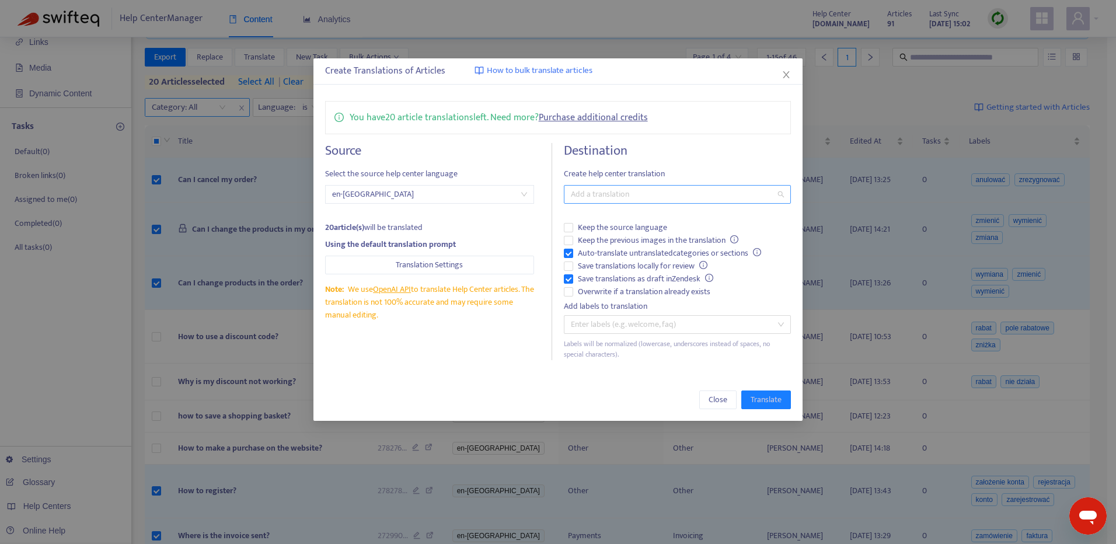
click at [643, 199] on div at bounding box center [672, 194] width 210 height 14
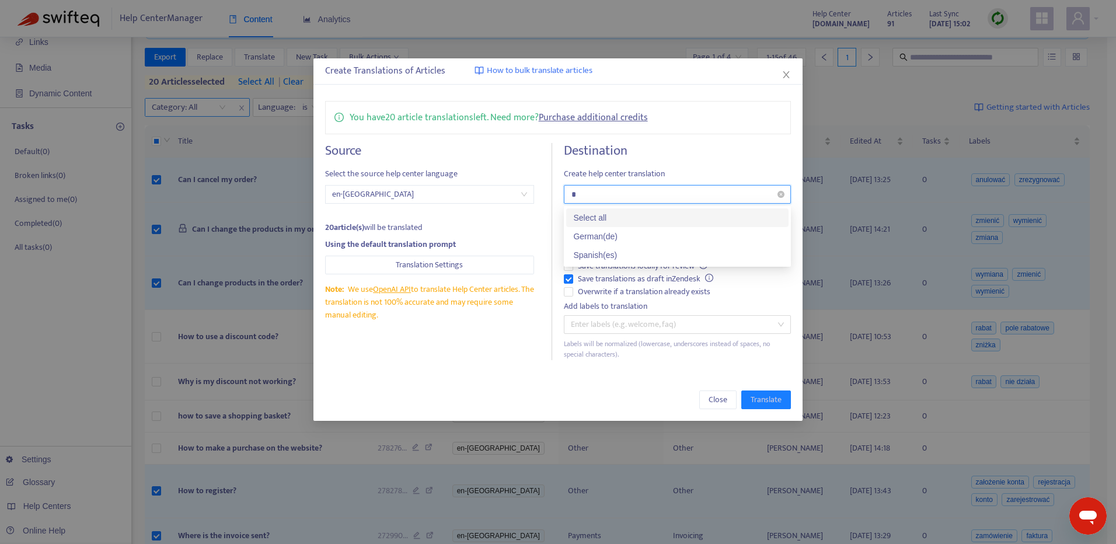
type input "**"
click at [789, 75] on icon "close" at bounding box center [786, 74] width 9 height 9
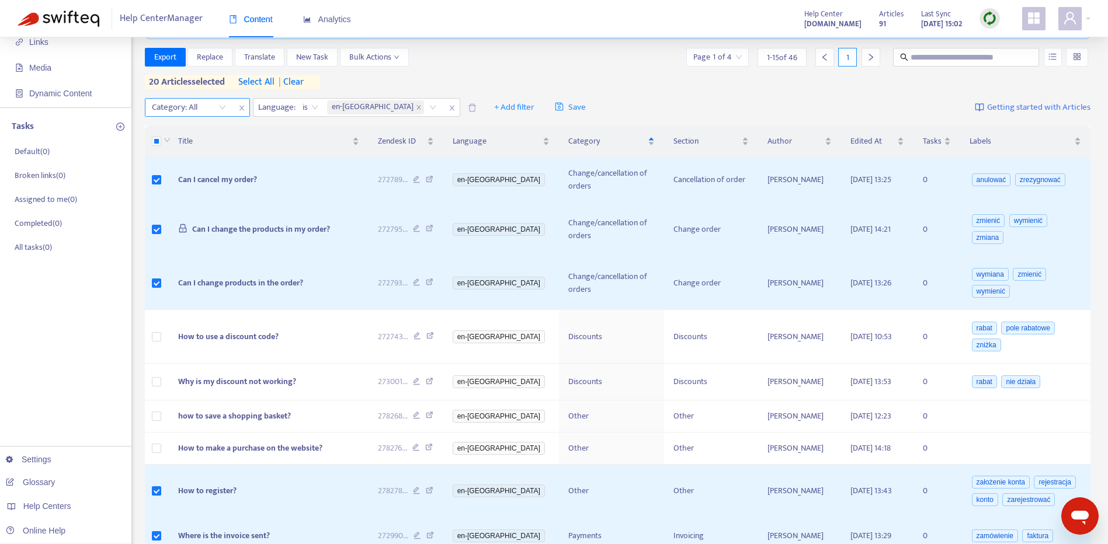
click at [737, 107] on div "Category: All Language : is en-gb + Add filter Save Getting started with Articl…" at bounding box center [618, 107] width 946 height 27
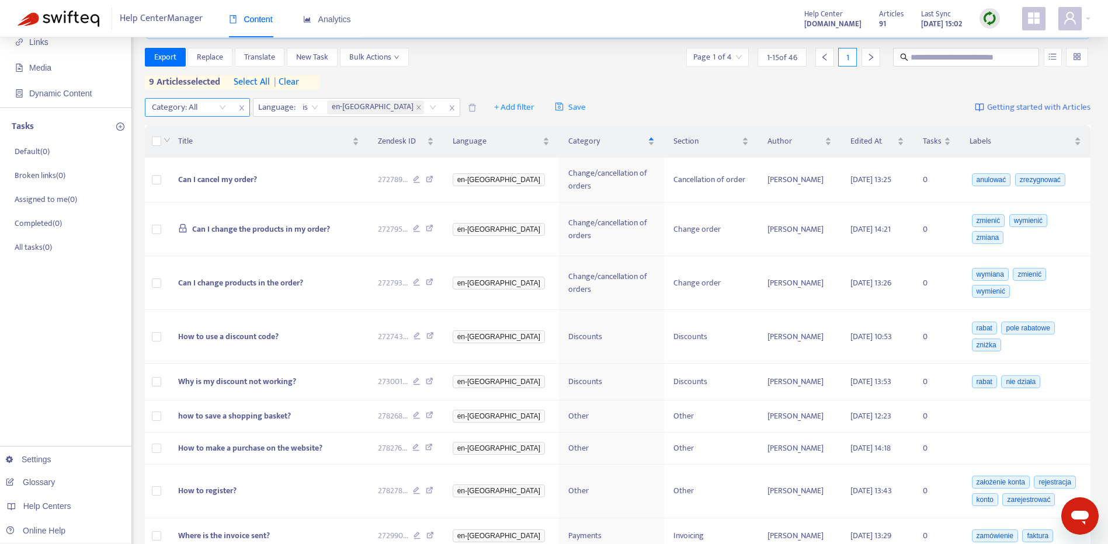
click at [355, 94] on div "Category: All Language : is en-gb + Add filter Save Getting started with Articl…" at bounding box center [618, 107] width 946 height 27
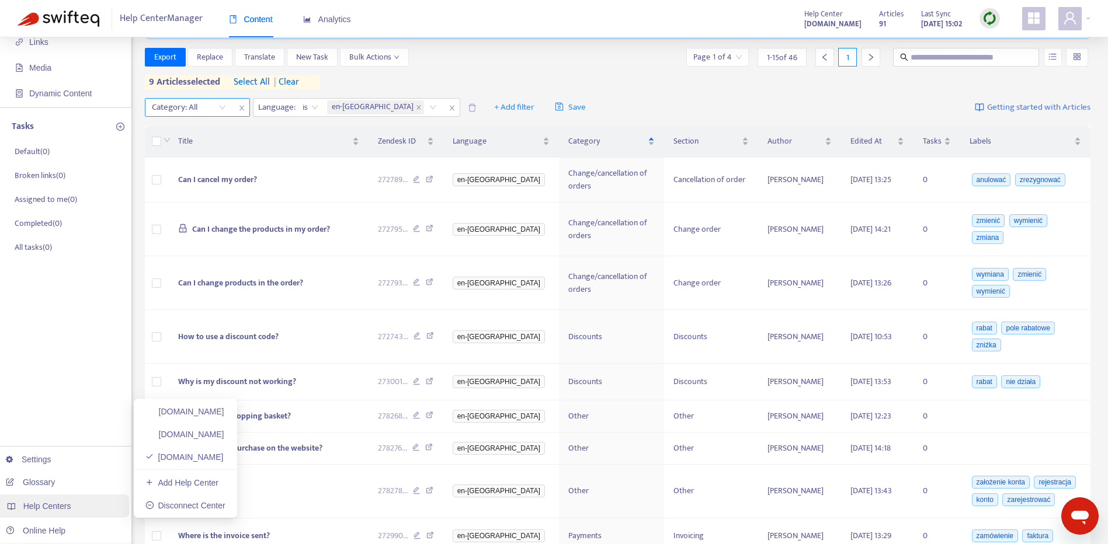
click at [72, 509] on div "Help Centers" at bounding box center [62, 506] width 133 height 23
click at [216, 430] on link "[DOMAIN_NAME]" at bounding box center [184, 434] width 79 height 9
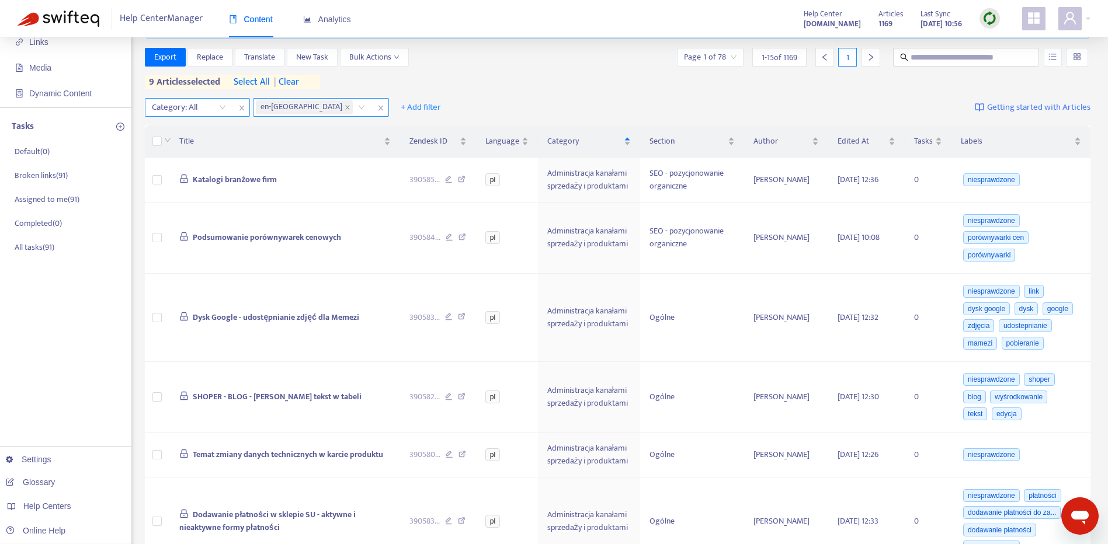
click at [377, 106] on icon "close" at bounding box center [380, 108] width 7 height 7
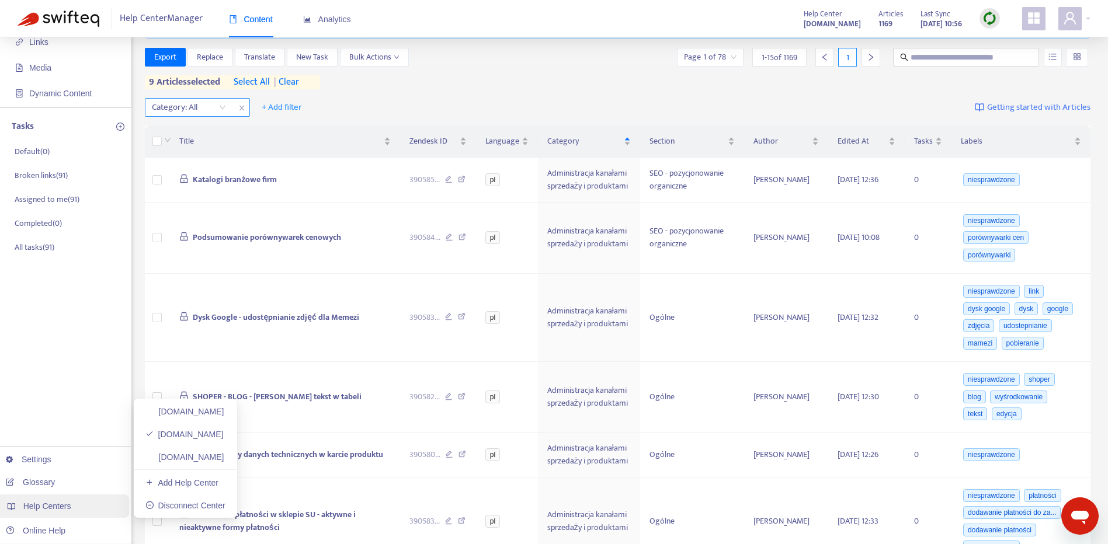
click at [91, 503] on div "Help Centers" at bounding box center [62, 506] width 133 height 23
click at [193, 407] on link "[DOMAIN_NAME]" at bounding box center [184, 411] width 79 height 9
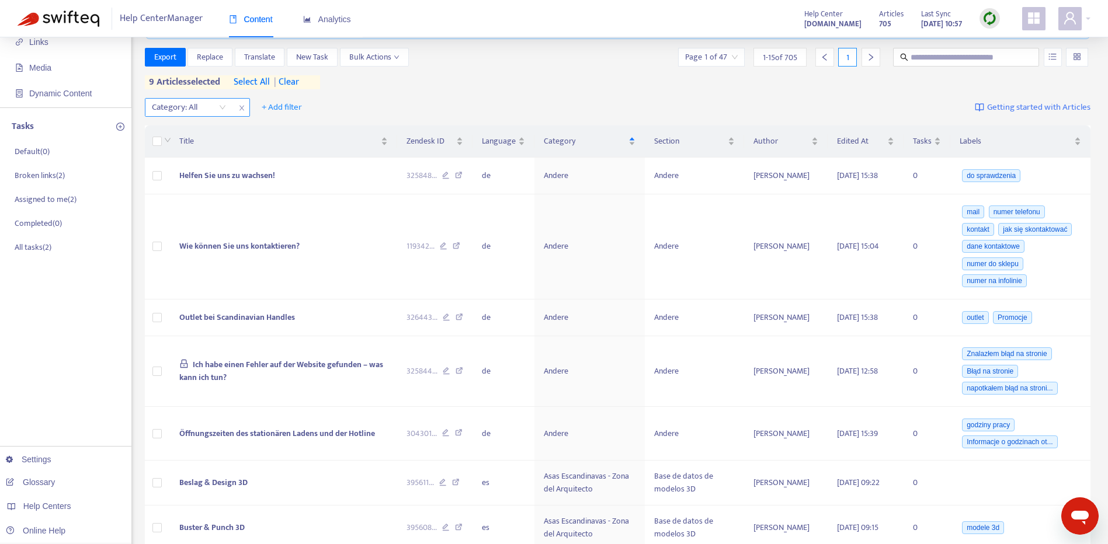
click at [295, 83] on span "| clear" at bounding box center [284, 82] width 29 height 14
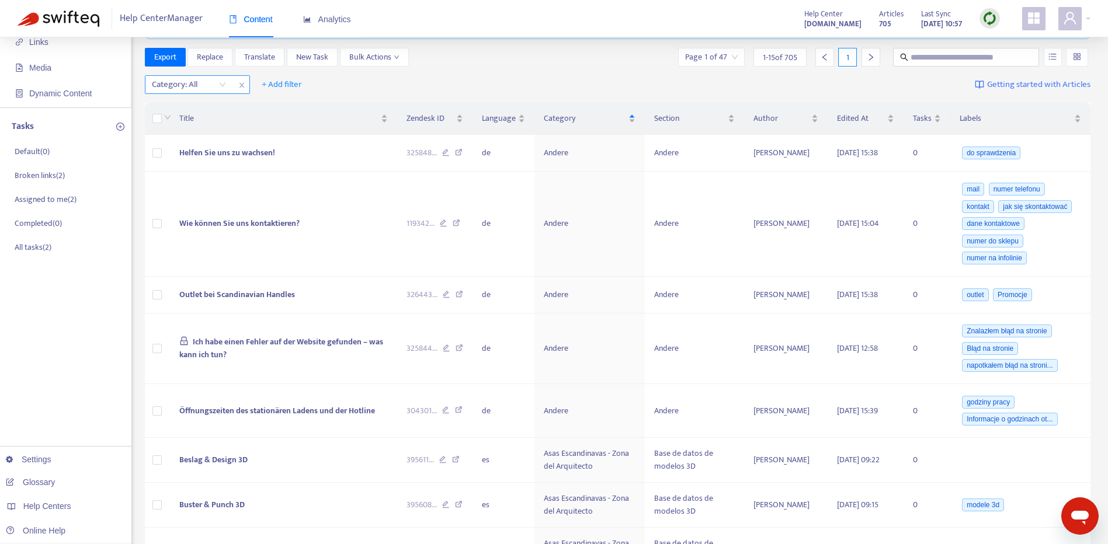
click at [204, 89] on div at bounding box center [183, 85] width 71 height 14
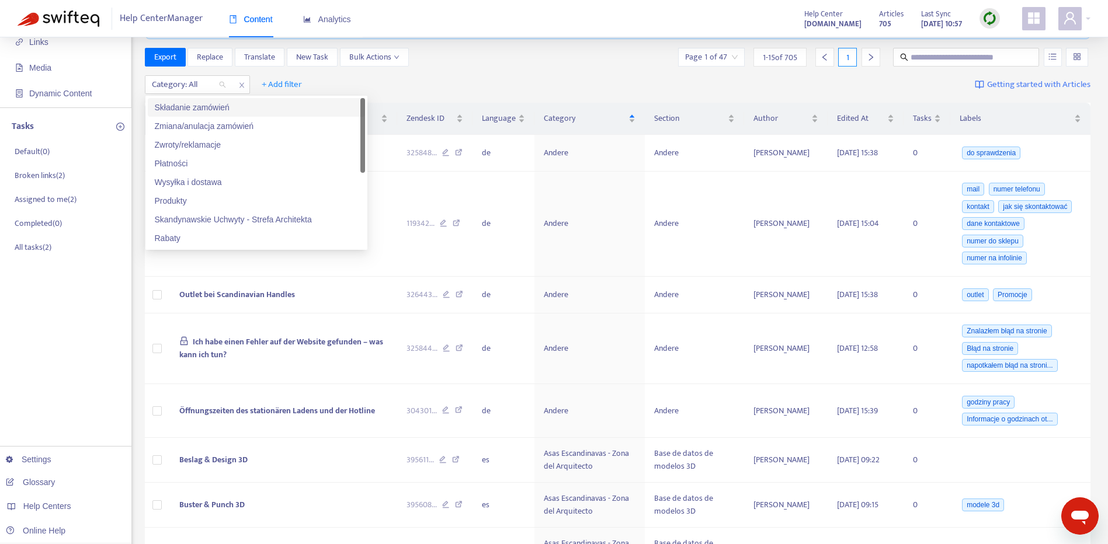
click at [264, 107] on div "Składanie zamówień" at bounding box center [256, 107] width 203 height 13
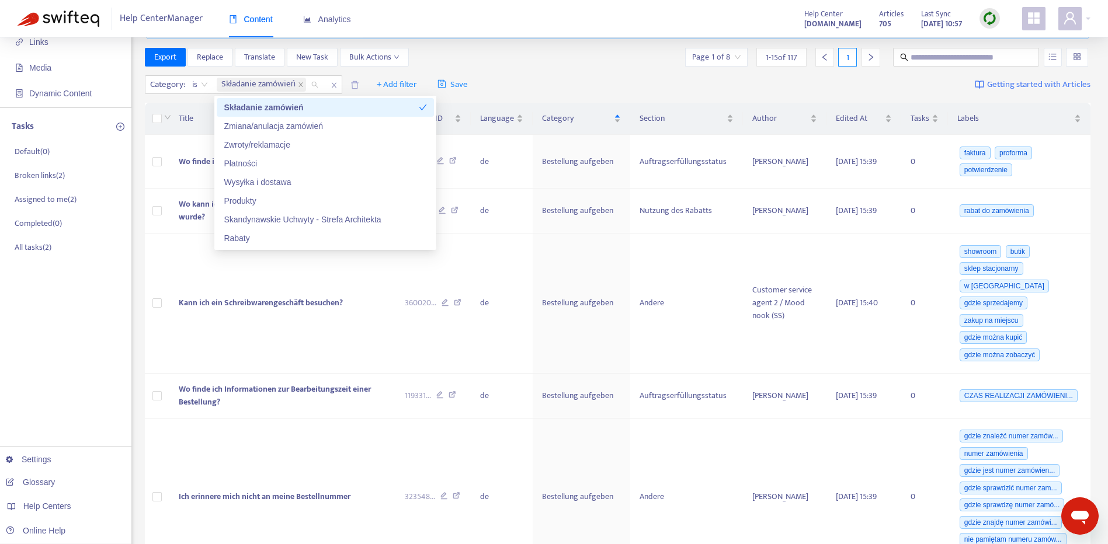
click at [578, 67] on div "Export Replace Translate New Task Bulk Actions Page 1 of 8 1 - 15 of 117 1" at bounding box center [618, 57] width 946 height 19
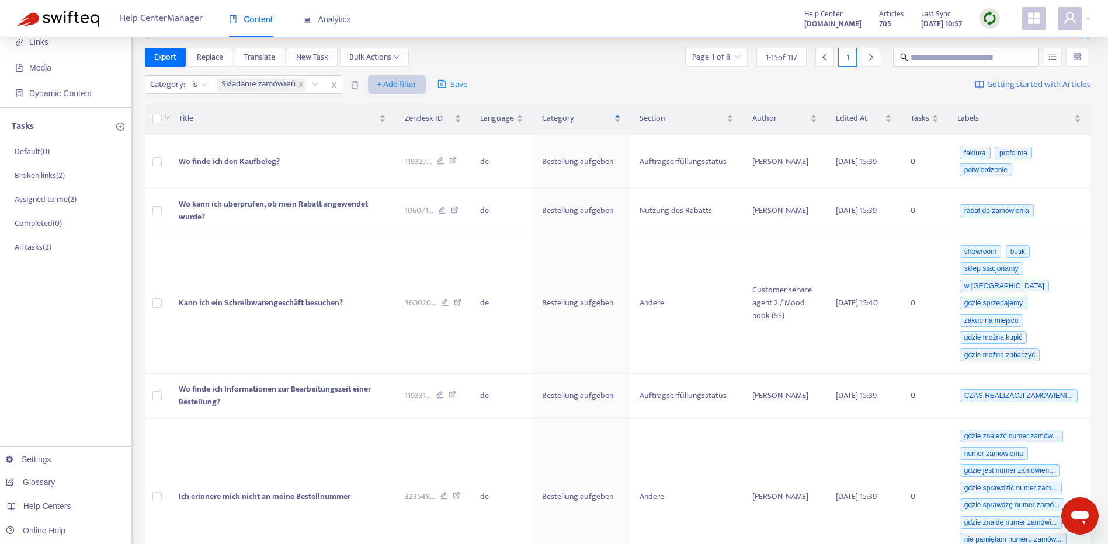
click at [417, 82] on span "+ Add filter" at bounding box center [397, 85] width 40 height 14
click at [431, 110] on span "Language" at bounding box center [414, 108] width 73 height 13
click at [389, 85] on div at bounding box center [383, 85] width 71 height 14
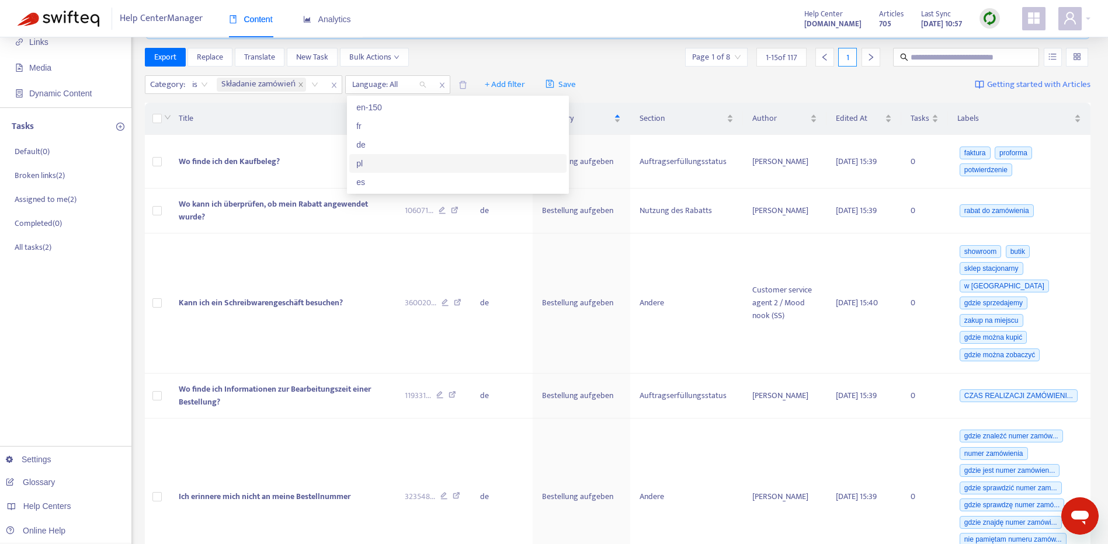
click at [404, 170] on div "pl" at bounding box center [457, 163] width 203 height 13
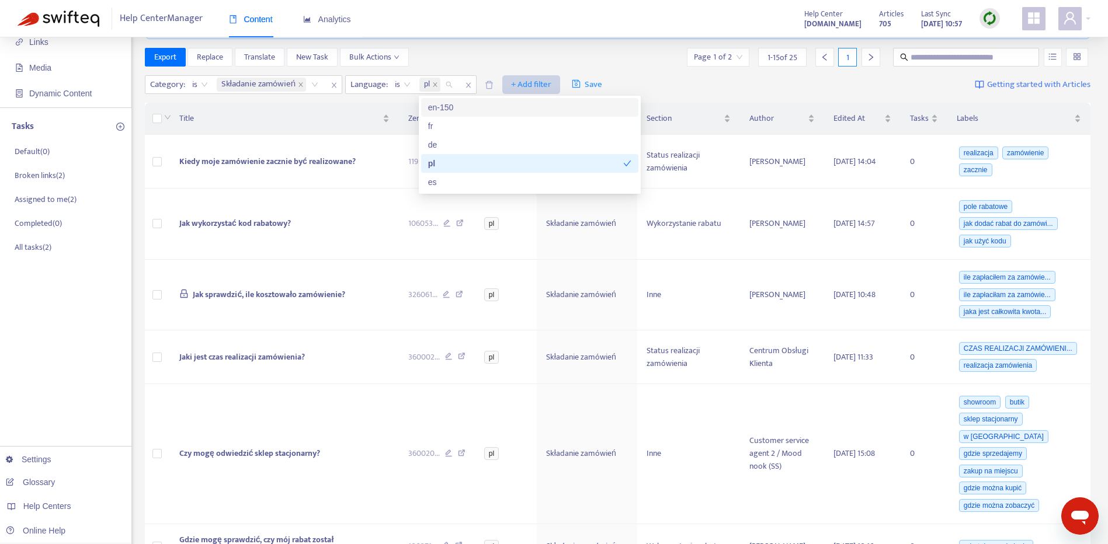
click at [531, 79] on span "+ Add filter" at bounding box center [531, 85] width 40 height 14
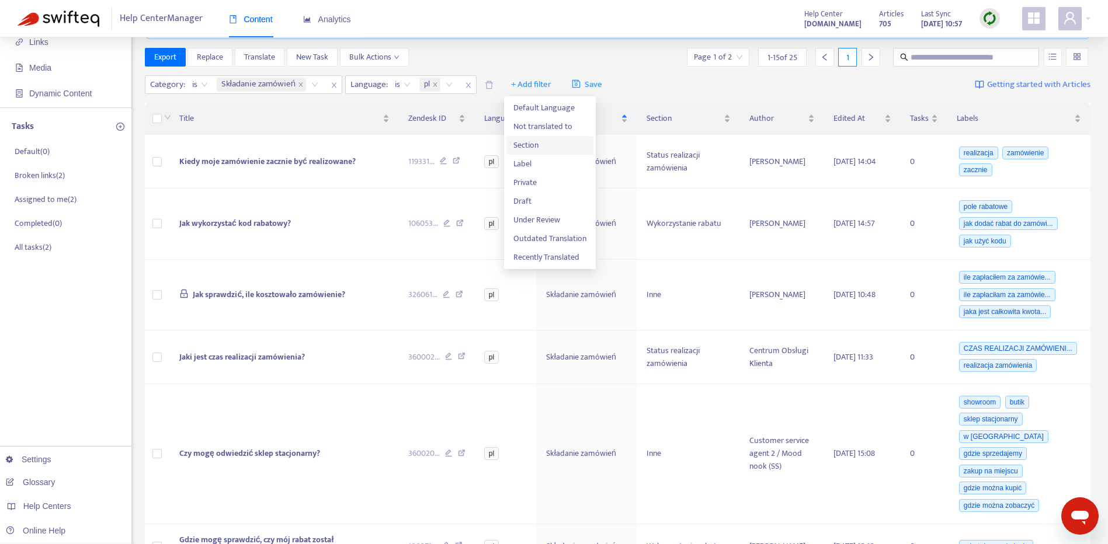
click at [545, 149] on span "Section" at bounding box center [549, 145] width 73 height 13
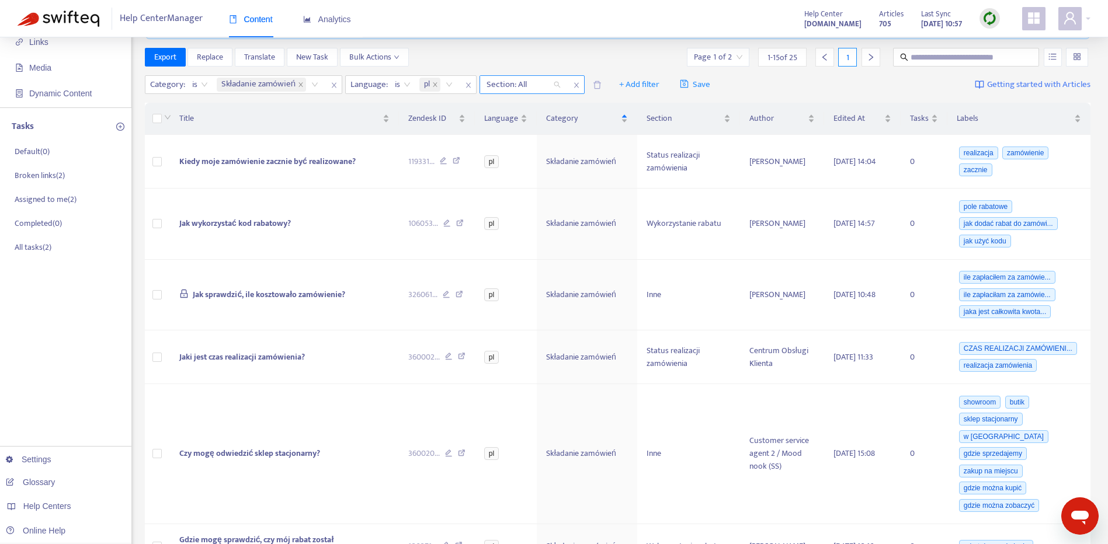
click at [523, 86] on div at bounding box center [517, 85] width 71 height 14
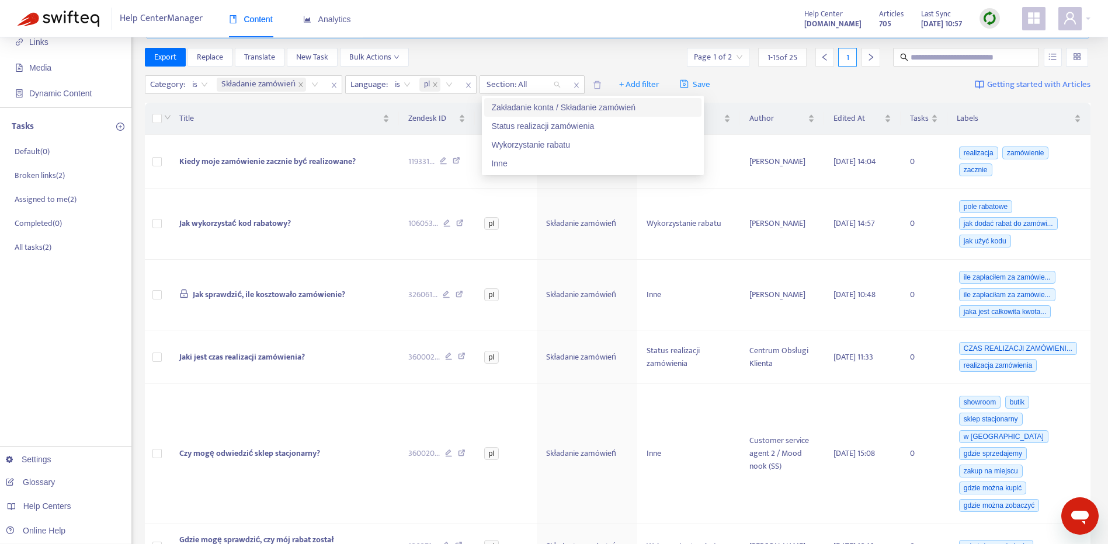
click at [571, 107] on div "Zakładanie konta / Składanie zamówień" at bounding box center [592, 107] width 203 height 13
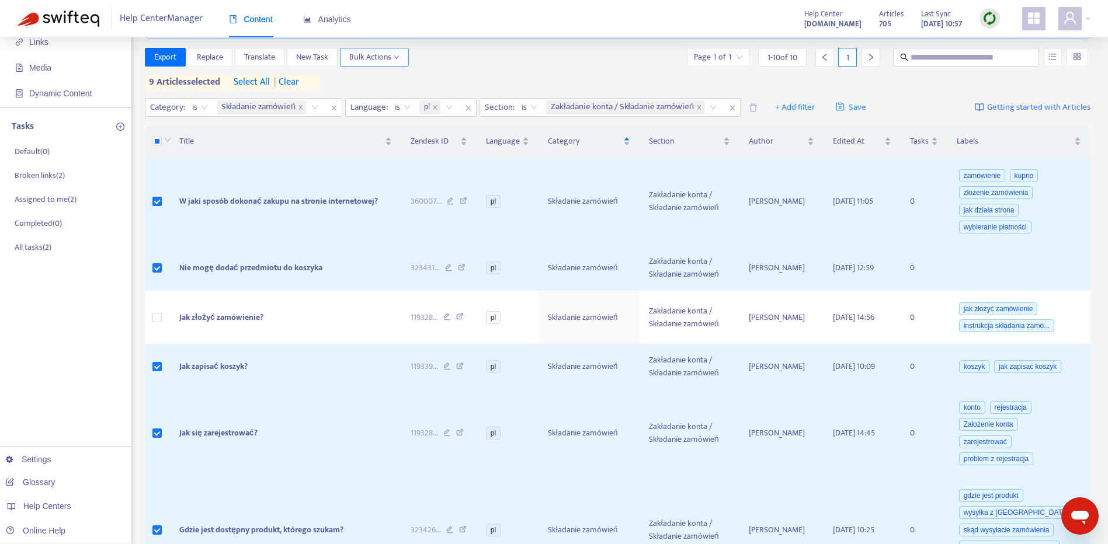
click at [404, 57] on button "Bulk Actions" at bounding box center [374, 57] width 69 height 19
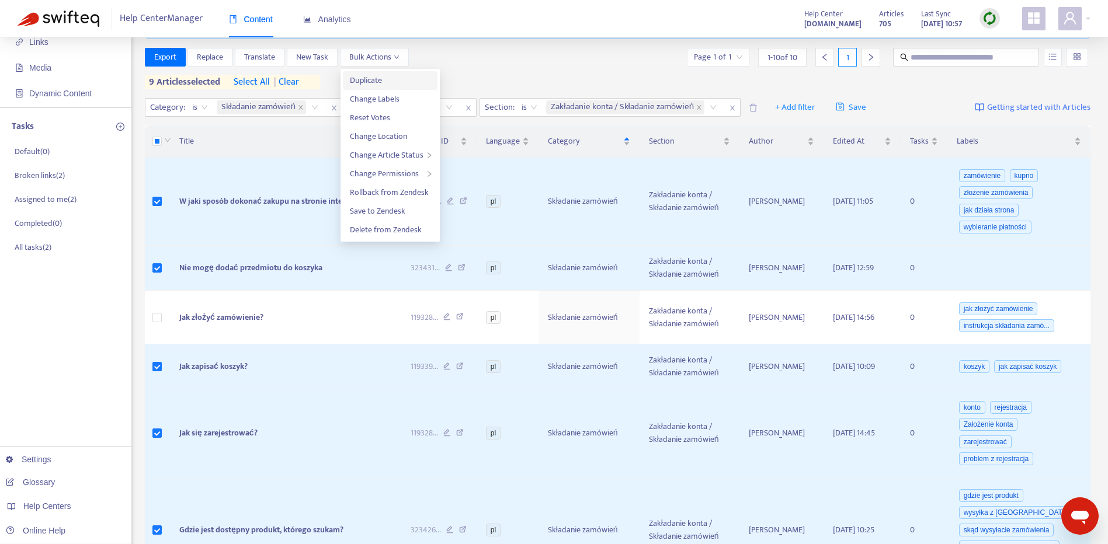
click at [403, 81] on span "Duplicate" at bounding box center [390, 80] width 81 height 13
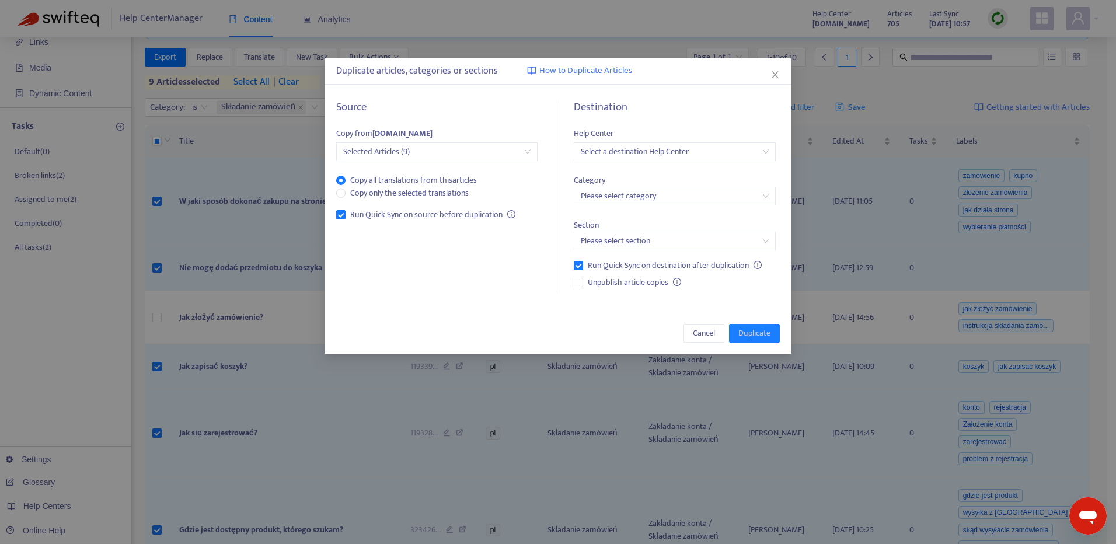
click at [686, 151] on input "search" at bounding box center [674, 152] width 187 height 18
click at [677, 208] on div "[DOMAIN_NAME]" at bounding box center [684, 212] width 203 height 13
click at [679, 190] on input "search" at bounding box center [674, 196] width 187 height 18
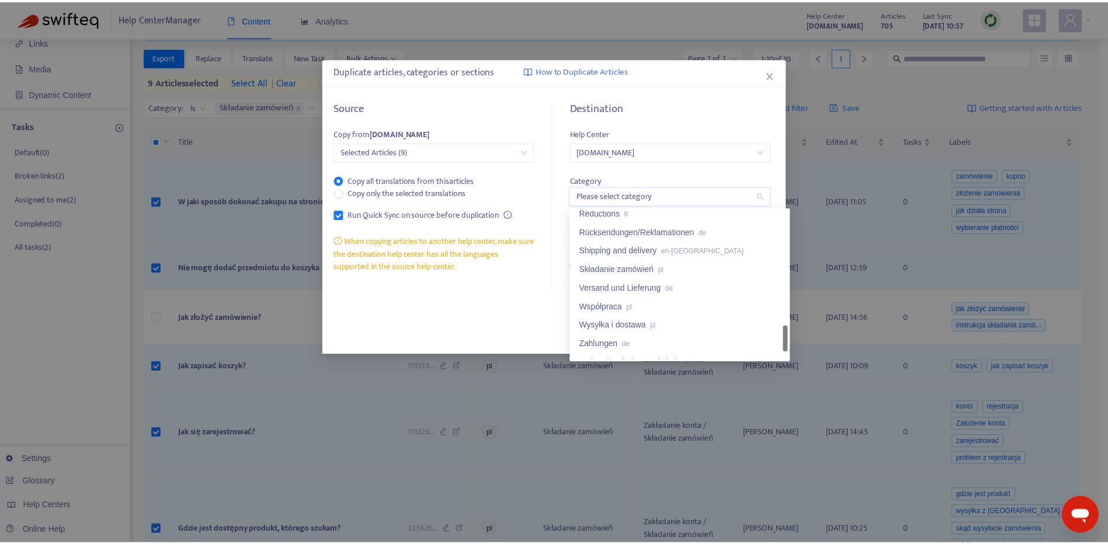
scroll to position [845, 0]
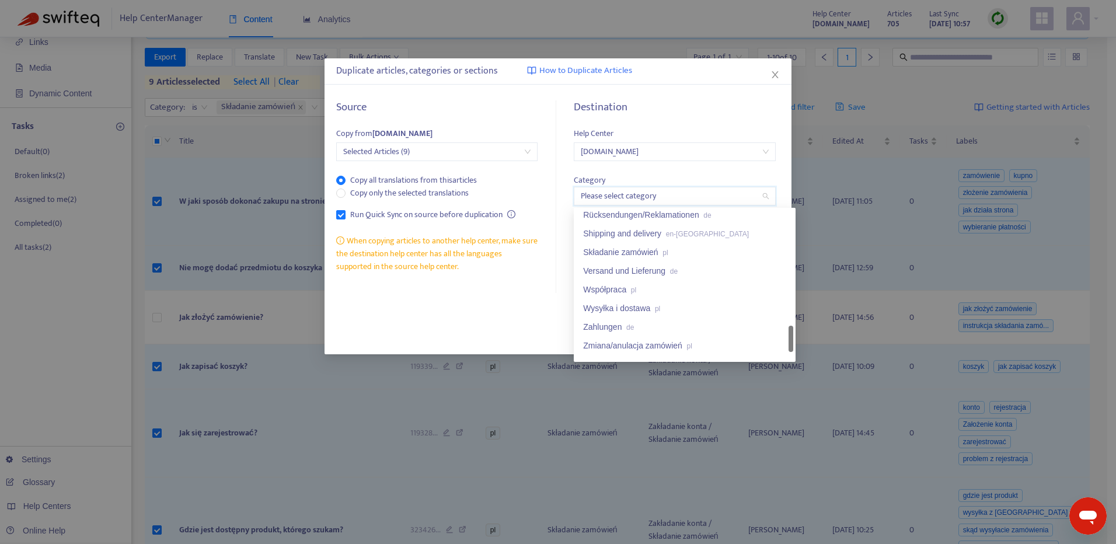
drag, startPoint x: 789, startPoint y: 226, endPoint x: 786, endPoint y: 343, distance: 117.4
click at [786, 343] on div "Réductions fr Rücksendungen/Reklamationen de Shipping and delivery en-gb Składa…" at bounding box center [684, 284] width 217 height 149
click at [673, 246] on div "Składanie zamówień pl" at bounding box center [684, 252] width 203 height 13
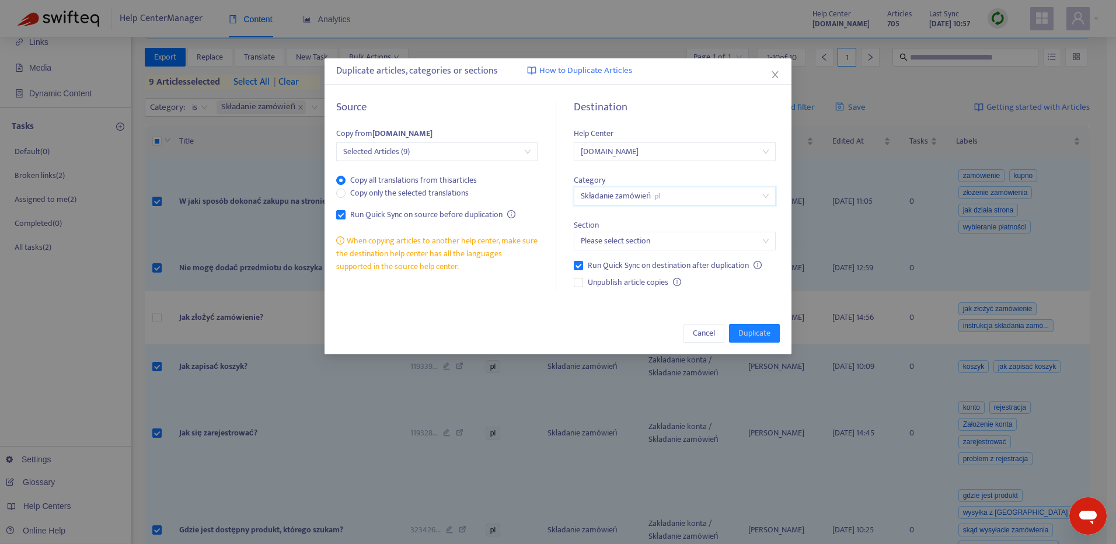
click at [692, 236] on input "search" at bounding box center [674, 241] width 187 height 18
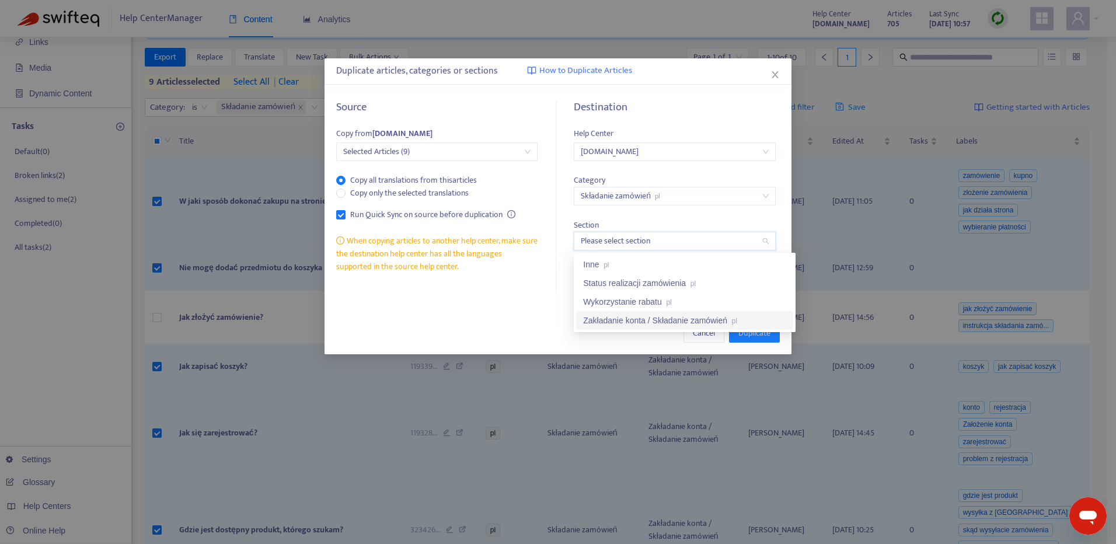
click at [708, 320] on div "Zakładanie konta / Składanie zamówień pl" at bounding box center [684, 320] width 203 height 13
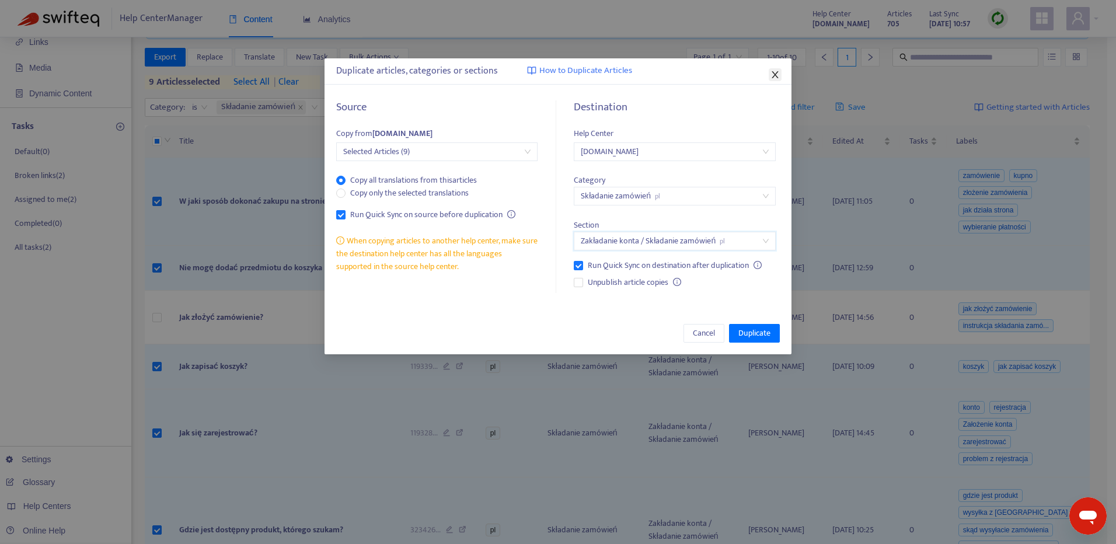
click at [776, 76] on icon "close" at bounding box center [775, 74] width 6 height 7
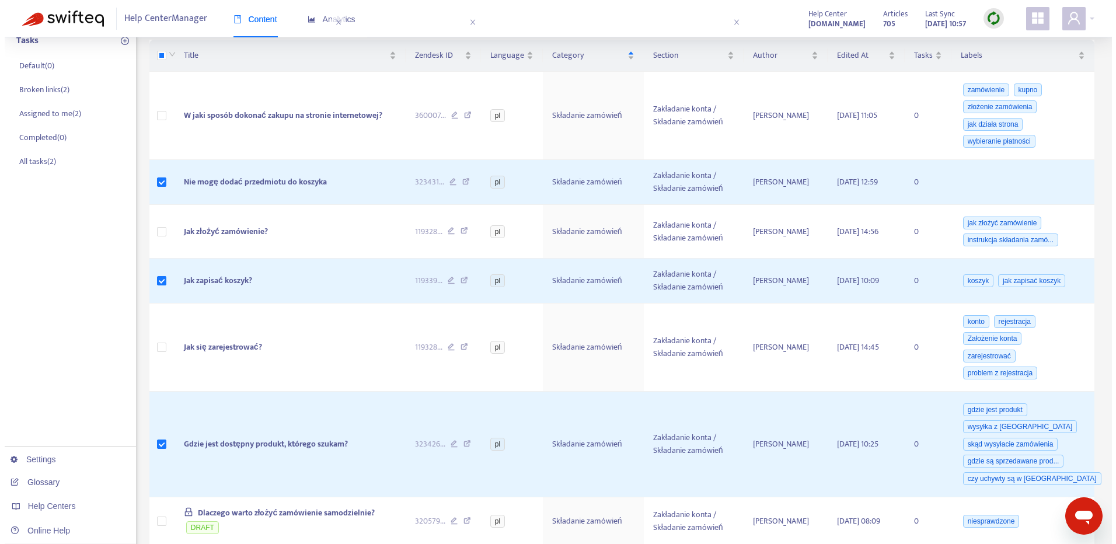
scroll to position [165, 0]
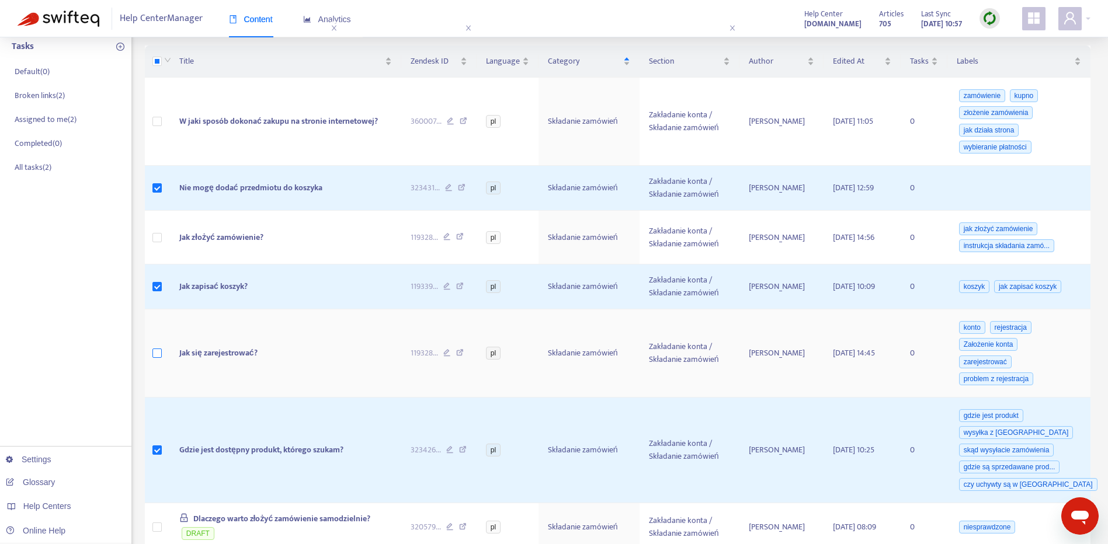
click at [154, 360] on label at bounding box center [156, 353] width 9 height 13
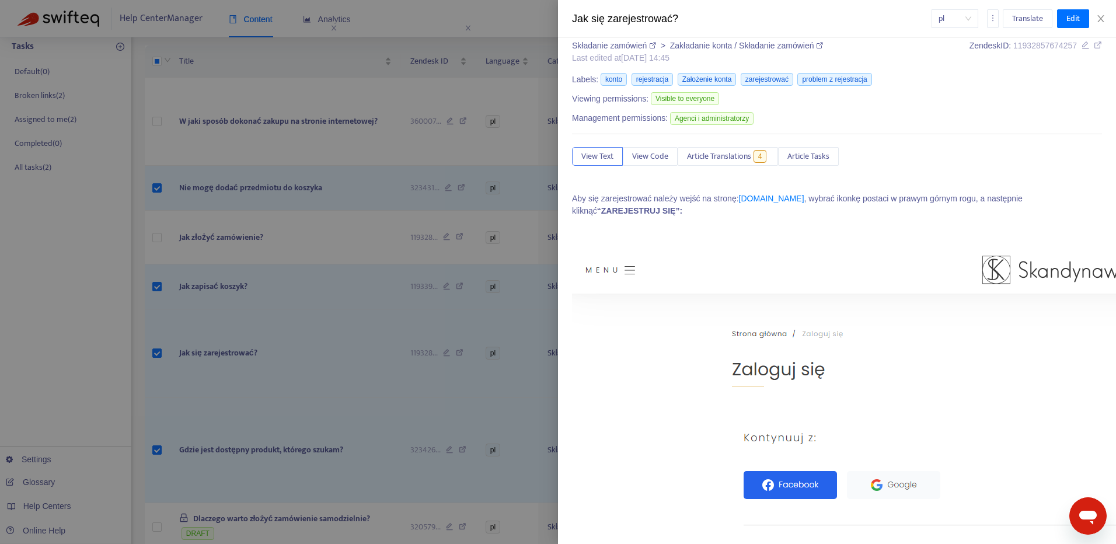
scroll to position [0, 0]
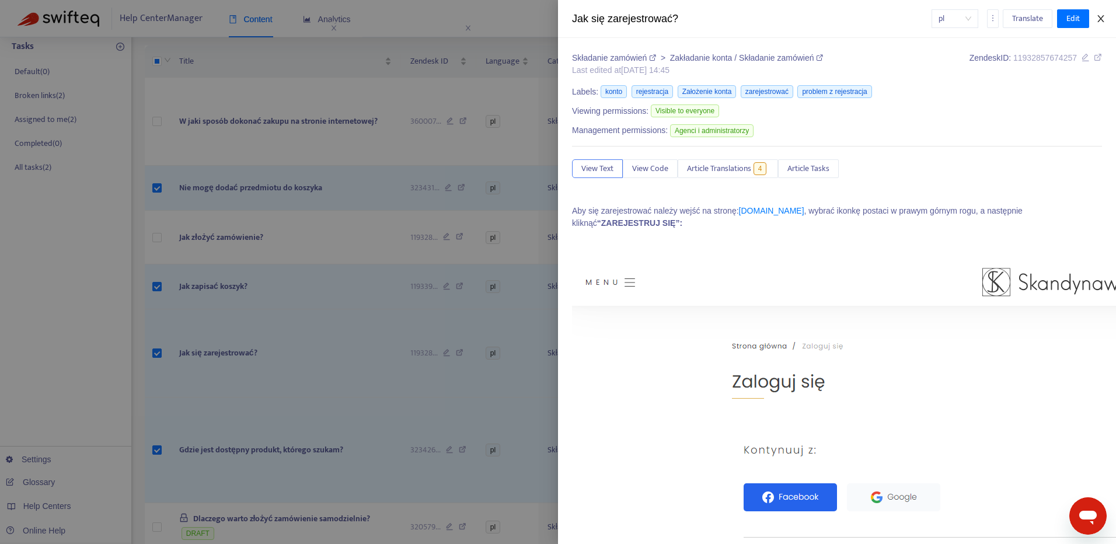
click at [1099, 22] on icon "close" at bounding box center [1101, 18] width 6 height 7
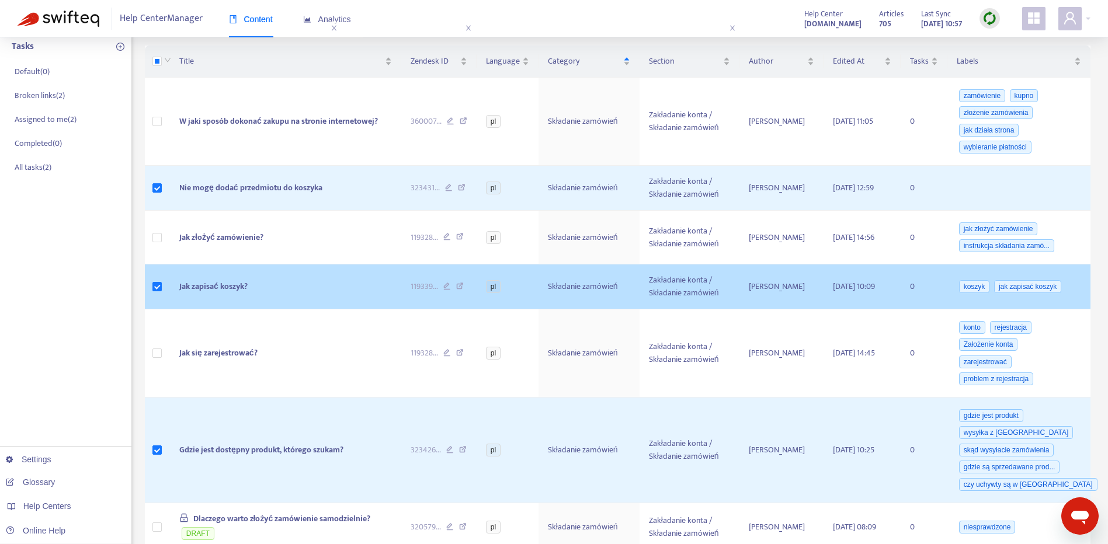
click at [239, 283] on span "Jak zapisać koszyk?" at bounding box center [213, 286] width 68 height 13
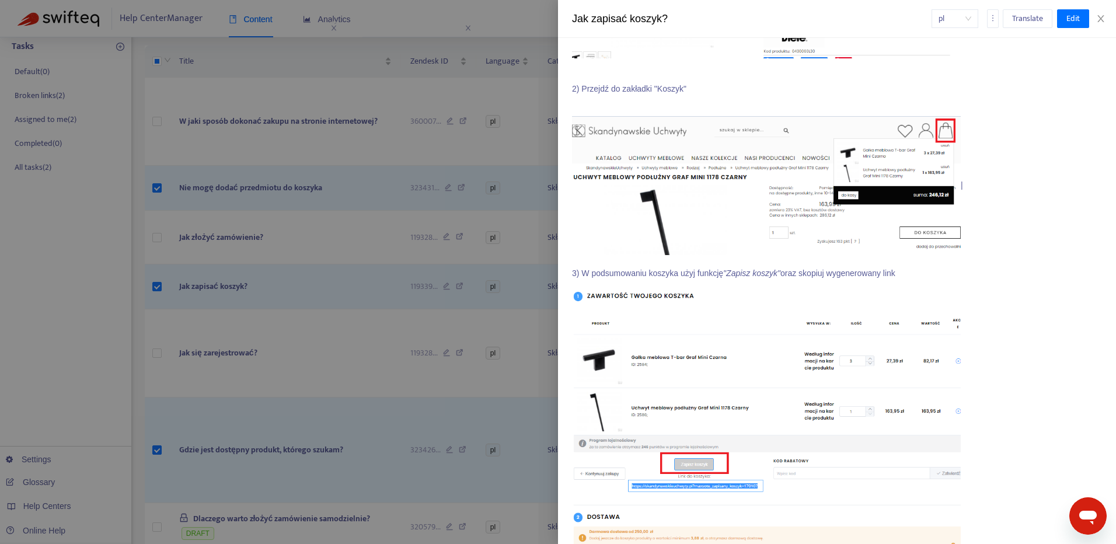
scroll to position [398, 0]
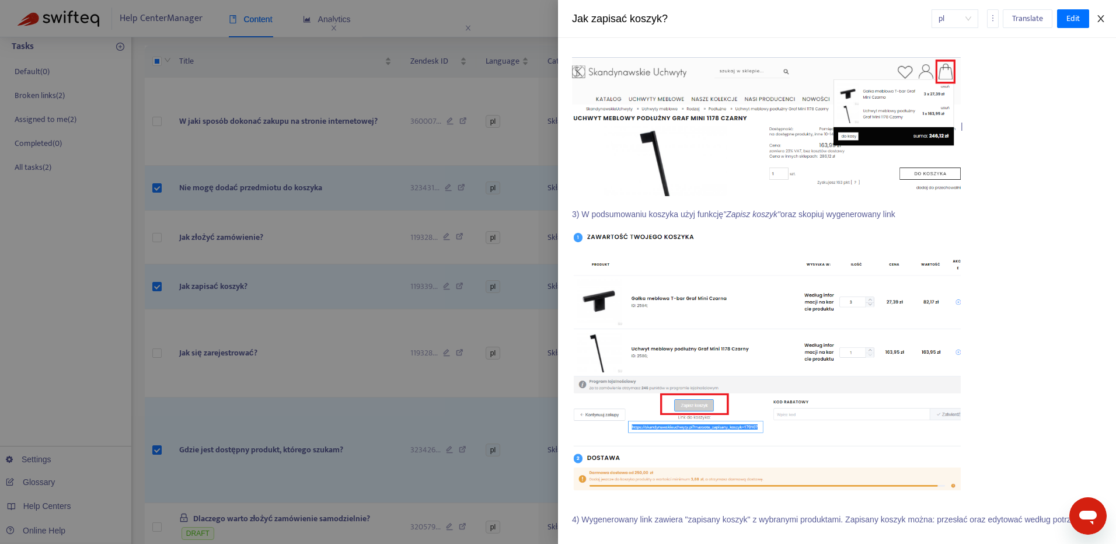
click at [1100, 15] on icon "close" at bounding box center [1100, 18] width 9 height 9
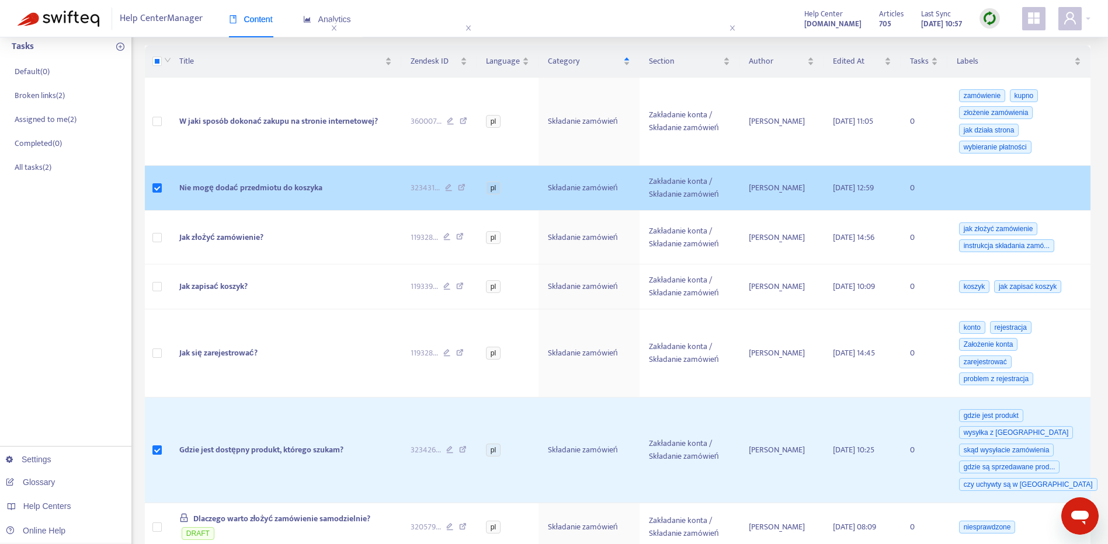
click at [263, 177] on td "Nie mogę dodać przedmiotu do koszyka" at bounding box center [285, 188] width 231 height 45
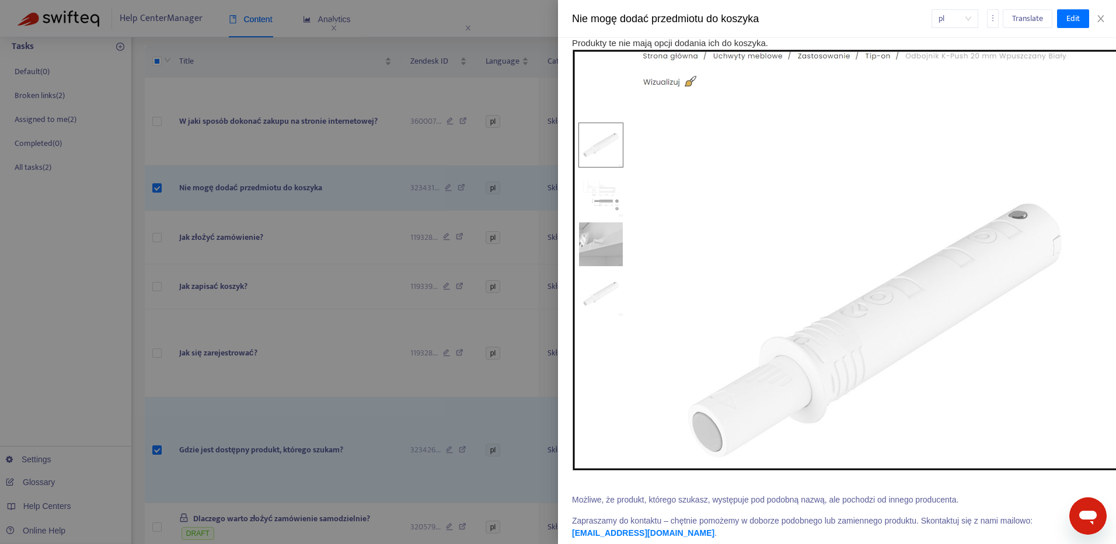
scroll to position [612, 0]
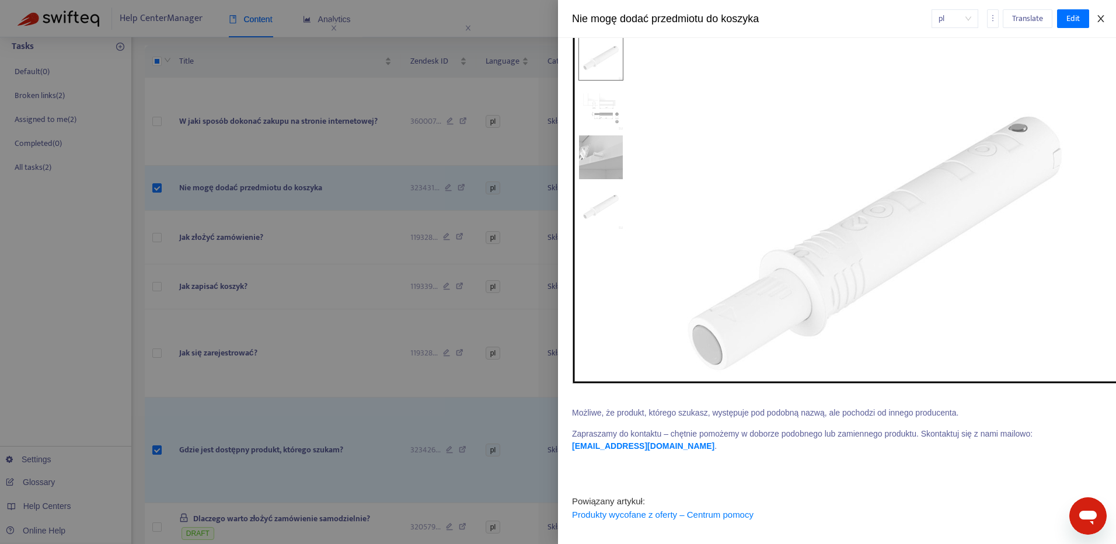
click at [1102, 20] on icon "close" at bounding box center [1101, 18] width 6 height 7
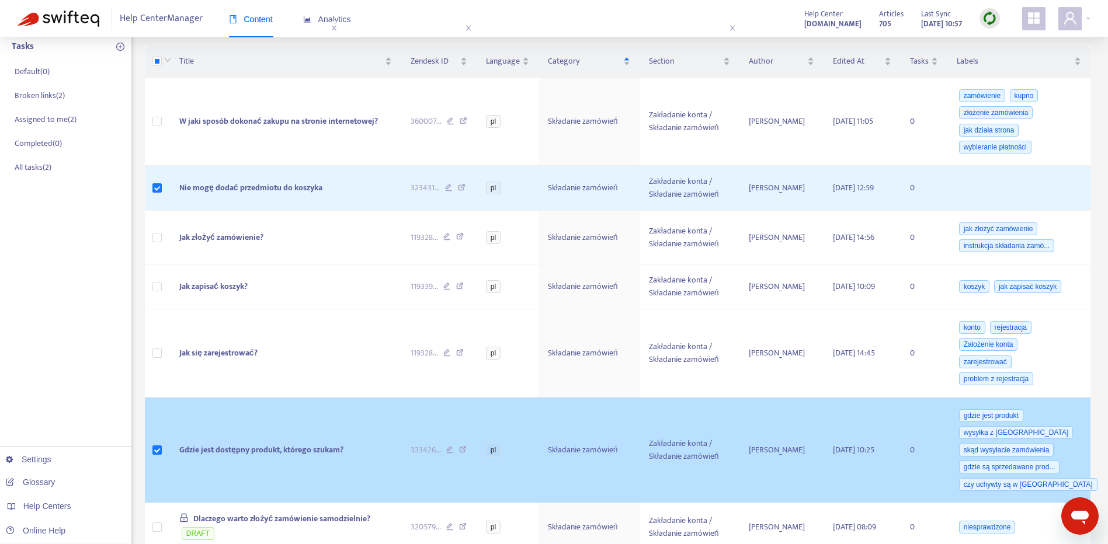
click at [283, 452] on span "Gdzie jest dostępny produkt, którego szukam?" at bounding box center [261, 449] width 164 height 13
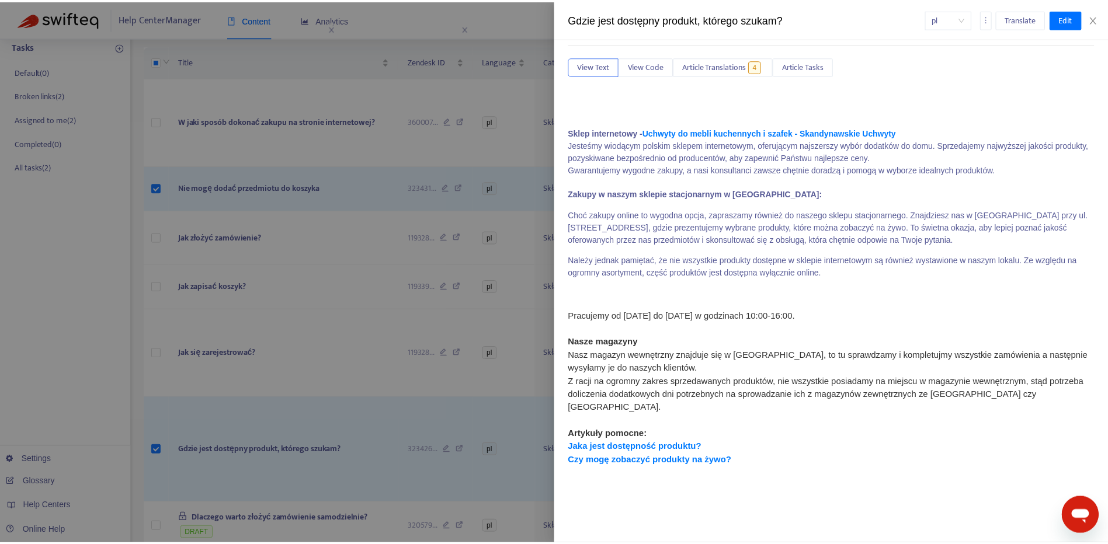
scroll to position [104, 0]
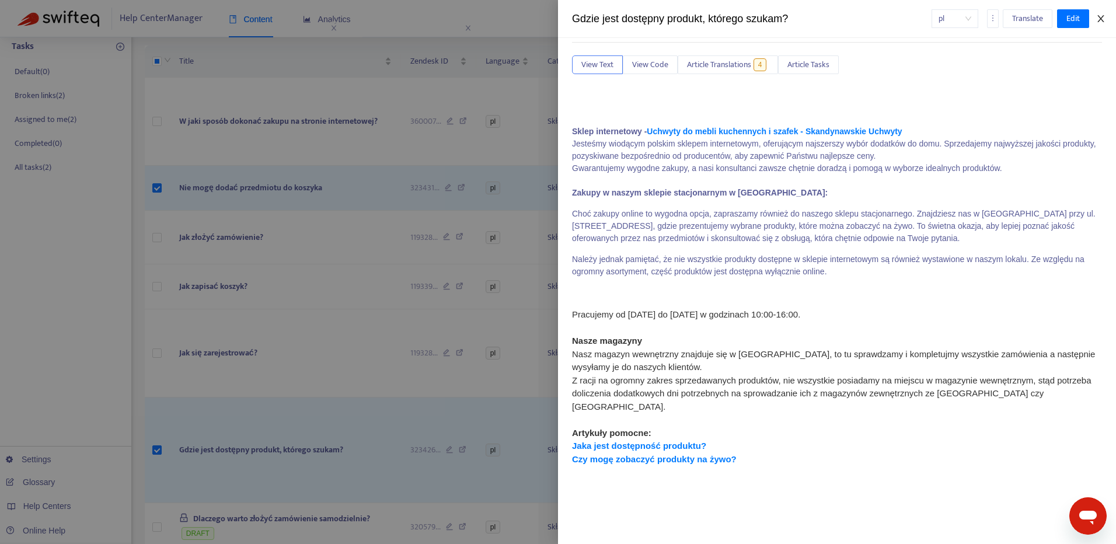
click at [1097, 15] on icon "close" at bounding box center [1100, 18] width 9 height 9
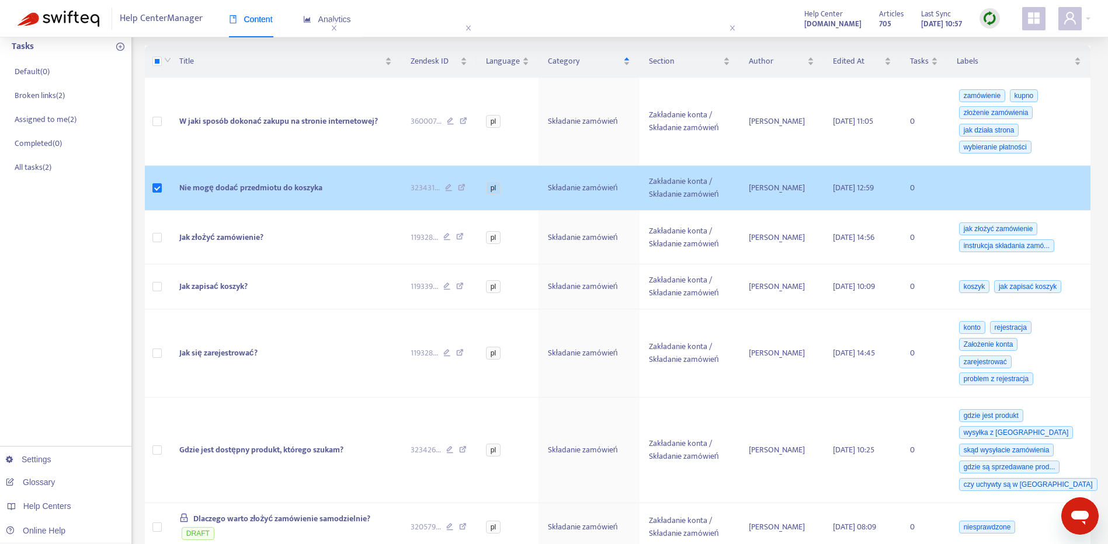
click at [276, 179] on td "Nie mogę dodać przedmiotu do koszyka" at bounding box center [285, 188] width 231 height 45
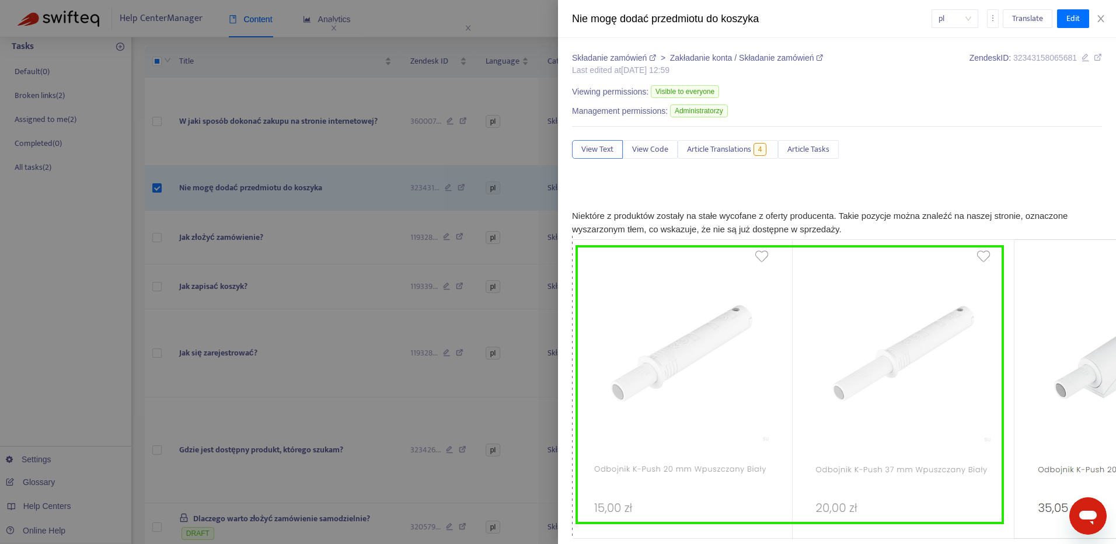
click at [272, 182] on div at bounding box center [558, 272] width 1116 height 544
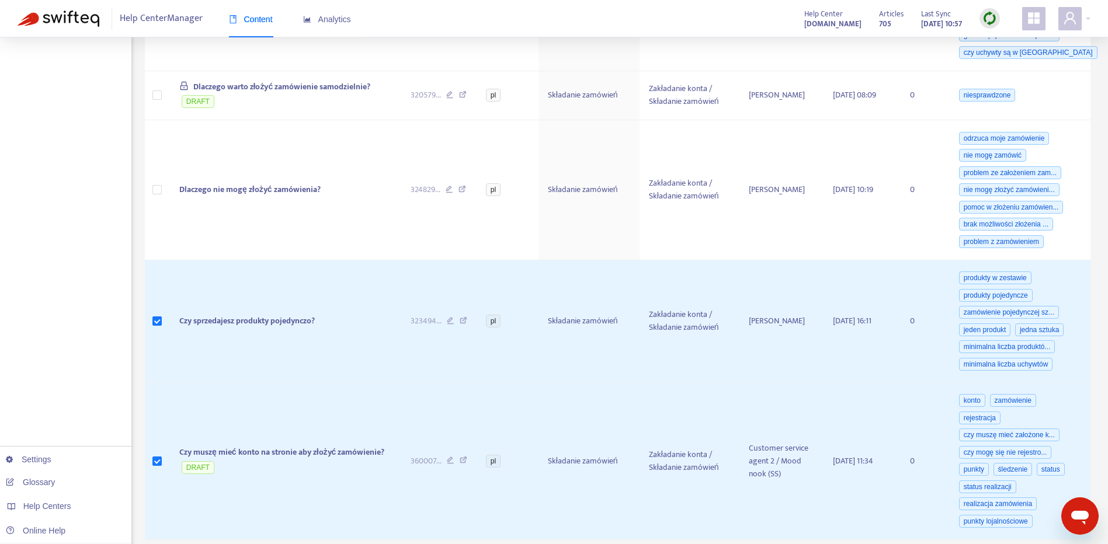
scroll to position [659, 0]
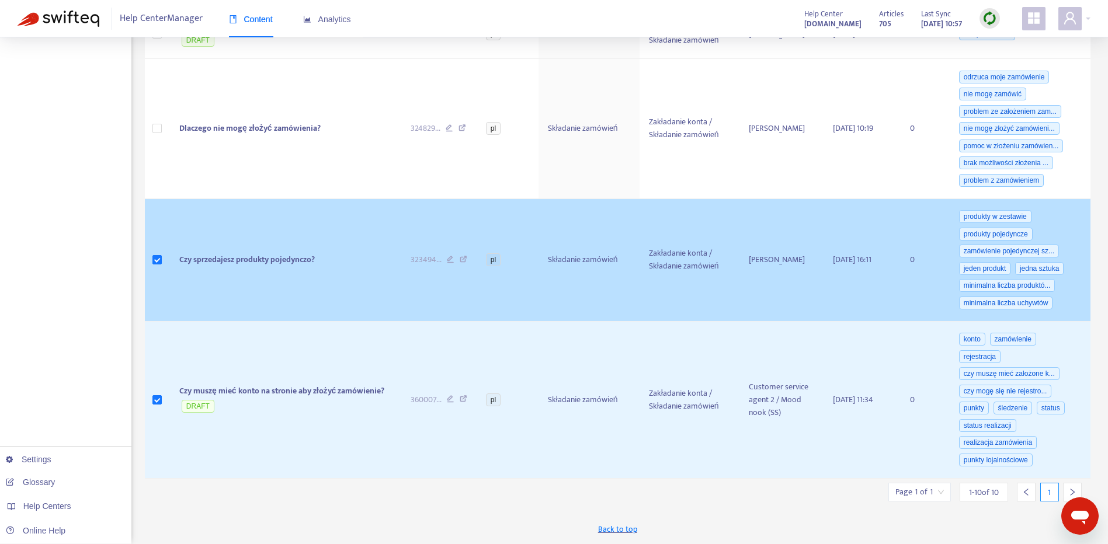
click at [287, 260] on span "Czy sprzedajesz produkty pojedynczo?" at bounding box center [246, 259] width 135 height 13
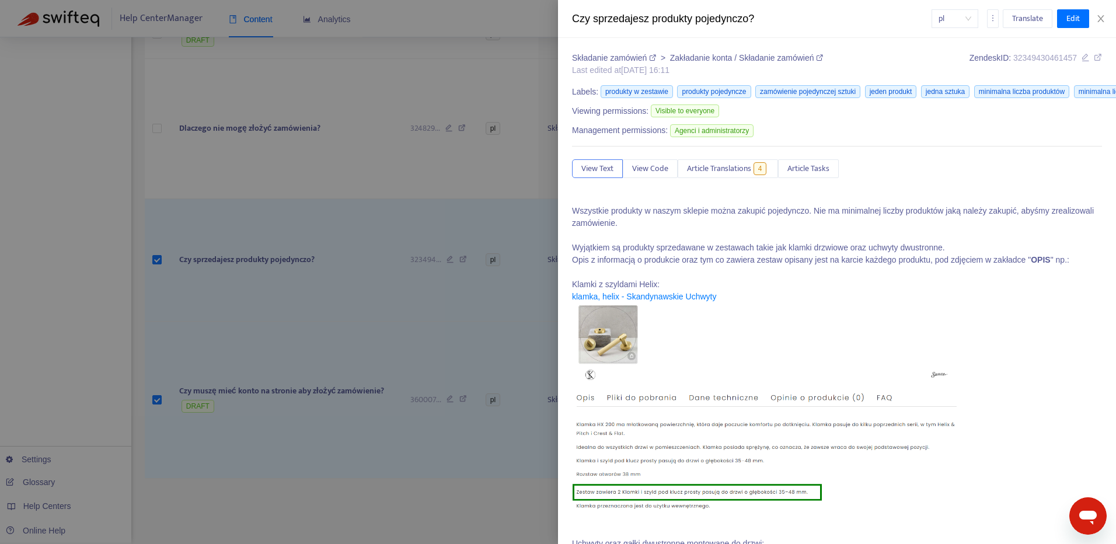
click at [210, 448] on div at bounding box center [558, 272] width 1116 height 544
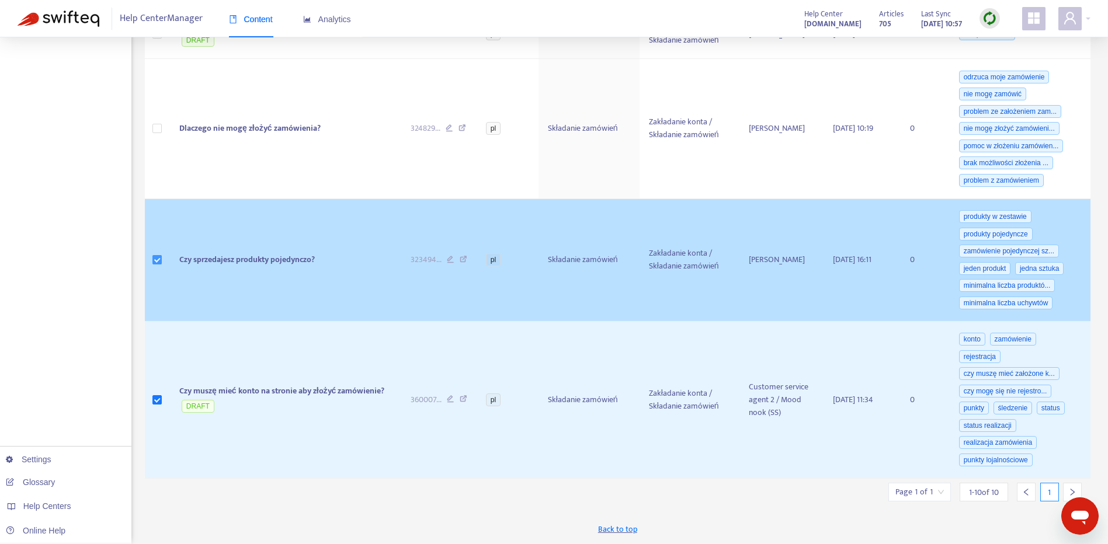
click at [156, 265] on label at bounding box center [156, 259] width 9 height 13
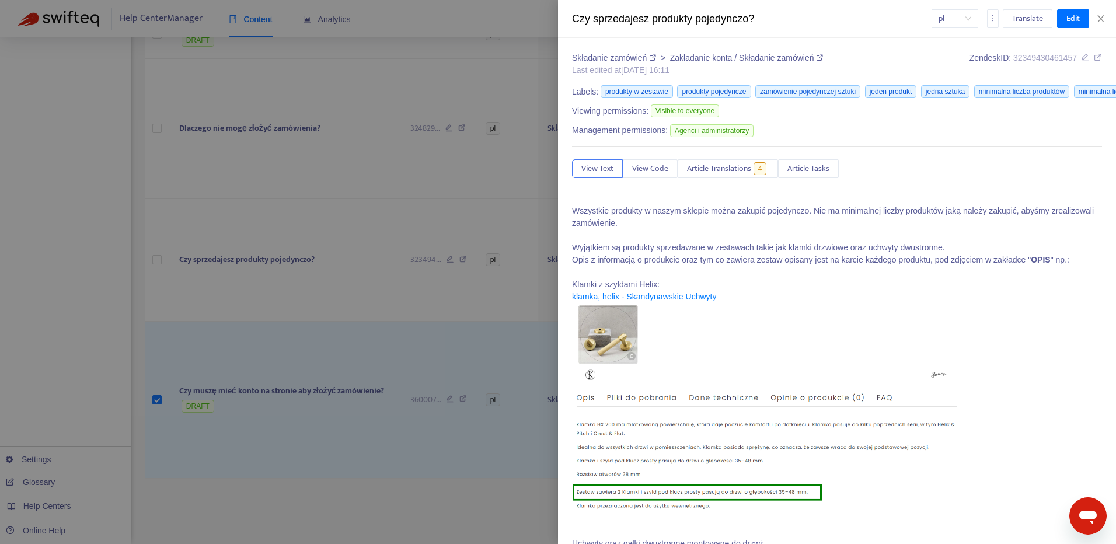
click at [316, 429] on div at bounding box center [558, 272] width 1116 height 544
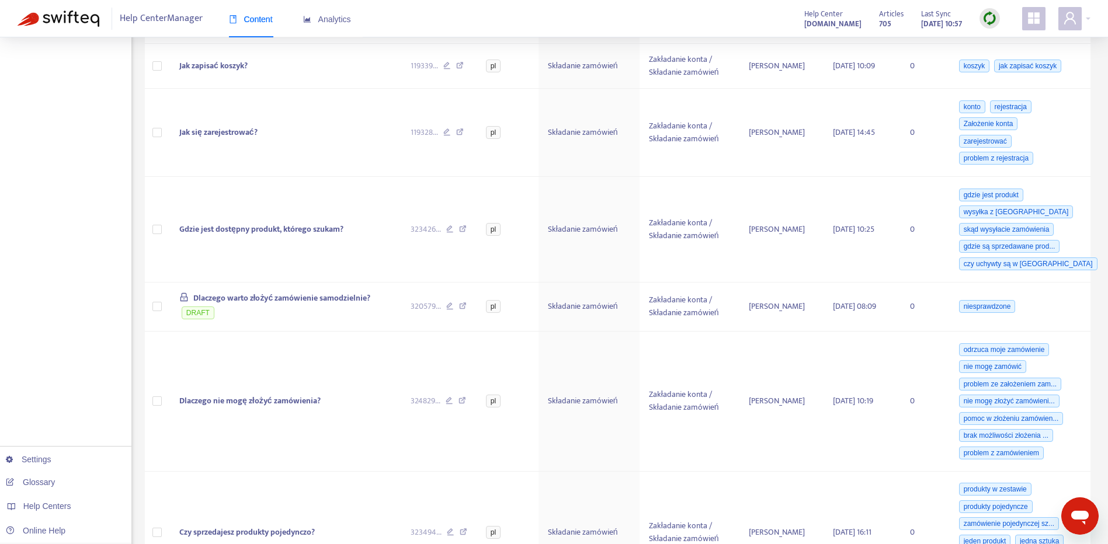
scroll to position [0, 0]
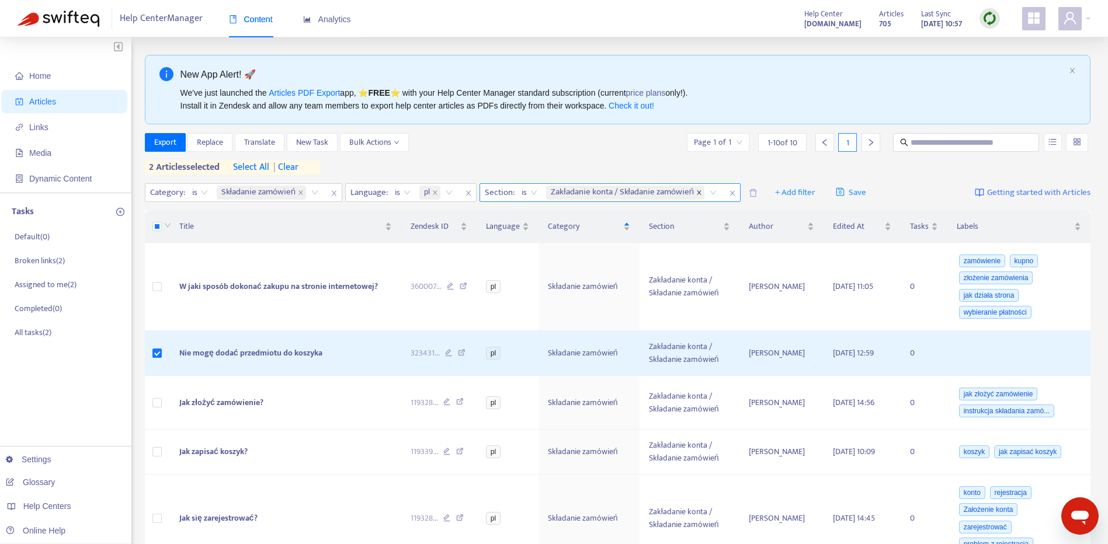
click at [702, 195] on icon "close" at bounding box center [699, 193] width 6 height 6
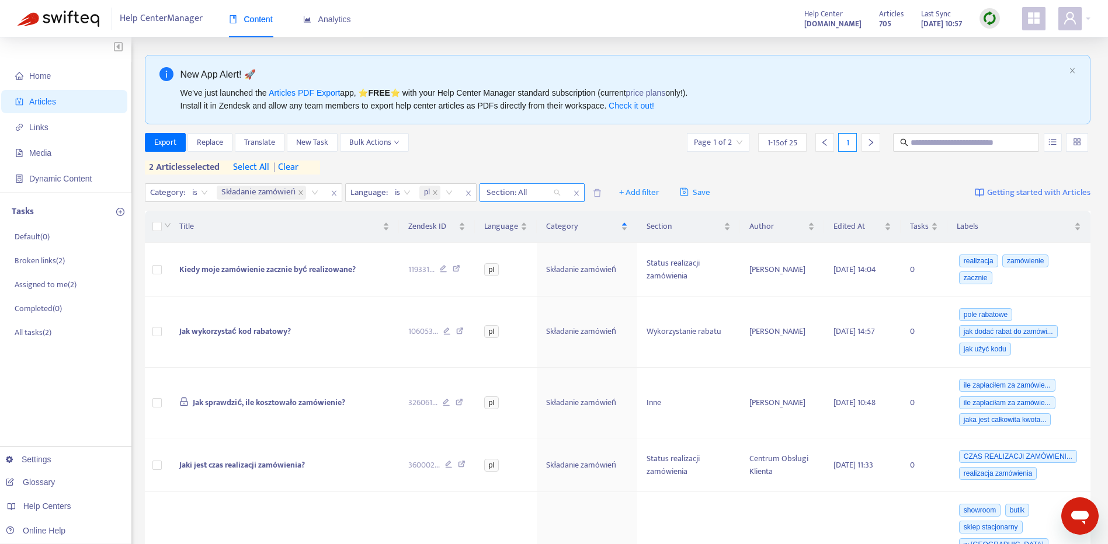
click at [552, 191] on div at bounding box center [517, 193] width 71 height 14
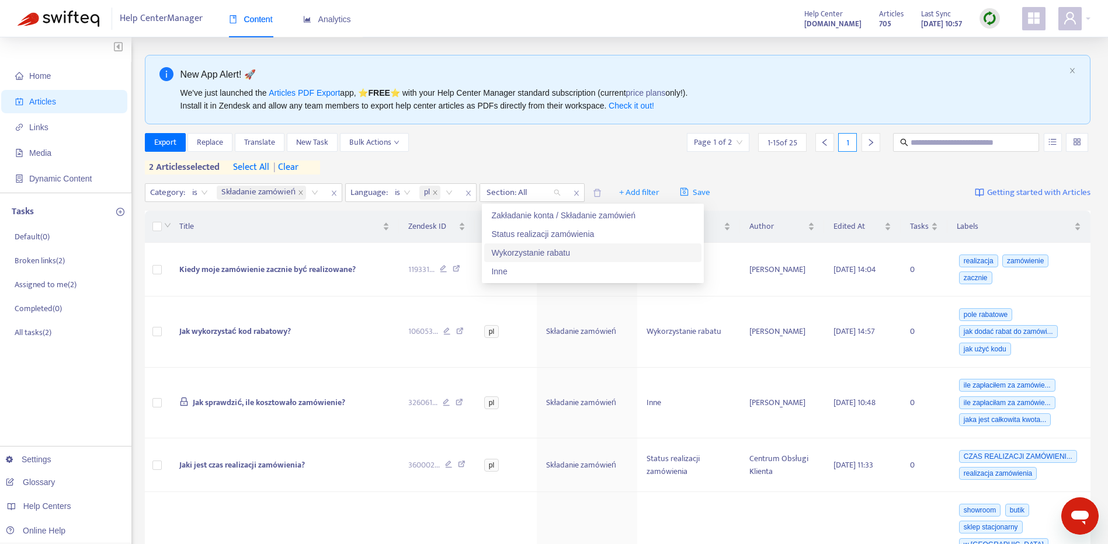
click at [572, 260] on div "Wykorzystanie rabatu" at bounding box center [592, 252] width 217 height 19
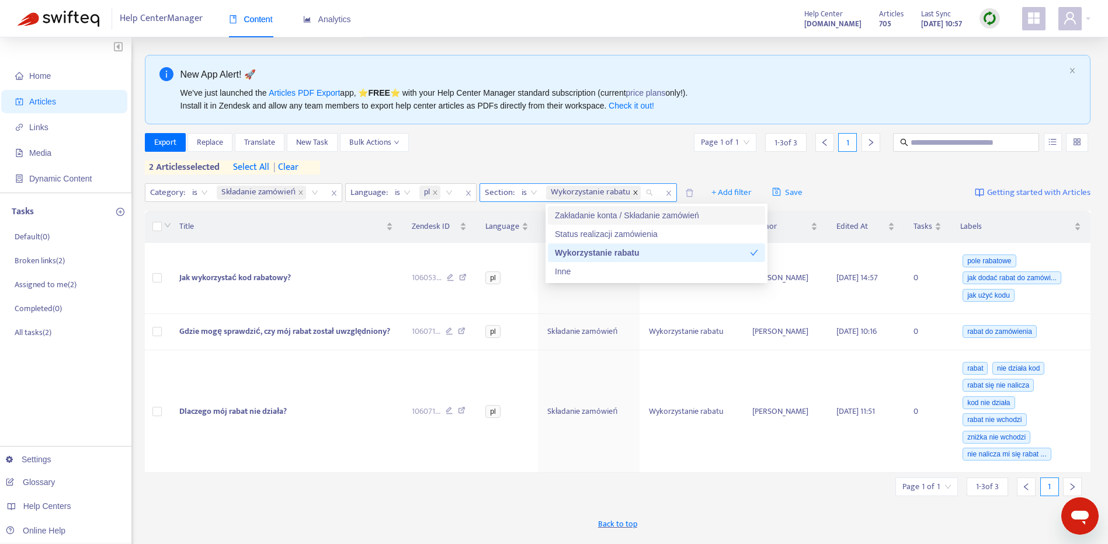
click at [636, 196] on icon "close" at bounding box center [635, 193] width 6 height 6
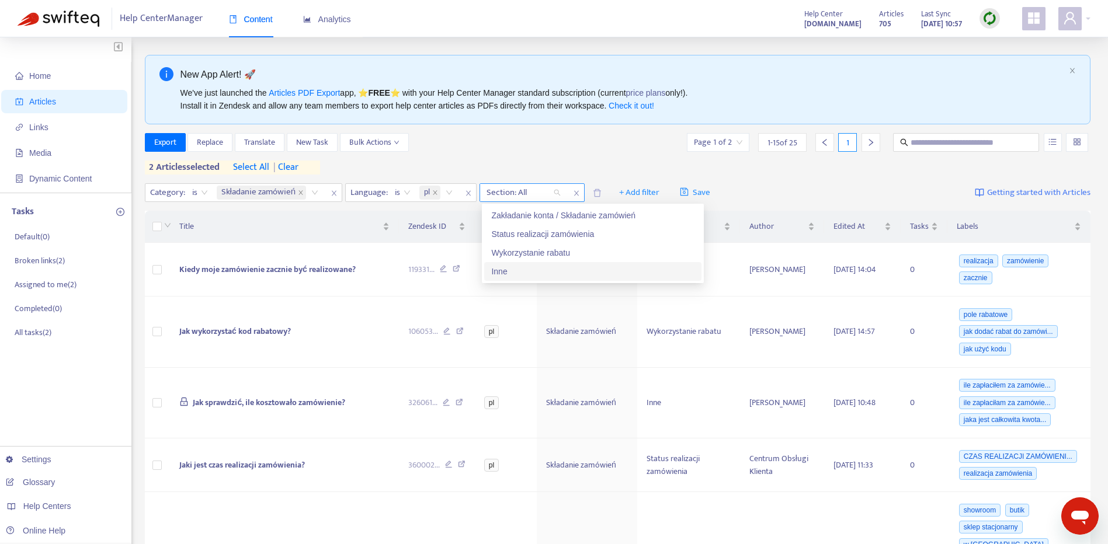
click at [550, 273] on div "Inne" at bounding box center [592, 271] width 203 height 13
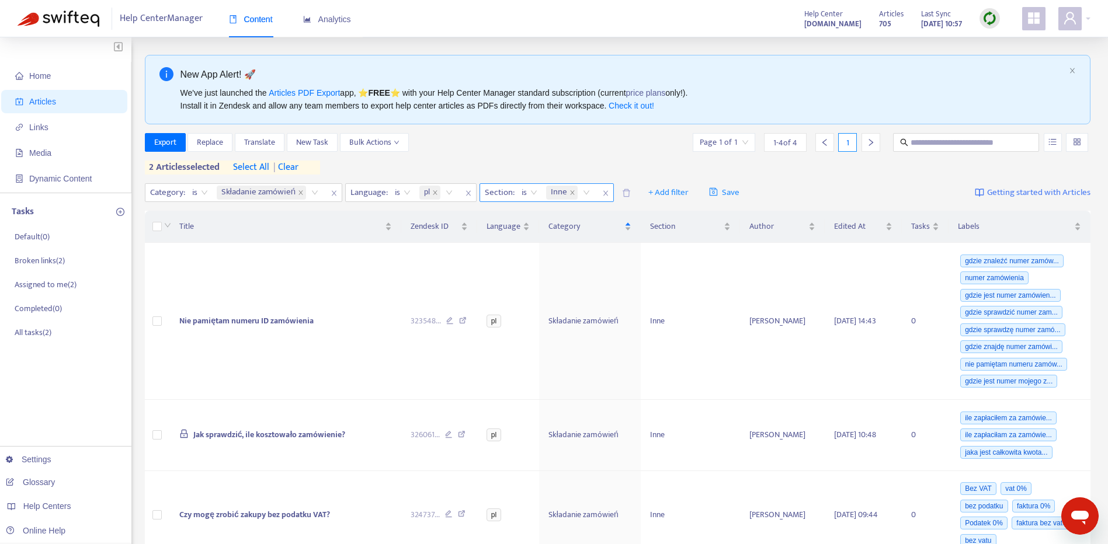
click at [714, 154] on div "Export Replace Translate New Task Bulk Actions Page 1 of 1 1 - 4 of 4 1 2 artic…" at bounding box center [618, 153] width 946 height 41
click at [271, 318] on span "Nie pamiętam numeru ID zamówienia" at bounding box center [246, 320] width 134 height 13
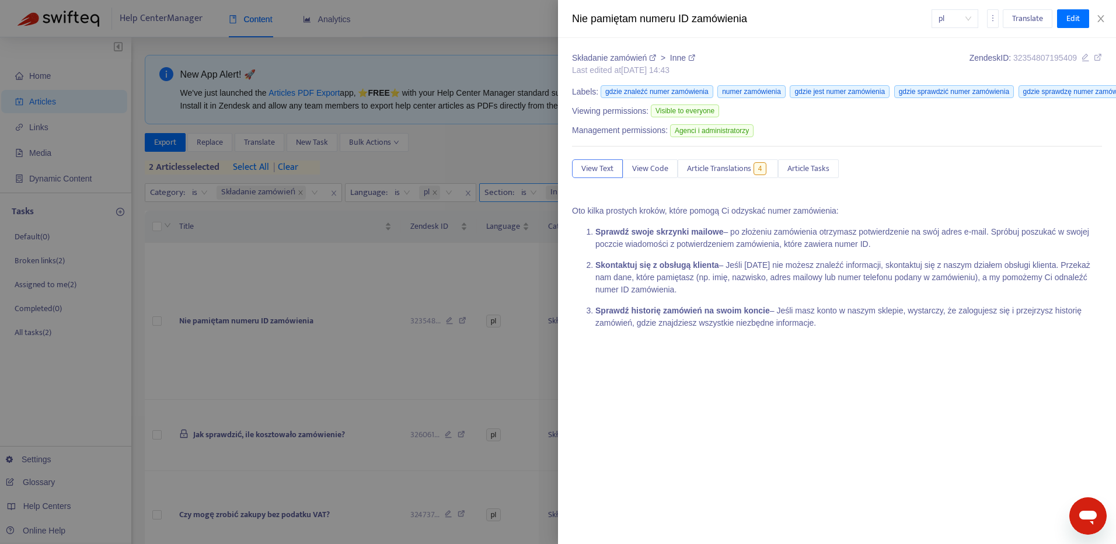
click at [313, 348] on div at bounding box center [558, 272] width 1116 height 544
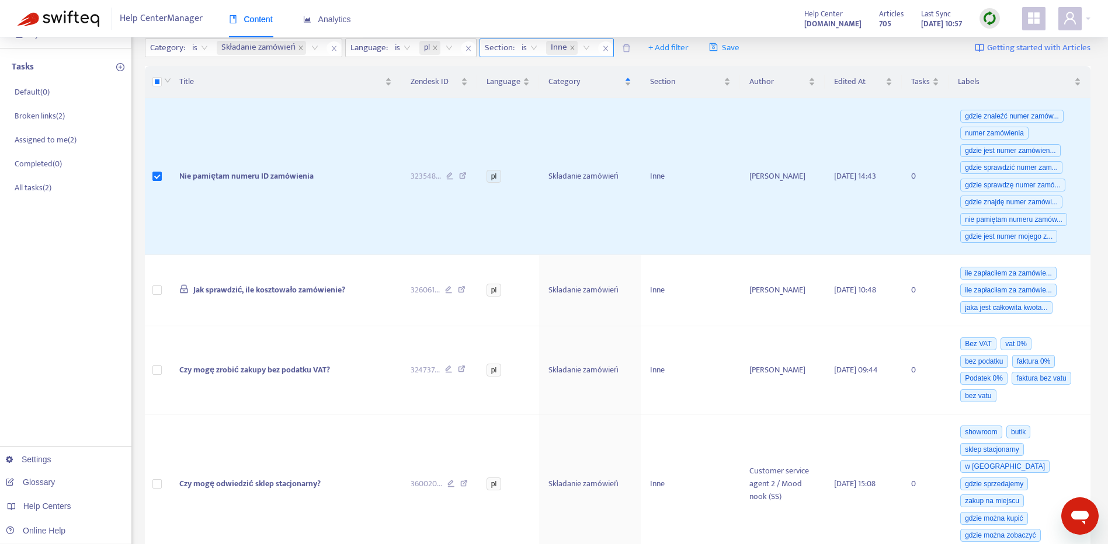
scroll to position [203, 0]
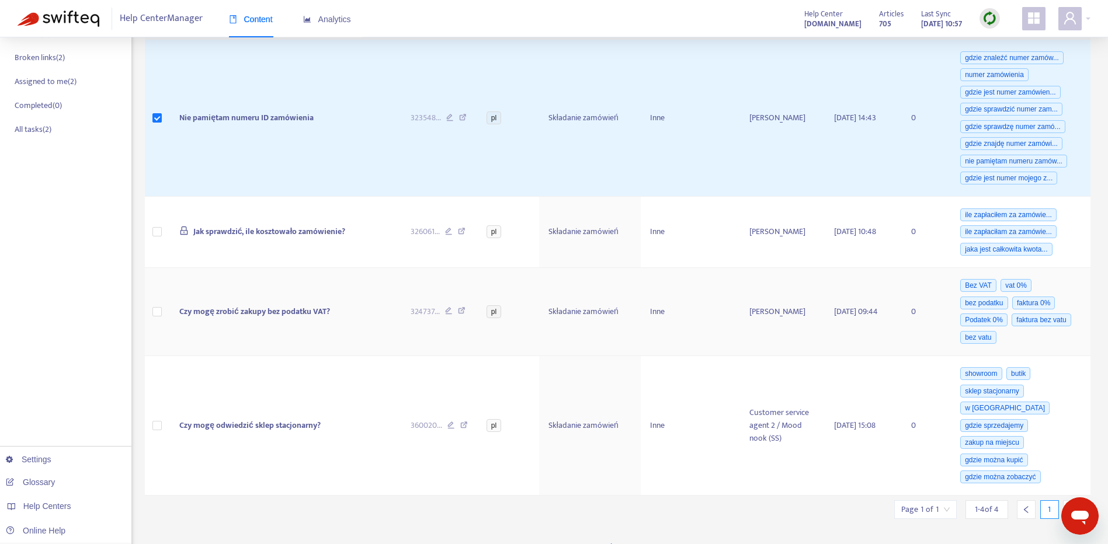
click at [302, 314] on span "Czy mogę zrobić zakupy bez podatku VAT?" at bounding box center [254, 311] width 151 height 13
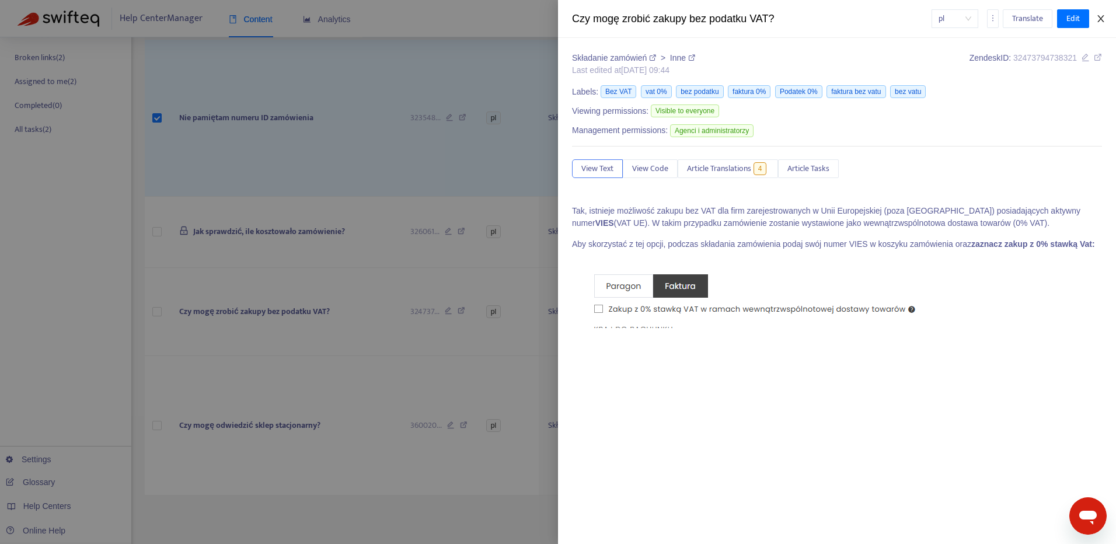
click at [1103, 19] on icon "close" at bounding box center [1100, 18] width 9 height 9
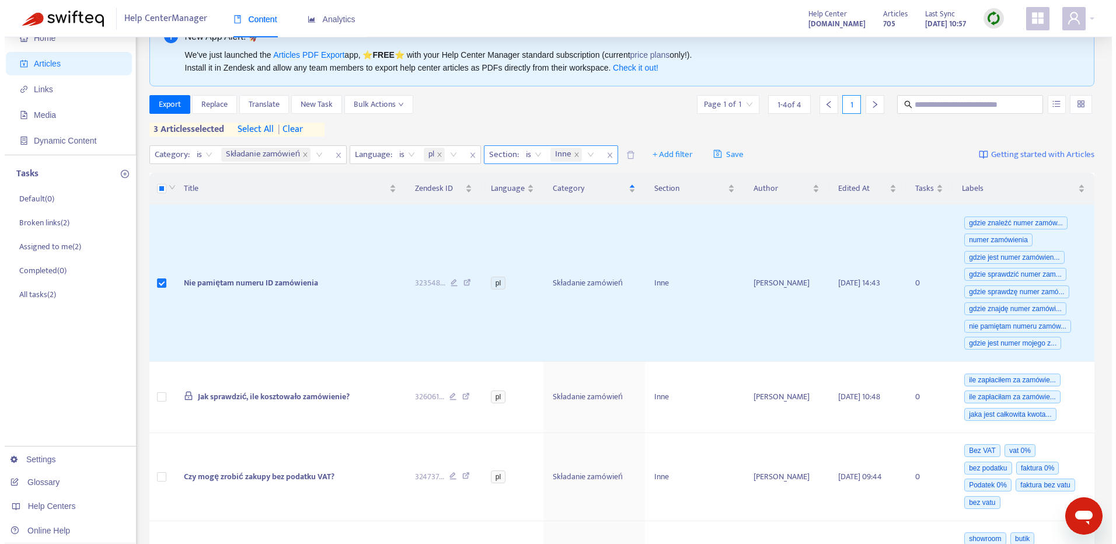
scroll to position [8, 0]
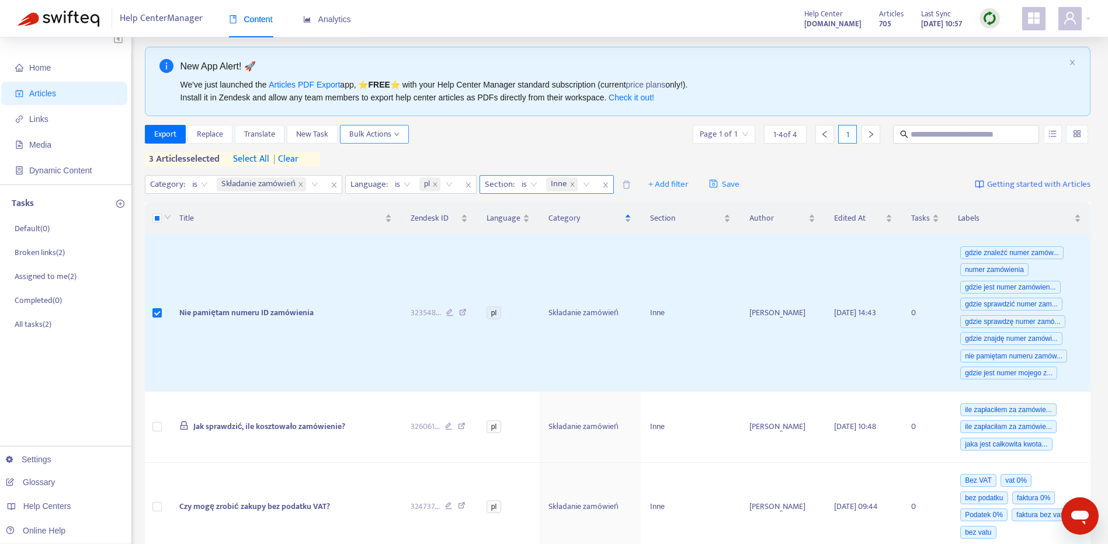
click at [370, 136] on span "Bulk Actions" at bounding box center [374, 134] width 50 height 13
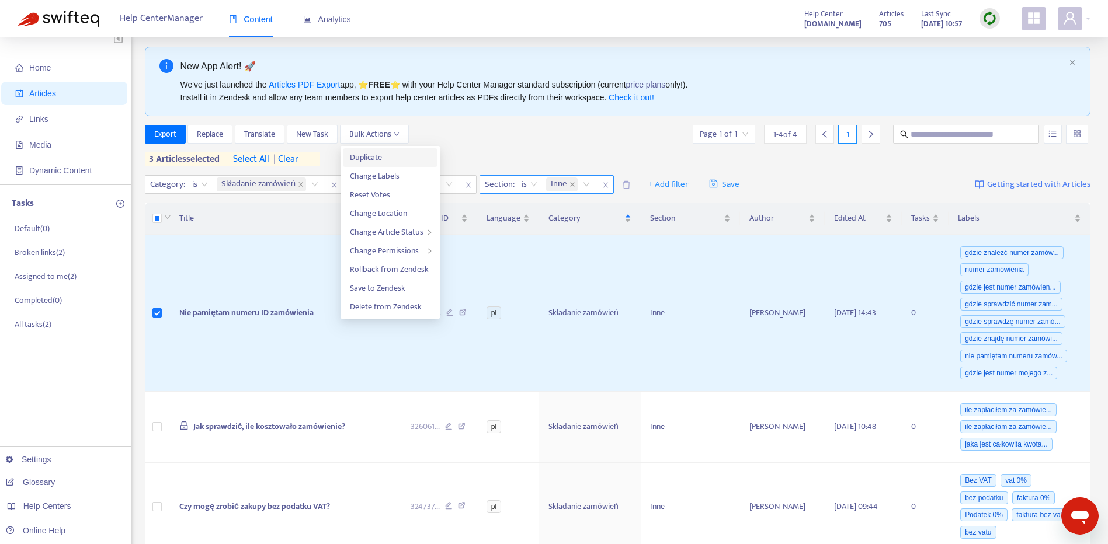
click at [379, 161] on span "Duplicate" at bounding box center [366, 157] width 32 height 13
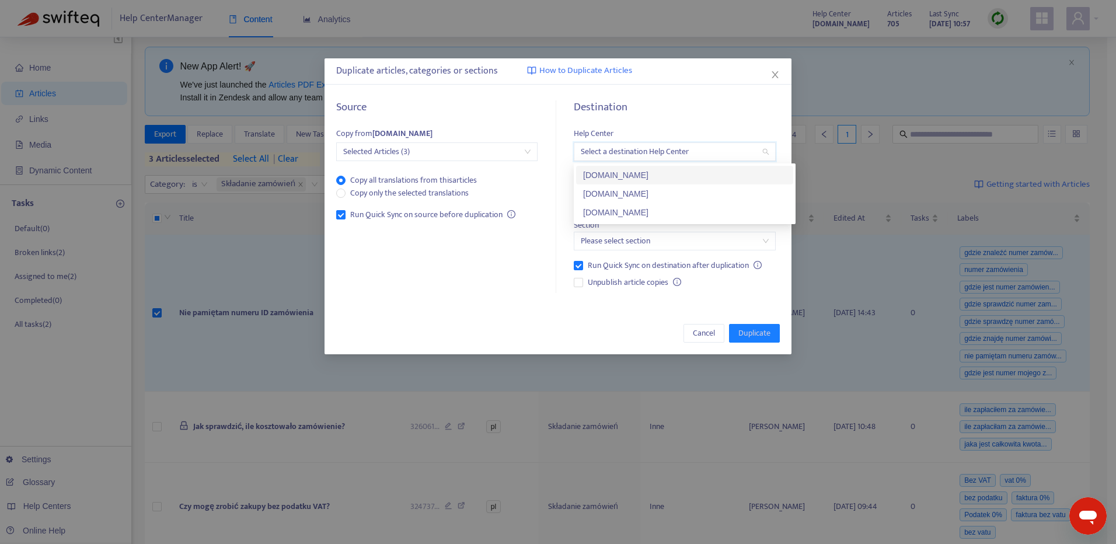
click at [706, 156] on input "search" at bounding box center [674, 152] width 187 height 18
click at [695, 210] on div "[DOMAIN_NAME]" at bounding box center [684, 212] width 203 height 13
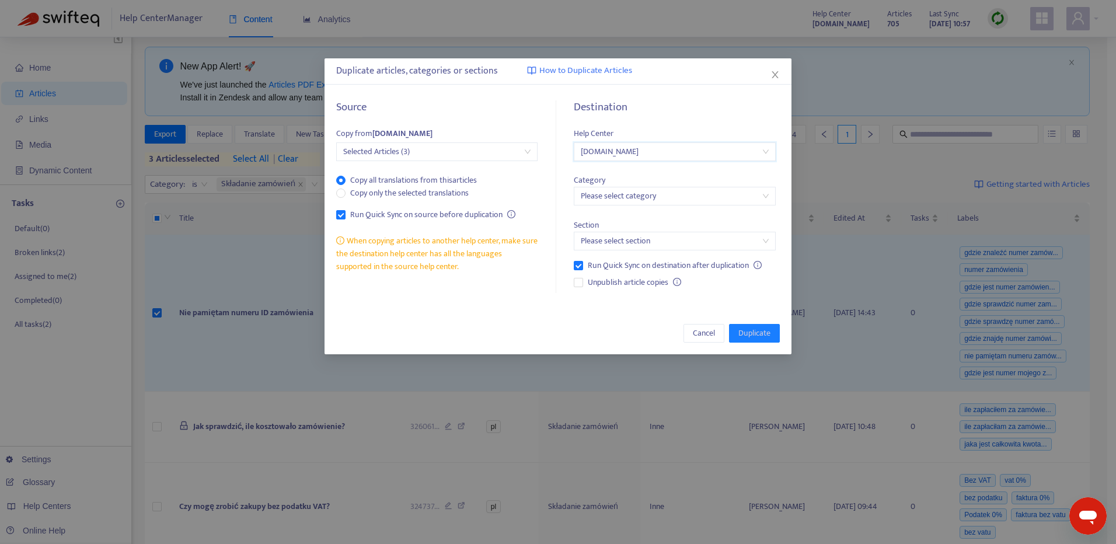
click at [663, 188] on input "search" at bounding box center [674, 196] width 187 height 18
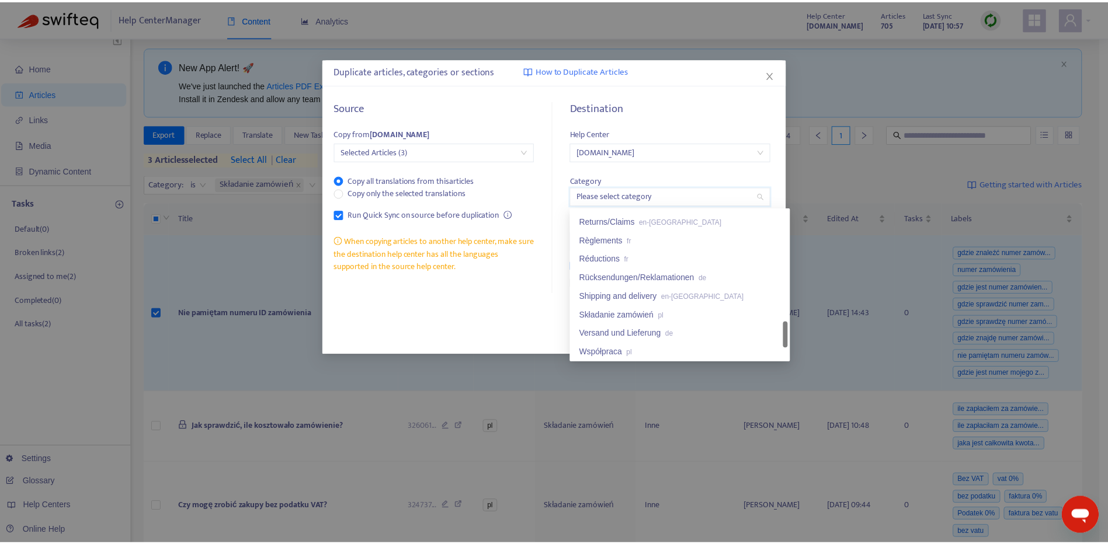
scroll to position [858, 0]
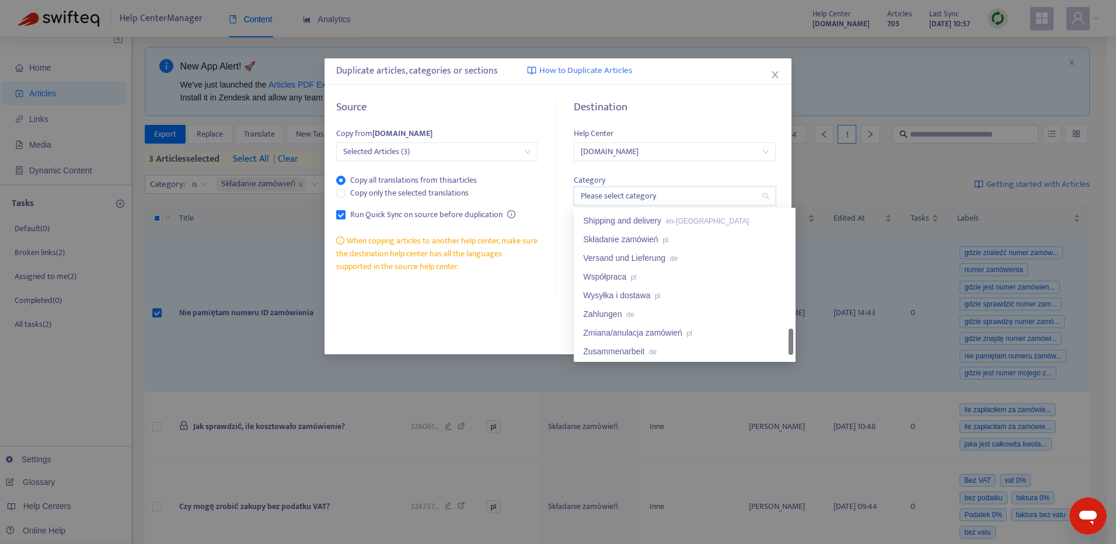
drag, startPoint x: 793, startPoint y: 223, endPoint x: 805, endPoint y: 342, distance: 119.7
click at [805, 342] on body "Help Center Manager Content Analytics Help Center pomoc.skandynawskieuchwyty.pl…" at bounding box center [554, 374] width 1108 height 764
click at [707, 236] on div "Składanie zamówień pl" at bounding box center [684, 239] width 203 height 13
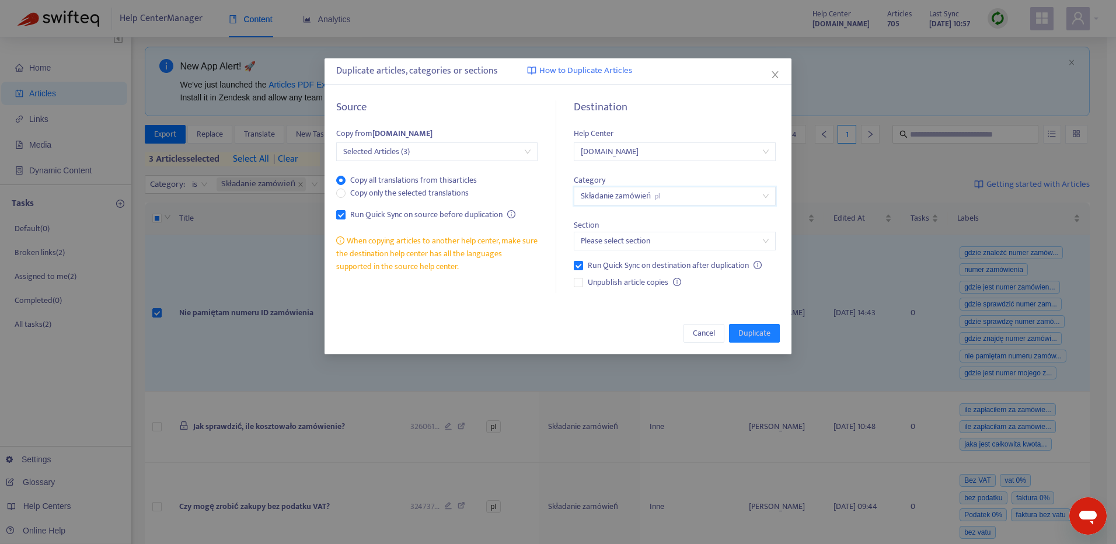
click at [721, 246] on input "search" at bounding box center [674, 241] width 187 height 18
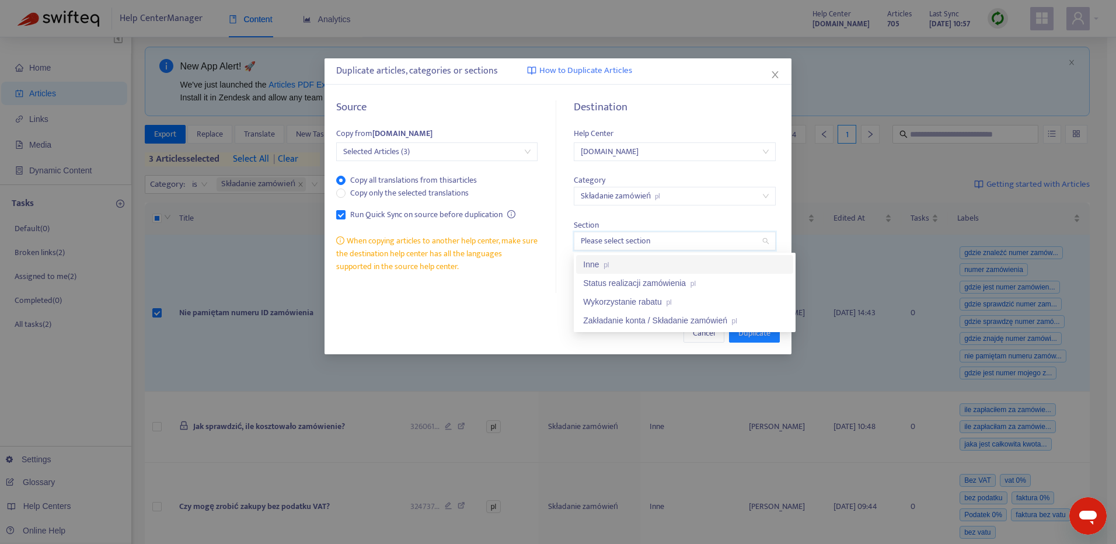
click at [735, 264] on div "Inne pl" at bounding box center [684, 264] width 203 height 13
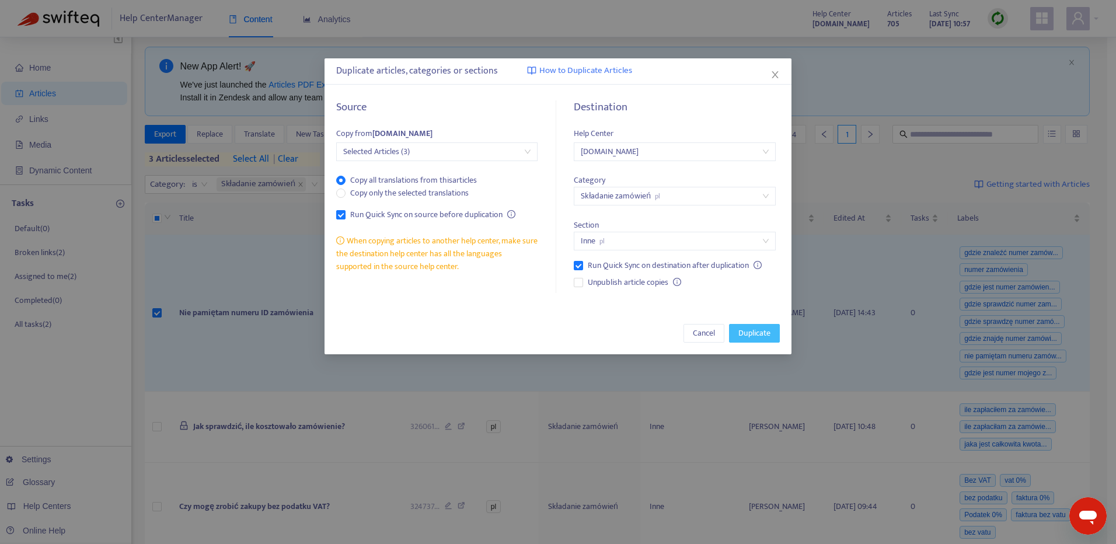
click at [754, 336] on span "Duplicate" at bounding box center [755, 333] width 32 height 13
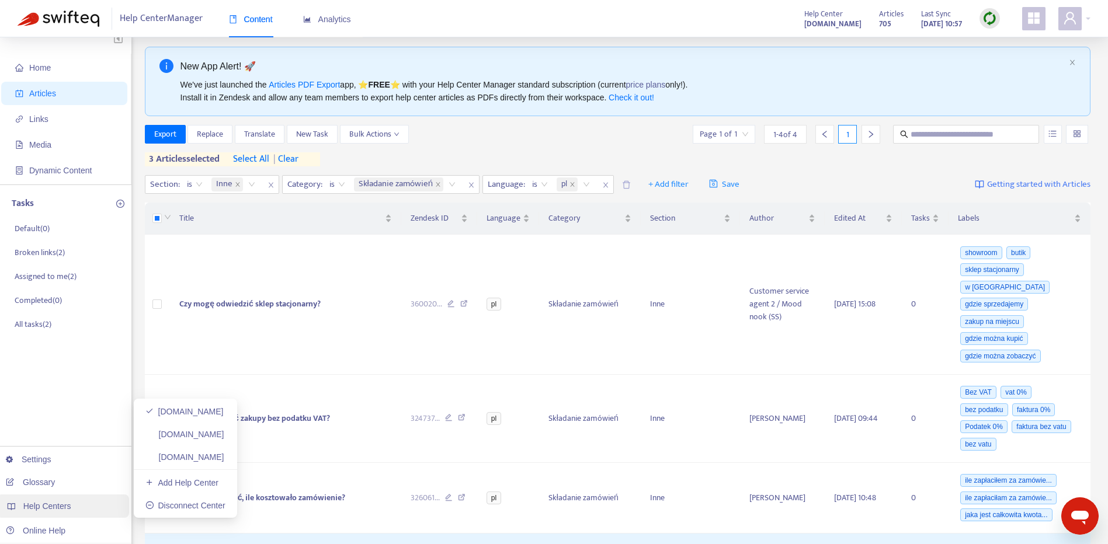
click at [103, 510] on div "Help Centers" at bounding box center [62, 506] width 133 height 23
click at [167, 462] on link "[DOMAIN_NAME]" at bounding box center [184, 456] width 79 height 9
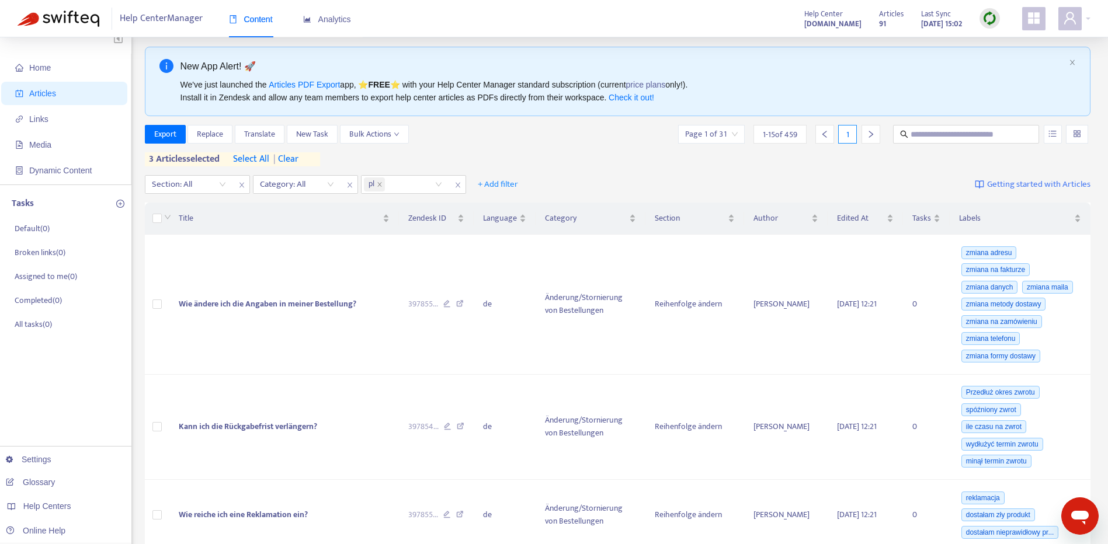
click at [997, 16] on div at bounding box center [989, 18] width 20 height 20
click at [1026, 61] on link "Full Sync" at bounding box center [1009, 60] width 42 height 13
click at [294, 155] on span "| clear" at bounding box center [283, 159] width 29 height 14
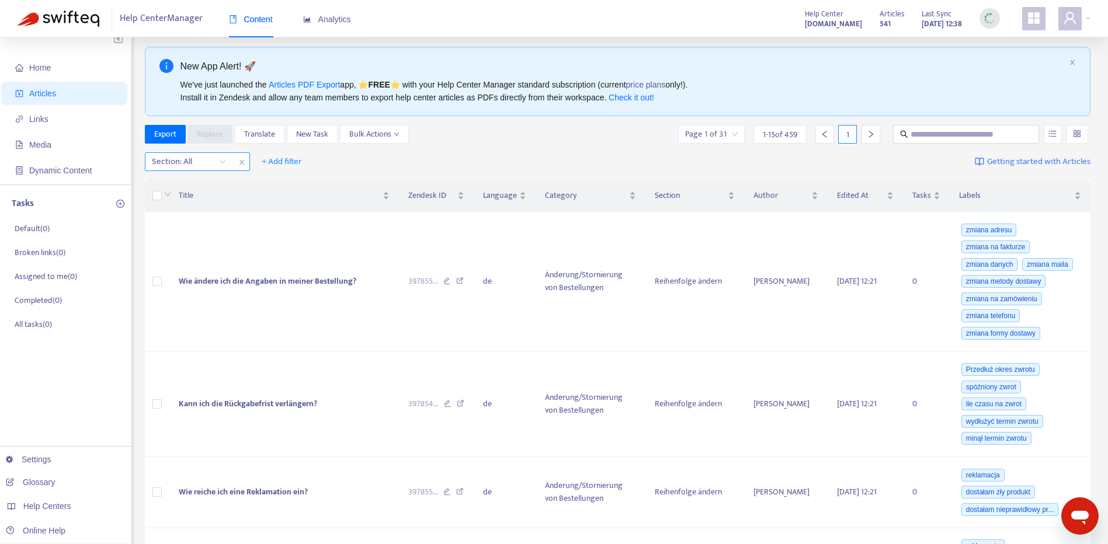
click at [205, 164] on div at bounding box center [183, 162] width 71 height 14
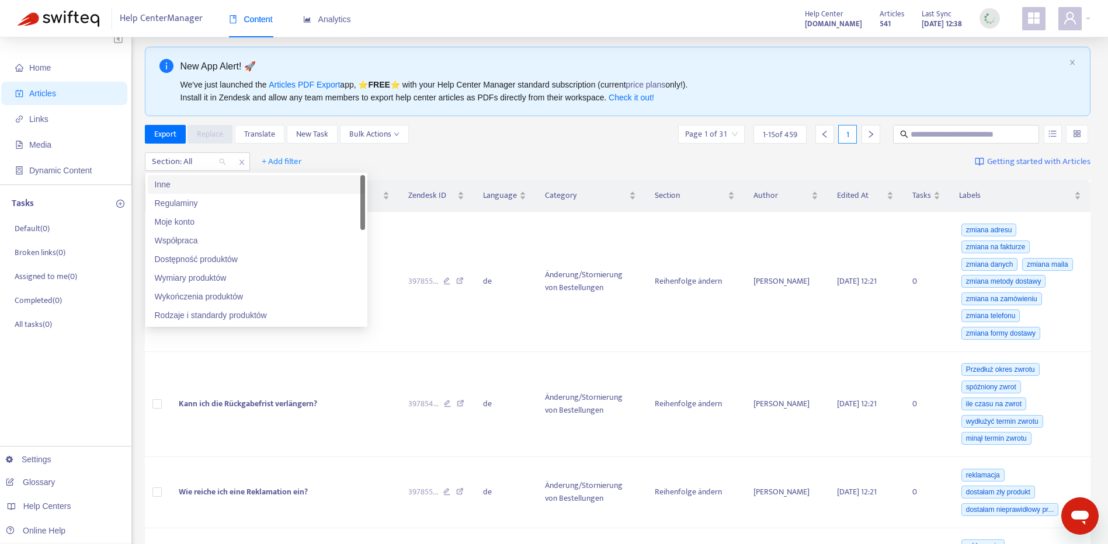
click at [221, 184] on div "Inne" at bounding box center [256, 184] width 203 height 13
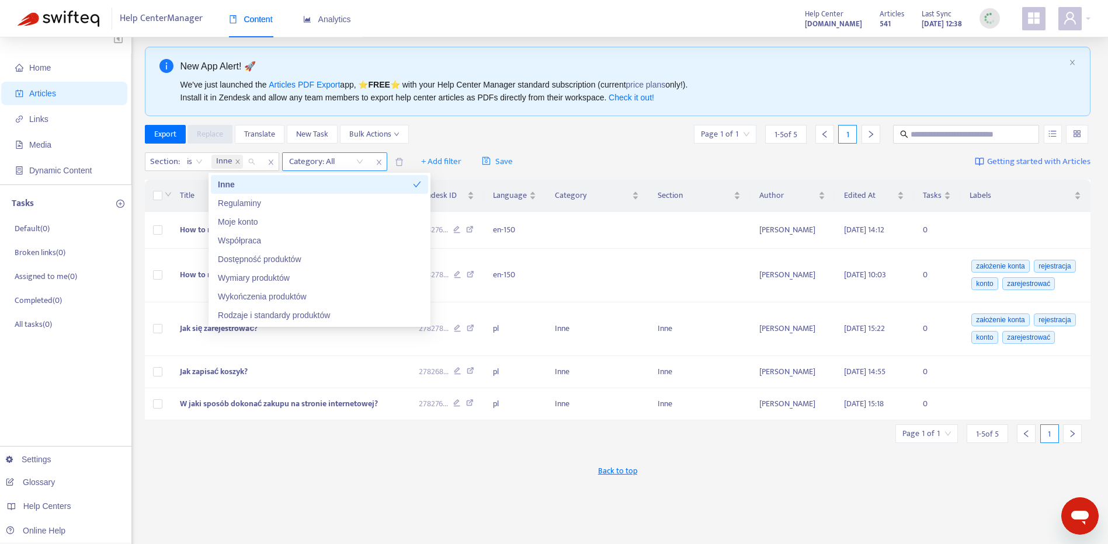
click at [313, 163] on div at bounding box center [320, 162] width 71 height 14
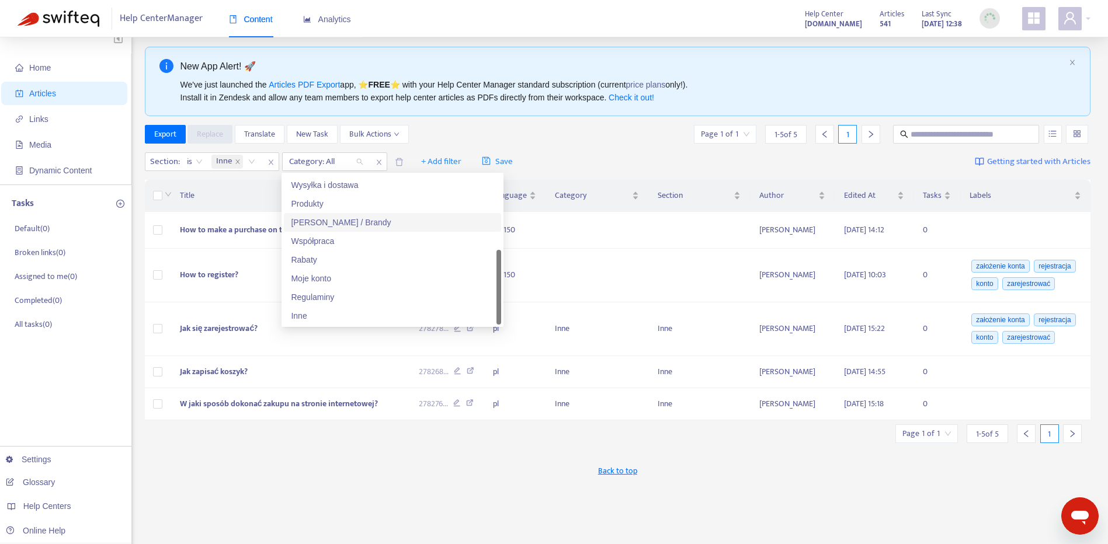
scroll to position [75, 0]
drag, startPoint x: 497, startPoint y: 236, endPoint x: 459, endPoint y: 307, distance: 80.7
click at [490, 313] on div "Płatności Wysyłka i dostawa Produkty Marki / Brandy Współpraca Rabaty Moje kont…" at bounding box center [392, 249] width 217 height 149
click at [456, 307] on div "Inne" at bounding box center [392, 315] width 217 height 19
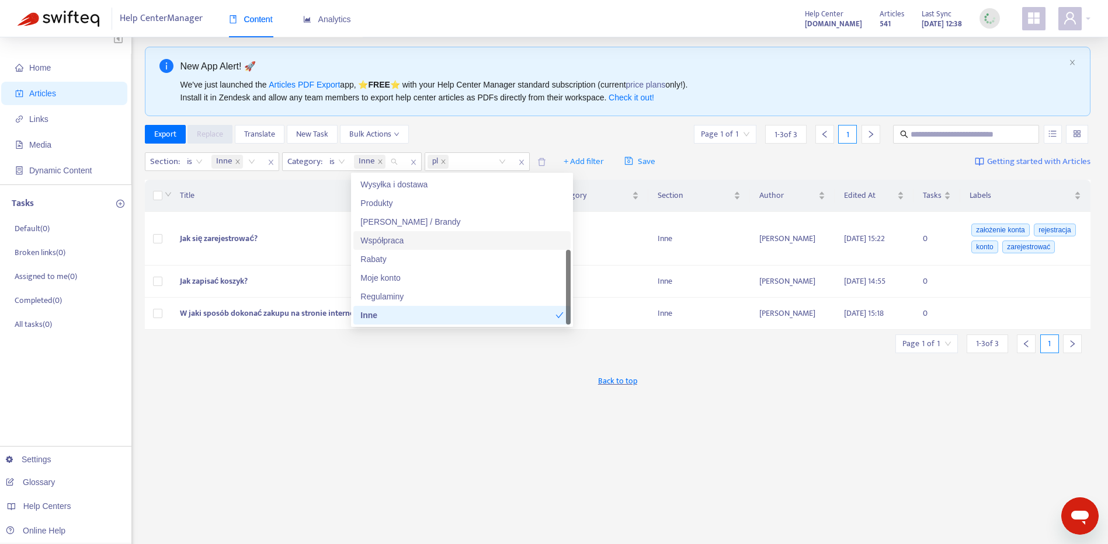
click at [241, 389] on div "Back to top" at bounding box center [618, 380] width 946 height 29
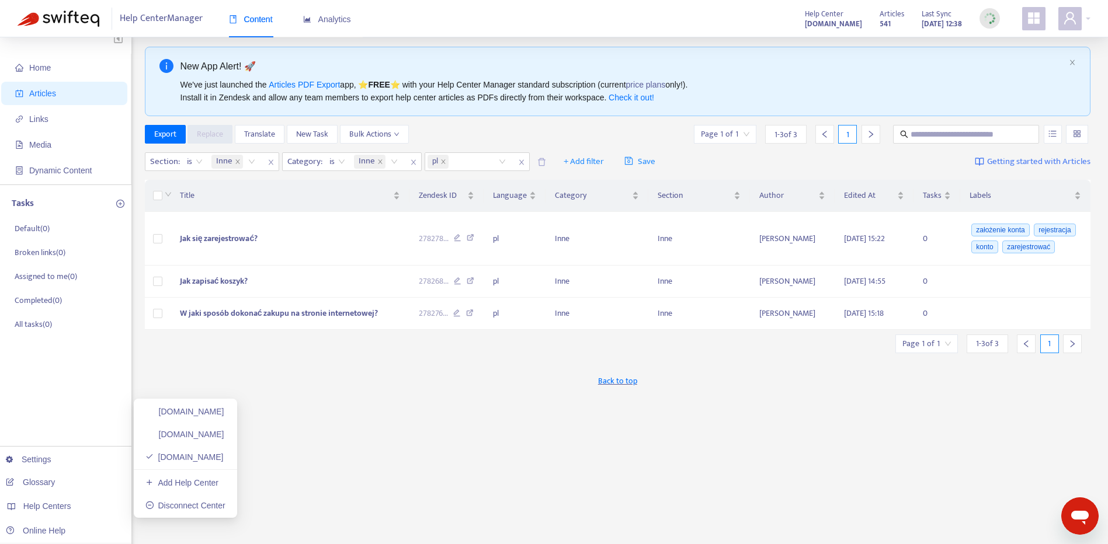
click at [224, 416] on link "[DOMAIN_NAME]" at bounding box center [184, 411] width 79 height 9
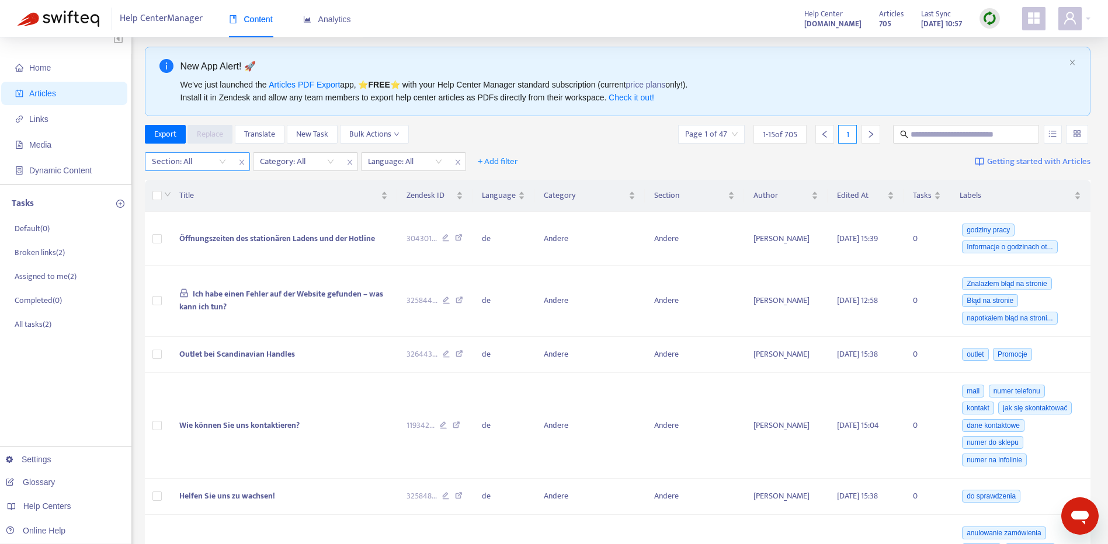
click at [217, 162] on div at bounding box center [183, 162] width 71 height 14
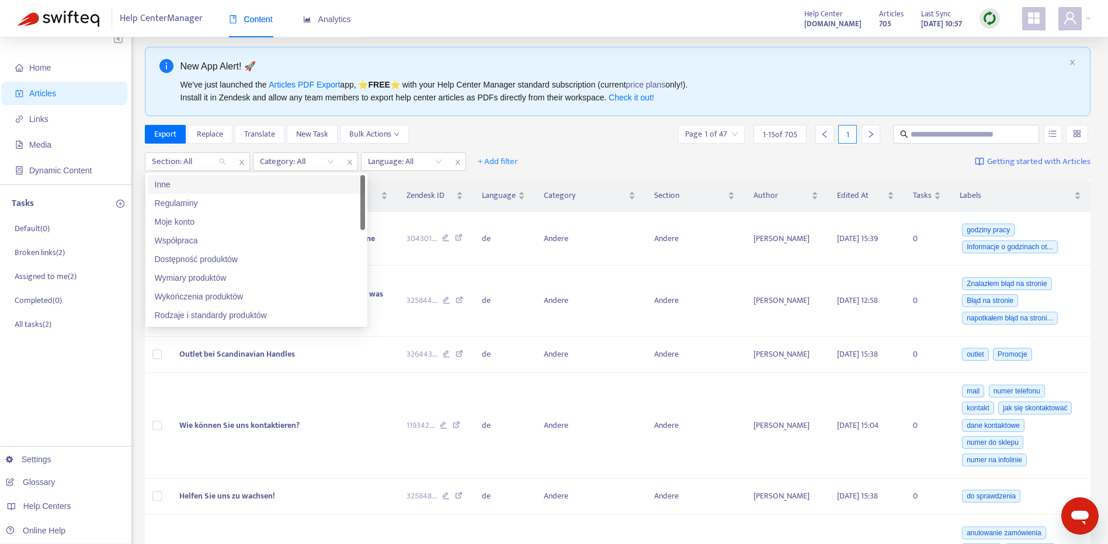
click at [217, 186] on div "Inne" at bounding box center [256, 184] width 203 height 13
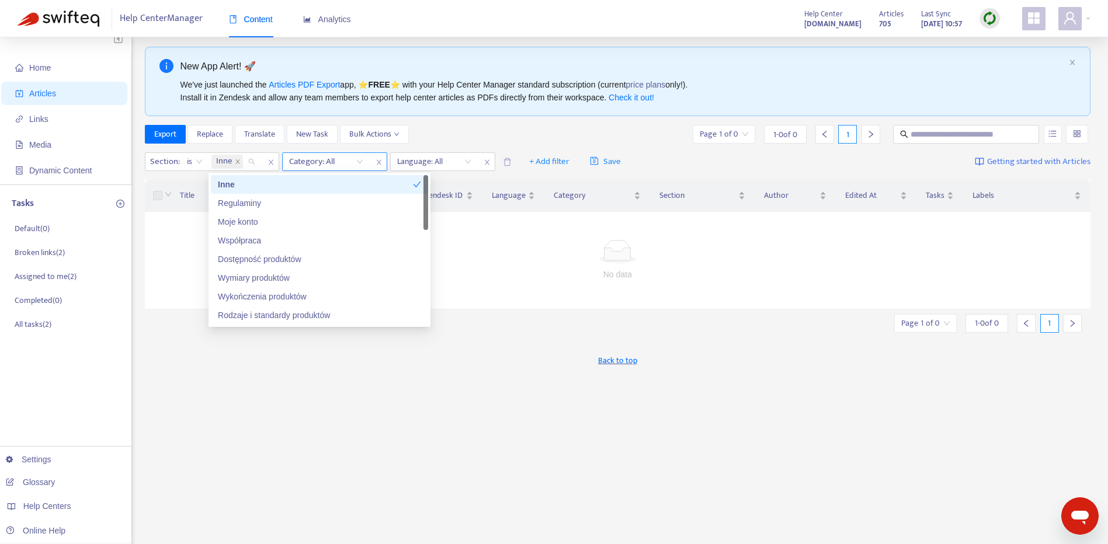
click at [310, 161] on div at bounding box center [320, 162] width 71 height 14
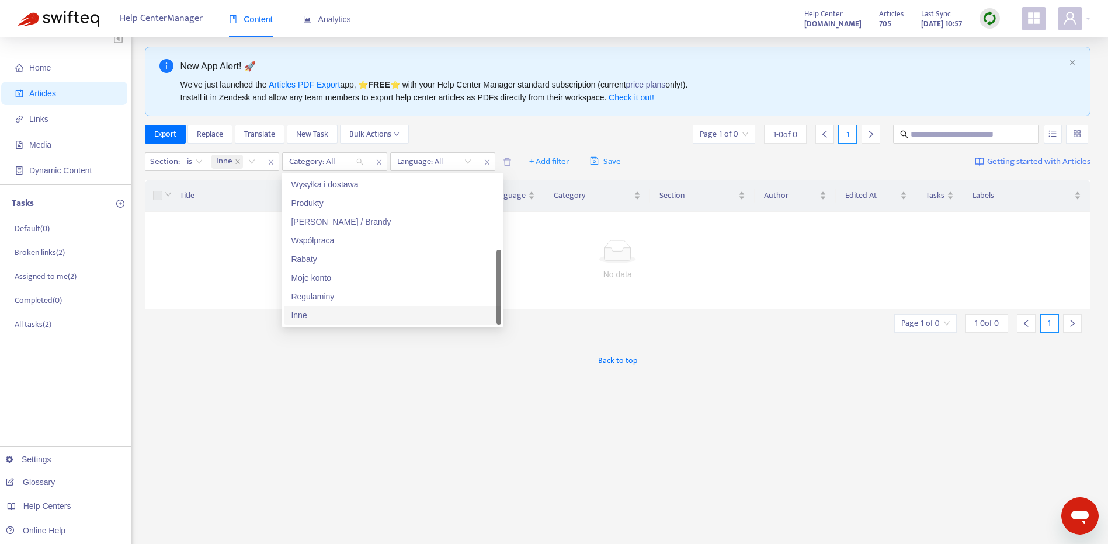
click at [375, 314] on div "Inne" at bounding box center [392, 315] width 203 height 13
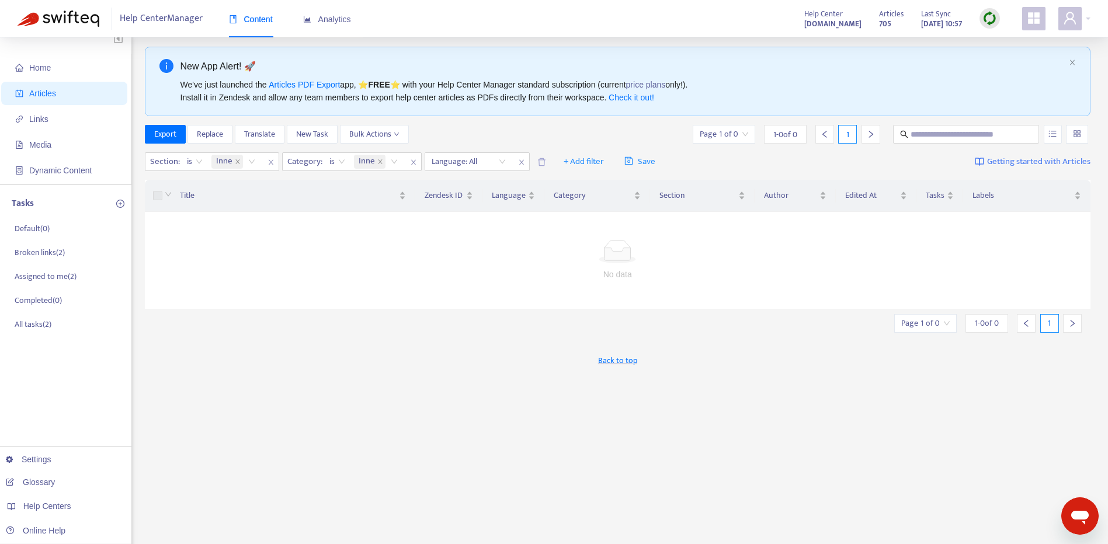
click at [483, 148] on div "Section : is Inne Category : is Inne Language: All + Add filter Save Getting st…" at bounding box center [618, 161] width 946 height 27
click at [494, 161] on div at bounding box center [462, 162] width 71 height 14
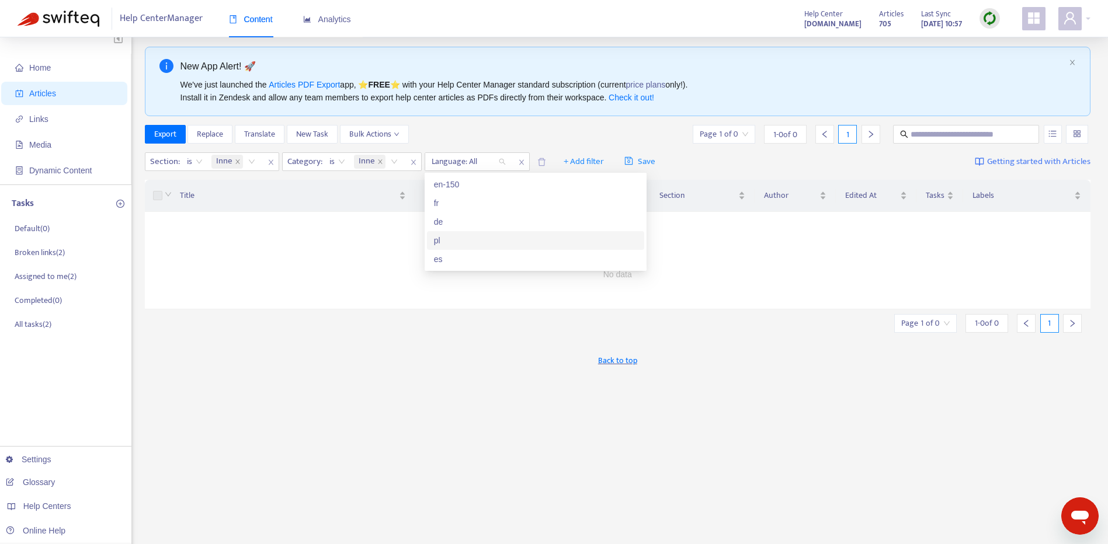
click at [476, 236] on div "pl" at bounding box center [535, 240] width 203 height 13
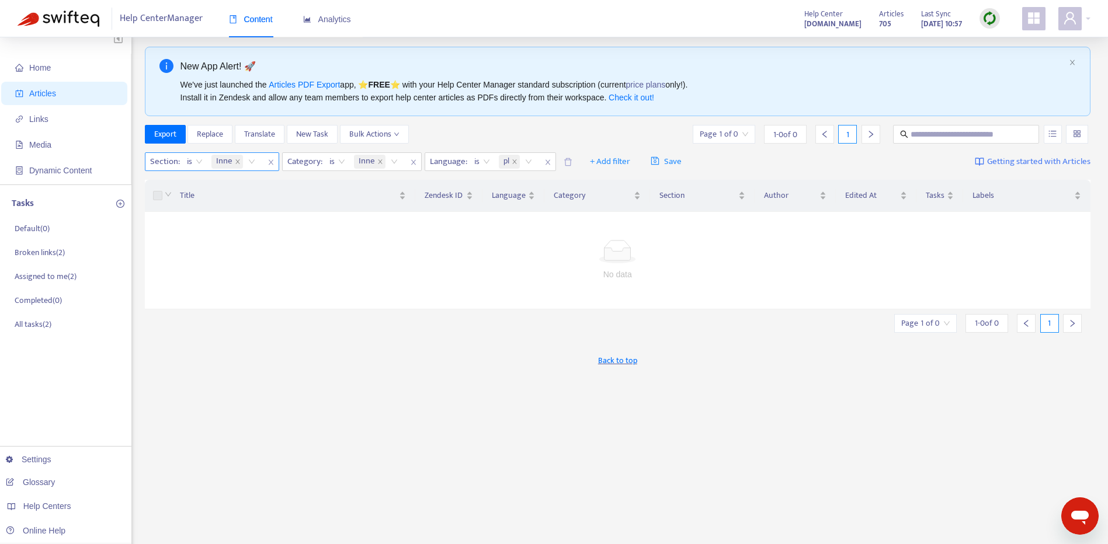
click at [270, 162] on icon "close" at bounding box center [270, 162] width 5 height 5
click at [471, 159] on span "+ Add filter" at bounding box center [472, 162] width 40 height 14
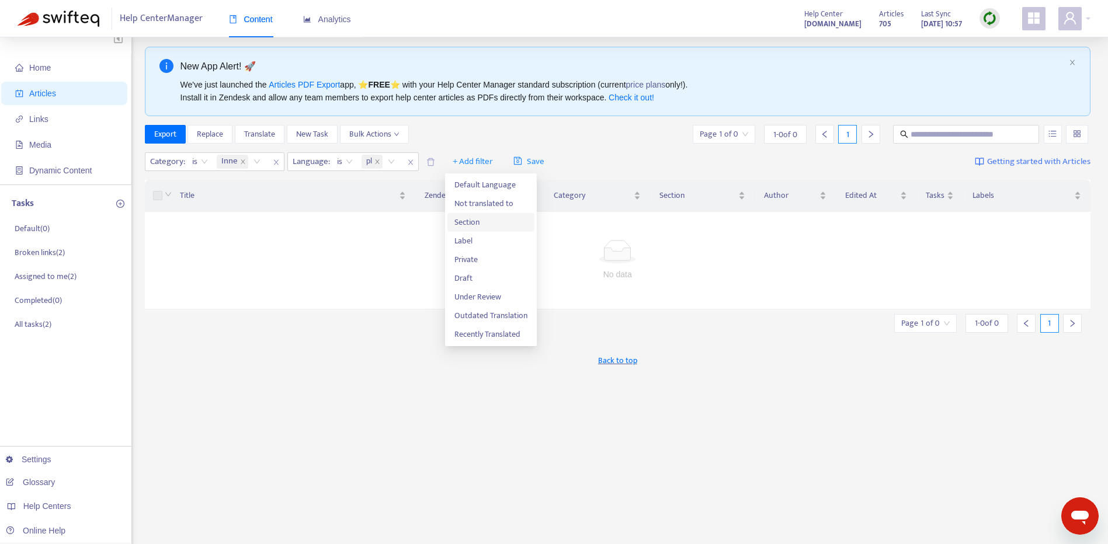
click at [481, 219] on span "Section" at bounding box center [490, 222] width 73 height 13
click at [450, 166] on div at bounding box center [459, 162] width 71 height 14
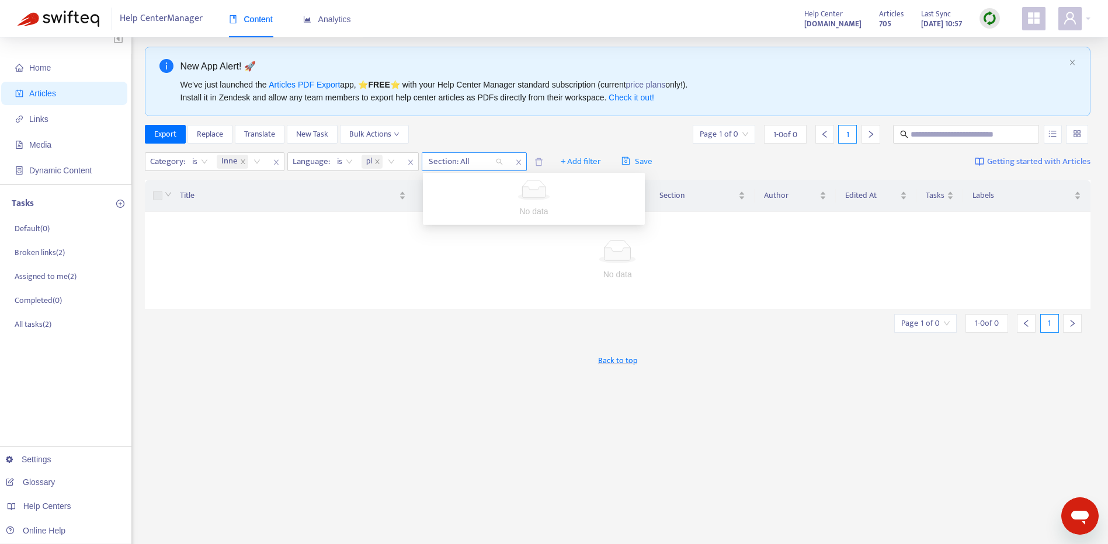
click at [473, 164] on div at bounding box center [459, 162] width 71 height 14
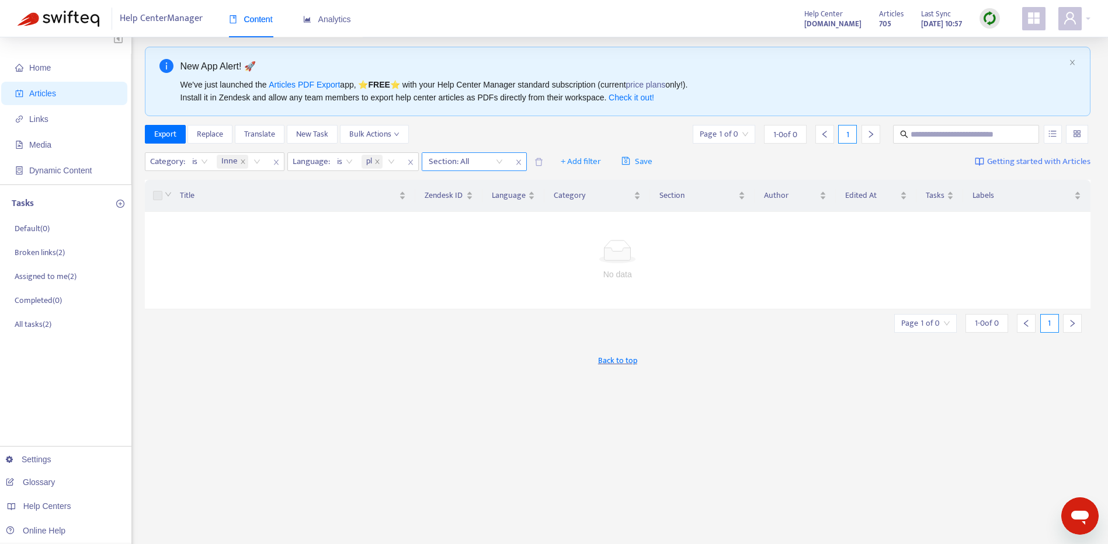
click at [489, 159] on div at bounding box center [459, 162] width 71 height 14
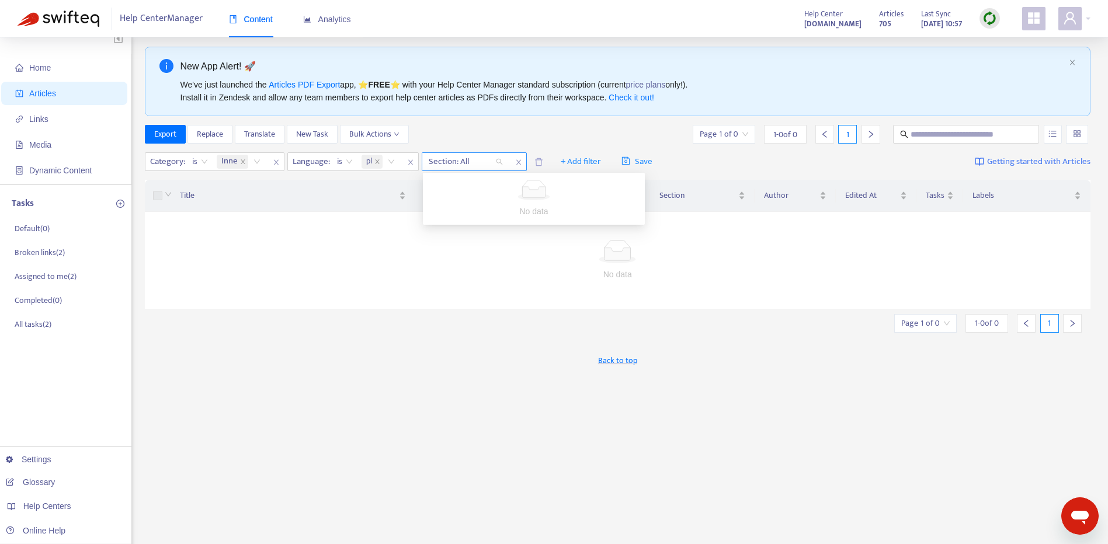
click at [519, 163] on icon "close" at bounding box center [518, 162] width 5 height 5
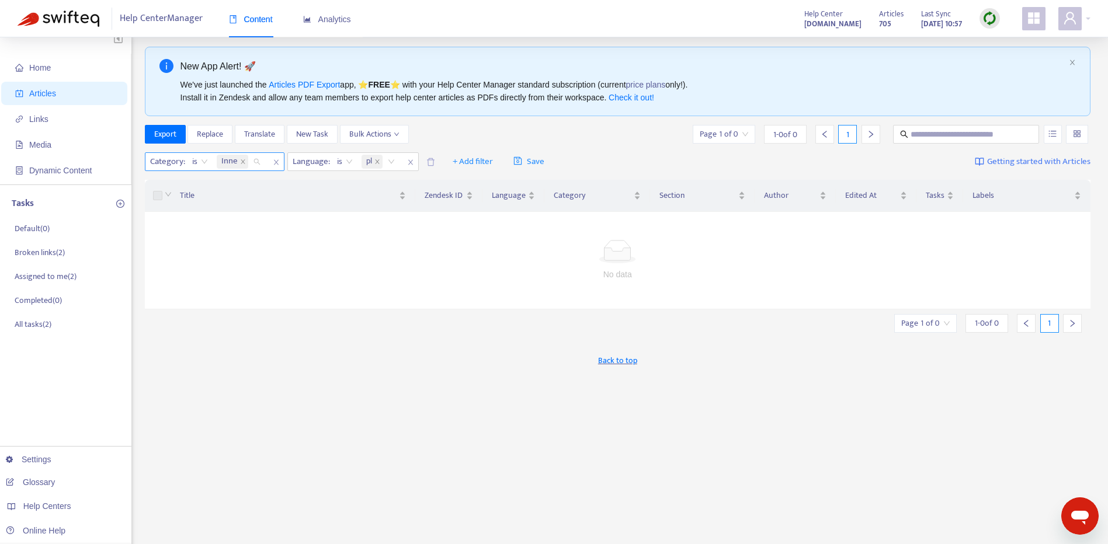
click at [253, 156] on div "Inne" at bounding box center [240, 162] width 53 height 18
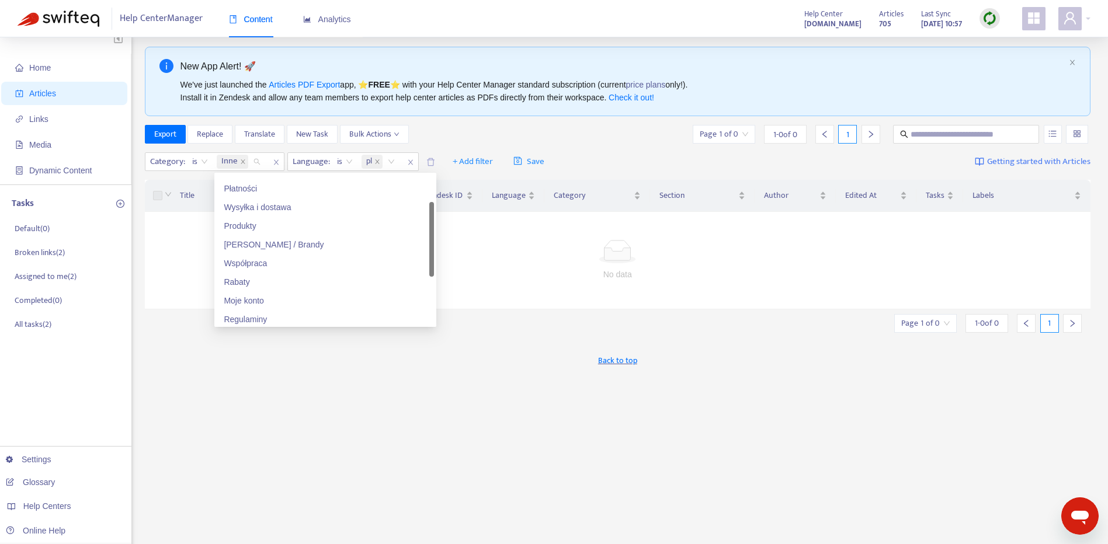
scroll to position [75, 0]
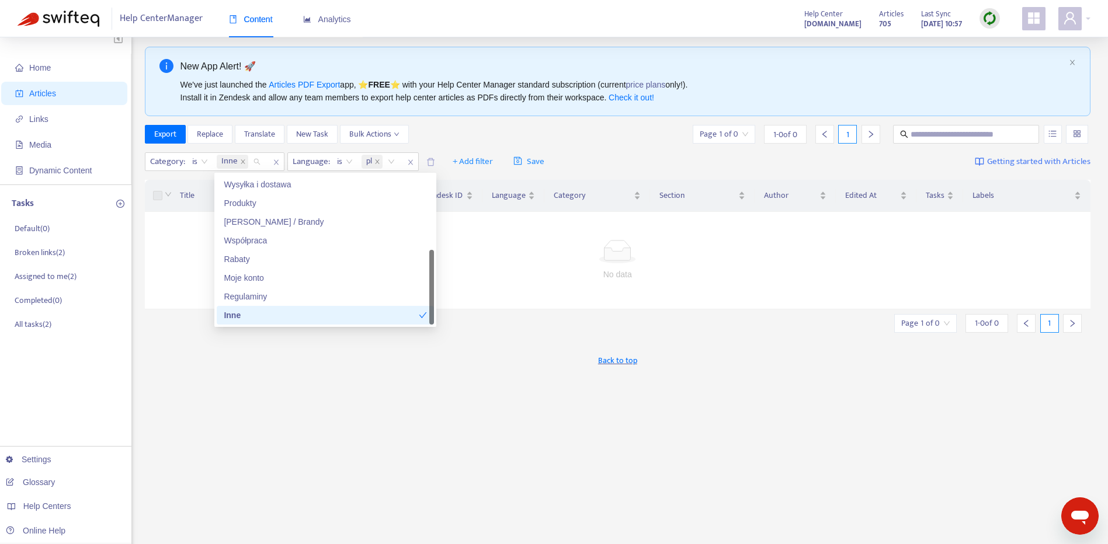
drag, startPoint x: 431, startPoint y: 209, endPoint x: 424, endPoint y: 304, distance: 94.8
click at [427, 302] on div "Płatności Wysyłka i dostawa Produkty Marki / Brandy Współpraca Rabaty Moje kont…" at bounding box center [325, 249] width 217 height 149
click at [405, 312] on div "Inne" at bounding box center [321, 315] width 195 height 13
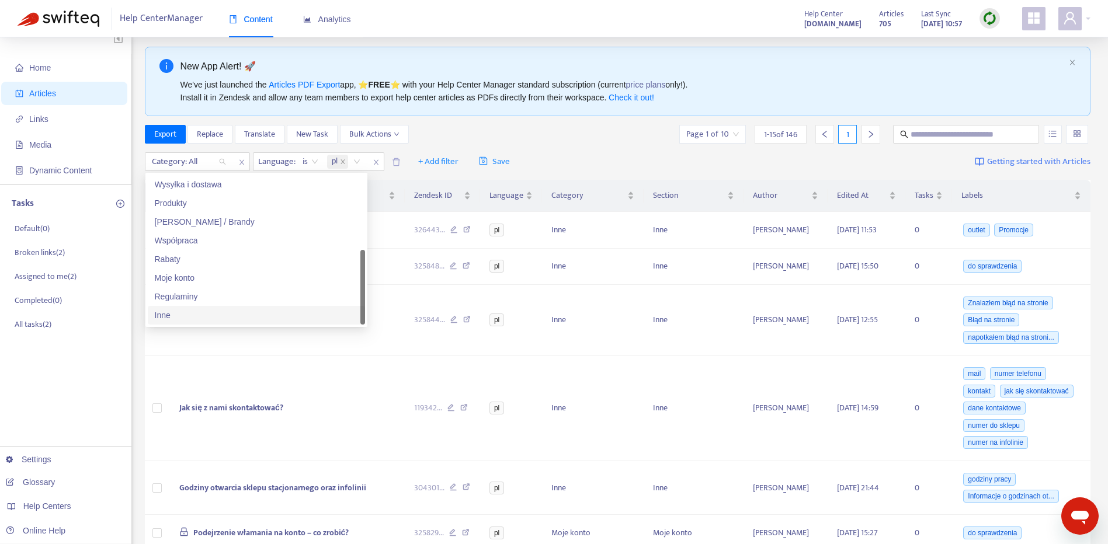
click at [274, 313] on div "Inne" at bounding box center [256, 315] width 203 height 13
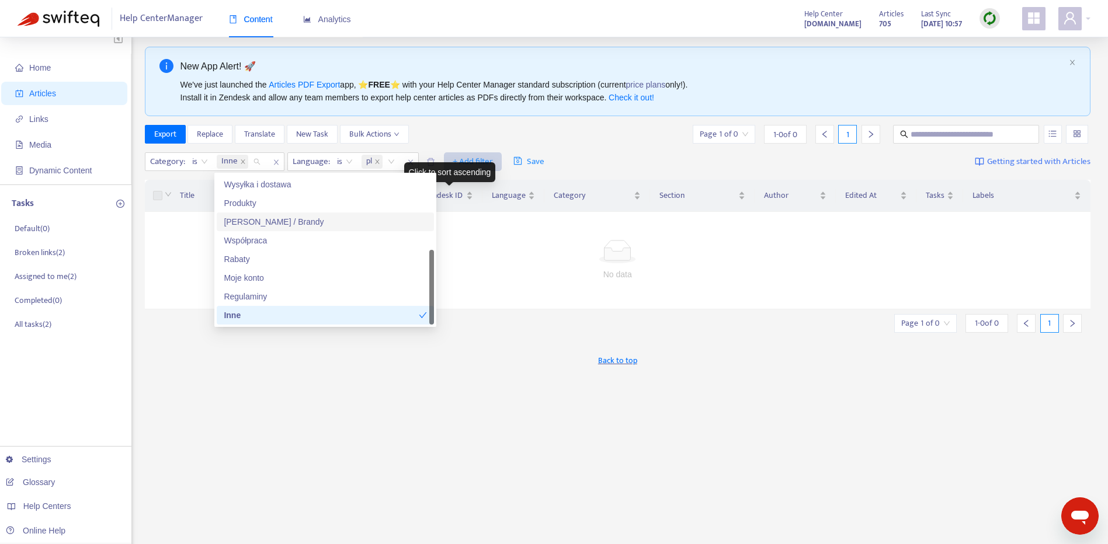
click at [471, 162] on span "+ Add filter" at bounding box center [472, 162] width 40 height 14
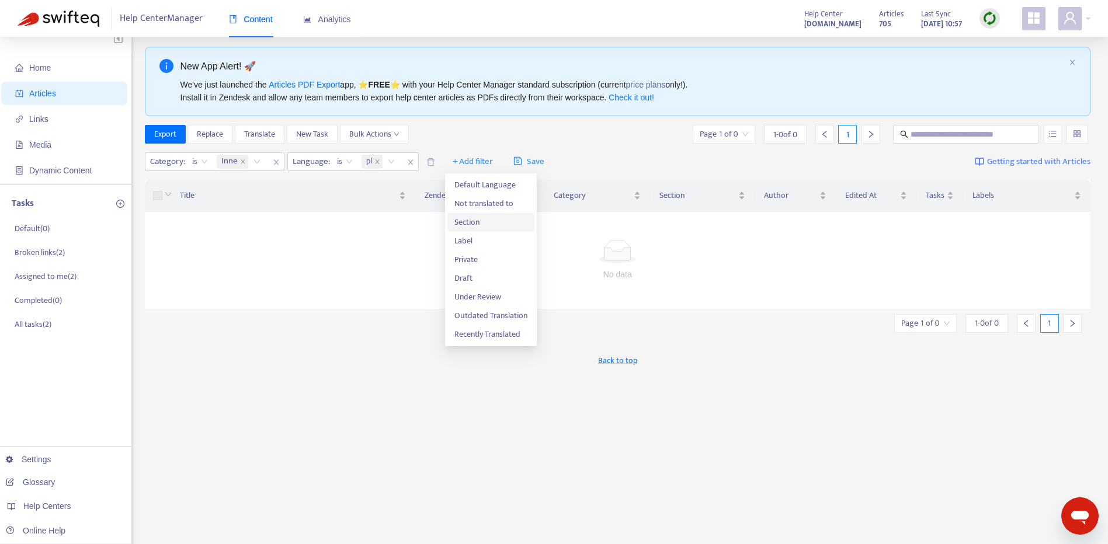
click at [479, 227] on span "Section" at bounding box center [490, 222] width 73 height 13
click at [452, 156] on div at bounding box center [459, 162] width 71 height 14
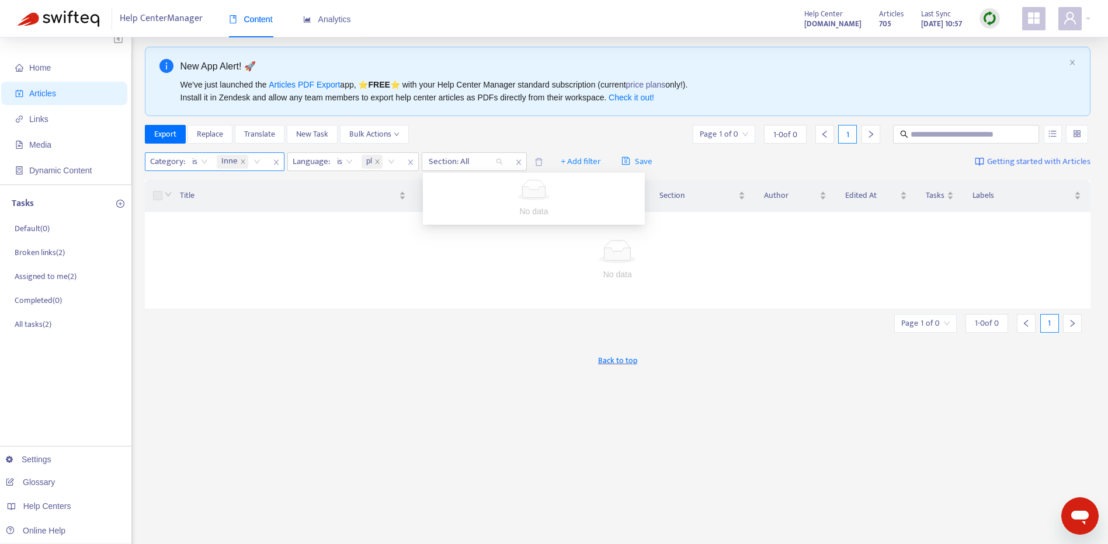
click at [252, 155] on div "Inne" at bounding box center [235, 162] width 36 height 16
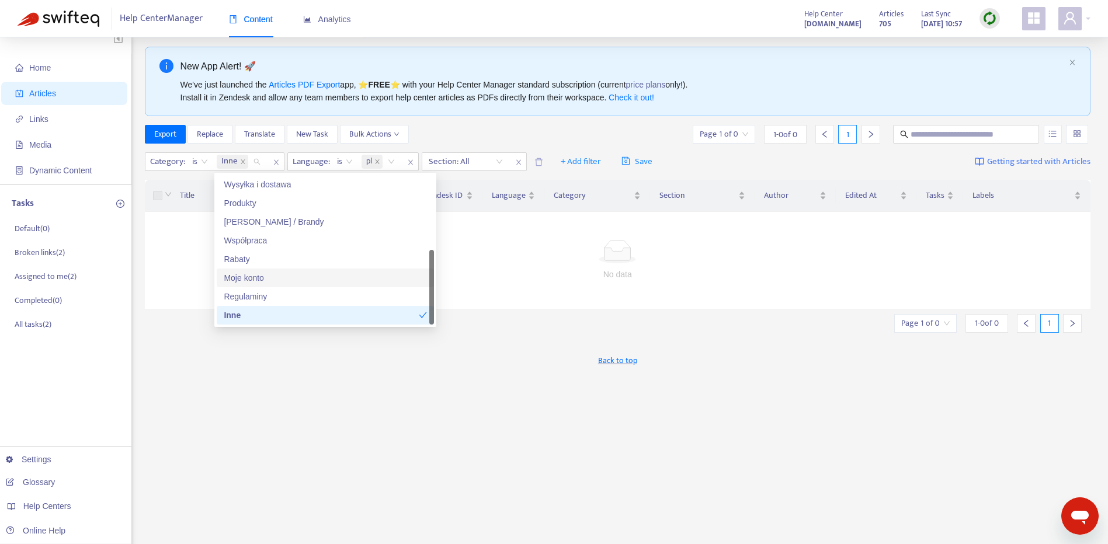
drag, startPoint x: 431, startPoint y: 275, endPoint x: 423, endPoint y: 322, distance: 47.4
click at [429, 322] on div at bounding box center [431, 287] width 5 height 75
click at [422, 318] on icon "check" at bounding box center [423, 315] width 8 height 6
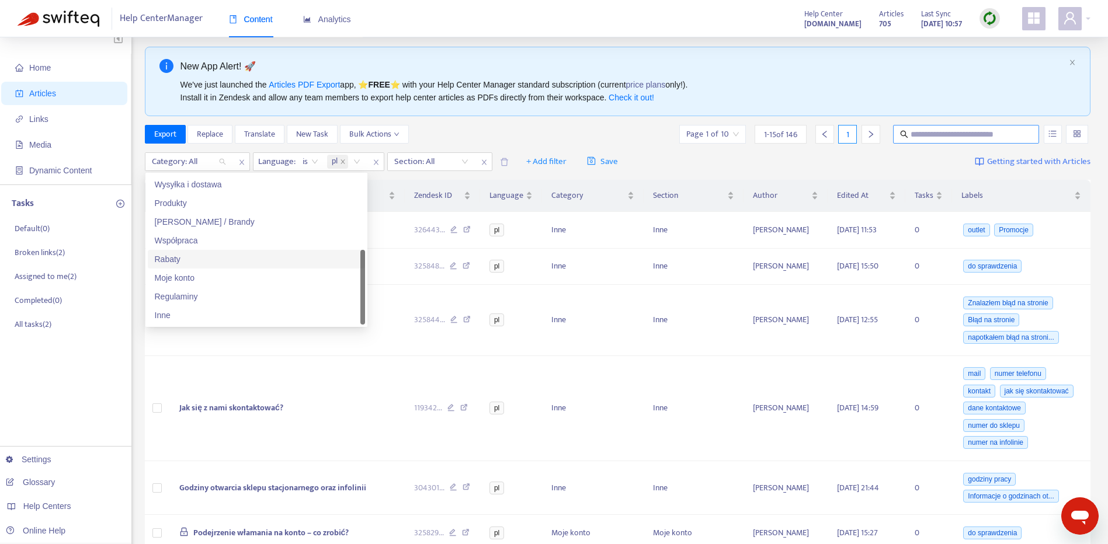
click at [977, 134] on input "text" at bounding box center [966, 134] width 112 height 13
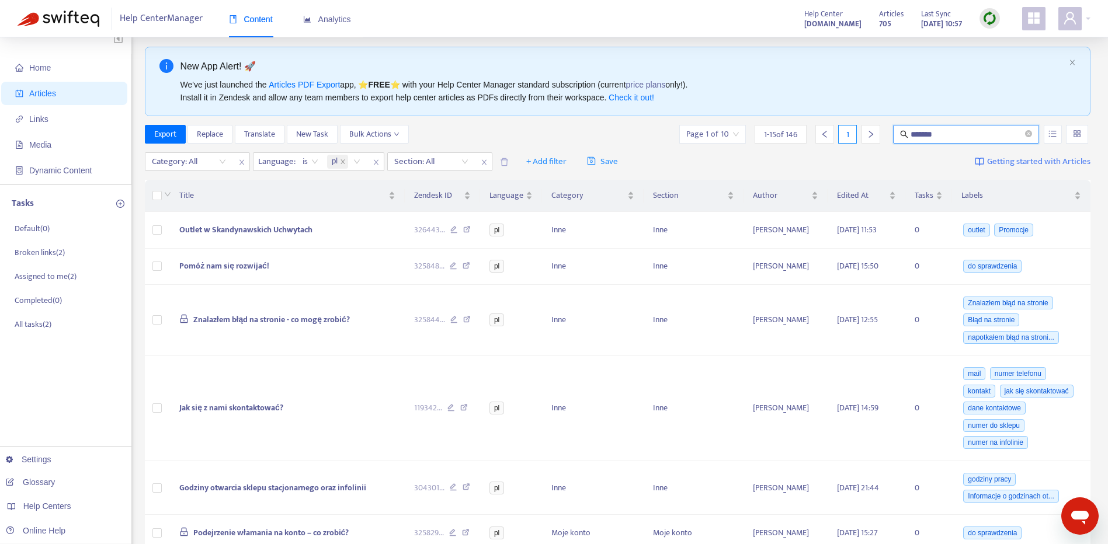
type input "*******"
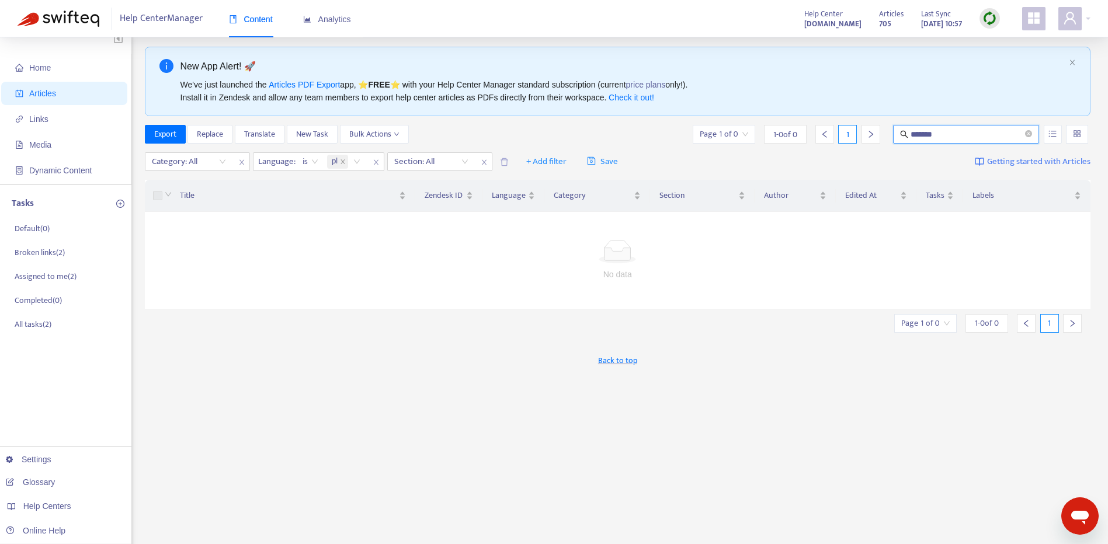
click at [967, 135] on input "*******" at bounding box center [966, 134] width 112 height 13
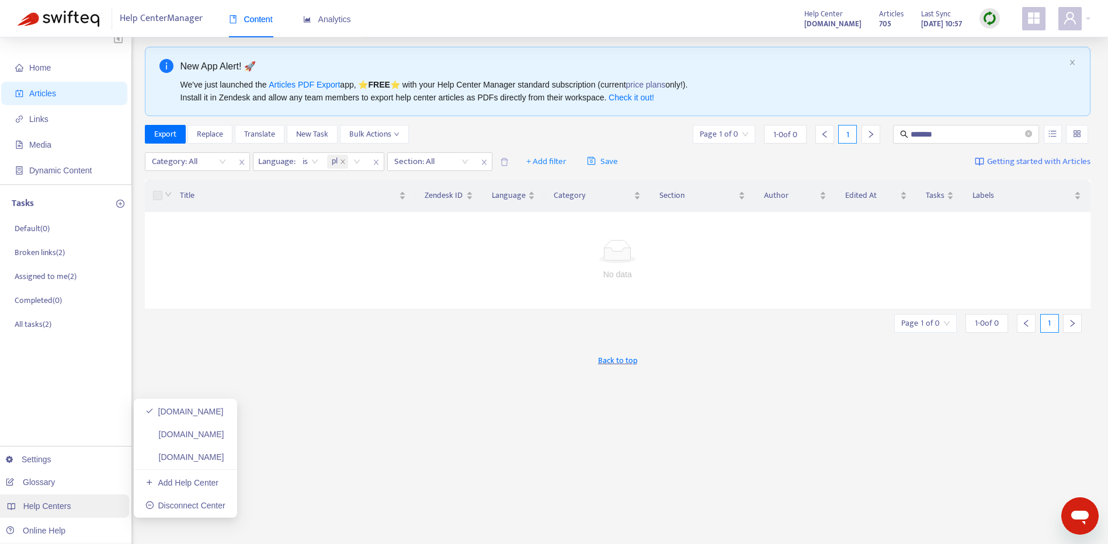
click at [69, 502] on div "Help Centers" at bounding box center [62, 506] width 133 height 23
click at [186, 453] on link "[DOMAIN_NAME]" at bounding box center [184, 456] width 79 height 9
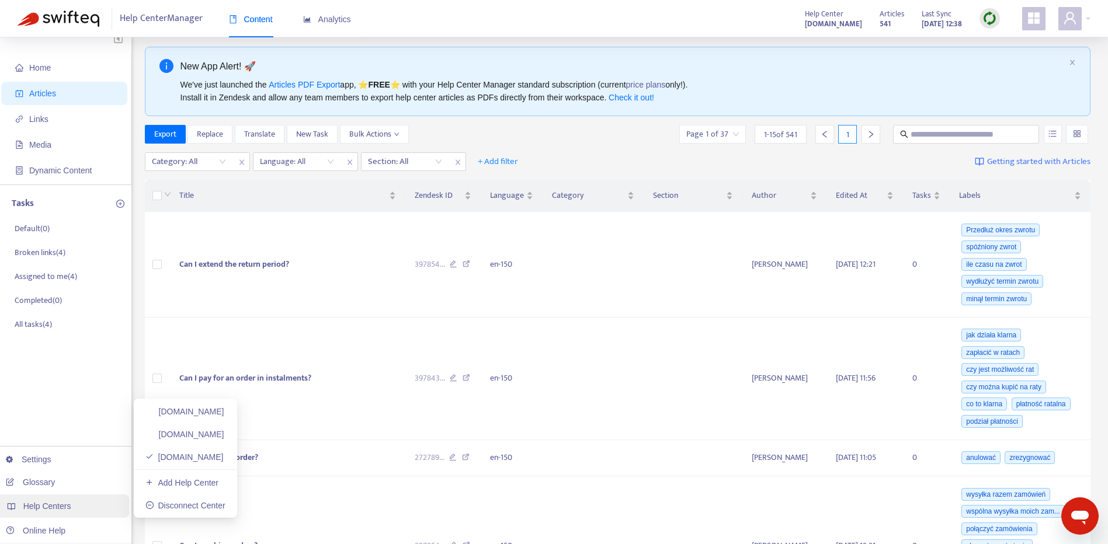
click at [76, 508] on div "Help Centers" at bounding box center [62, 506] width 133 height 23
click at [434, 154] on div "Section: All" at bounding box center [404, 162] width 87 height 18
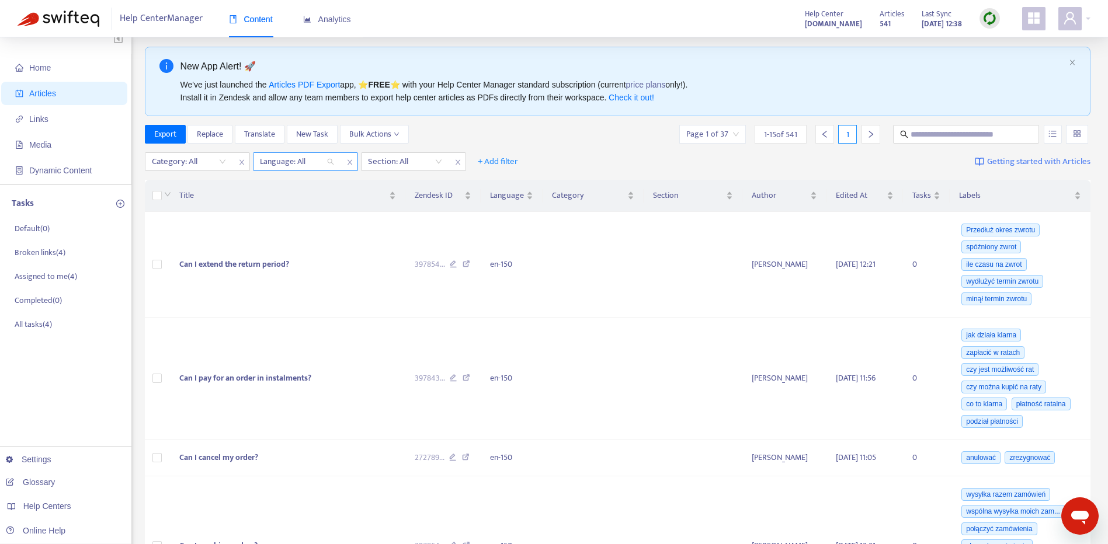
click at [306, 160] on div at bounding box center [291, 162] width 71 height 14
click at [349, 161] on icon "close" at bounding box center [349, 162] width 7 height 7
click at [396, 159] on span "+ Add filter" at bounding box center [390, 162] width 40 height 14
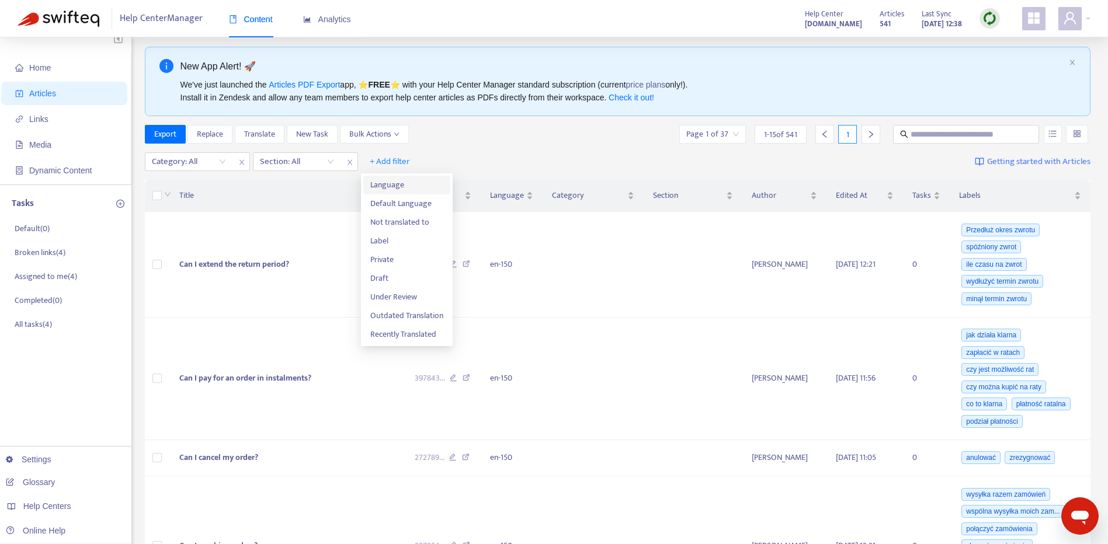
click at [420, 184] on span "Language" at bounding box center [406, 185] width 73 height 13
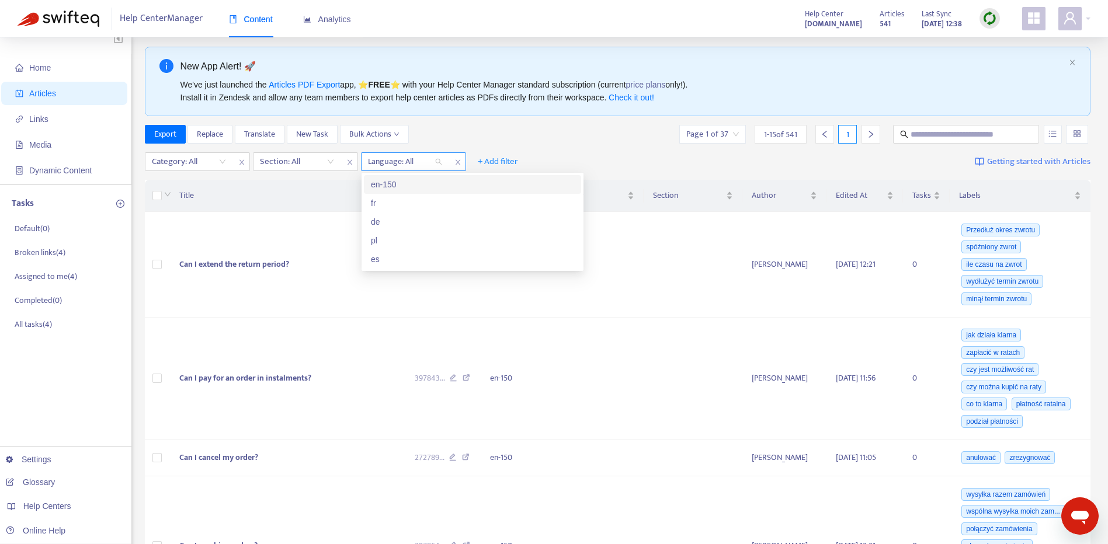
click at [403, 159] on div at bounding box center [399, 162] width 71 height 14
click at [456, 162] on icon "close" at bounding box center [457, 162] width 7 height 7
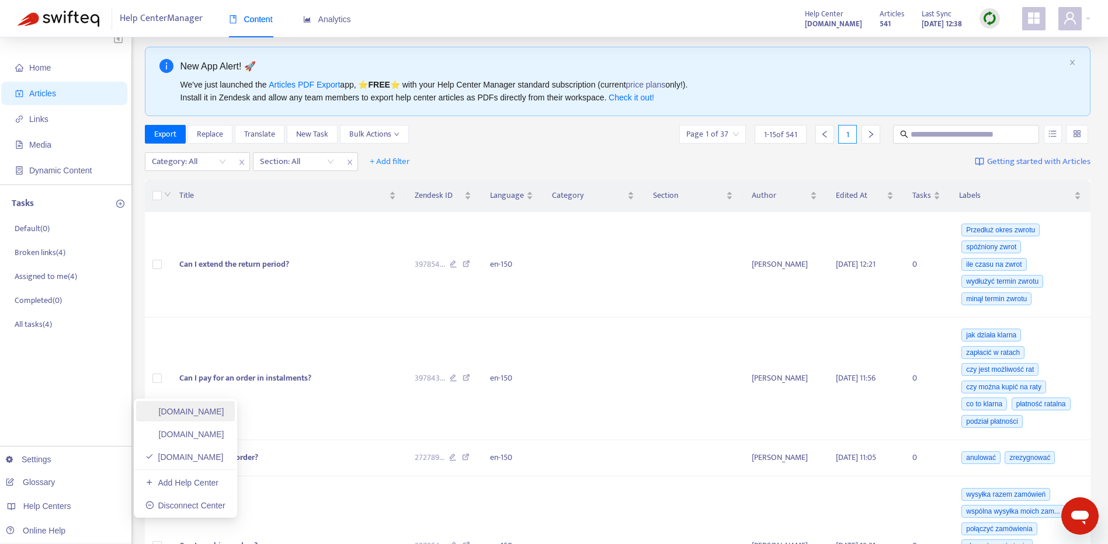
click at [177, 413] on link "[DOMAIN_NAME]" at bounding box center [184, 411] width 79 height 9
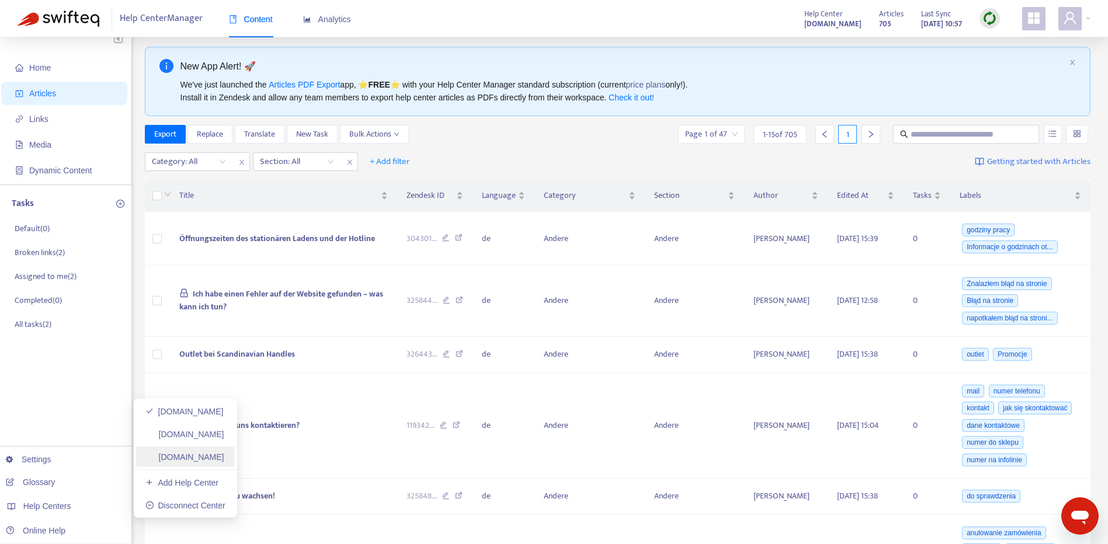
click at [224, 462] on link "[DOMAIN_NAME]" at bounding box center [184, 456] width 79 height 9
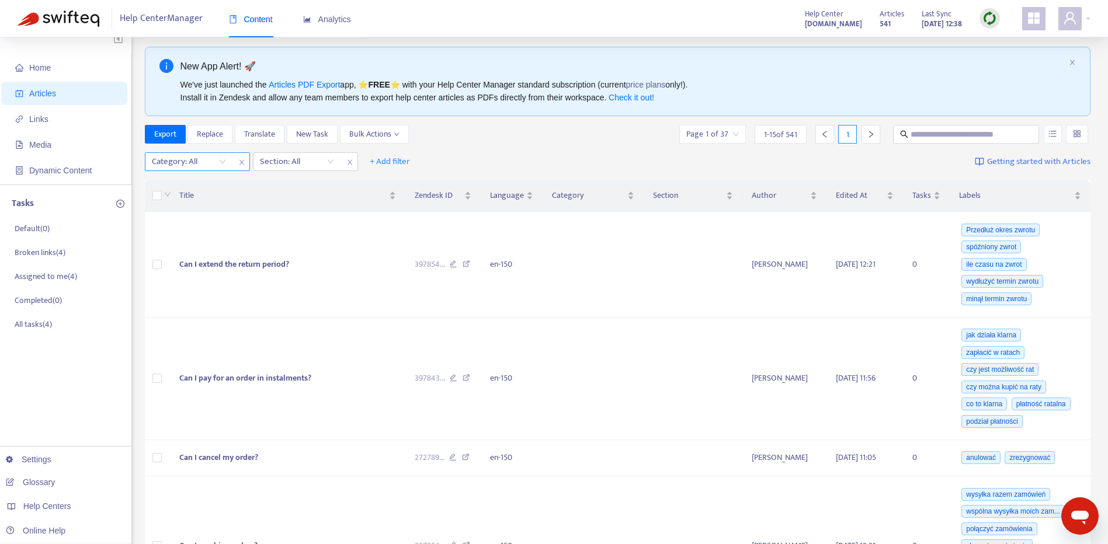
click at [244, 158] on span "close" at bounding box center [241, 162] width 15 height 14
click at [239, 160] on icon "close" at bounding box center [241, 162] width 5 height 5
click at [181, 166] on span "+ Add filter" at bounding box center [176, 162] width 40 height 14
click at [203, 186] on span "Language" at bounding box center [193, 185] width 73 height 13
click at [214, 169] on div at bounding box center [183, 162] width 71 height 14
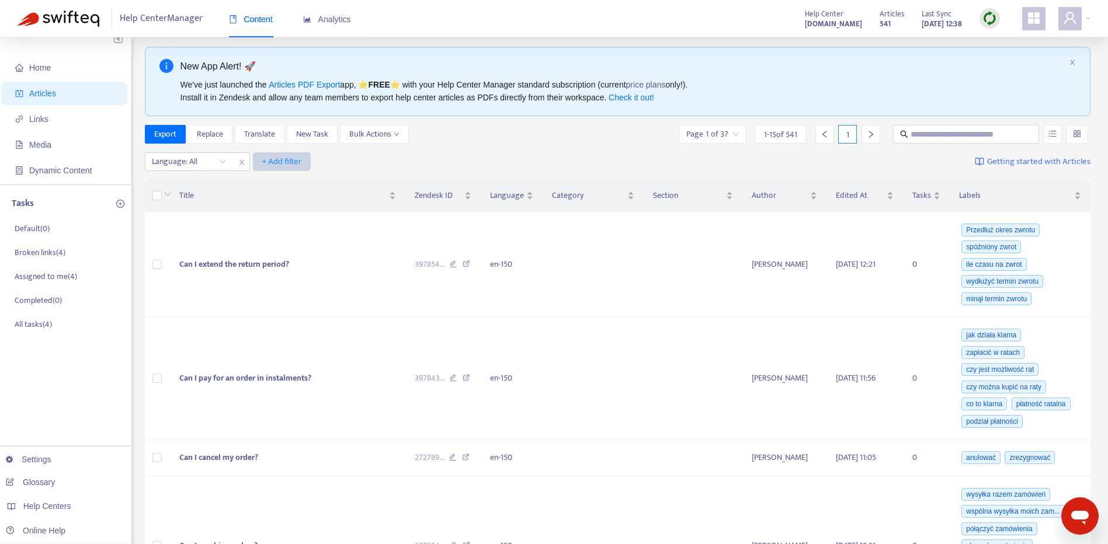
click at [266, 163] on span "+ Add filter" at bounding box center [282, 162] width 40 height 14
click at [288, 186] on span "Default Language" at bounding box center [298, 185] width 73 height 13
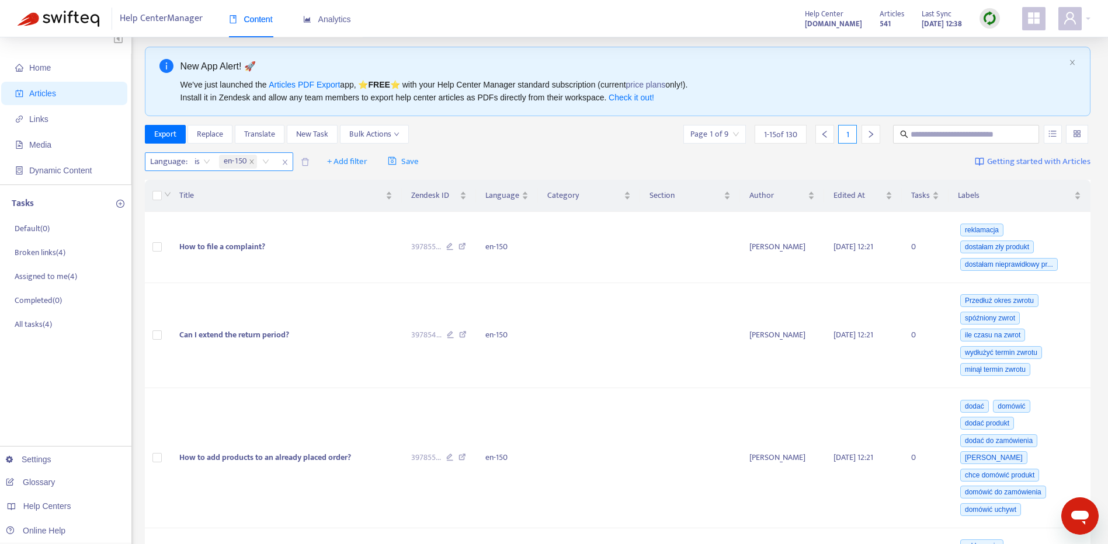
click at [266, 166] on div "en-150" at bounding box center [246, 162] width 59 height 18
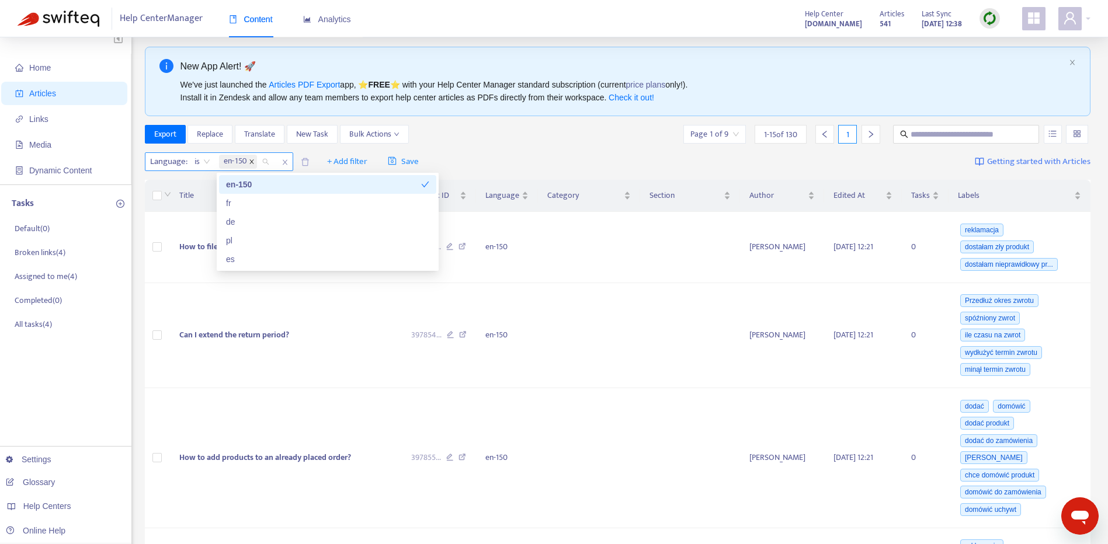
click at [252, 161] on icon "close" at bounding box center [252, 162] width 6 height 6
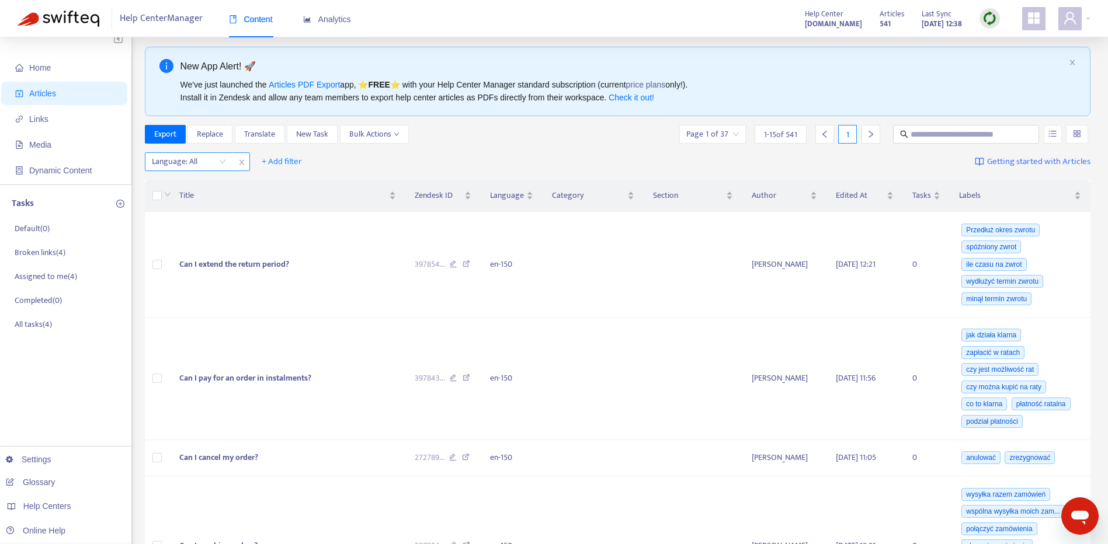
click at [212, 158] on div at bounding box center [183, 162] width 71 height 14
click at [79, 60] on span "Home" at bounding box center [66, 67] width 103 height 23
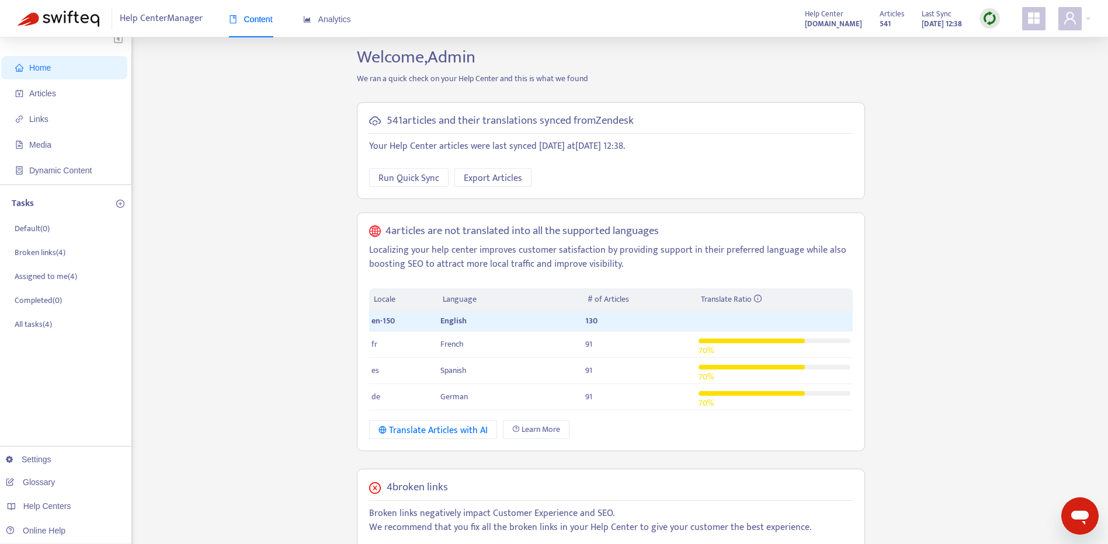
click at [990, 15] on img at bounding box center [989, 18] width 15 height 15
click at [1007, 63] on link "Full Sync" at bounding box center [1009, 60] width 42 height 13
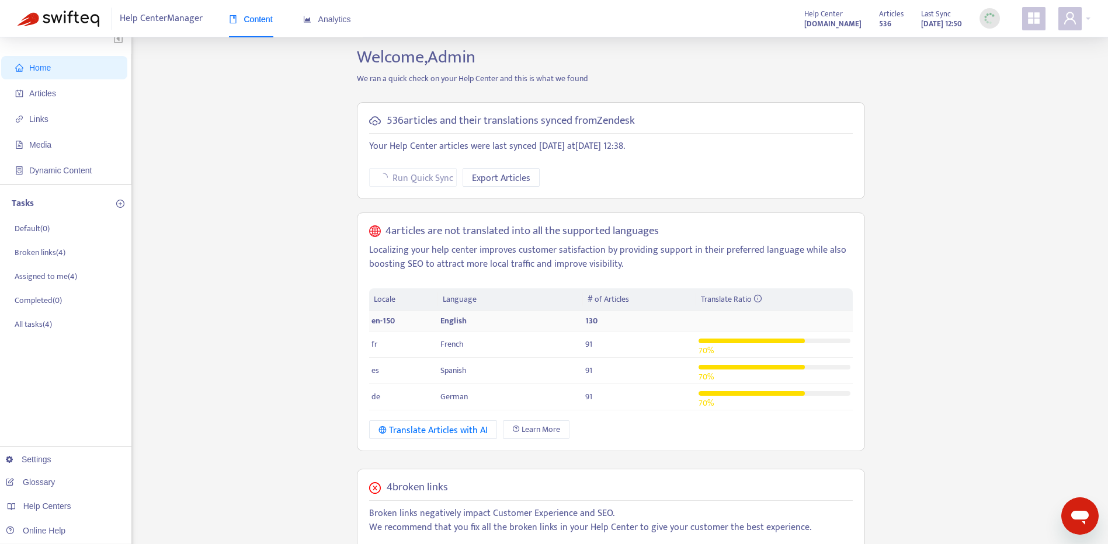
click at [378, 322] on span "en-150" at bounding box center [382, 320] width 23 height 13
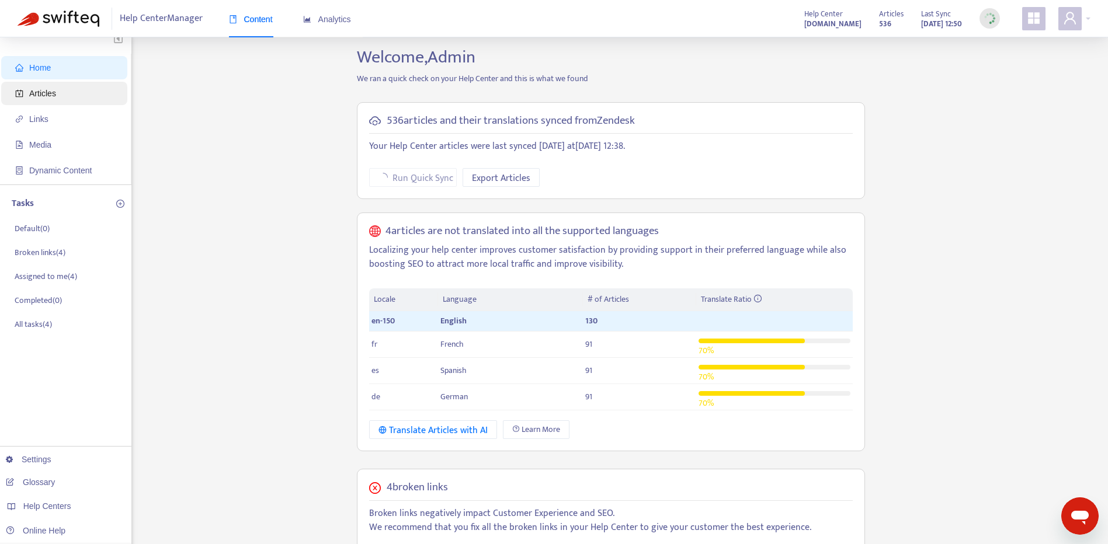
click at [49, 85] on span "Articles" at bounding box center [66, 93] width 103 height 23
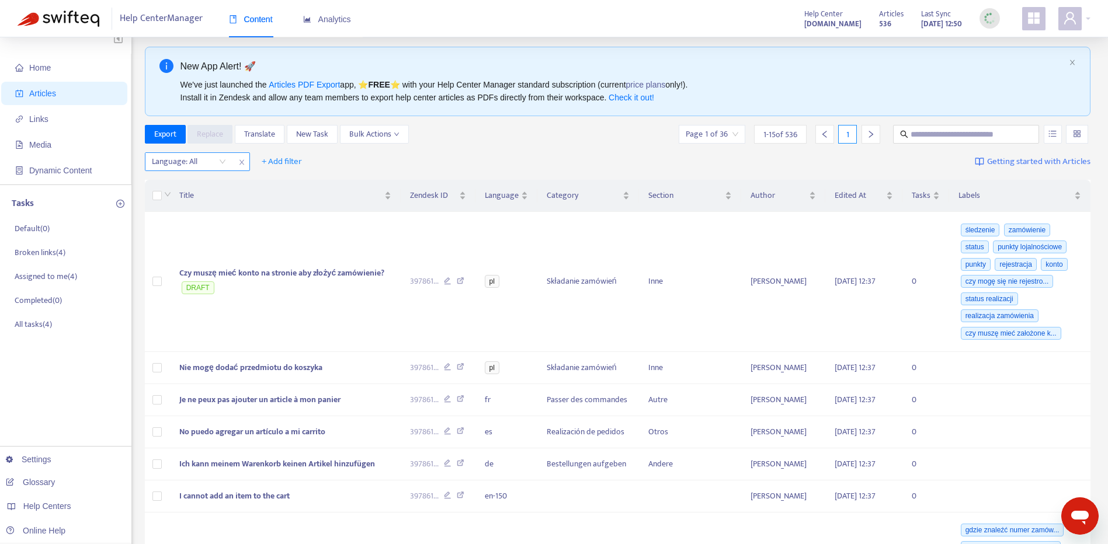
click at [224, 162] on div "Language: All" at bounding box center [188, 162] width 87 height 18
click at [239, 165] on icon "close" at bounding box center [241, 162] width 7 height 7
click at [527, 191] on div "Language" at bounding box center [506, 195] width 43 height 13
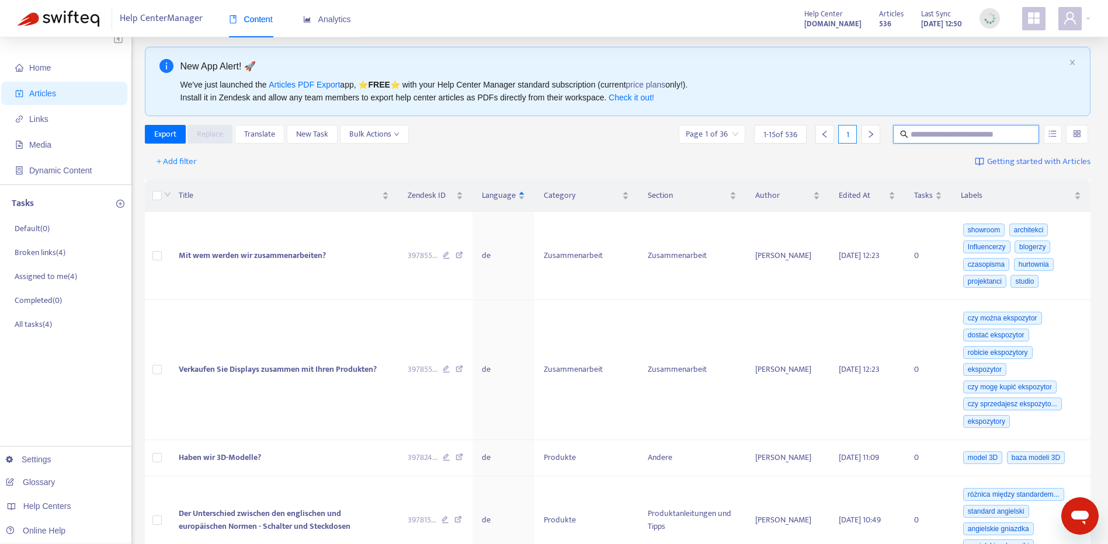
click at [1013, 136] on input "text" at bounding box center [966, 134] width 112 height 13
type input "*****"
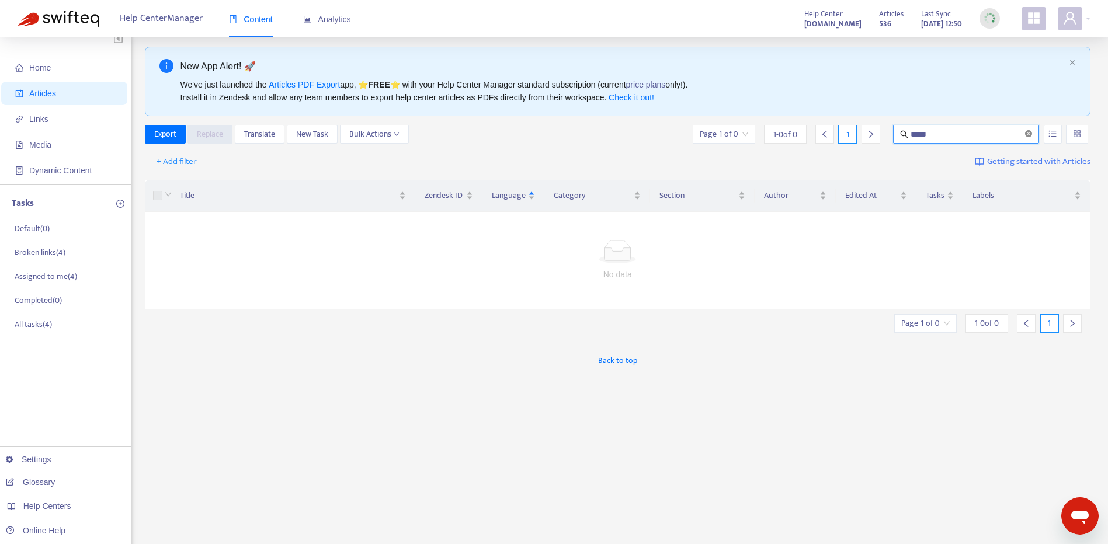
click at [1028, 134] on icon "close-circle" at bounding box center [1028, 133] width 7 height 7
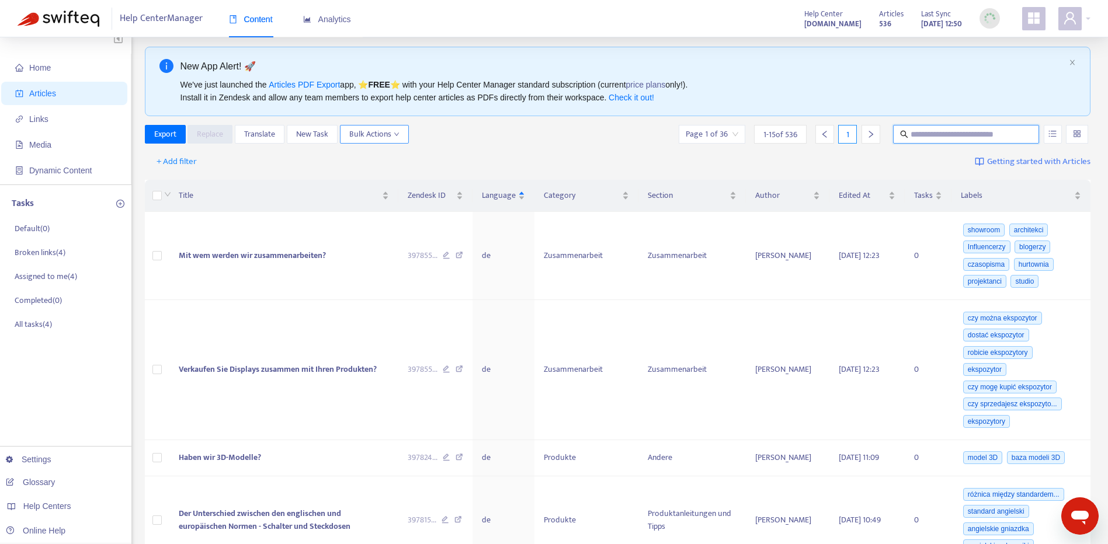
click at [353, 131] on span "Bulk Actions" at bounding box center [374, 134] width 50 height 13
click at [232, 143] on span "Replace" at bounding box center [209, 134] width 45 height 19
click at [173, 163] on span "+ Add filter" at bounding box center [176, 162] width 40 height 14
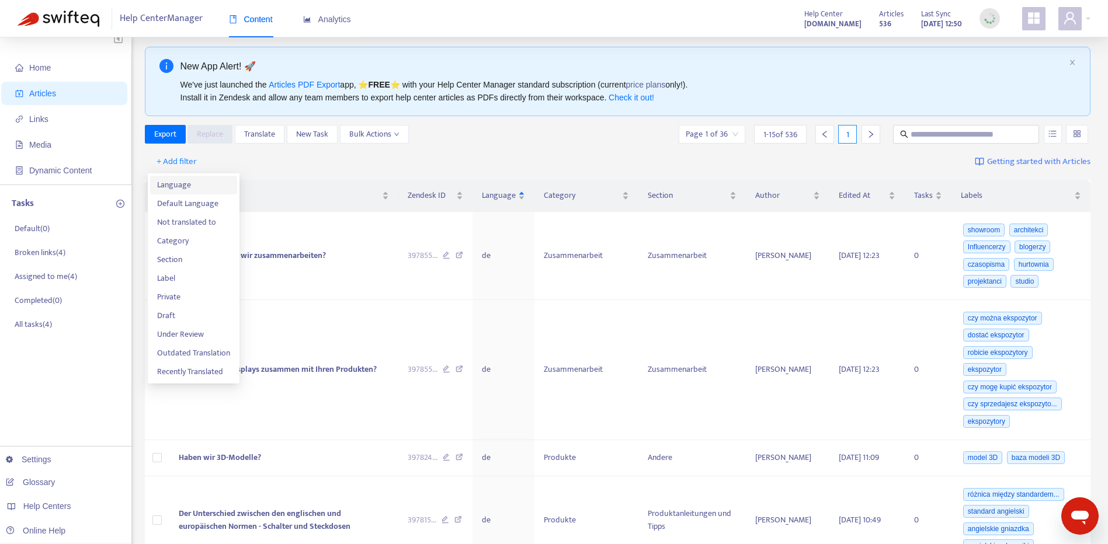
click at [196, 183] on span "Language" at bounding box center [193, 185] width 73 height 13
click at [230, 172] on div "Language: All + Add filter Getting started with Articles" at bounding box center [618, 161] width 946 height 27
click at [222, 168] on div "Language: All" at bounding box center [188, 162] width 87 height 18
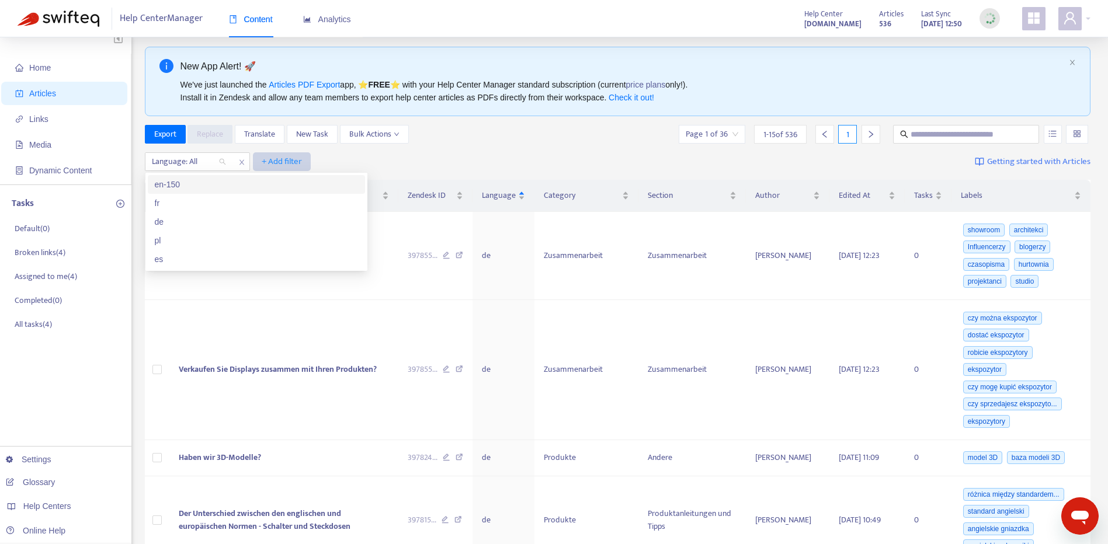
click at [264, 160] on span "+ Add filter" at bounding box center [282, 162] width 40 height 14
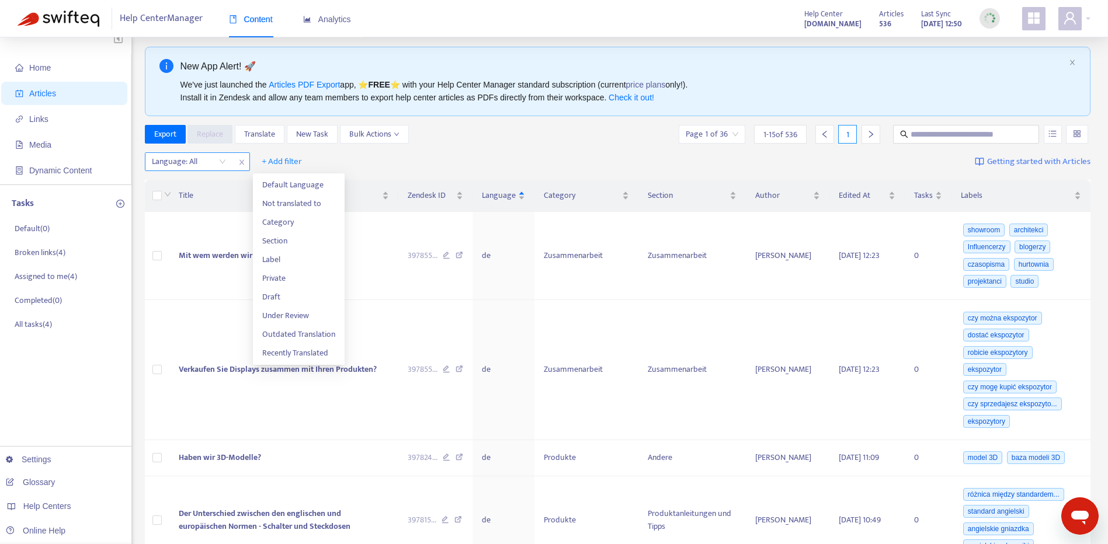
click at [242, 161] on icon "close" at bounding box center [241, 162] width 7 height 7
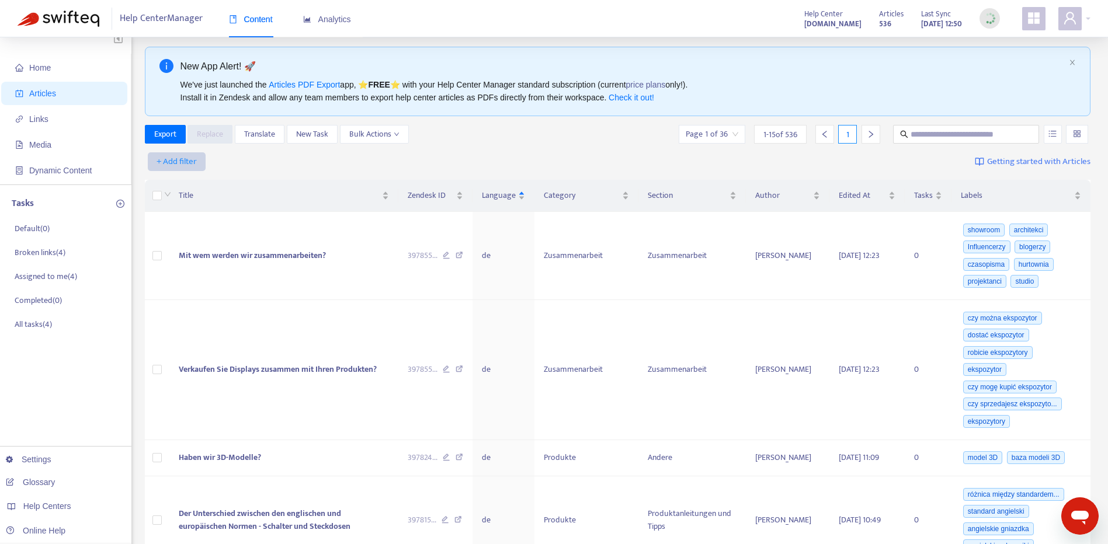
click at [193, 161] on span "+ Add filter" at bounding box center [176, 162] width 40 height 14
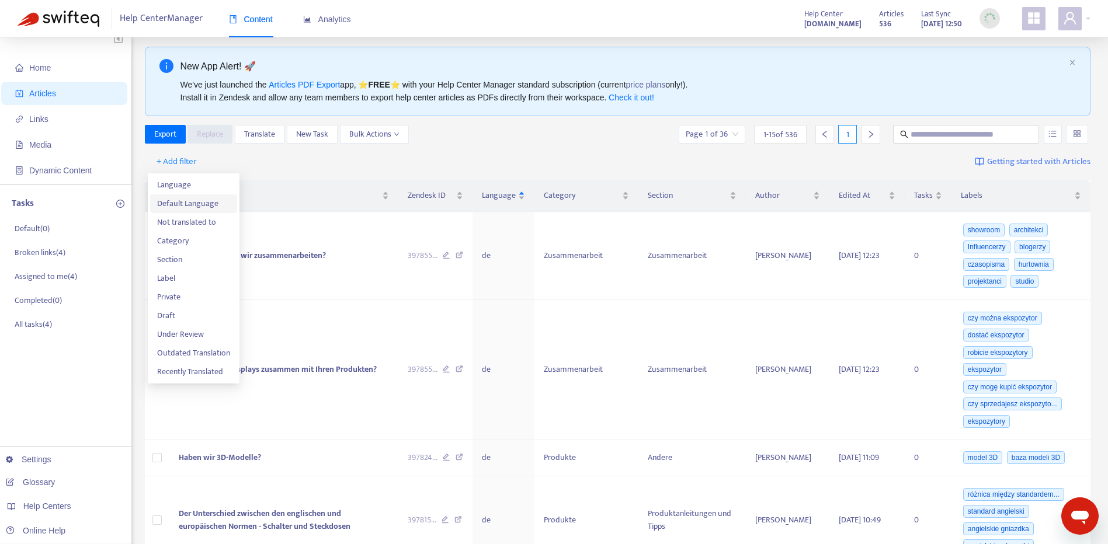
click at [220, 203] on span "Default Language" at bounding box center [193, 203] width 73 height 13
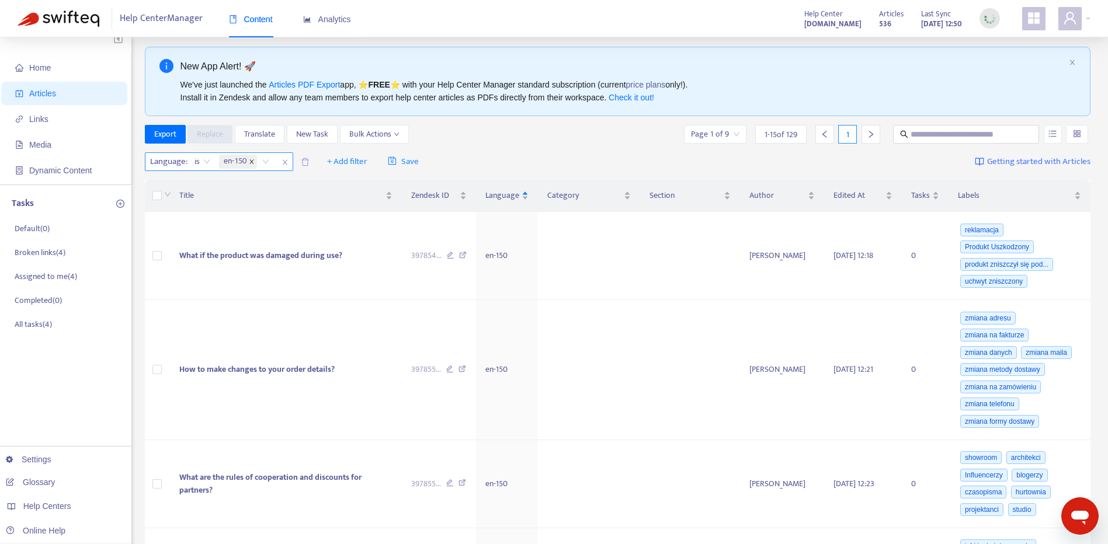
click at [253, 165] on span at bounding box center [252, 162] width 6 height 14
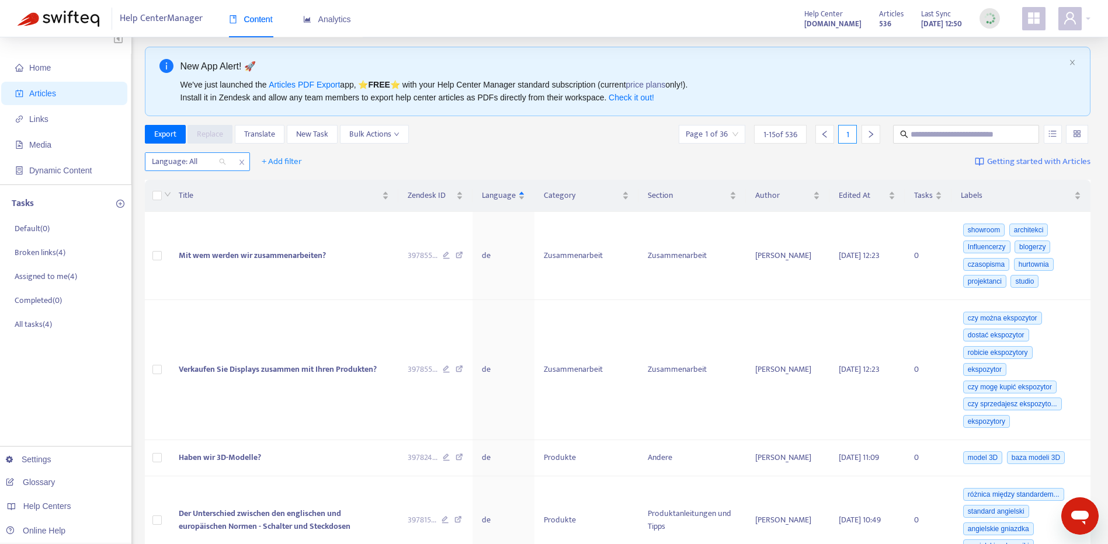
click at [223, 161] on div "Language: All" at bounding box center [188, 162] width 87 height 18
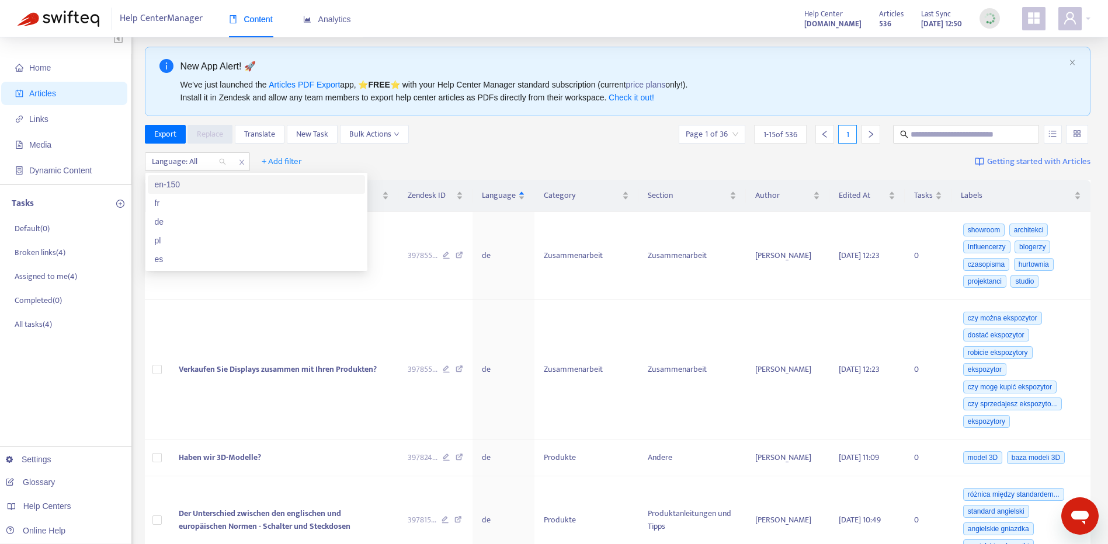
click at [239, 161] on icon "close" at bounding box center [241, 162] width 7 height 7
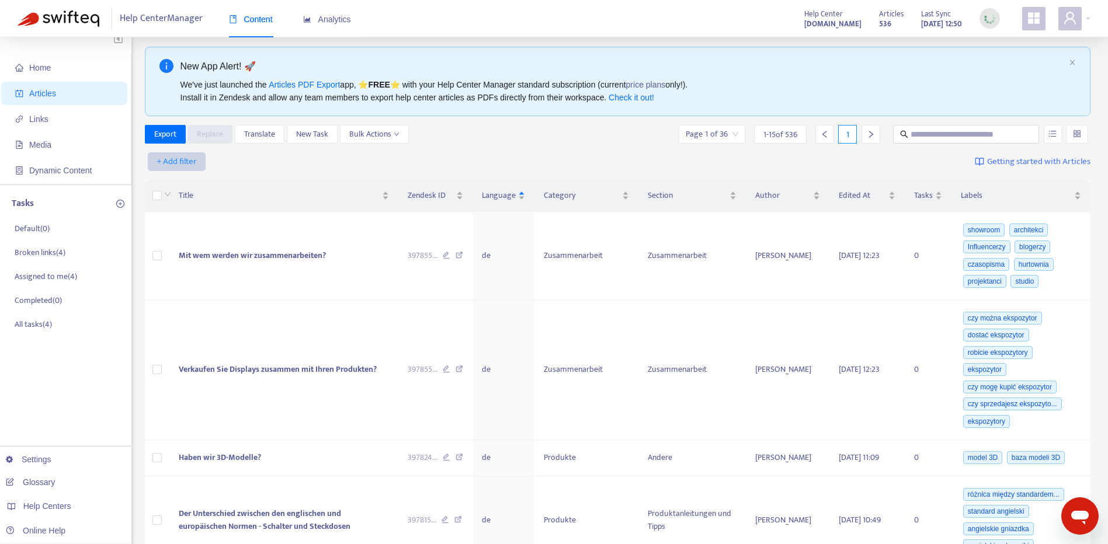
click at [189, 160] on span "+ Add filter" at bounding box center [176, 162] width 40 height 14
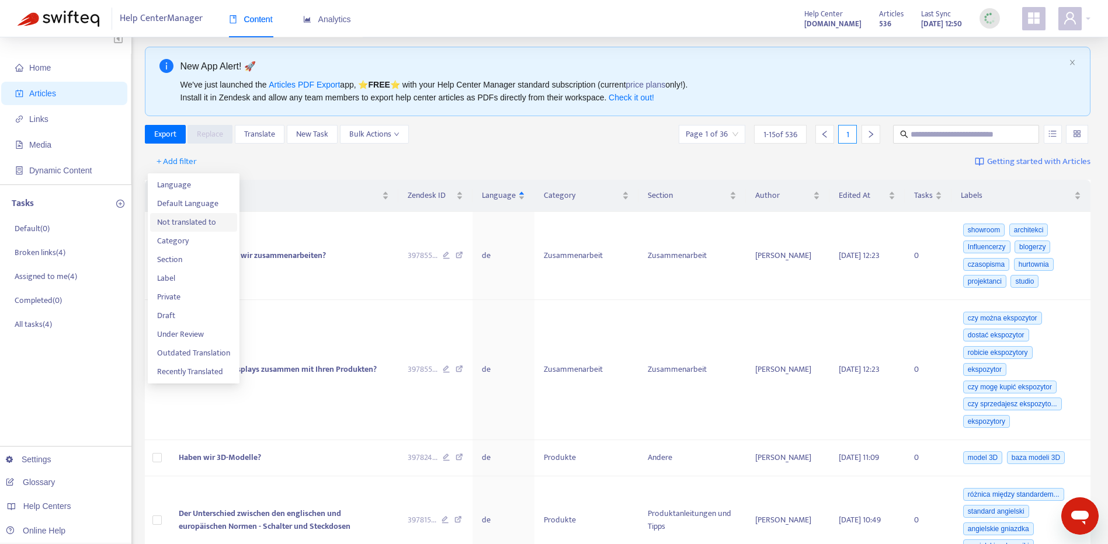
click at [216, 216] on span "Not translated to" at bounding box center [193, 222] width 73 height 13
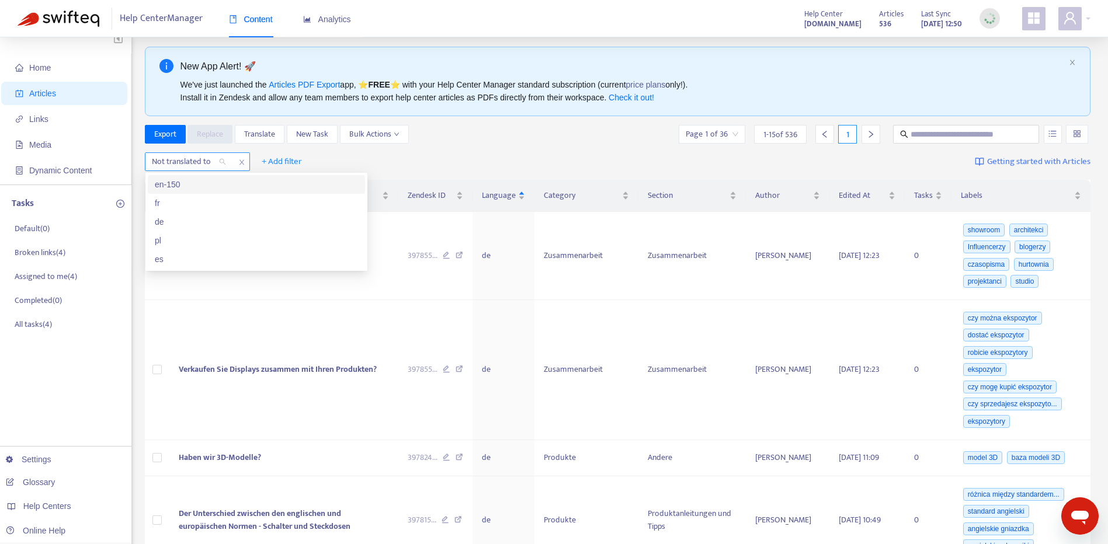
click at [217, 166] on div at bounding box center [183, 162] width 71 height 14
click at [224, 184] on div "en-150" at bounding box center [256, 184] width 203 height 13
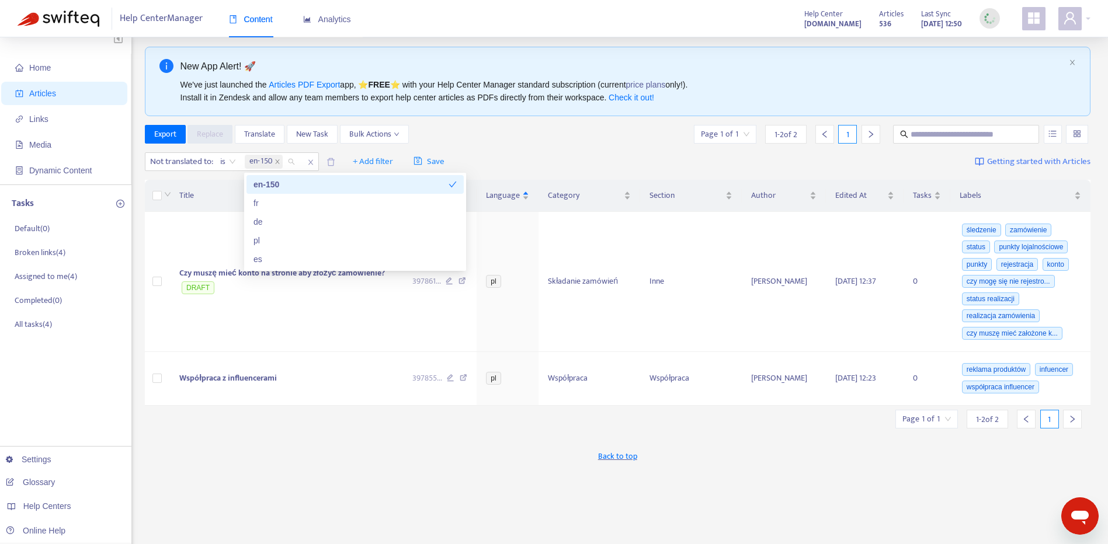
click at [582, 156] on div "Not translated to : is en-150 + Add filter Save Getting started with Articles" at bounding box center [618, 161] width 946 height 27
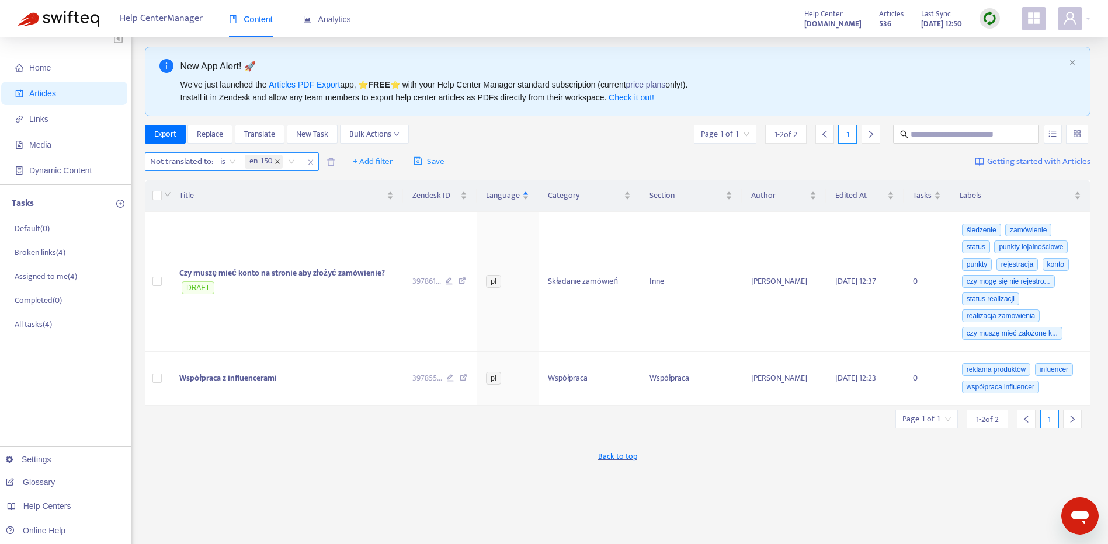
click at [280, 160] on icon "close" at bounding box center [277, 162] width 6 height 6
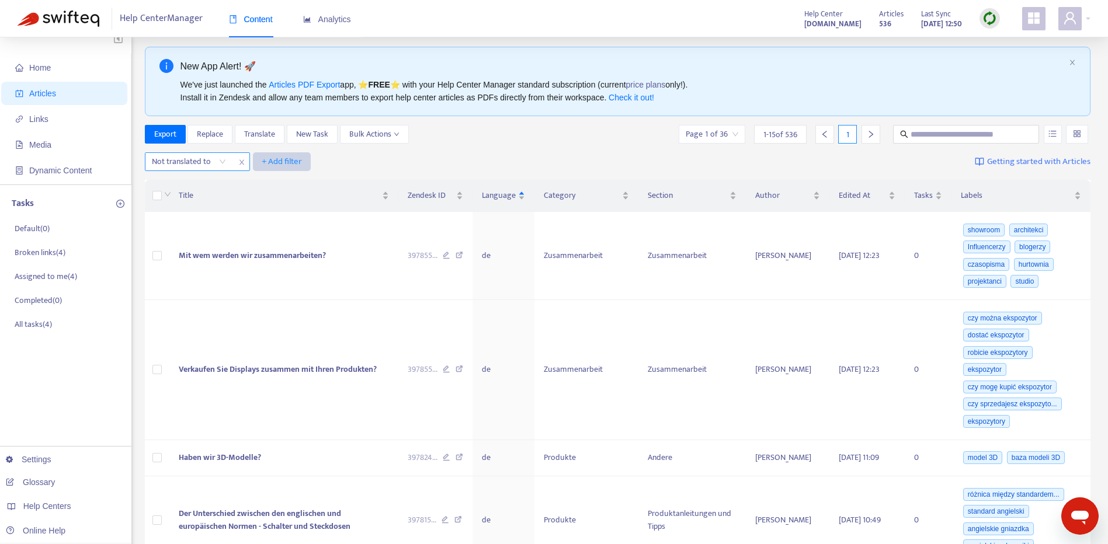
click at [298, 166] on span "+ Add filter" at bounding box center [282, 162] width 40 height 14
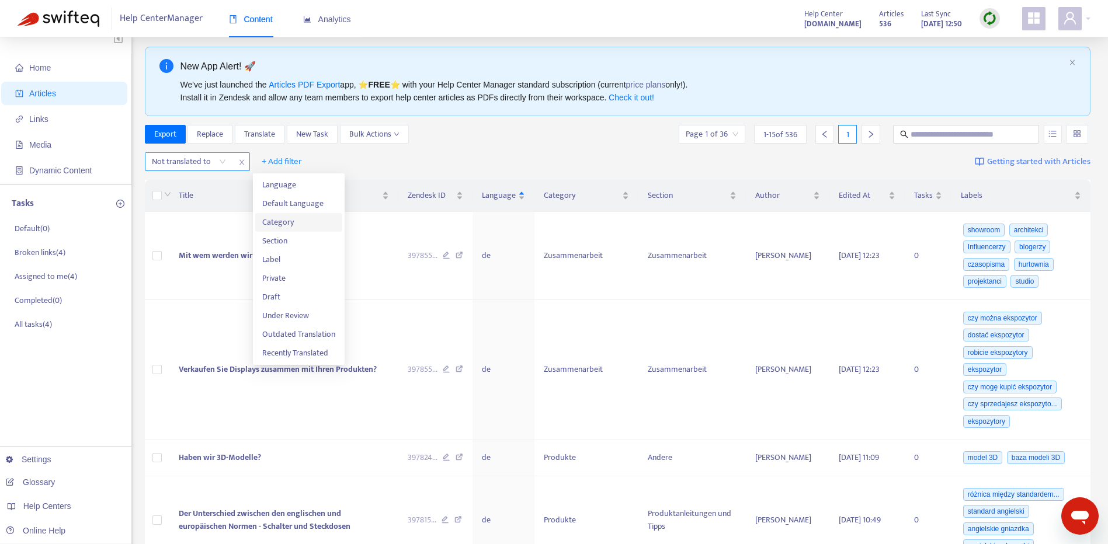
click at [287, 221] on span "Category" at bounding box center [298, 222] width 73 height 13
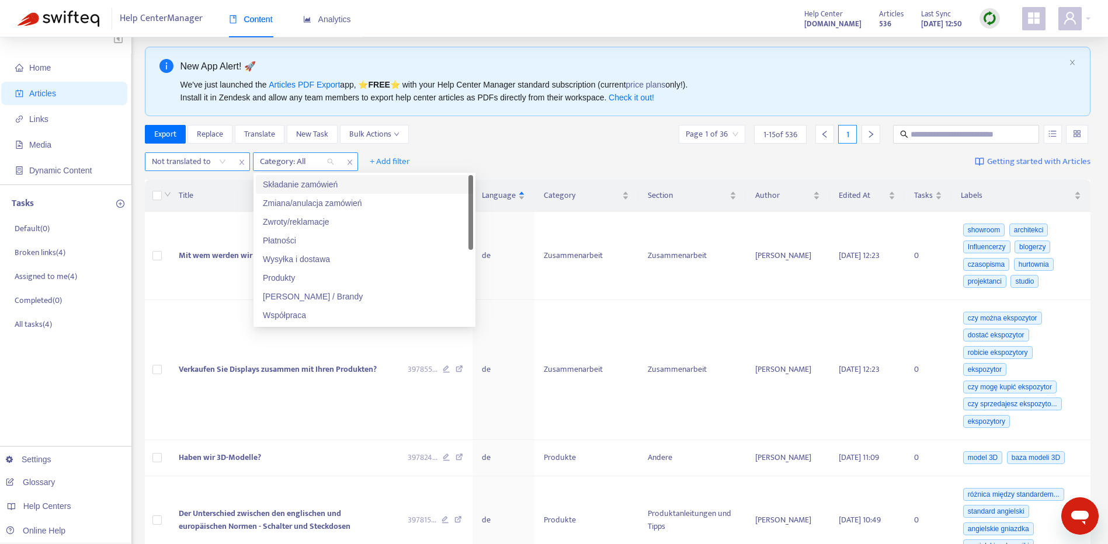
click at [291, 163] on div at bounding box center [291, 162] width 71 height 14
drag, startPoint x: 469, startPoint y: 222, endPoint x: 420, endPoint y: 288, distance: 82.7
click at [465, 295] on div "Płatności Wysyłka i dostawa Produkty Marki / Brandy Współpraca Rabaty Moje kont…" at bounding box center [364, 249] width 217 height 149
click at [392, 281] on div "Moje konto" at bounding box center [364, 277] width 203 height 13
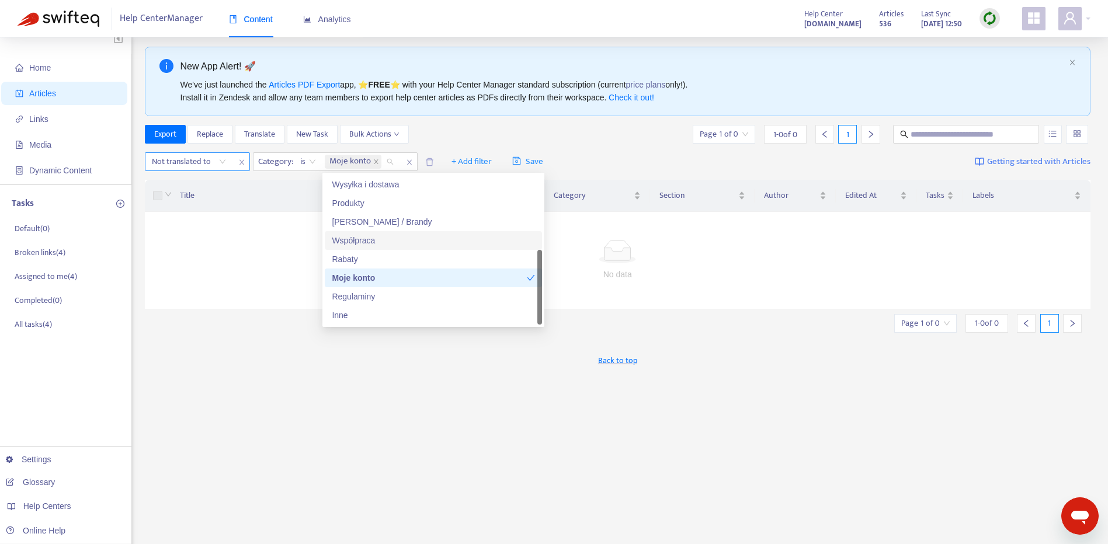
click at [243, 162] on icon "close" at bounding box center [241, 162] width 7 height 7
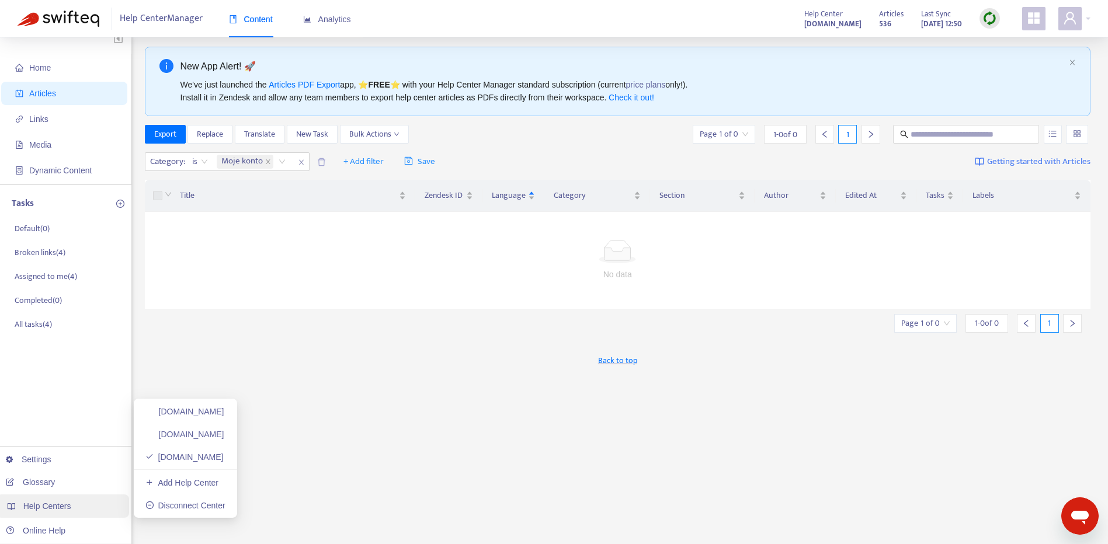
click at [97, 507] on div "Help Centers" at bounding box center [62, 506] width 133 height 23
click at [268, 162] on icon "close" at bounding box center [268, 162] width 4 height 4
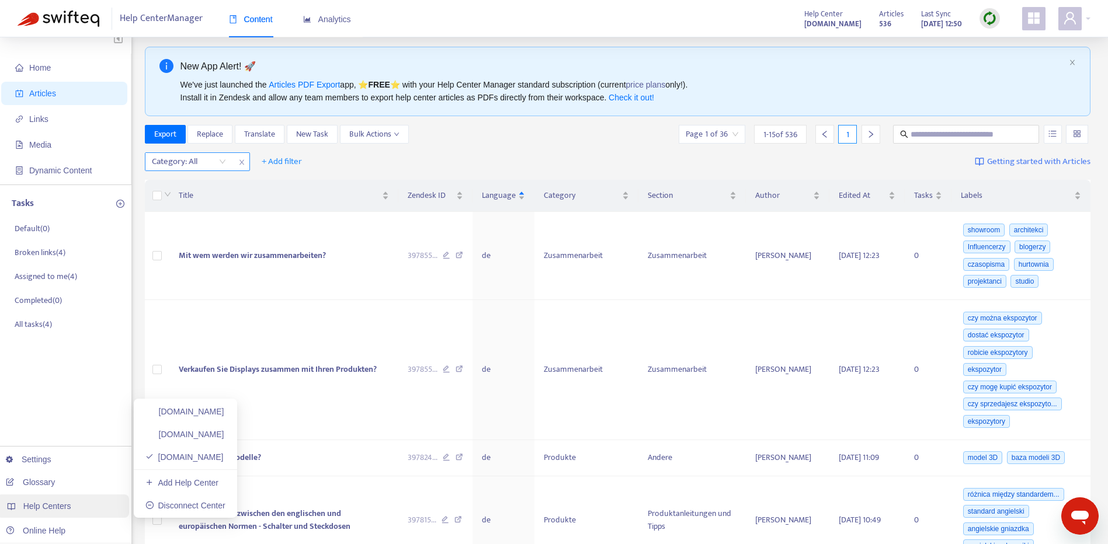
click at [64, 505] on span "Help Centers" at bounding box center [47, 506] width 48 height 9
click at [224, 416] on link "[DOMAIN_NAME]" at bounding box center [184, 411] width 79 height 9
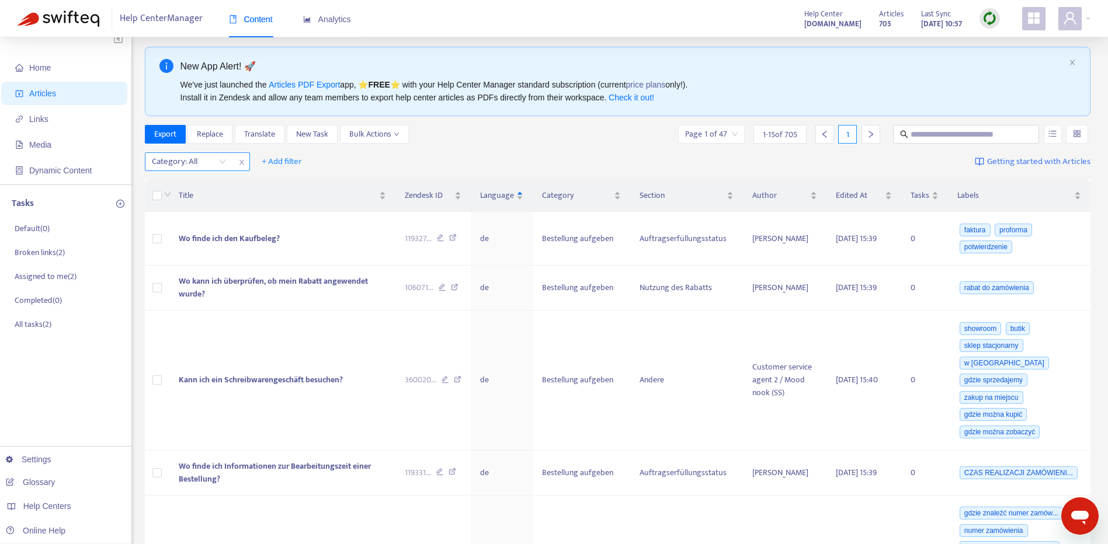
click at [203, 165] on div at bounding box center [183, 162] width 71 height 14
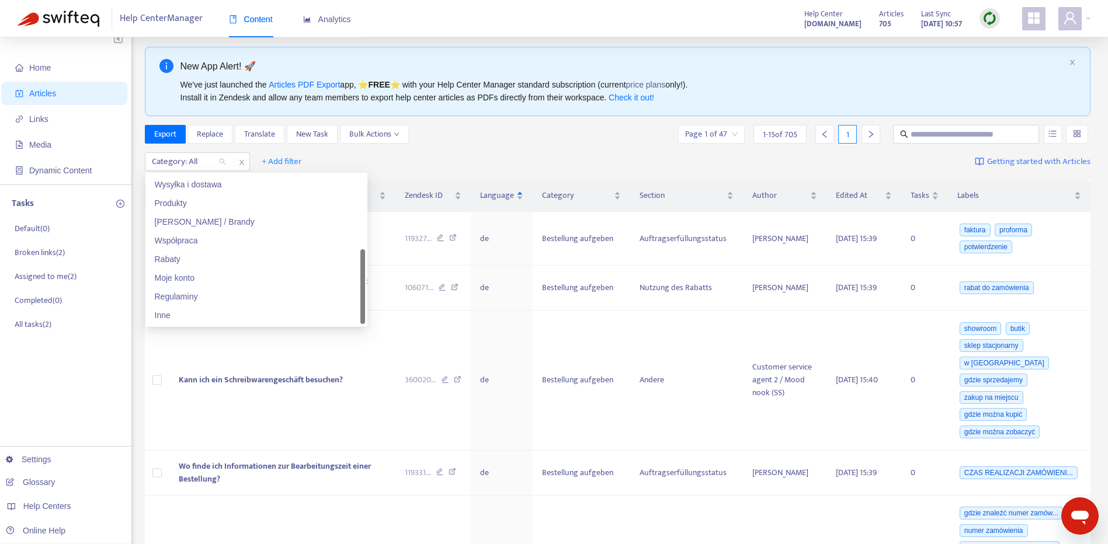
scroll to position [75, 0]
drag, startPoint x: 363, startPoint y: 217, endPoint x: 358, endPoint y: 300, distance: 83.0
click at [358, 300] on div "Płatności Wysyłka i dostawa Produkty Marki / Brandy Współpraca Rabaty Moje kont…" at bounding box center [256, 249] width 217 height 149
click at [273, 282] on div "Moje konto" at bounding box center [256, 277] width 203 height 13
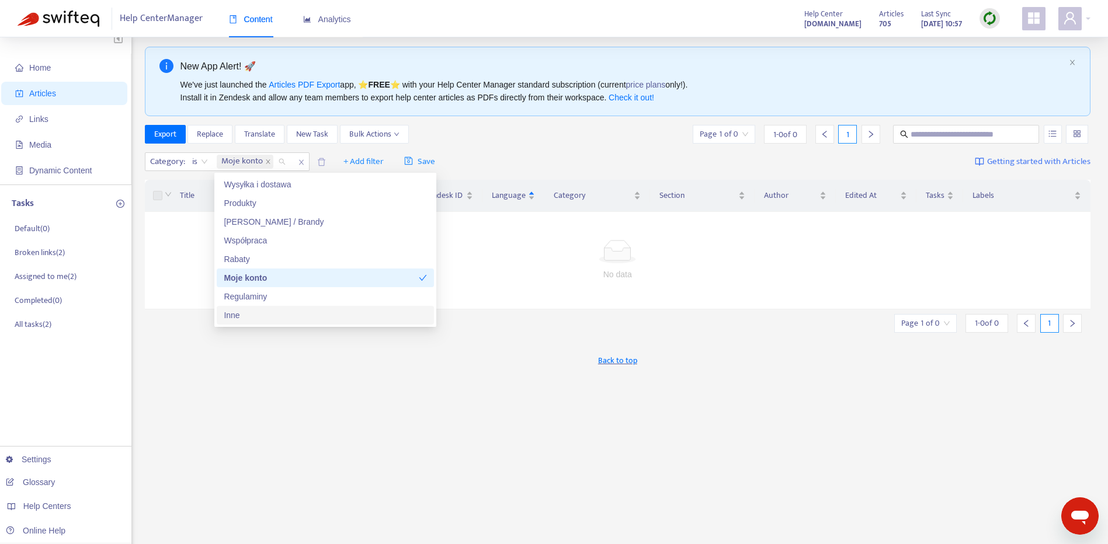
click at [519, 303] on td "No data" at bounding box center [618, 260] width 946 height 97
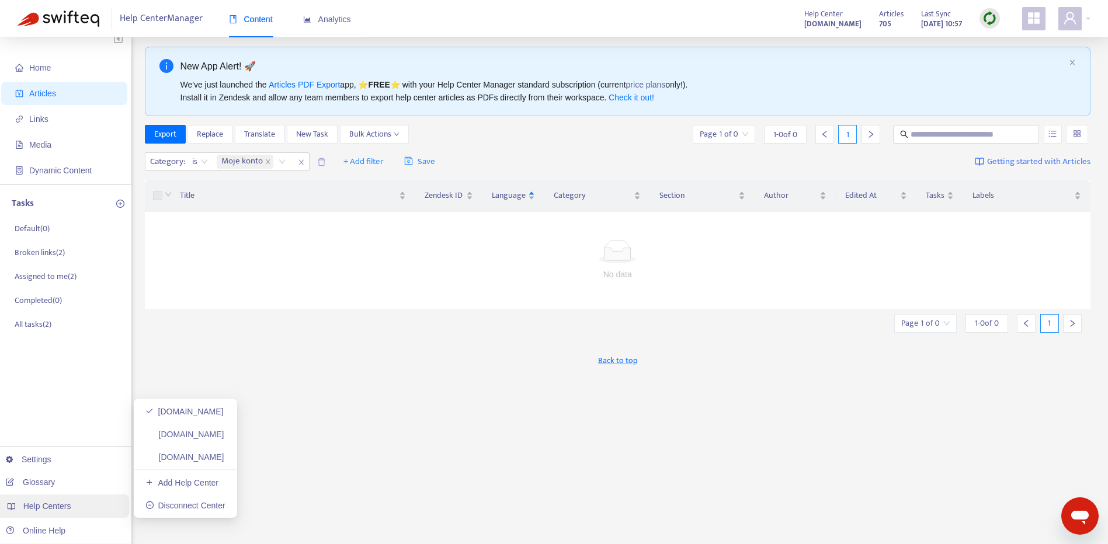
click at [90, 503] on div "Help Centers" at bounding box center [62, 506] width 133 height 23
click at [298, 162] on icon "close" at bounding box center [301, 162] width 7 height 7
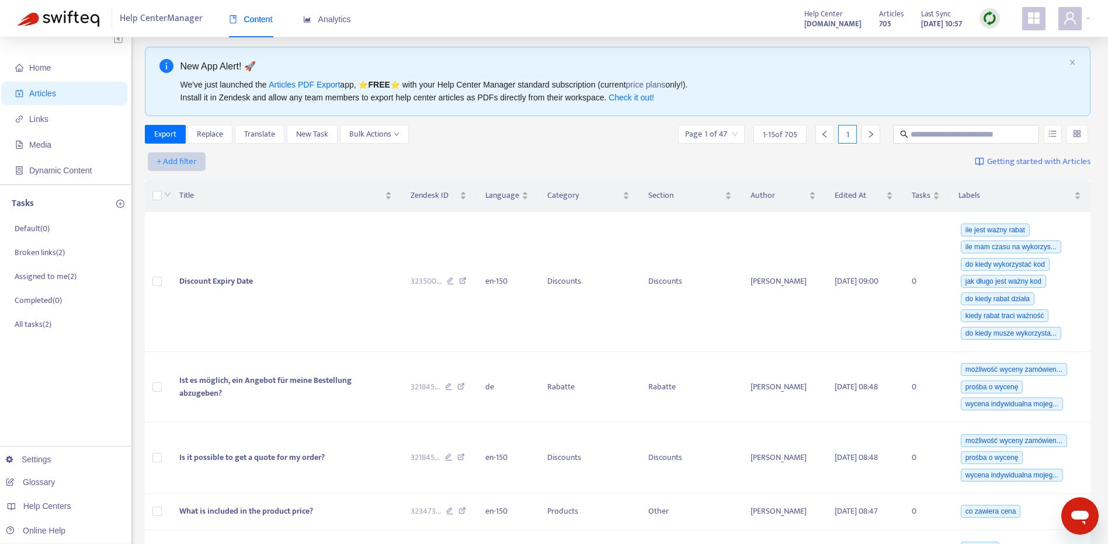
click at [182, 160] on span "+ Add filter" at bounding box center [176, 162] width 40 height 14
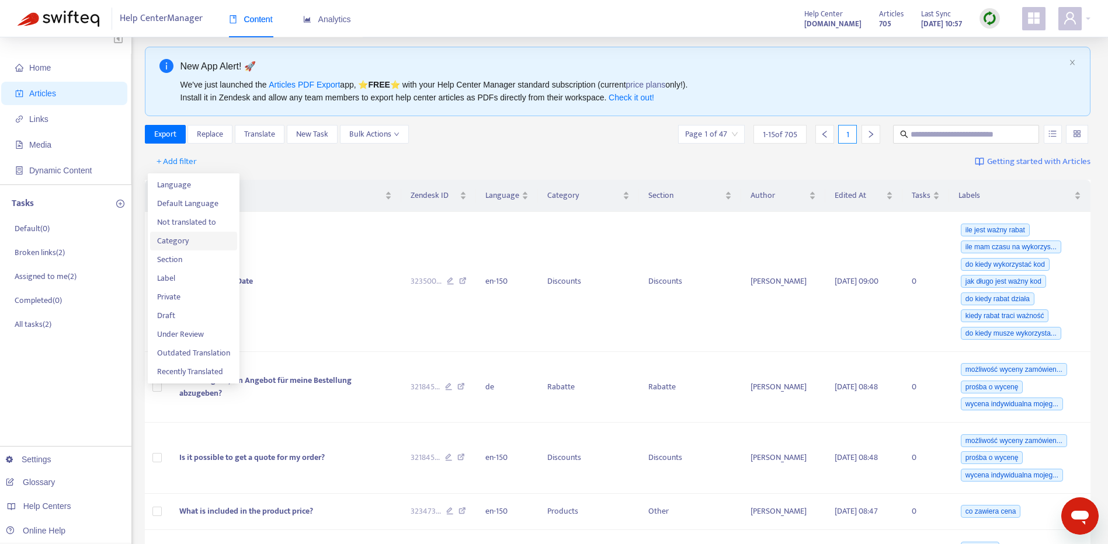
click at [198, 245] on span "Category" at bounding box center [193, 241] width 73 height 13
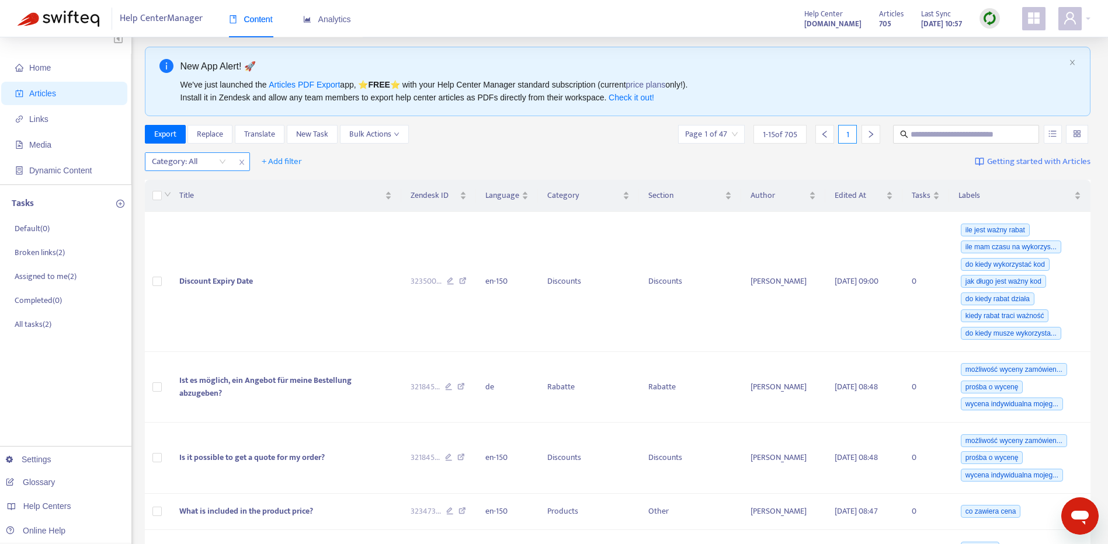
click at [219, 157] on div "Category: All" at bounding box center [188, 162] width 87 height 18
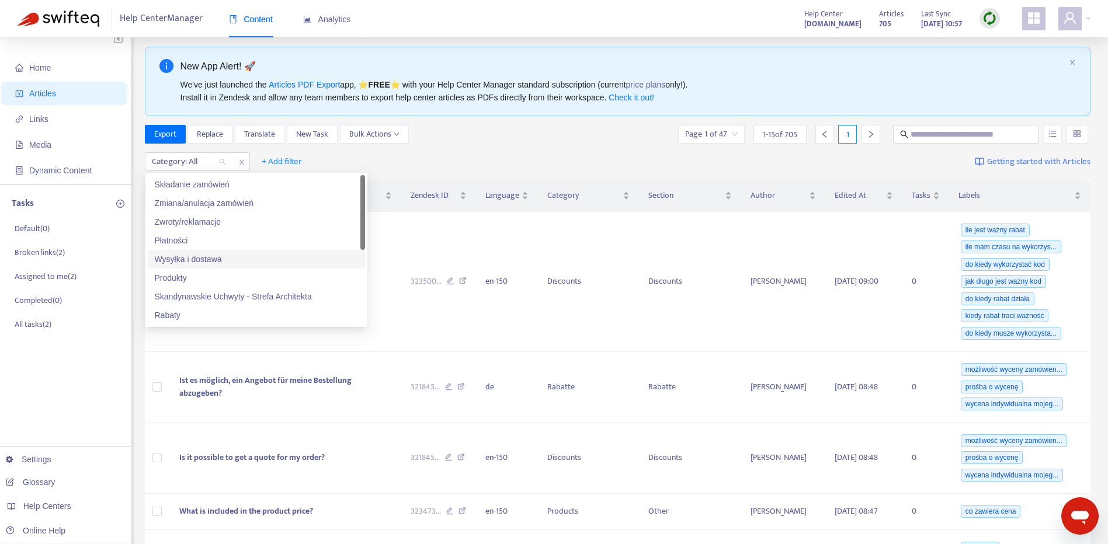
click at [232, 252] on div "Wysyłka i dostawa" at bounding box center [256, 259] width 217 height 19
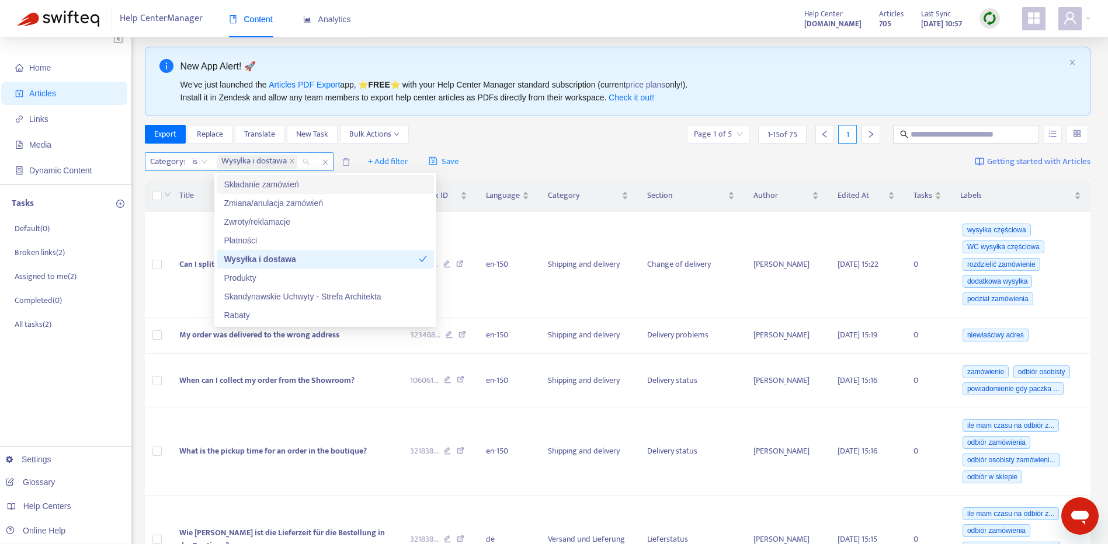
click at [287, 160] on span "Wysyłka i dostawa" at bounding box center [253, 162] width 65 height 14
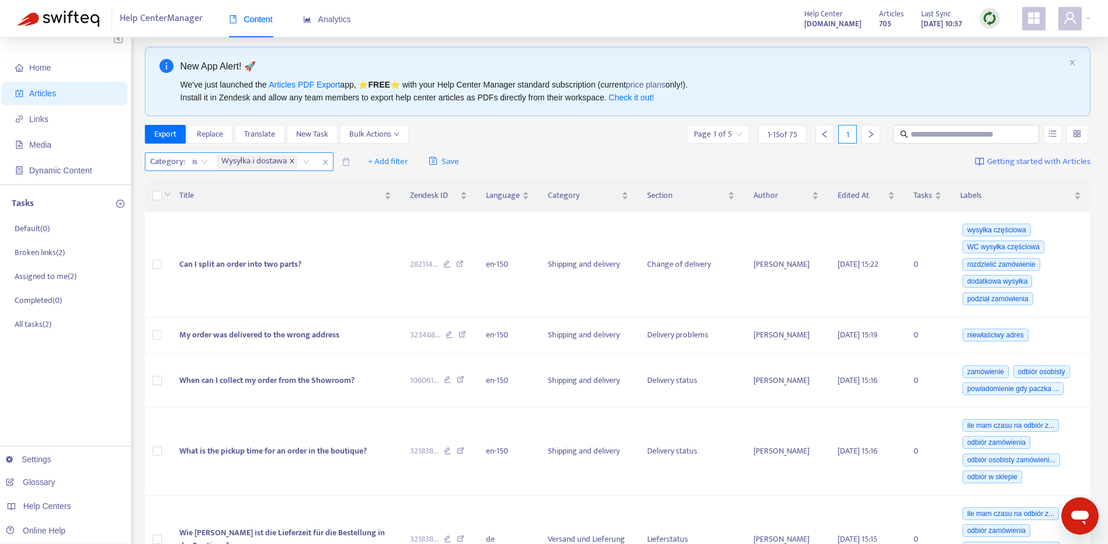
click at [293, 161] on icon "close" at bounding box center [292, 161] width 6 height 6
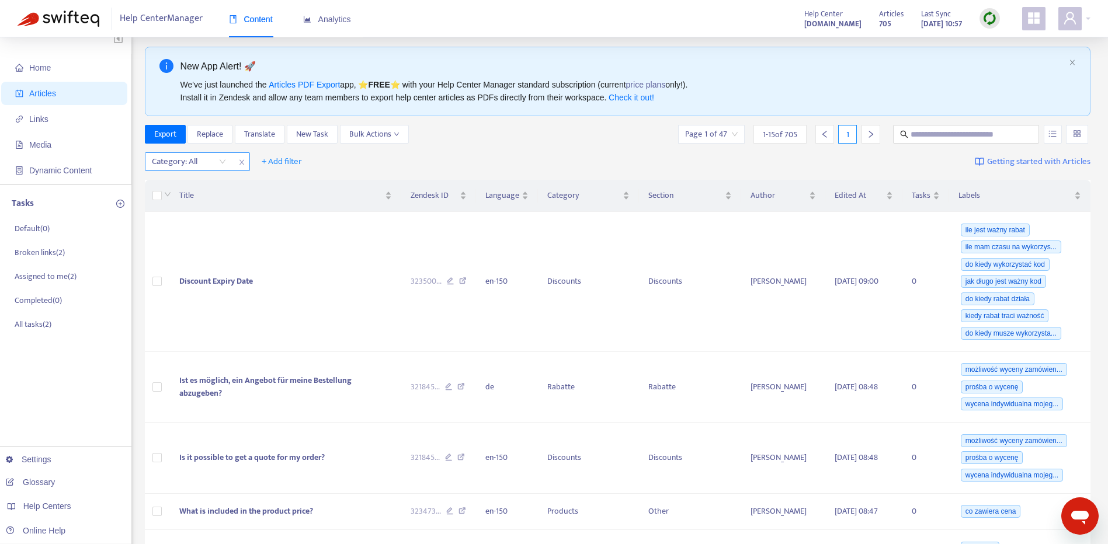
click at [218, 156] on div at bounding box center [183, 162] width 71 height 14
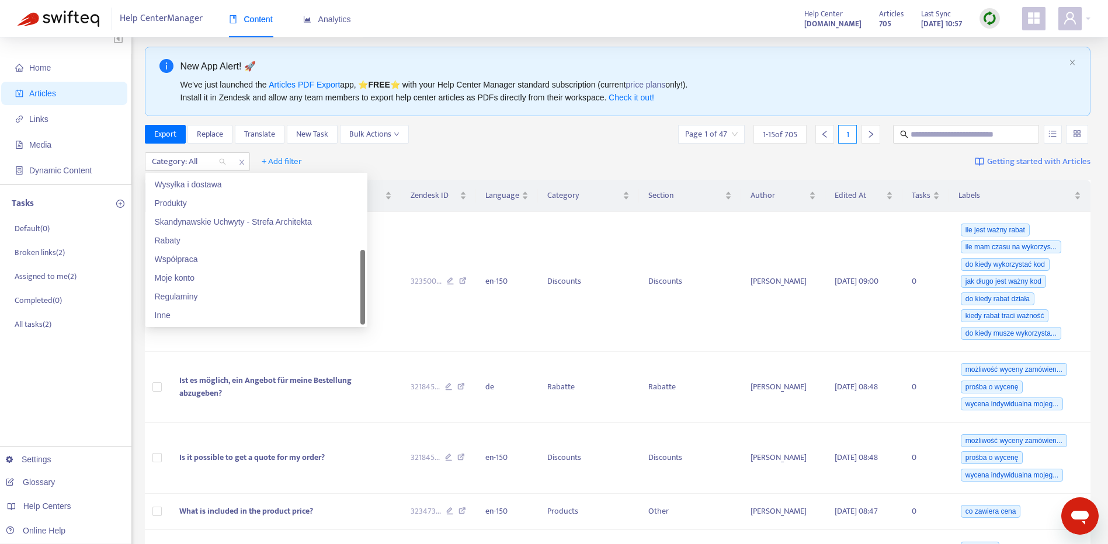
scroll to position [75, 0]
drag, startPoint x: 361, startPoint y: 204, endPoint x: 307, endPoint y: 287, distance: 99.9
click at [359, 297] on div "Płatności Wysyłka i dostawa Produkty Skandynawskie Uchwyty - Strefa Architekta …" at bounding box center [256, 249] width 217 height 149
click at [281, 279] on div "Moje konto" at bounding box center [256, 277] width 203 height 13
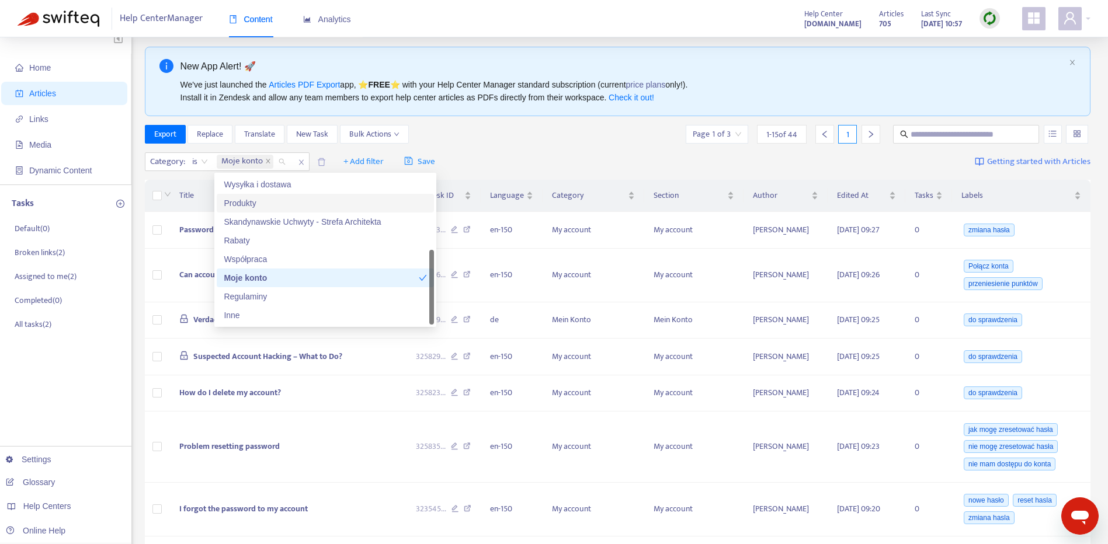
click at [493, 153] on div "Category : is Moje konto + Add filter Save Getting started with Articles" at bounding box center [618, 161] width 946 height 27
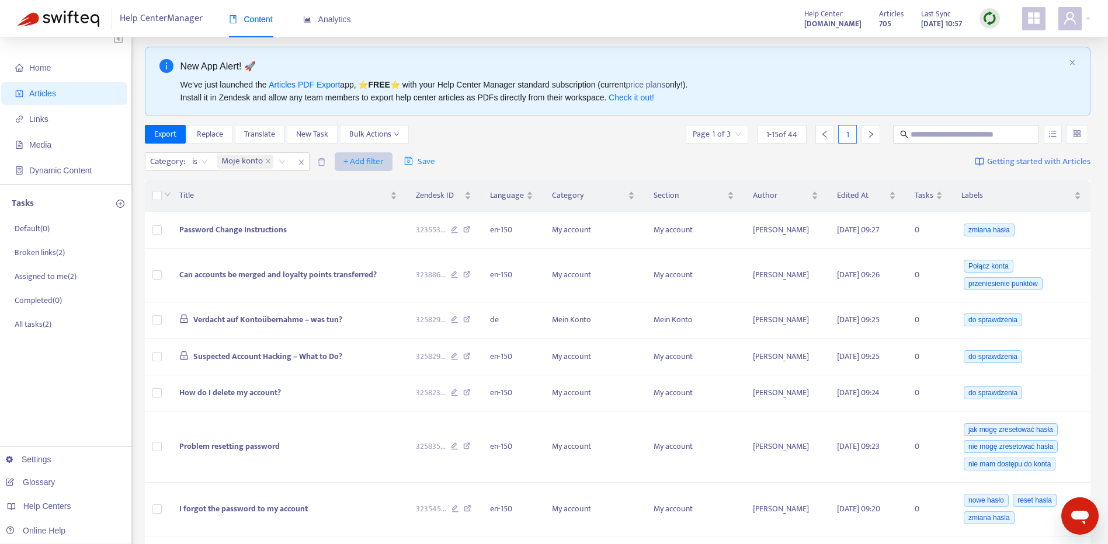
click at [377, 158] on span "+ Add filter" at bounding box center [363, 162] width 40 height 14
click at [400, 190] on span "Language" at bounding box center [380, 185] width 73 height 13
click at [350, 162] on div at bounding box center [350, 162] width 71 height 14
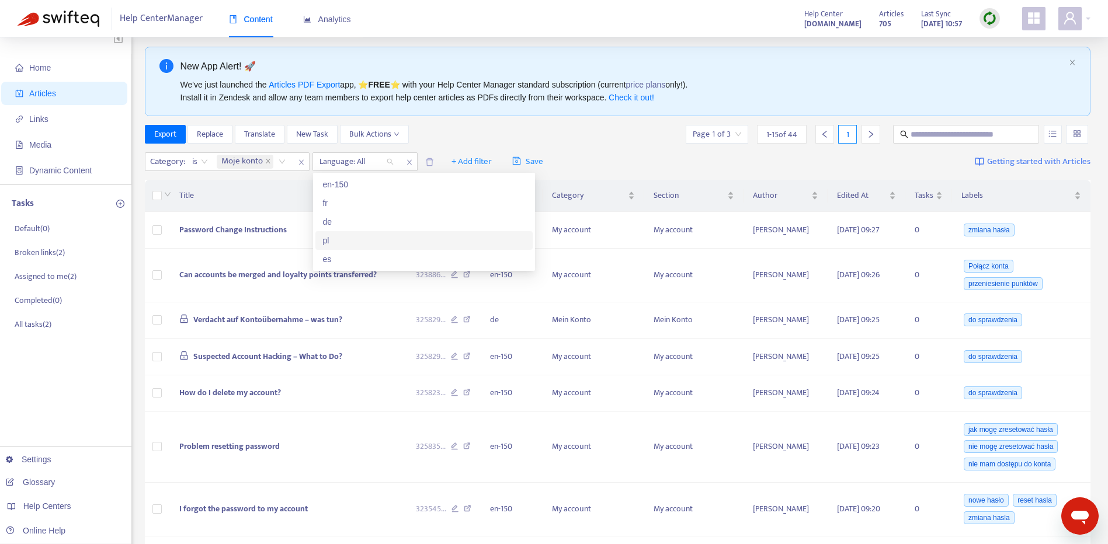
click at [364, 242] on div "pl" at bounding box center [423, 240] width 203 height 13
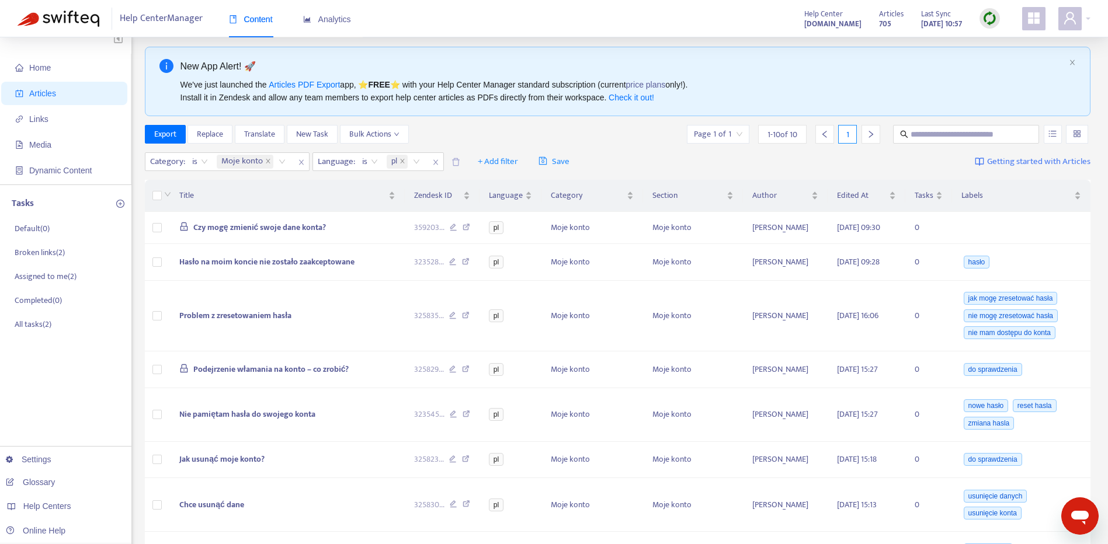
click at [496, 119] on div "New App Alert! 🚀 We've just launched the Articles PDF Export app, ⭐ FREE ⭐️ wit…" at bounding box center [618, 388] width 946 height 683
click at [221, 500] on span "Chce usunąć dane" at bounding box center [211, 504] width 65 height 13
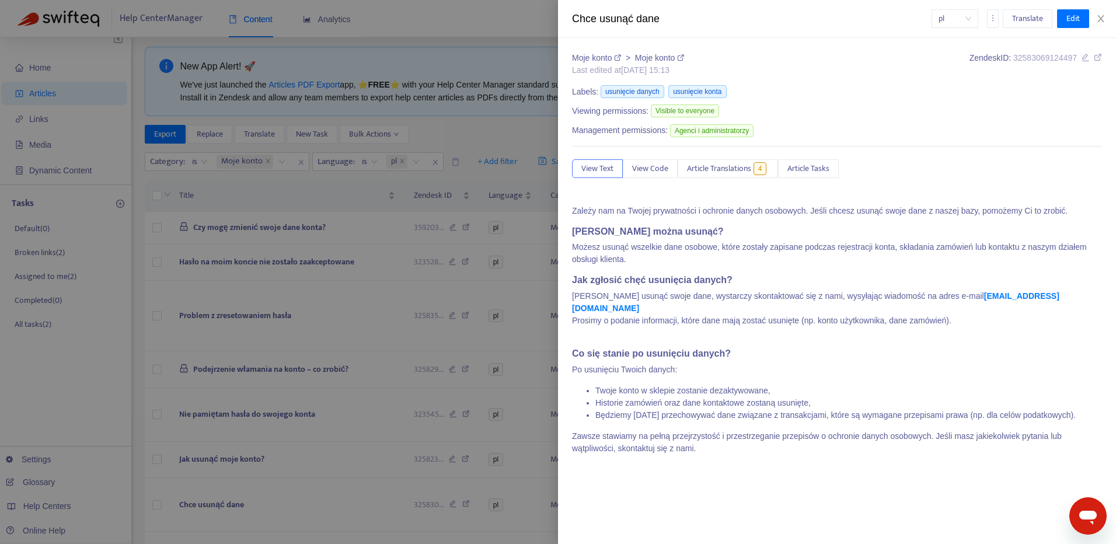
click at [211, 489] on div at bounding box center [558, 272] width 1116 height 544
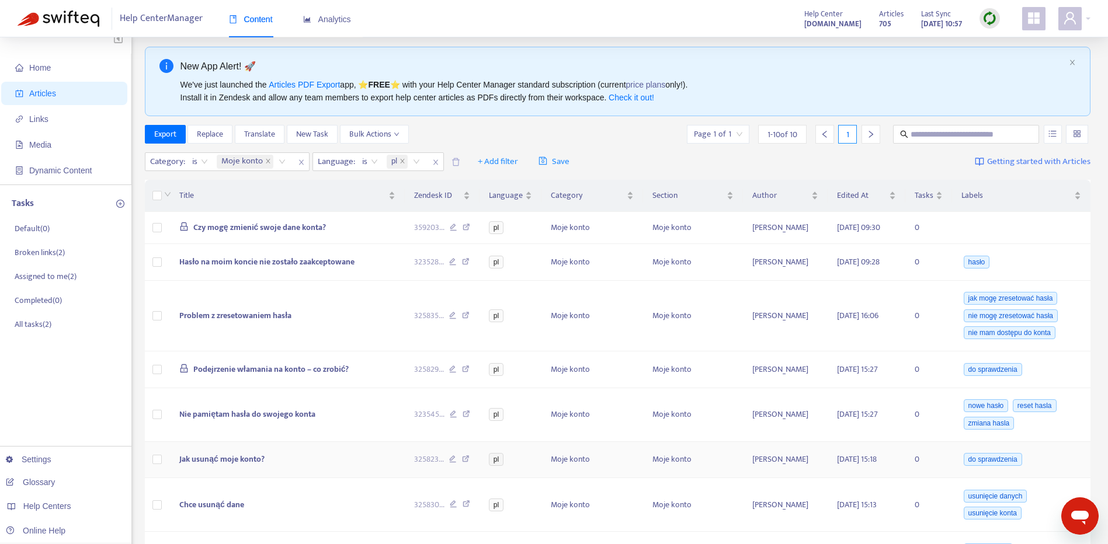
click at [227, 458] on span "Jak usunąć moje konto?" at bounding box center [221, 458] width 85 height 13
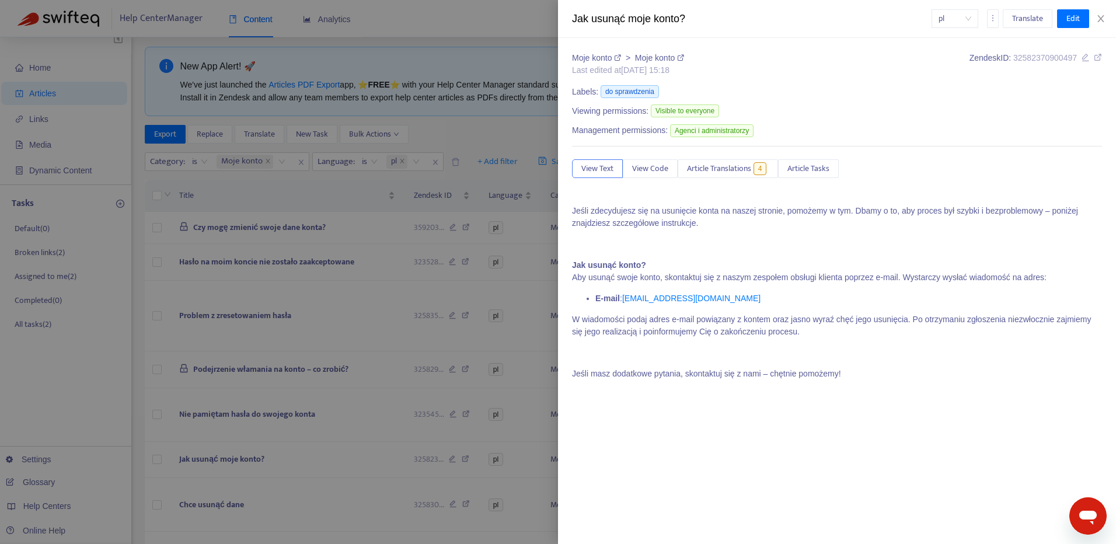
click at [264, 424] on div at bounding box center [558, 272] width 1116 height 544
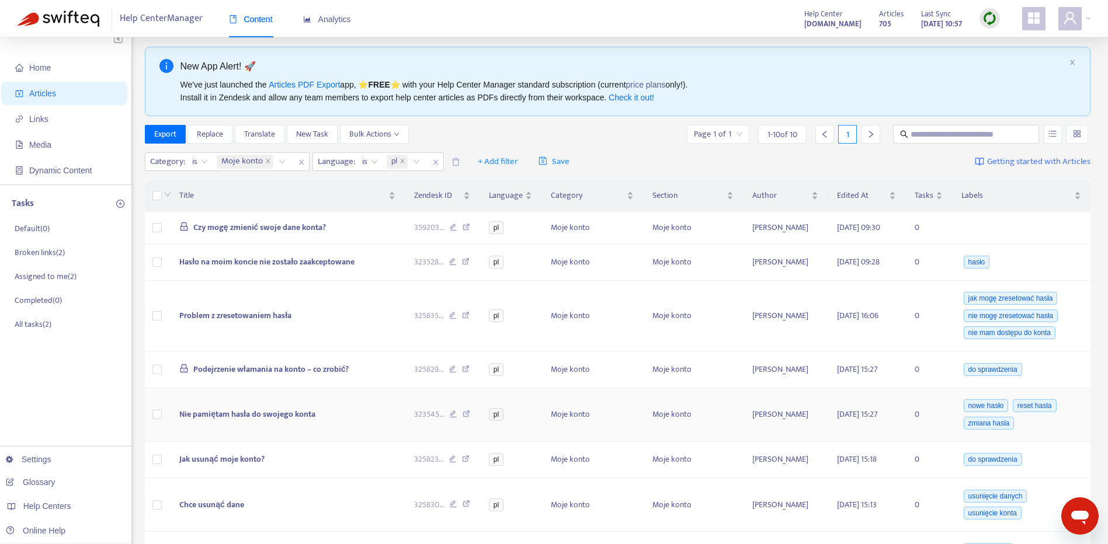
click at [257, 418] on span "Nie pamiętam hasła do swojego konta" at bounding box center [247, 414] width 136 height 13
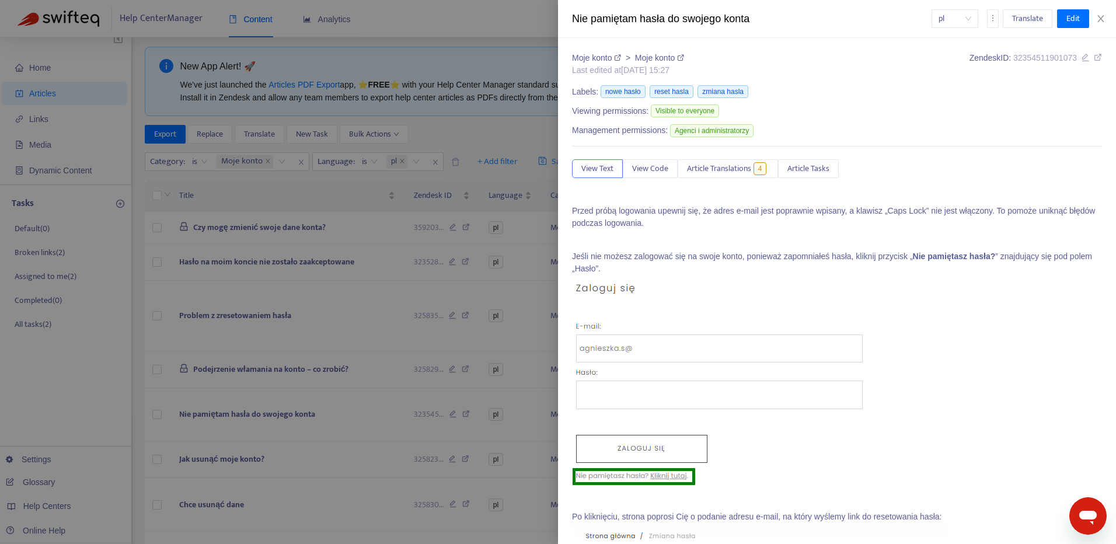
click at [308, 369] on div at bounding box center [558, 272] width 1116 height 544
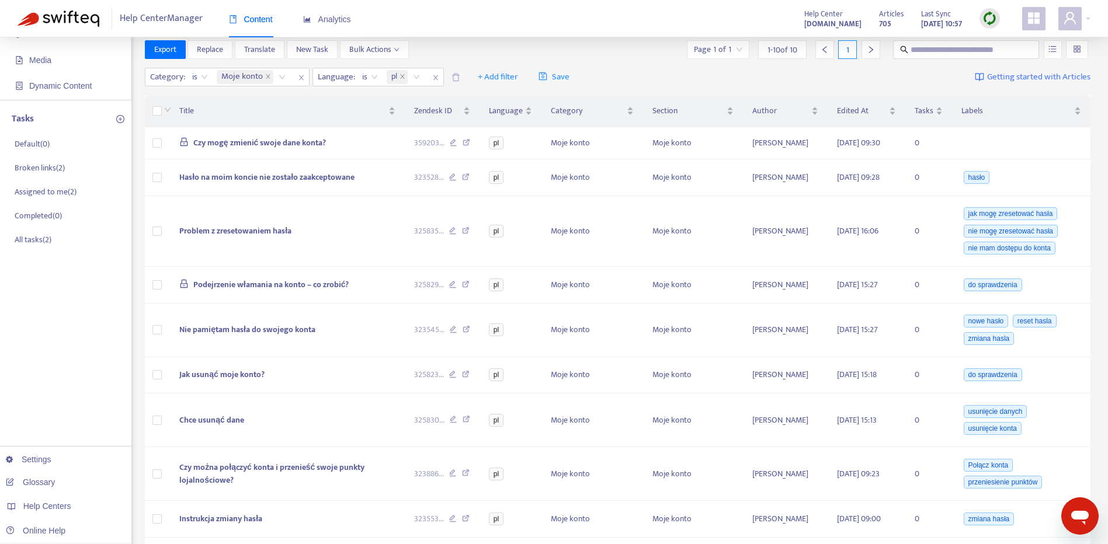
scroll to position [102, 0]
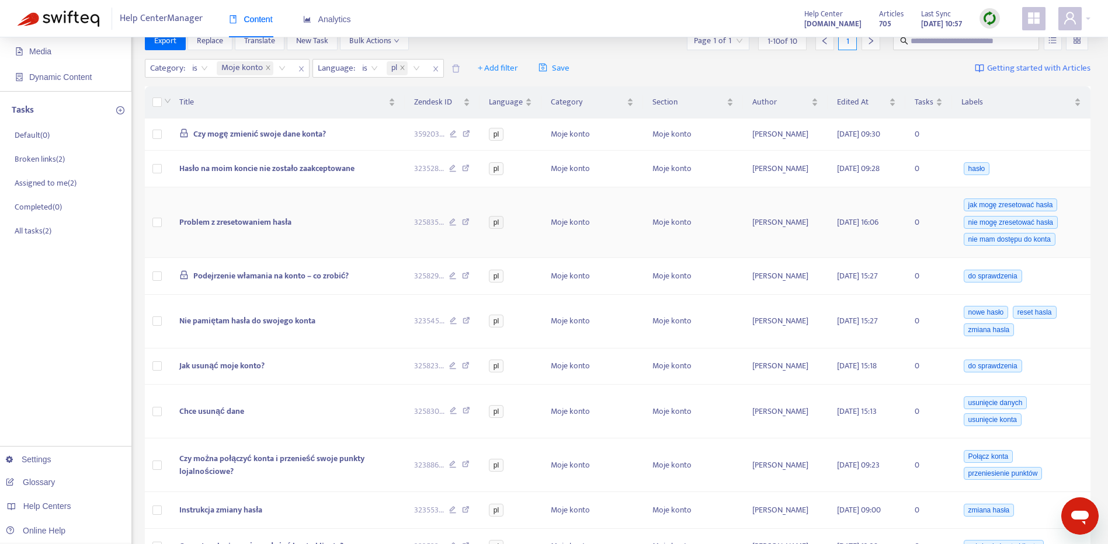
click at [284, 227] on span "Problem z zresetowaniem hasła" at bounding box center [235, 221] width 112 height 13
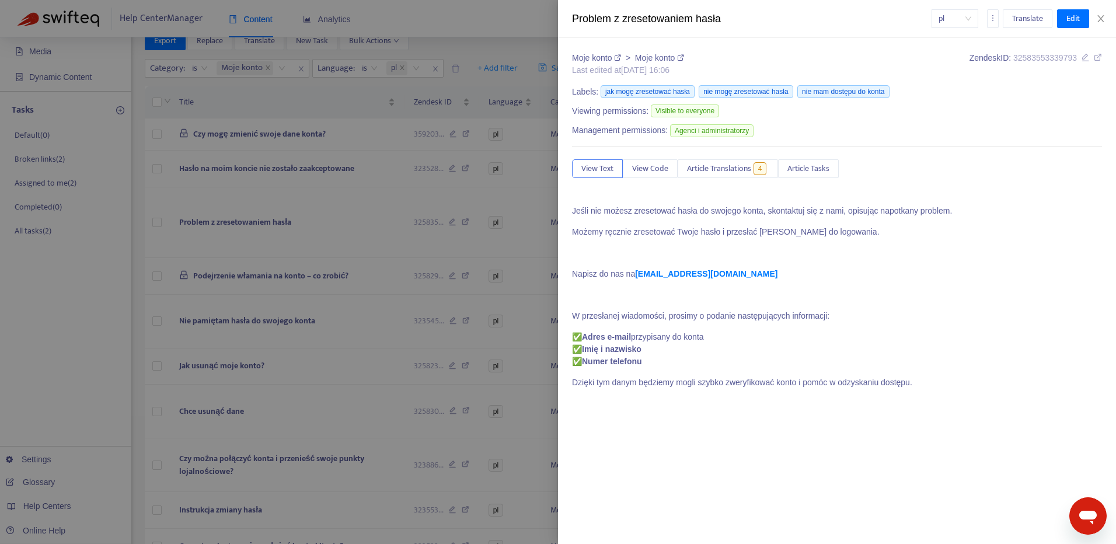
click at [260, 231] on div at bounding box center [558, 272] width 1116 height 544
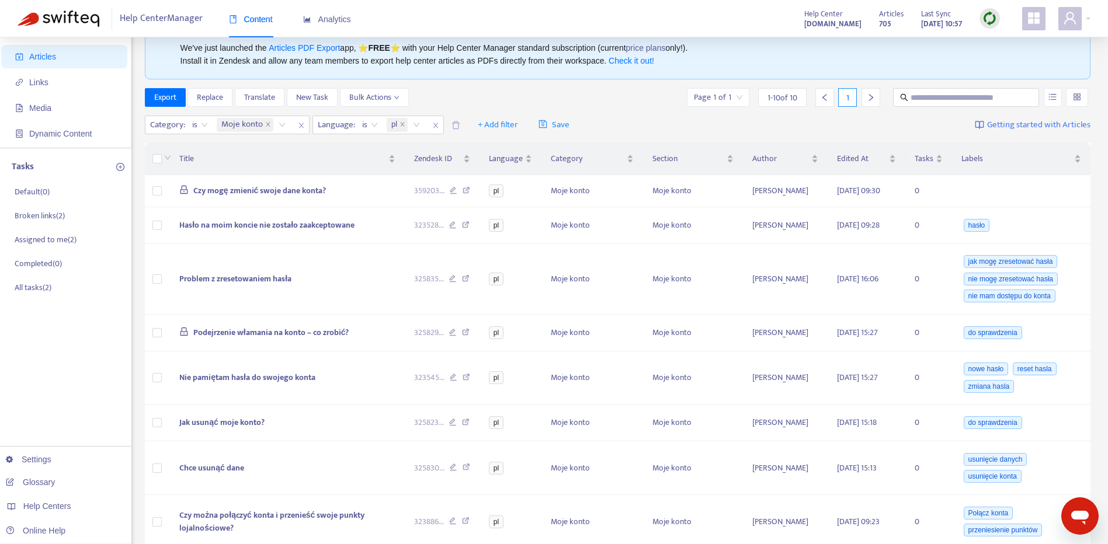
scroll to position [30, 0]
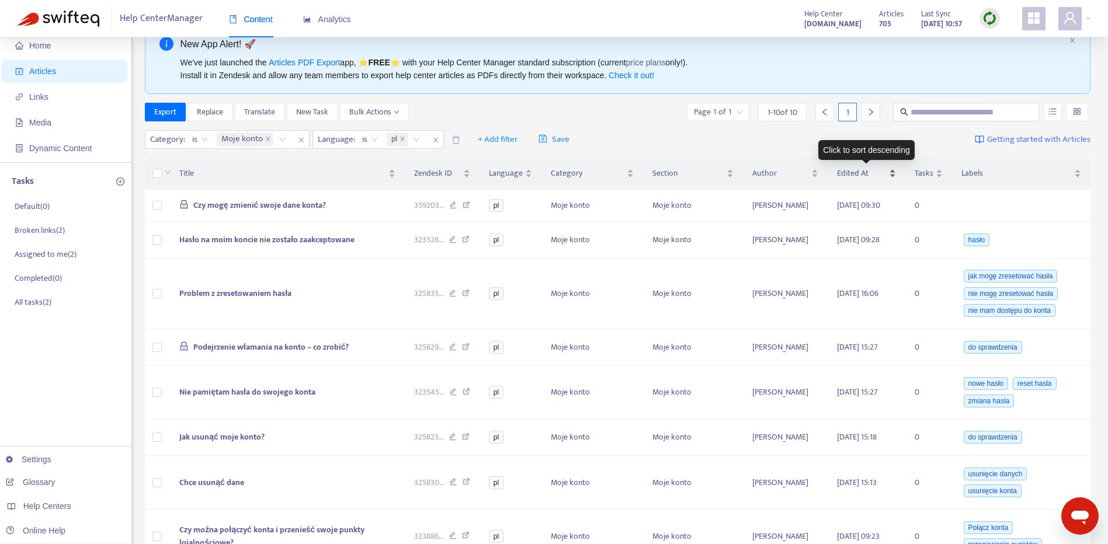
click at [891, 169] on div "Edited At" at bounding box center [866, 173] width 59 height 13
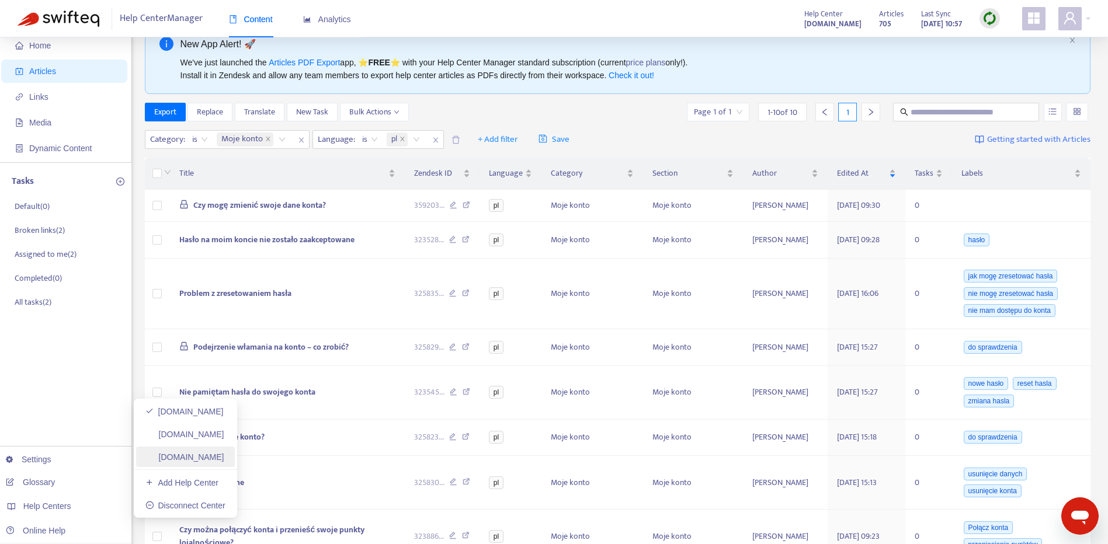
click at [172, 455] on link "[DOMAIN_NAME]" at bounding box center [184, 456] width 79 height 9
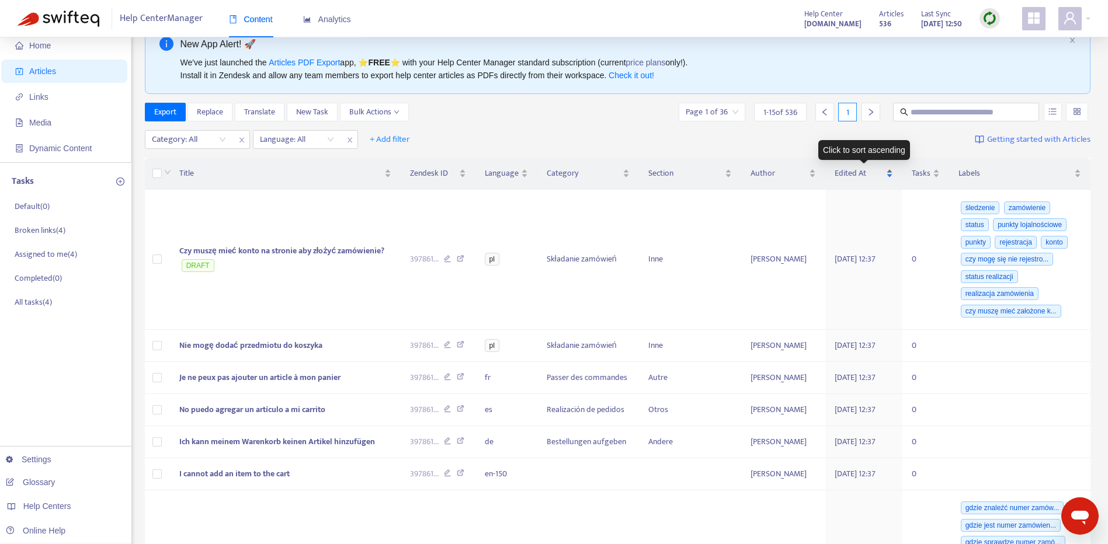
click at [893, 168] on div "Edited At" at bounding box center [863, 173] width 58 height 13
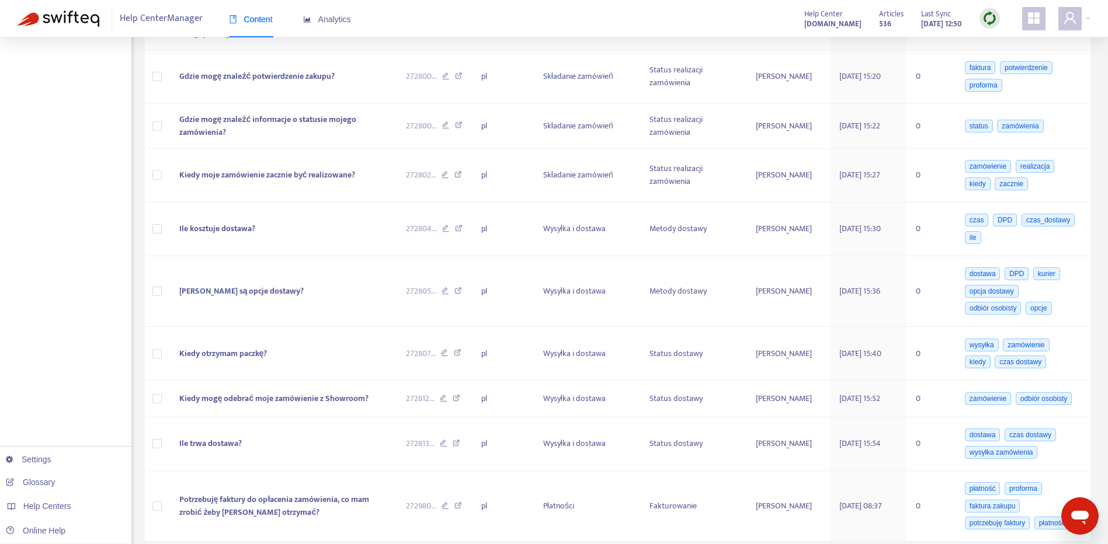
scroll to position [556, 0]
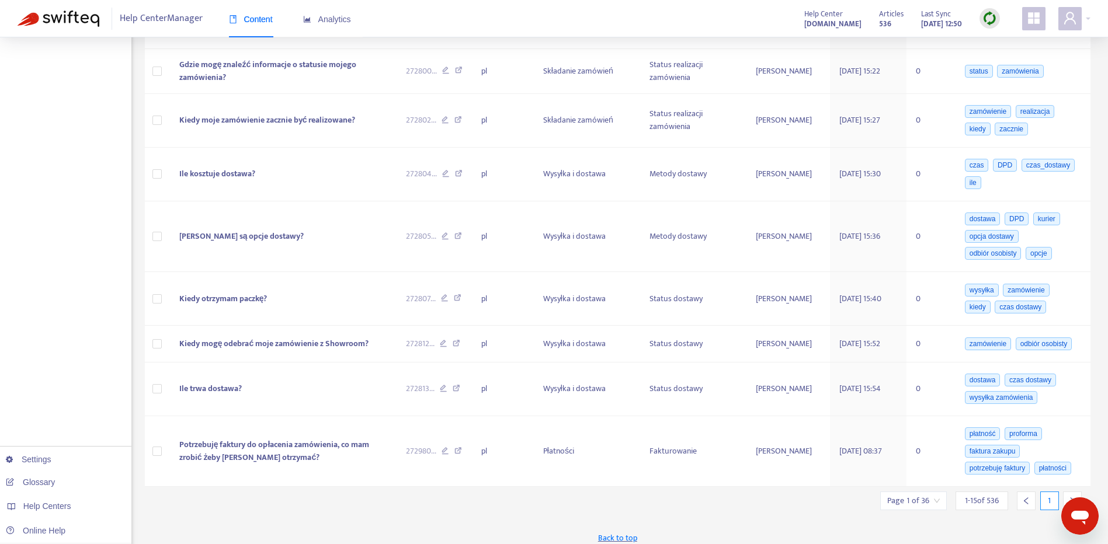
click at [1071, 497] on icon "right" at bounding box center [1072, 501] width 8 height 8
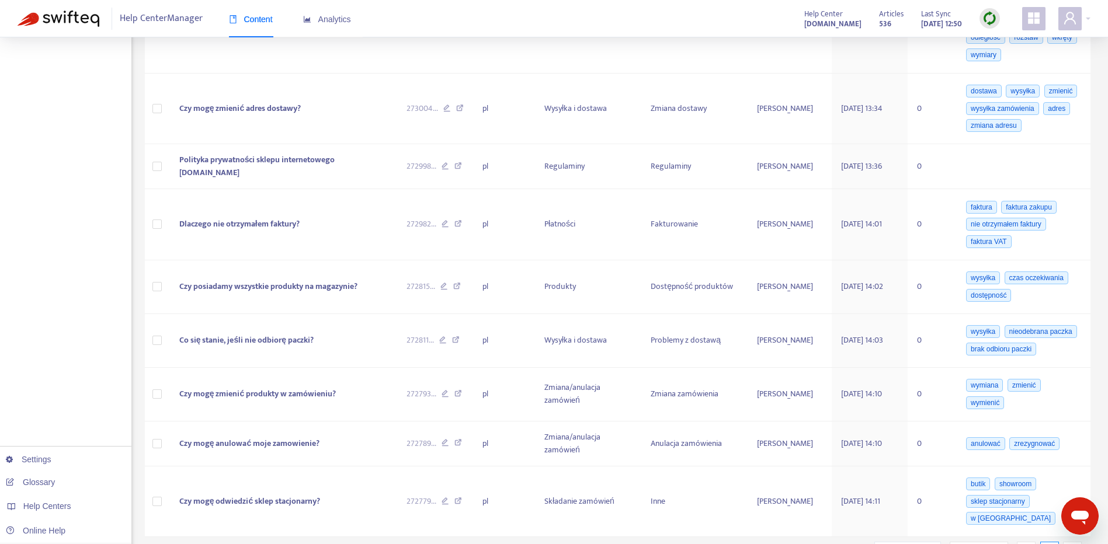
scroll to position [689, 0]
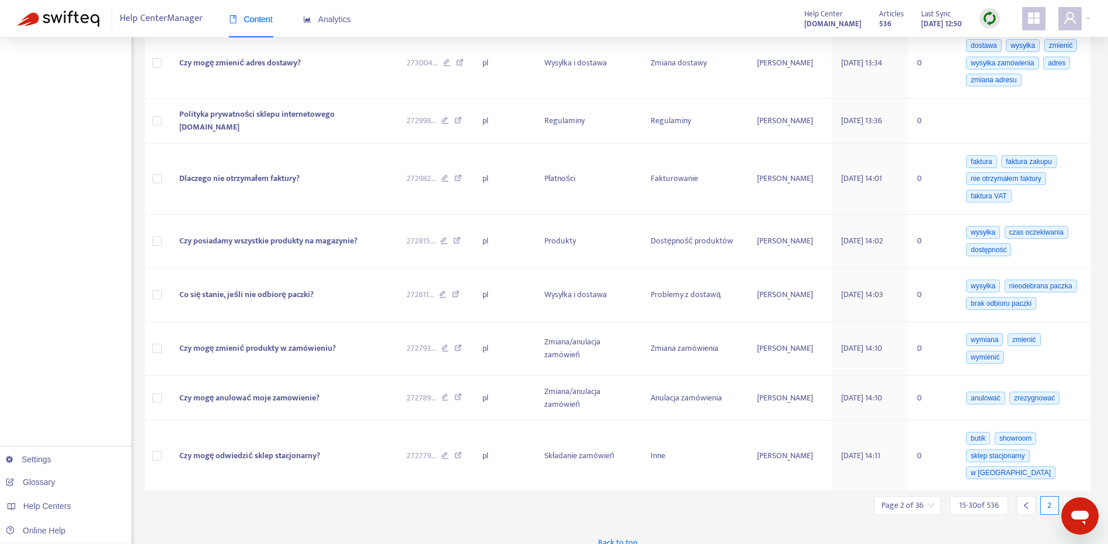
click at [1072, 502] on icon "right" at bounding box center [1072, 506] width 8 height 8
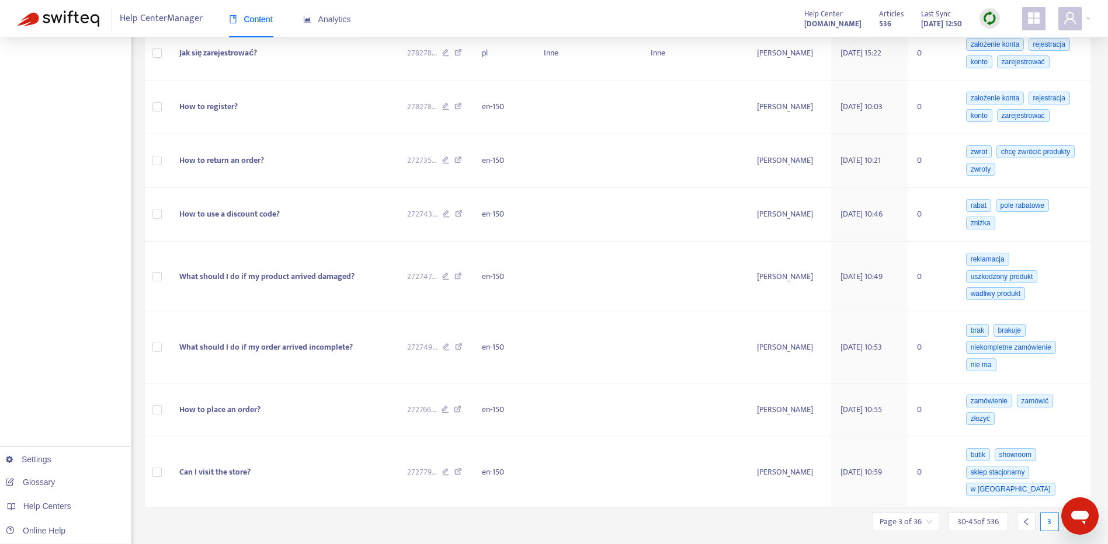
scroll to position [553, 0]
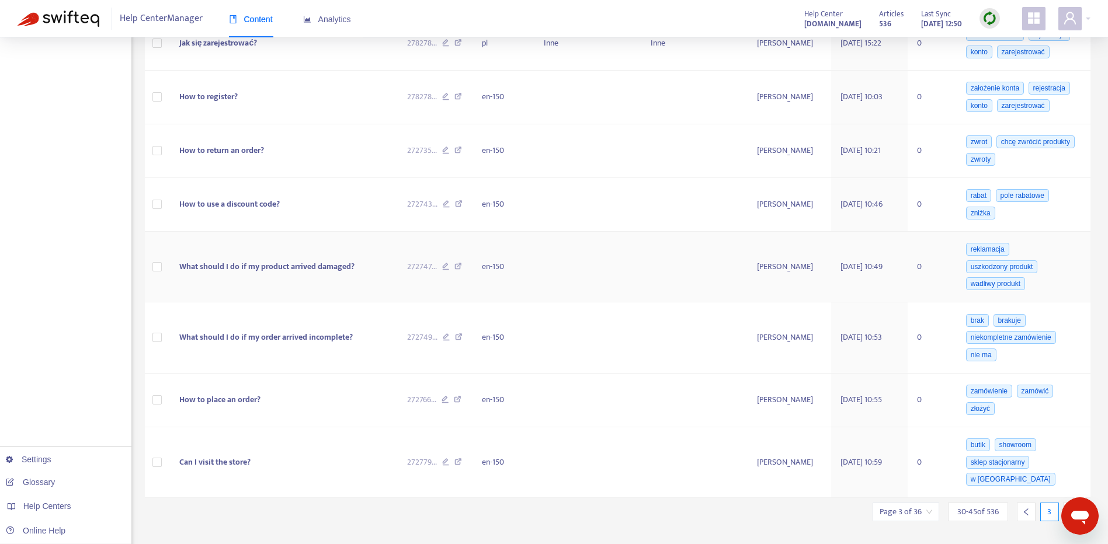
click at [495, 265] on td "en-150" at bounding box center [503, 267] width 62 height 71
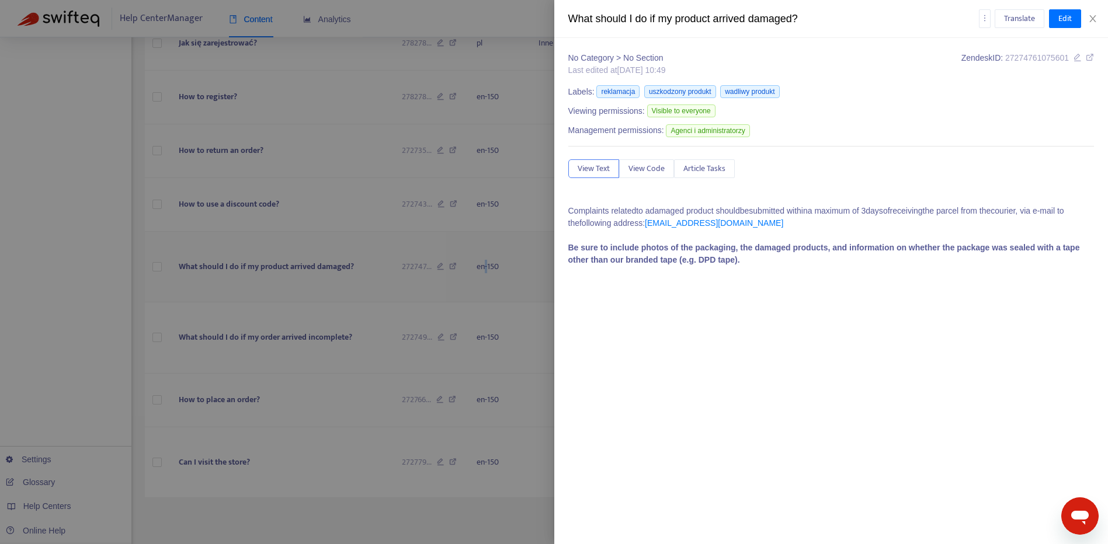
click at [495, 265] on body "Help Center Manager Content Analytics Help Center [DOMAIN_NAME] Articles 536 La…" at bounding box center [549, 5] width 1099 height 1117
click at [495, 265] on div at bounding box center [558, 272] width 1116 height 544
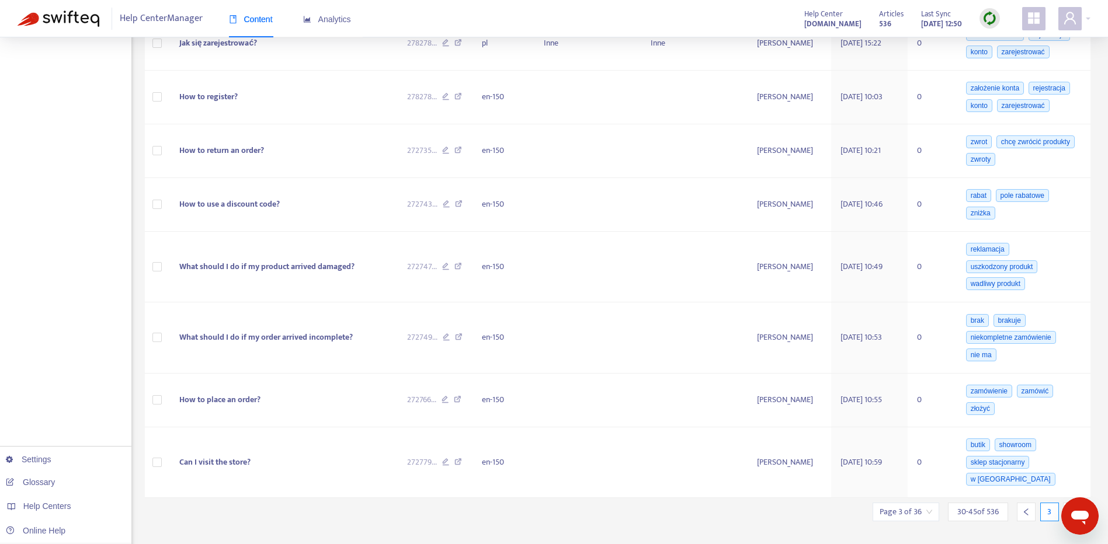
click at [495, 265] on td "en-150" at bounding box center [503, 267] width 62 height 71
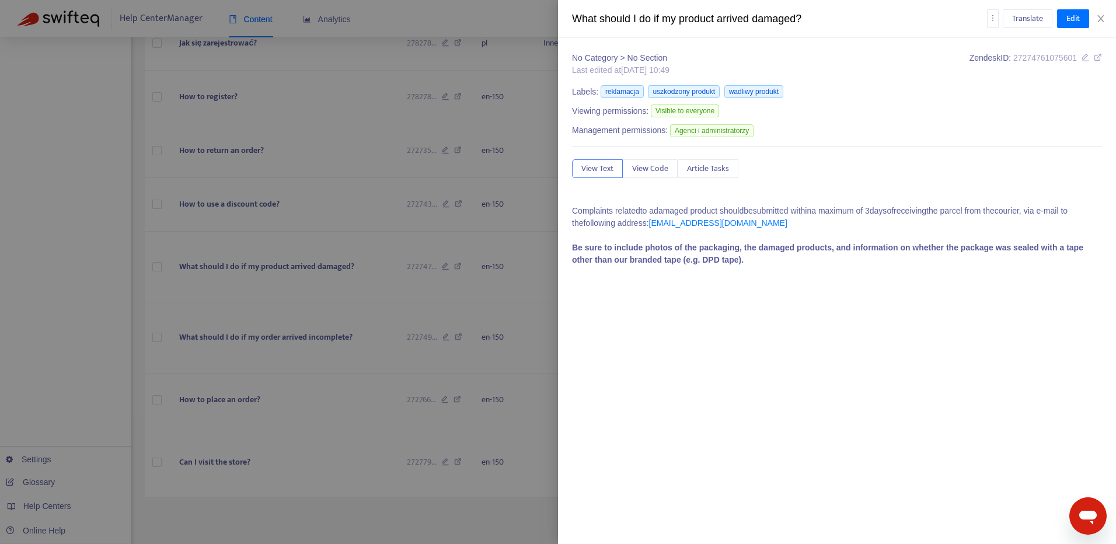
click at [451, 404] on div at bounding box center [558, 272] width 1116 height 544
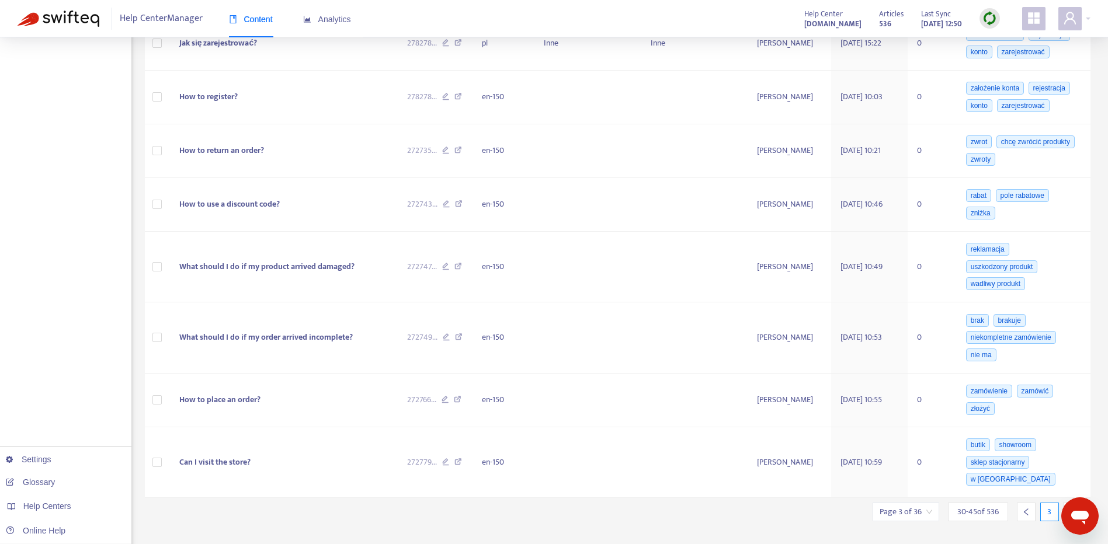
click at [1070, 508] on icon "right" at bounding box center [1072, 512] width 8 height 8
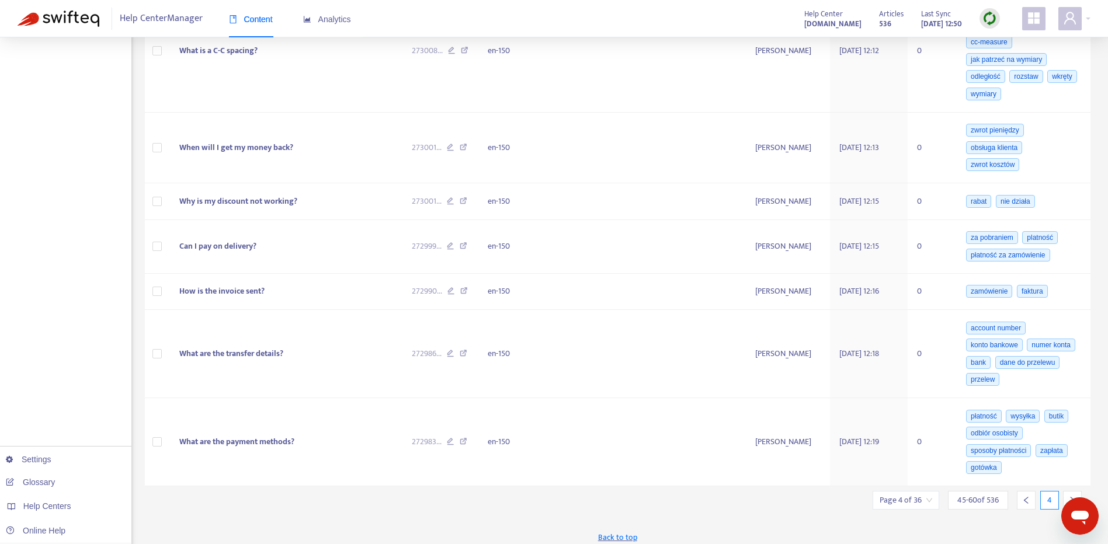
scroll to position [719, 0]
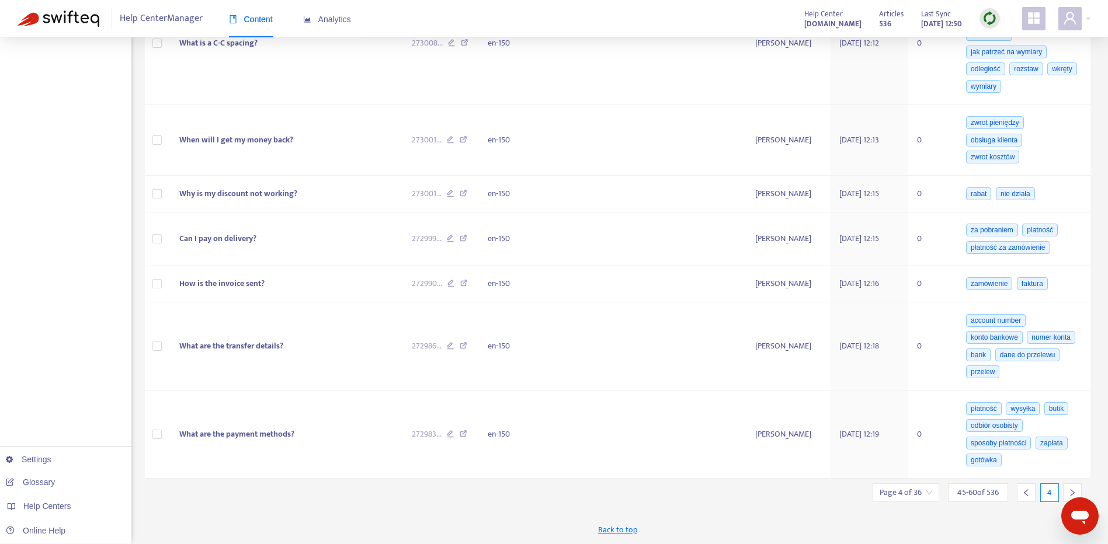
click at [1071, 487] on div at bounding box center [1072, 492] width 19 height 19
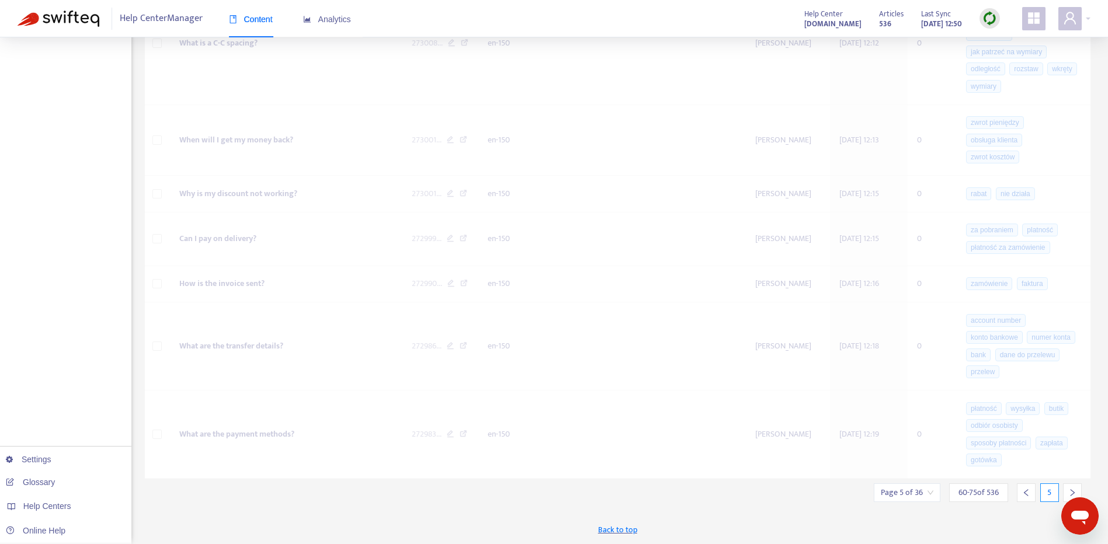
scroll to position [547, 0]
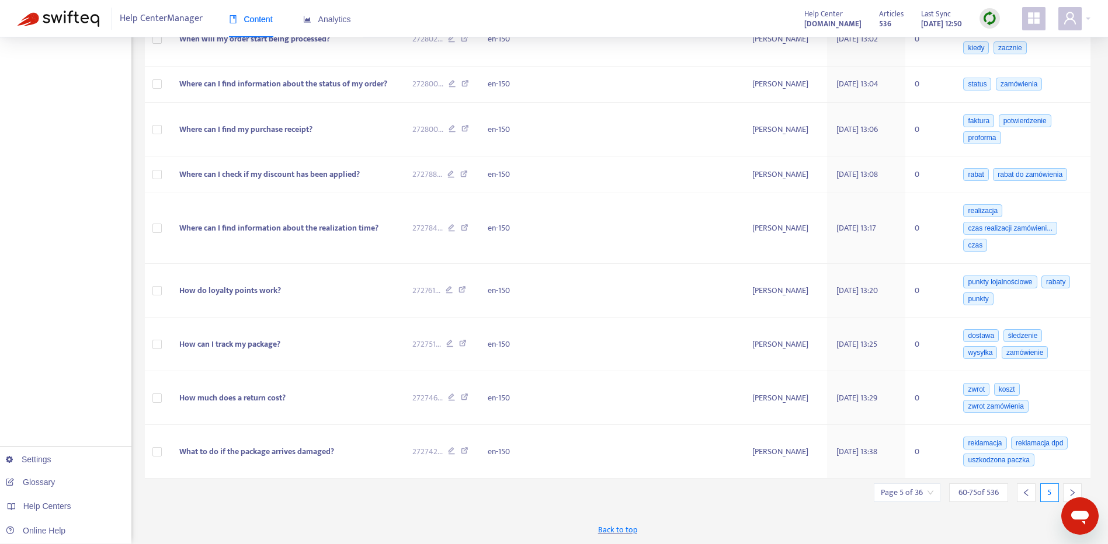
click at [1071, 487] on div at bounding box center [1072, 492] width 19 height 19
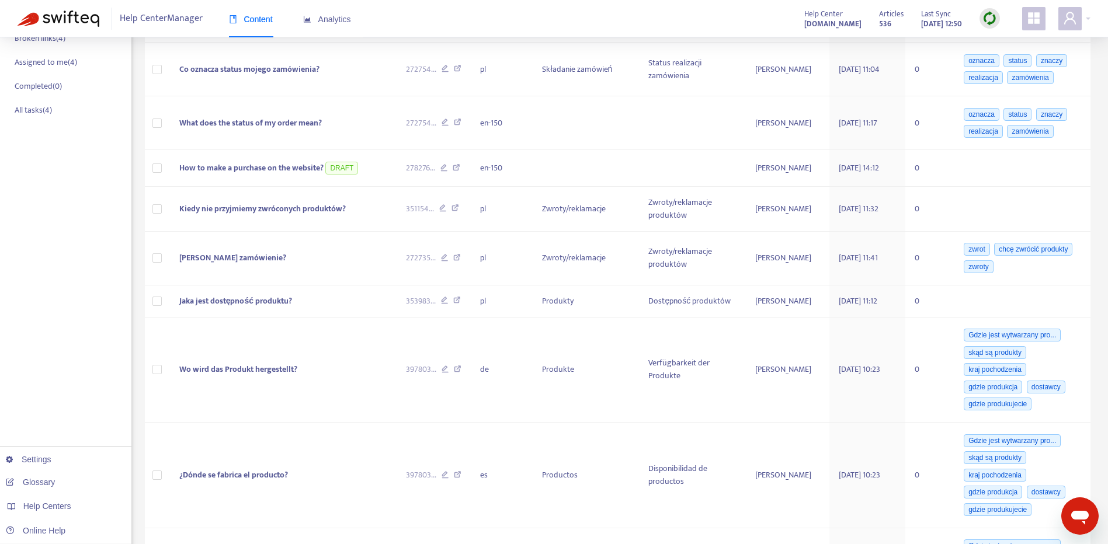
scroll to position [201, 0]
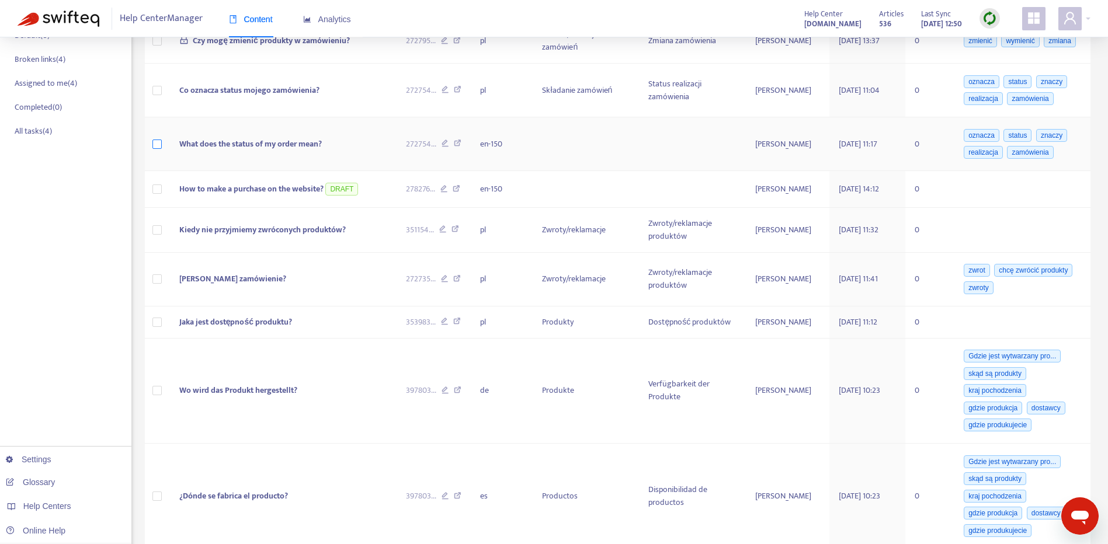
click at [162, 149] on label at bounding box center [156, 144] width 9 height 13
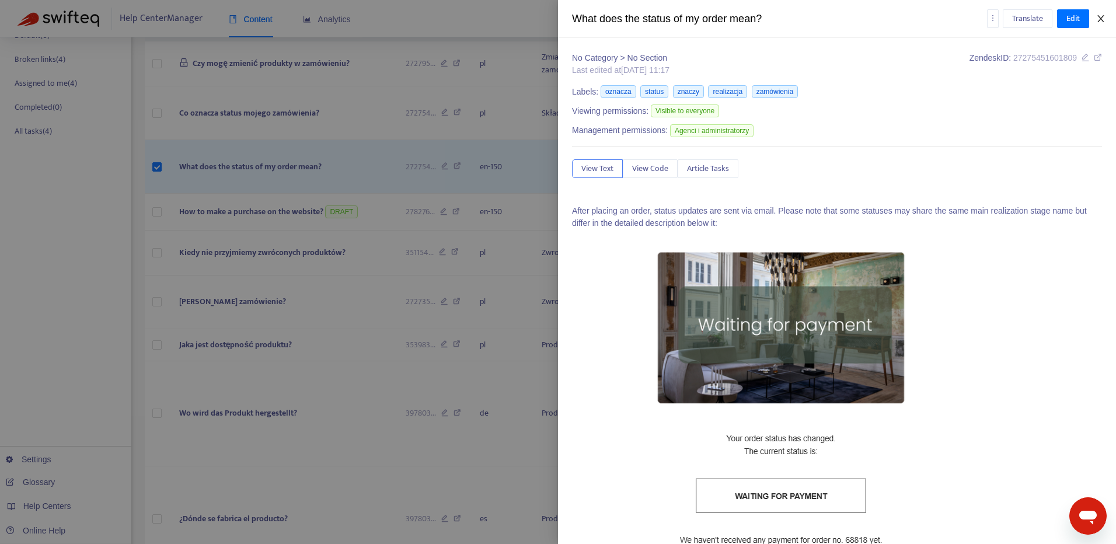
click at [1102, 15] on icon "close" at bounding box center [1100, 18] width 9 height 9
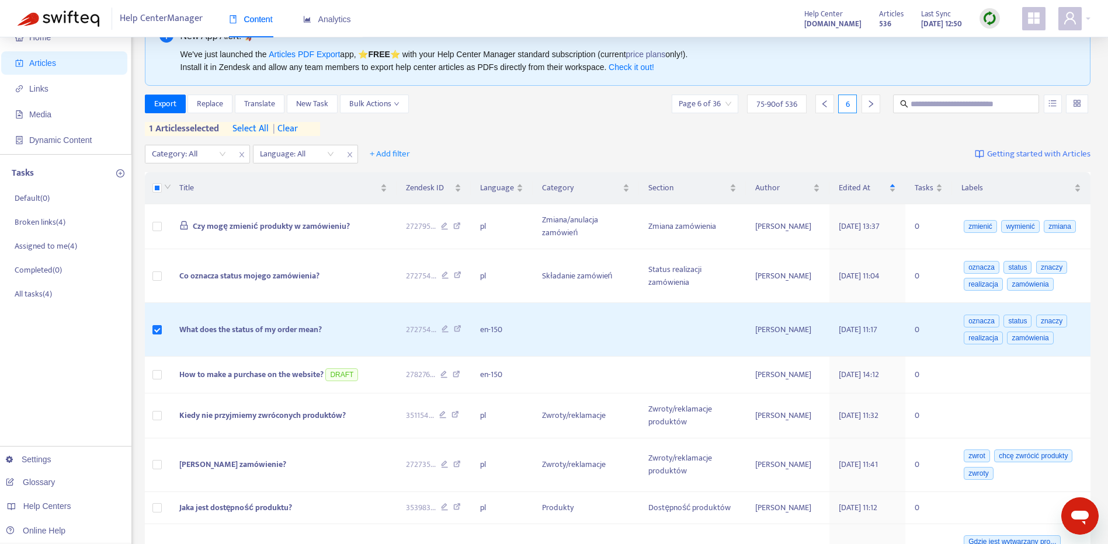
scroll to position [0, 0]
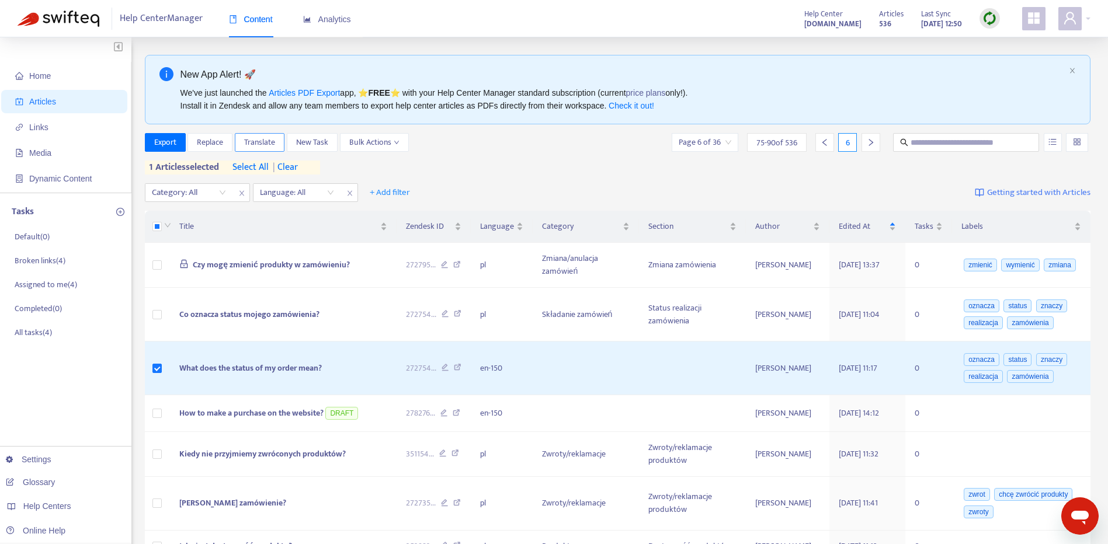
click at [254, 137] on span "Translate" at bounding box center [259, 142] width 31 height 13
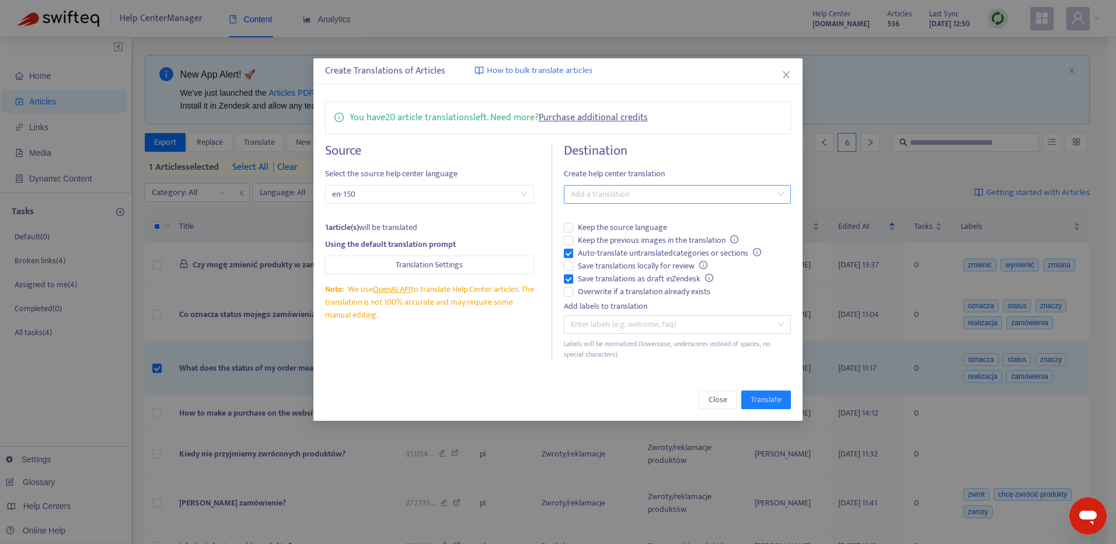
click at [702, 196] on div at bounding box center [672, 194] width 210 height 14
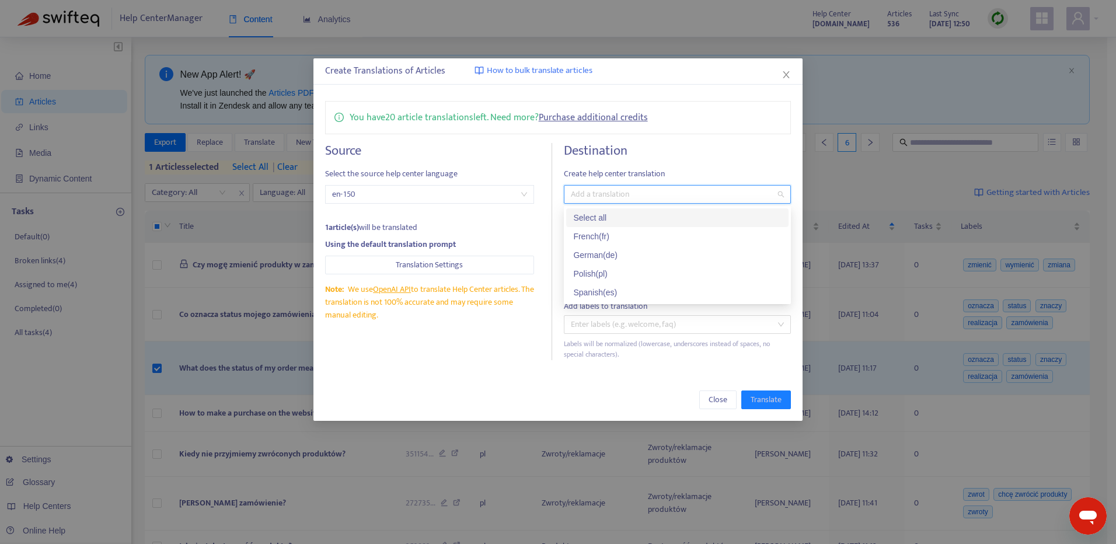
click at [791, 84] on div "Create Translations of Articles How to bulk translate articles" at bounding box center [559, 71] width 490 height 26
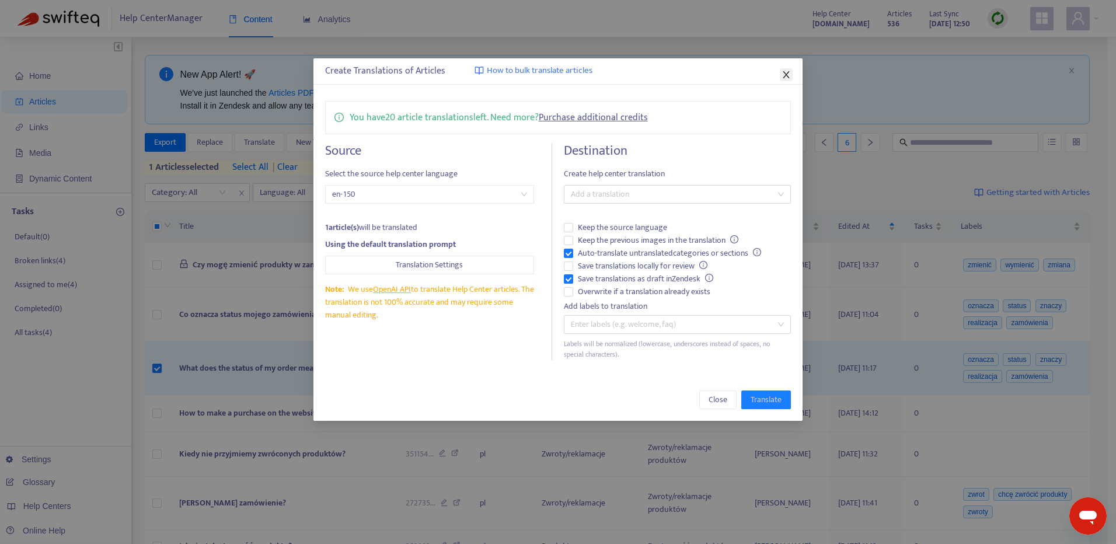
click at [788, 72] on icon "close" at bounding box center [786, 74] width 9 height 9
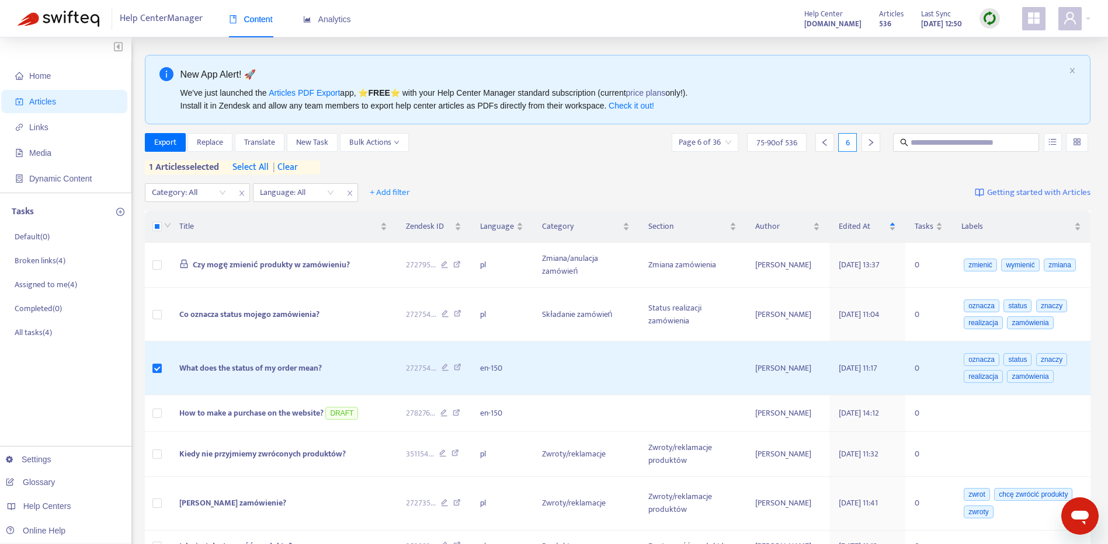
click at [994, 15] on img at bounding box center [989, 18] width 15 height 15
click at [1015, 63] on link "Full Sync" at bounding box center [1009, 60] width 42 height 13
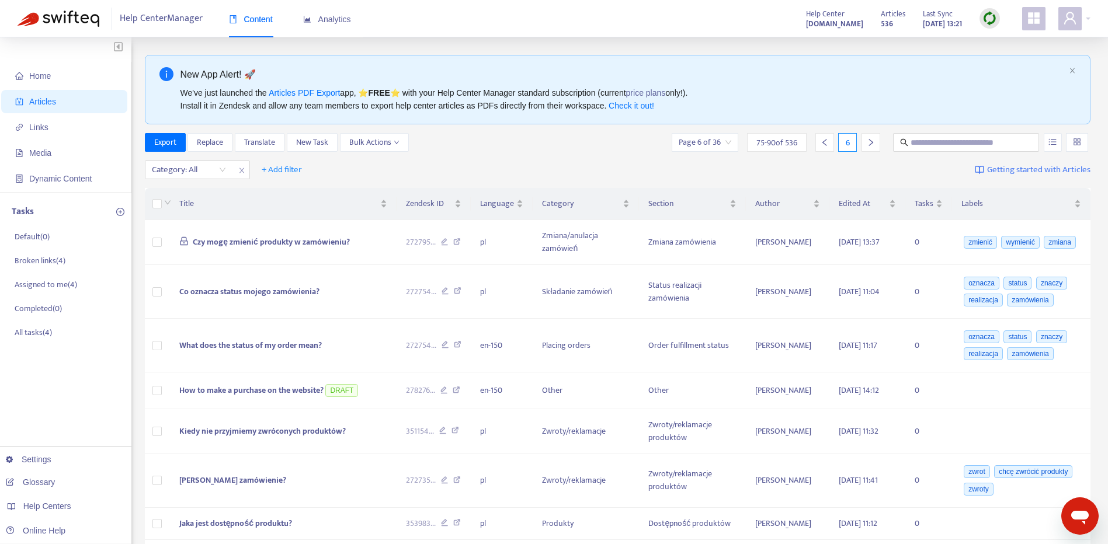
click at [1050, 110] on div "We've just launched the Articles PDF Export app, ⭐ FREE ⭐️ with your Help Cente…" at bounding box center [622, 99] width 884 height 26
